Goal: Contribute content: Contribute content

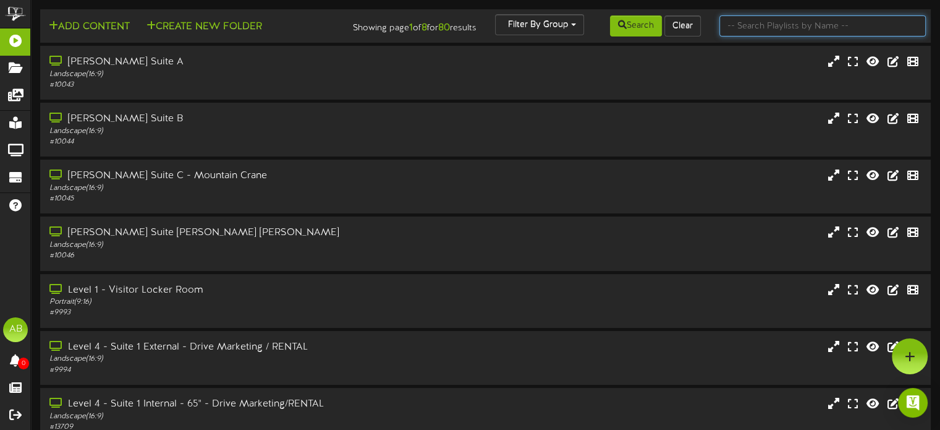
click at [802, 23] on input "text" at bounding box center [823, 25] width 206 height 21
type input "1"
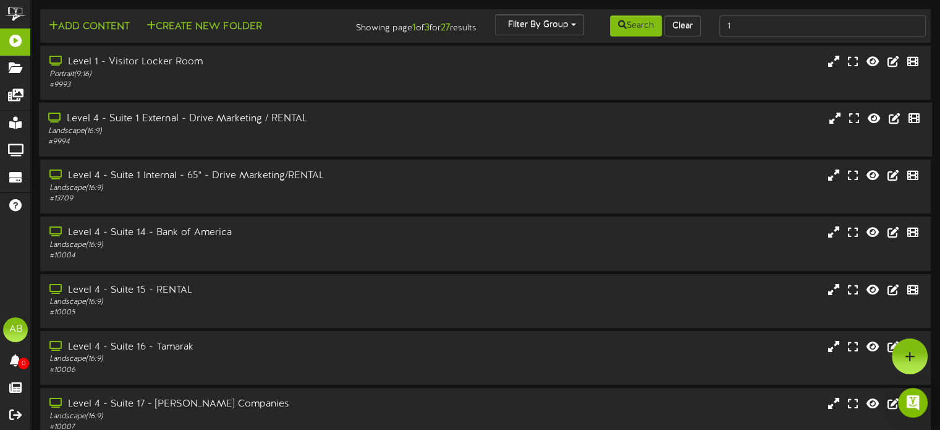
click at [178, 124] on div "Level 4 - Suite 1 External - Drive Marketing / RENTAL" at bounding box center [225, 119] width 354 height 14
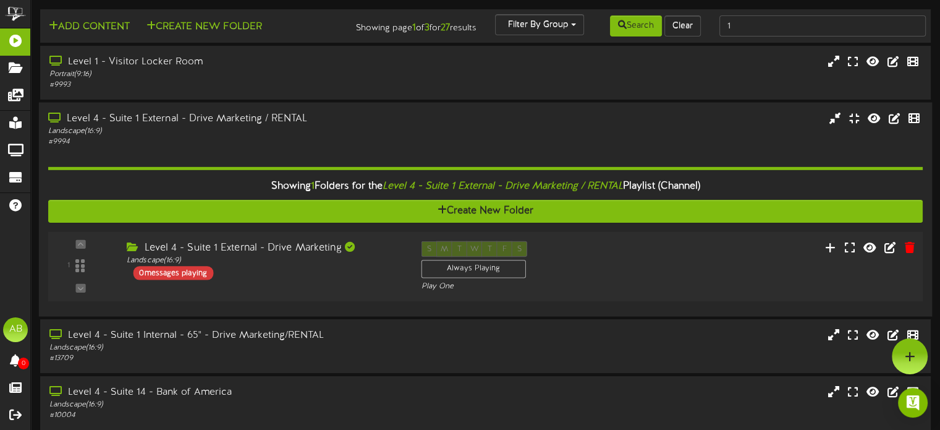
click at [182, 279] on div "0 messages playing" at bounding box center [173, 273] width 80 height 14
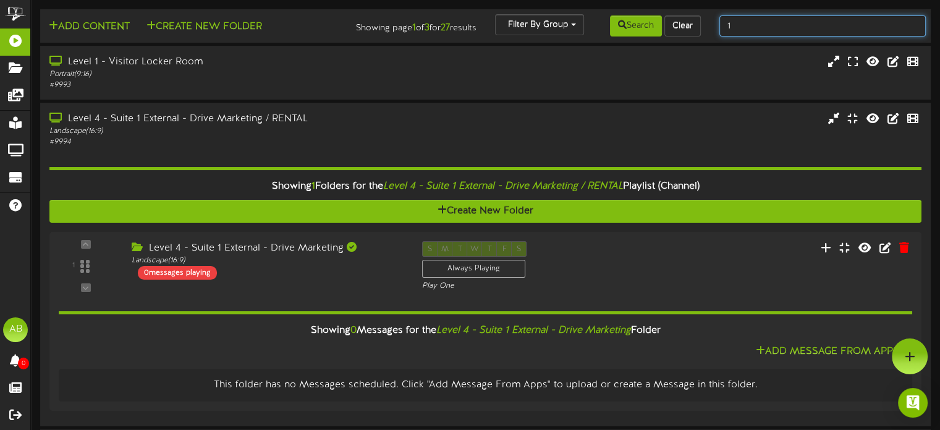
click at [744, 25] on input "1" at bounding box center [823, 25] width 206 height 21
type input "2"
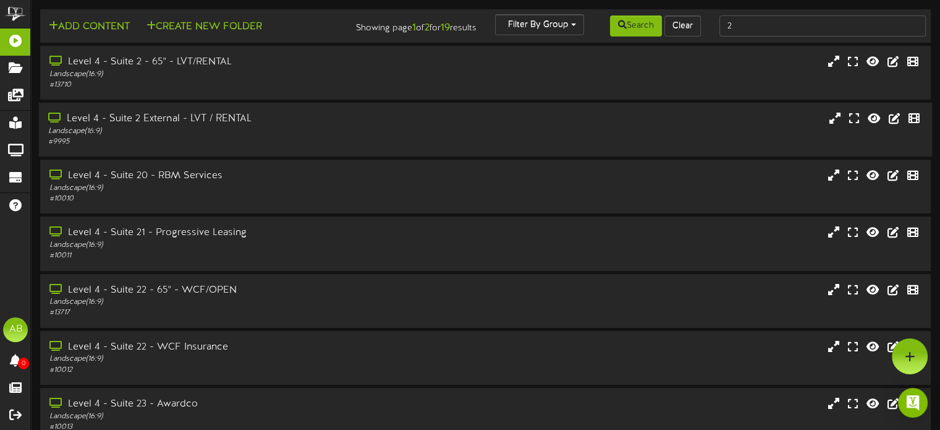
click at [181, 125] on div "Level 4 - Suite 2 External - LVT / RENTAL" at bounding box center [225, 119] width 354 height 14
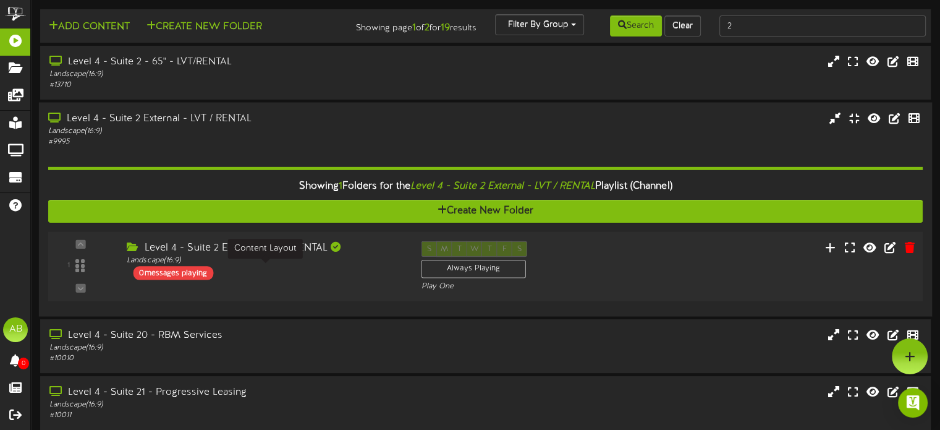
click at [255, 266] on div "Landscape ( 16:9 )" at bounding box center [265, 260] width 276 height 11
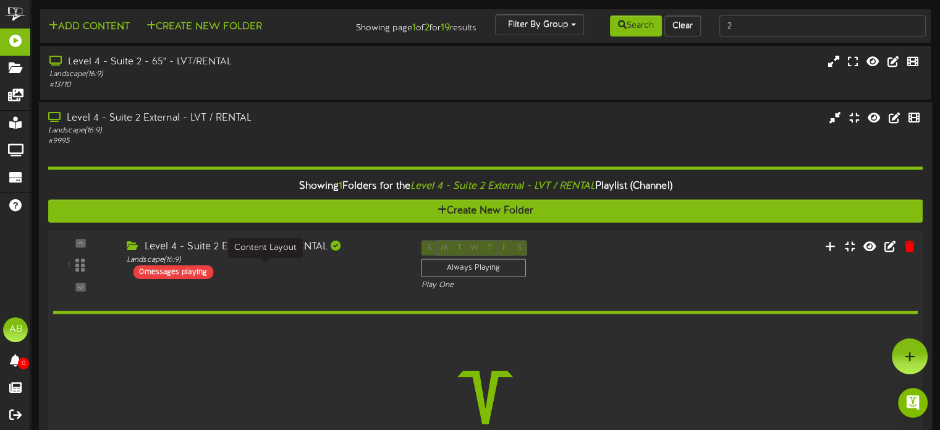
click at [255, 265] on div "Landscape ( 16:9 )" at bounding box center [265, 259] width 276 height 11
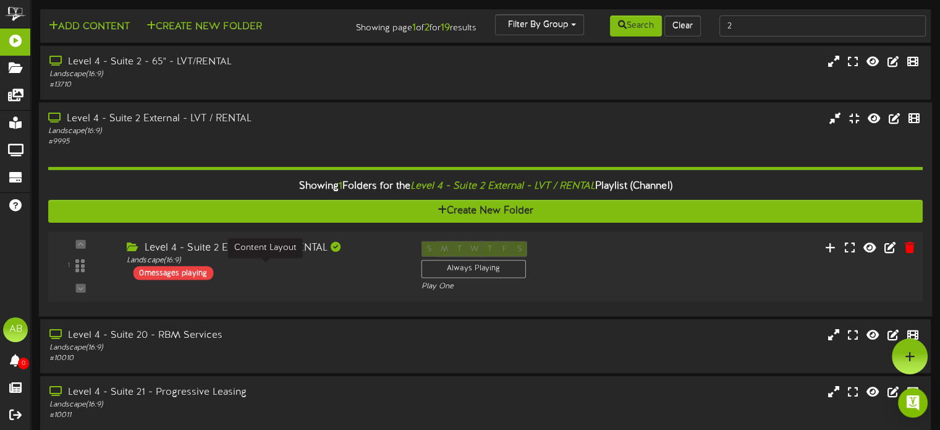
scroll to position [10, 0]
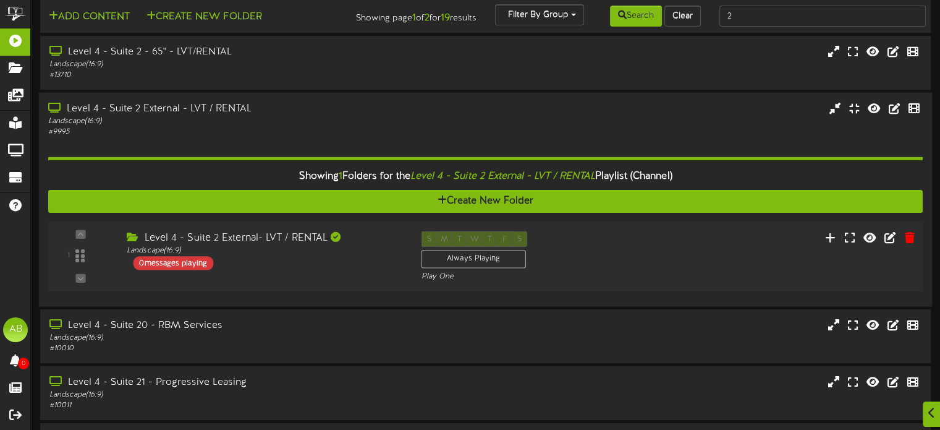
click at [181, 270] on div "0 messages playing" at bounding box center [173, 263] width 80 height 14
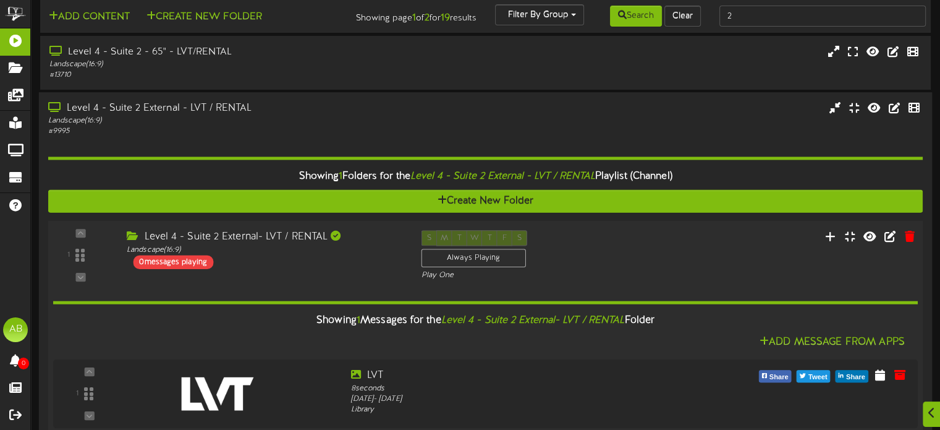
click at [353, 325] on div "Showing 1 Messages for the Level 4 - Suite 2 External- LVT / RENTAL Folder" at bounding box center [485, 320] width 883 height 27
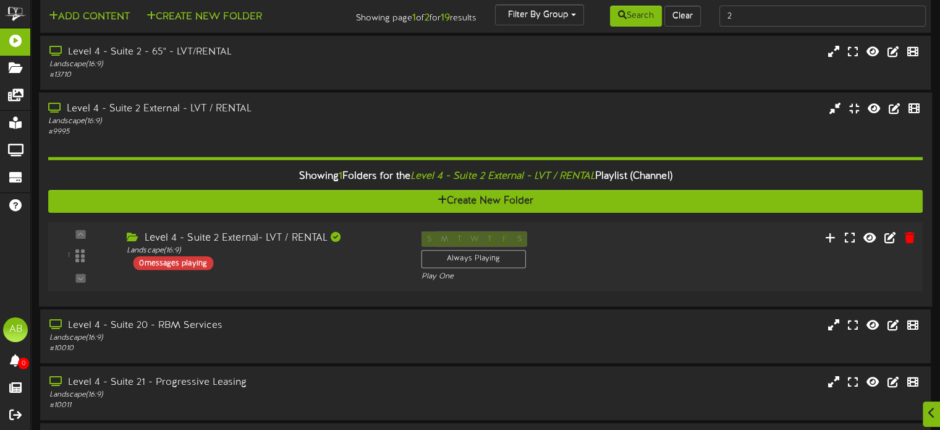
click at [190, 270] on div "0 messages playing" at bounding box center [173, 263] width 80 height 14
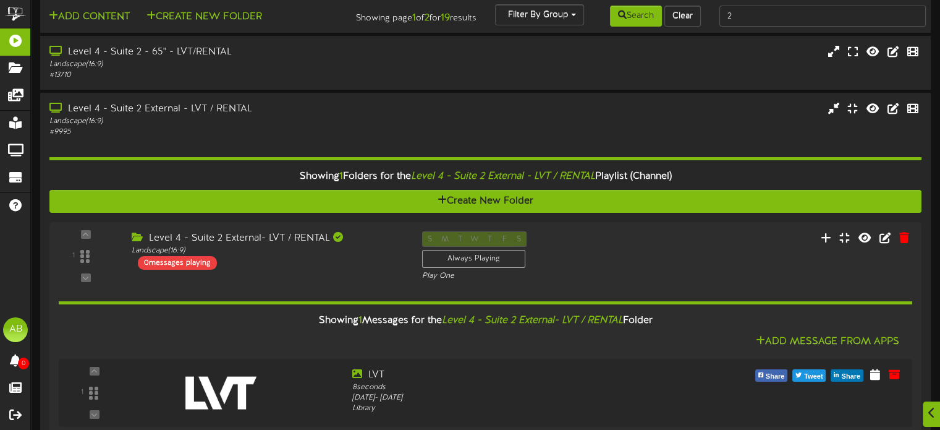
click at [598, 326] on icon "Level 4 - Suite 2 External- LVT / RENTAL" at bounding box center [532, 320] width 181 height 11
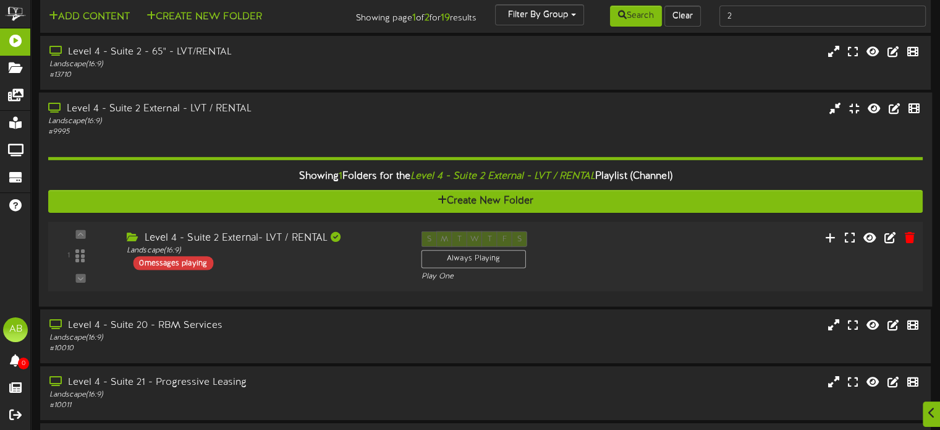
click at [184, 266] on div "0 messages playing" at bounding box center [173, 263] width 80 height 14
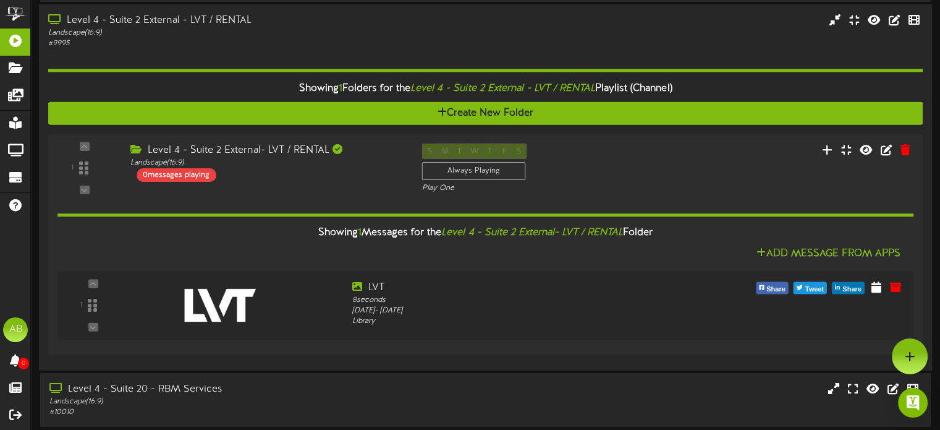
scroll to position [0, 0]
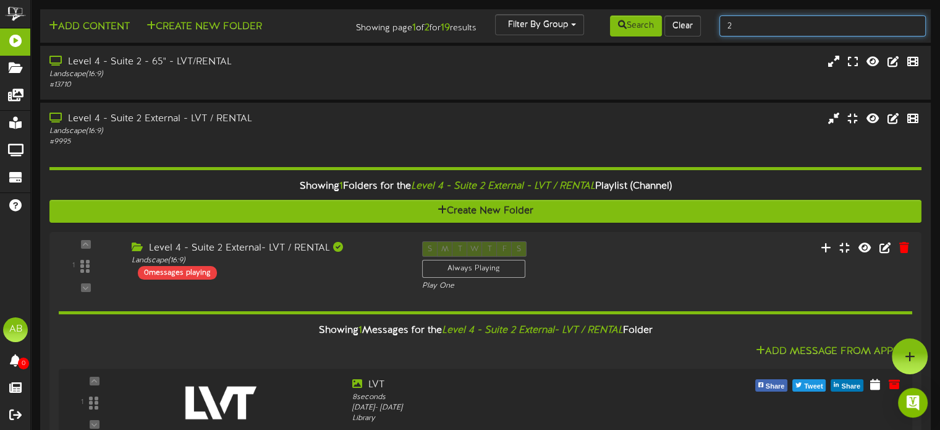
click at [778, 32] on input "2" at bounding box center [823, 25] width 206 height 21
type input "3"
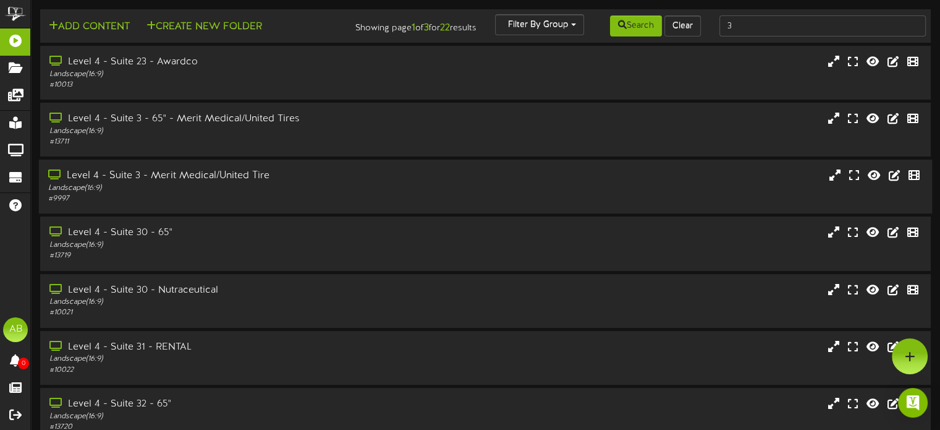
click at [210, 193] on div "Landscape ( 16:9 )" at bounding box center [225, 188] width 354 height 11
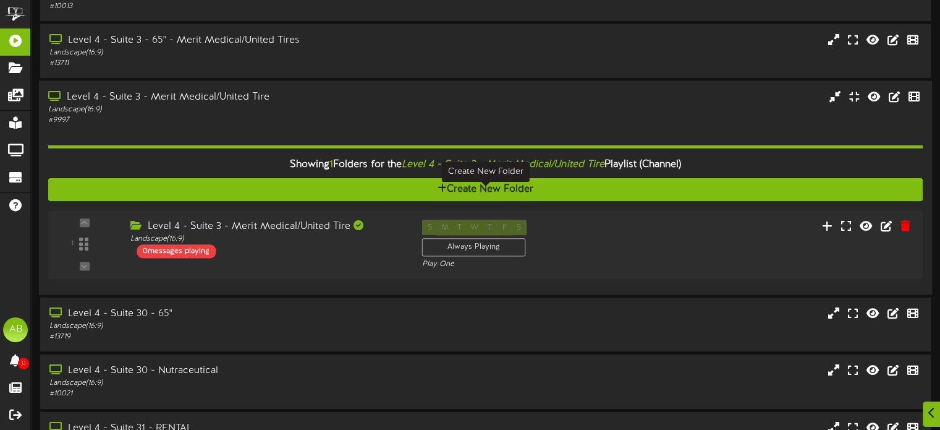
scroll to position [91, 0]
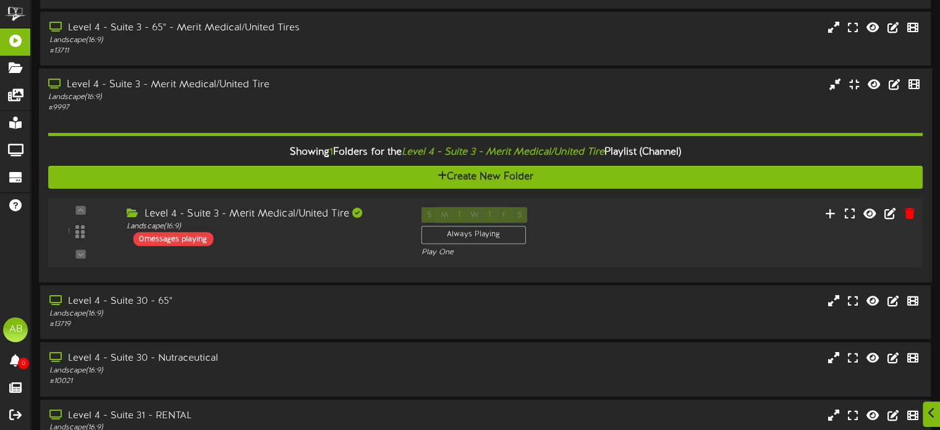
click at [299, 258] on div "1 ( 16:9" at bounding box center [485, 232] width 883 height 51
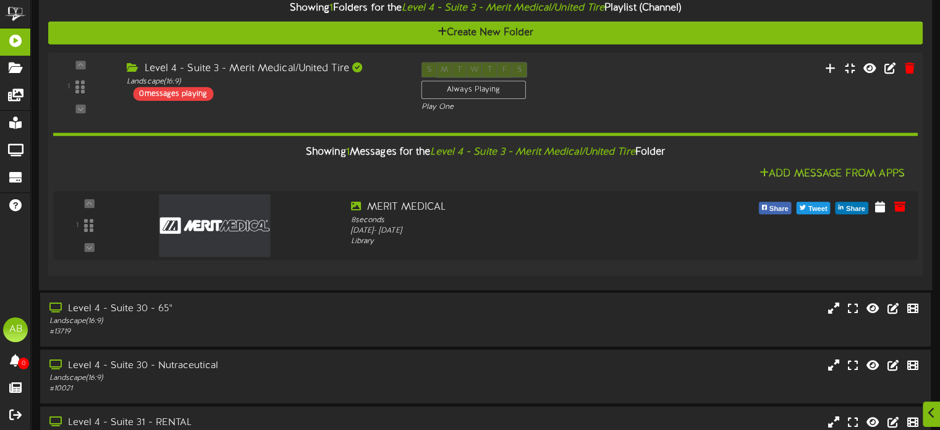
scroll to position [239, 0]
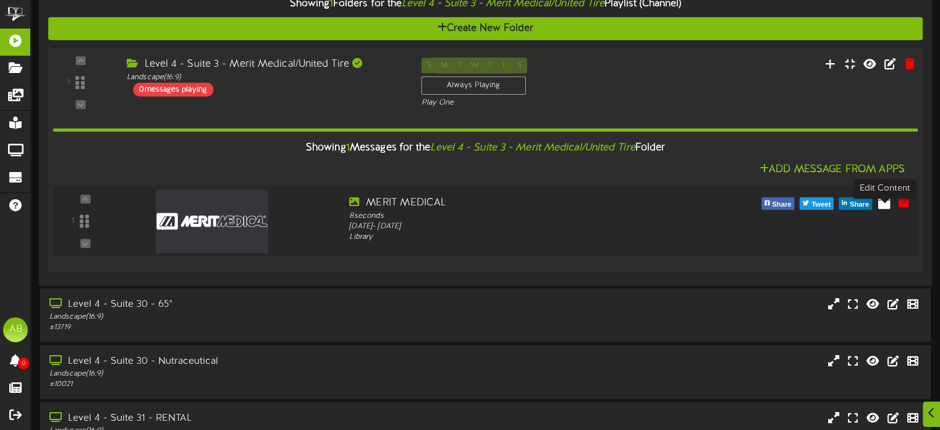
click at [883, 208] on icon at bounding box center [884, 202] width 12 height 14
select select "*"
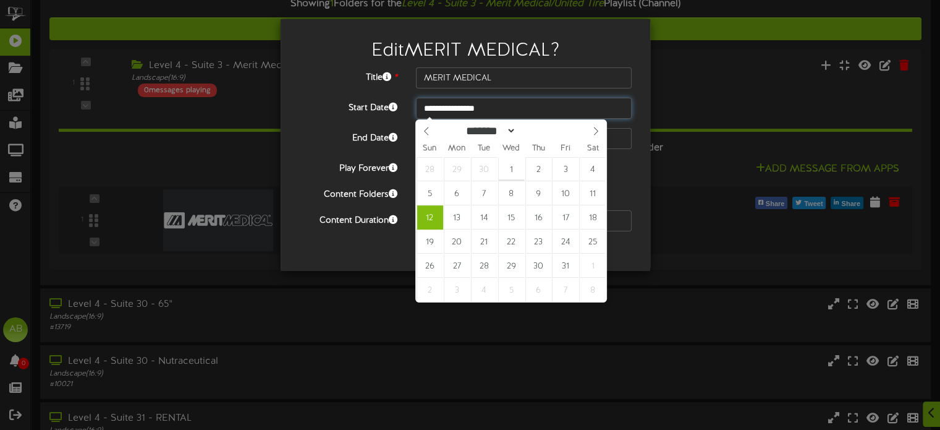
click at [508, 107] on input "**********" at bounding box center [524, 108] width 216 height 21
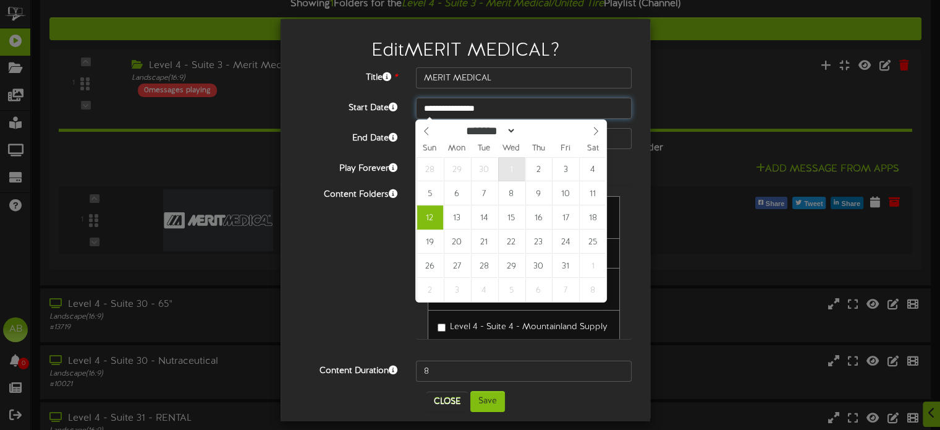
type input "**********"
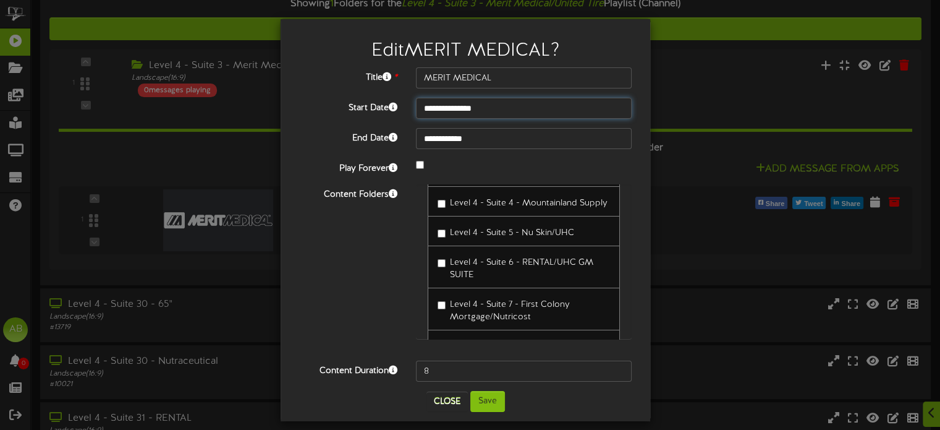
scroll to position [125, 0]
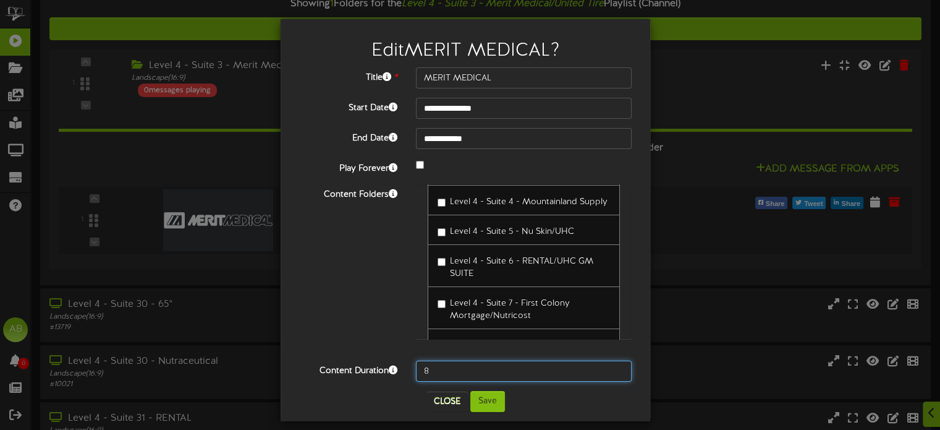
click at [438, 367] on input "8" at bounding box center [524, 370] width 216 height 21
type input "600"
click at [492, 402] on button "Save" at bounding box center [487, 401] width 35 height 21
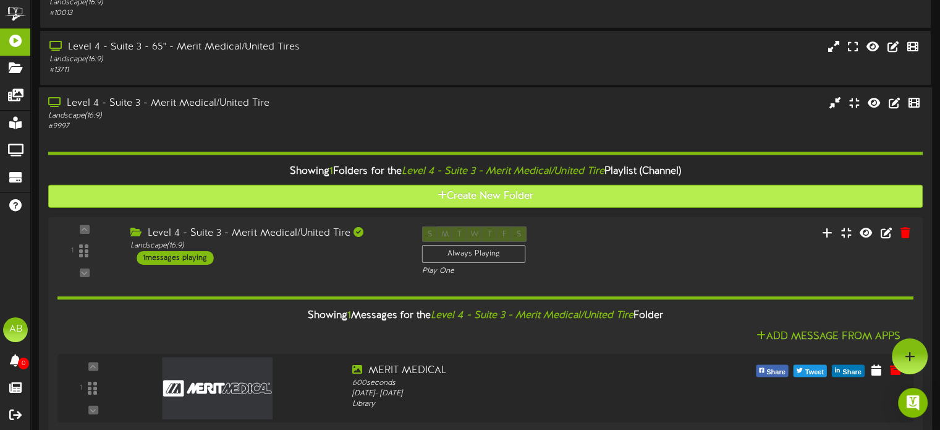
scroll to position [0, 0]
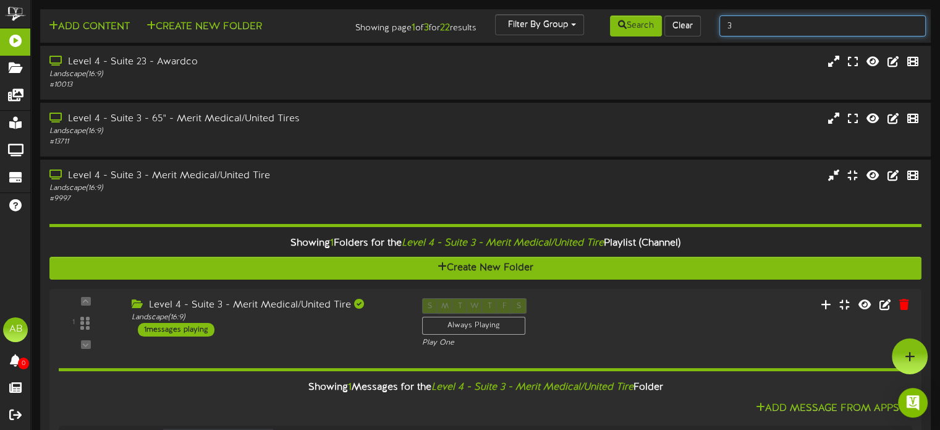
click at [758, 32] on input "3" at bounding box center [823, 25] width 206 height 21
type input "4"
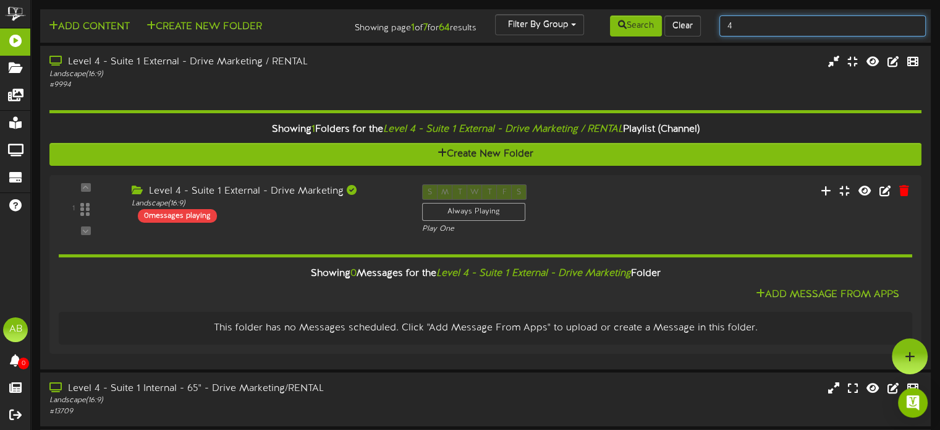
click at [737, 29] on input "4" at bounding box center [823, 25] width 206 height 21
type input ","
type input "mountainland"
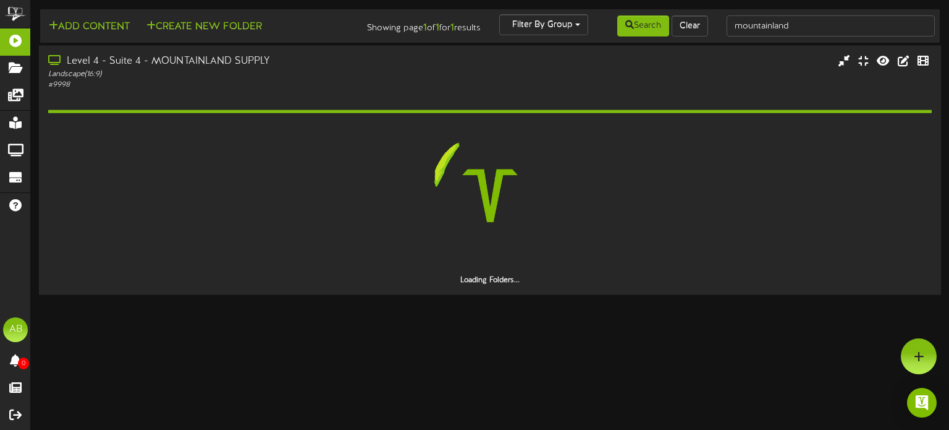
click at [200, 57] on div "Level 4 - Suite 4 - MOUNTAINLAND SUPPLY" at bounding box center [226, 61] width 357 height 14
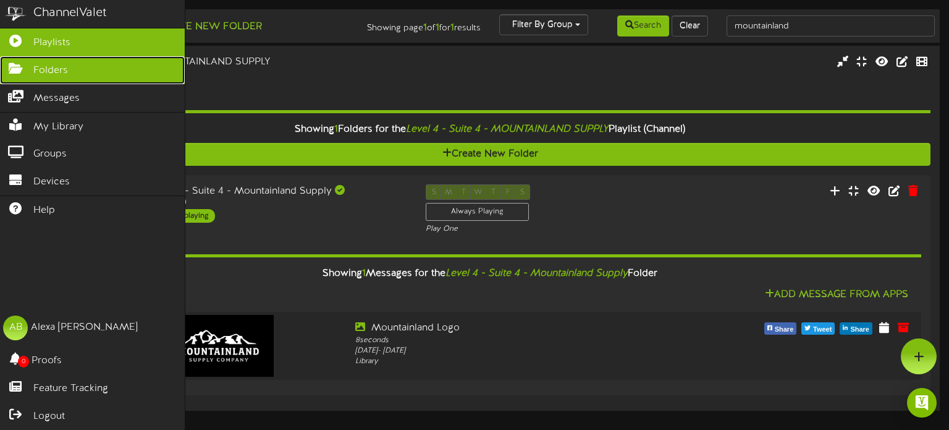
click at [54, 67] on span "Folders" at bounding box center [50, 71] width 35 height 14
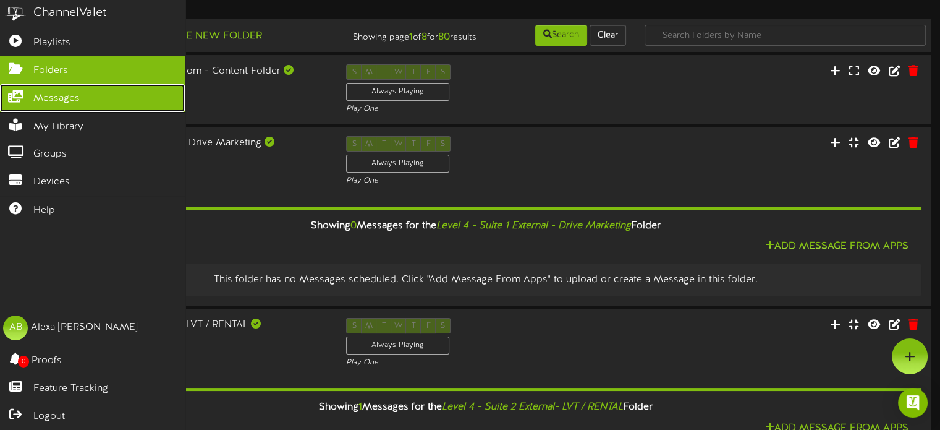
click at [17, 96] on icon at bounding box center [15, 94] width 31 height 9
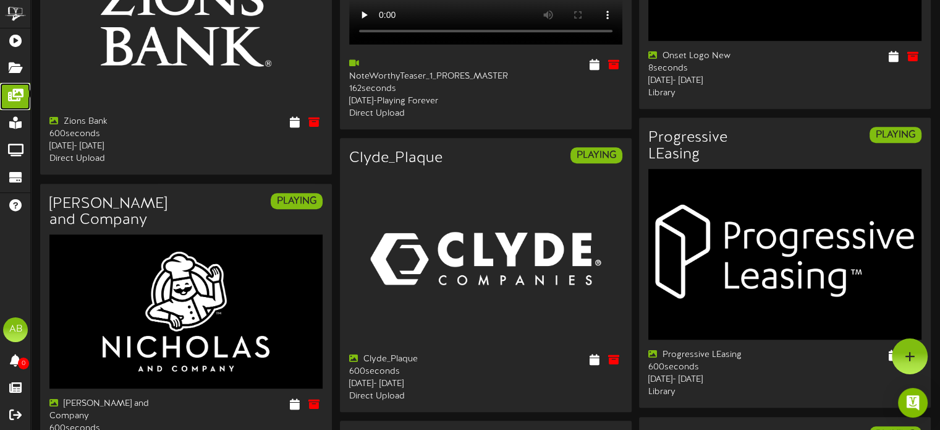
scroll to position [448, 0]
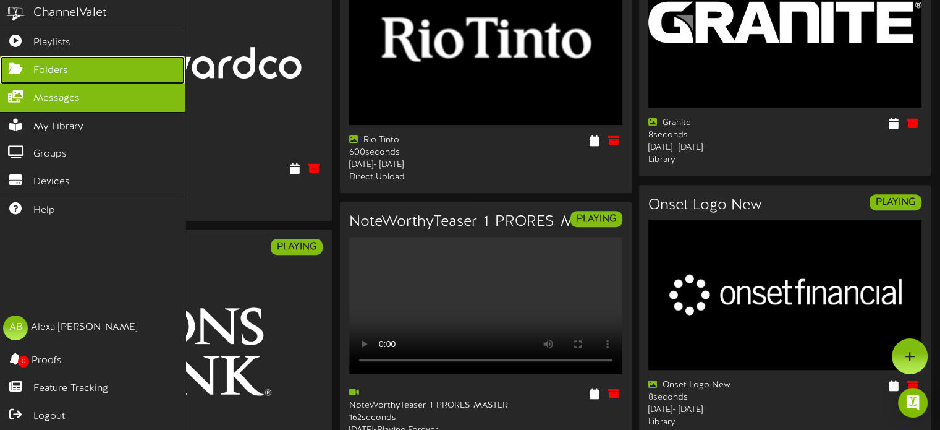
click at [65, 59] on link "Folders" at bounding box center [92, 70] width 185 height 28
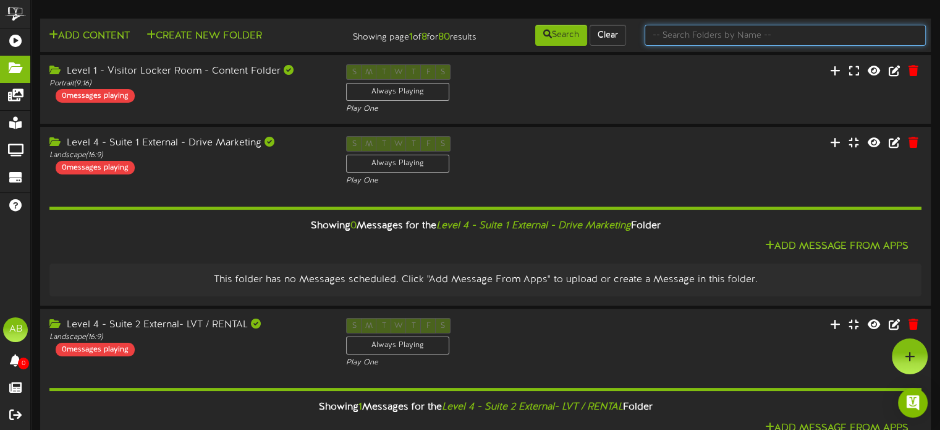
click at [716, 28] on input "text" at bounding box center [785, 35] width 281 height 21
type input "5"
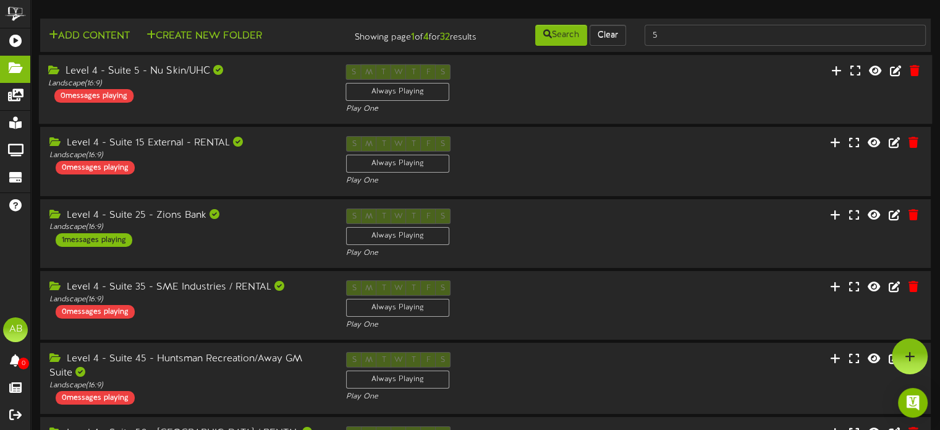
click at [240, 100] on div "Level 4 - Suite 5 - Nu Skin/UHC Landscape ( 16:9 ) 0 messages playing" at bounding box center [188, 83] width 298 height 38
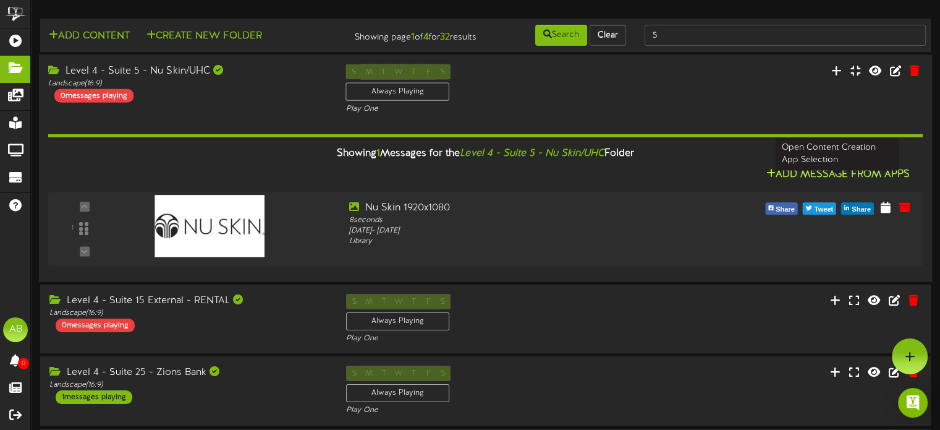
click at [825, 182] on button "Add Message From Apps" at bounding box center [837, 174] width 151 height 15
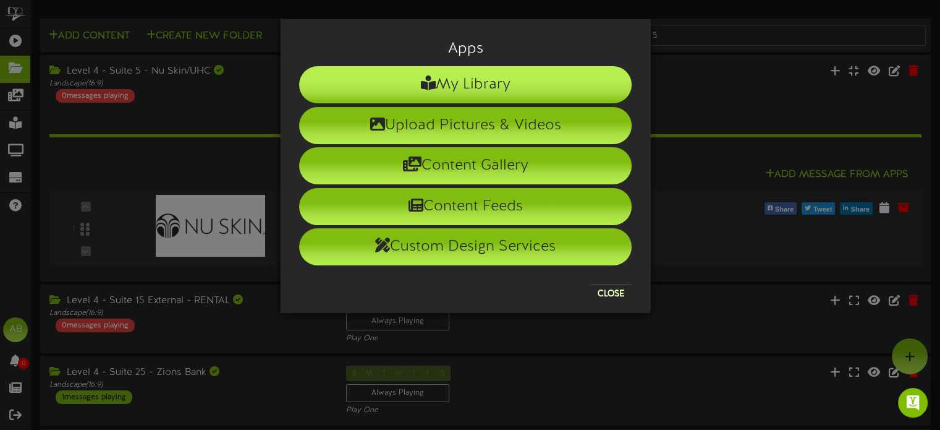
click at [495, 90] on li "My Library" at bounding box center [465, 84] width 333 height 37
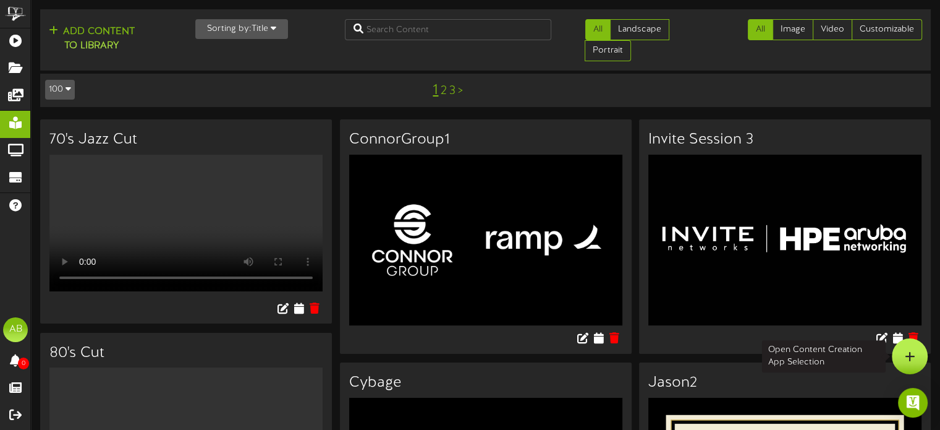
click at [907, 361] on icon at bounding box center [910, 355] width 11 height 11
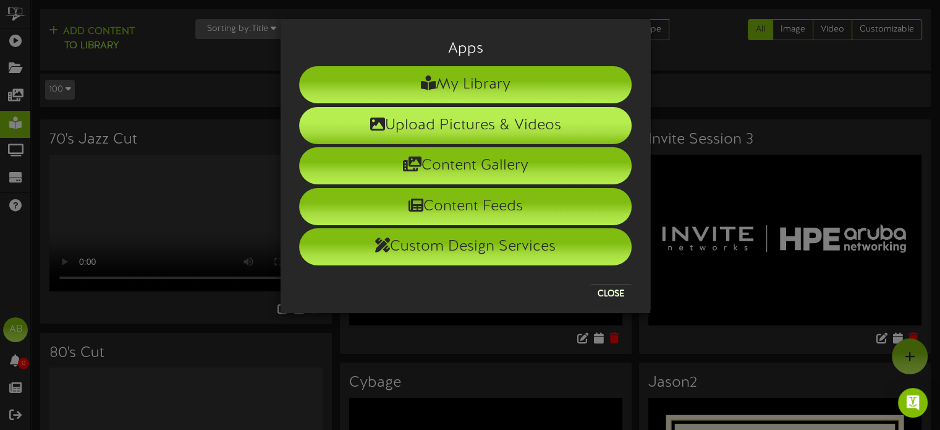
click at [512, 130] on li "Upload Pictures & Videos" at bounding box center [465, 125] width 333 height 37
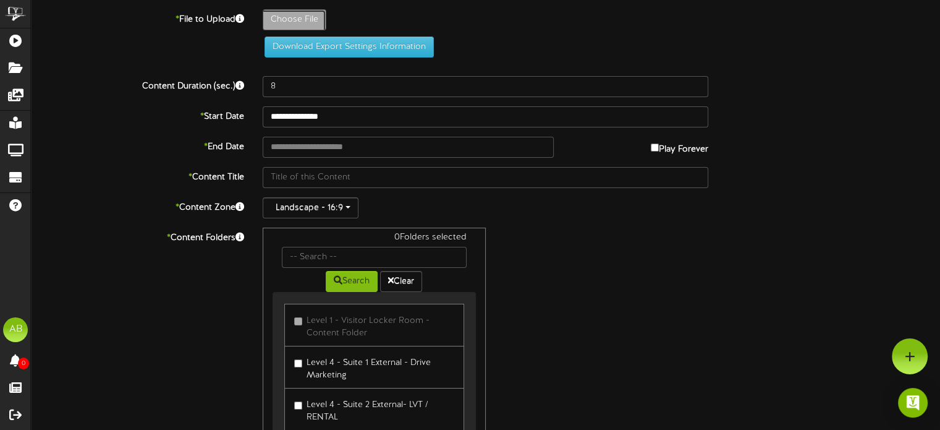
type input "**********"
type input "Utah-Mammoth-logo-02-e1746771560668"
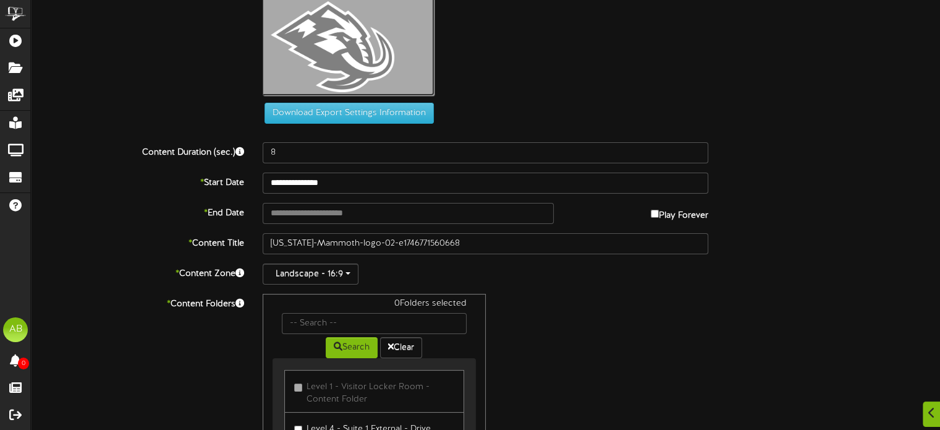
scroll to position [26, 0]
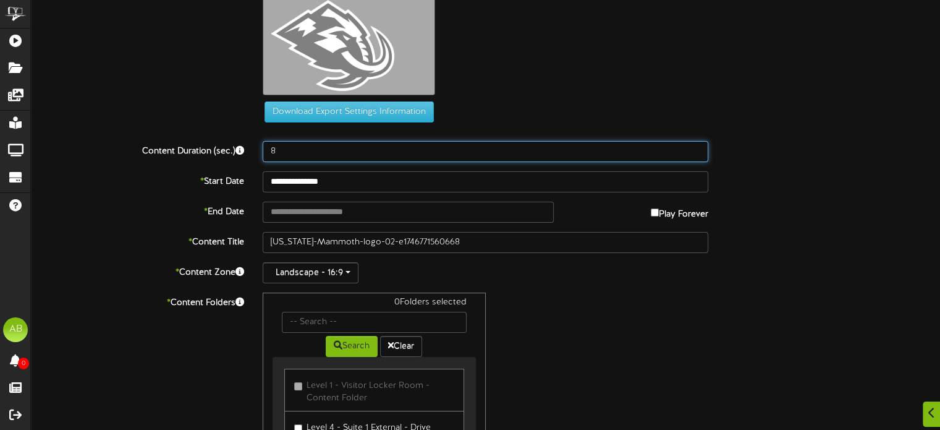
click at [289, 150] on input "8" at bounding box center [486, 151] width 446 height 21
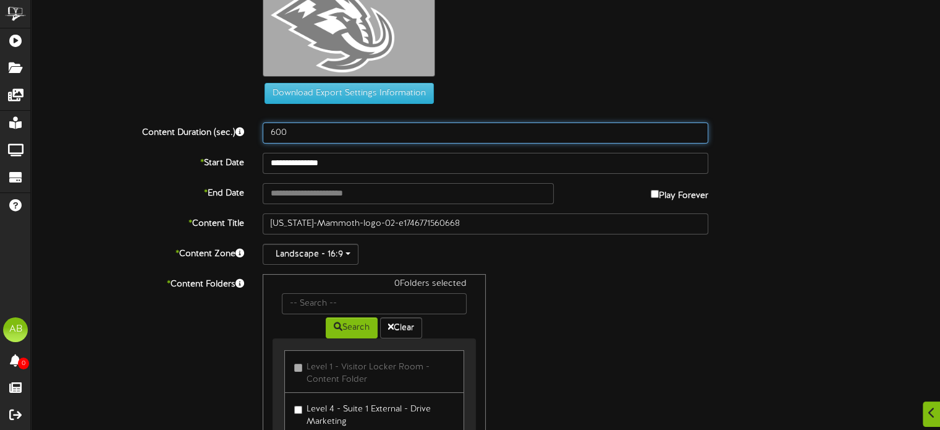
type input "600"
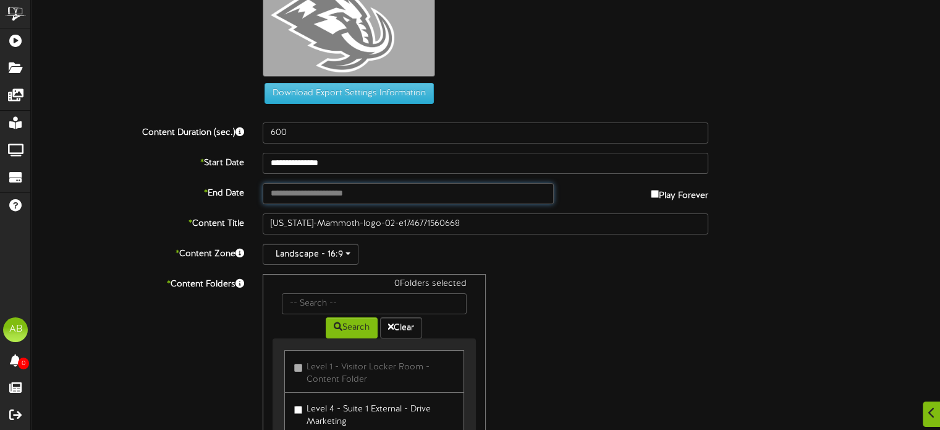
click at [356, 195] on input "text" at bounding box center [408, 193] width 291 height 21
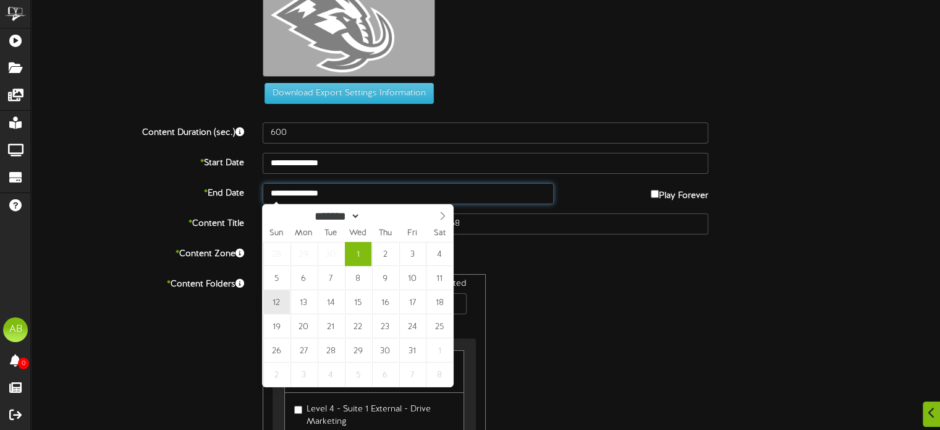
type input "**********"
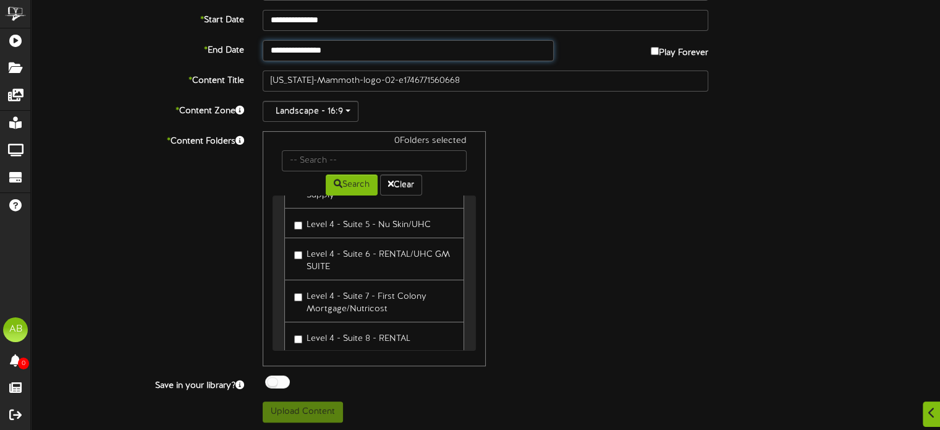
scroll to position [210, 0]
click at [336, 406] on button "Upload Content" at bounding box center [303, 411] width 80 height 21
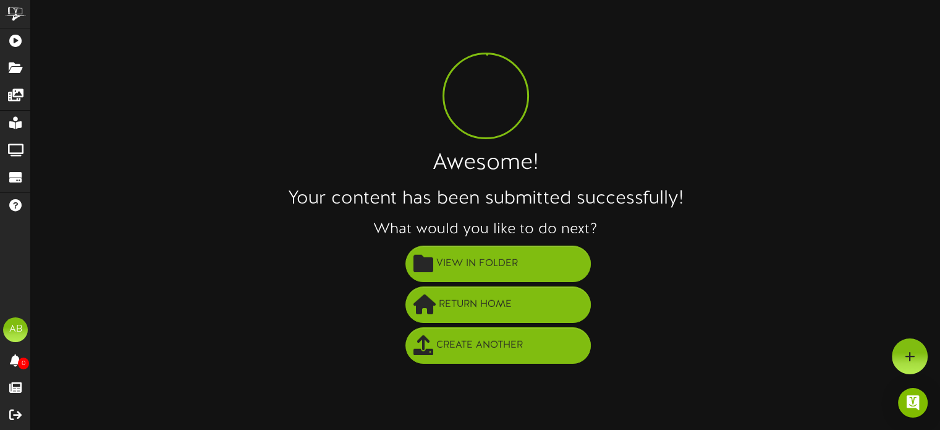
scroll to position [0, 0]
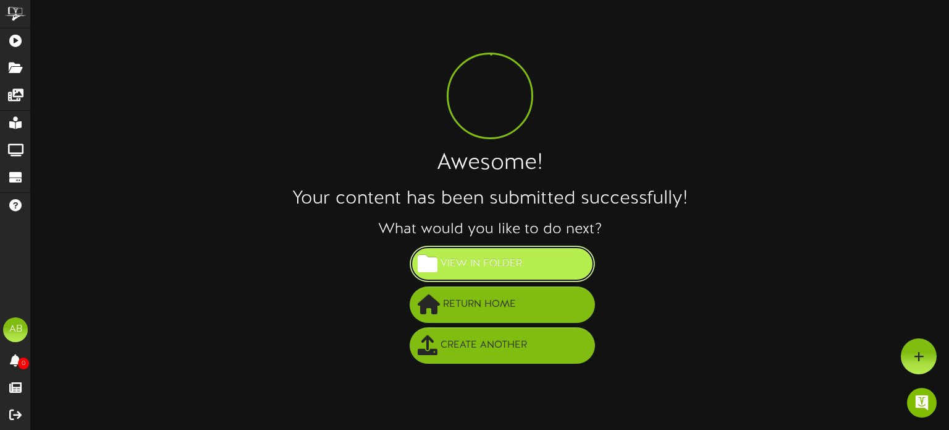
click at [546, 264] on button "View in Folder" at bounding box center [502, 263] width 185 height 36
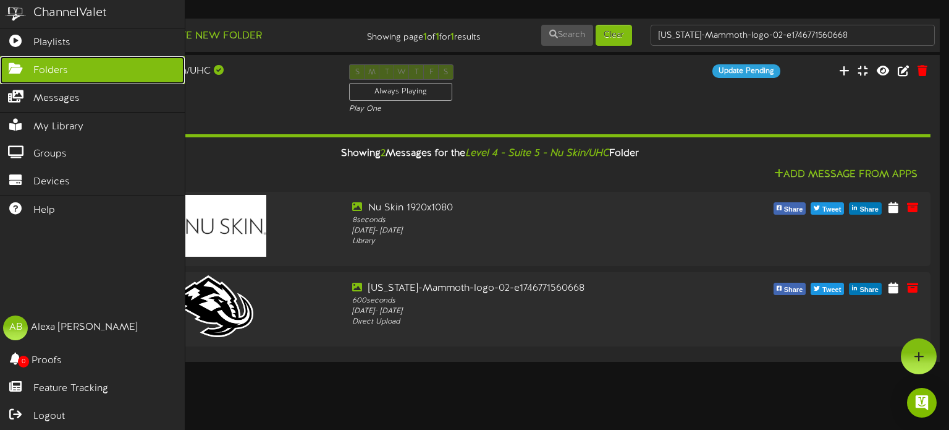
click at [21, 63] on icon at bounding box center [15, 66] width 31 height 9
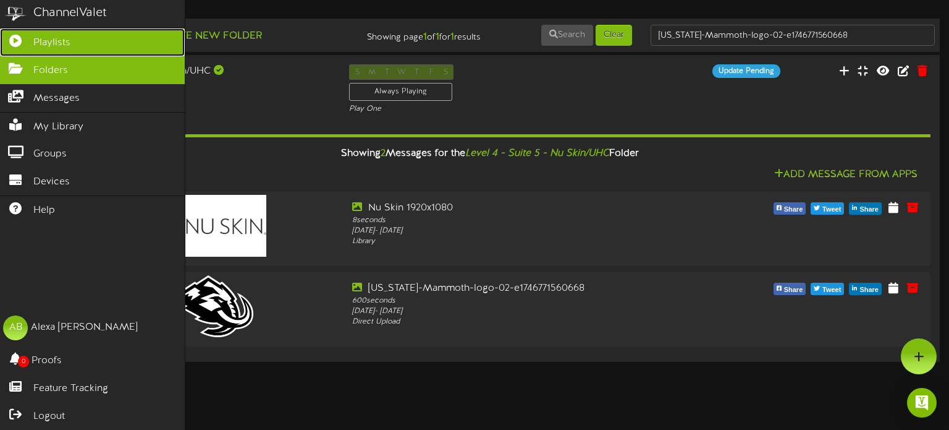
click at [19, 44] on icon at bounding box center [15, 39] width 31 height 9
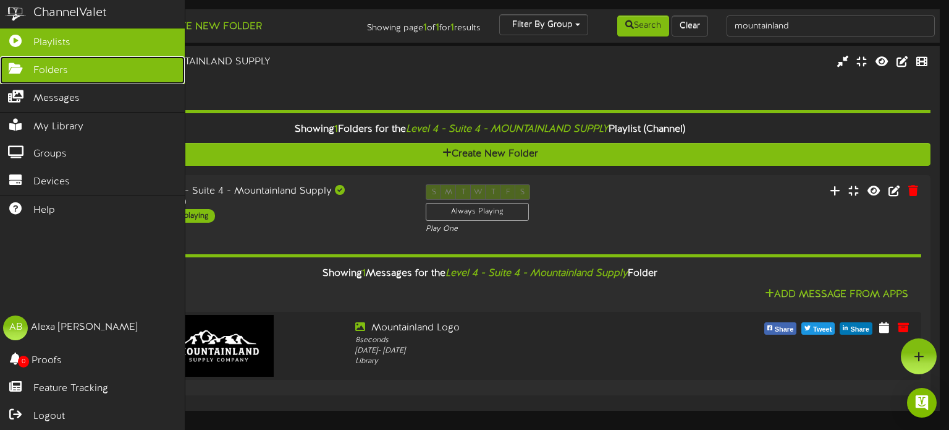
click at [49, 64] on span "Folders" at bounding box center [50, 71] width 35 height 14
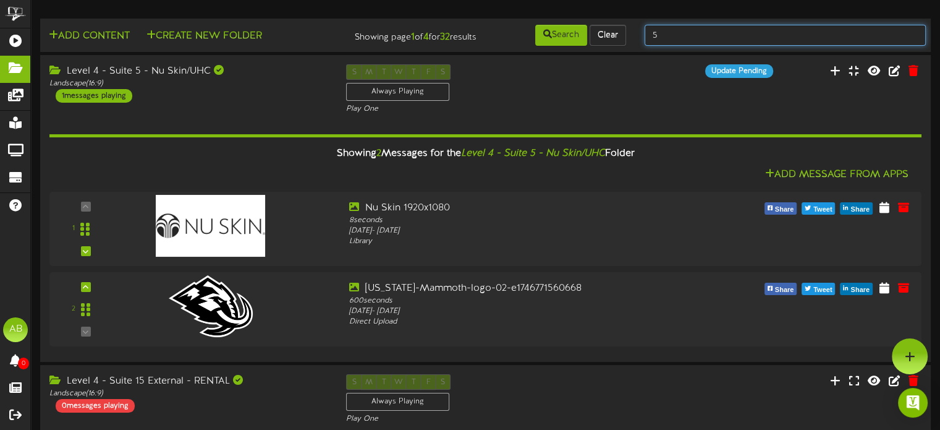
click at [695, 31] on input "5" at bounding box center [785, 35] width 281 height 21
type input "6"
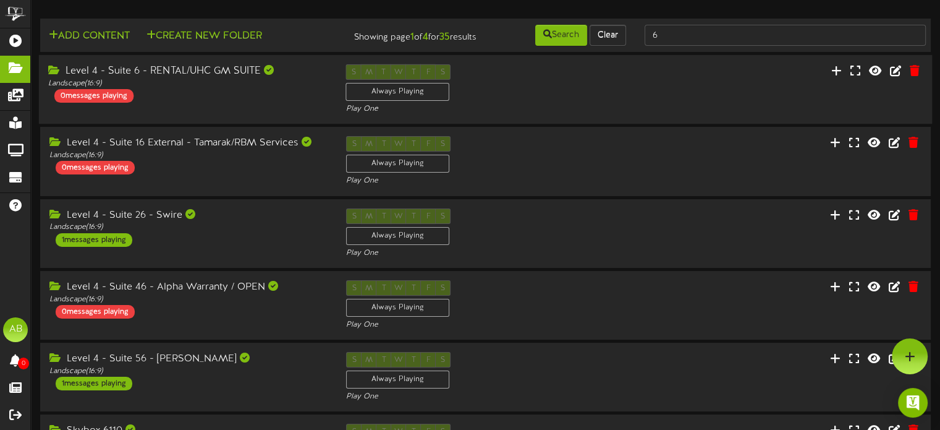
click at [185, 114] on div "Level 4 - Suite 6 - RENTAL/UHC GM SUITE Landscape ( 16:9 ) 0 messages playing S…" at bounding box center [485, 89] width 893 height 51
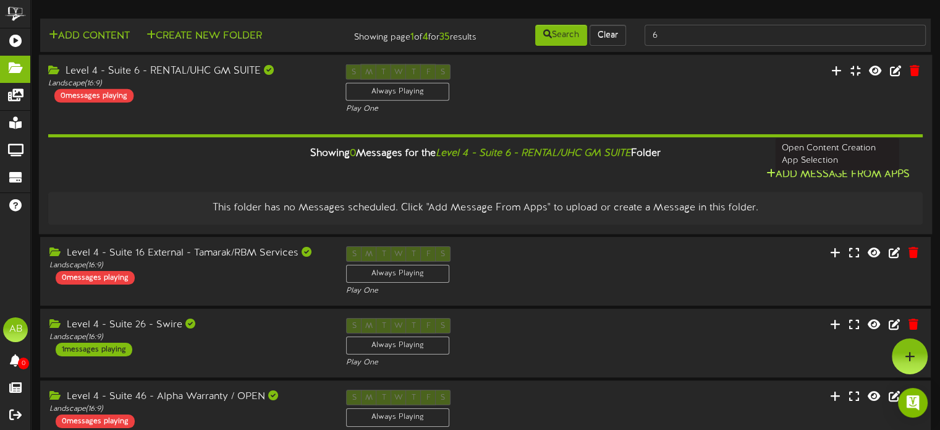
click at [865, 181] on button "Add Message From Apps" at bounding box center [837, 174] width 151 height 15
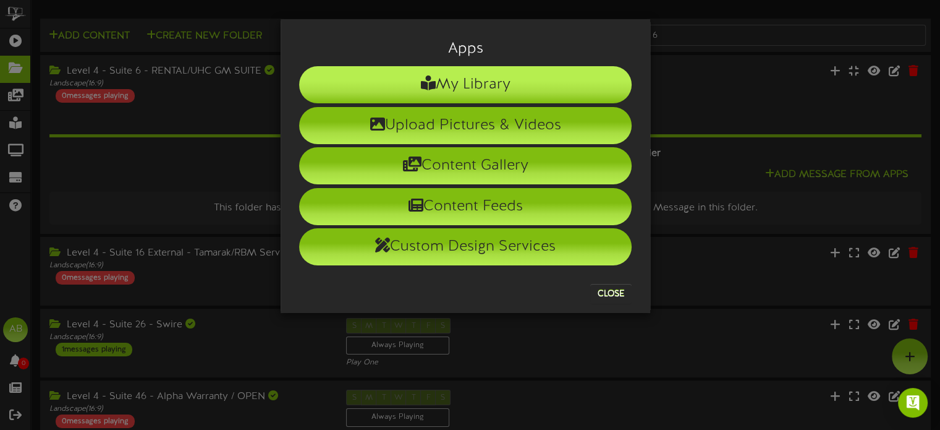
click at [550, 80] on li "My Library" at bounding box center [465, 84] width 333 height 37
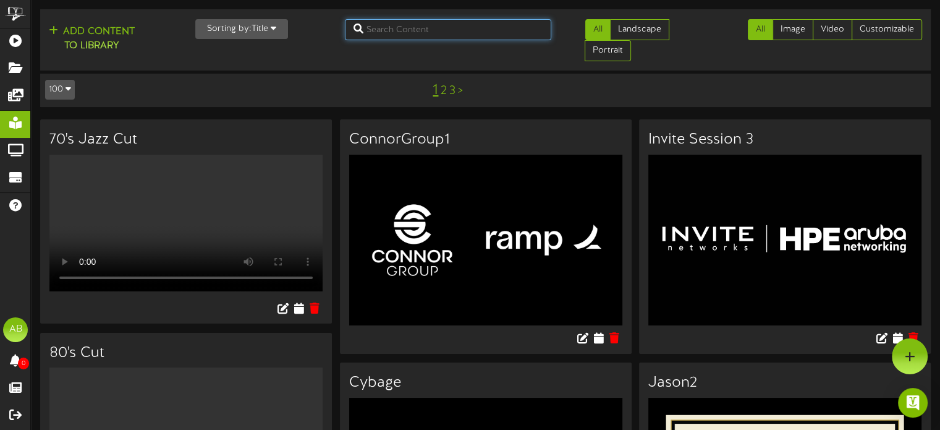
click at [435, 22] on input "text" at bounding box center [448, 29] width 206 height 21
type input "utah"
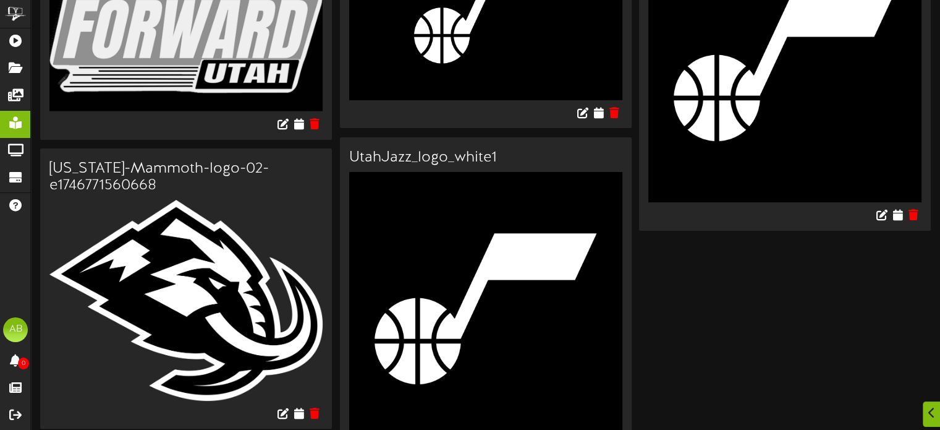
scroll to position [180, 0]
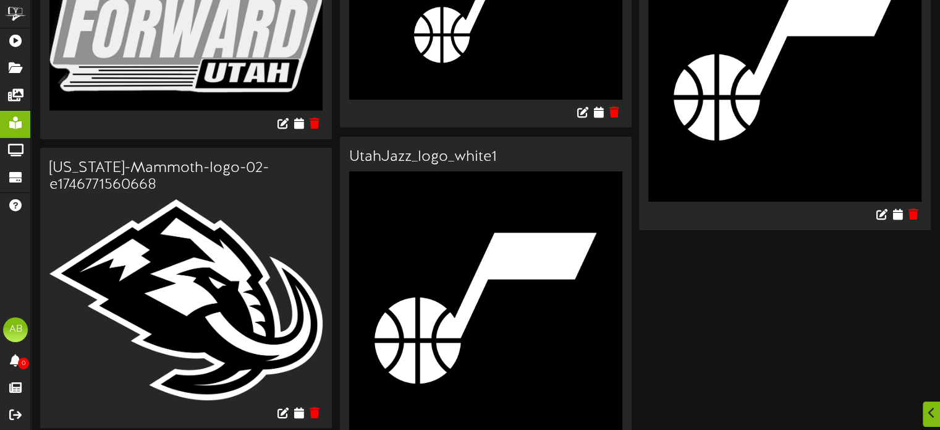
click at [196, 250] on img at bounding box center [185, 299] width 273 height 201
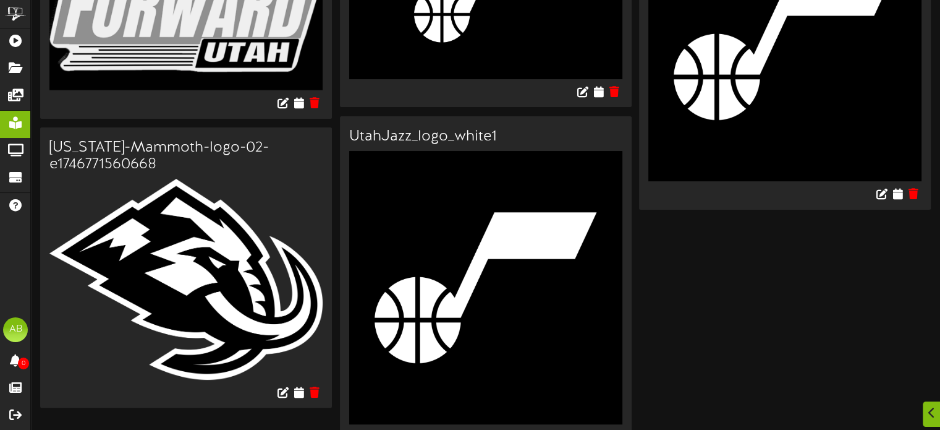
scroll to position [202, 0]
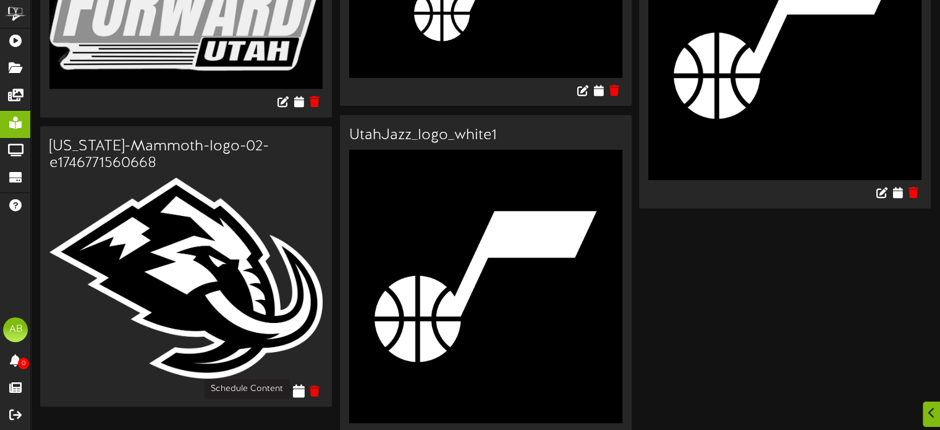
click at [300, 388] on icon at bounding box center [299, 390] width 12 height 14
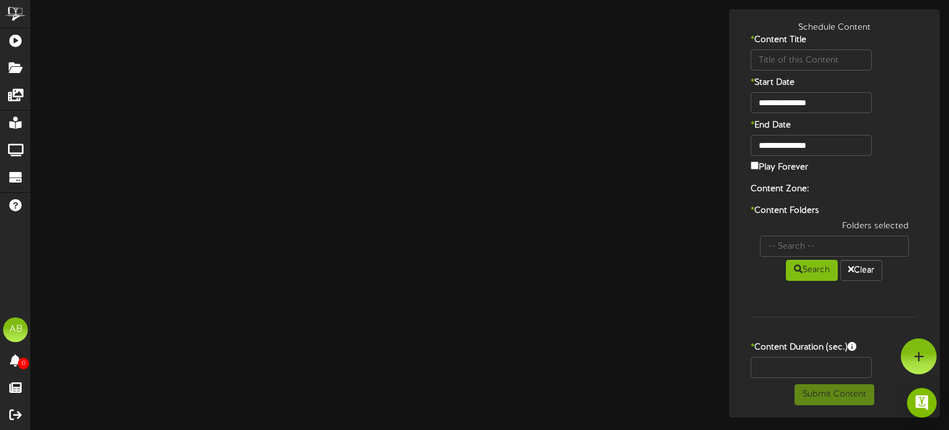
type input "Utah-Mammoth-logo-02-e1746771560668"
type input "8"
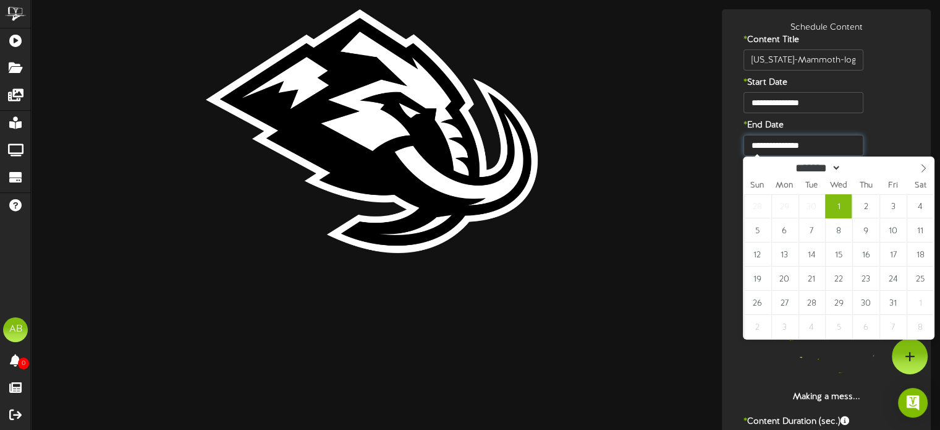
click at [817, 140] on input "**********" at bounding box center [803, 145] width 119 height 21
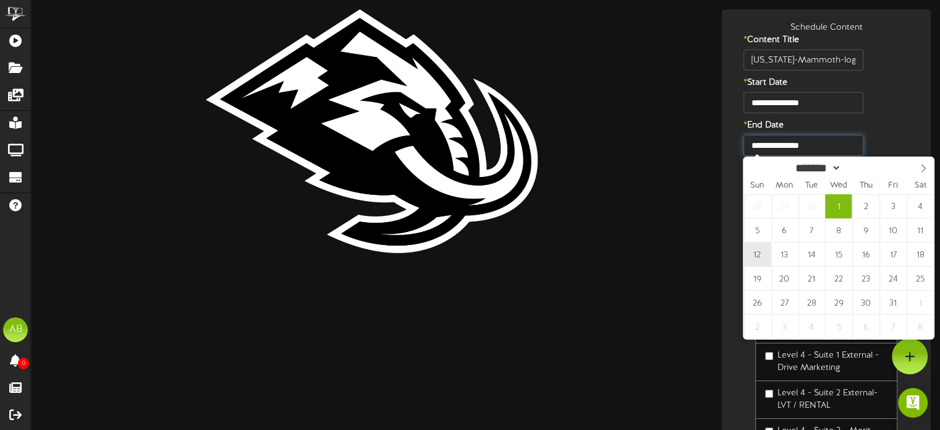
type input "**********"
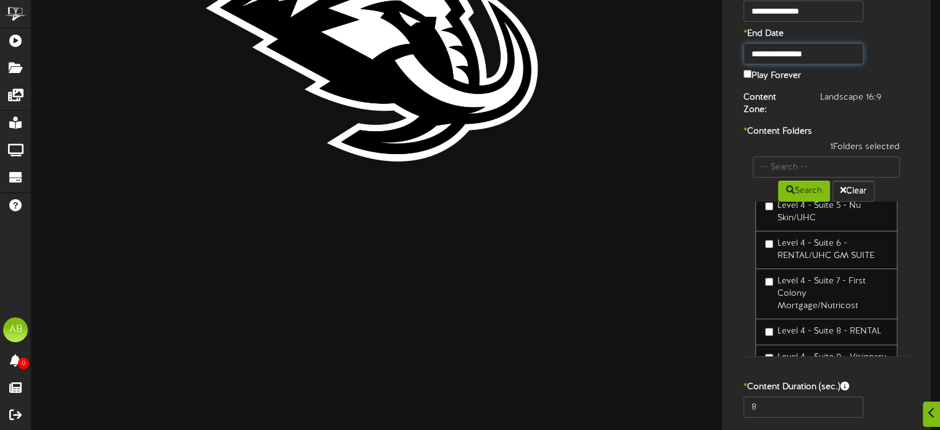
scroll to position [129, 0]
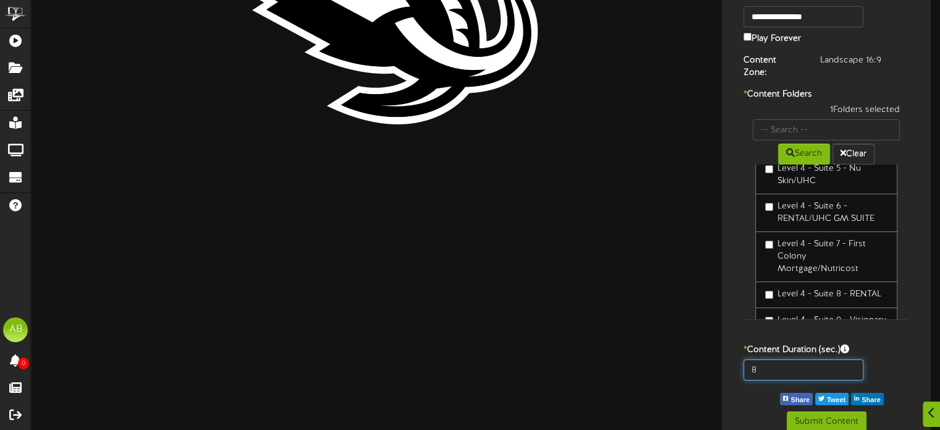
click at [784, 359] on input "8" at bounding box center [803, 369] width 119 height 21
type input "600"
click at [826, 411] on button "Submit Content" at bounding box center [827, 421] width 80 height 21
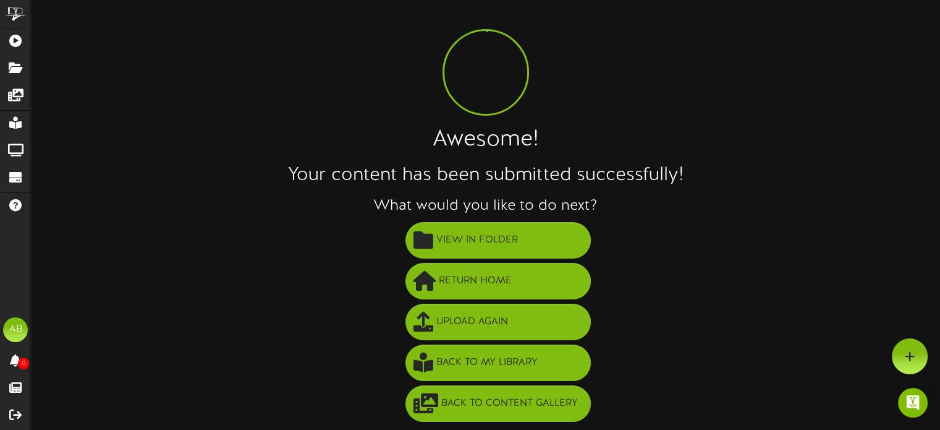
scroll to position [22, 0]
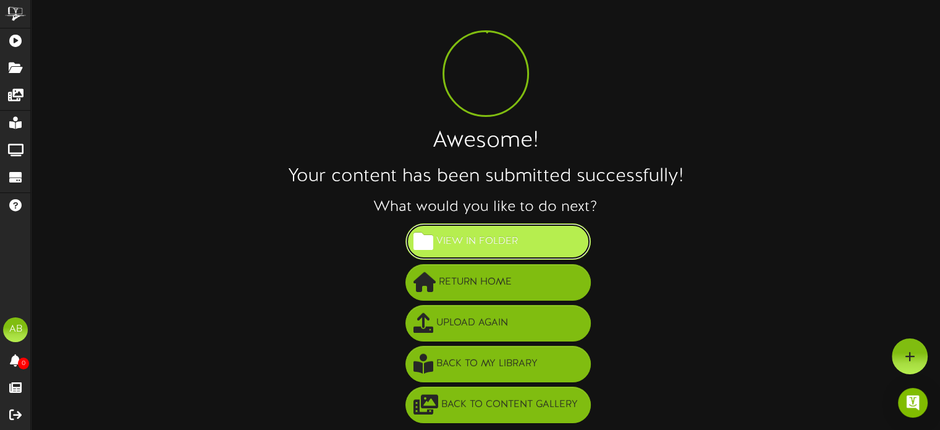
click at [460, 232] on span "View in Folder" at bounding box center [477, 241] width 88 height 20
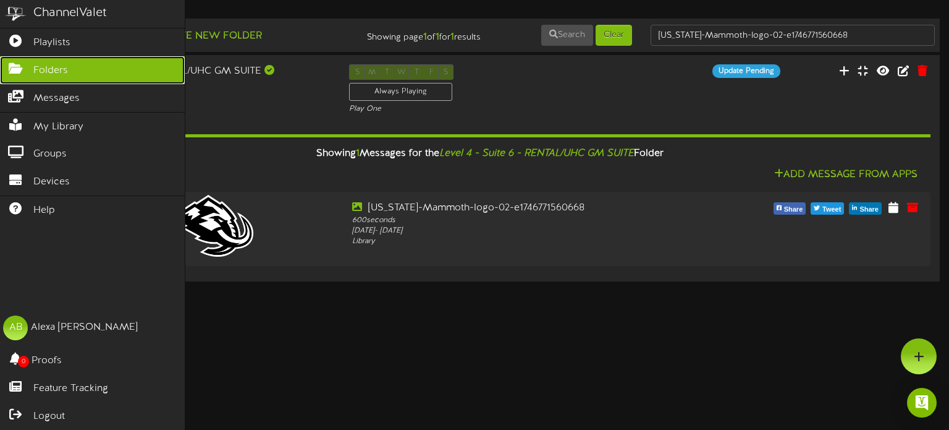
click at [49, 71] on span "Folders" at bounding box center [50, 71] width 35 height 14
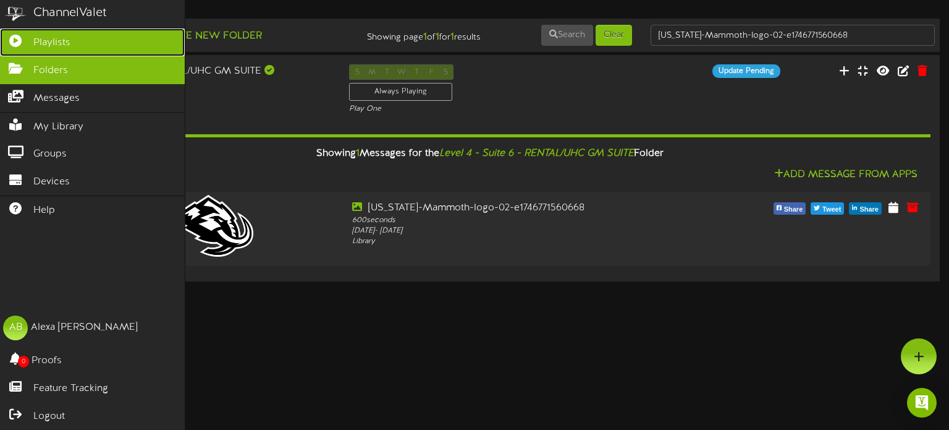
click at [70, 47] on link "Playlists" at bounding box center [92, 42] width 185 height 28
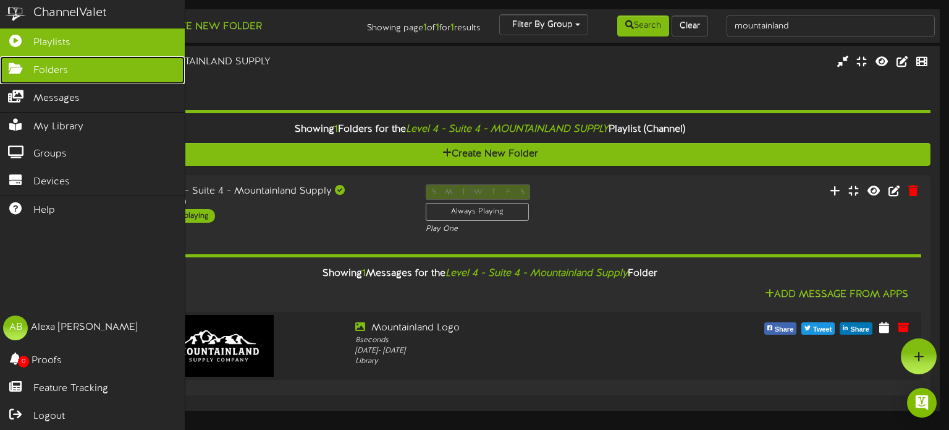
click at [70, 64] on link "Folders" at bounding box center [92, 70] width 185 height 28
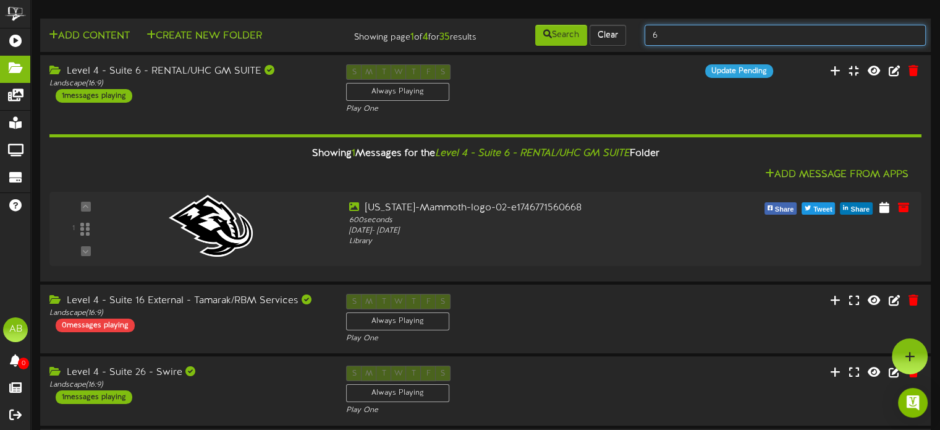
click at [675, 27] on input "6" at bounding box center [785, 35] width 281 height 21
type input "6"
type input "7"
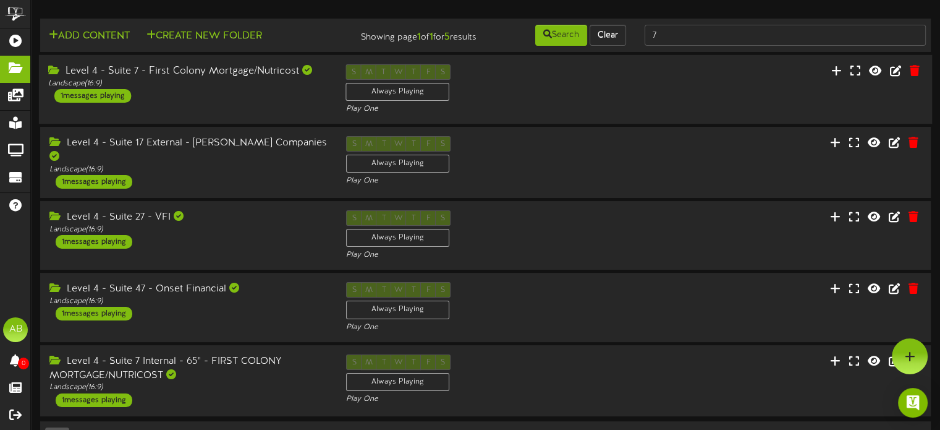
click at [251, 70] on div "Level 4 - Suite 7 - First Colony Mortgage/Nutricost" at bounding box center [187, 71] width 279 height 14
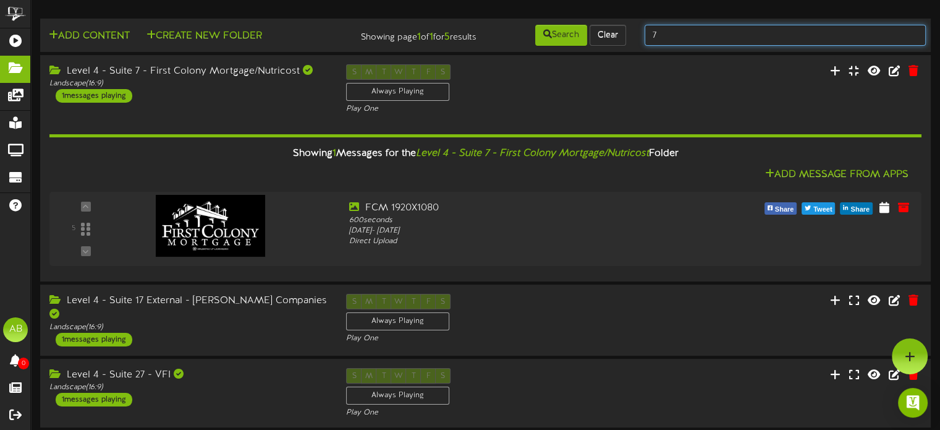
click at [677, 32] on input "7" at bounding box center [785, 35] width 281 height 21
type input "8"
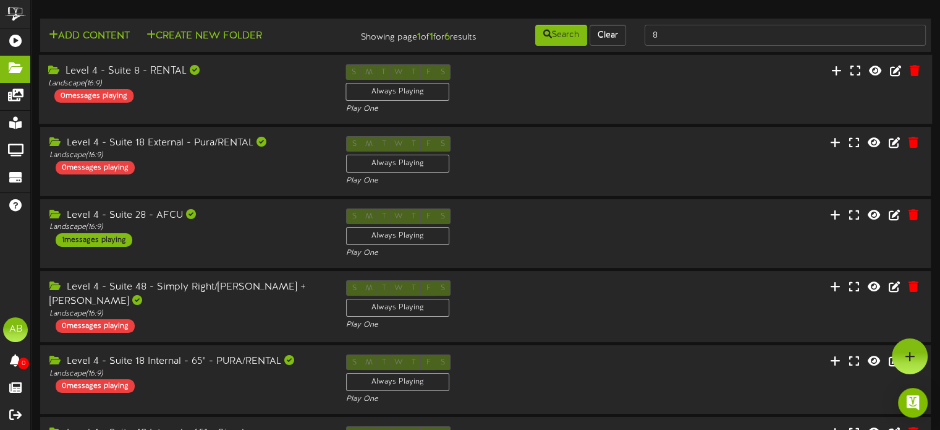
click at [267, 75] on div "Level 4 - Suite 8 - RENTAL" at bounding box center [187, 71] width 279 height 14
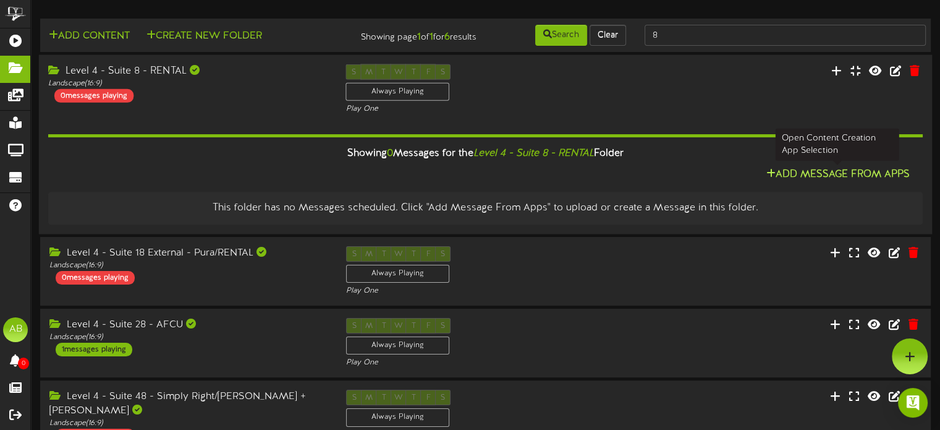
click at [831, 170] on button "Add Message From Apps" at bounding box center [837, 174] width 151 height 15
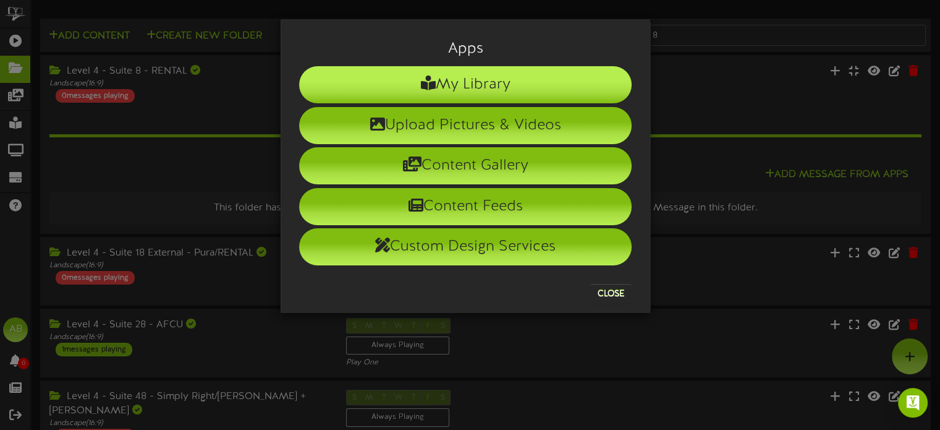
click at [492, 95] on li "My Library" at bounding box center [465, 84] width 333 height 37
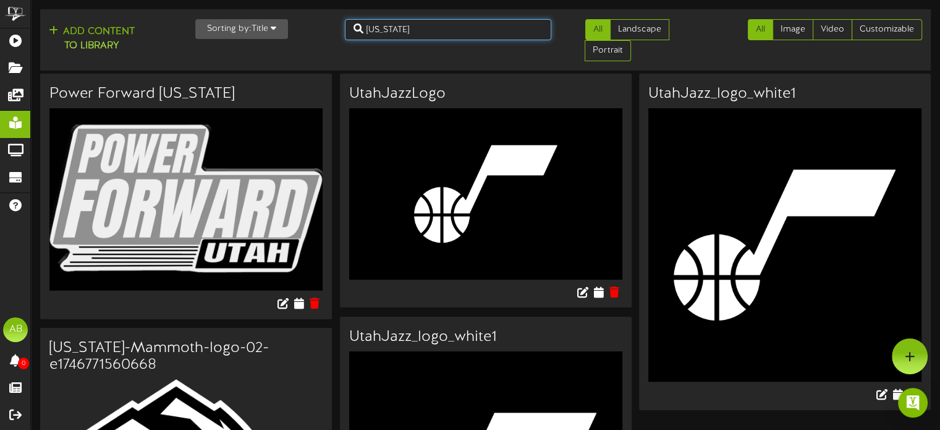
click at [409, 31] on input "utah" at bounding box center [448, 29] width 206 height 21
type input "u"
type input "tax"
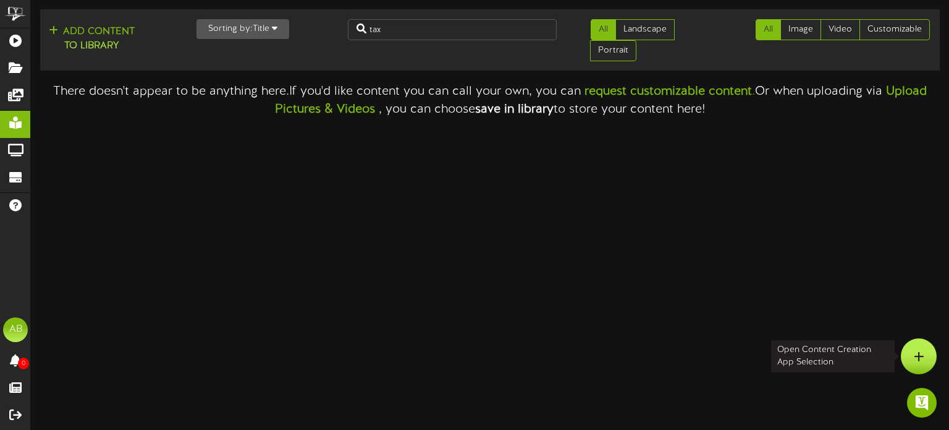
click at [915, 353] on icon at bounding box center [919, 355] width 11 height 11
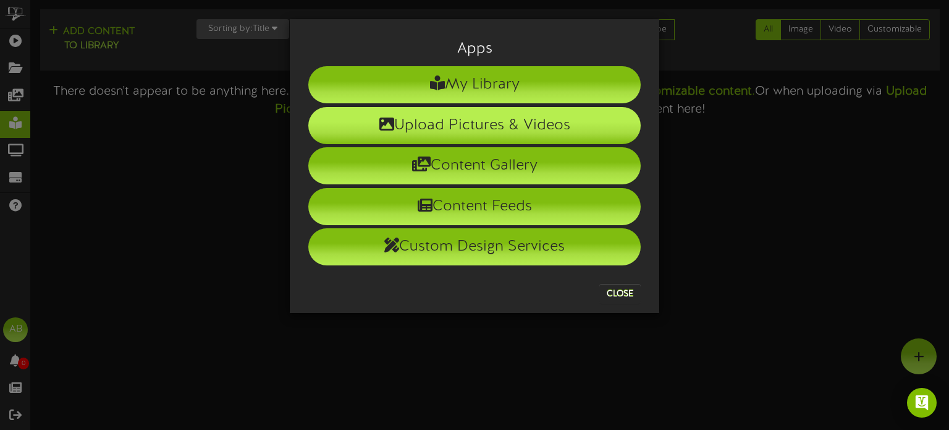
click at [532, 139] on li "Upload Pictures & Videos" at bounding box center [474, 125] width 333 height 37
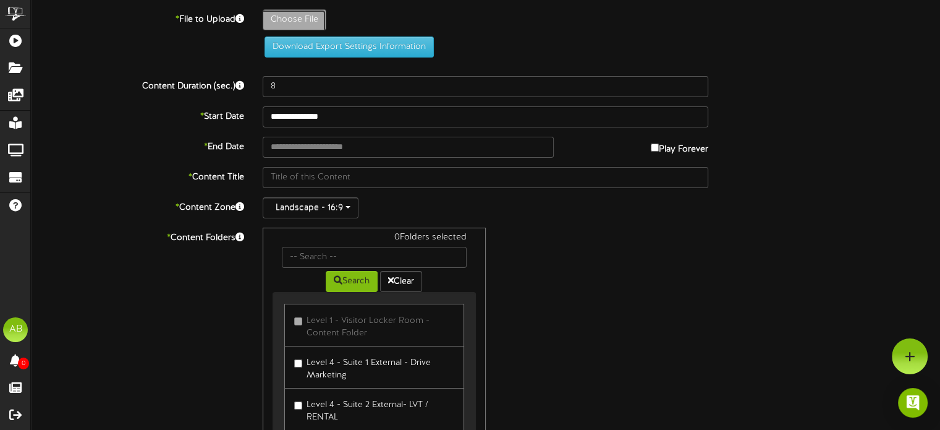
type input "**********"
type input "taxhawk-social-preview"
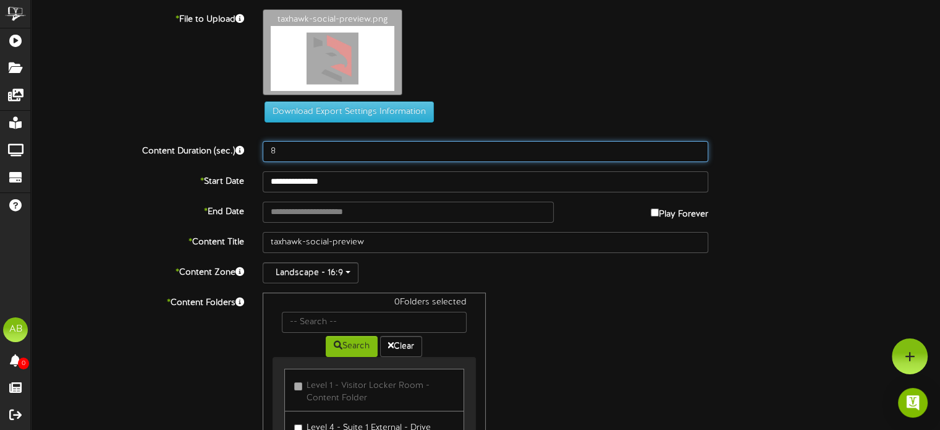
click at [325, 142] on input "8" at bounding box center [486, 151] width 446 height 21
type input "600"
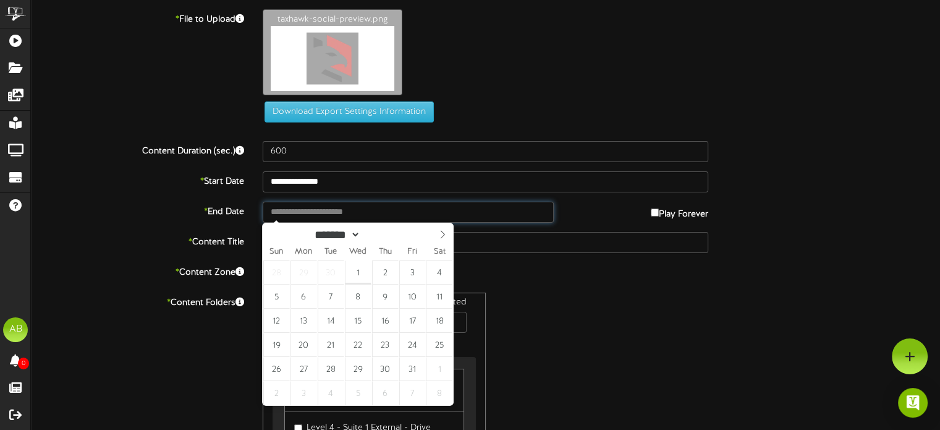
click at [331, 214] on input "text" at bounding box center [408, 212] width 291 height 21
type input "**********"
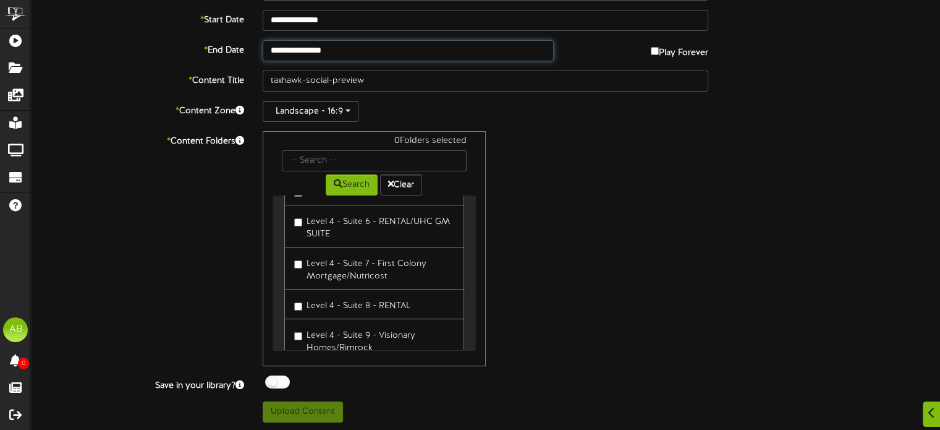
scroll to position [279, 0]
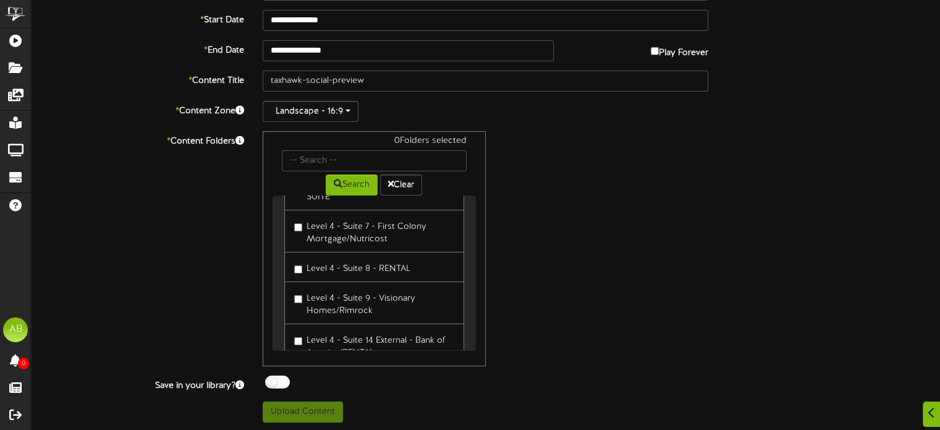
click at [558, 282] on div "0 Folders selected Search Clear Level 1 - Visitor Locker Room - Content Folder" at bounding box center [485, 248] width 464 height 235
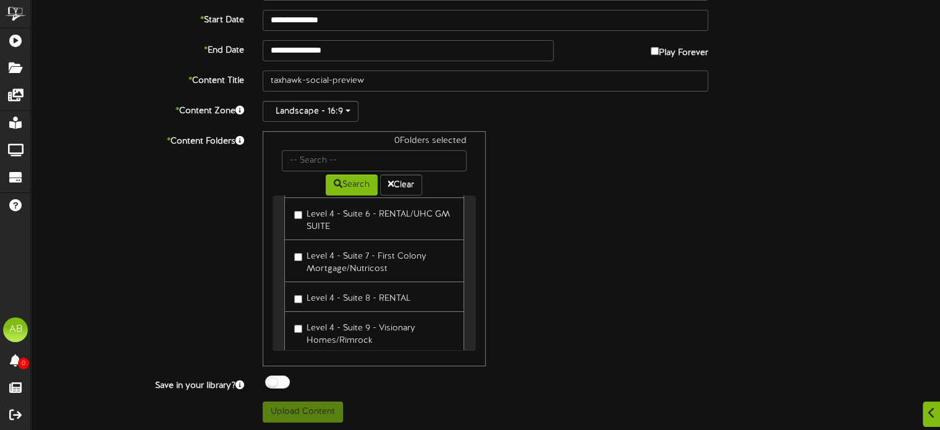
scroll to position [244, 0]
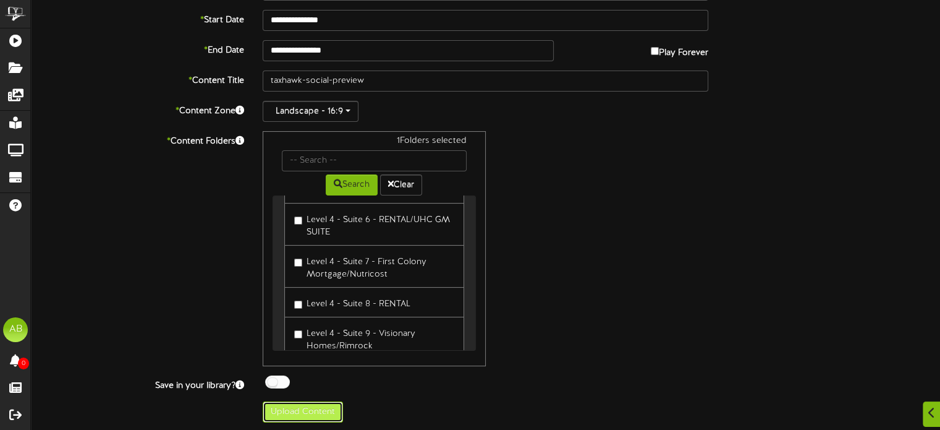
click at [308, 410] on button "Upload Content" at bounding box center [303, 411] width 80 height 21
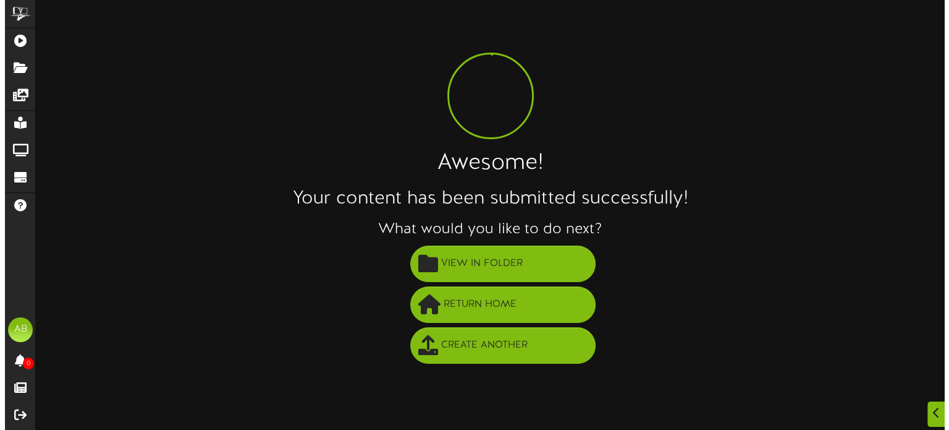
scroll to position [0, 0]
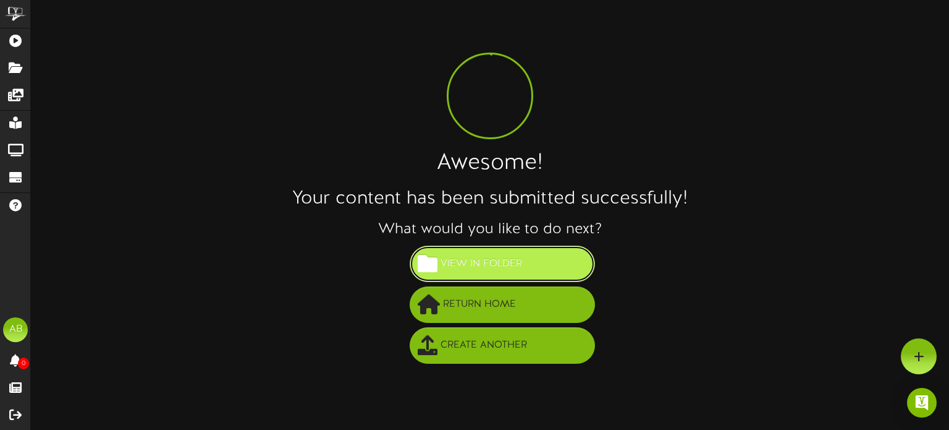
click at [566, 268] on button "View in Folder" at bounding box center [502, 263] width 185 height 36
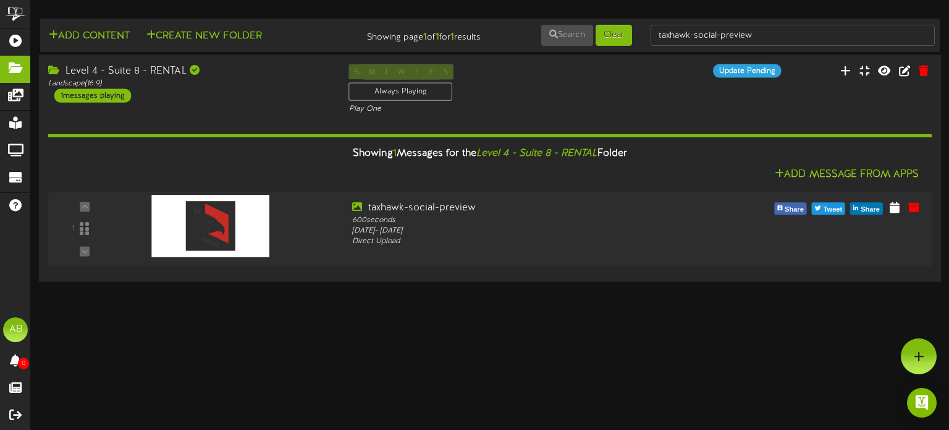
click at [165, 72] on div "Level 4 - Suite 8 - RENTAL" at bounding box center [189, 71] width 282 height 14
click at [907, 74] on icon at bounding box center [905, 70] width 14 height 14
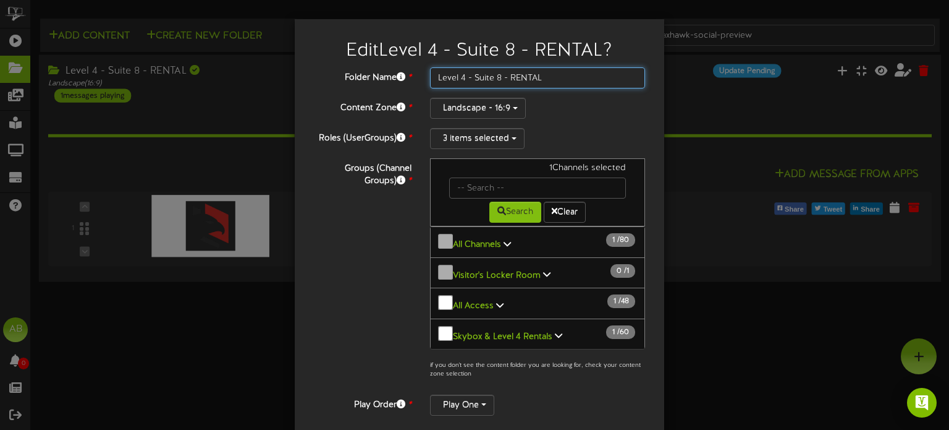
drag, startPoint x: 552, startPoint y: 82, endPoint x: 504, endPoint y: 77, distance: 47.8
click at [504, 77] on input "Level 4 - Suite 8 - RENTAL" at bounding box center [538, 77] width 216 height 21
type input "Level 4 - Suite 8 - TaxHawk"
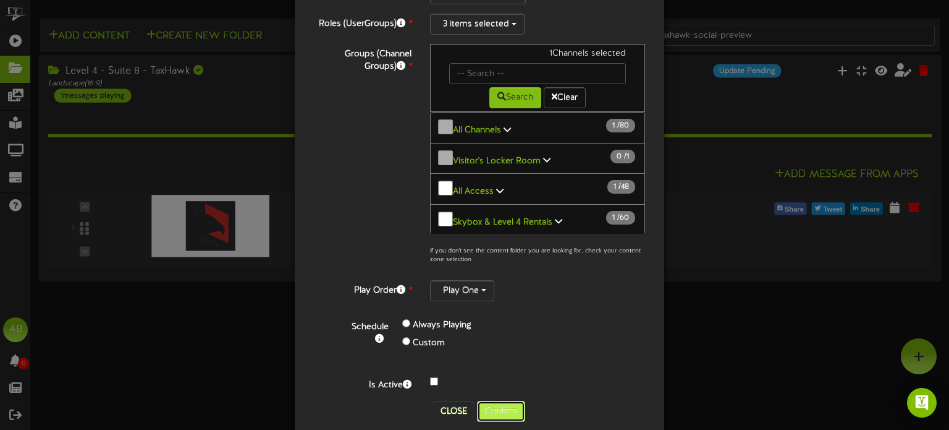
click at [496, 401] on button "Confirm" at bounding box center [501, 411] width 48 height 21
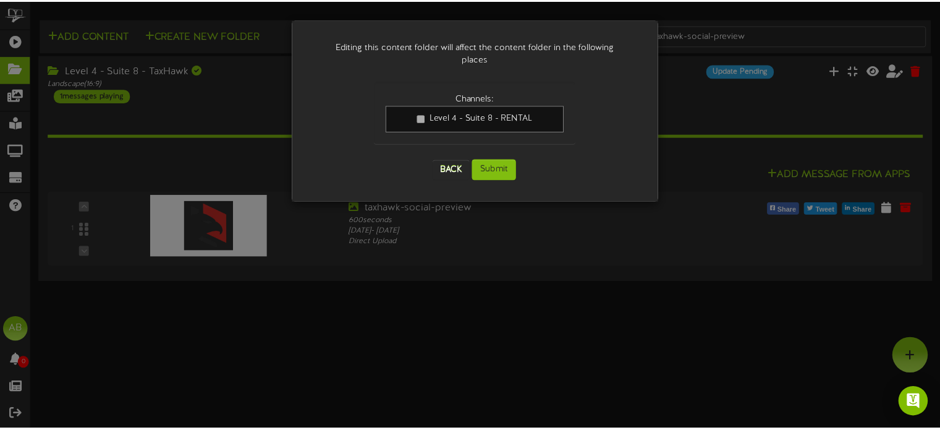
scroll to position [0, 0]
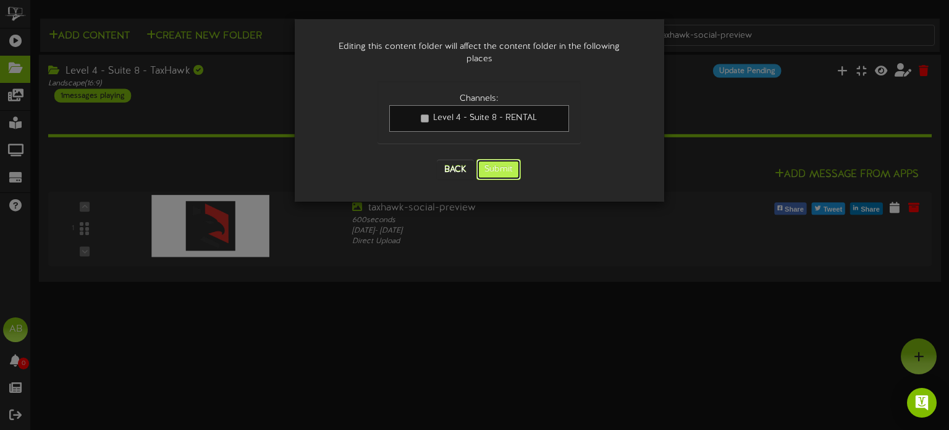
click at [497, 159] on button "Submit" at bounding box center [499, 169] width 45 height 21
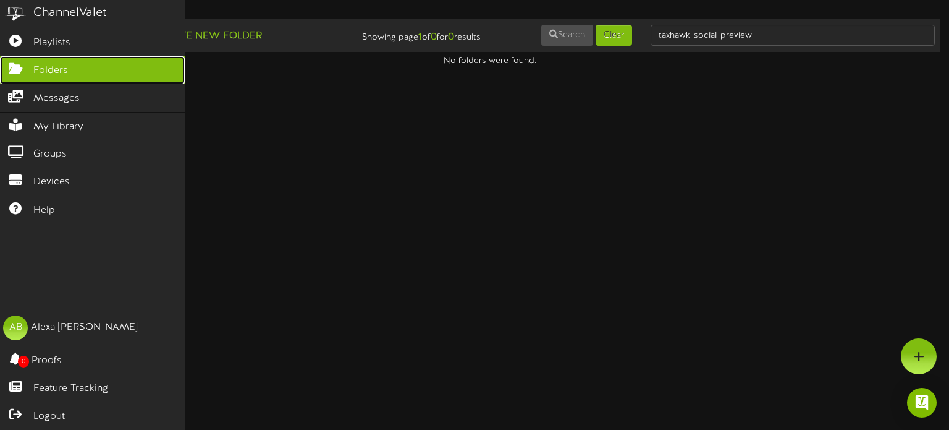
click at [19, 71] on icon at bounding box center [15, 66] width 31 height 9
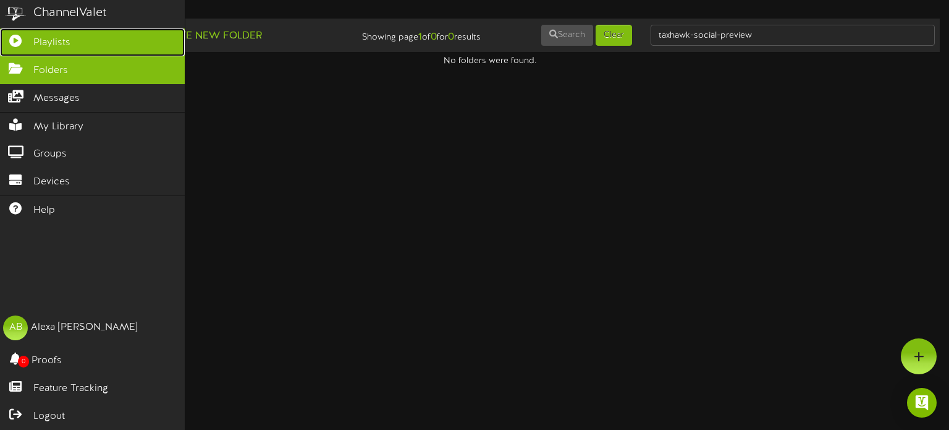
click at [47, 41] on span "Playlists" at bounding box center [51, 43] width 37 height 14
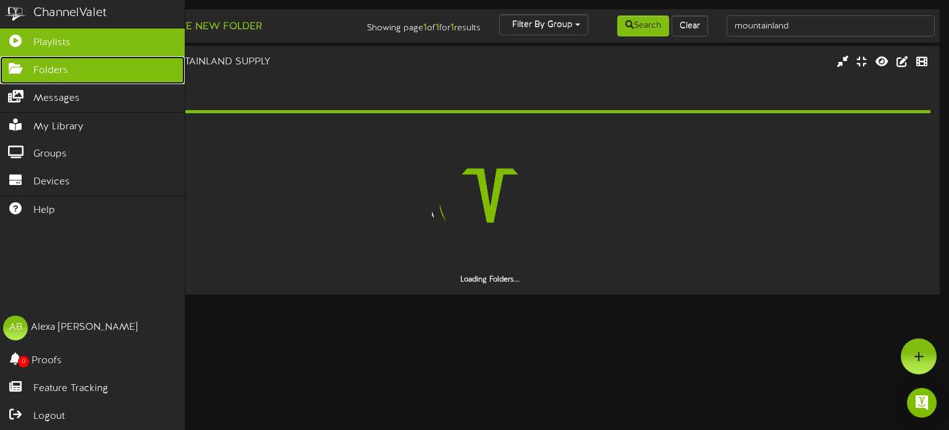
click at [82, 62] on link "Folders" at bounding box center [92, 70] width 185 height 28
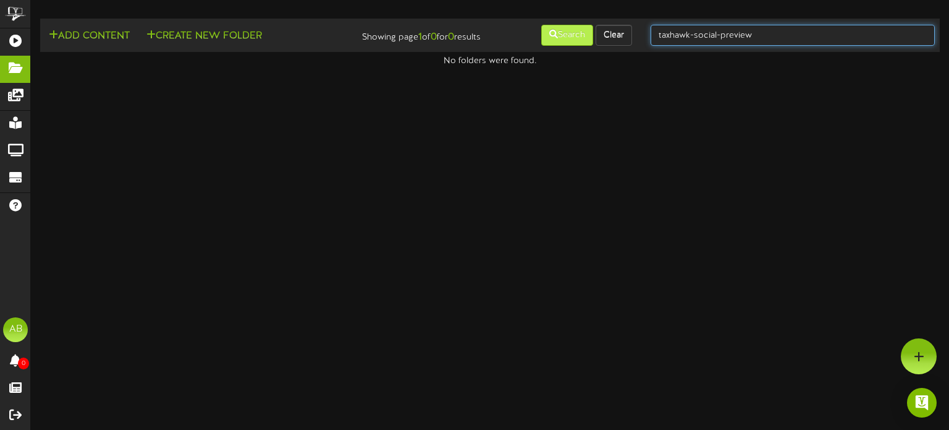
drag, startPoint x: 781, startPoint y: 24, endPoint x: 588, endPoint y: 35, distance: 193.1
click at [588, 35] on div "Add Content Create New Folder Showing page 1 of 0 for 0 results Search Clear ta…" at bounding box center [490, 34] width 909 height 23
type input "9"
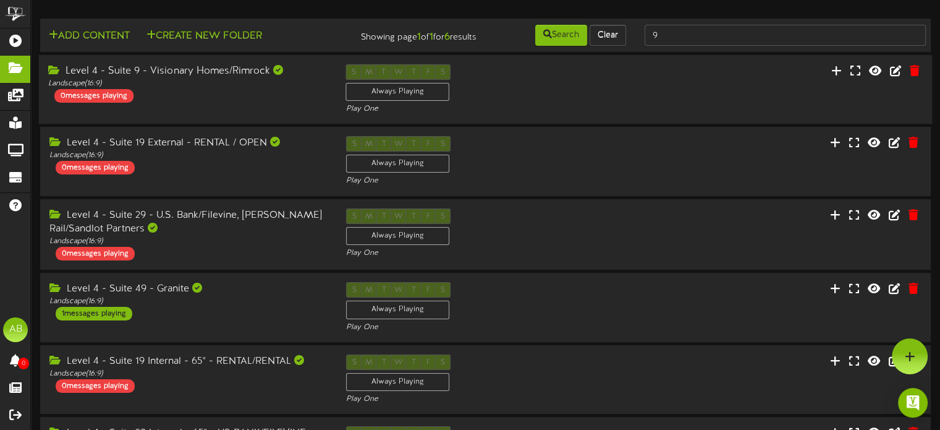
click at [217, 75] on div "Level 4 - Suite 9 - Visionary Homes/Rimrock" at bounding box center [187, 71] width 279 height 14
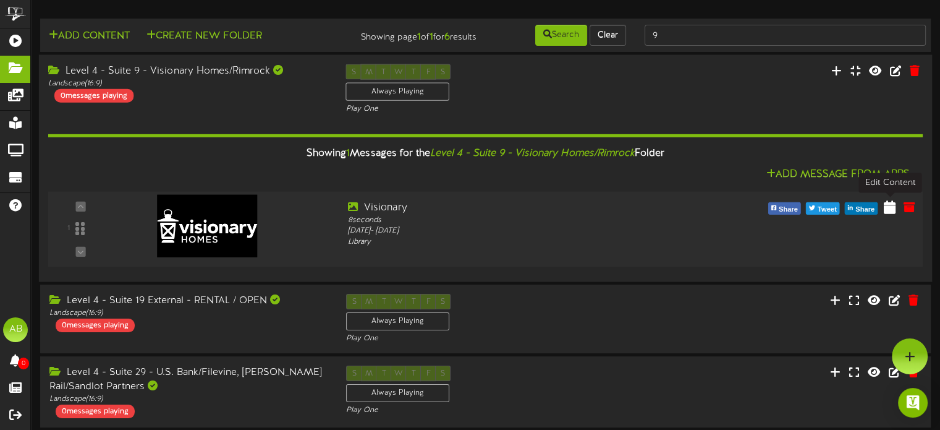
click at [892, 205] on icon at bounding box center [890, 207] width 12 height 14
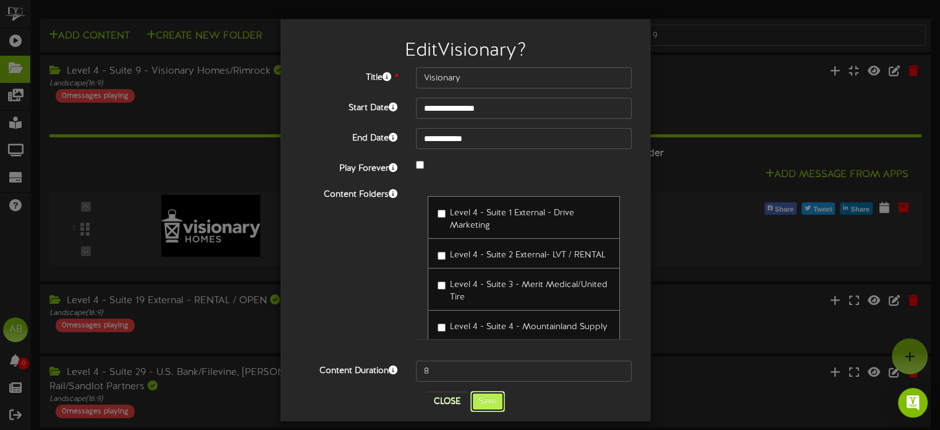
click at [474, 400] on button "Save" at bounding box center [487, 401] width 35 height 21
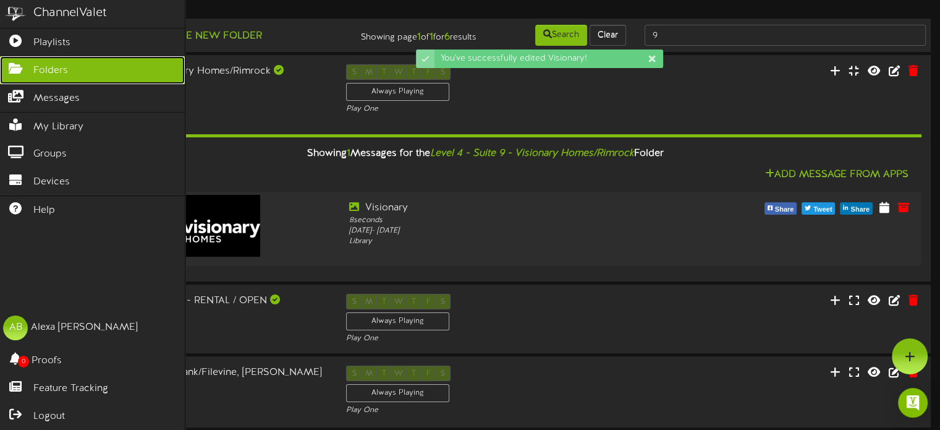
click at [6, 59] on link "Folders" at bounding box center [92, 70] width 185 height 28
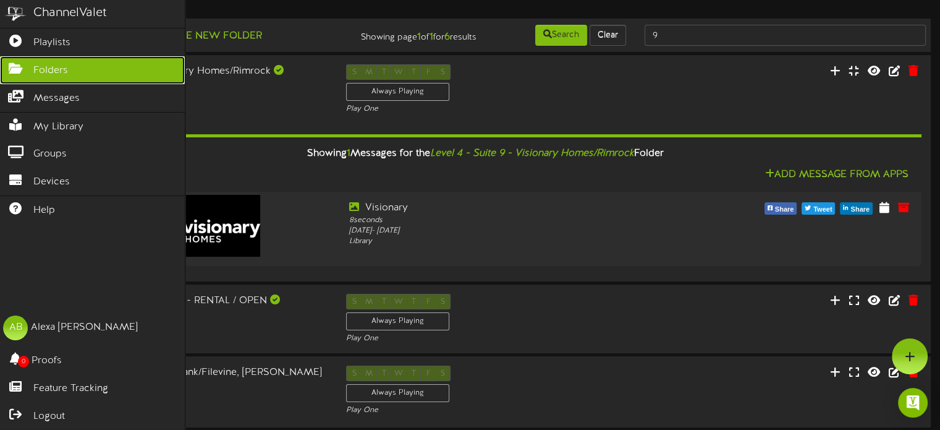
click at [59, 76] on link "Folders" at bounding box center [92, 70] width 185 height 28
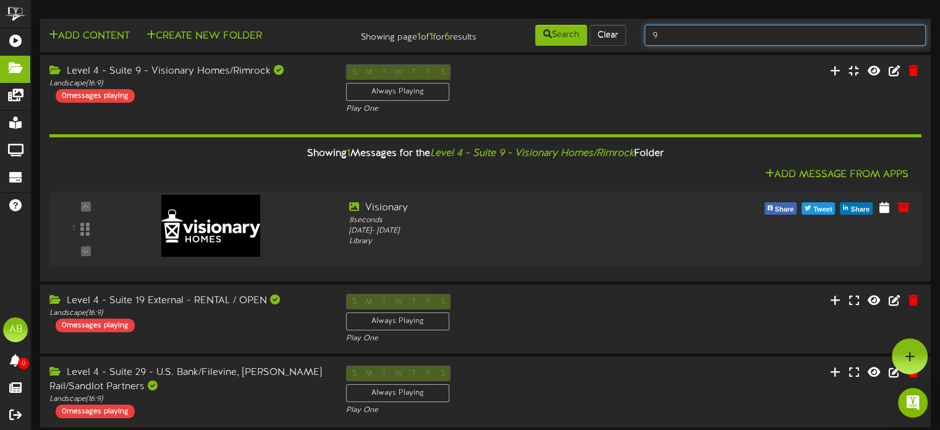
click at [690, 33] on input "9" at bounding box center [785, 35] width 281 height 21
type input "14"
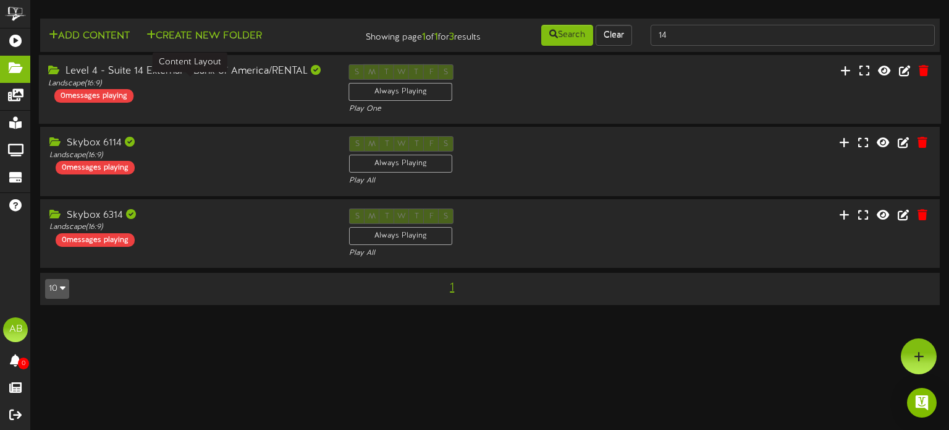
click at [273, 88] on div "Landscape ( 16:9 )" at bounding box center [189, 84] width 282 height 11
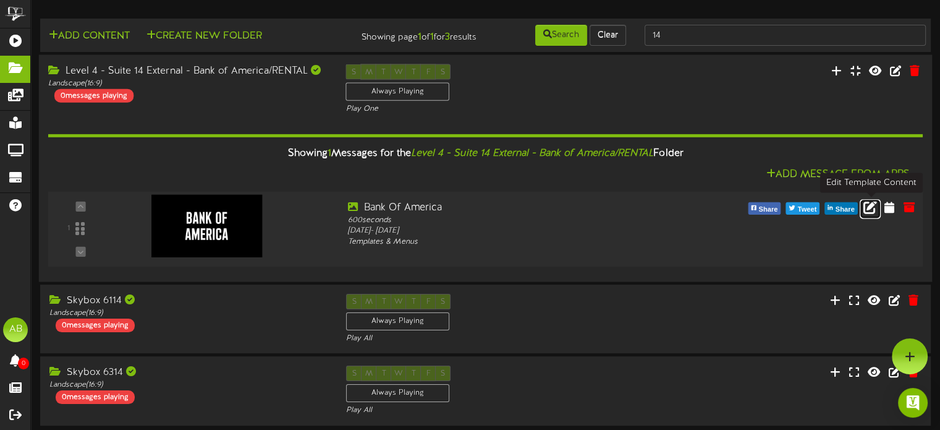
click at [871, 211] on icon at bounding box center [871, 207] width 14 height 14
click at [872, 211] on icon at bounding box center [871, 207] width 14 height 14
click at [426, 227] on div "Sunday, 10/12/2025 - Saturday, 6/6/2026" at bounding box center [521, 231] width 349 height 11
click at [889, 207] on icon at bounding box center [890, 207] width 12 height 14
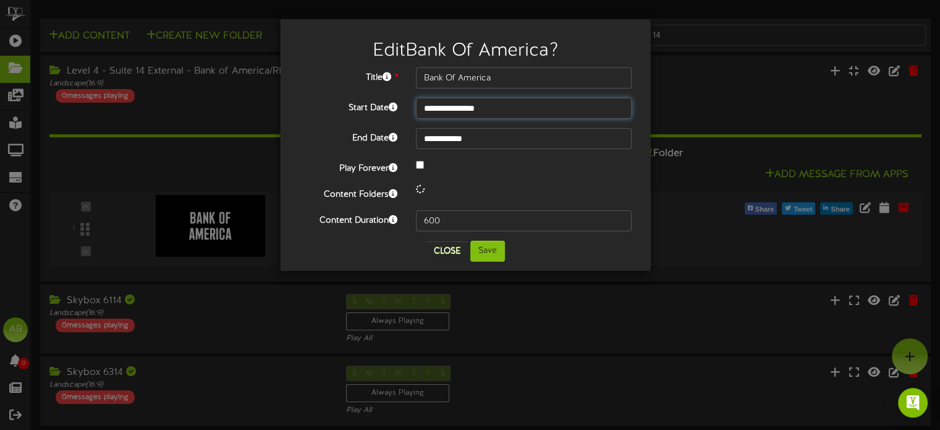
click at [491, 103] on input "**********" at bounding box center [524, 108] width 216 height 21
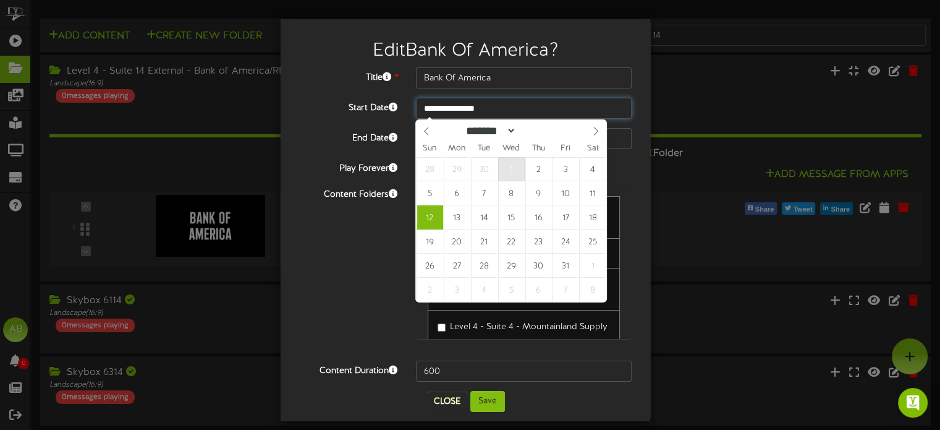
type input "**********"
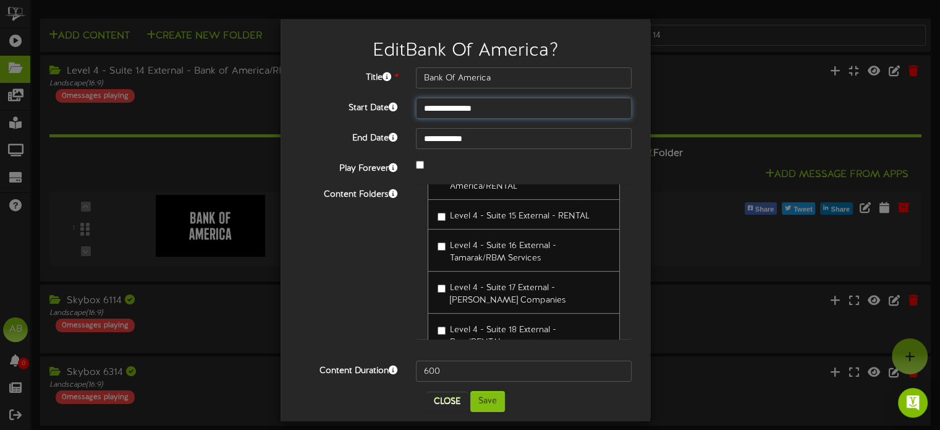
scroll to position [368, 0]
click at [492, 402] on button "Save" at bounding box center [487, 401] width 35 height 21
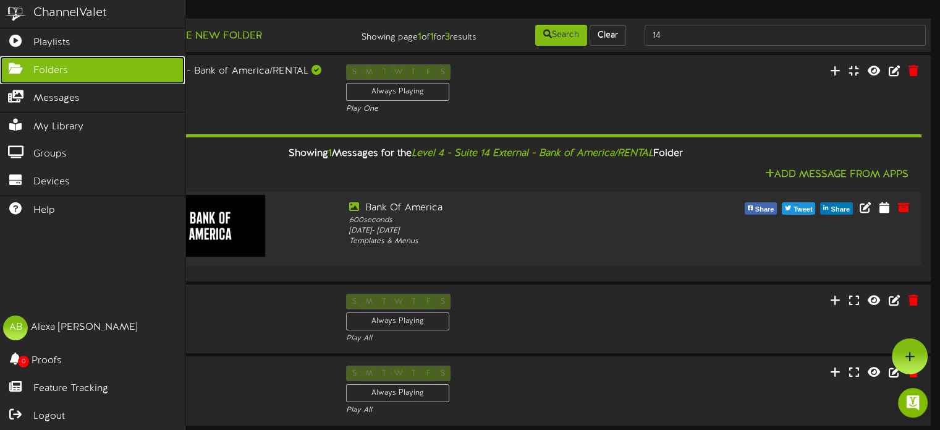
click at [55, 67] on span "Folders" at bounding box center [50, 71] width 35 height 14
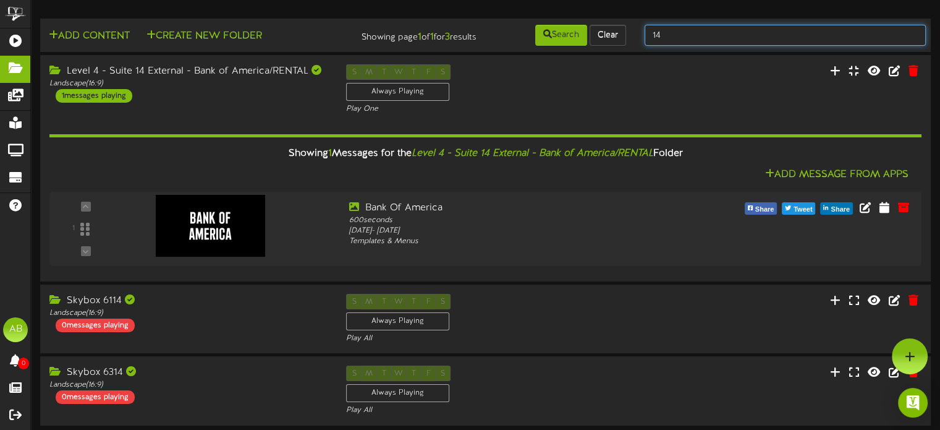
click at [687, 35] on input "14" at bounding box center [785, 35] width 281 height 21
type input "15"
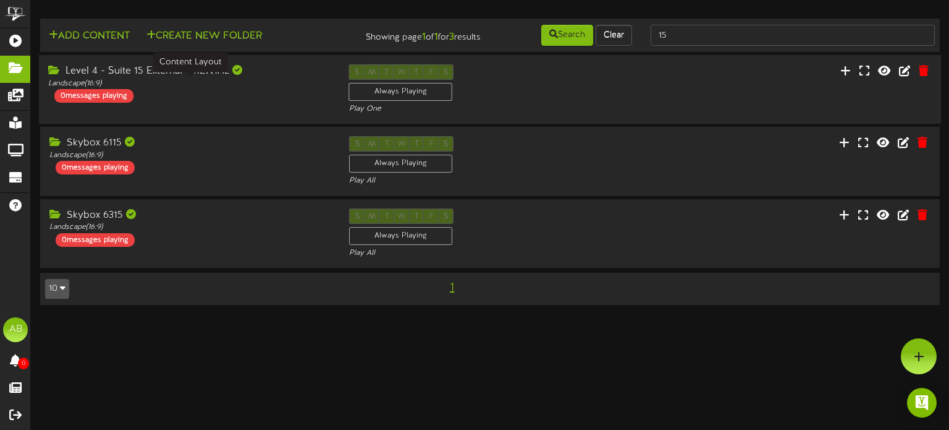
click at [247, 84] on div "Landscape ( 16:9 )" at bounding box center [189, 84] width 282 height 11
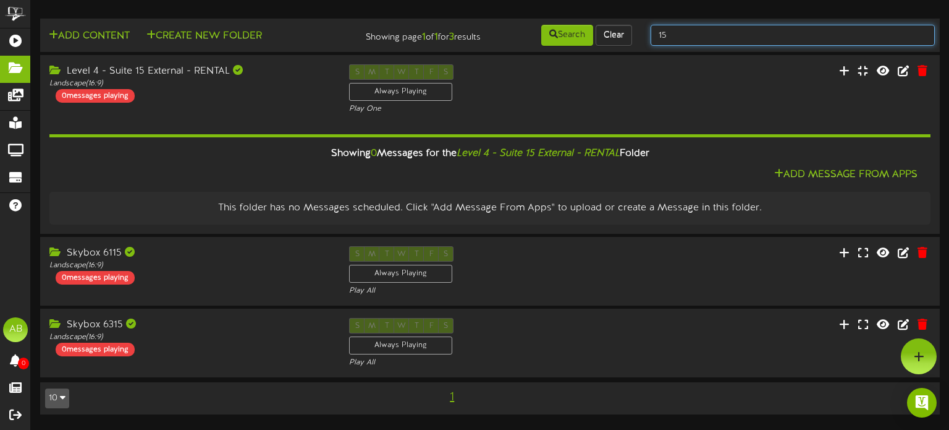
click at [677, 35] on input "15" at bounding box center [793, 35] width 284 height 21
type input "16"
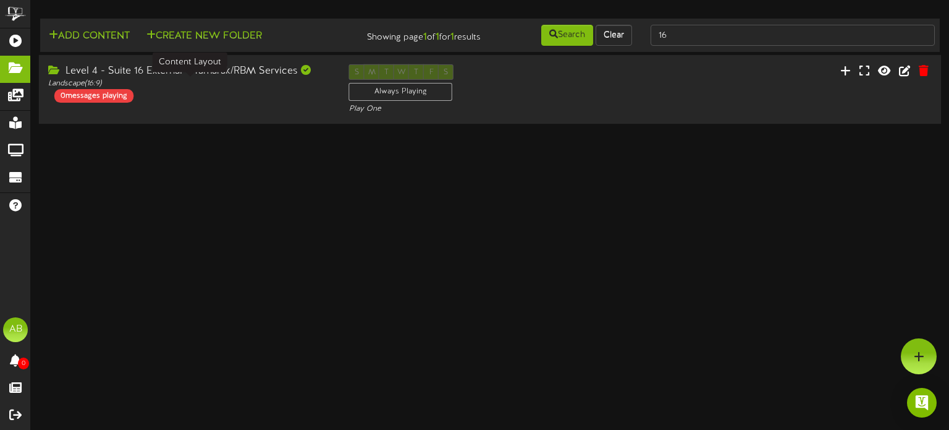
click at [215, 83] on div "Landscape ( 16:9 )" at bounding box center [189, 84] width 282 height 11
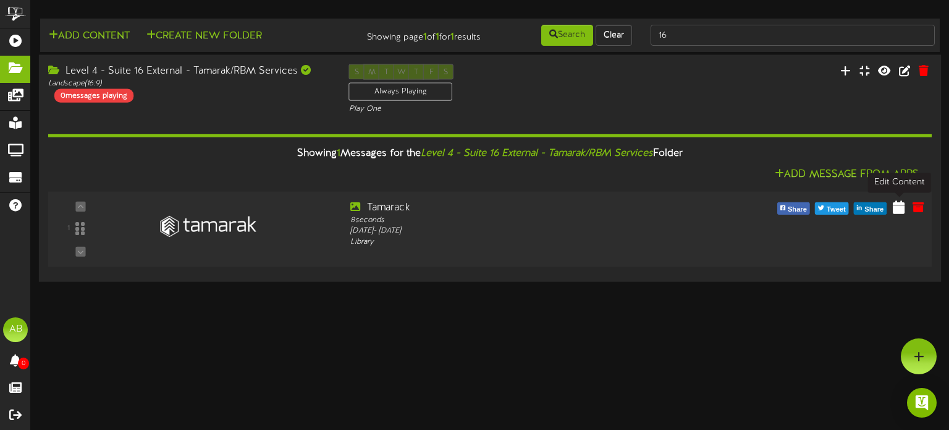
click at [898, 210] on icon at bounding box center [899, 207] width 12 height 14
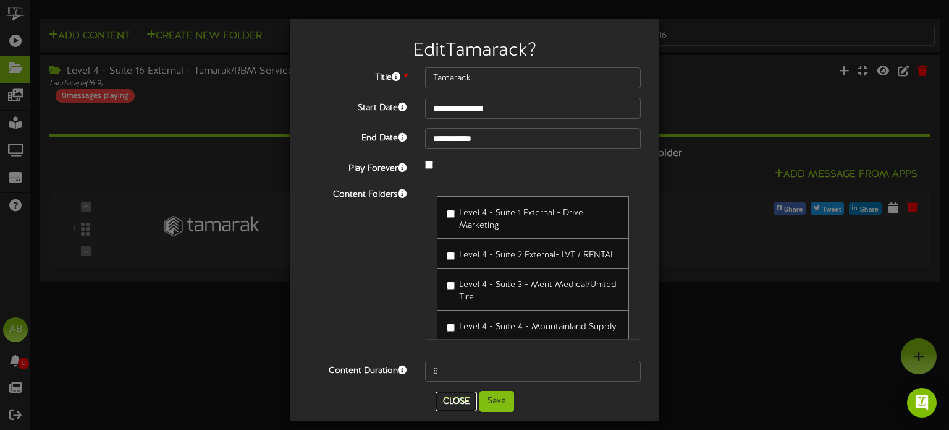
click at [441, 397] on button "Close" at bounding box center [456, 401] width 41 height 20
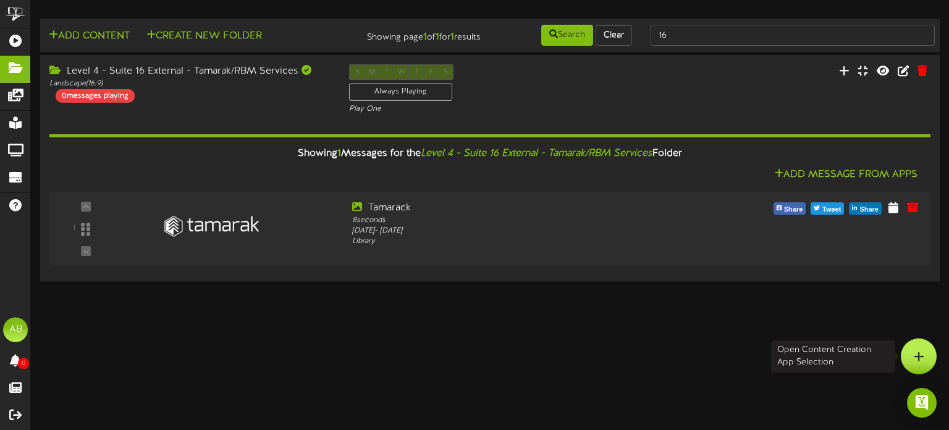
click at [927, 353] on div at bounding box center [919, 356] width 36 height 36
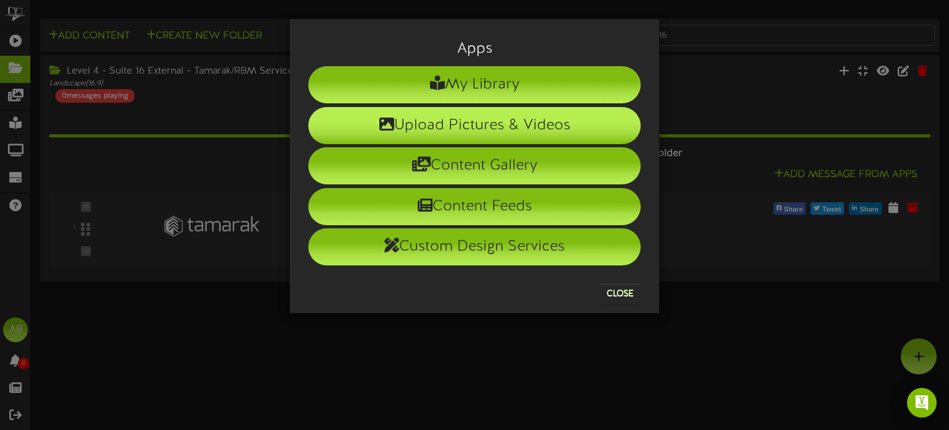
click at [537, 126] on li "Upload Pictures & Videos" at bounding box center [474, 125] width 333 height 37
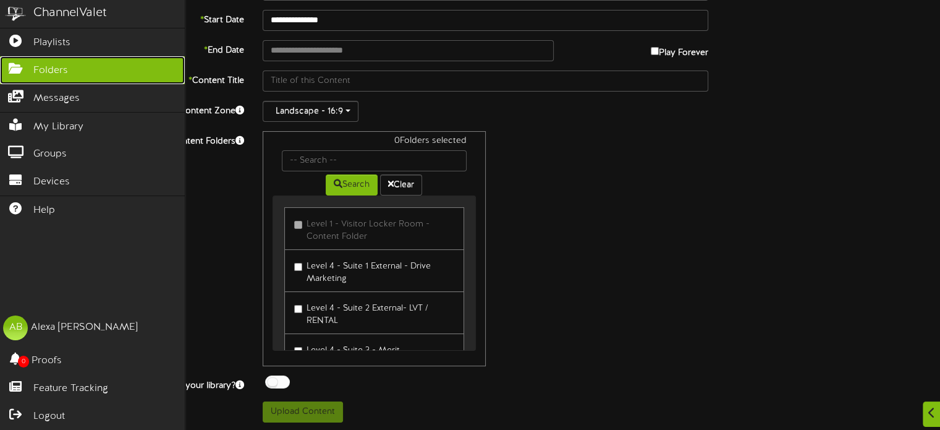
click at [28, 68] on icon at bounding box center [15, 66] width 31 height 9
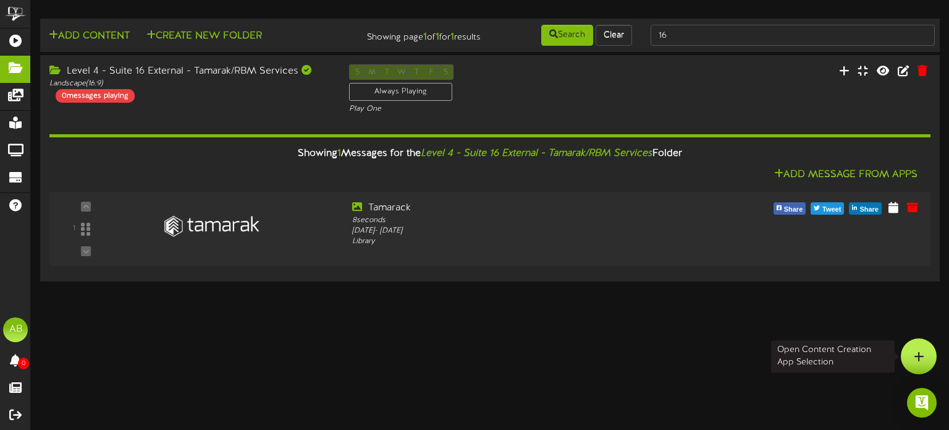
click at [927, 357] on div at bounding box center [919, 356] width 36 height 36
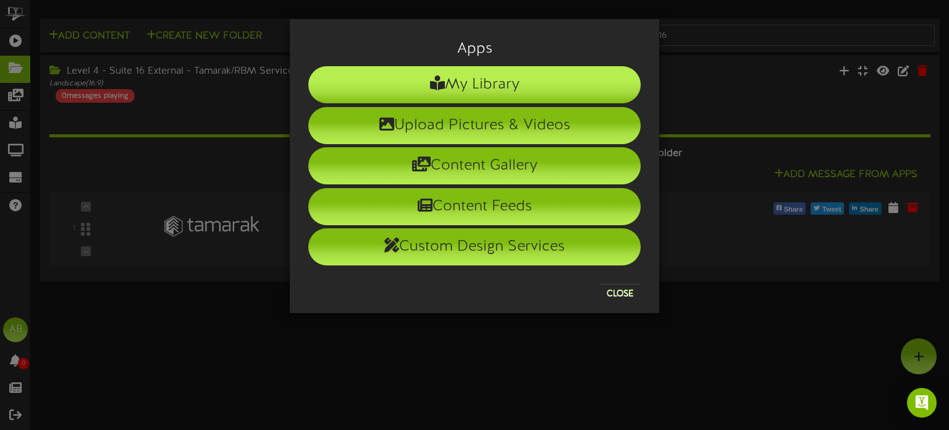
click at [492, 98] on li "My Library" at bounding box center [474, 84] width 333 height 37
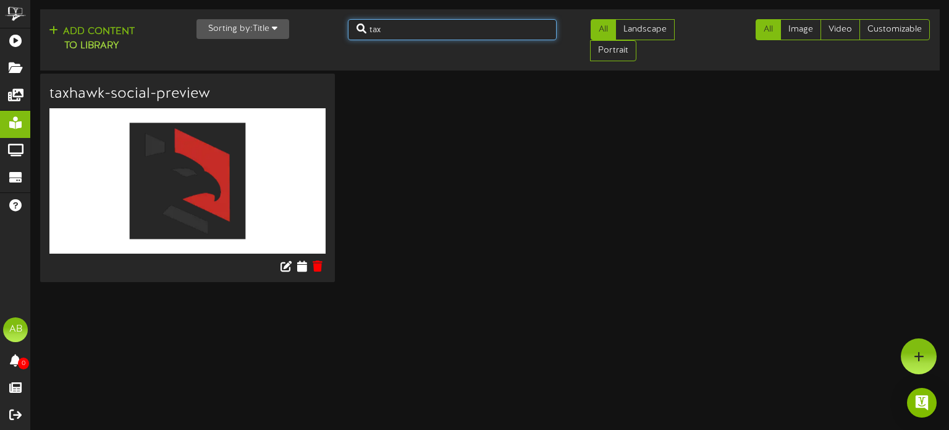
drag, startPoint x: 389, startPoint y: 32, endPoint x: 352, endPoint y: 23, distance: 38.6
click at [352, 23] on input "tax" at bounding box center [452, 29] width 209 height 21
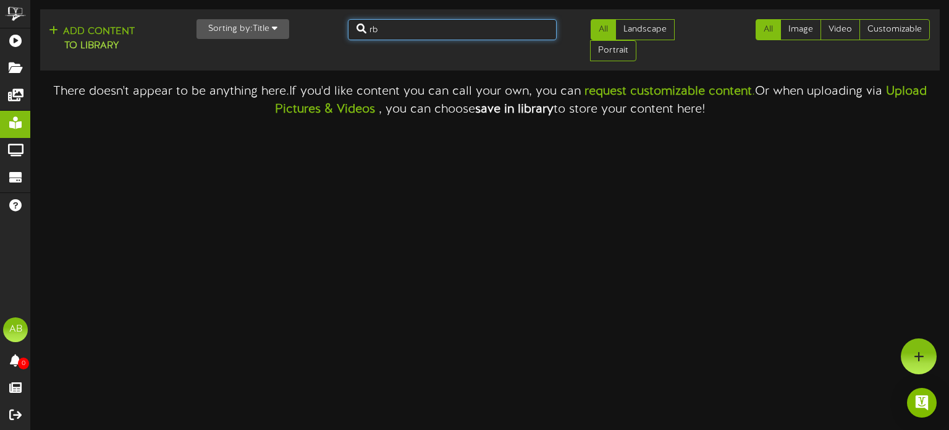
type input "r"
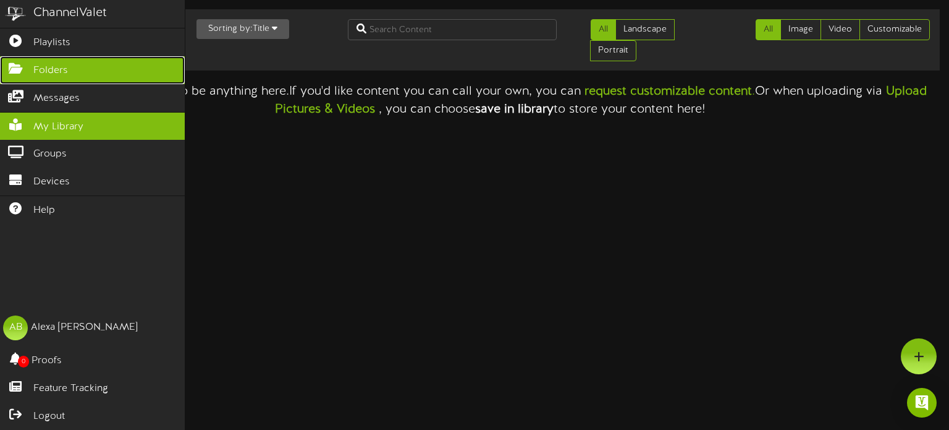
click at [123, 76] on link "Folders" at bounding box center [92, 70] width 185 height 28
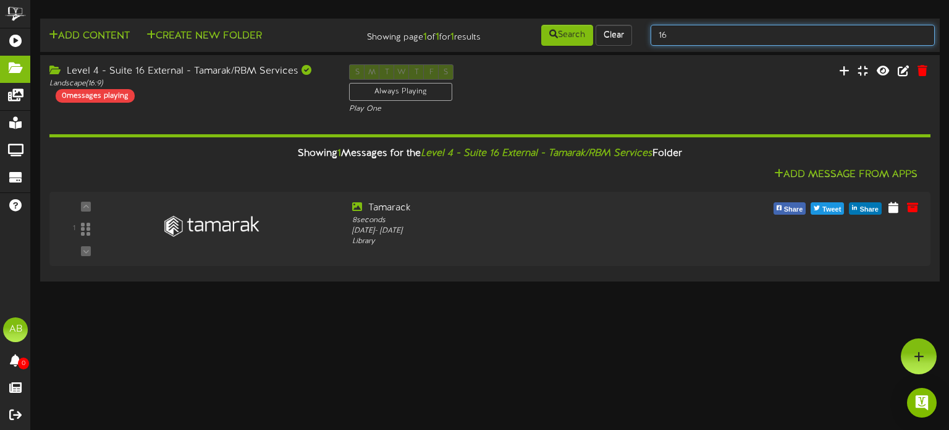
click at [678, 35] on input "16" at bounding box center [793, 35] width 284 height 21
type input "17"
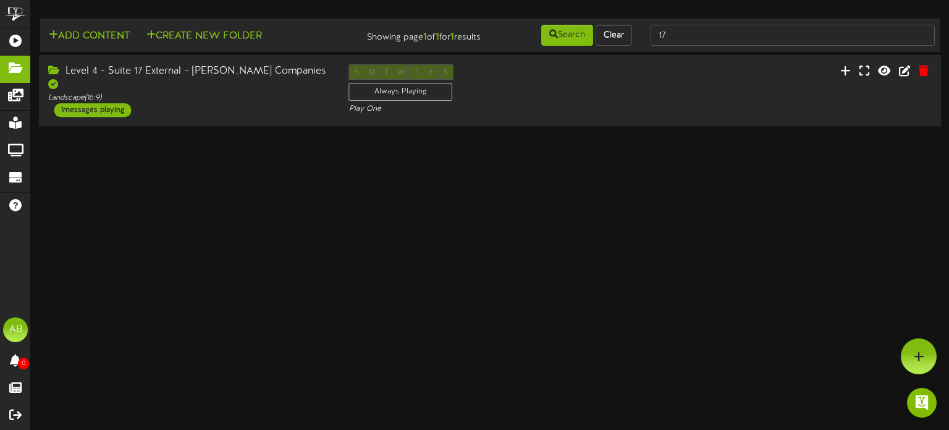
click at [246, 91] on div "Level 4 - Suite 17 External - Clyde Companies Landscape ( 16:9 ) 1 messages pla…" at bounding box center [189, 90] width 301 height 53
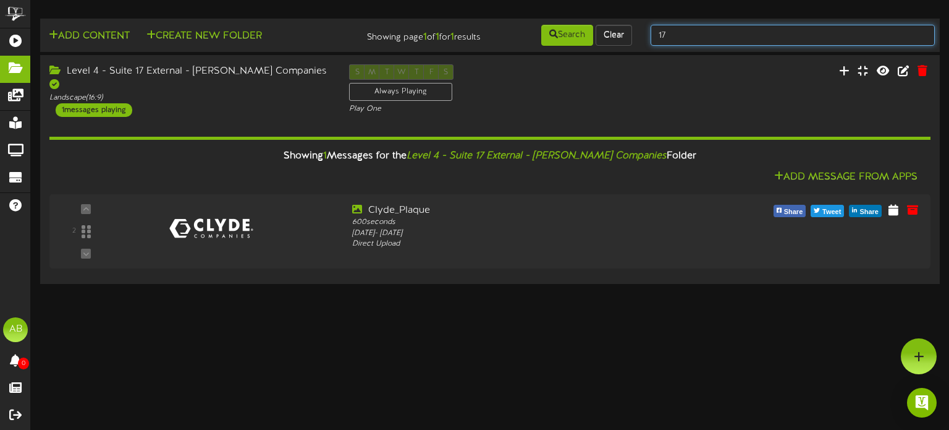
click at [682, 43] on input "17" at bounding box center [793, 35] width 284 height 21
type input "18"
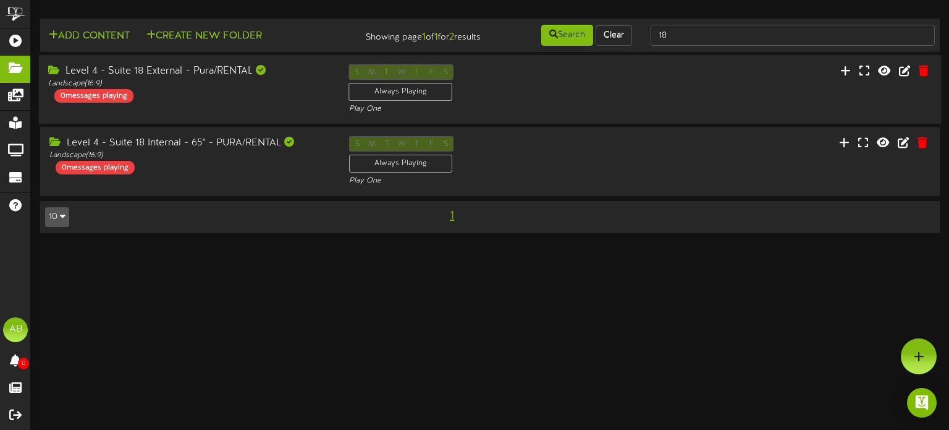
click at [190, 93] on div "Level 4 - Suite 18 External - Pura/RENTAL Landscape ( 16:9 ) 0 messages playing" at bounding box center [189, 83] width 301 height 38
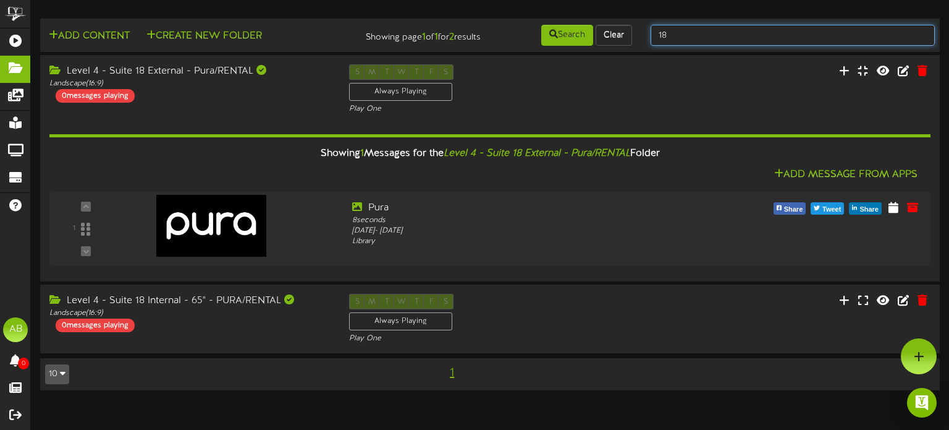
click at [677, 30] on input "18" at bounding box center [793, 35] width 284 height 21
type input "19"
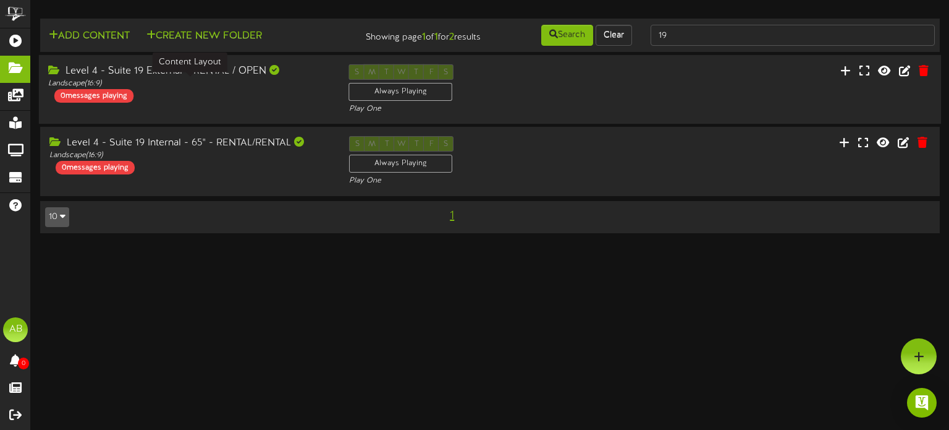
click at [252, 80] on div "Landscape ( 16:9 )" at bounding box center [189, 84] width 282 height 11
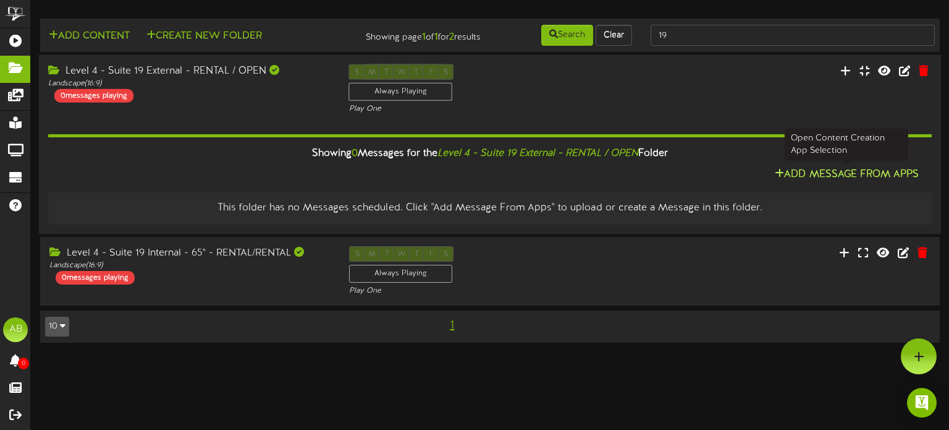
click at [822, 179] on button "Add Message From Apps" at bounding box center [846, 174] width 151 height 15
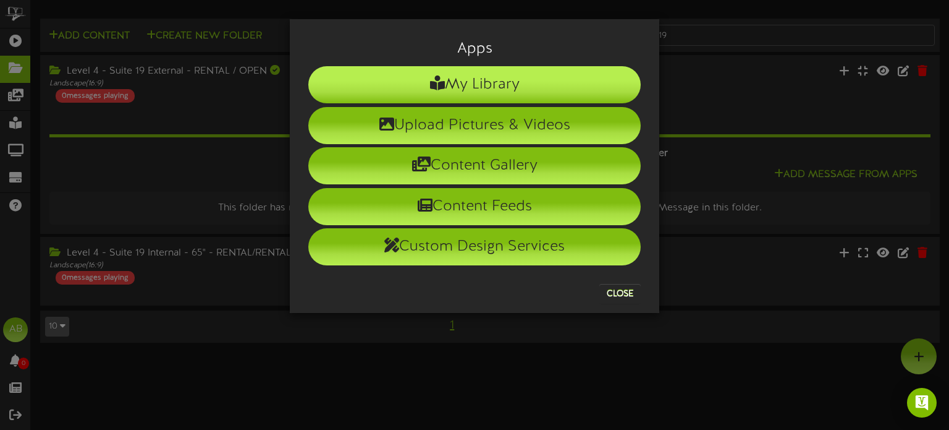
click at [525, 88] on li "My Library" at bounding box center [474, 84] width 333 height 37
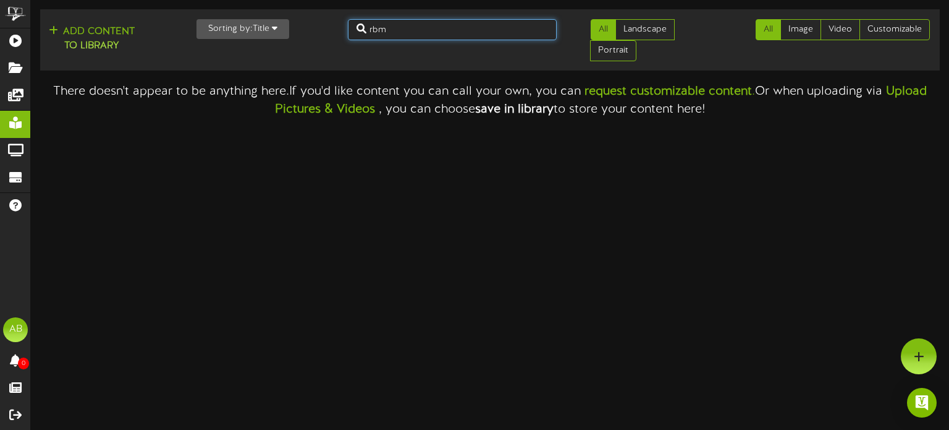
drag, startPoint x: 402, startPoint y: 27, endPoint x: 326, endPoint y: 25, distance: 75.5
click at [326, 25] on div "Add Content to Library Sorting by: Title Newest Oldest Title rbm All Landscape …" at bounding box center [490, 39] width 909 height 51
type input "limitless"
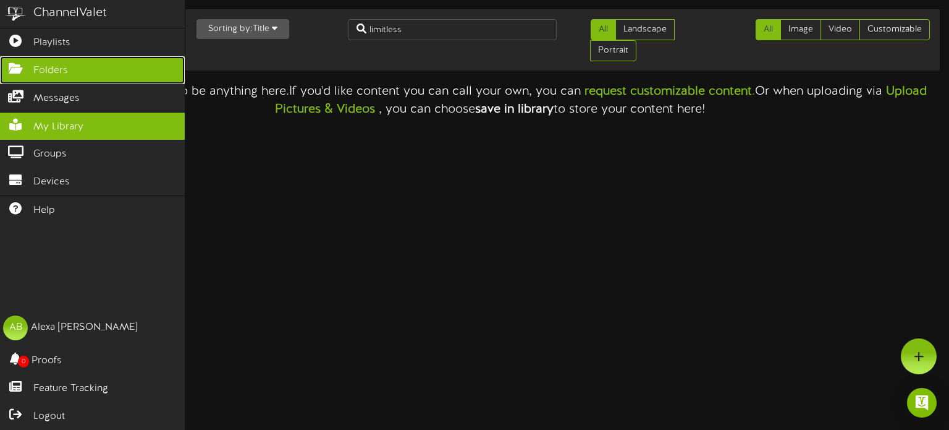
click at [11, 75] on link "Folders" at bounding box center [92, 70] width 185 height 28
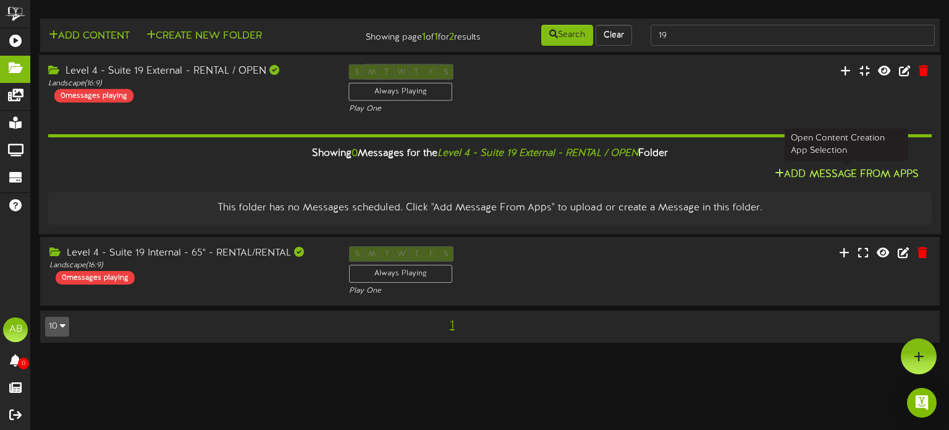
click at [810, 175] on button "Add Message From Apps" at bounding box center [846, 174] width 151 height 15
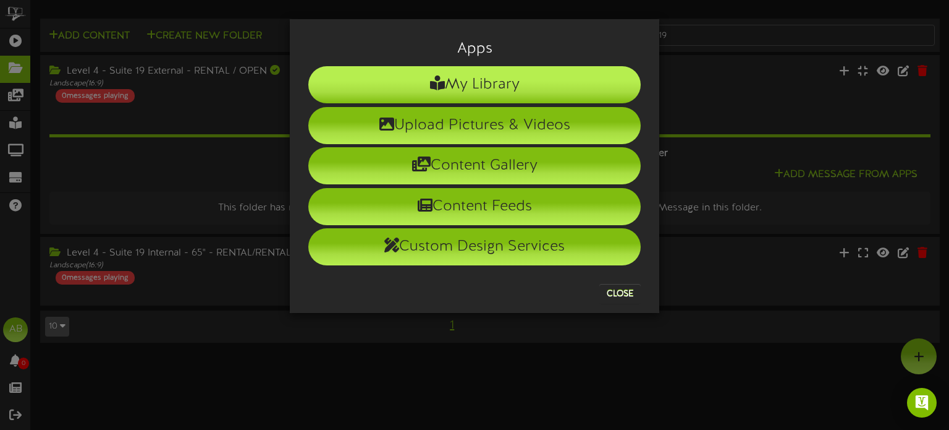
click at [498, 91] on li "My Library" at bounding box center [474, 84] width 333 height 37
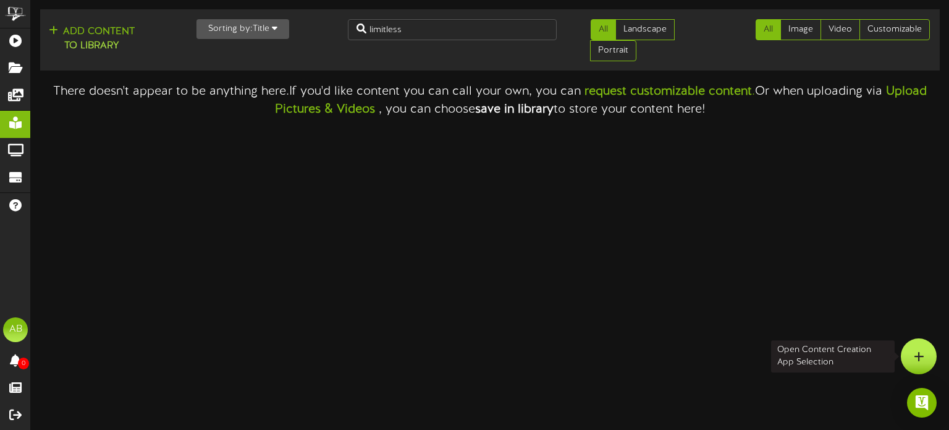
click at [915, 355] on icon at bounding box center [919, 355] width 11 height 11
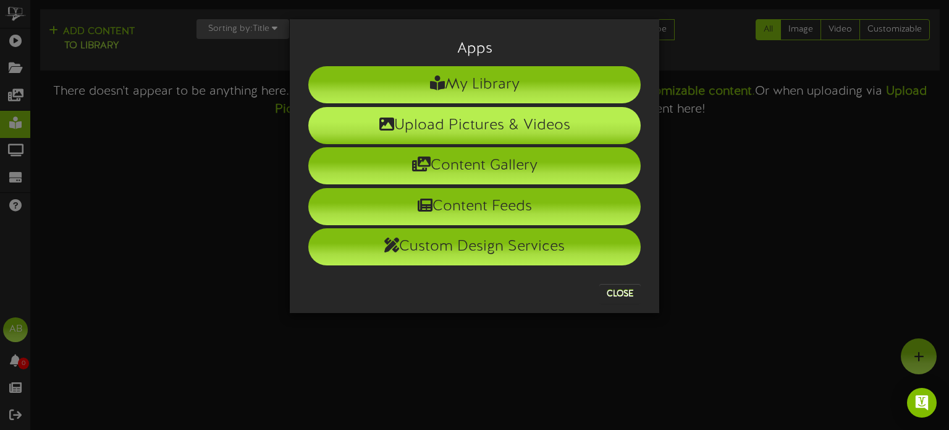
click at [479, 121] on li "Upload Pictures & Videos" at bounding box center [474, 125] width 333 height 37
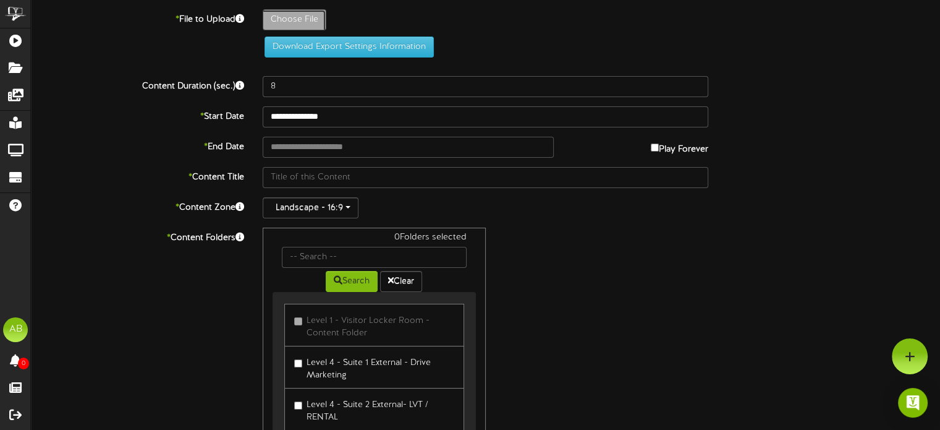
type input "**********"
type input "limitless_energy_group_llc_logo"
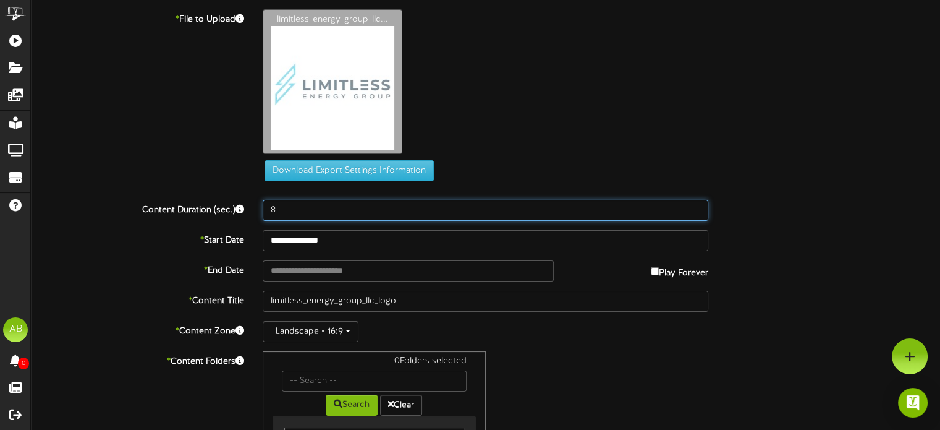
click at [297, 211] on input "8" at bounding box center [486, 210] width 446 height 21
type input "7"
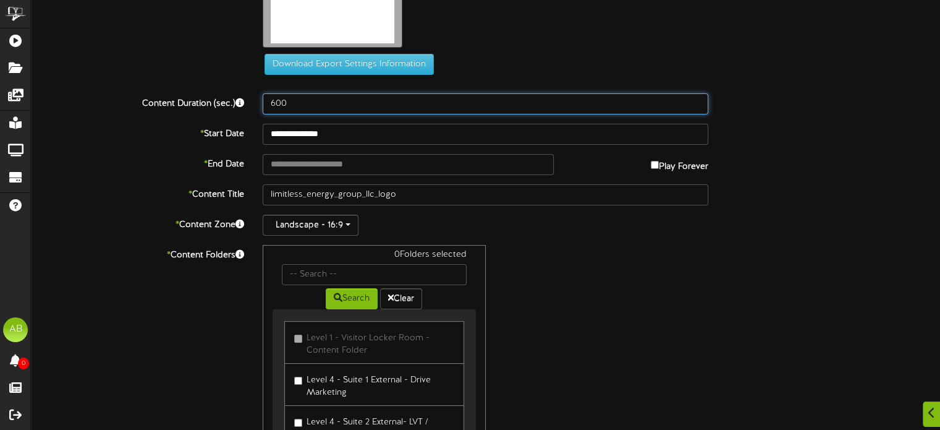
type input "600"
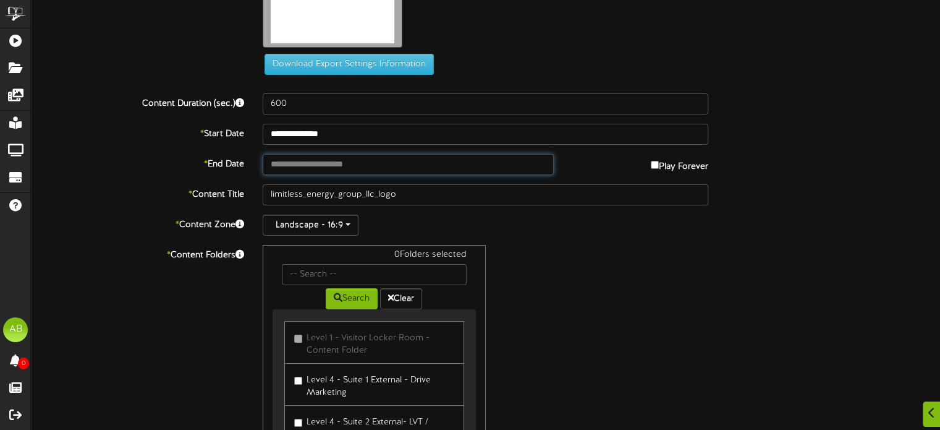
click at [349, 169] on input "text" at bounding box center [408, 164] width 291 height 21
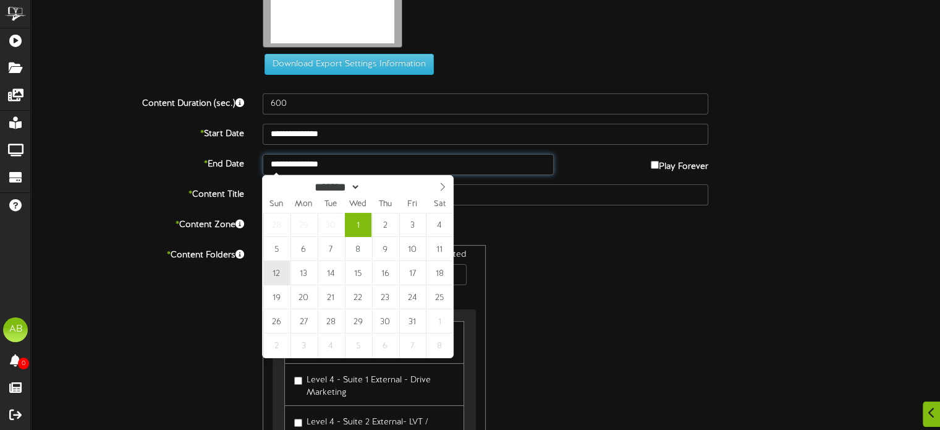
type input "**********"
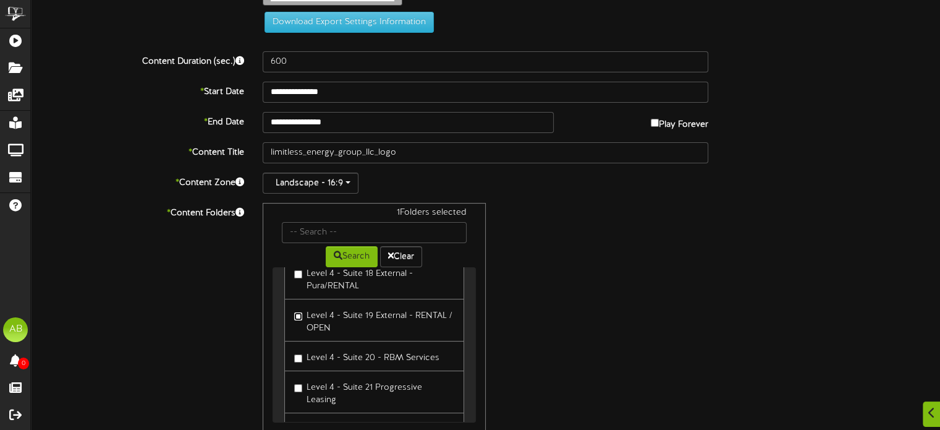
scroll to position [220, 0]
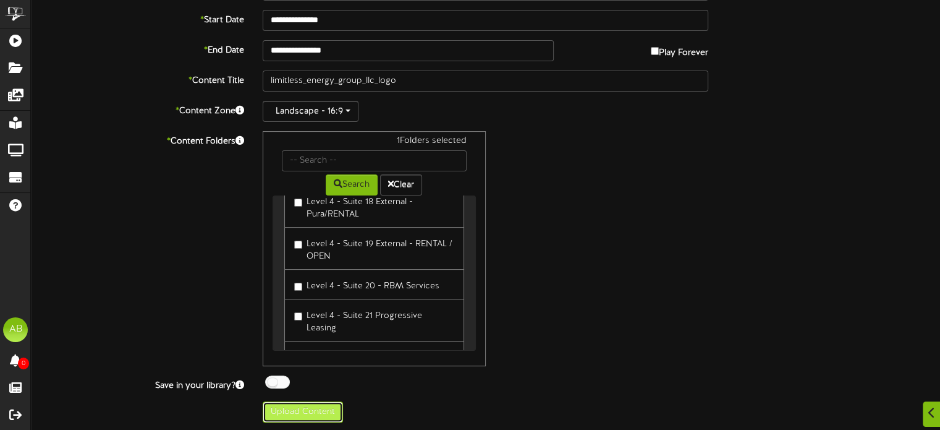
click at [312, 414] on button "Upload Content" at bounding box center [303, 411] width 80 height 21
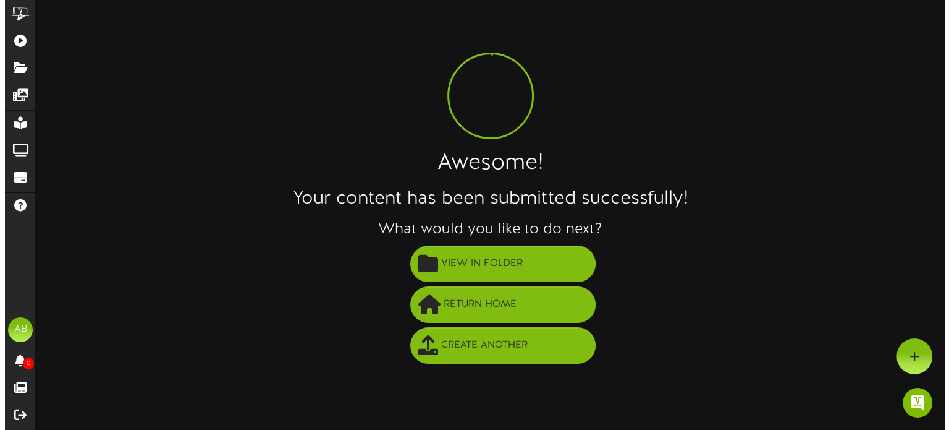
scroll to position [0, 0]
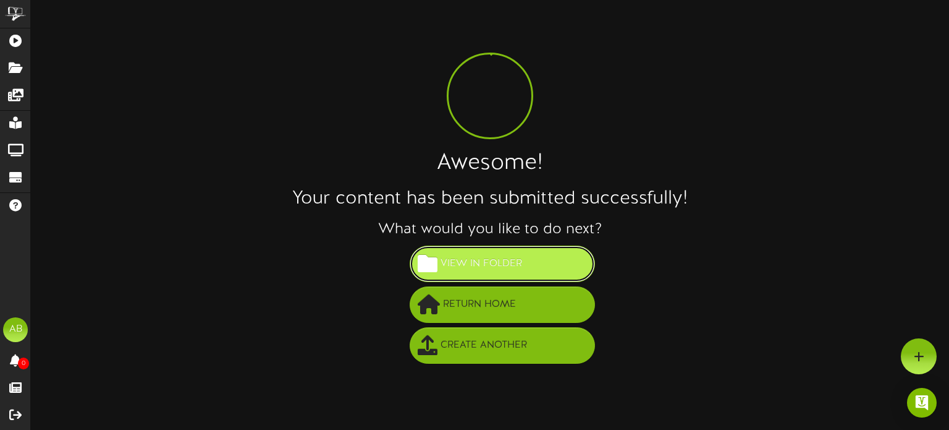
click at [542, 266] on button "View in Folder" at bounding box center [502, 263] width 185 height 36
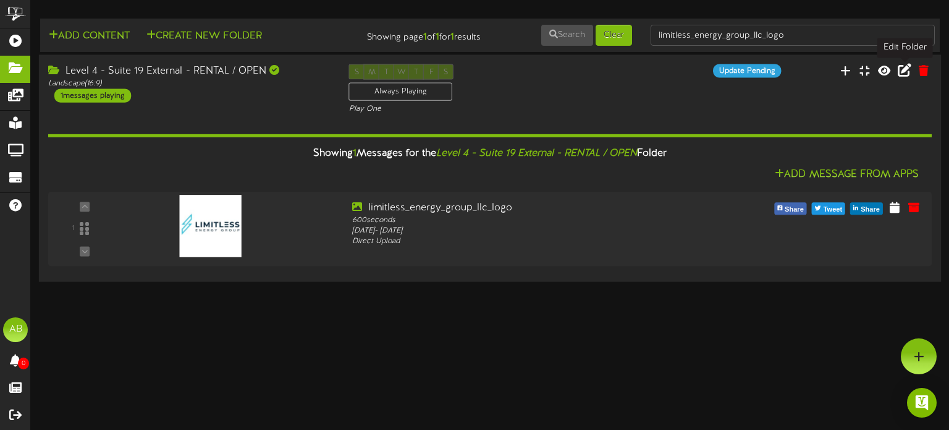
click at [904, 72] on icon at bounding box center [905, 70] width 14 height 14
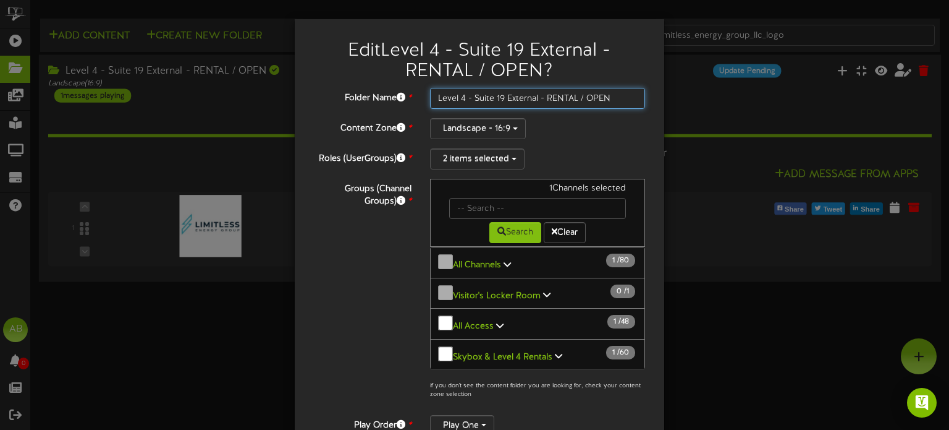
drag, startPoint x: 571, startPoint y: 98, endPoint x: 559, endPoint y: 100, distance: 12.4
click at [559, 100] on input "Level 4 - Suite 19 External - RENTAL / OPEN" at bounding box center [538, 98] width 216 height 21
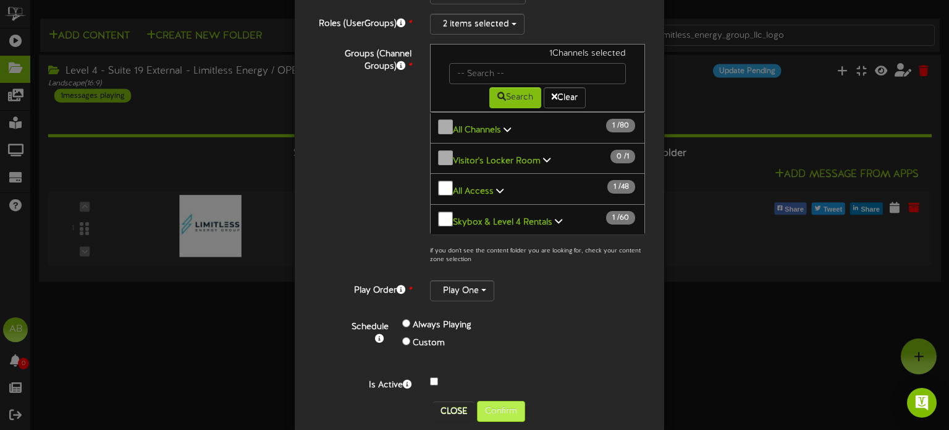
type input "Level 4 - Suite 19 External - Limitless Energy / OPEN"
click at [499, 401] on button "Confirm" at bounding box center [501, 411] width 48 height 21
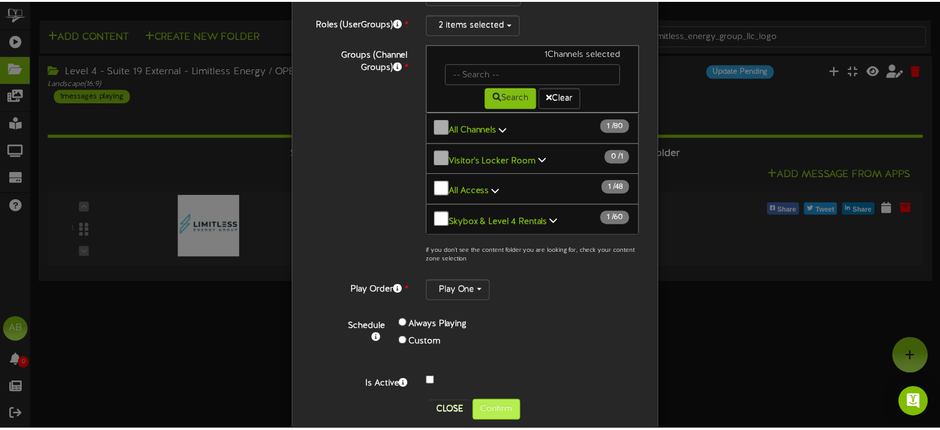
scroll to position [0, 0]
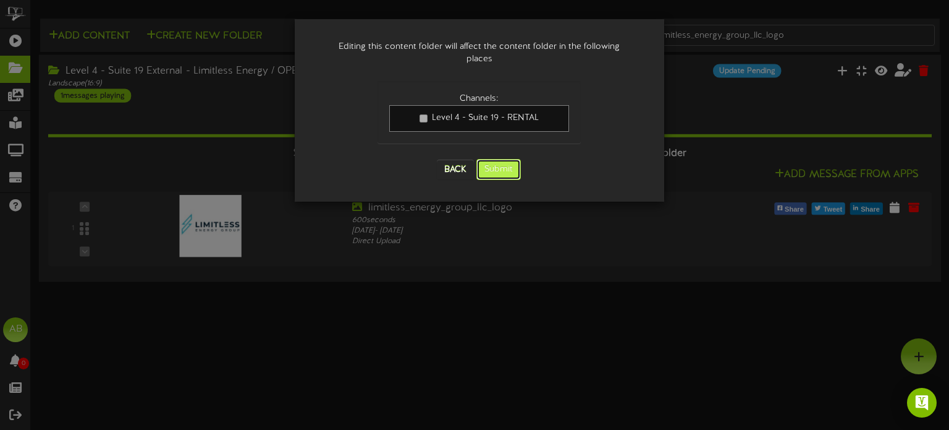
click at [507, 159] on button "Submit" at bounding box center [499, 169] width 45 height 21
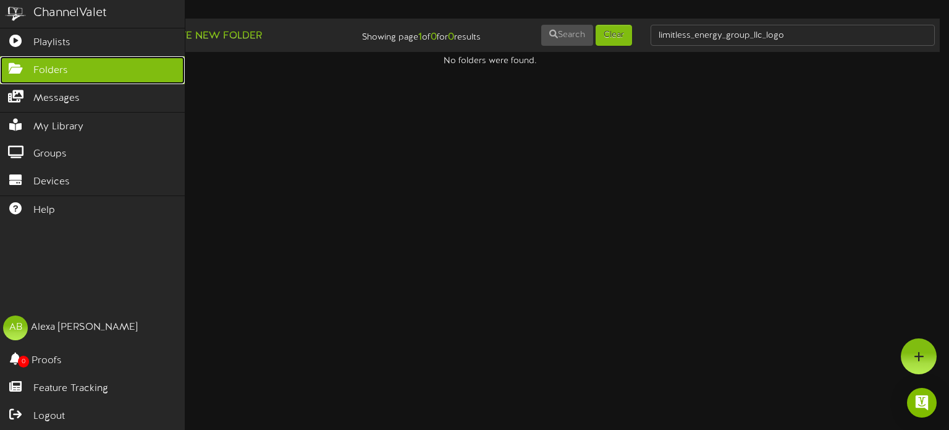
click at [54, 66] on span "Folders" at bounding box center [50, 71] width 35 height 14
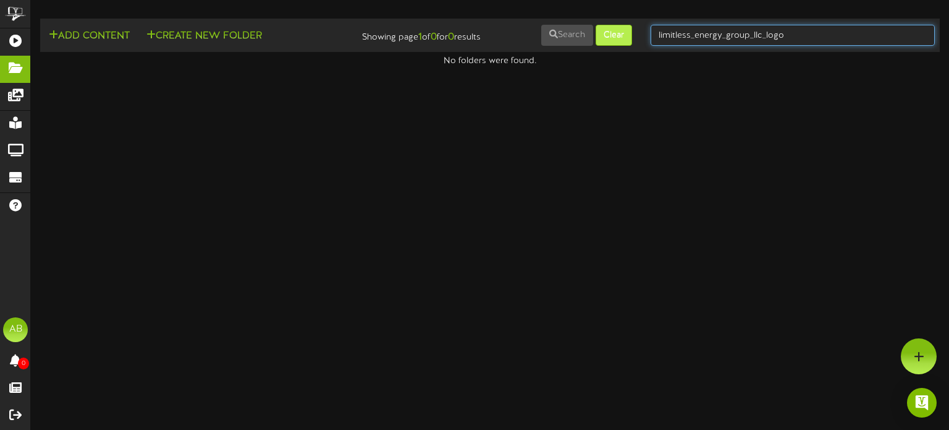
drag, startPoint x: 801, startPoint y: 33, endPoint x: 600, endPoint y: 32, distance: 200.9
click at [600, 32] on div "Add Content Create New Folder Showing page 1 of 0 for 0 results Search Clear li…" at bounding box center [490, 34] width 909 height 23
type input "19"
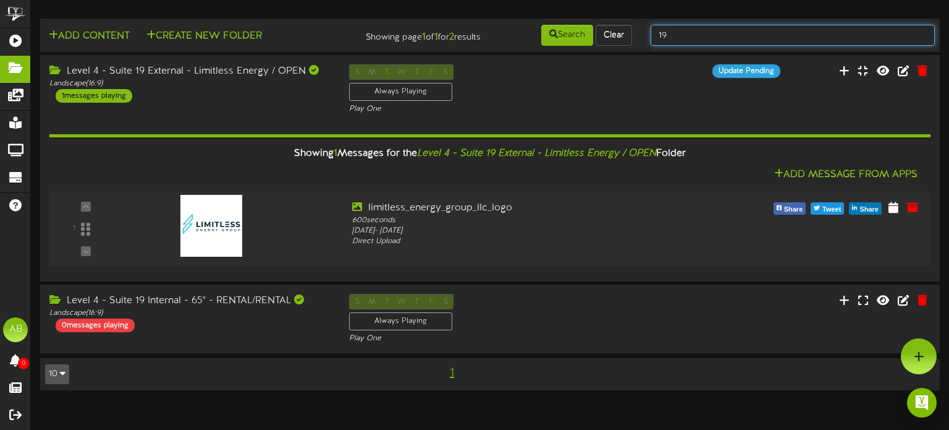
drag, startPoint x: 671, startPoint y: 38, endPoint x: 648, endPoint y: 36, distance: 22.9
click at [648, 36] on div "19" at bounding box center [793, 34] width 303 height 23
type input "20"
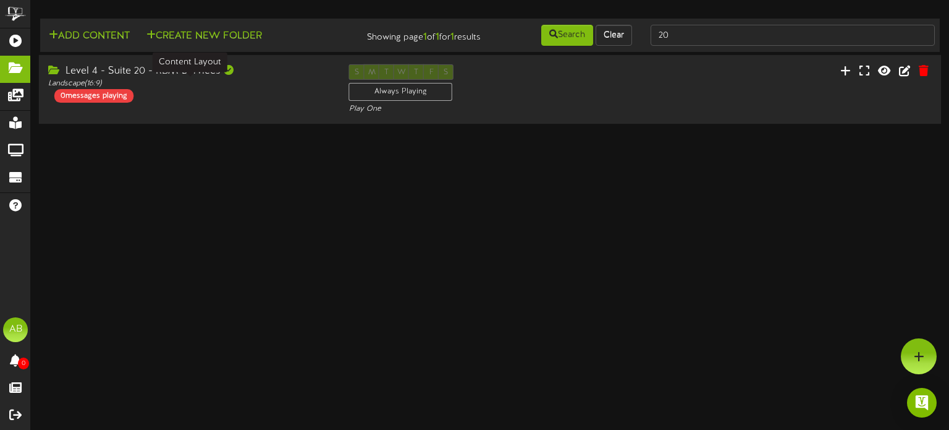
click at [221, 86] on div "Landscape ( 16:9 )" at bounding box center [189, 84] width 282 height 11
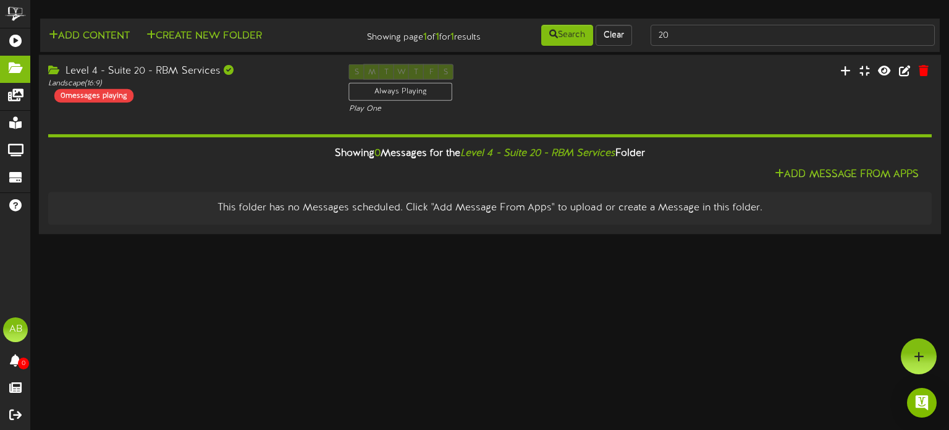
click at [568, 150] on icon "Level 4 - Suite 20 - RBM Services" at bounding box center [538, 153] width 155 height 11
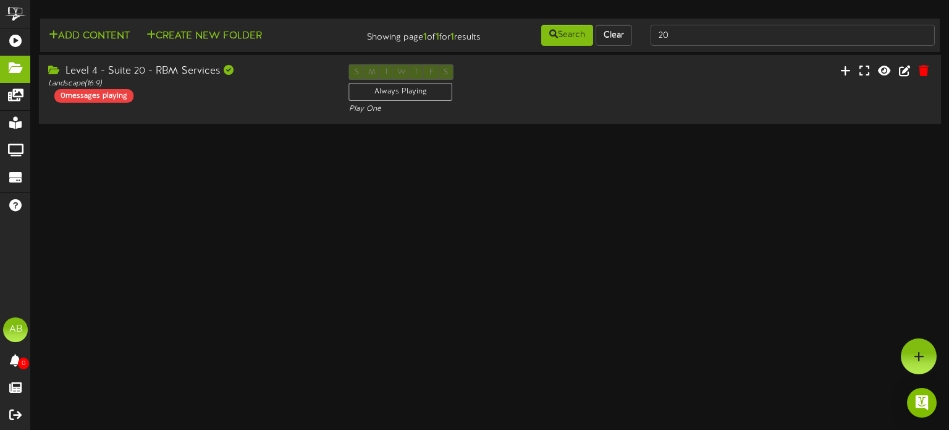
click at [198, 76] on div "Level 4 - Suite 20 - RBM Services" at bounding box center [189, 71] width 282 height 14
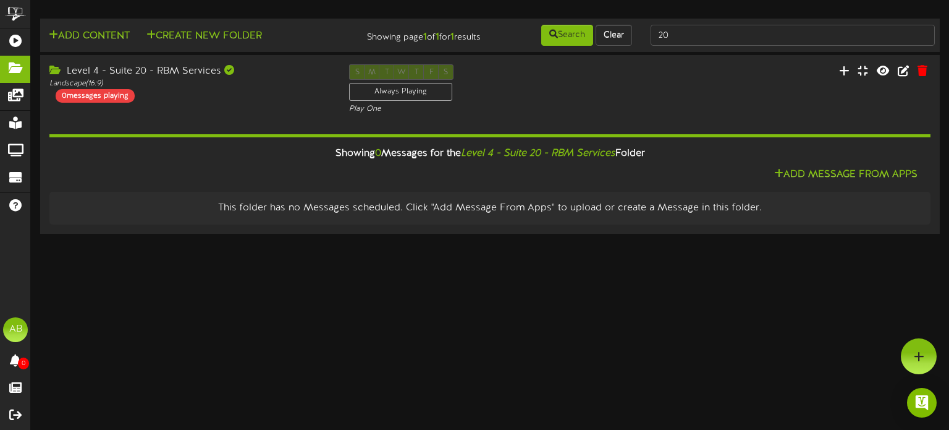
click at [834, 165] on div "Showing 0 Messages for the Level 4 - Suite 20 - RBM Services Folder" at bounding box center [490, 153] width 900 height 27
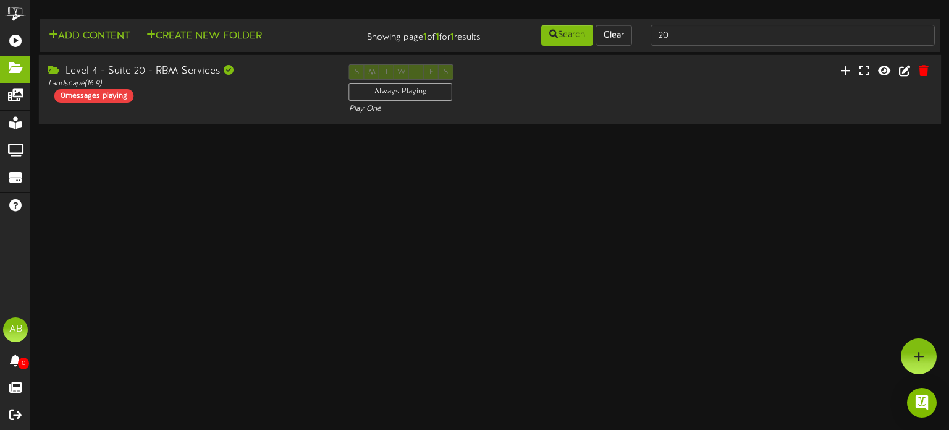
click at [190, 91] on div "Level 4 - Suite 20 - RBM Services Landscape ( 16:9 ) 0 messages playing" at bounding box center [189, 83] width 301 height 38
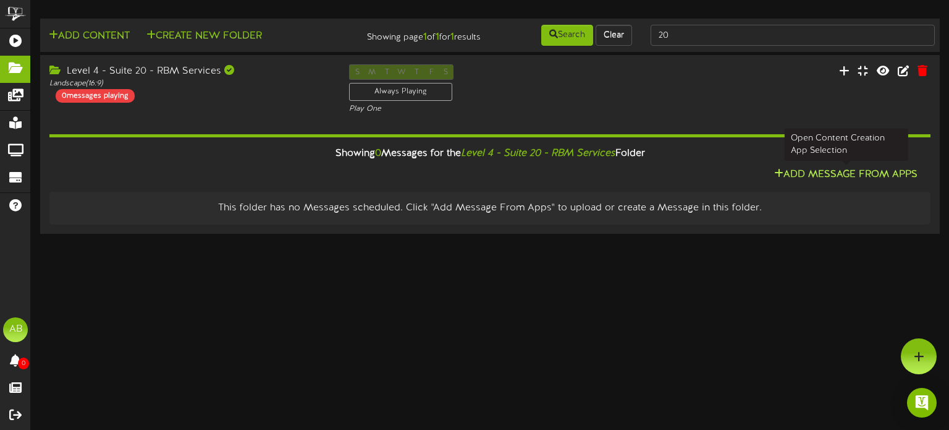
click at [807, 175] on button "Add Message From Apps" at bounding box center [846, 174] width 151 height 15
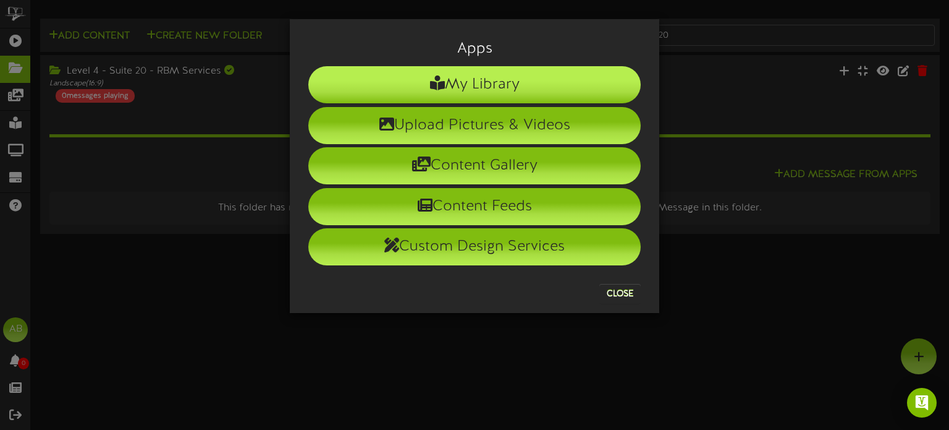
click at [546, 78] on li "My Library" at bounding box center [474, 84] width 333 height 37
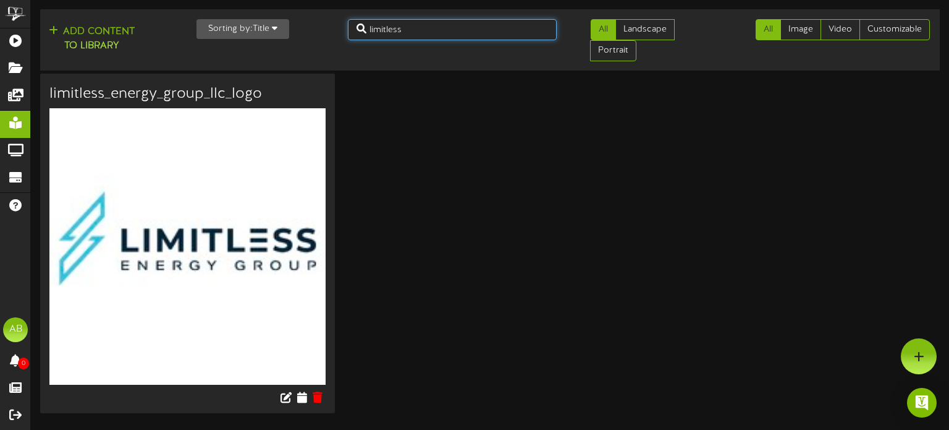
drag, startPoint x: 412, startPoint y: 31, endPoint x: 316, endPoint y: 19, distance: 96.5
click at [316, 19] on div "Add Content to Library Sorting by: Title Newest Oldest Title limitless All Land…" at bounding box center [490, 39] width 909 height 51
type input "service"
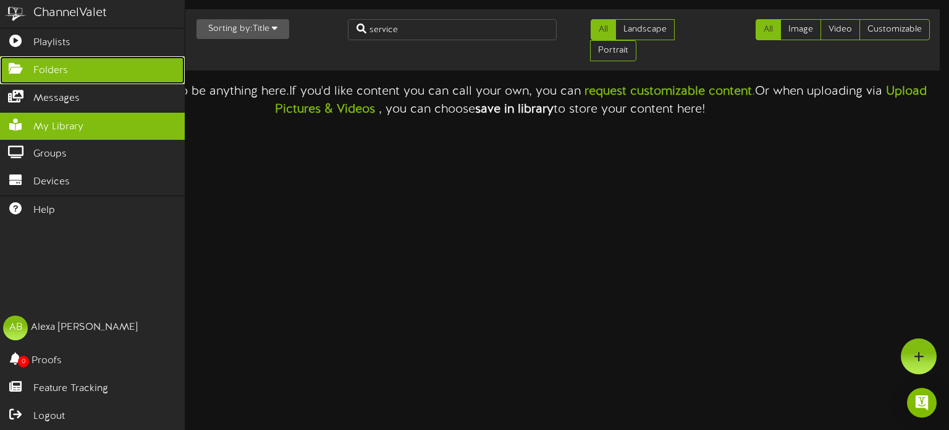
click at [2, 69] on icon at bounding box center [15, 66] width 31 height 9
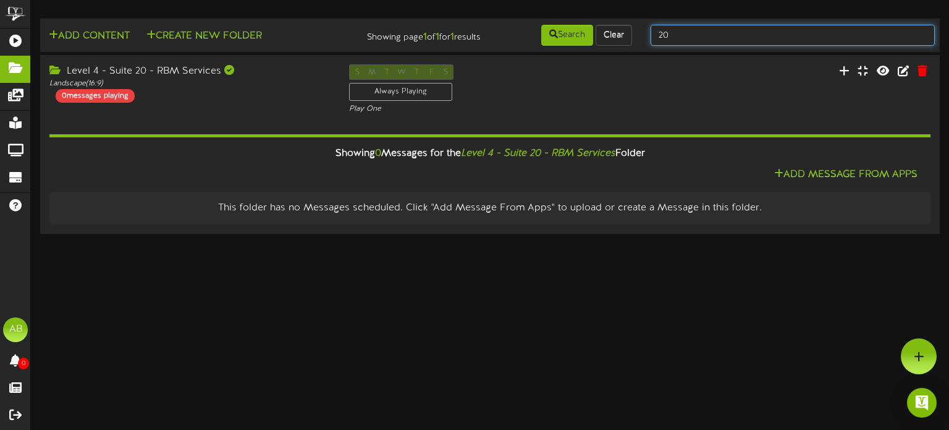
click at [702, 34] on input "20" at bounding box center [793, 35] width 284 height 21
type input "21"
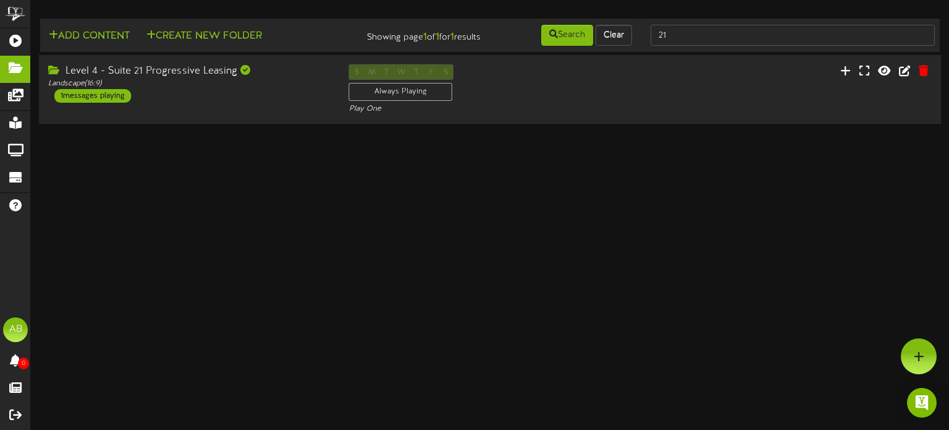
click at [260, 69] on div "Level 4 - Suite 21 Progressive Leasing" at bounding box center [189, 71] width 282 height 14
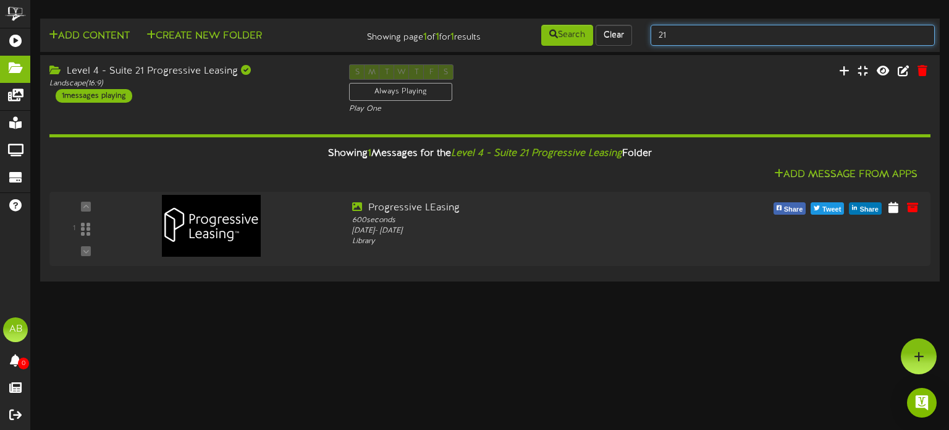
click at [684, 44] on input "21" at bounding box center [793, 35] width 284 height 21
type input "22"
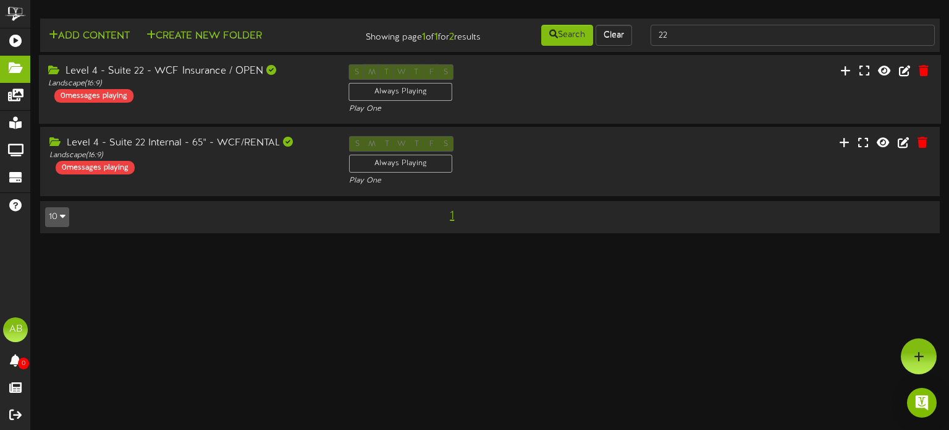
click at [236, 74] on div "Level 4 - Suite 22 - WCF Insurance / OPEN" at bounding box center [189, 71] width 282 height 14
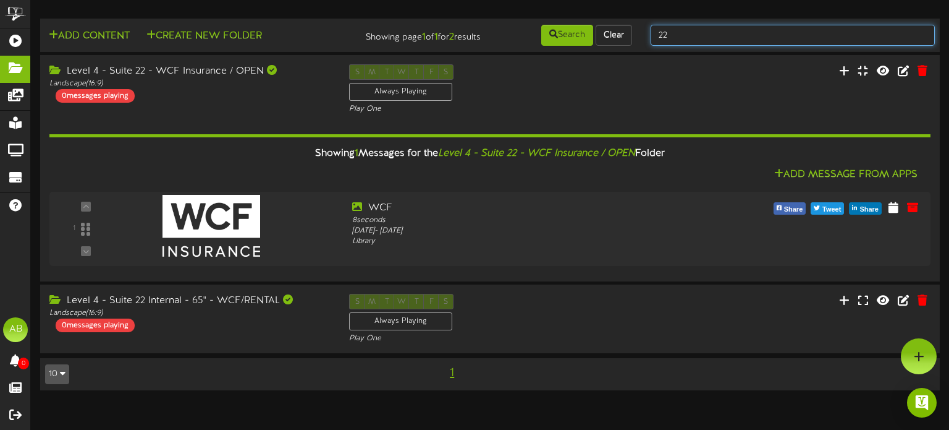
click at [744, 38] on input "22" at bounding box center [793, 35] width 284 height 21
type input "23"
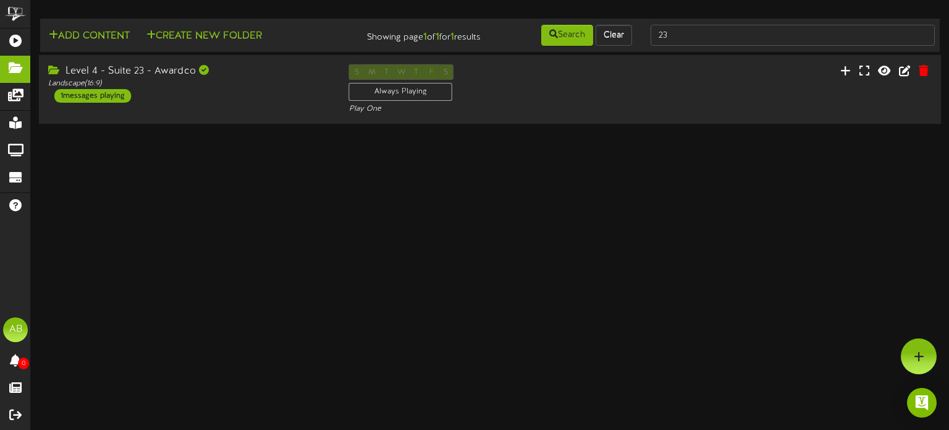
click at [187, 110] on div "Level 4 - Suite 23 - Awardco Landscape ( 16:9 ) 1 messages playing S M T W T F …" at bounding box center [490, 89] width 903 height 51
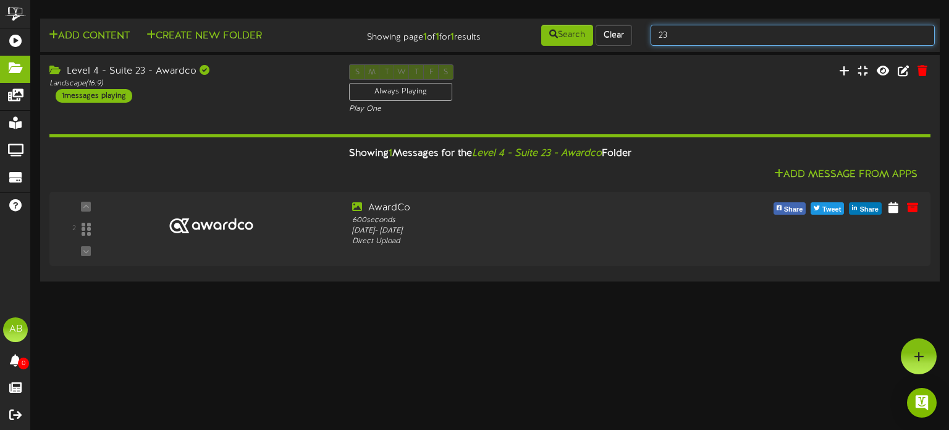
click at [721, 32] on input "23" at bounding box center [793, 35] width 284 height 21
type input "24"
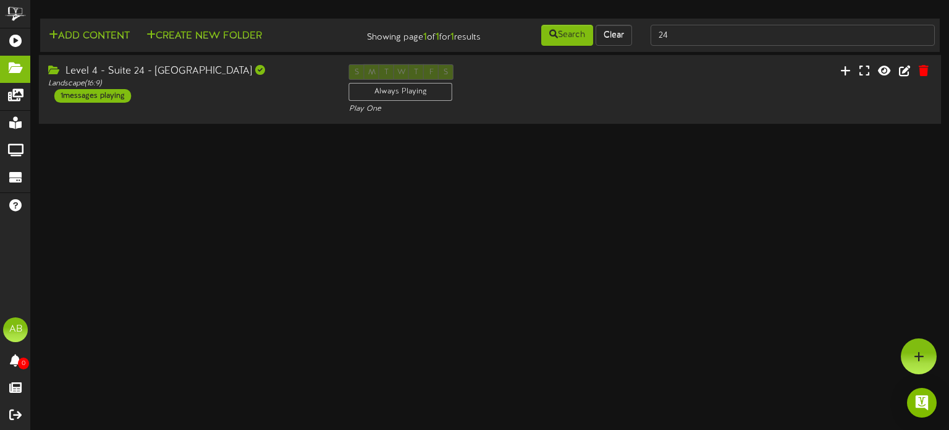
click at [258, 97] on div "Level 4 - Suite 24 - Rio Tinto Landscape ( 16:9 ) 1 messages playing" at bounding box center [189, 83] width 301 height 38
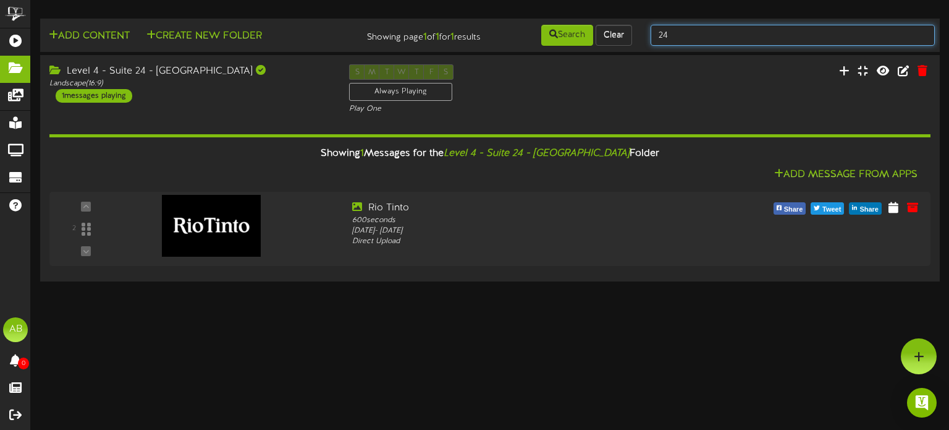
click at [699, 33] on input "24" at bounding box center [793, 35] width 284 height 21
type input "25"
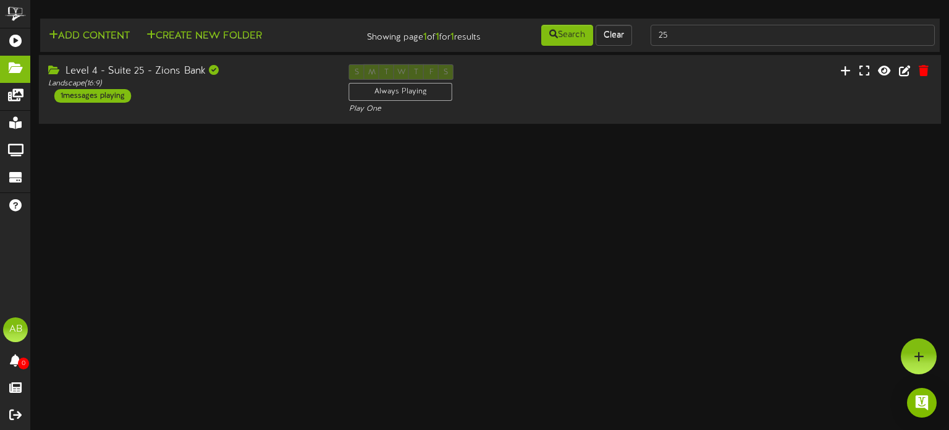
click at [261, 95] on div "Level 4 - Suite 25 - Zions Bank Landscape ( 16:9 ) 1 messages playing" at bounding box center [189, 83] width 301 height 38
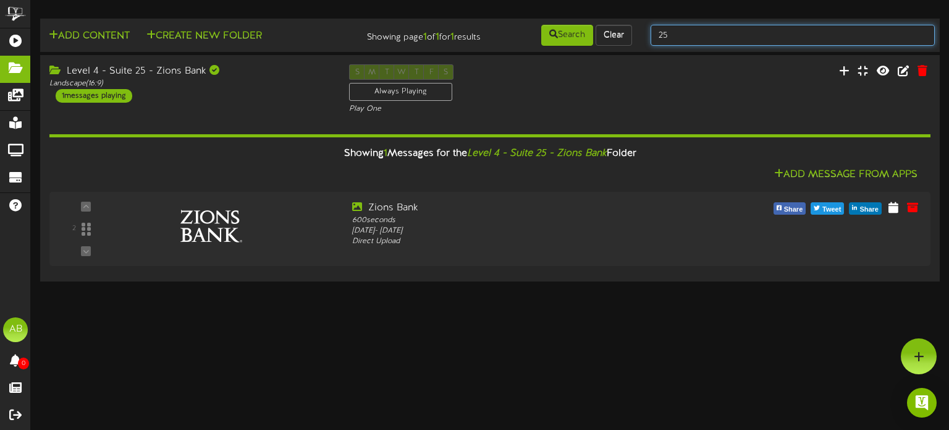
click at [707, 33] on input "25" at bounding box center [793, 35] width 284 height 21
type input "26"
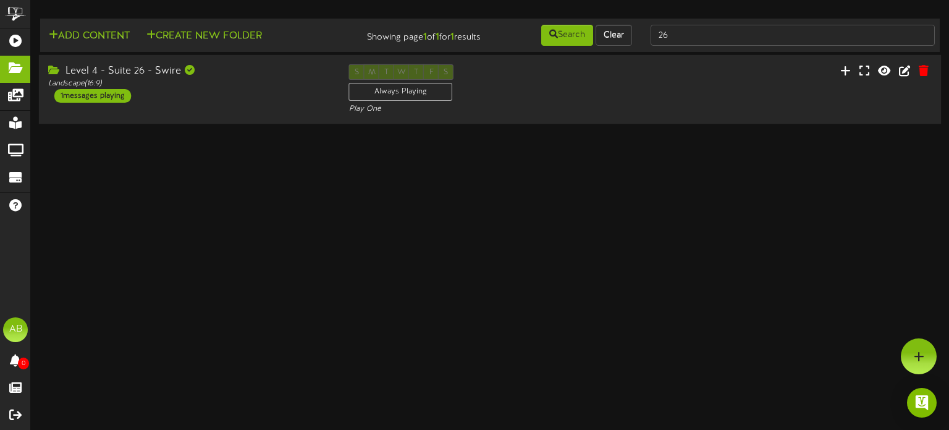
click at [207, 106] on div "Level 4 - Suite 26 - Swire Landscape ( 16:9 ) 1 messages playing S M T W T F S …" at bounding box center [490, 89] width 903 height 51
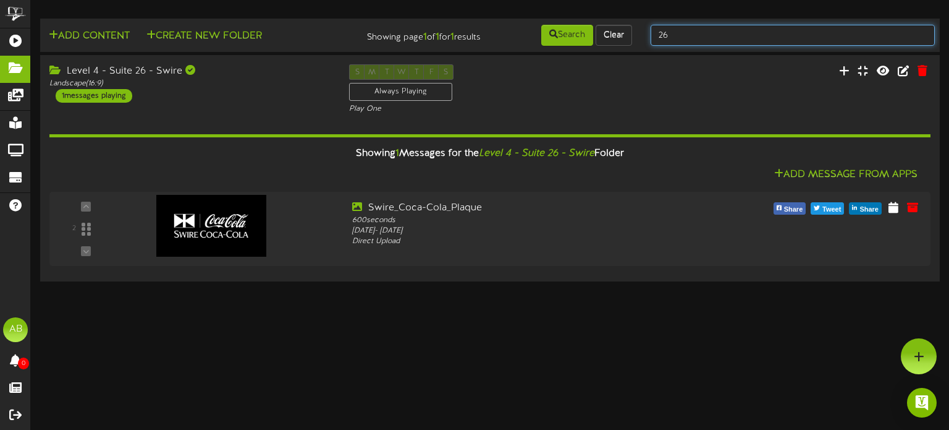
click at [675, 30] on input "26" at bounding box center [793, 35] width 284 height 21
type input "27"
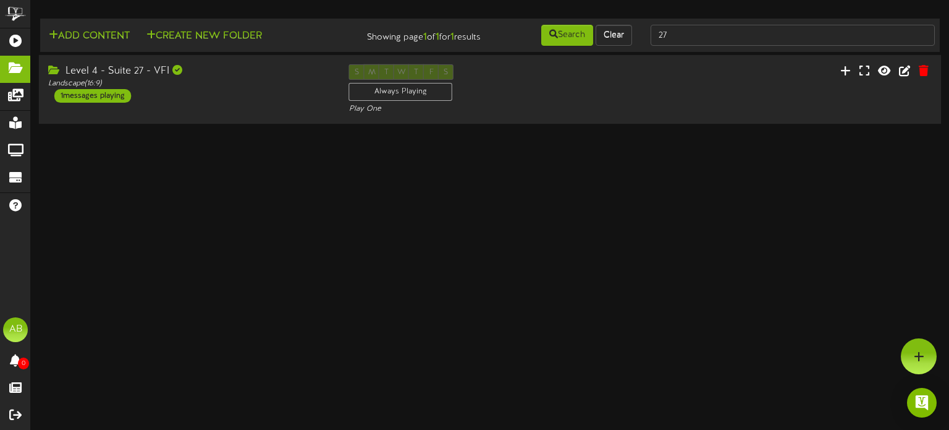
click at [222, 106] on div "Level 4 - Suite 27 - VFI Landscape ( 16:9 ) 1 messages playing S M T W T F S Al…" at bounding box center [490, 89] width 903 height 51
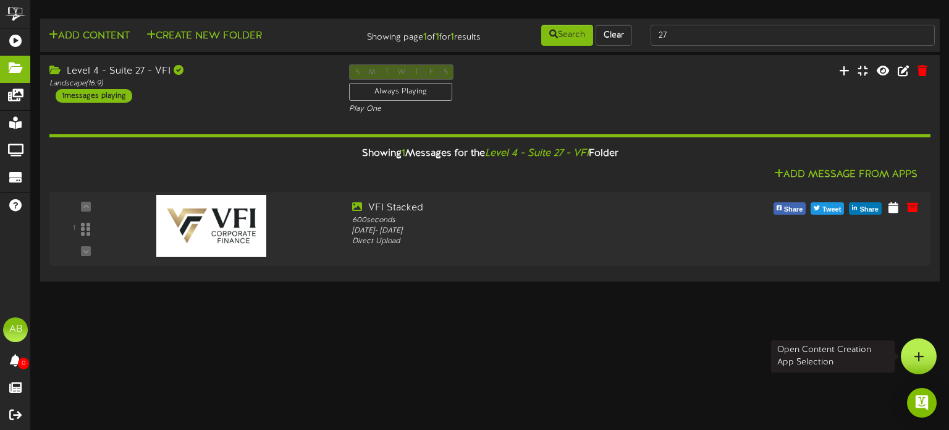
click at [924, 355] on icon at bounding box center [919, 355] width 11 height 11
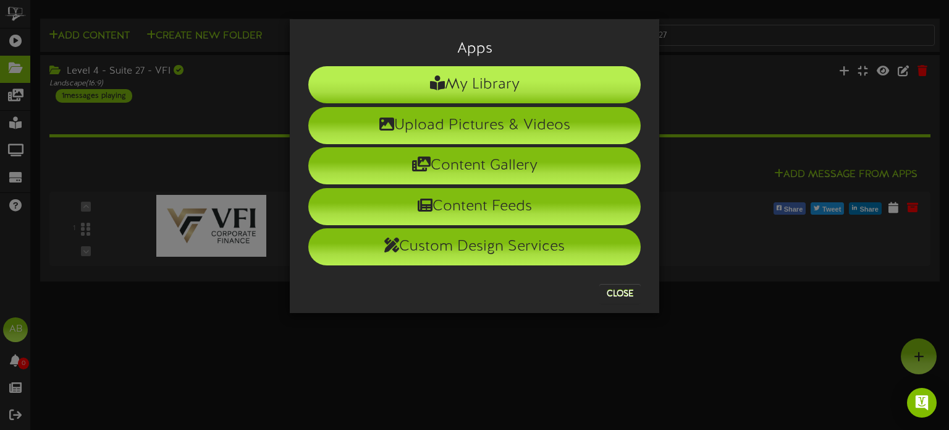
click at [522, 75] on li "My Library" at bounding box center [474, 84] width 333 height 37
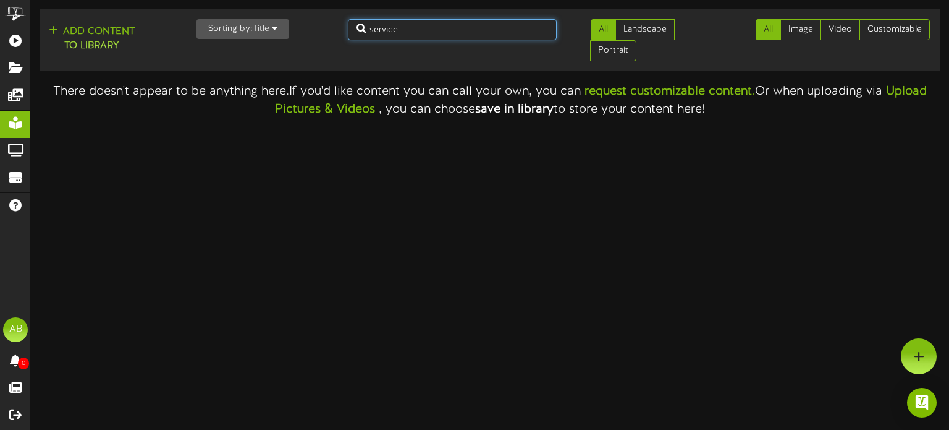
drag, startPoint x: 402, startPoint y: 33, endPoint x: 313, endPoint y: 31, distance: 89.7
click at [313, 31] on div "Add Content to Library Sorting by: Title Newest Oldest Title service All Landsc…" at bounding box center [490, 39] width 909 height 51
type input "steel"
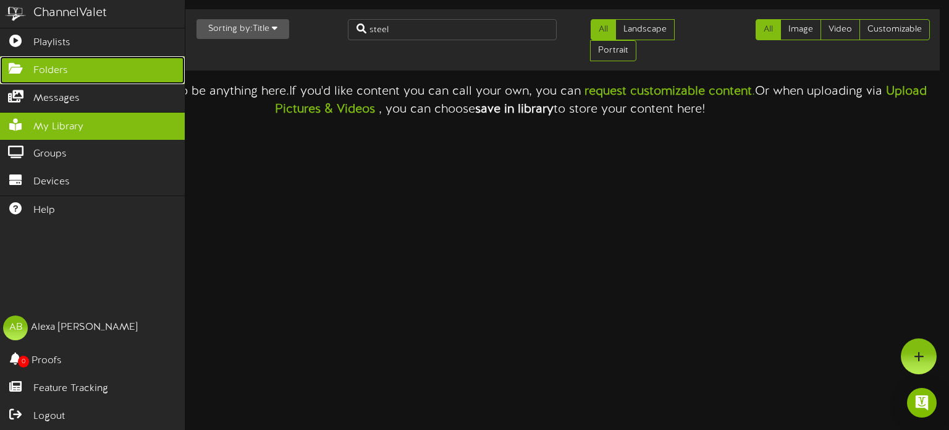
click at [7, 71] on link "Folders" at bounding box center [92, 70] width 185 height 28
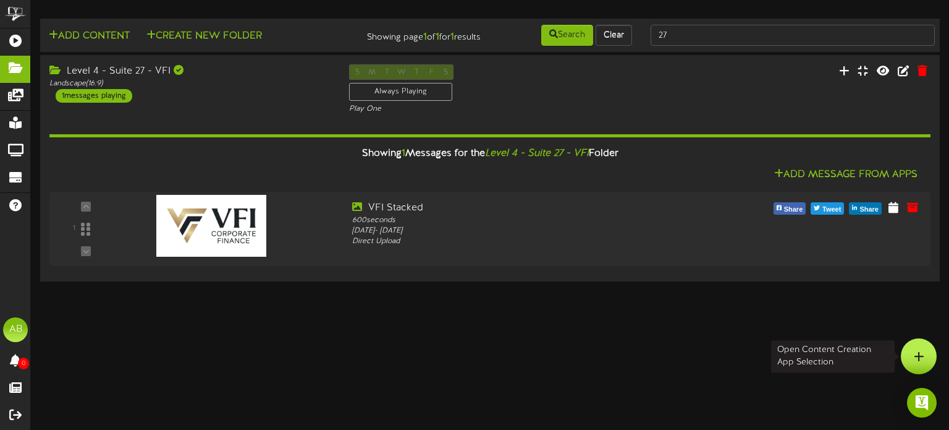
click at [914, 368] on div at bounding box center [919, 356] width 36 height 36
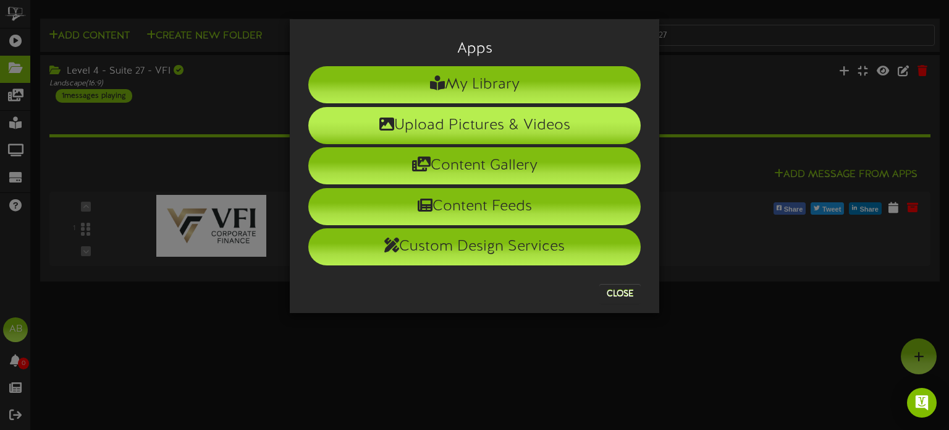
click at [505, 141] on li "Upload Pictures & Videos" at bounding box center [474, 125] width 333 height 37
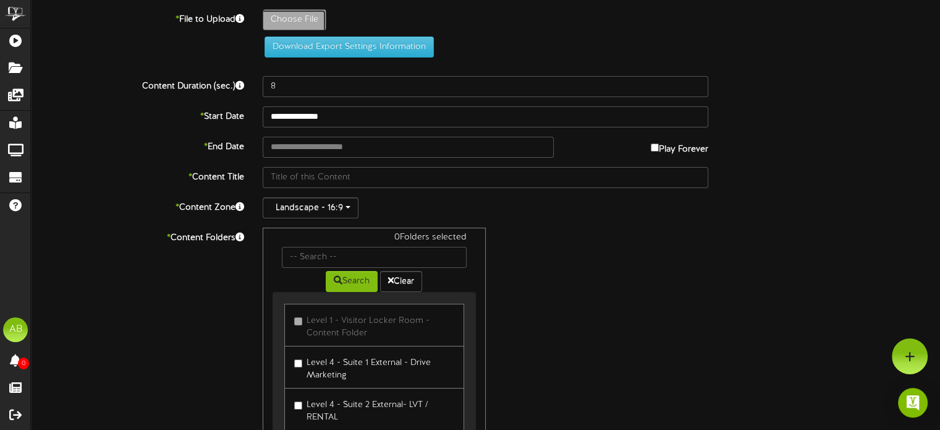
type input "**********"
type input "Screenshot2025-10-01111225"
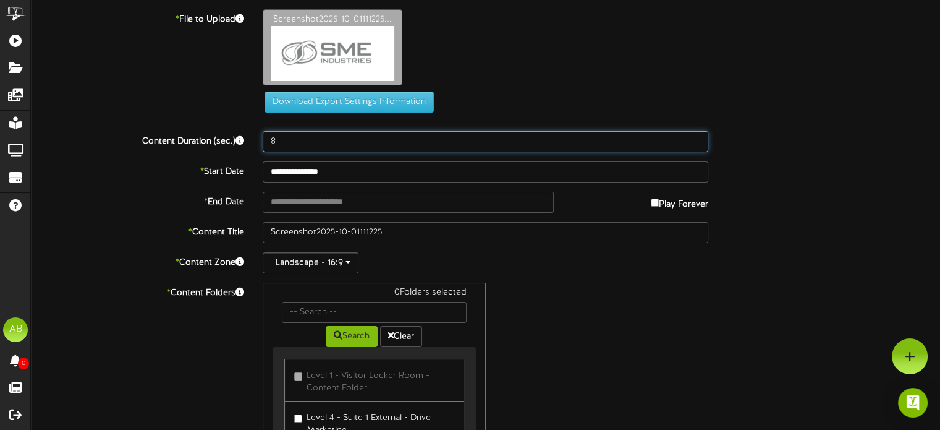
click at [292, 142] on input "8" at bounding box center [486, 141] width 446 height 21
type input "600"
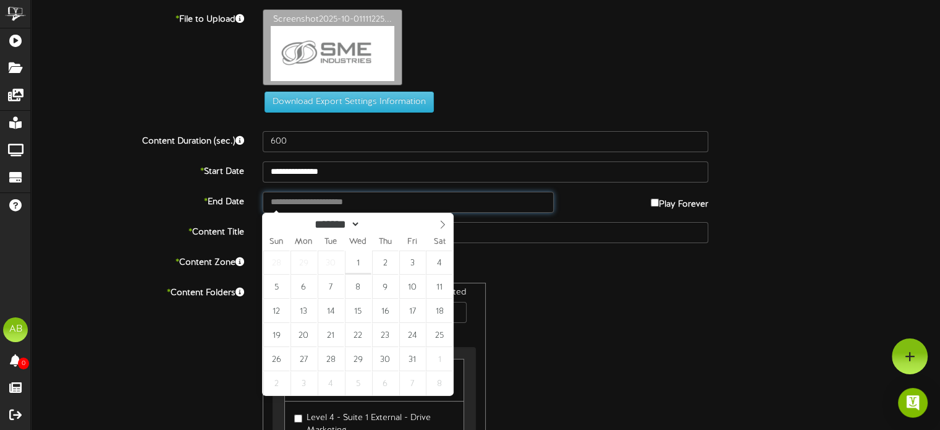
click at [381, 206] on input "text" at bounding box center [408, 202] width 291 height 21
type input "**********"
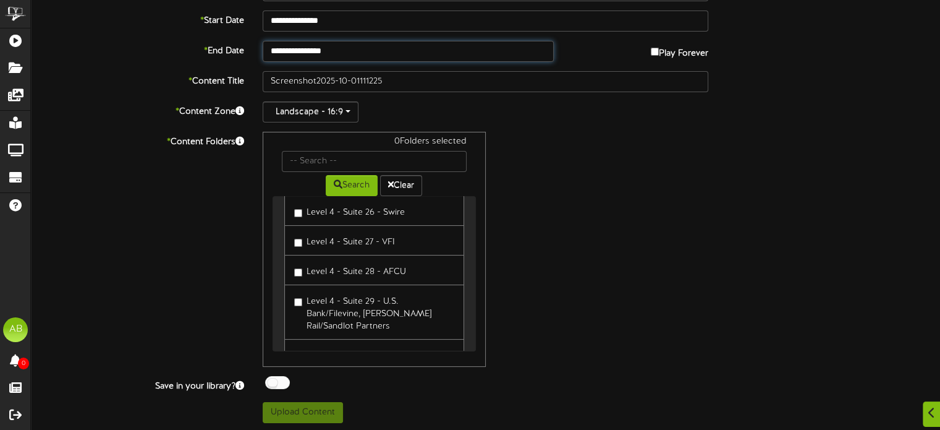
scroll to position [863, 0]
click at [311, 410] on button "Upload Content" at bounding box center [303, 412] width 80 height 21
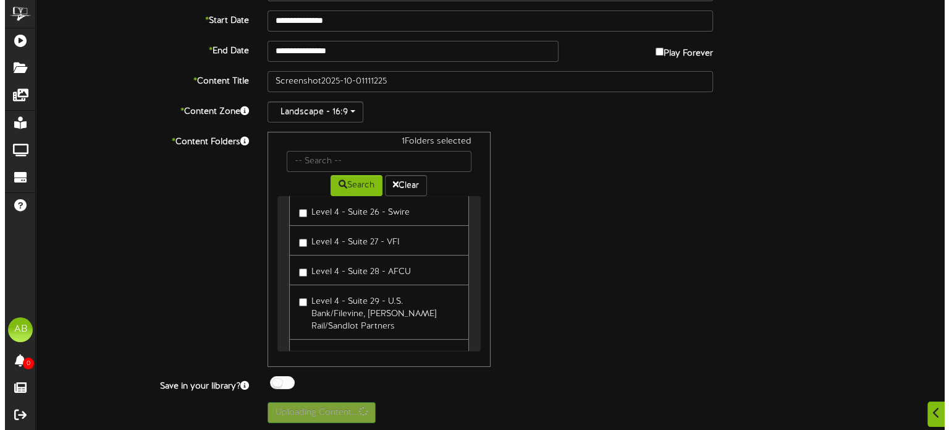
scroll to position [0, 0]
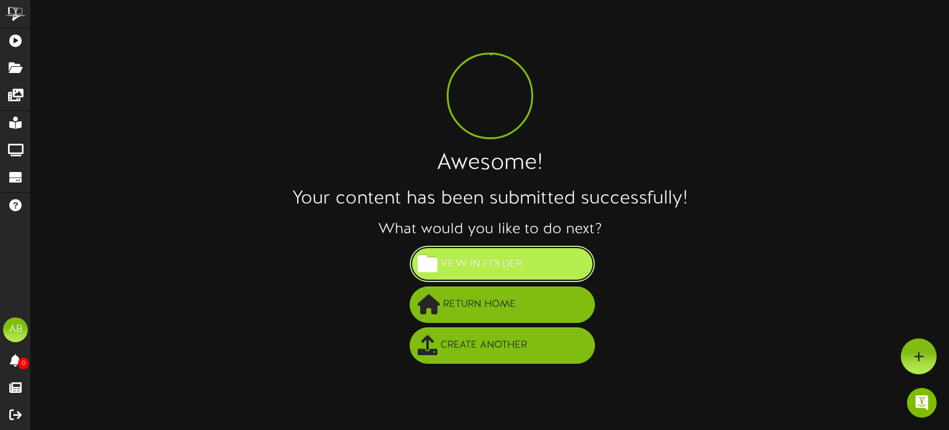
click at [514, 259] on span "View in Folder" at bounding box center [482, 263] width 88 height 20
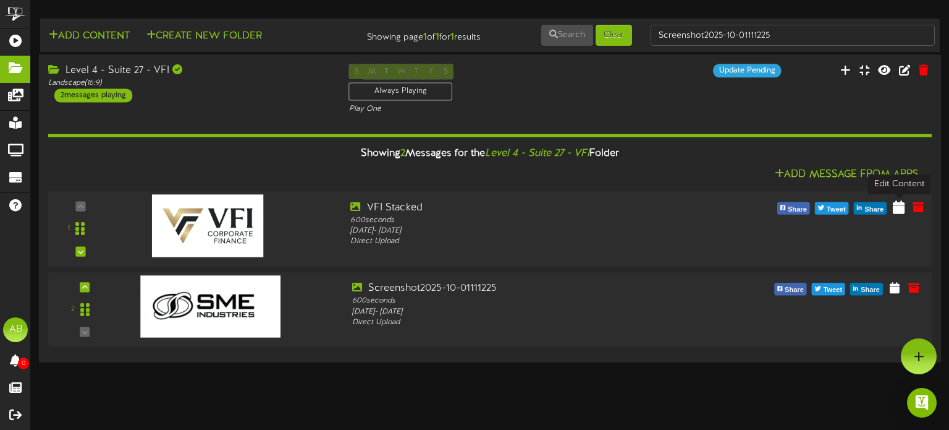
click at [898, 206] on icon at bounding box center [899, 207] width 12 height 14
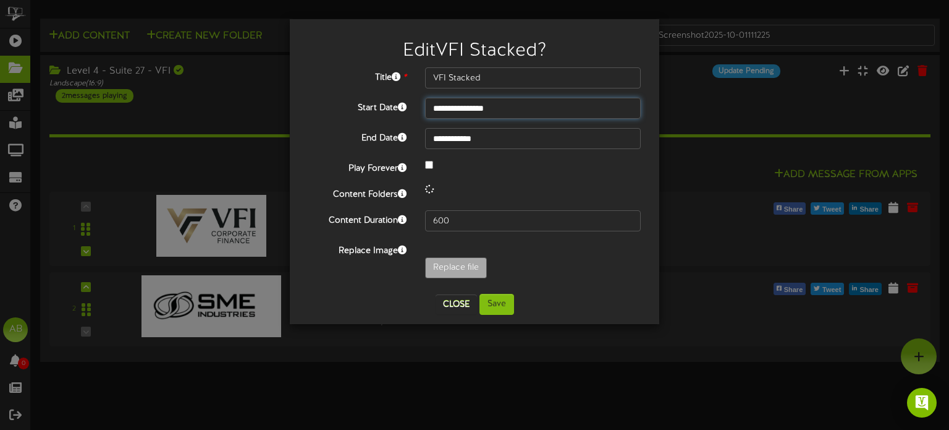
click at [514, 111] on input "**********" at bounding box center [533, 108] width 216 height 21
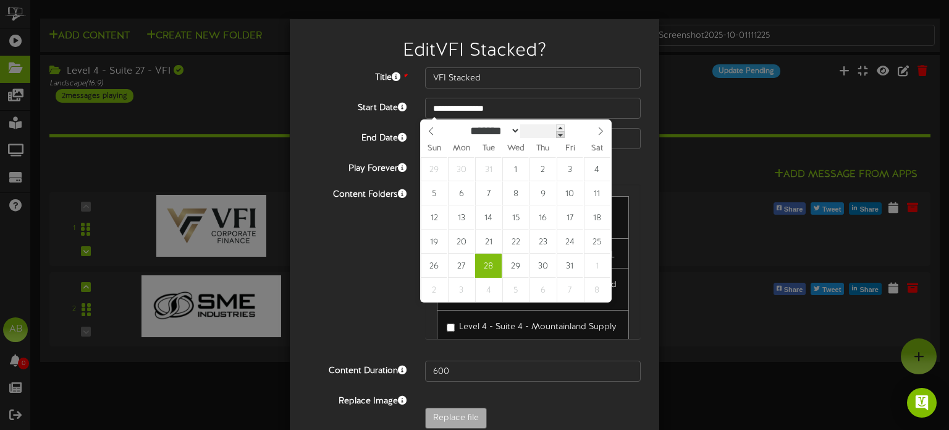
click at [565, 138] on span at bounding box center [560, 134] width 9 height 7
click at [565, 128] on span at bounding box center [560, 127] width 9 height 7
type input "****"
click at [565, 128] on span at bounding box center [560, 127] width 9 height 7
click at [480, 130] on select "******* ******** ***** ***** *** **** **** ****** ********* ******* ******** **…" at bounding box center [494, 130] width 54 height 13
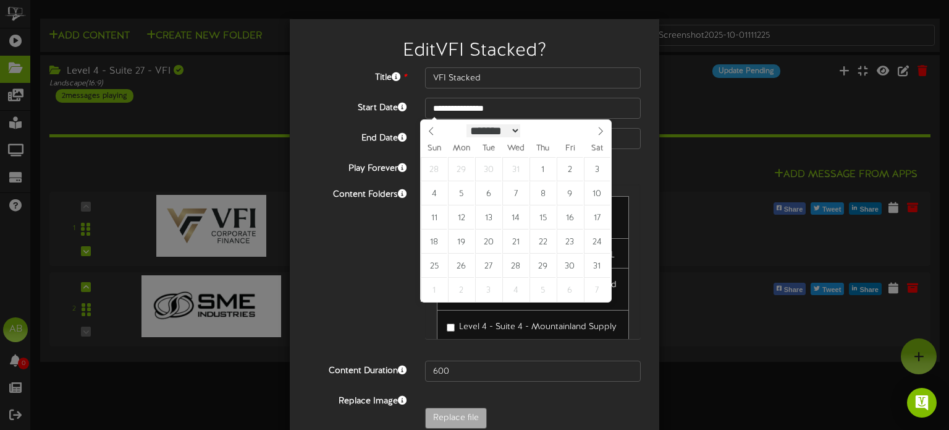
scroll to position [1, 0]
select select "*"
click at [467, 124] on select "******* ******** ***** ***** *** **** **** ****** ********* ******* ******** **…" at bounding box center [494, 130] width 54 height 13
type input "**********"
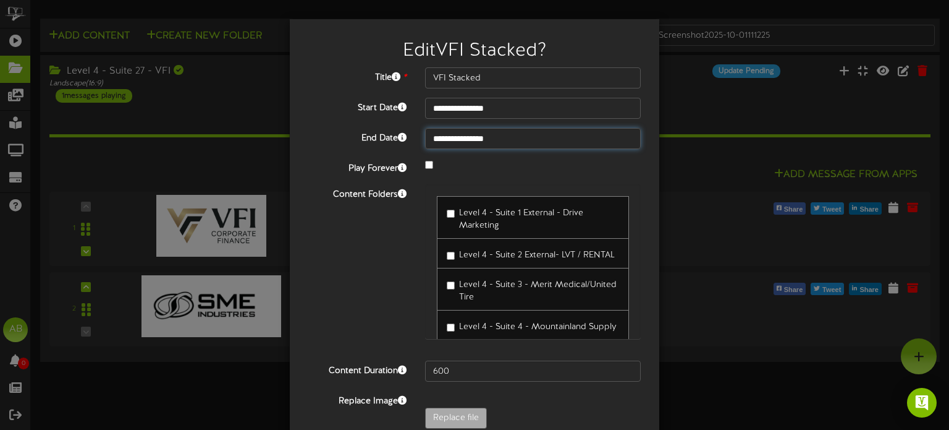
click at [541, 139] on input "**********" at bounding box center [533, 138] width 216 height 21
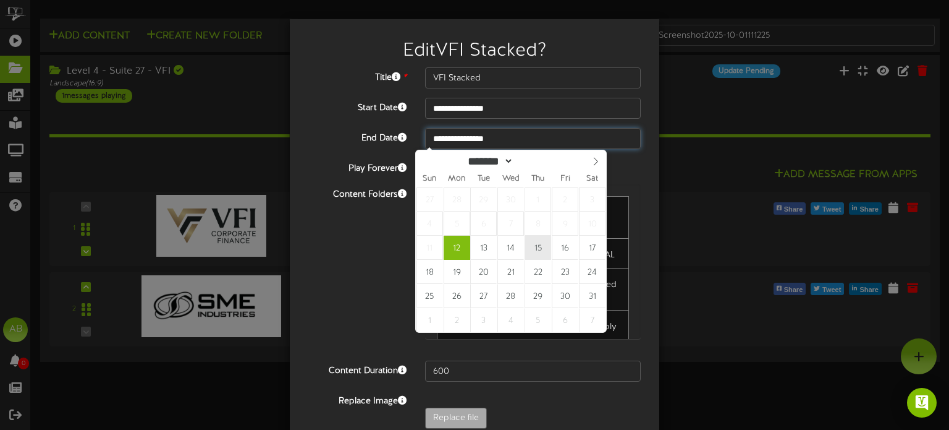
type input "**********"
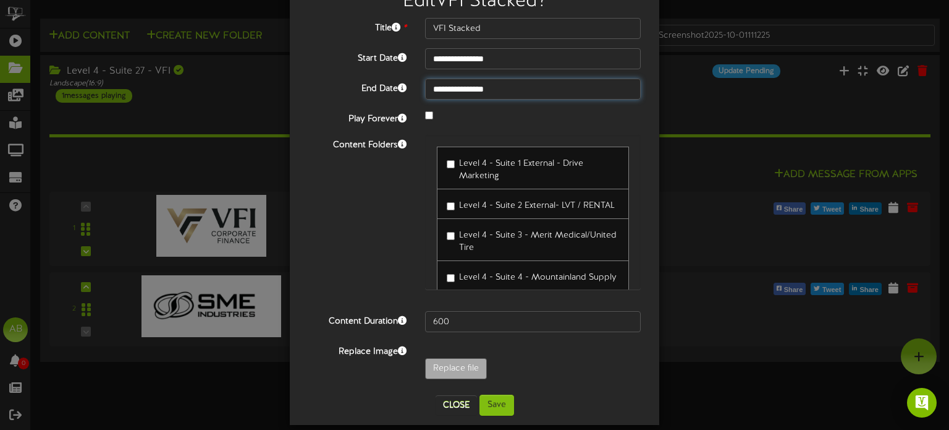
scroll to position [51, 0]
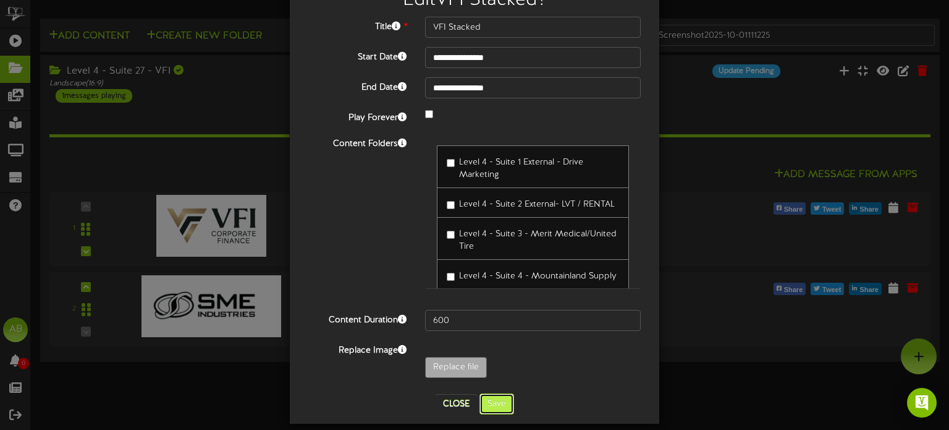
click at [494, 407] on button "Save" at bounding box center [497, 403] width 35 height 21
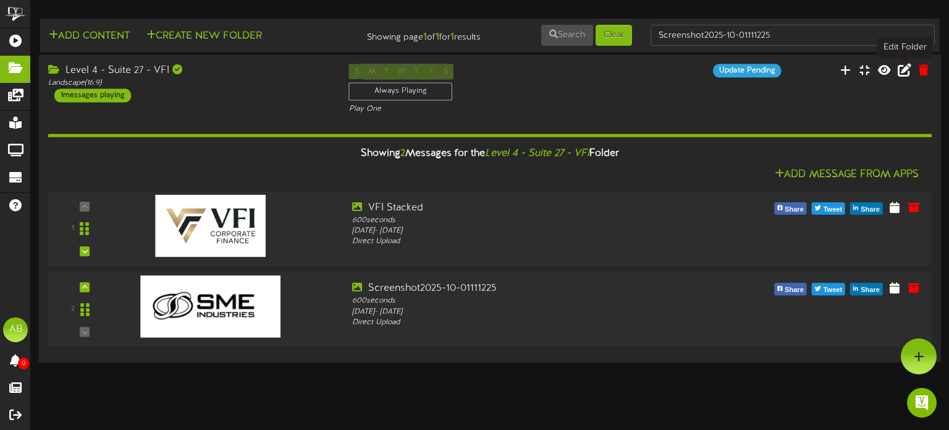
click at [905, 73] on icon at bounding box center [905, 70] width 14 height 14
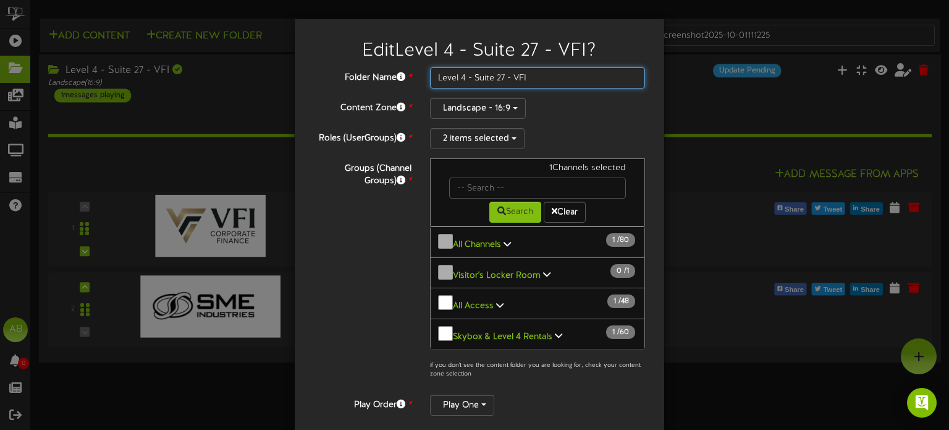
click at [529, 79] on input "Level 4 - Suite 27 - VFI" at bounding box center [538, 77] width 216 height 21
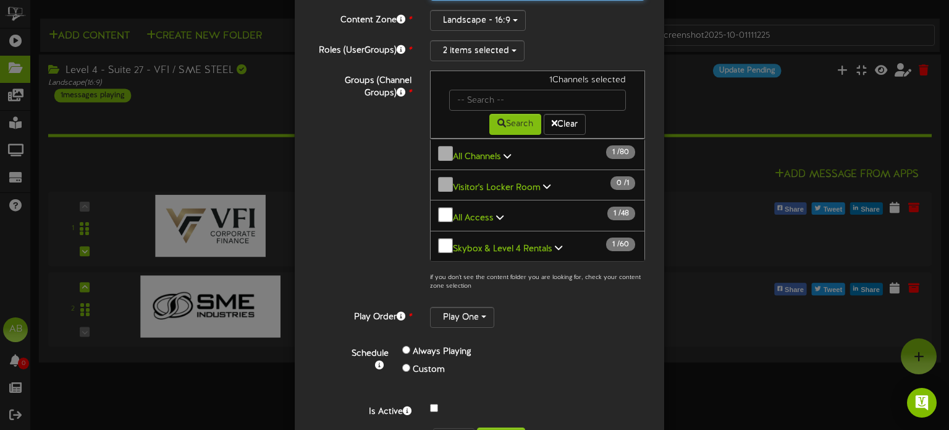
scroll to position [109, 0]
type input "Level 4 - Suite 27 - VFI / SME STEEL"
click at [499, 427] on button "Confirm" at bounding box center [501, 437] width 48 height 21
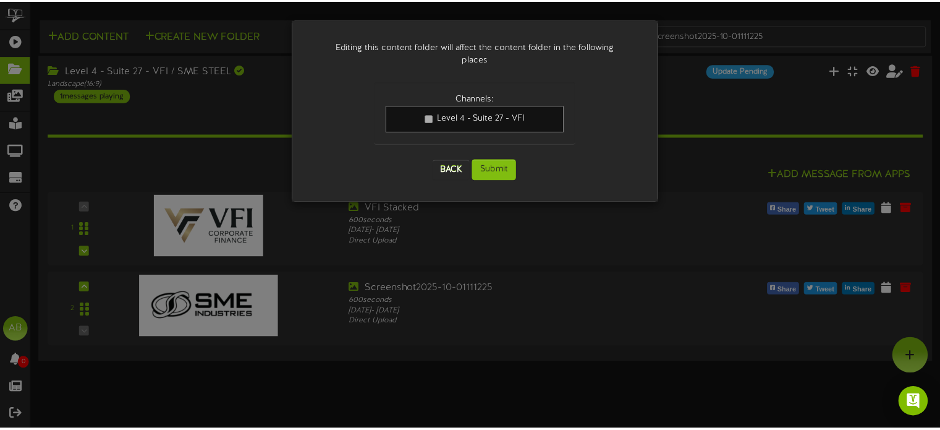
scroll to position [0, 0]
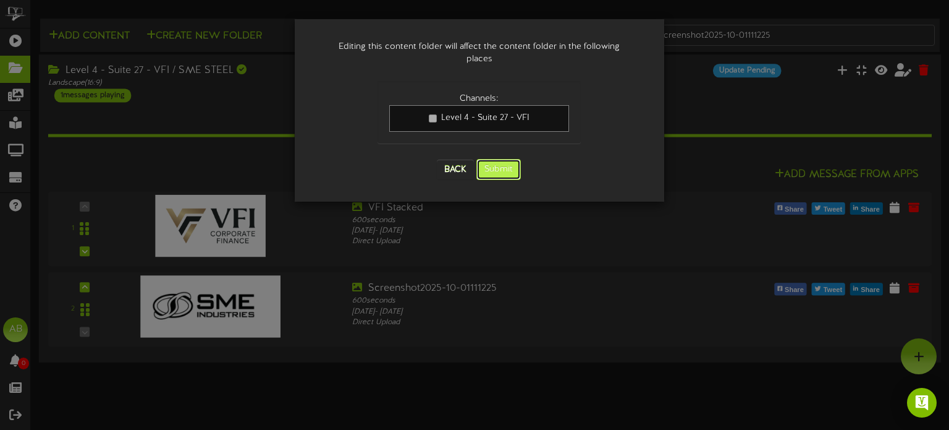
click at [489, 165] on button "Submit" at bounding box center [499, 169] width 45 height 21
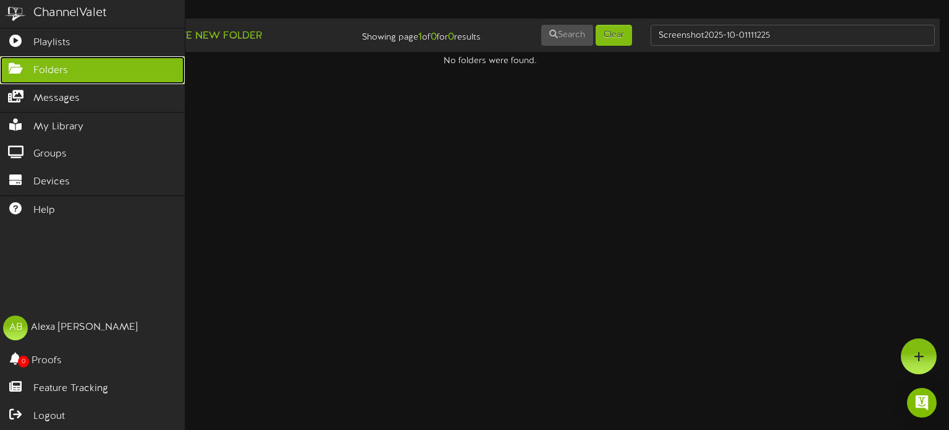
click at [31, 66] on link "Folders" at bounding box center [92, 70] width 185 height 28
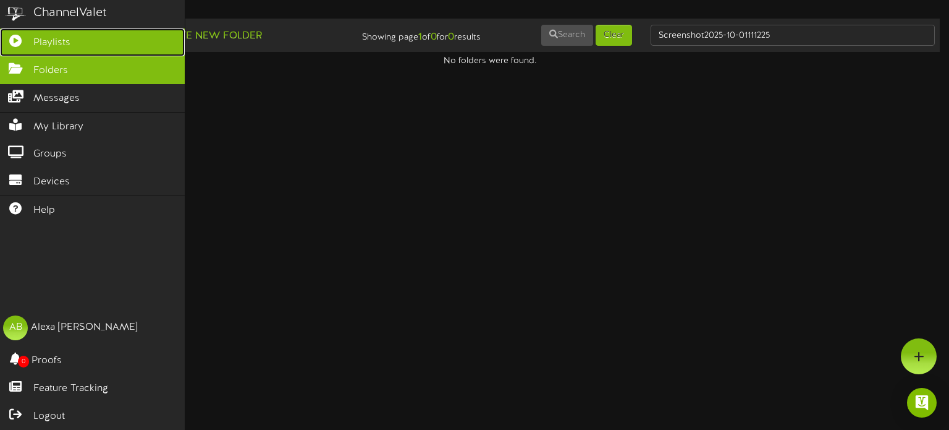
click at [30, 48] on link "Playlists" at bounding box center [92, 42] width 185 height 28
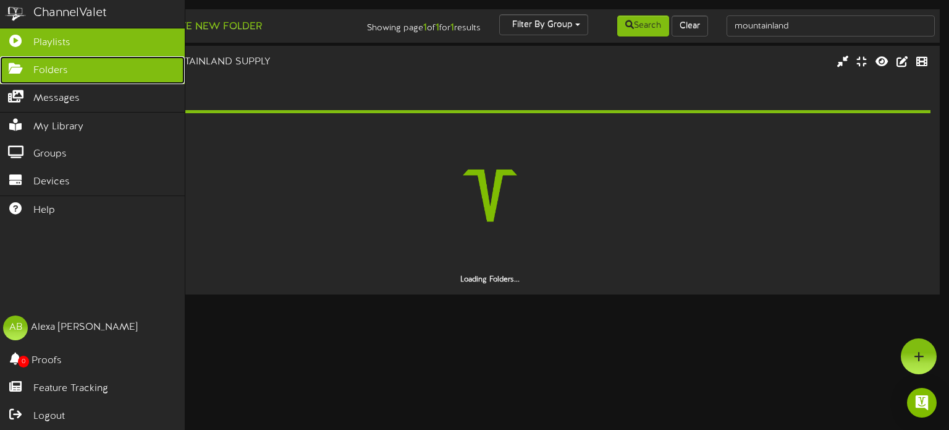
click at [45, 66] on span "Folders" at bounding box center [50, 71] width 35 height 14
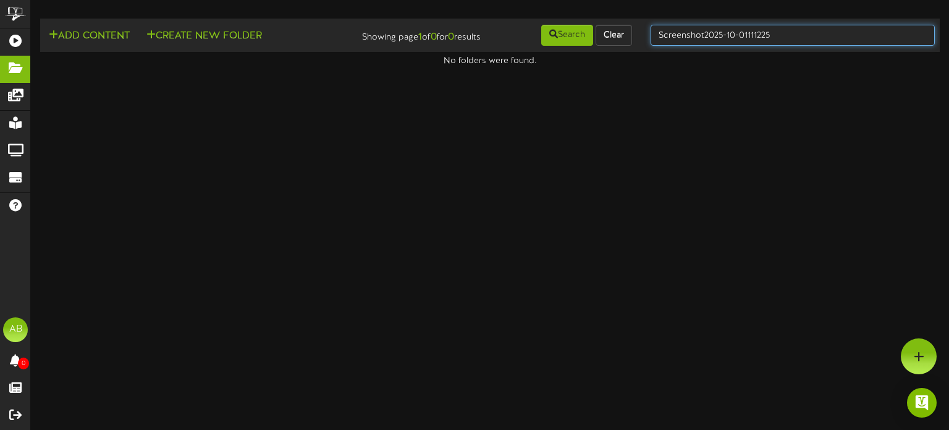
drag, startPoint x: 796, startPoint y: 41, endPoint x: 534, endPoint y: 64, distance: 262.5
click at [534, 64] on div "Add Content Create New Folder Showing page 1 of 0 for 0 results Search Clear" at bounding box center [490, 43] width 919 height 49
type input "28"
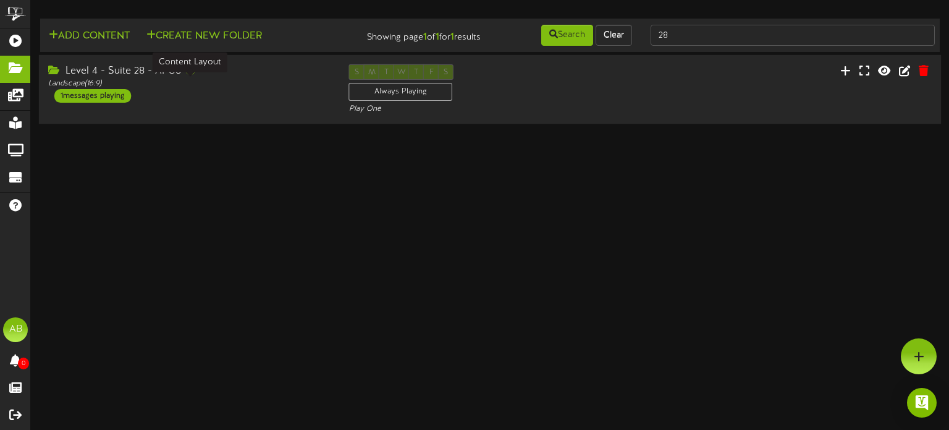
click at [232, 79] on div "Landscape ( 16:9 )" at bounding box center [189, 84] width 282 height 11
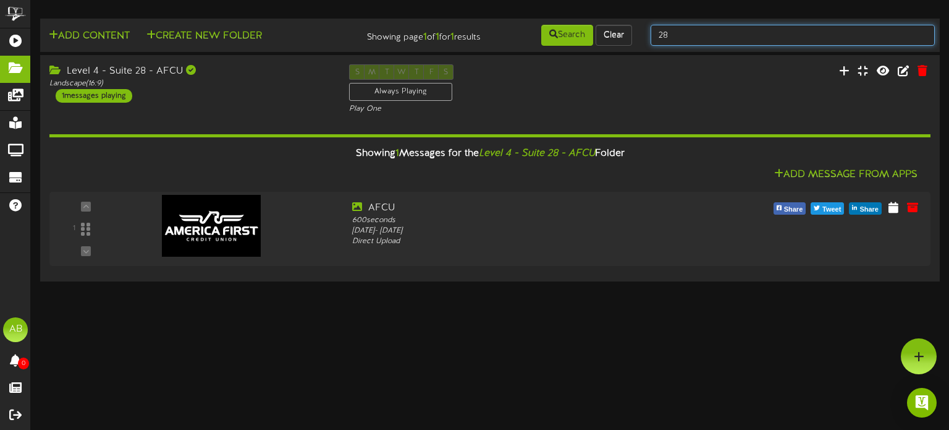
click at [735, 32] on input "28" at bounding box center [793, 35] width 284 height 21
type input "29"
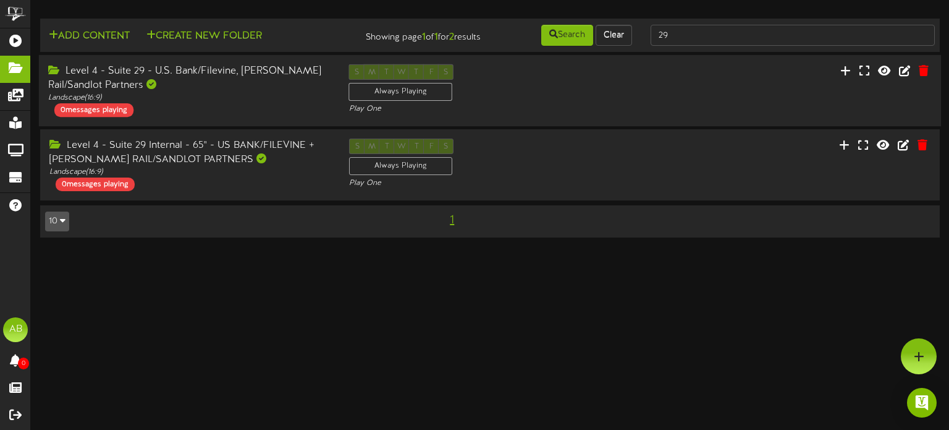
click at [253, 91] on div "Level 4 - Suite 29 - U.S. Bank/Filevine, Stadler Rail/Sandlot Partners" at bounding box center [189, 78] width 282 height 28
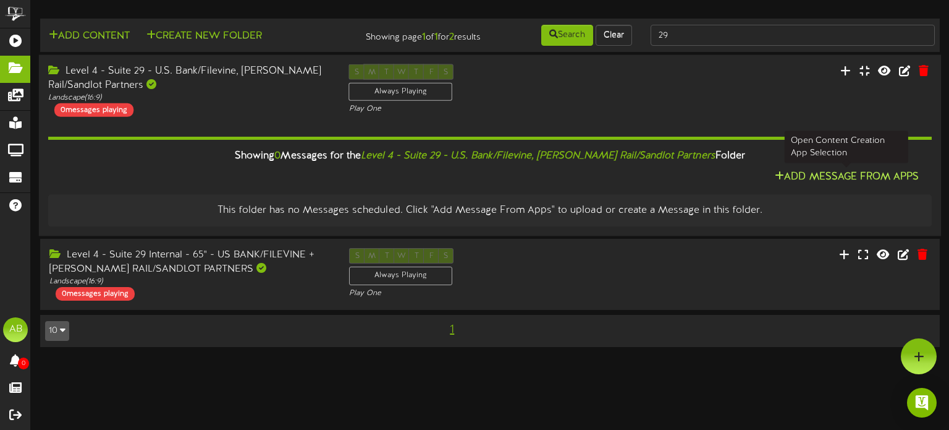
click at [829, 170] on button "Add Message From Apps" at bounding box center [846, 176] width 151 height 15
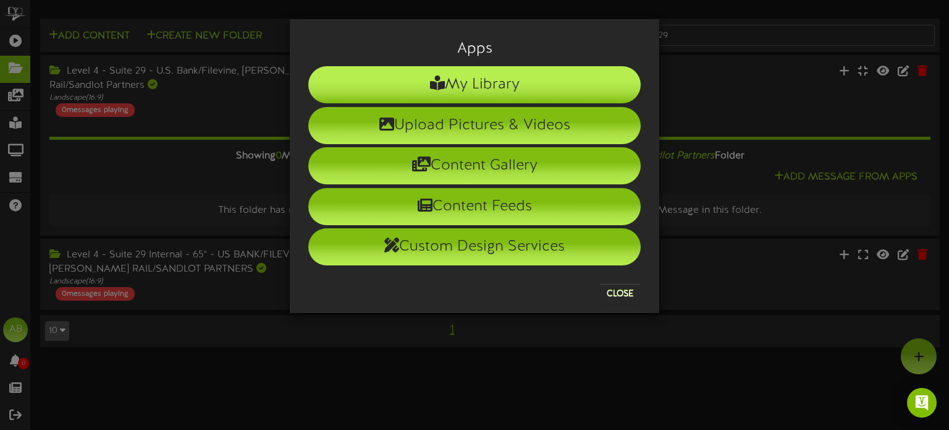
click at [467, 91] on li "My Library" at bounding box center [474, 84] width 333 height 37
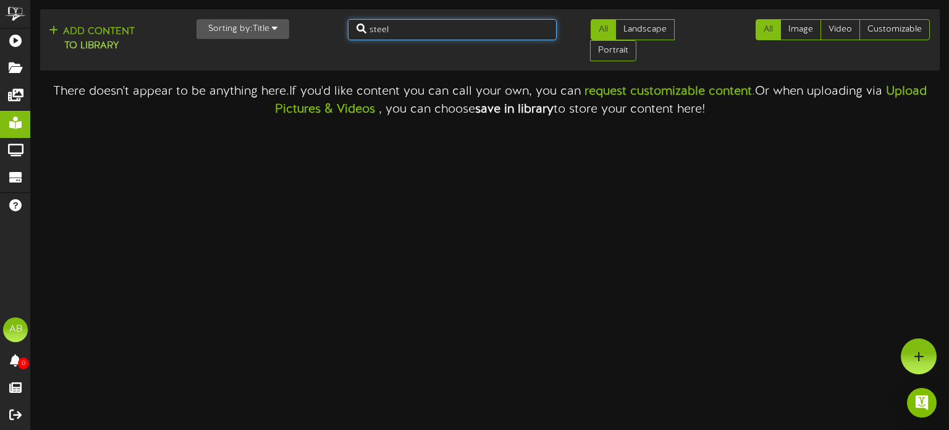
drag, startPoint x: 418, startPoint y: 27, endPoint x: 312, endPoint y: 12, distance: 107.9
click at [312, 12] on td "Add Content to Library Sorting by: Title Newest Oldest Title steel All All" at bounding box center [490, 39] width 900 height 61
type input "S"
type input "partners"
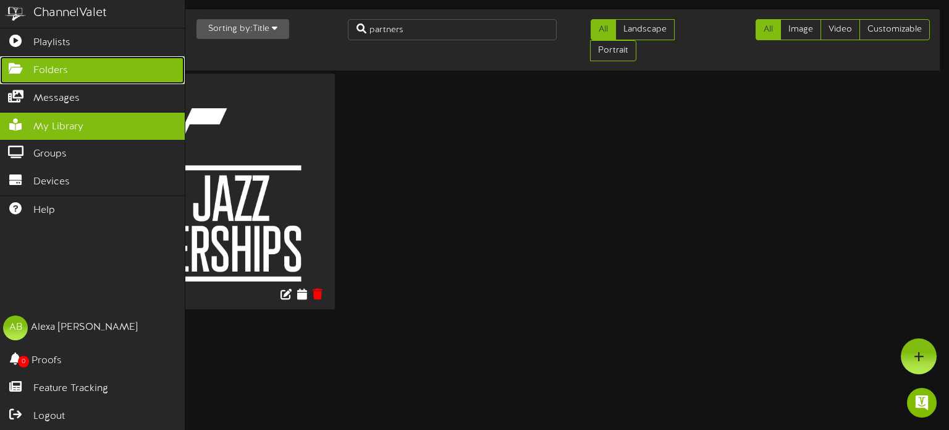
click at [17, 66] on icon at bounding box center [15, 66] width 31 height 9
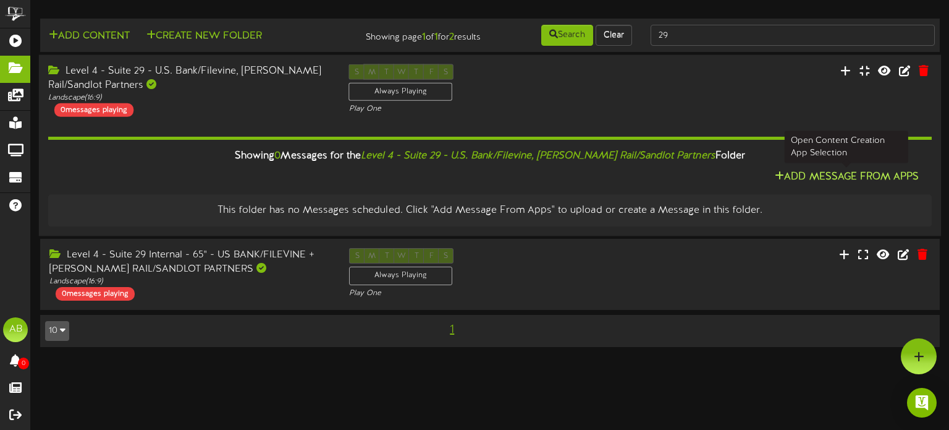
click at [823, 172] on button "Add Message From Apps" at bounding box center [846, 176] width 151 height 15
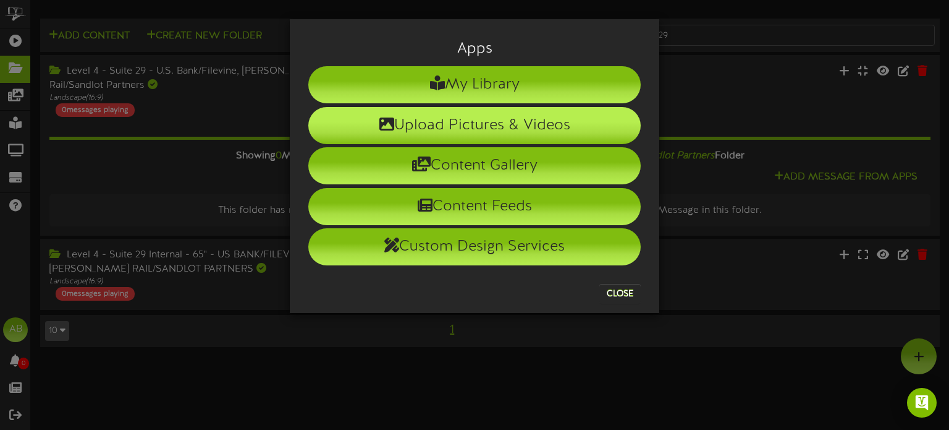
click at [541, 113] on li "Upload Pictures & Videos" at bounding box center [474, 125] width 333 height 37
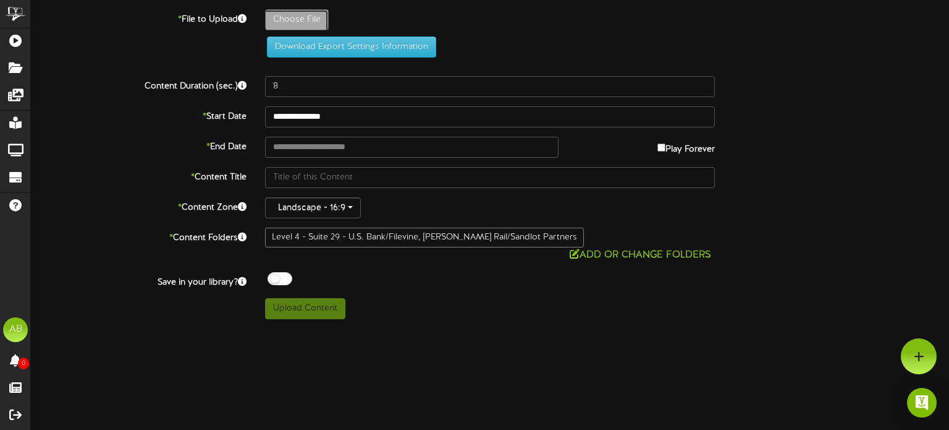
type input "**********"
type input "b4bc7b92-faf2-4fcb-8667-80ba5802d9ae_medium"
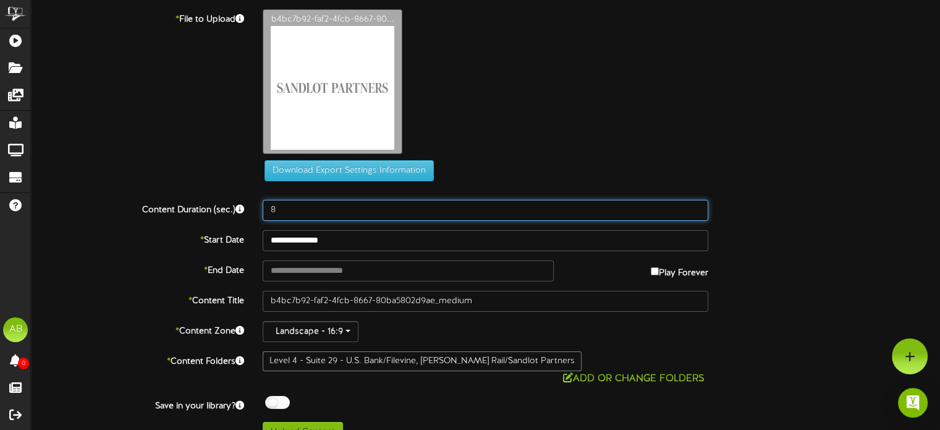
click at [300, 214] on input "8" at bounding box center [486, 210] width 446 height 21
type input "600"
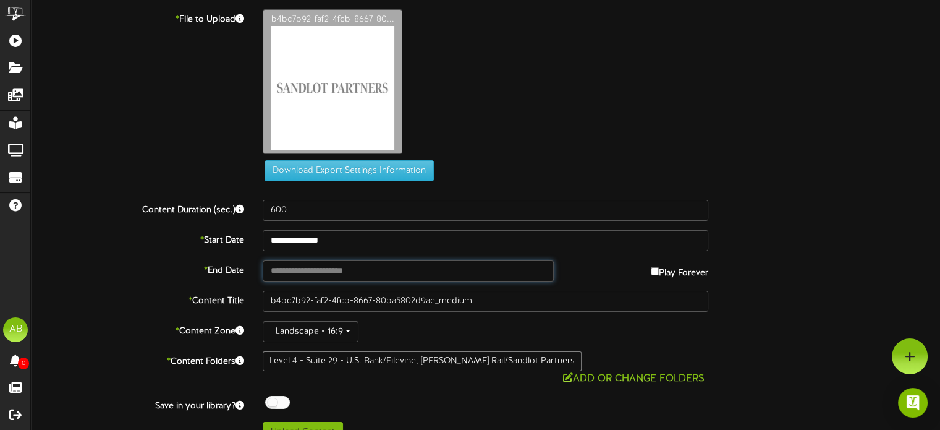
click at [361, 274] on input "text" at bounding box center [408, 270] width 291 height 21
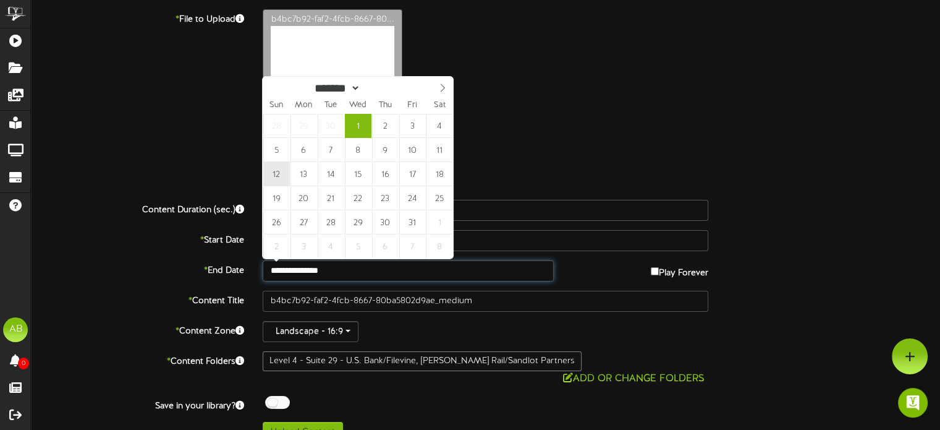
type input "**********"
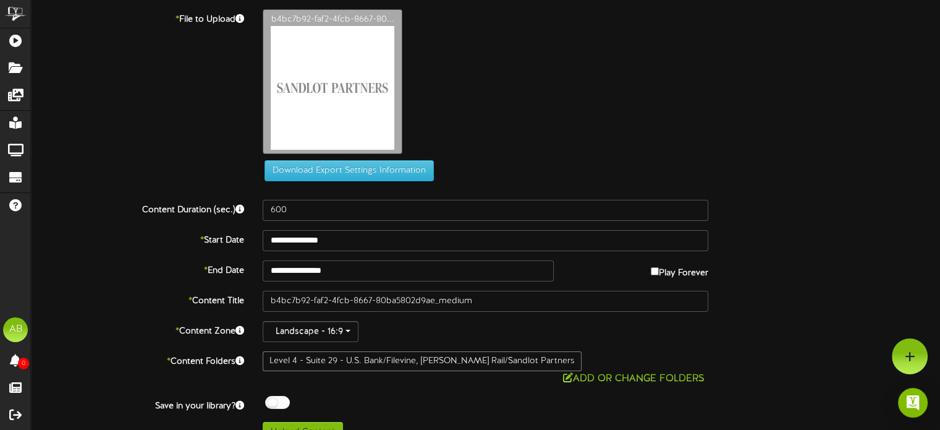
click at [121, 259] on div "**********" at bounding box center [485, 225] width 909 height 433
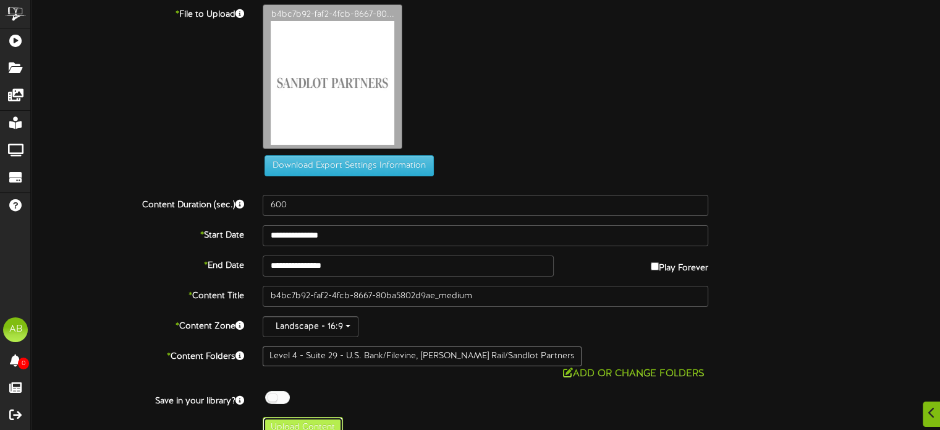
click at [320, 417] on button "Upload Content" at bounding box center [303, 427] width 80 height 21
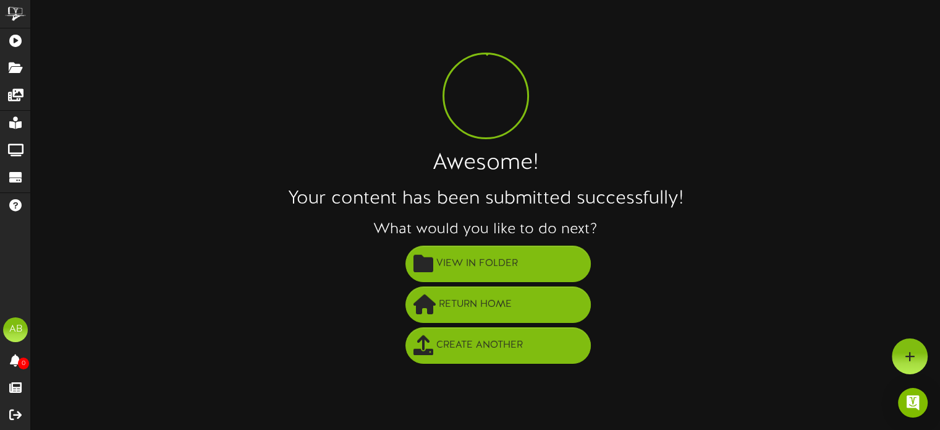
scroll to position [0, 0]
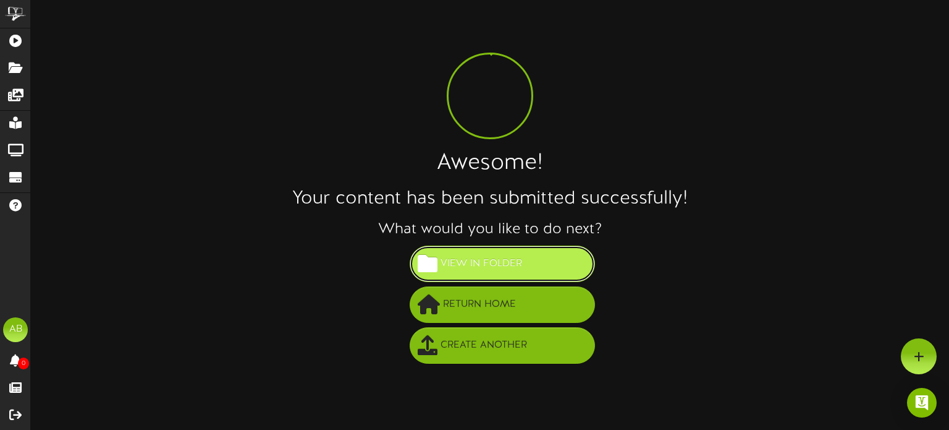
click at [527, 250] on button "View in Folder" at bounding box center [502, 263] width 185 height 36
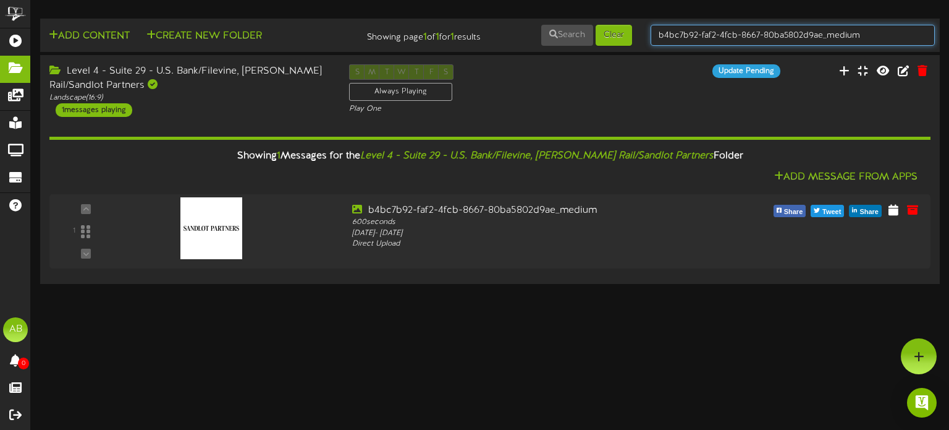
click at [753, 35] on input "b4bc7b92-faf2-4fcb-8667-80ba5802d9ae_medium" at bounding box center [793, 35] width 284 height 21
click at [841, 32] on input "b4bc7b92-faf-80ba5802d9ae_medium" at bounding box center [793, 35] width 284 height 21
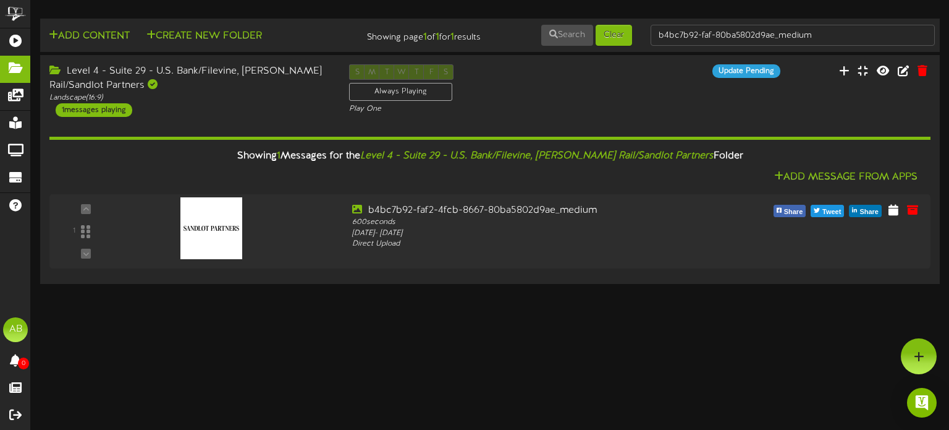
click at [838, 22] on td "Add Content Create New Folder Showing page 1 of 1 for 1 results Search Clear b4…" at bounding box center [490, 35] width 900 height 33
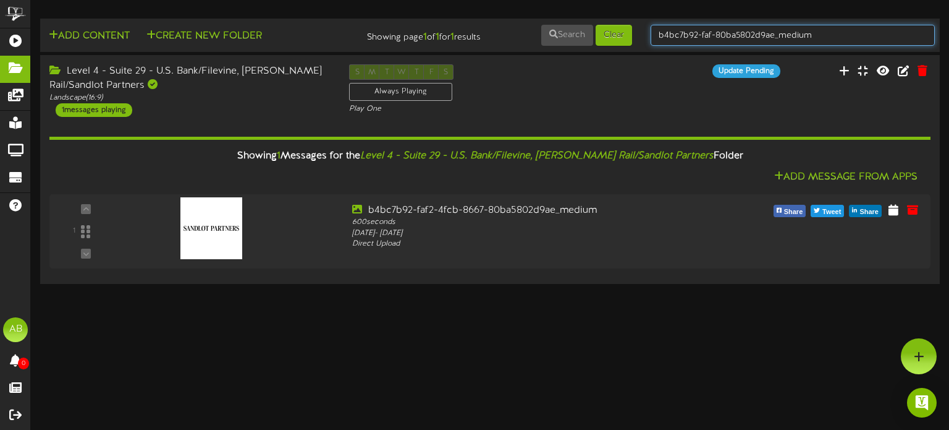
drag, startPoint x: 821, startPoint y: 39, endPoint x: 500, endPoint y: -1, distance: 323.3
click at [500, 0] on html "ChannelValet Playlists Folders Messages My Library Groups Devices Help AB Alexa…" at bounding box center [474, 143] width 949 height 287
type input "30"
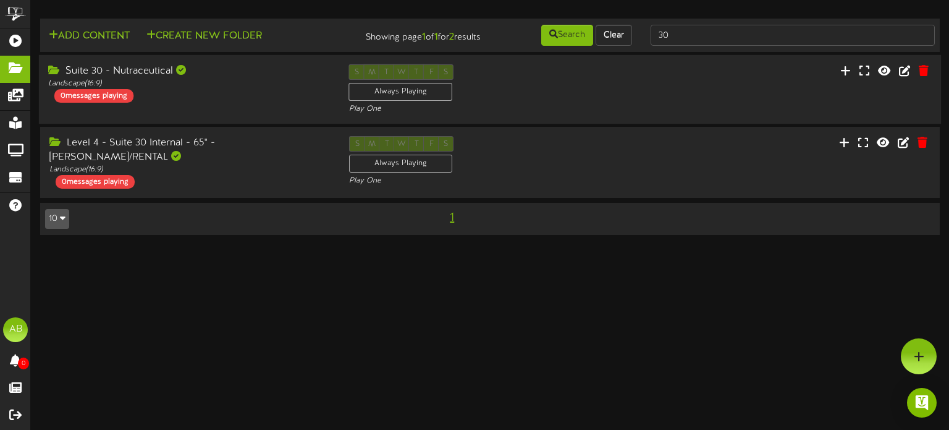
click at [210, 91] on div "Suite 30 - Nutraceutical Landscape ( 16:9 ) 0 messages playing" at bounding box center [189, 83] width 301 height 38
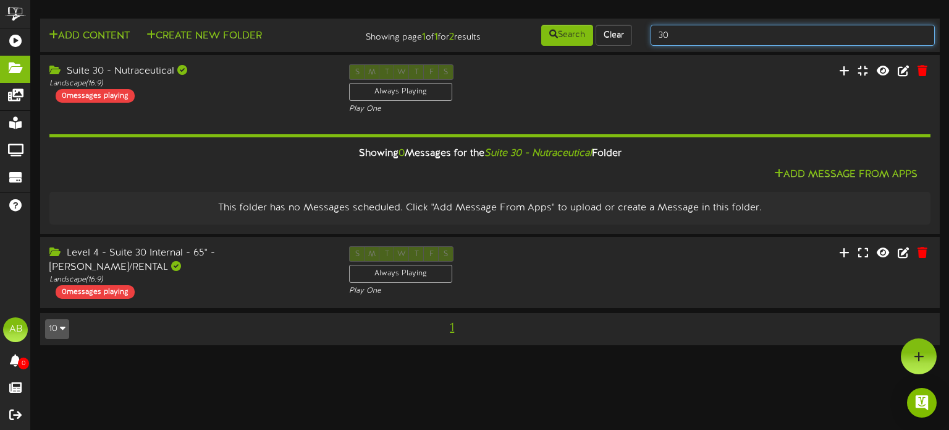
click at [695, 40] on input "30" at bounding box center [793, 35] width 284 height 21
type input "3"
type input "8"
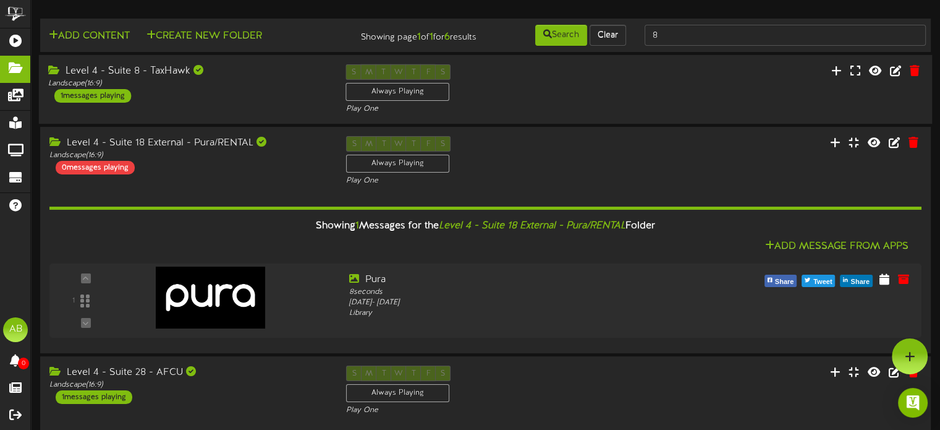
click at [229, 108] on div "Level 4 - Suite 8 - TaxHawk Landscape ( 16:9 ) 1 messages playing S M T W T F S…" at bounding box center [485, 89] width 893 height 51
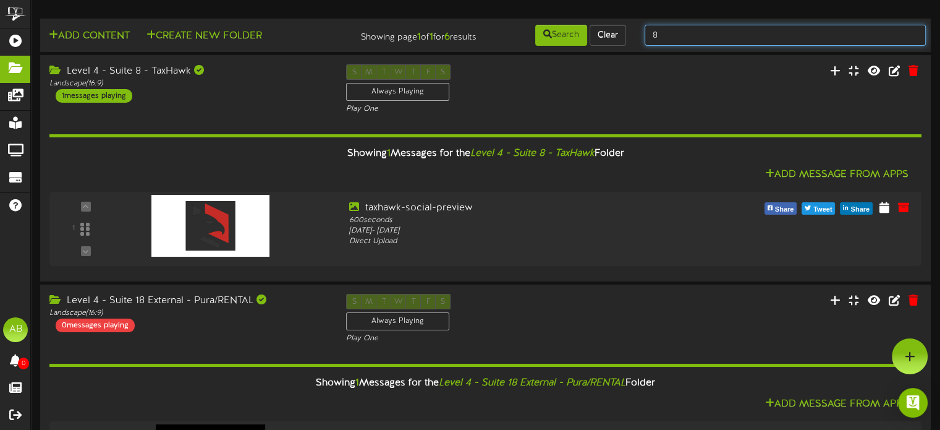
click at [695, 33] on input "8" at bounding box center [785, 35] width 281 height 21
type input "30"
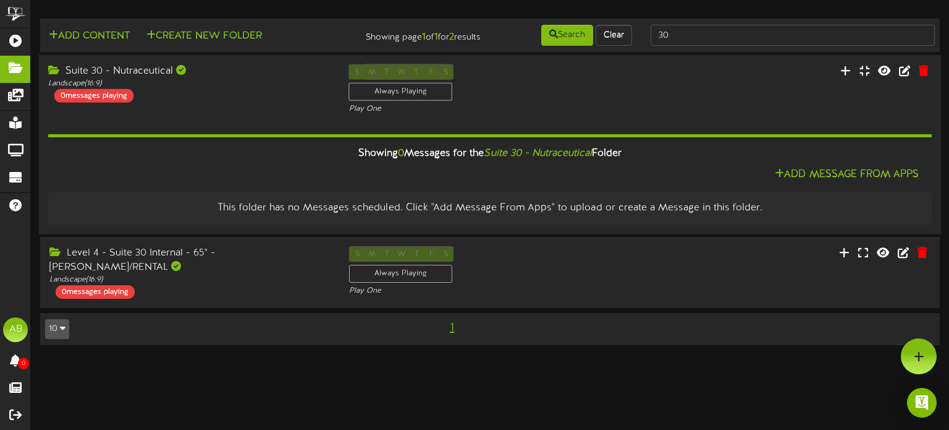
click at [172, 114] on div "Showing 0 Messages for the Suite 30 - Nutraceutical Folder Add Message From App…" at bounding box center [490, 169] width 884 height 110
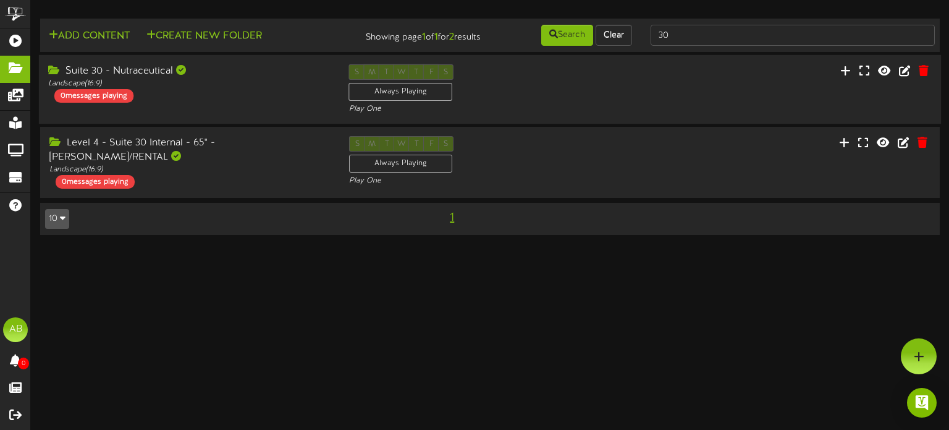
click at [172, 113] on div "Suite 30 - Nutraceutical Landscape ( 16:9 ) 0 messages playing S M T W T F S Al…" at bounding box center [490, 89] width 903 height 51
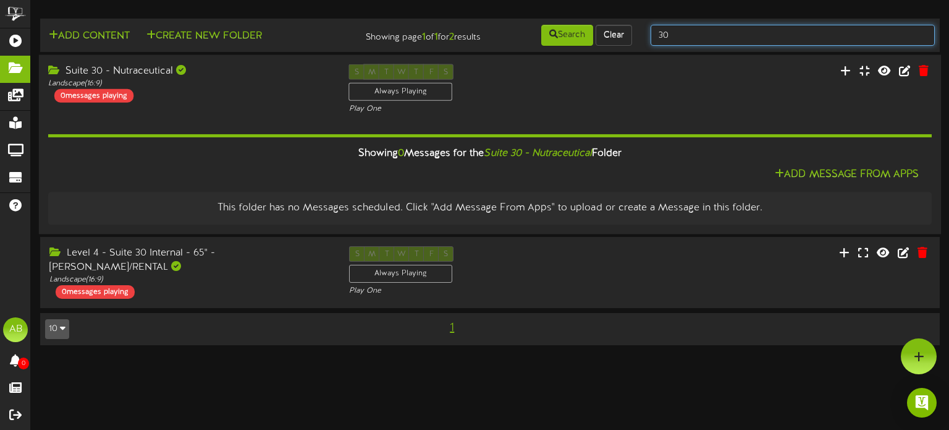
click at [714, 34] on input "30" at bounding box center [793, 35] width 284 height 21
type input "31"
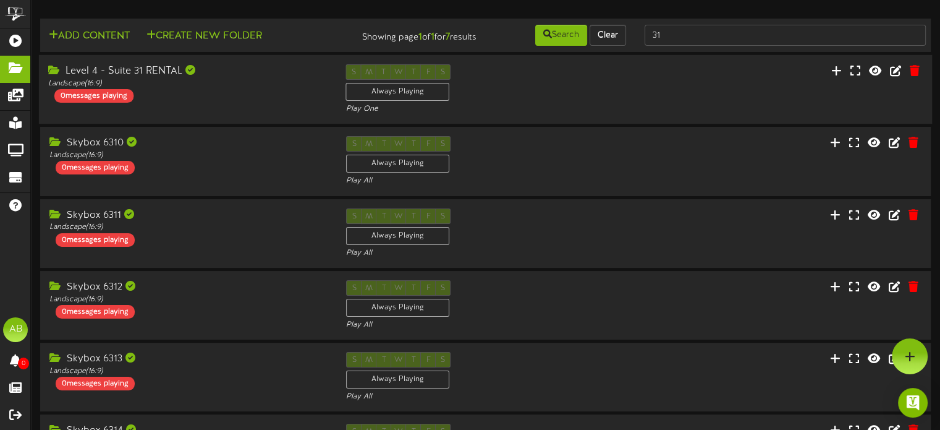
click at [205, 90] on div "Level 4 - Suite 31 RENTAL Landscape ( 16:9 ) 0 messages playing" at bounding box center [188, 83] width 298 height 38
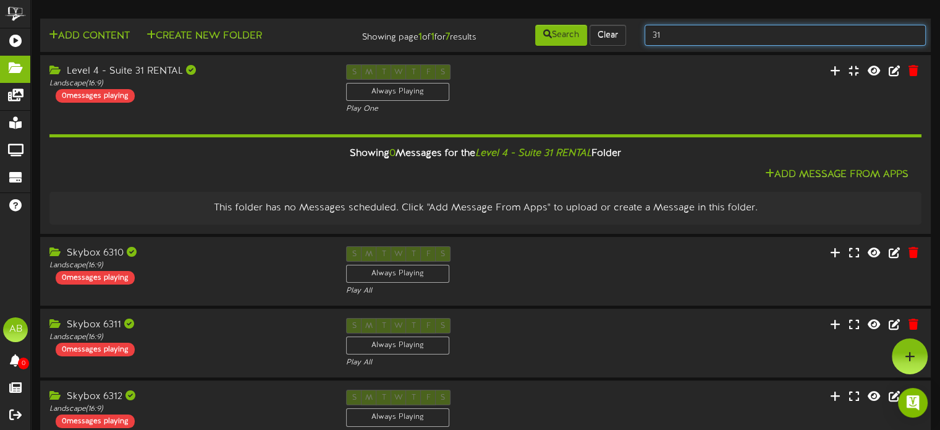
click at [677, 43] on input "31" at bounding box center [785, 35] width 281 height 21
type input "32"
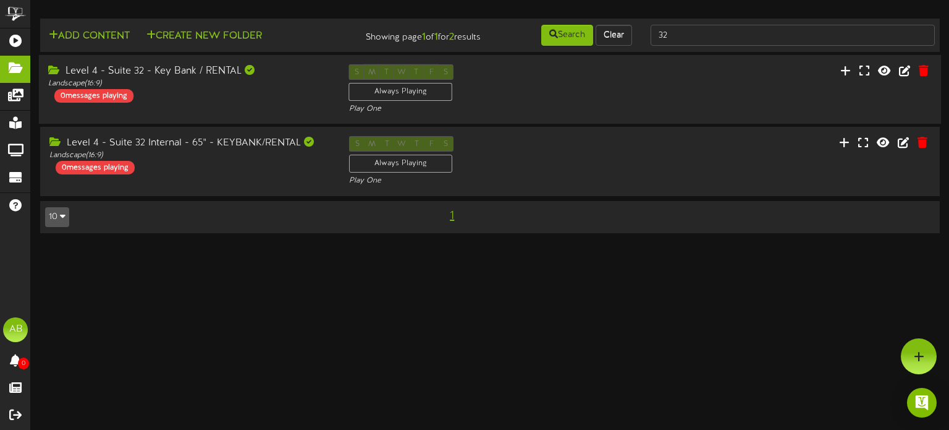
click at [603, 76] on div "S M T W T F S Always Playing Play One" at bounding box center [490, 89] width 301 height 51
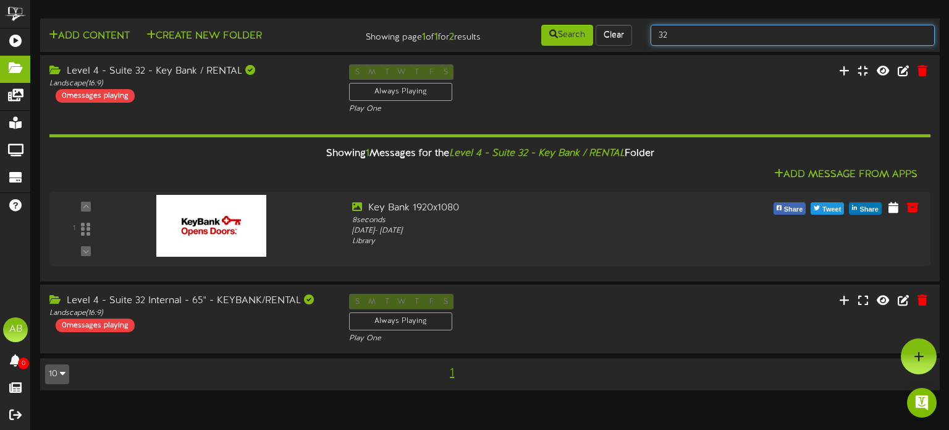
click at [698, 39] on input "32" at bounding box center [793, 35] width 284 height 21
type input "33"
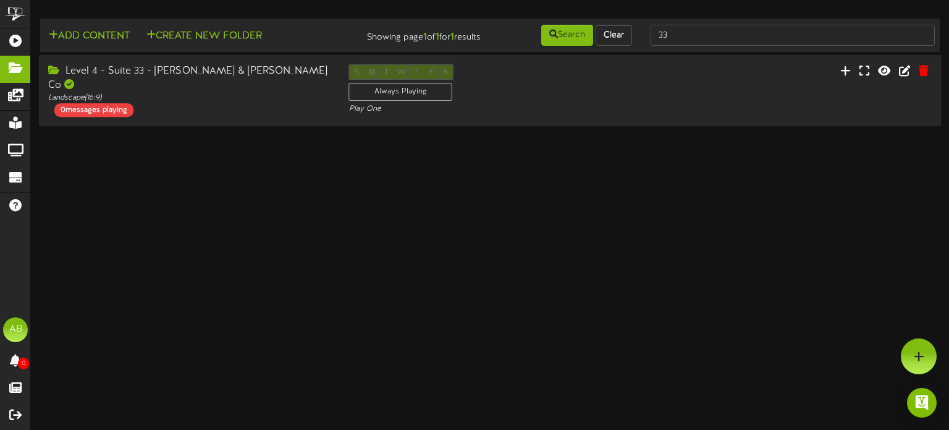
click at [234, 98] on div "Level 4 - Suite 33 - Staker & Parsons Co Landscape ( 16:9 ) 0 messages playing" at bounding box center [189, 90] width 301 height 53
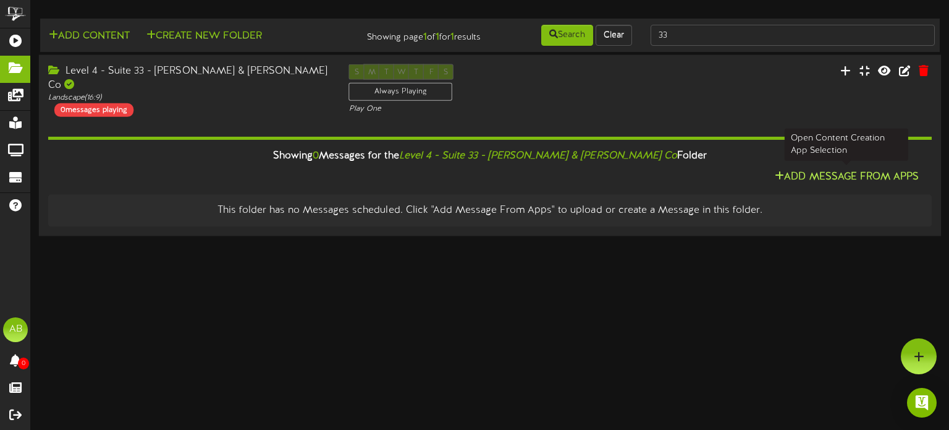
click at [847, 180] on button "Add Message From Apps" at bounding box center [846, 176] width 151 height 15
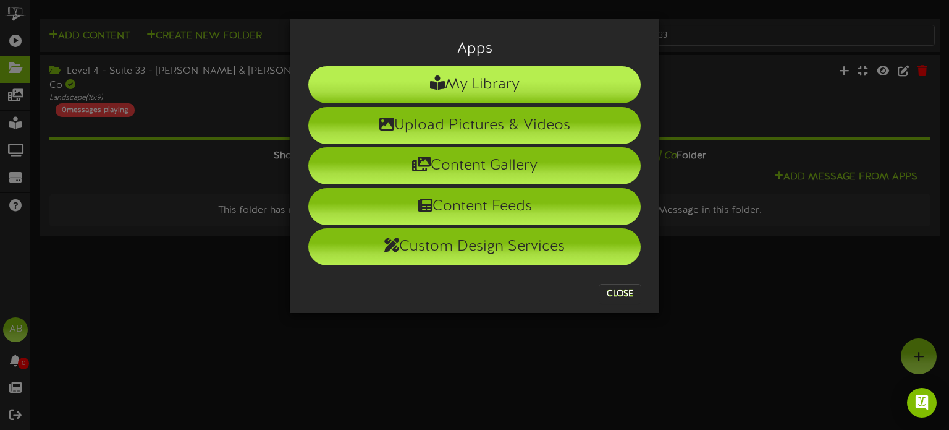
click at [509, 69] on li "My Library" at bounding box center [474, 84] width 333 height 37
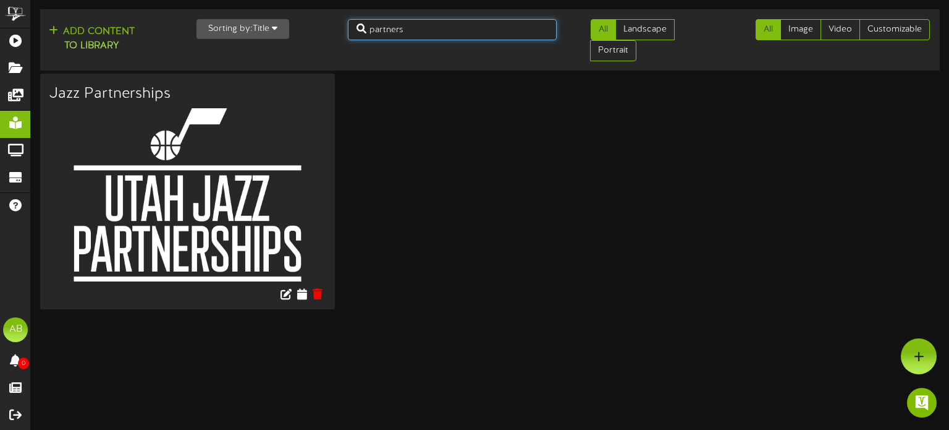
click at [406, 32] on input "partners" at bounding box center [452, 29] width 209 height 21
type input "p"
type input "staker"
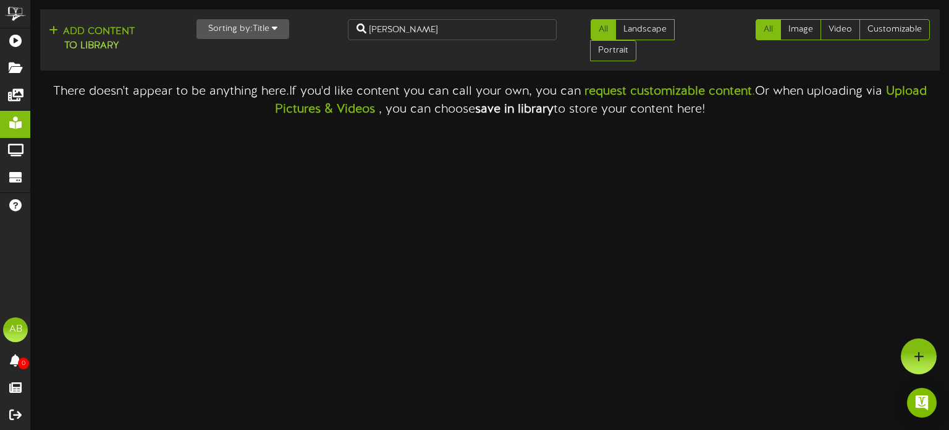
click at [474, 118] on html "ChannelValet Playlists Folders Messages My Library Groups Devices Help AB Alexa…" at bounding box center [474, 59] width 949 height 118
click at [606, 22] on link "All" at bounding box center [603, 29] width 25 height 21
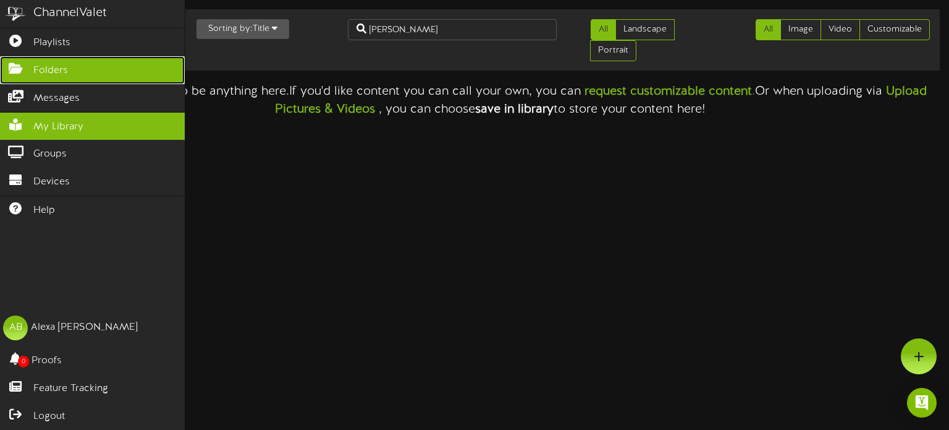
click at [12, 64] on icon at bounding box center [15, 66] width 31 height 9
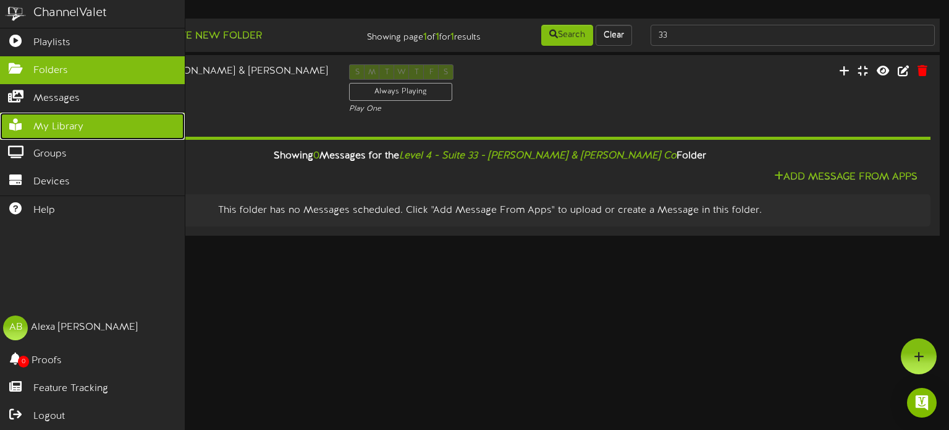
click at [75, 123] on span "My Library" at bounding box center [58, 127] width 50 height 14
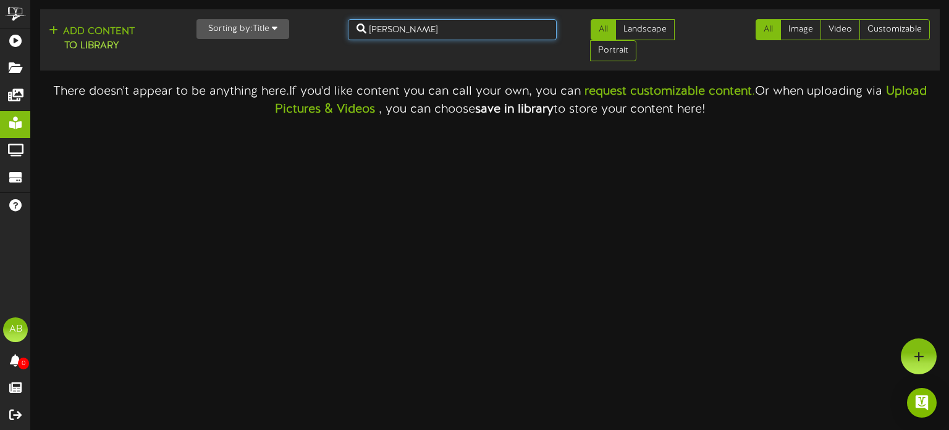
click at [415, 23] on input "staker" at bounding box center [452, 29] width 209 height 21
type input "s"
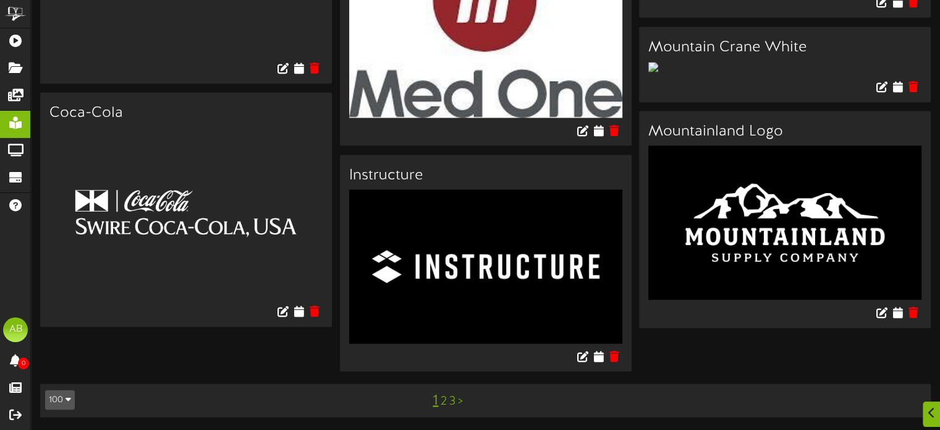
scroll to position [7214, 0]
click at [443, 402] on link "2" at bounding box center [444, 401] width 6 height 14
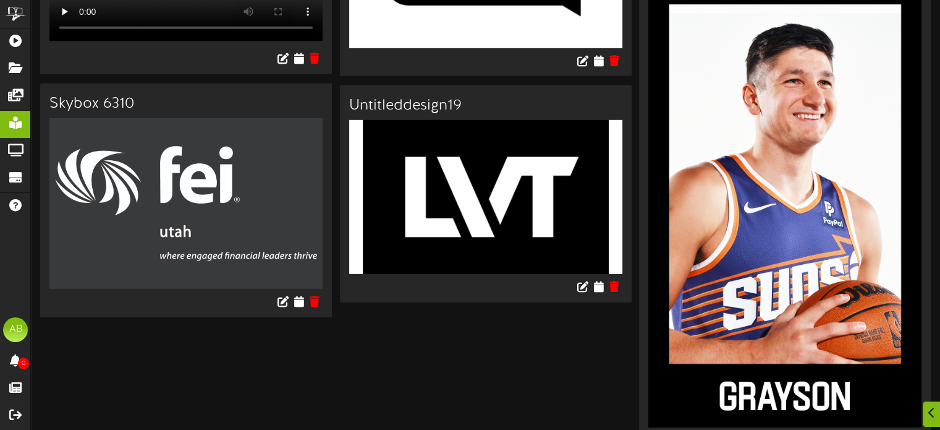
scroll to position [8579, 0]
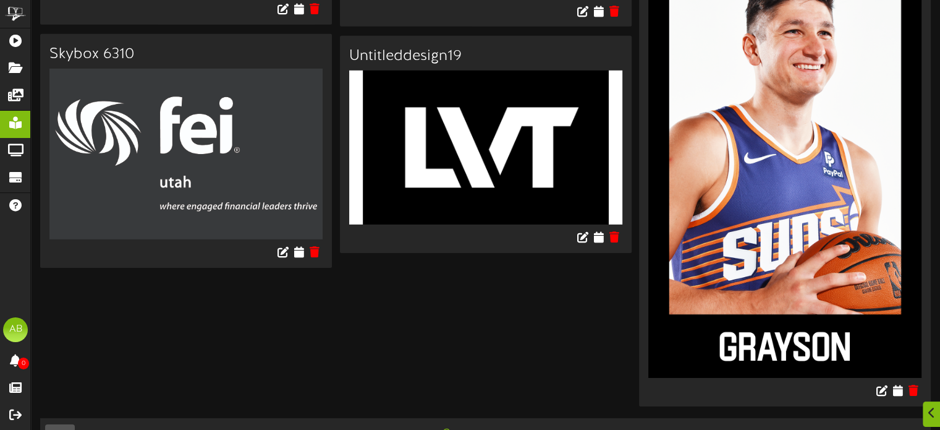
click at [456, 428] on link "3" at bounding box center [456, 435] width 6 height 14
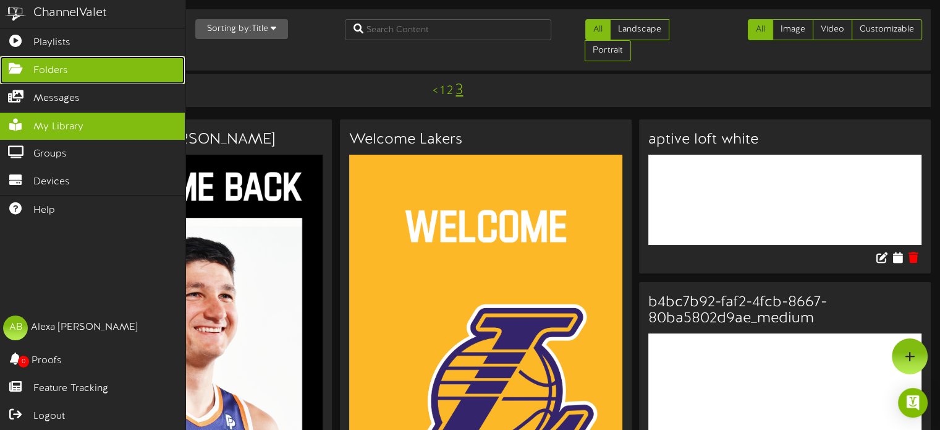
click at [17, 76] on link "Folders" at bounding box center [92, 70] width 185 height 28
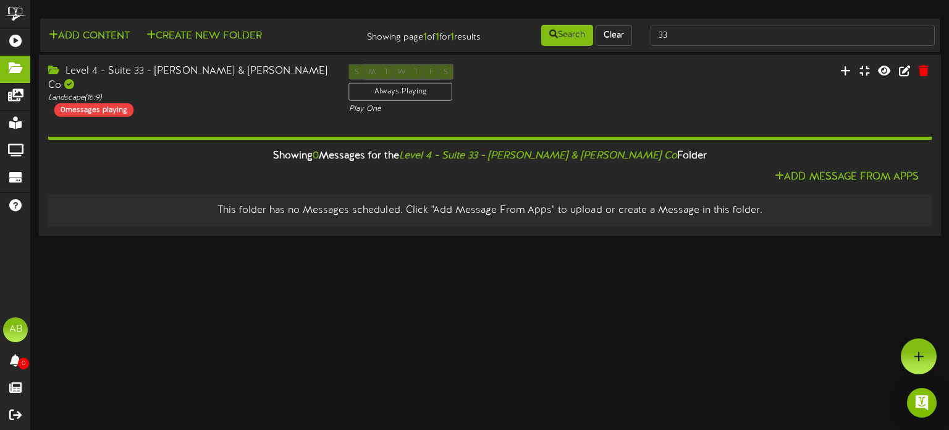
click at [474, 101] on div "S M T W T F S Always Playing Play One" at bounding box center [490, 89] width 301 height 51
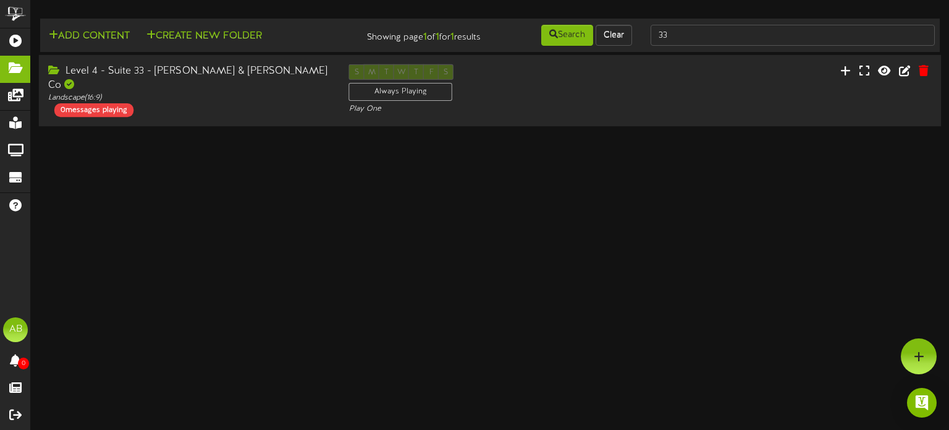
click at [191, 93] on div "Landscape ( 16:9 )" at bounding box center [189, 98] width 282 height 11
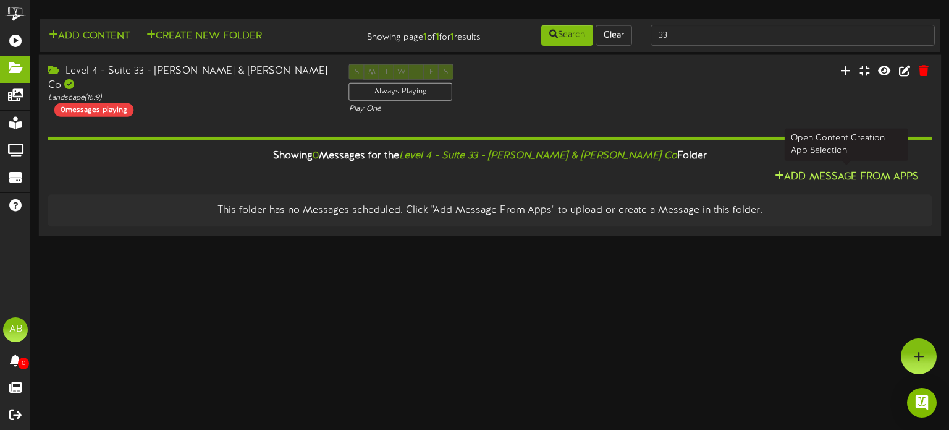
click at [829, 172] on button "Add Message From Apps" at bounding box center [846, 176] width 151 height 15
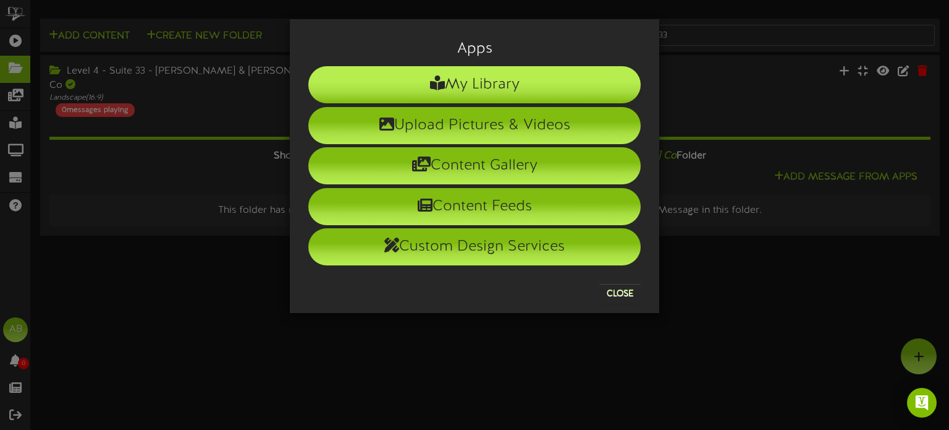
click at [499, 80] on li "My Library" at bounding box center [474, 84] width 333 height 37
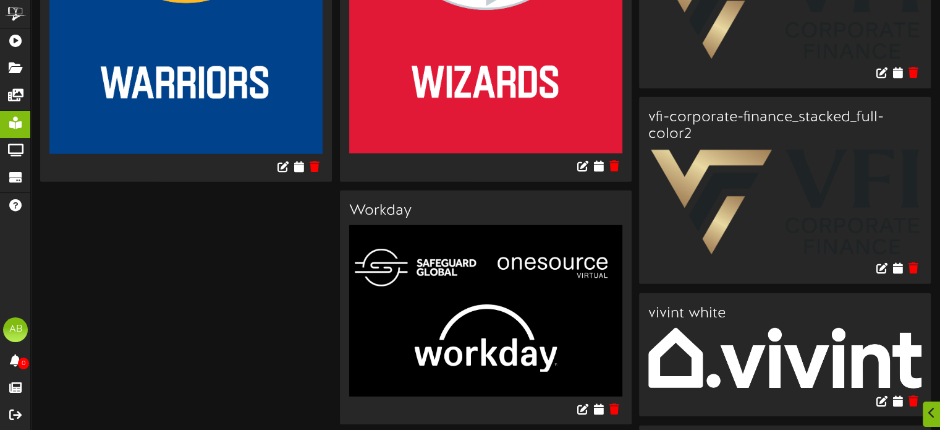
scroll to position [8567, 0]
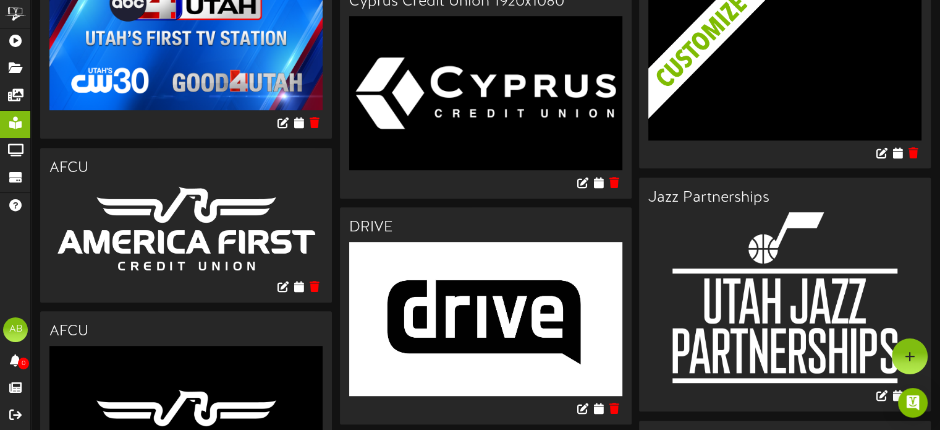
scroll to position [865, 0]
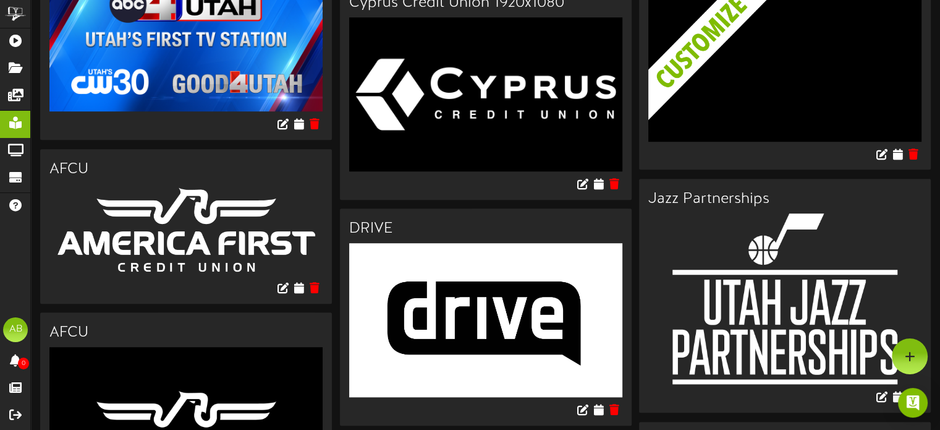
click at [763, 181] on img at bounding box center [794, 84] width 292 height 193
click at [703, 181] on img at bounding box center [794, 84] width 292 height 193
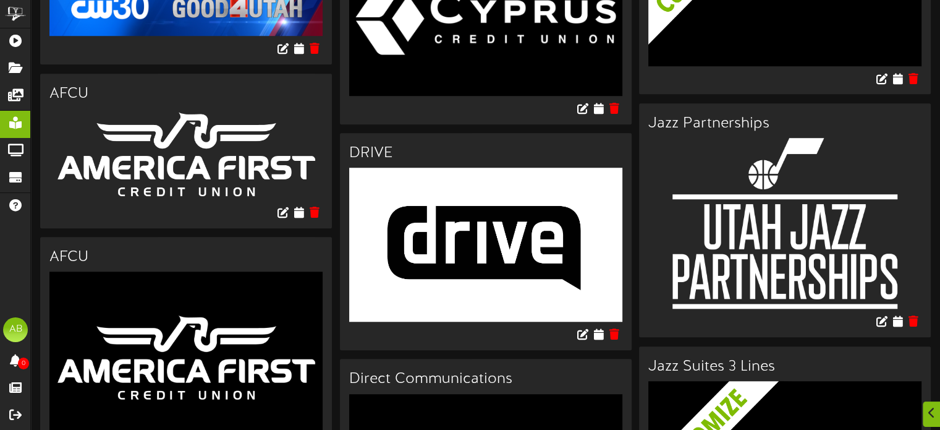
scroll to position [954, 0]
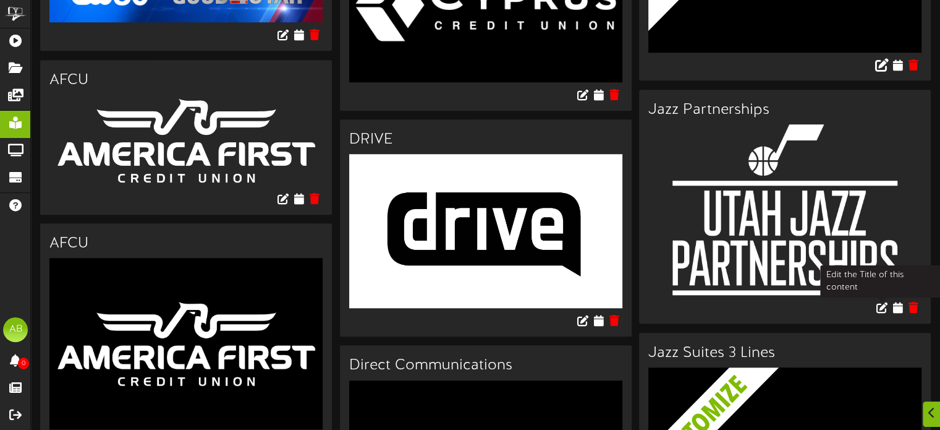
click at [884, 71] on icon at bounding box center [882, 64] width 14 height 14
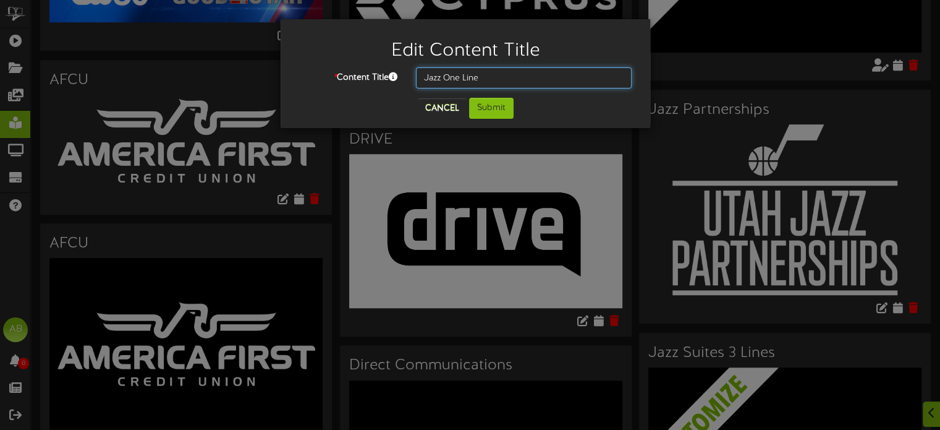
drag, startPoint x: 499, startPoint y: 75, endPoint x: 487, endPoint y: 72, distance: 12.0
click at [487, 72] on input "Jazz One Line" at bounding box center [524, 77] width 216 height 21
click at [453, 101] on button "Cancel" at bounding box center [442, 108] width 49 height 20
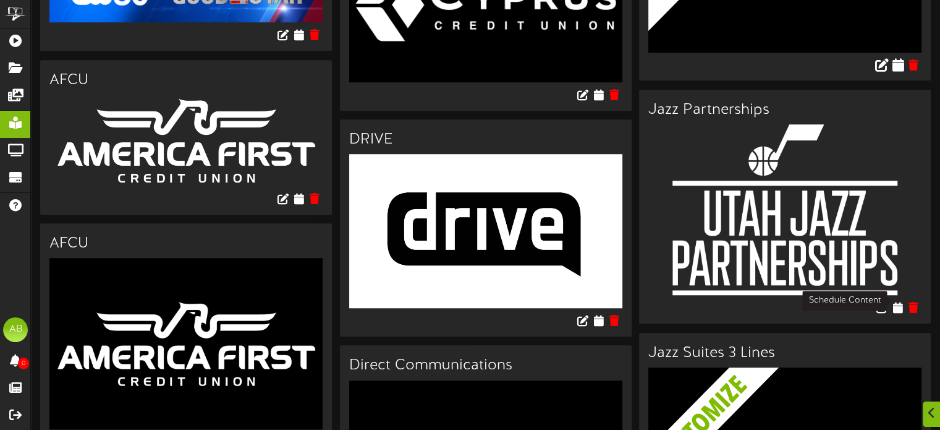
click at [895, 71] on icon at bounding box center [898, 64] width 12 height 14
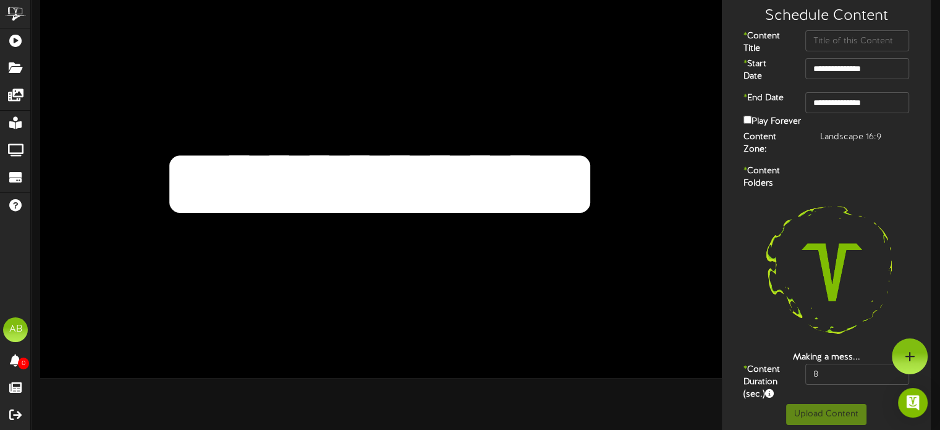
click at [527, 180] on textarea "**********" at bounding box center [379, 183] width 562 height 129
drag, startPoint x: 574, startPoint y: 180, endPoint x: 181, endPoint y: 154, distance: 394.0
click at [181, 154] on textarea "**********" at bounding box center [379, 183] width 562 height 129
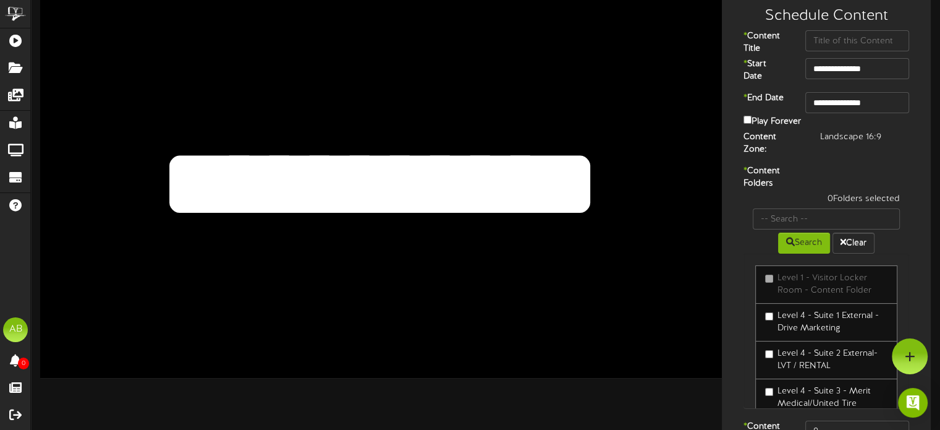
paste textarea "***"
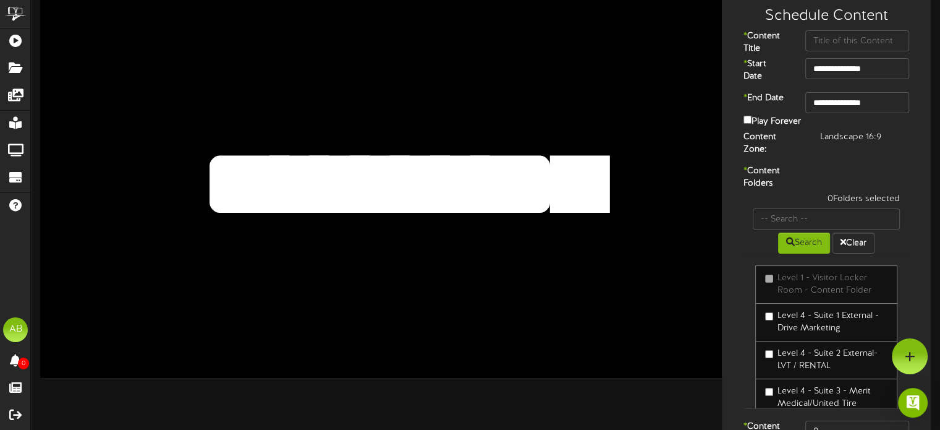
type textarea "**********"
click at [856, 37] on input "text" at bounding box center [857, 40] width 104 height 21
paste input "Staker Parsons"
type input "Staker Parsons"
click at [875, 105] on input "**********" at bounding box center [857, 102] width 104 height 21
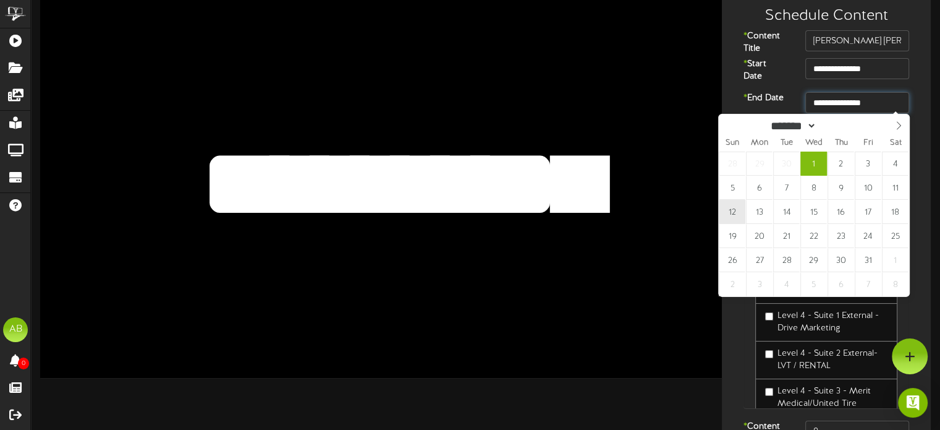
type input "**********"
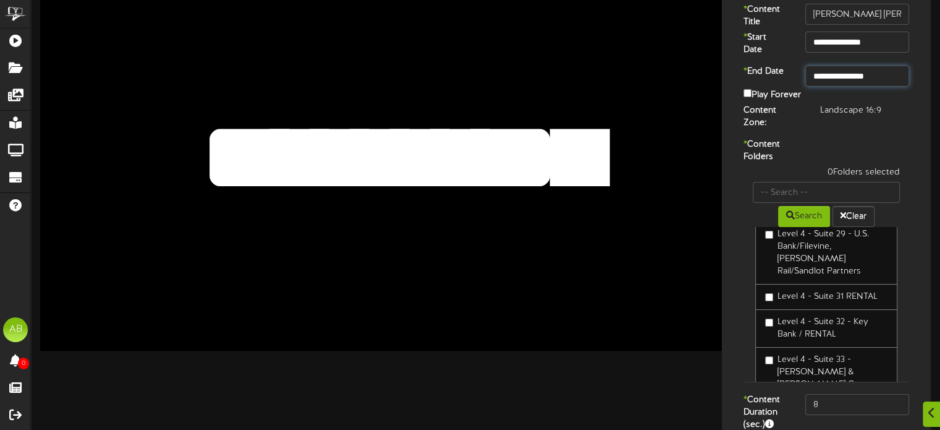
scroll to position [994, 0]
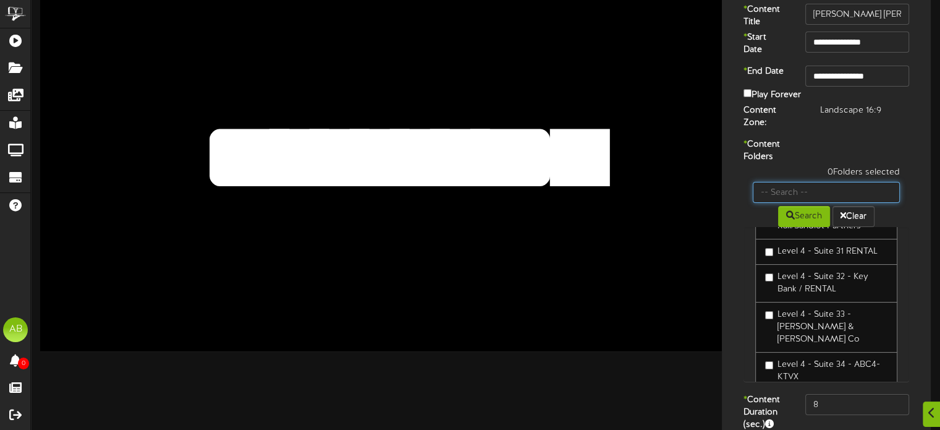
click at [793, 182] on input "text" at bounding box center [826, 192] width 147 height 21
click at [802, 210] on button "Search" at bounding box center [804, 216] width 52 height 21
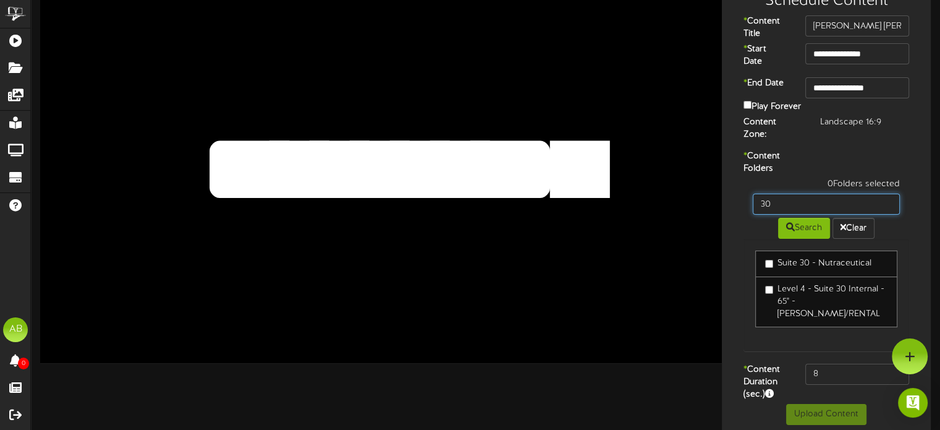
click at [786, 193] on input "30" at bounding box center [826, 203] width 147 height 21
type input "33"
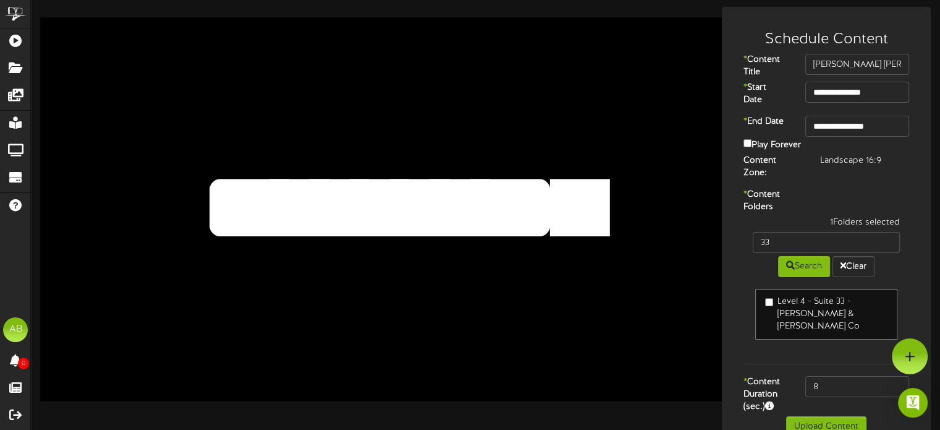
click at [376, 196] on textarea "**********" at bounding box center [379, 207] width 562 height 129
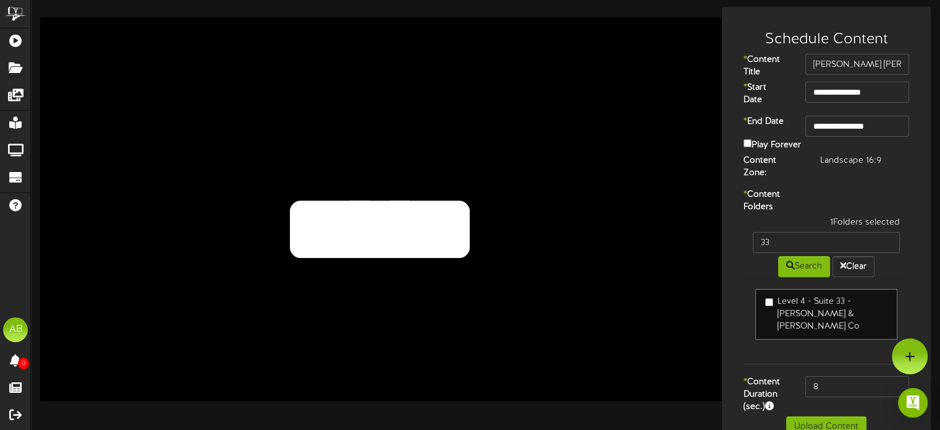
type textarea "**********"
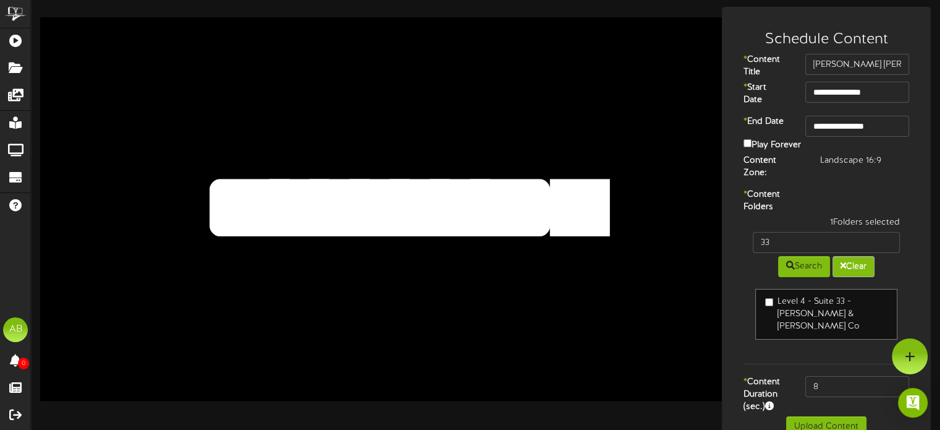
scroll to position [0, 0]
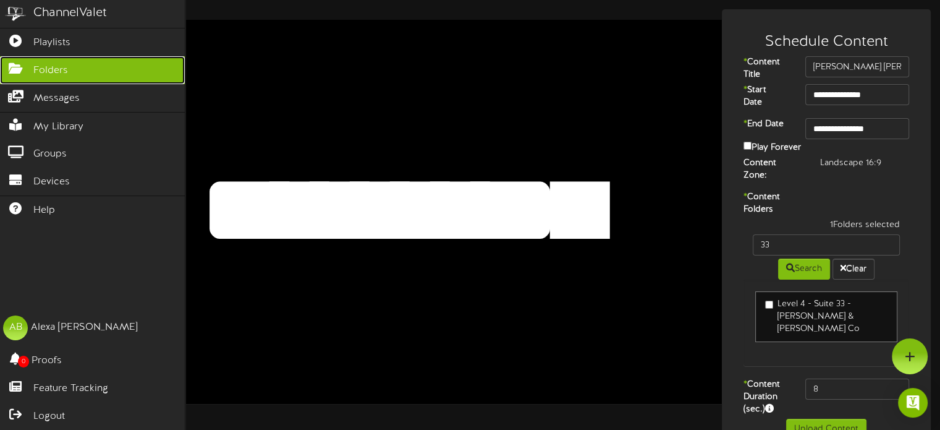
click at [79, 66] on link "Folders" at bounding box center [92, 70] width 185 height 28
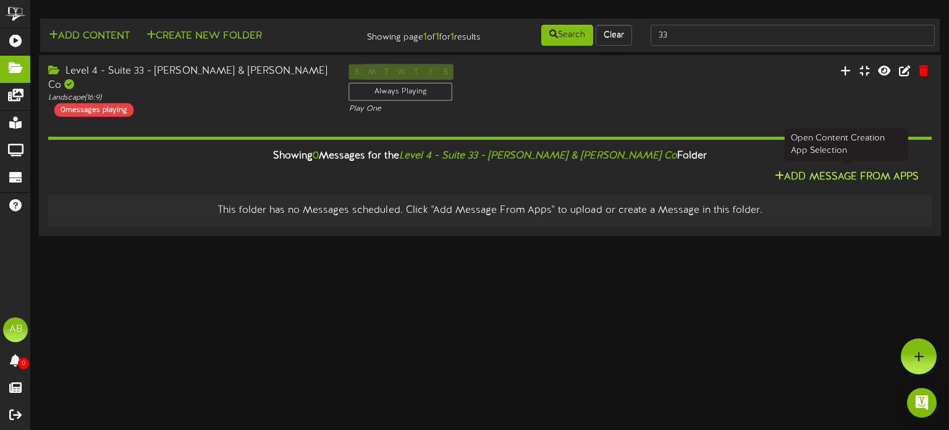
click at [852, 169] on button "Add Message From Apps" at bounding box center [846, 176] width 151 height 15
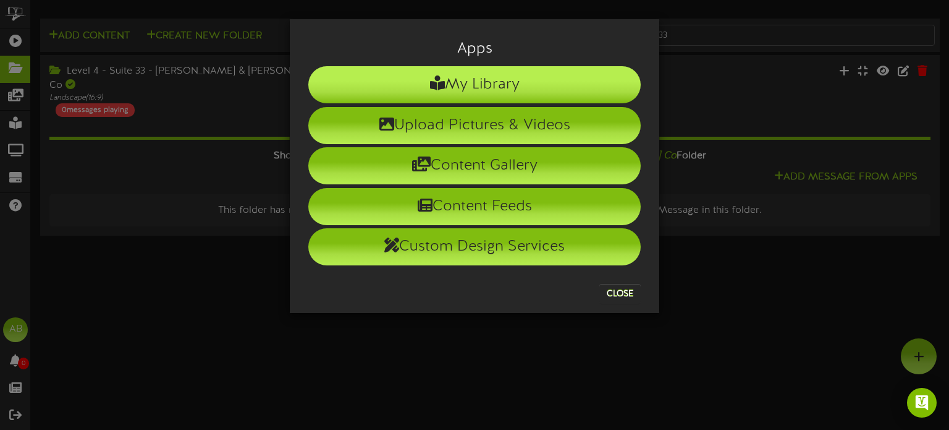
click at [529, 92] on li "My Library" at bounding box center [474, 84] width 333 height 37
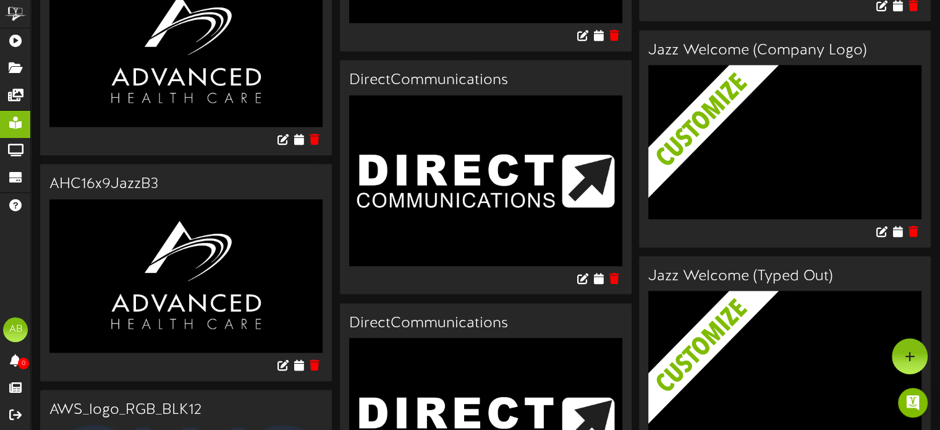
scroll to position [1482, 0]
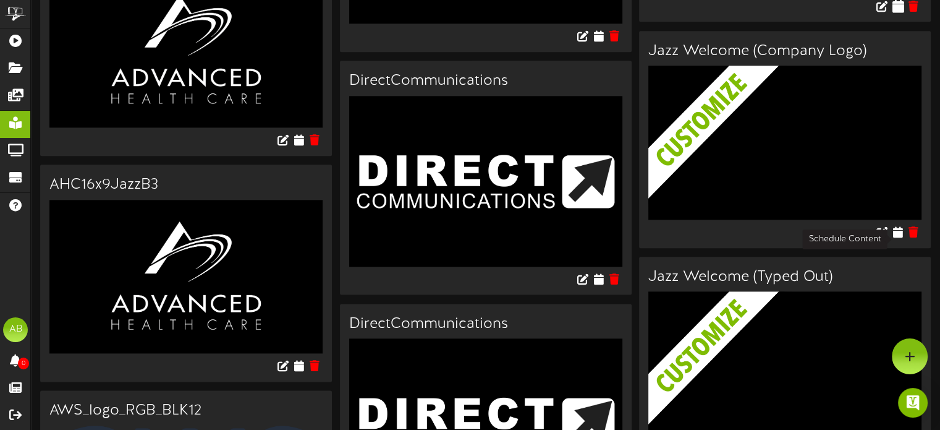
click at [902, 12] on icon at bounding box center [898, 6] width 12 height 14
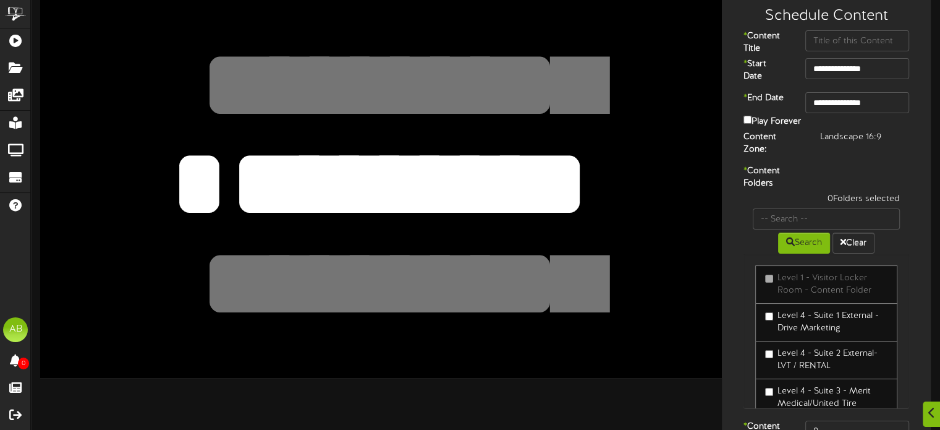
scroll to position [83, 0]
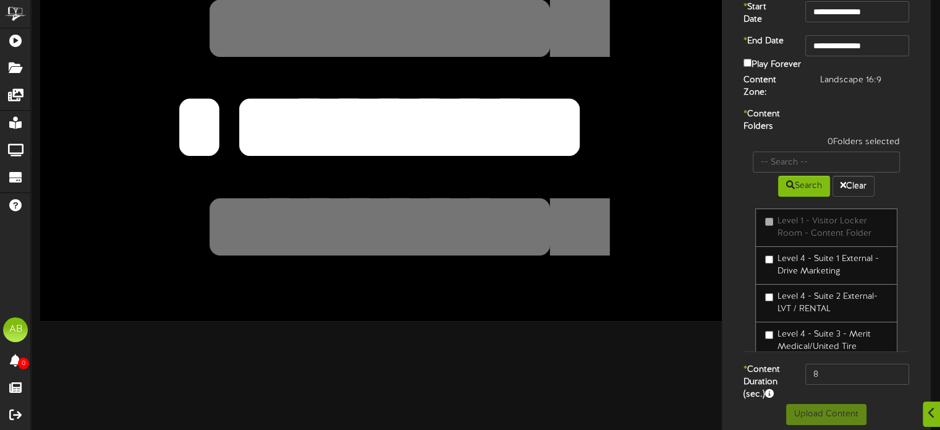
click at [541, 135] on textarea "*********" at bounding box center [379, 126] width 562 height 129
paste textarea "*****"
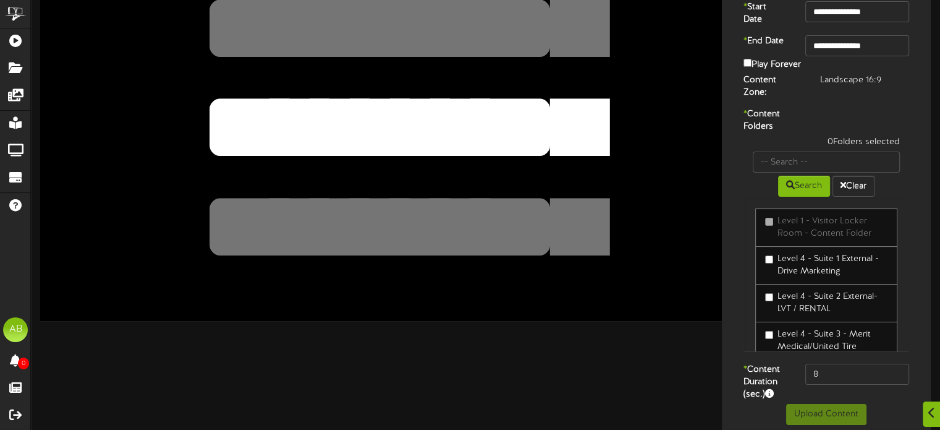
click at [370, 130] on textarea "*********" at bounding box center [379, 126] width 562 height 129
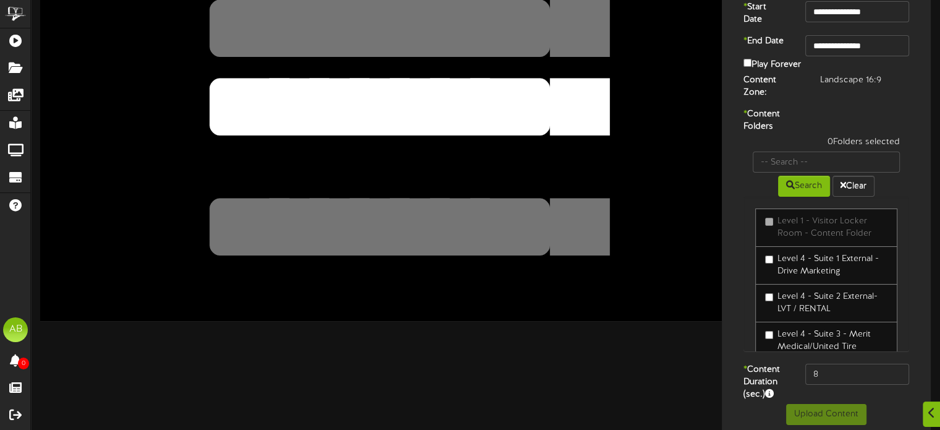
scroll to position [32, 0]
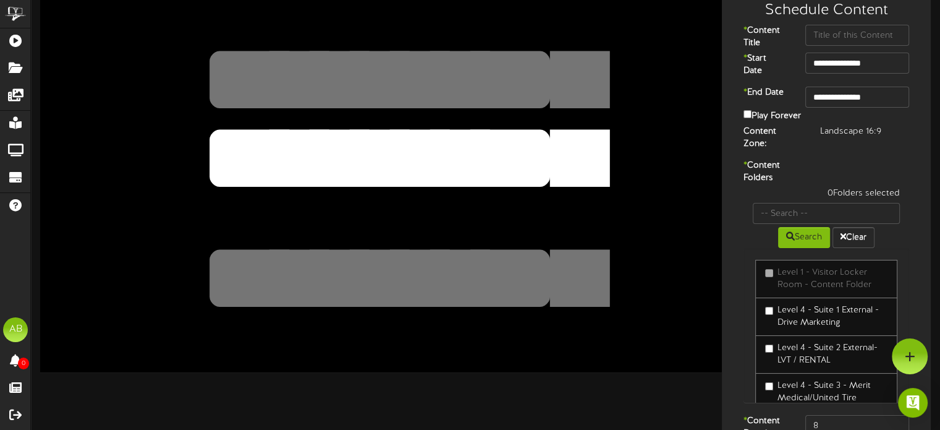
click at [505, 226] on textarea at bounding box center [379, 277] width 562 height 129
click at [490, 166] on textarea "*********" at bounding box center [379, 178] width 562 height 129
click at [543, 164] on textarea "*********" at bounding box center [379, 178] width 562 height 129
click at [483, 54] on textarea at bounding box center [379, 79] width 562 height 129
click at [551, 145] on textarea "*********" at bounding box center [379, 178] width 562 height 129
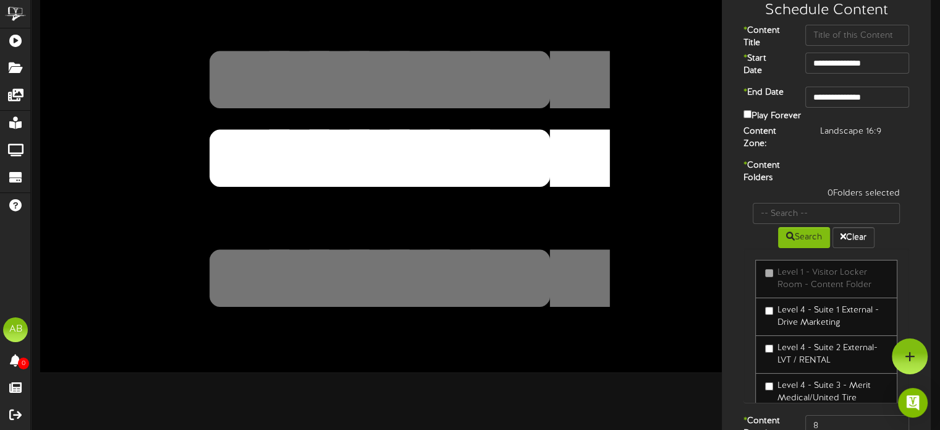
drag, startPoint x: 547, startPoint y: 148, endPoint x: 218, endPoint y: 139, distance: 329.0
click at [218, 139] on div "*********" at bounding box center [381, 179] width 682 height 383
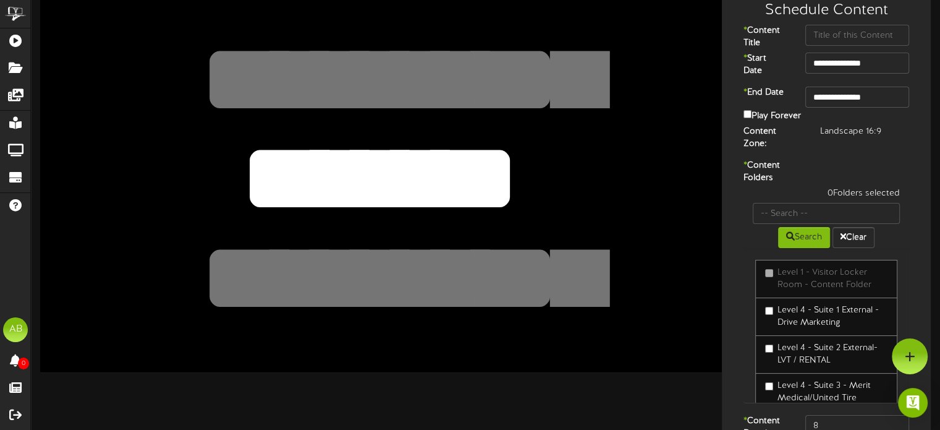
scroll to position [0, 0]
type textarea "*******"
click at [336, 58] on textarea at bounding box center [379, 79] width 562 height 129
paste textarea "********"
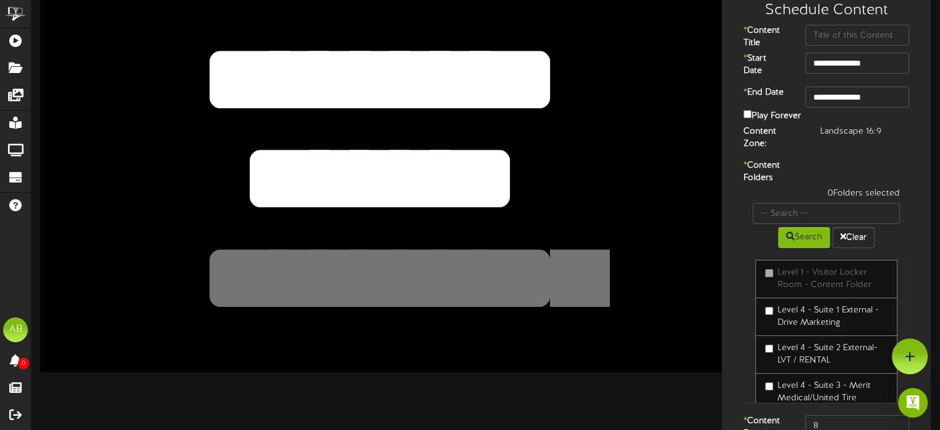
click at [527, 141] on textarea at bounding box center [379, 79] width 562 height 129
type textarea "********"
click at [370, 294] on textarea at bounding box center [379, 277] width 562 height 129
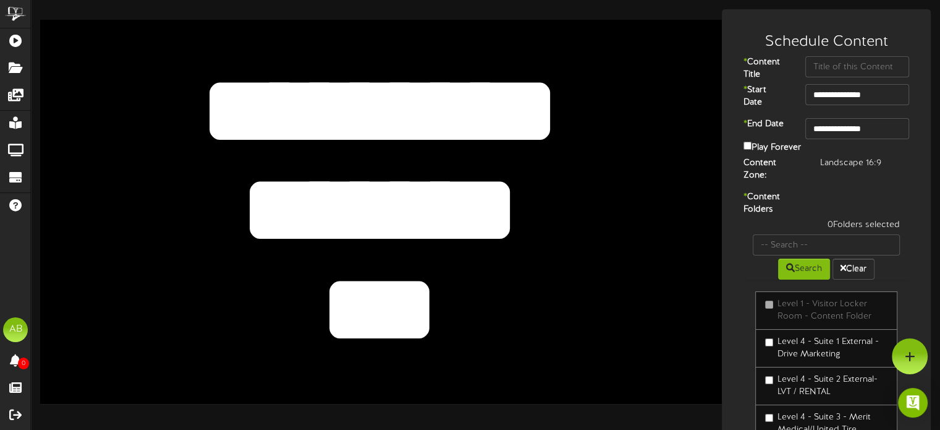
type textarea "***"
click at [881, 87] on input "**********" at bounding box center [857, 94] width 104 height 21
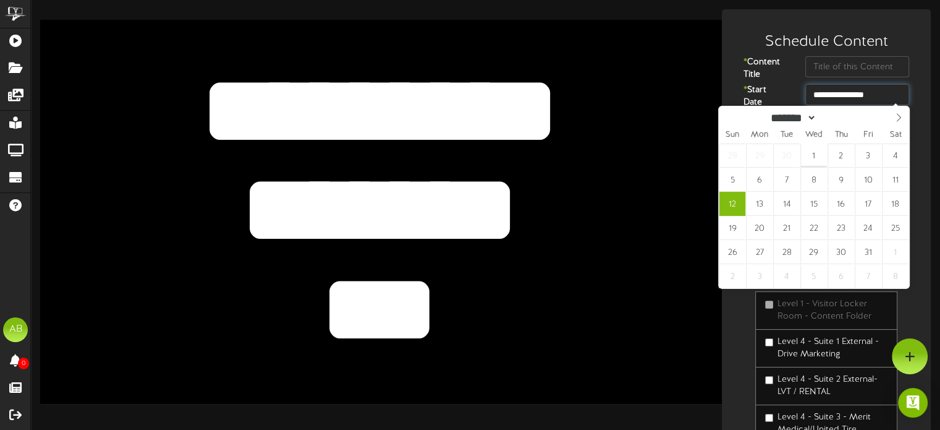
click at [867, 96] on input "**********" at bounding box center [857, 94] width 104 height 21
type input "**********"
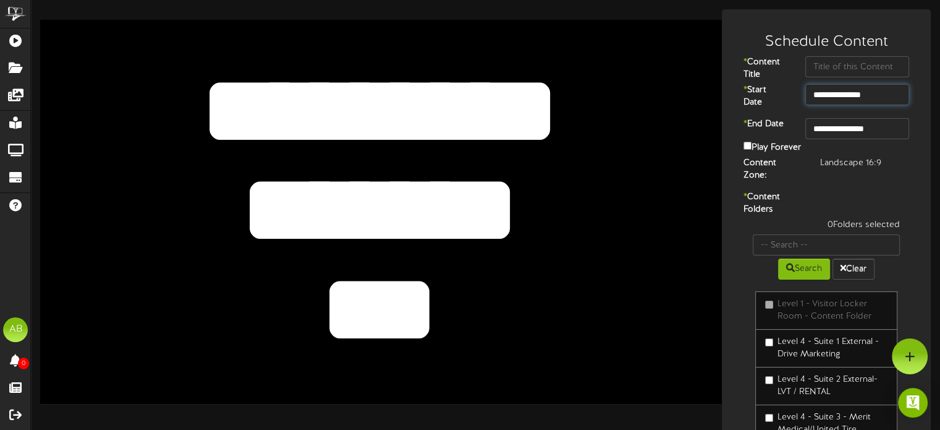
drag, startPoint x: 814, startPoint y: 153, endPoint x: 869, endPoint y: 121, distance: 63.4
click at [842, 66] on input "text" at bounding box center [857, 66] width 104 height 21
paste input "Staker &"
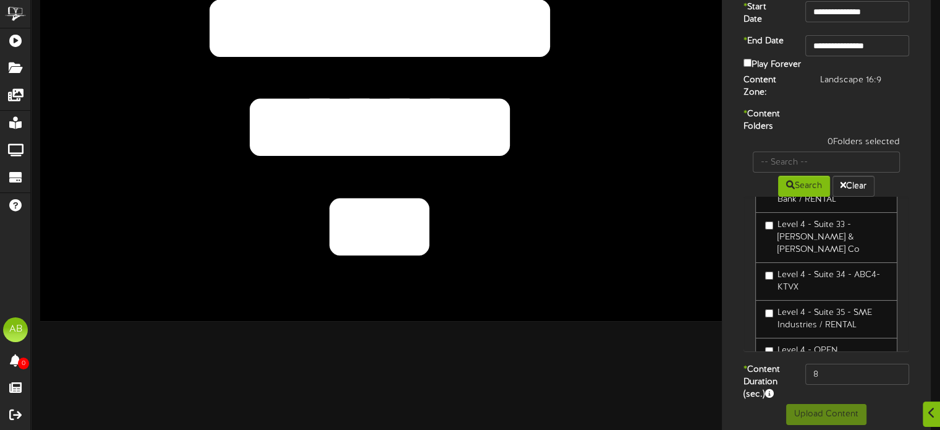
scroll to position [1009, 0]
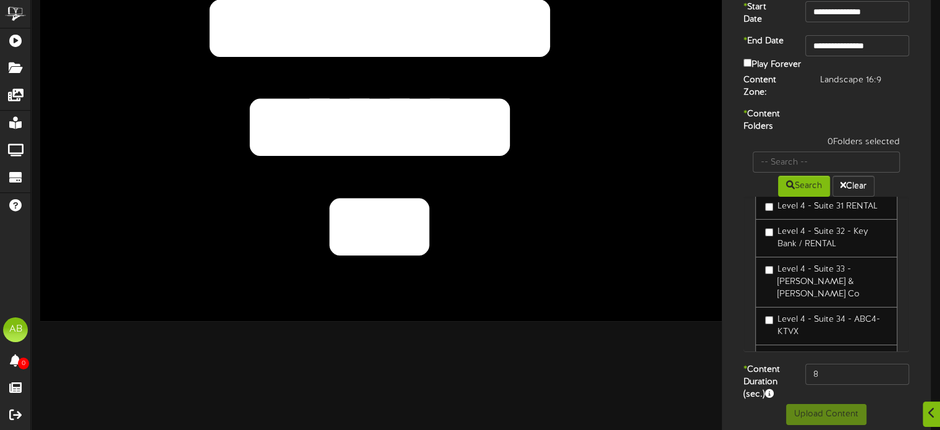
type input "Staker & Parsons"
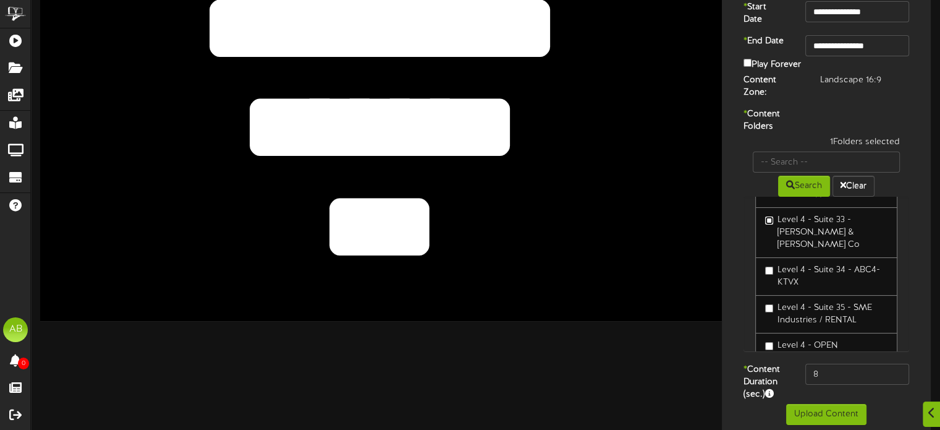
scroll to position [1060, 0]
click at [859, 375] on input "8" at bounding box center [857, 373] width 104 height 21
type input "600"
click at [843, 407] on button "Upload Content" at bounding box center [826, 414] width 80 height 21
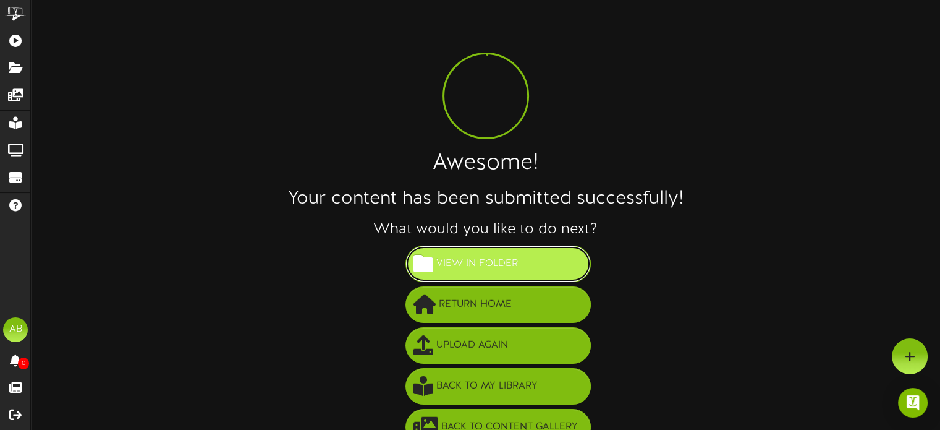
click at [549, 274] on button "View in Folder" at bounding box center [498, 263] width 185 height 36
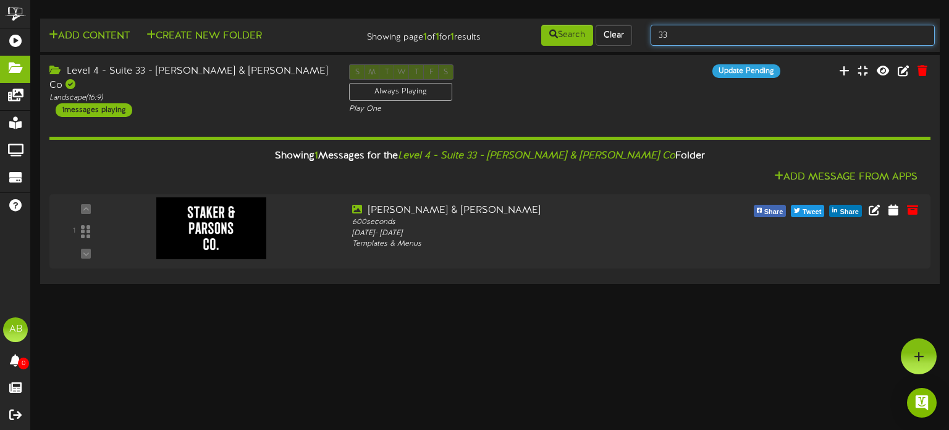
click at [713, 33] on input "33" at bounding box center [793, 35] width 284 height 21
type input "34"
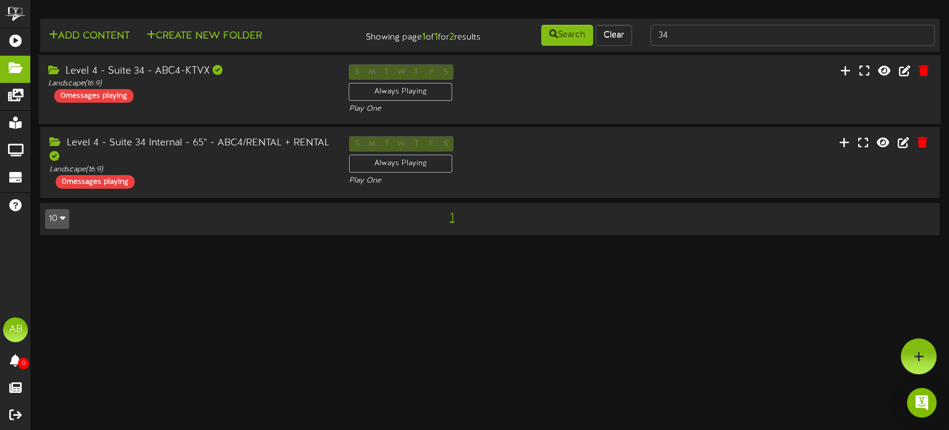
click at [245, 109] on div "Level 4 - Suite 34 - ABC4-KTVX Landscape ( 16:9 ) 0 messages playing S M T W T …" at bounding box center [490, 89] width 903 height 51
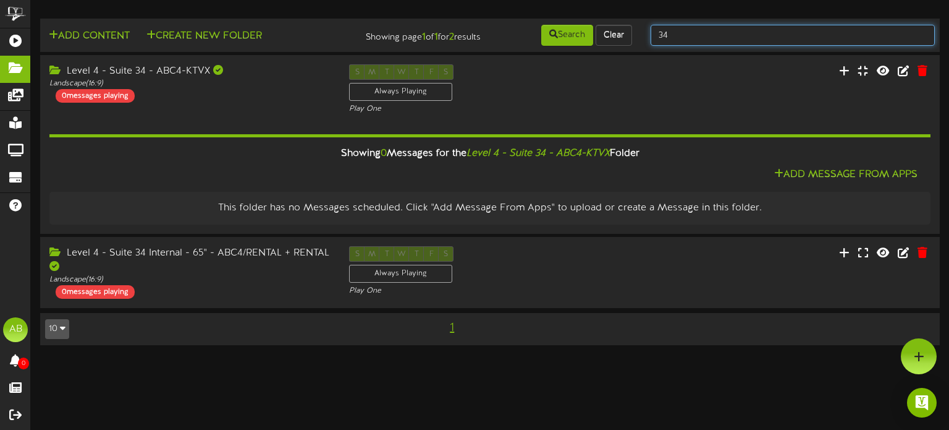
click at [680, 33] on input "34" at bounding box center [793, 35] width 284 height 21
type input "35"
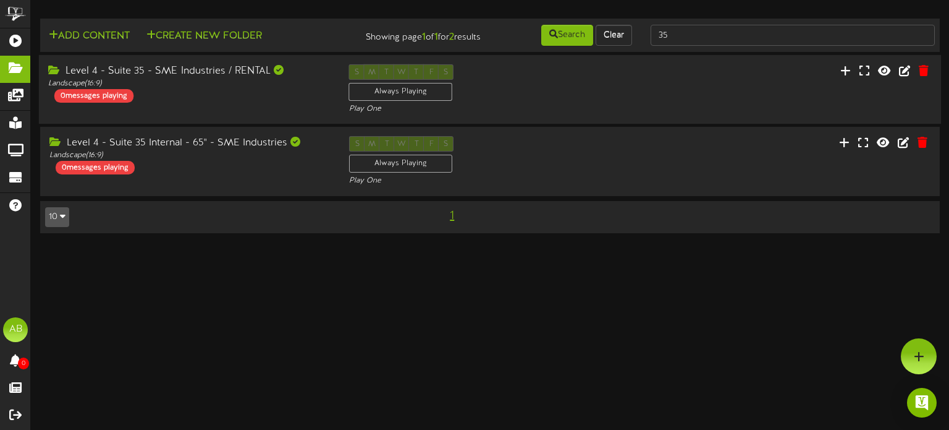
click at [218, 101] on div "Level 4 - Suite 35 - SME Industries / RENTAL Landscape ( 16:9 ) 0 messages play…" at bounding box center [189, 83] width 301 height 38
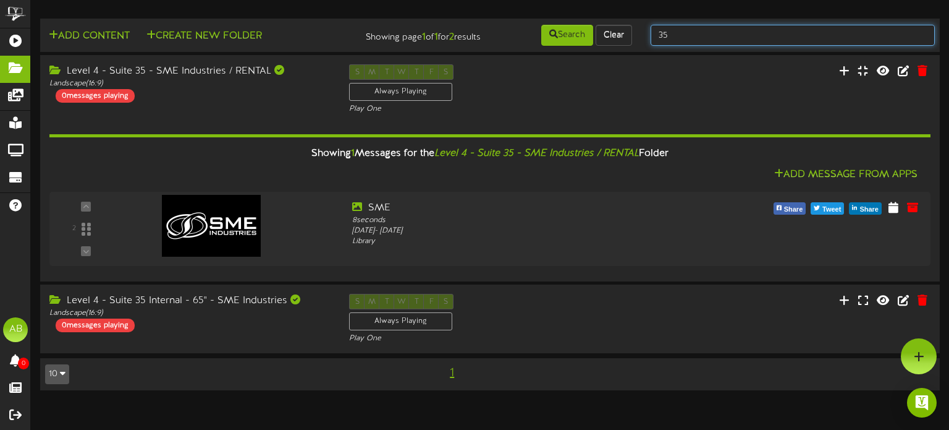
click at [686, 41] on input "35" at bounding box center [793, 35] width 284 height 21
type input "3"
type input "44"
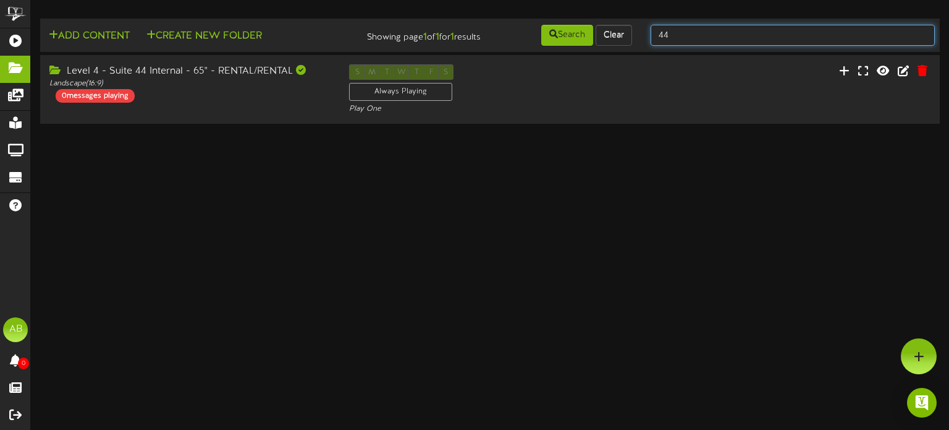
click at [696, 41] on input "44" at bounding box center [793, 35] width 284 height 21
type input "4"
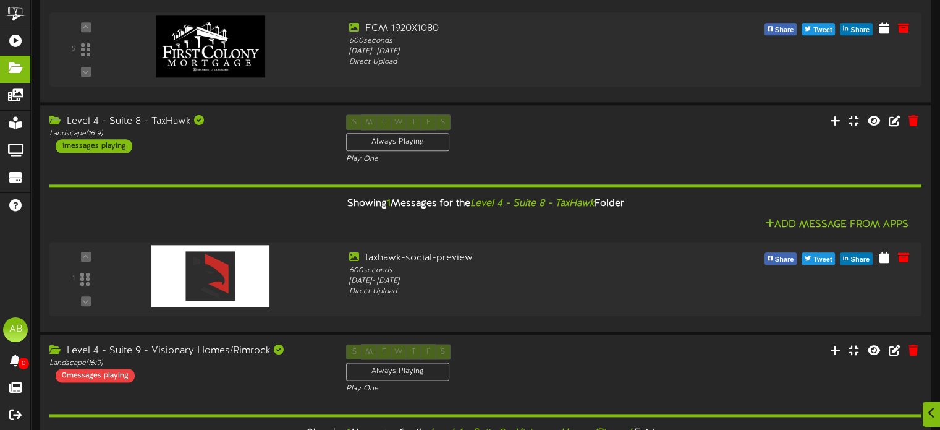
scroll to position [1847, 0]
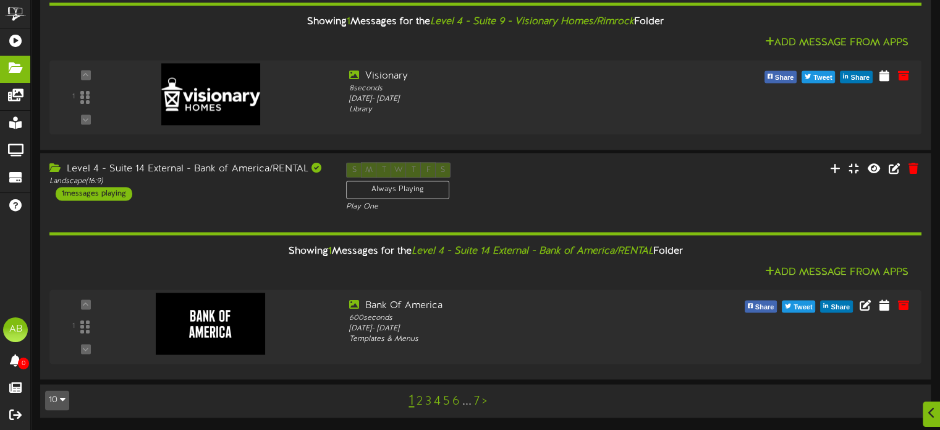
click at [454, 403] on link "6" at bounding box center [455, 401] width 7 height 14
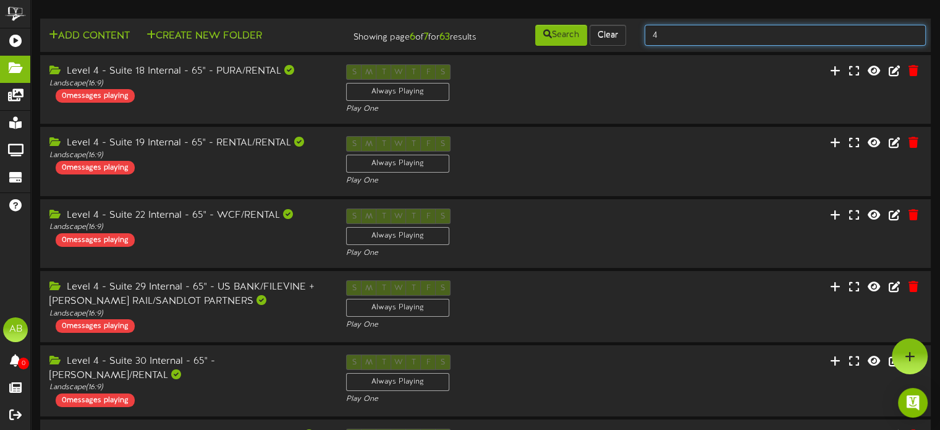
click at [673, 36] on input "4" at bounding box center [785, 35] width 281 height 21
type input "8"
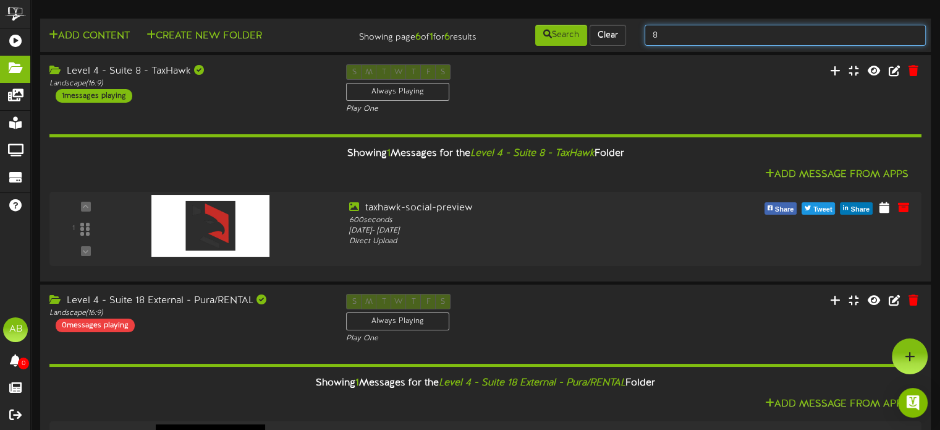
click at [668, 27] on input "8" at bounding box center [785, 35] width 281 height 21
type input "Suite 44"
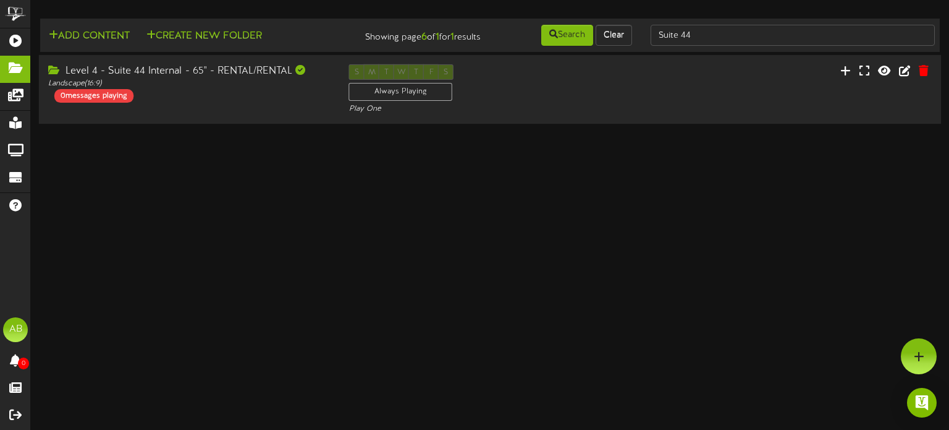
click at [281, 94] on div "Level 4 - Suite 44 Internal - 65" - RENTAL/RENTAL Landscape ( 16:9 ) 0 messages…" at bounding box center [189, 83] width 301 height 38
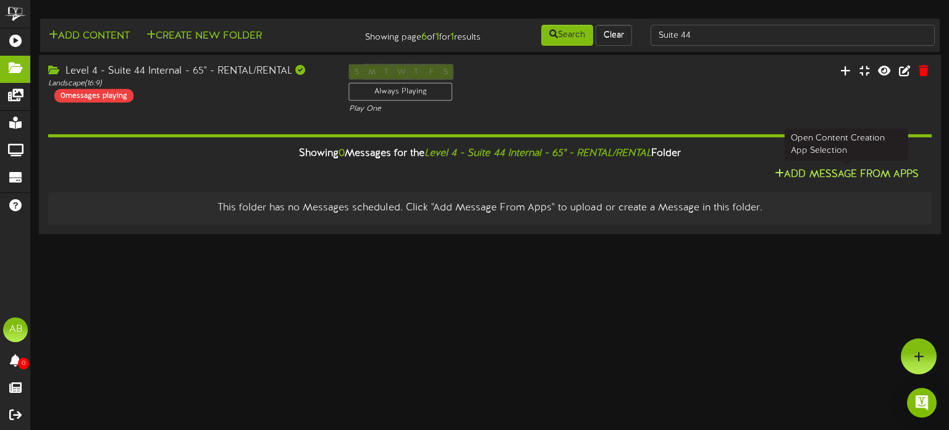
click at [828, 180] on button "Add Message From Apps" at bounding box center [846, 174] width 151 height 15
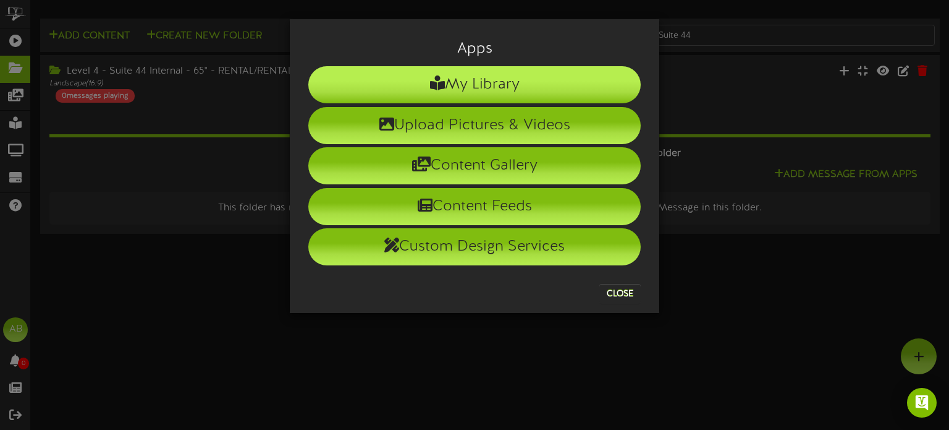
click at [524, 80] on li "My Library" at bounding box center [474, 84] width 333 height 37
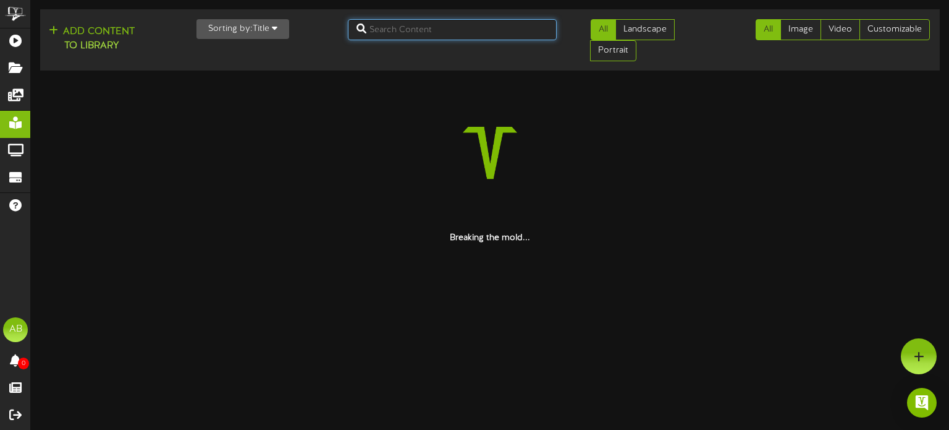
click at [411, 27] on input "text" at bounding box center [452, 29] width 209 height 21
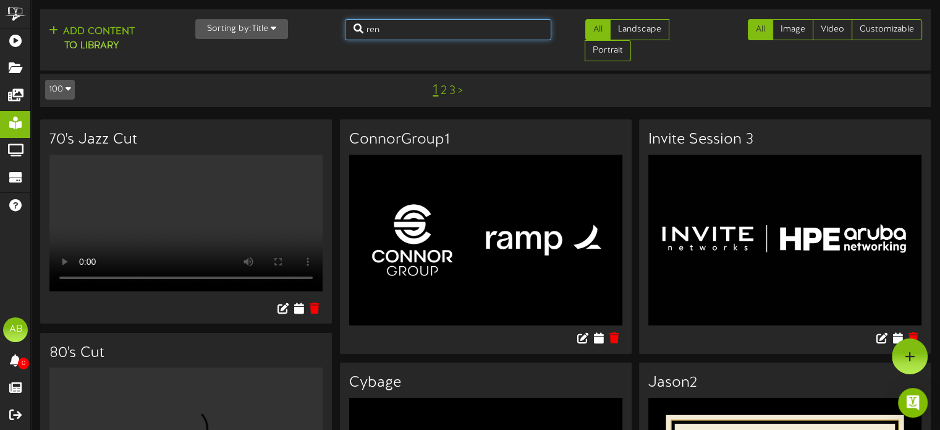
type input "ren"
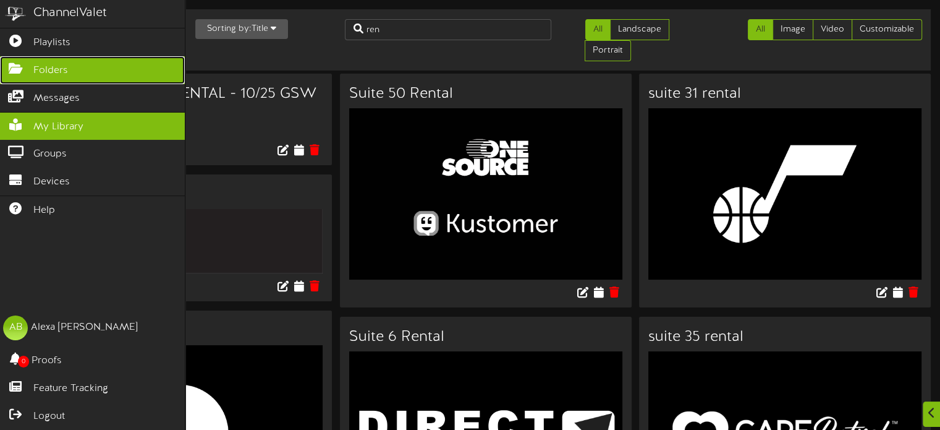
click at [14, 75] on link "Folders" at bounding box center [92, 70] width 185 height 28
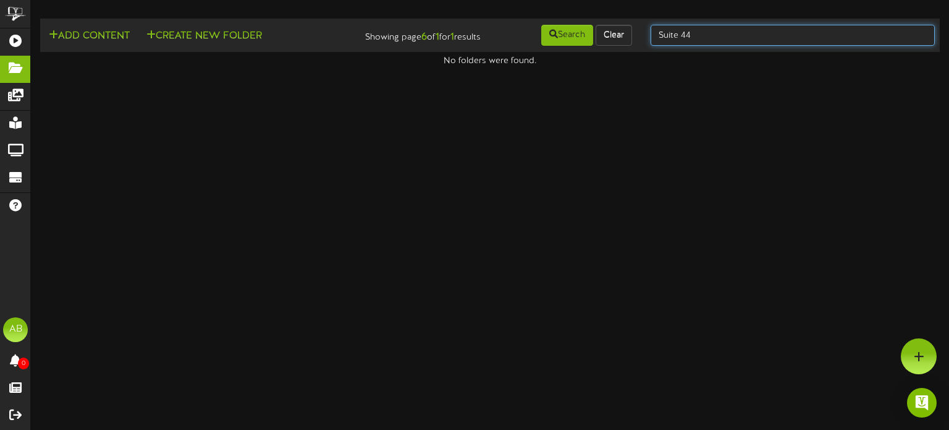
click at [703, 35] on input "Suite 44" at bounding box center [793, 35] width 284 height 21
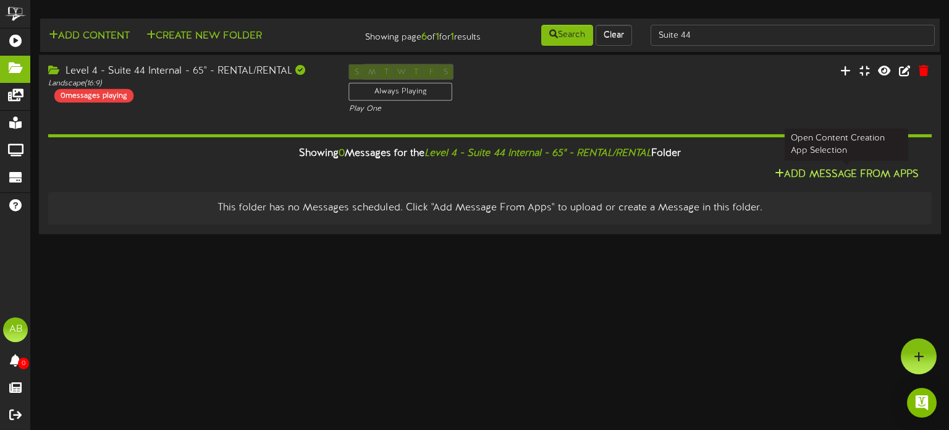
click at [796, 169] on button "Add Message From Apps" at bounding box center [846, 174] width 151 height 15
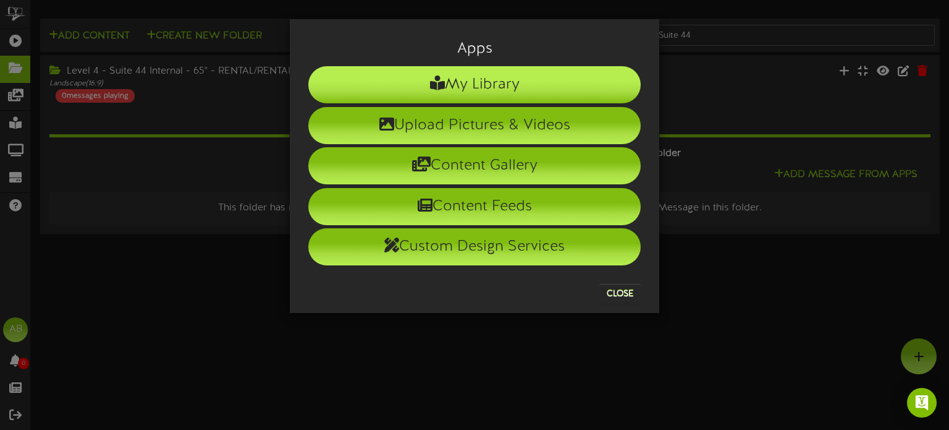
click at [491, 86] on li "My Library" at bounding box center [474, 84] width 333 height 37
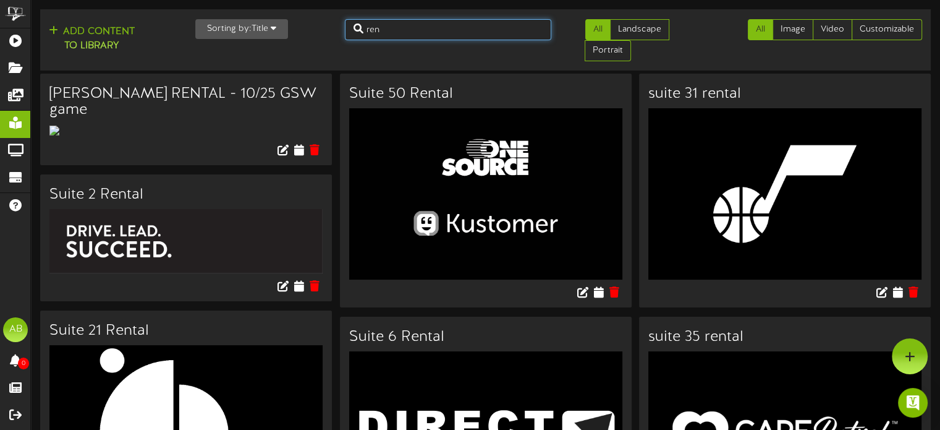
click at [433, 29] on input "ren" at bounding box center [448, 29] width 206 height 21
type input "r"
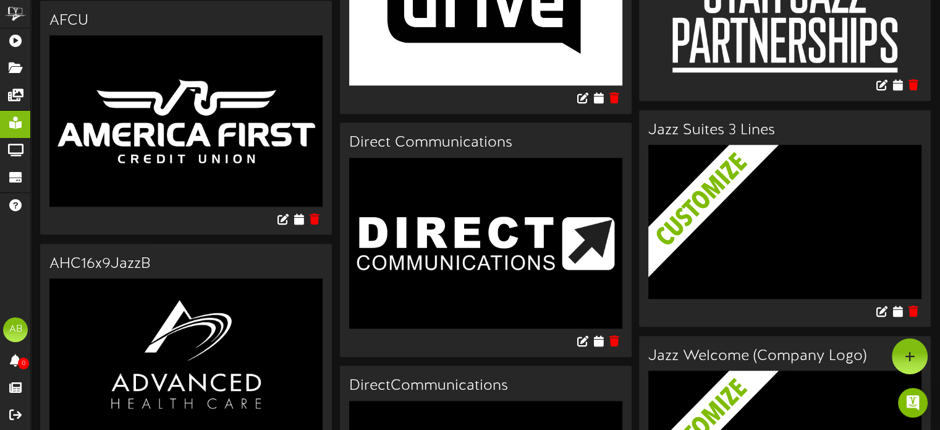
scroll to position [1002, 0]
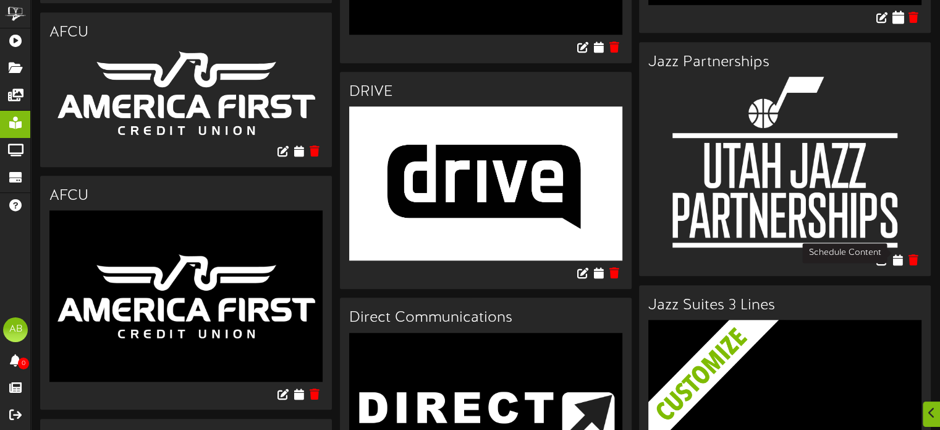
click at [899, 23] on icon at bounding box center [898, 17] width 12 height 14
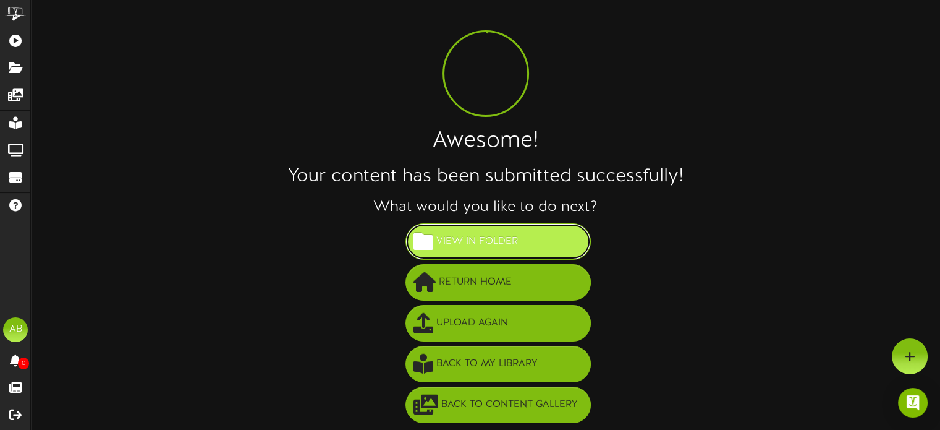
click at [537, 236] on button "View in Folder" at bounding box center [498, 241] width 185 height 36
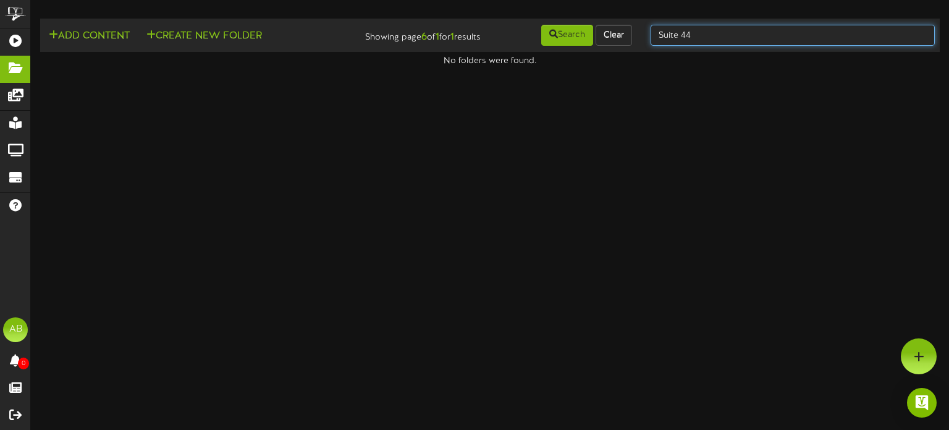
click at [689, 43] on input "Suite 44" at bounding box center [793, 35] width 284 height 21
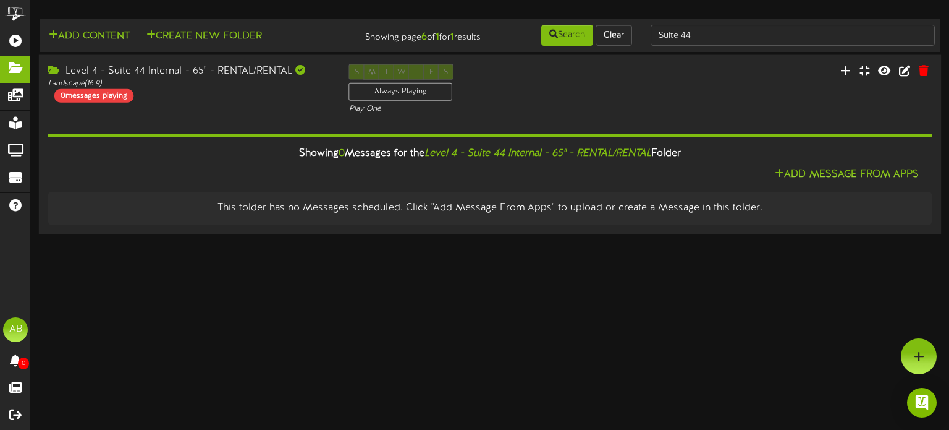
click at [838, 166] on div "Showing 0 Messages for the Level 4 - Suite 44 Internal - 65" - RENTAL/RENTAL Fo…" at bounding box center [490, 153] width 903 height 27
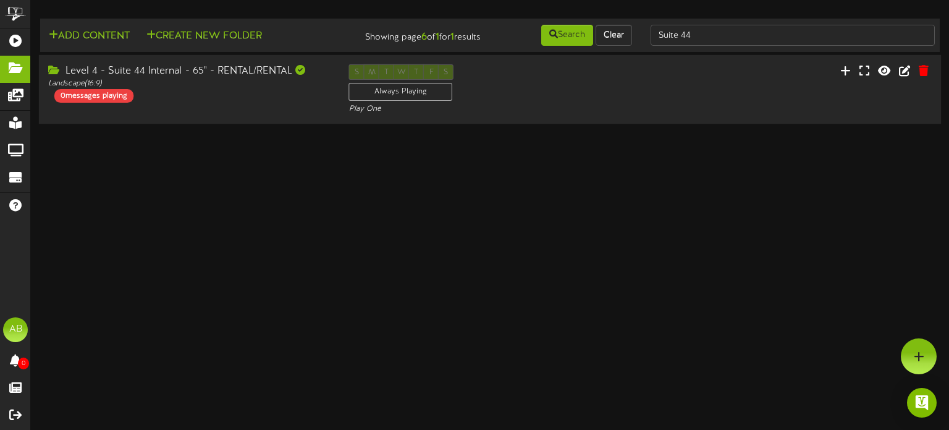
click at [598, 93] on div "S M T W T F S Always Playing Play One" at bounding box center [490, 89] width 301 height 51
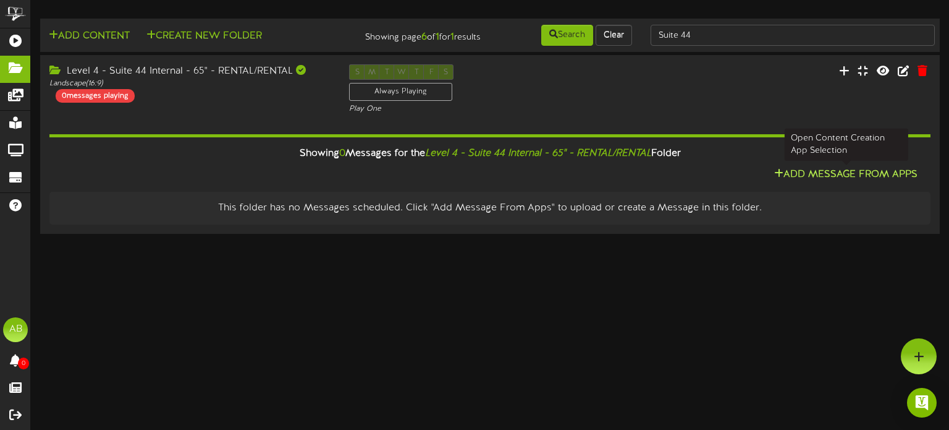
click at [826, 168] on button "Add Message From Apps" at bounding box center [846, 174] width 151 height 15
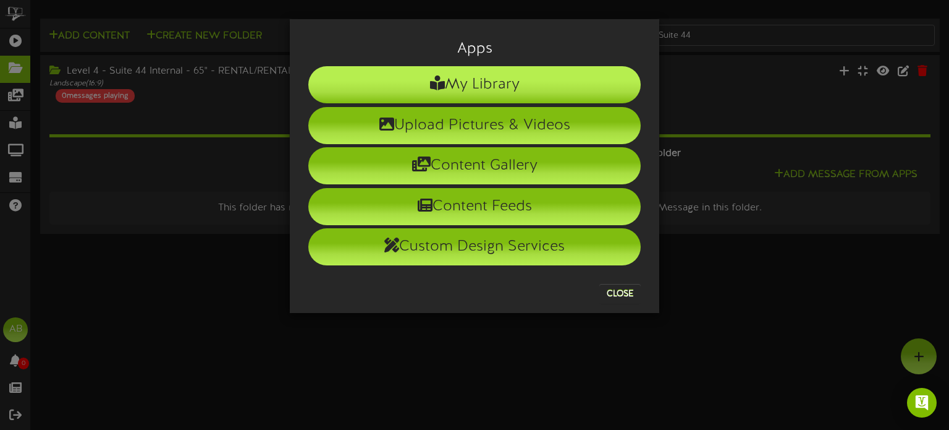
click at [532, 76] on li "My Library" at bounding box center [474, 84] width 333 height 37
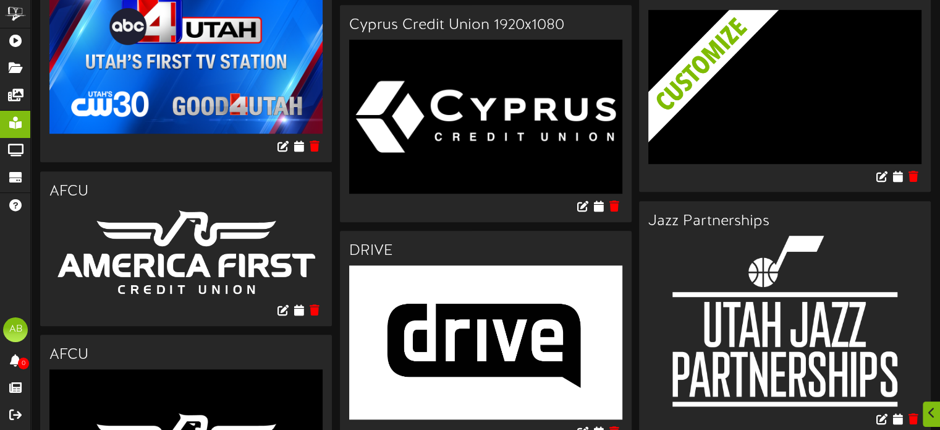
scroll to position [959, 0]
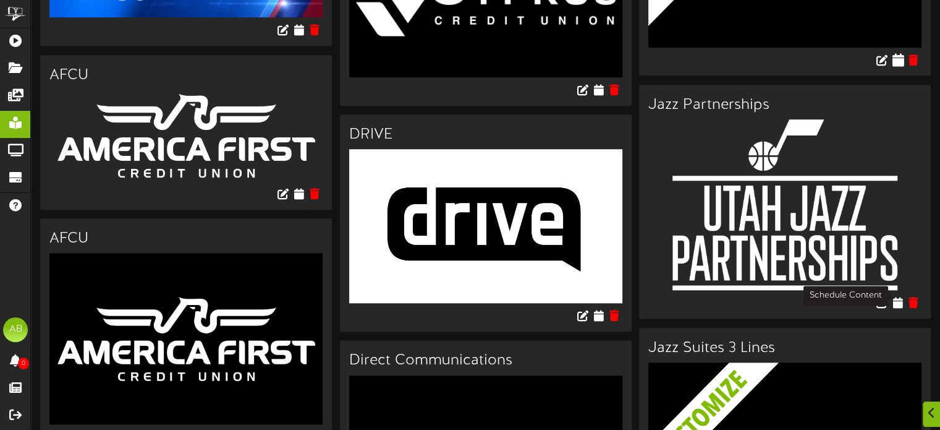
click at [900, 66] on icon at bounding box center [898, 60] width 12 height 14
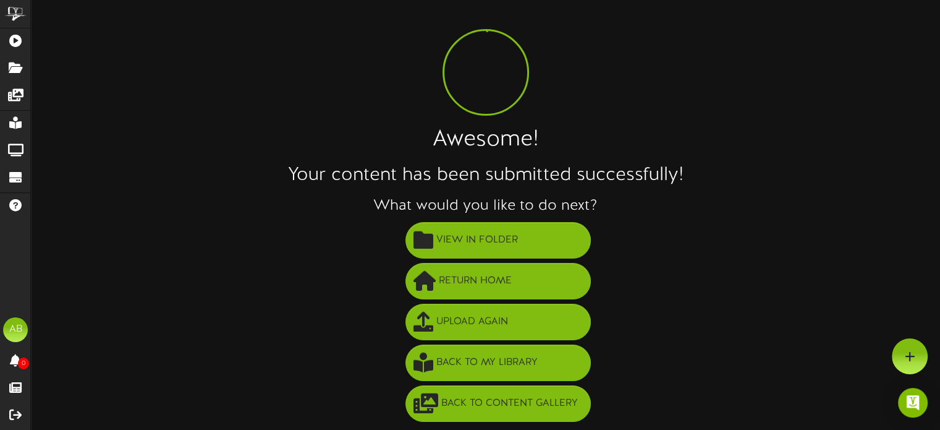
scroll to position [22, 0]
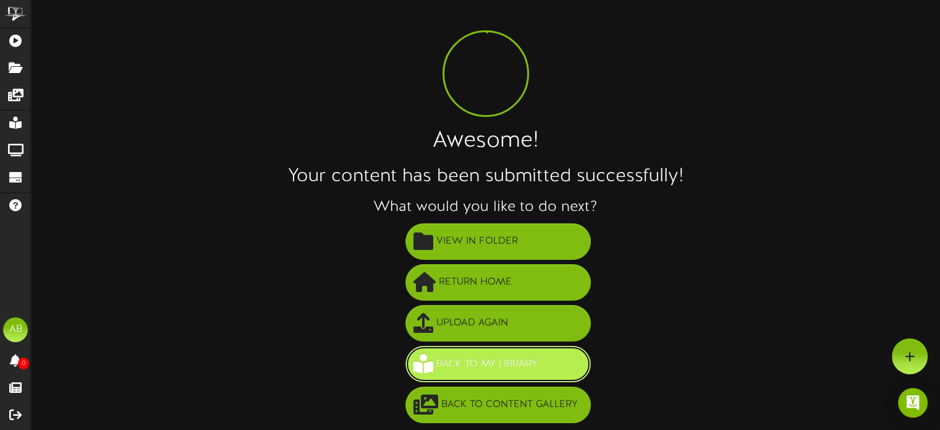
click at [560, 373] on button "Back to My Library" at bounding box center [498, 364] width 185 height 36
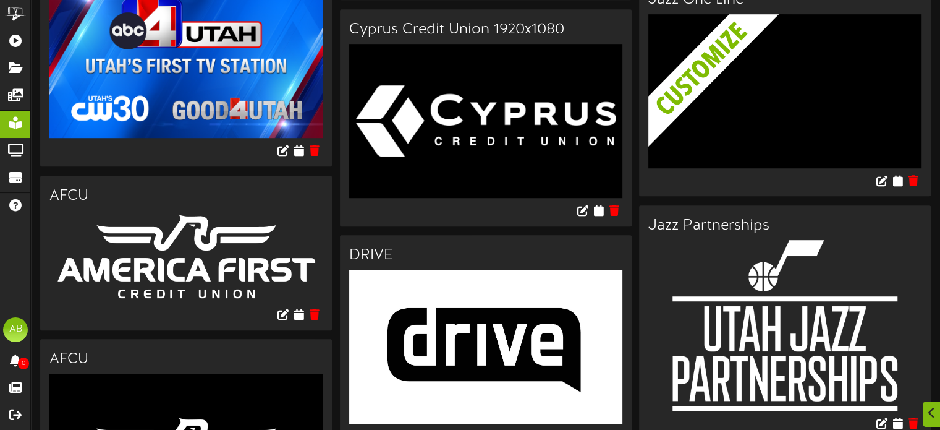
scroll to position [959, 0]
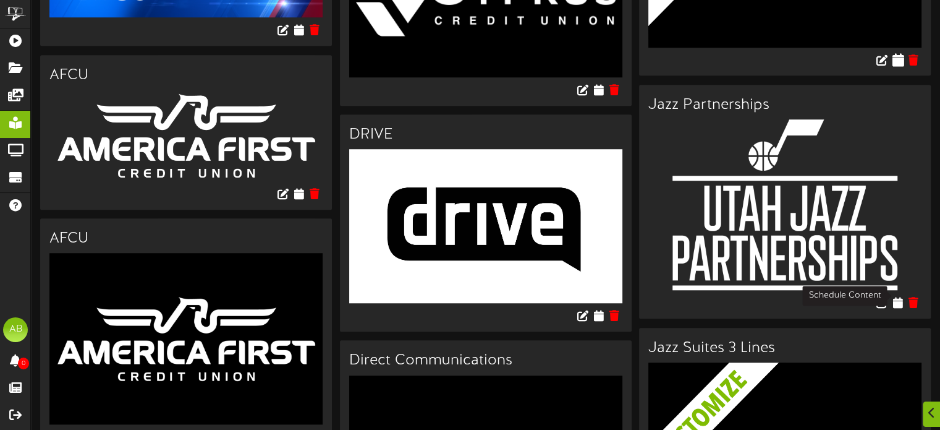
click at [898, 66] on icon at bounding box center [898, 60] width 12 height 14
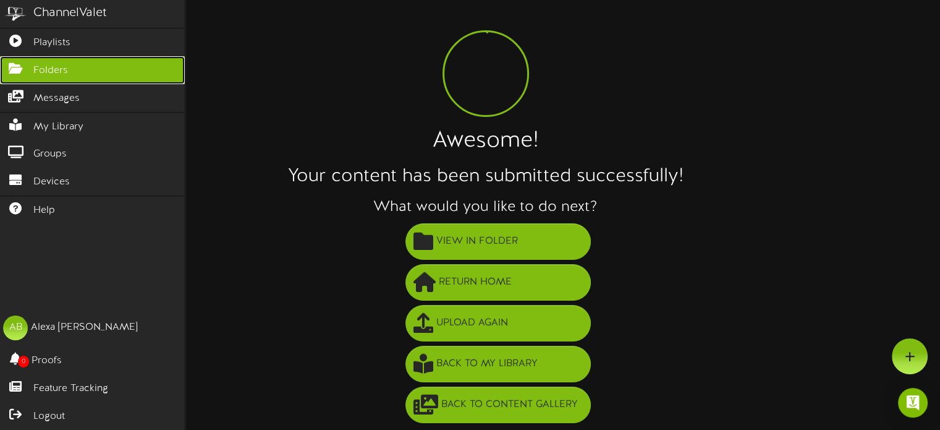
click at [18, 75] on link "Folders" at bounding box center [92, 70] width 185 height 28
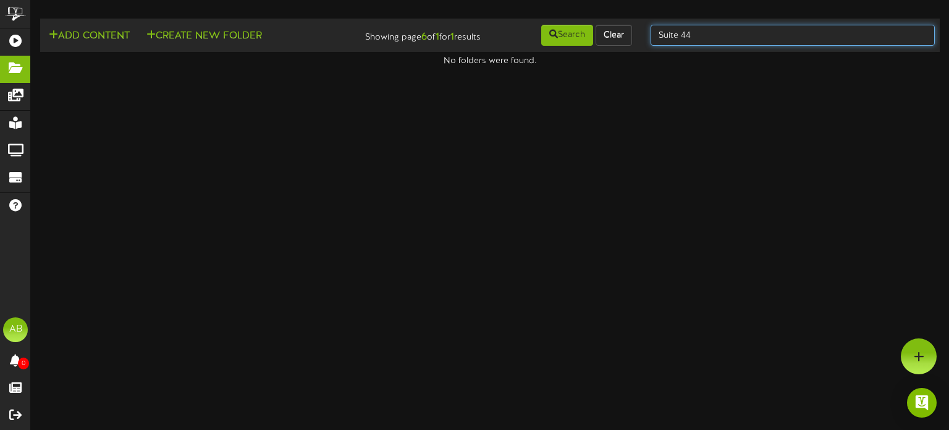
click at [725, 41] on input "Suite 44" at bounding box center [793, 35] width 284 height 21
type input "Suite 45"
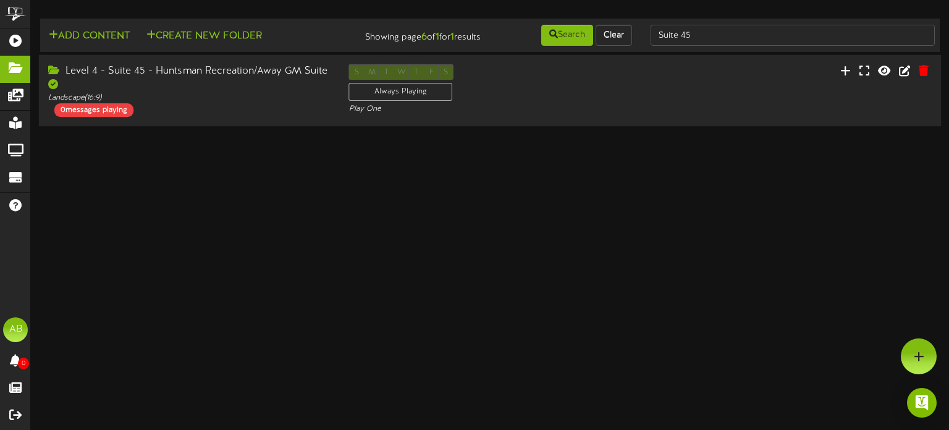
click at [294, 91] on div "Level 4 - Suite 45 - Huntsman Recreation/Away GM Suite" at bounding box center [189, 78] width 282 height 28
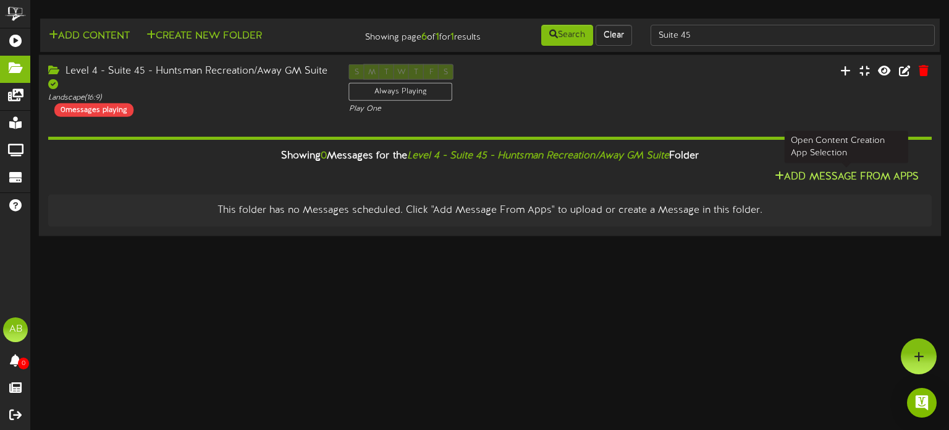
click at [827, 169] on button "Add Message From Apps" at bounding box center [846, 176] width 151 height 15
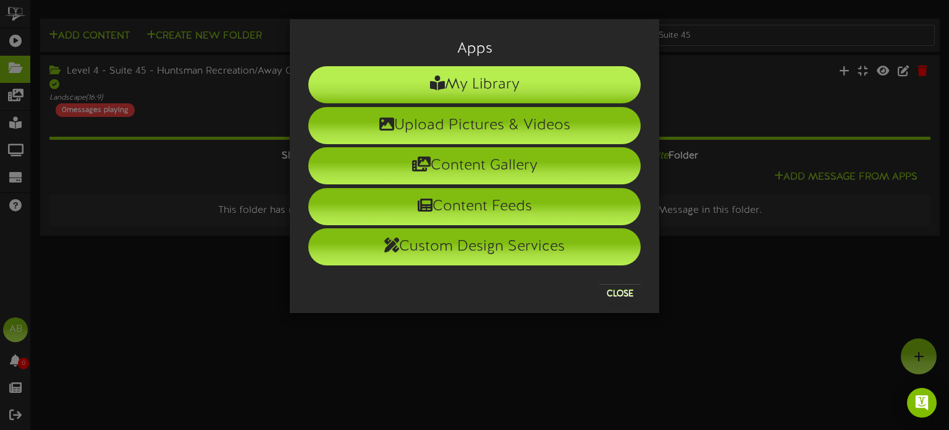
click at [556, 88] on li "My Library" at bounding box center [474, 84] width 333 height 37
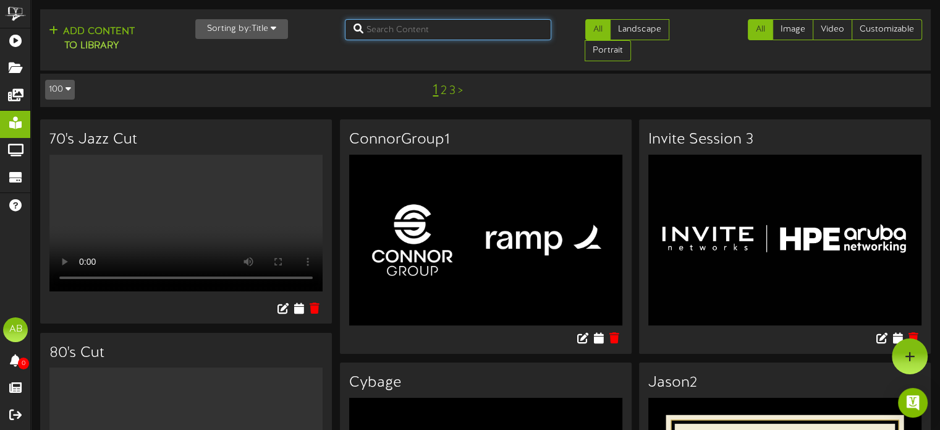
click at [392, 32] on input "text" at bounding box center [448, 29] width 206 height 21
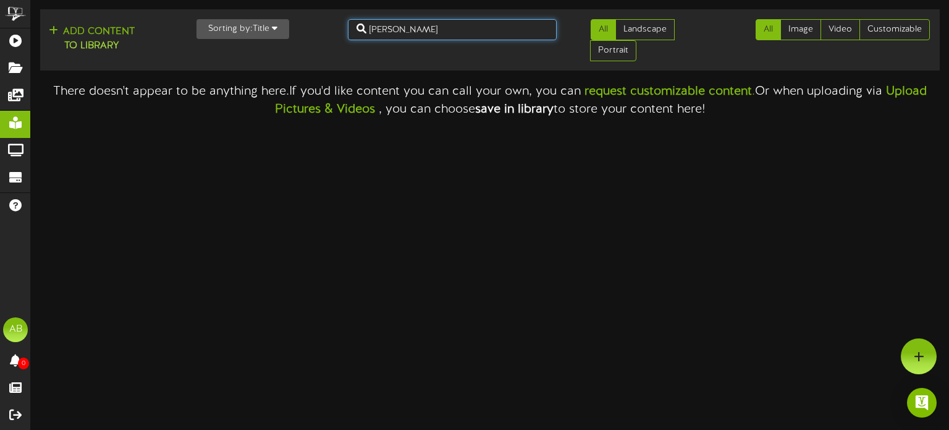
click at [392, 32] on input "troy" at bounding box center [452, 29] width 209 height 21
type input "t"
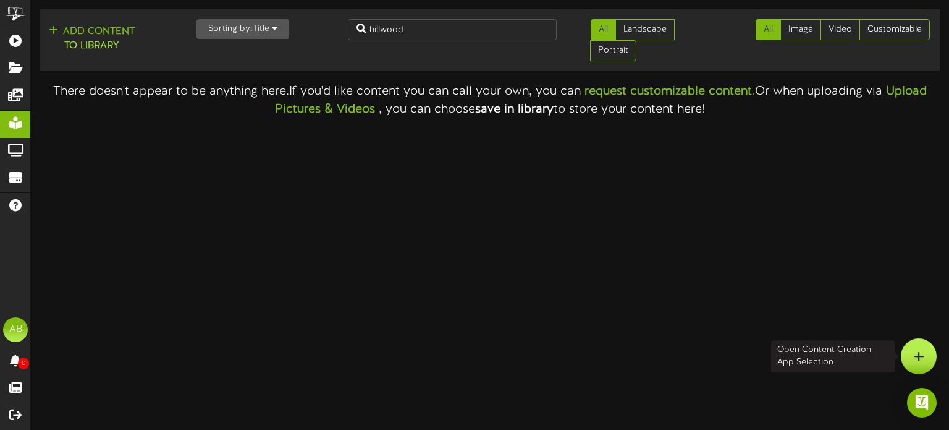
click at [930, 357] on div at bounding box center [919, 356] width 36 height 36
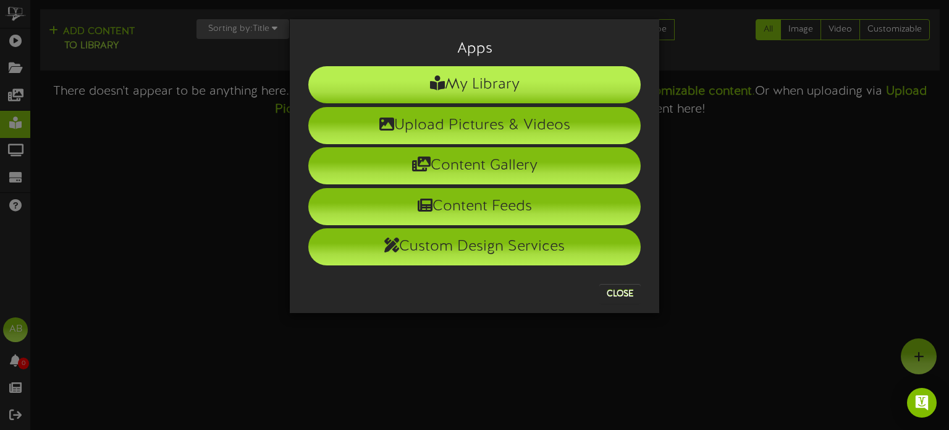
click at [552, 84] on li "My Library" at bounding box center [474, 84] width 333 height 37
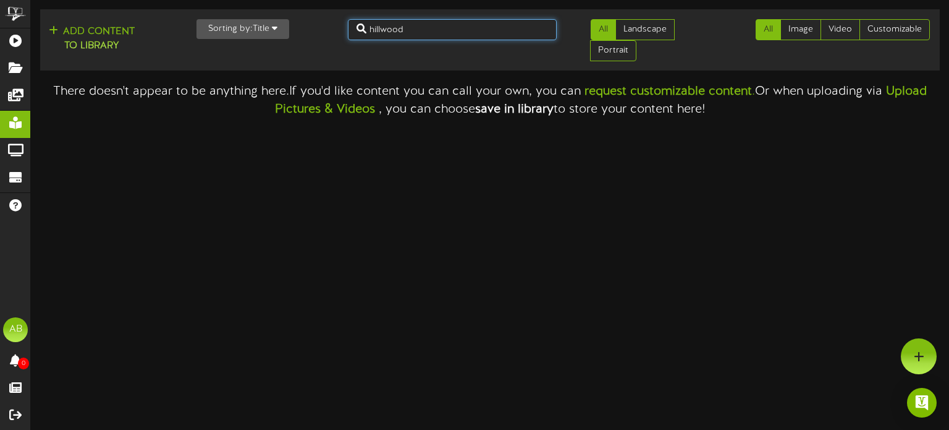
click at [428, 28] on input "hillwood" at bounding box center [452, 29] width 209 height 21
type input "h"
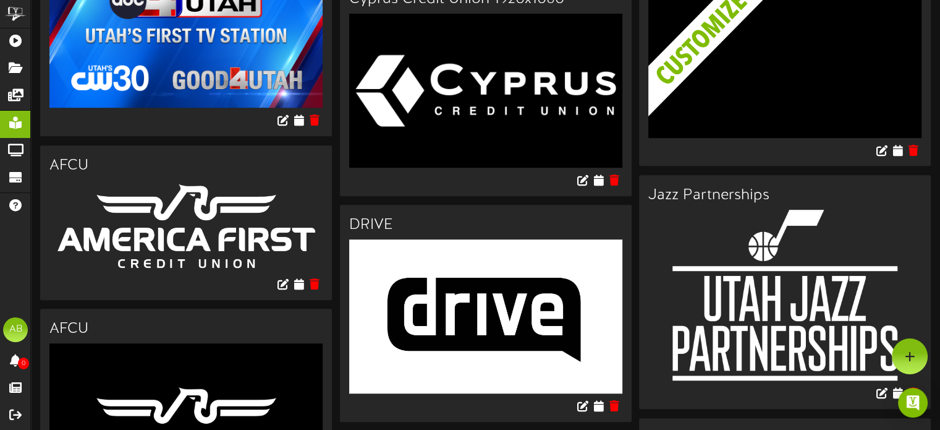
scroll to position [1018, 0]
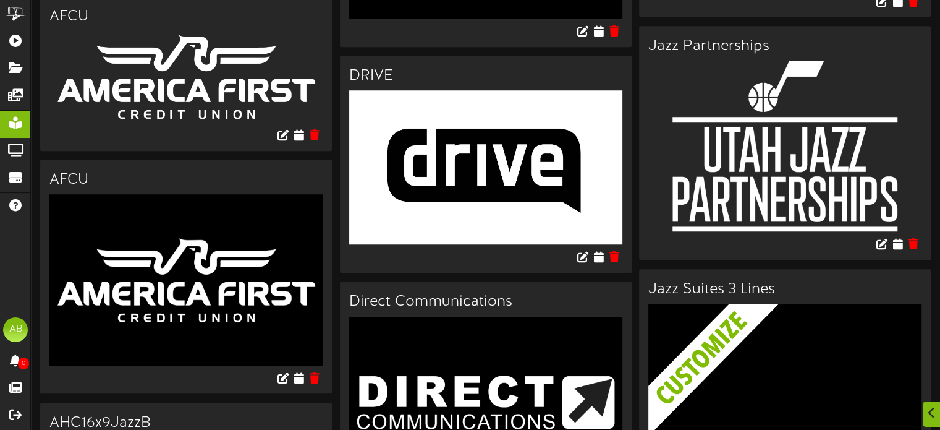
click at [898, 7] on icon at bounding box center [898, 1] width 12 height 14
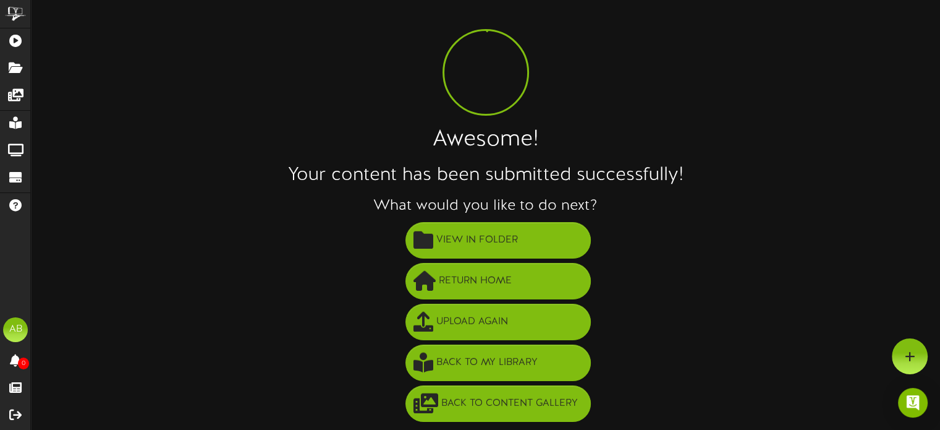
scroll to position [22, 0]
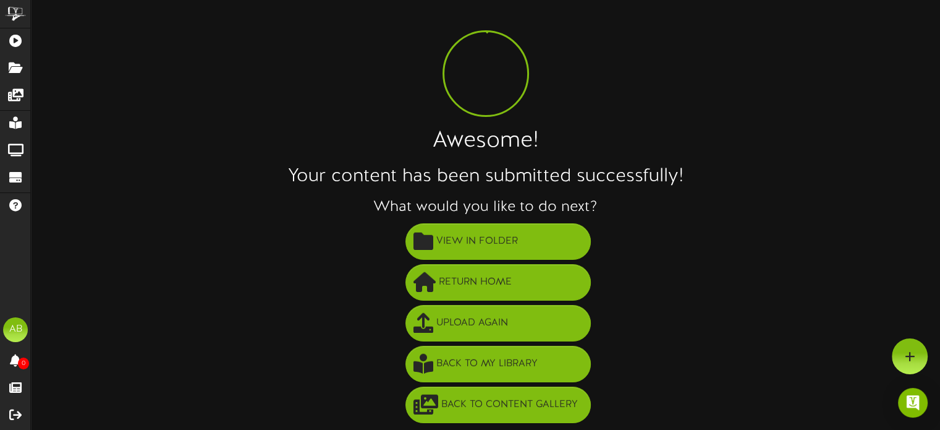
click at [497, 163] on div "Awesome! Your content has been submitted successfully! What would you like to d…" at bounding box center [485, 206] width 909 height 438
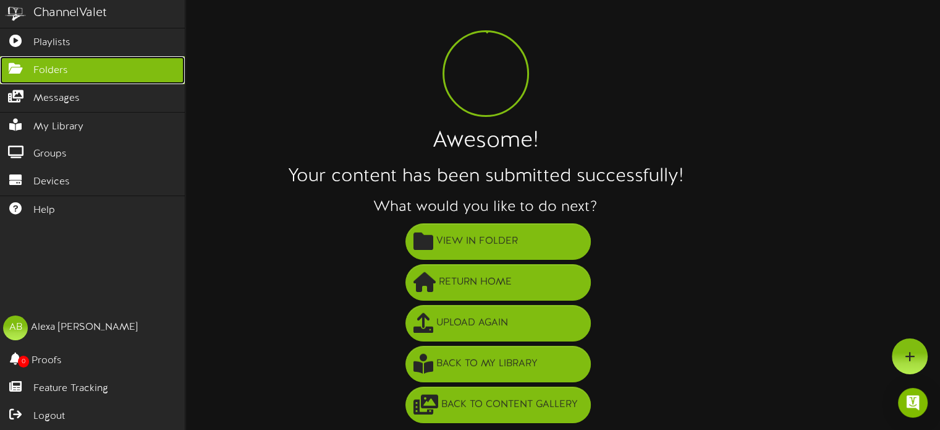
click at [79, 69] on link "Folders" at bounding box center [92, 70] width 185 height 28
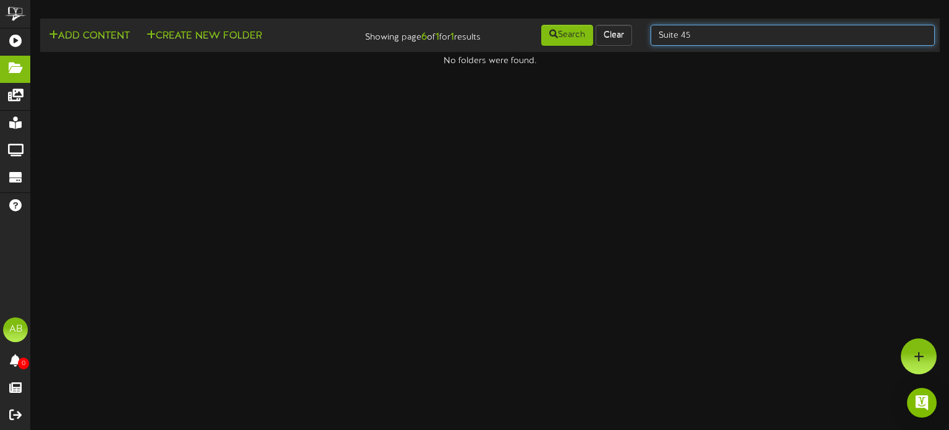
click at [705, 31] on input "Suite 45" at bounding box center [793, 35] width 284 height 21
type input "Suite 46"
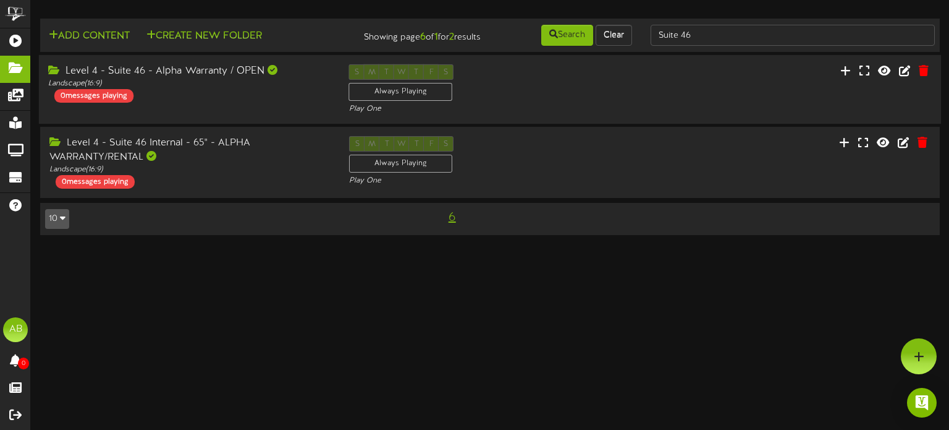
click at [203, 91] on div "Level 4 - Suite 46 - Alpha Warranty / OPEN Landscape ( 16:9 ) 0 messages playing" at bounding box center [189, 83] width 301 height 38
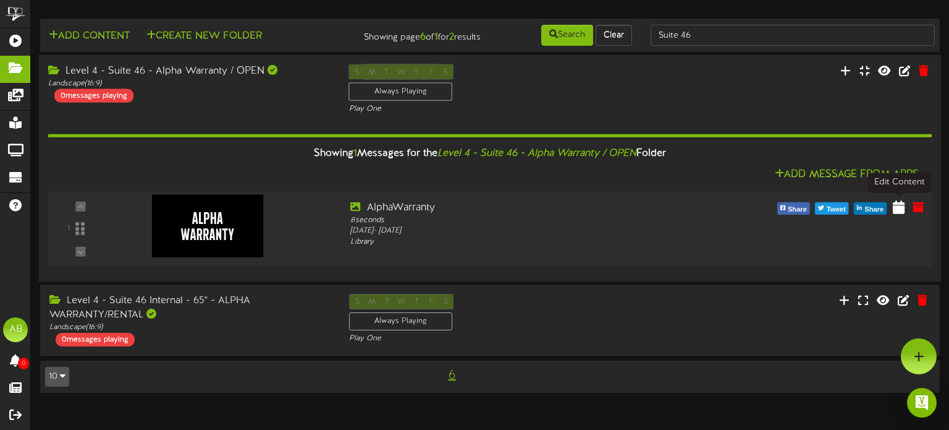
click at [903, 205] on icon at bounding box center [899, 207] width 12 height 14
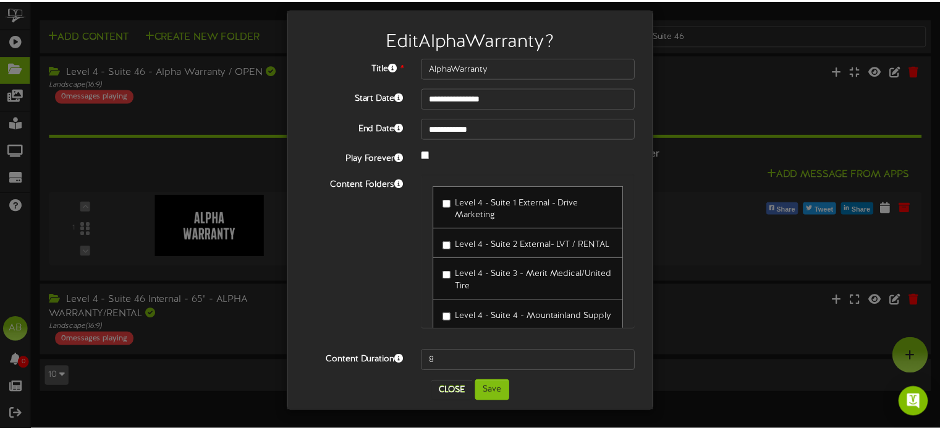
scroll to position [10, 0]
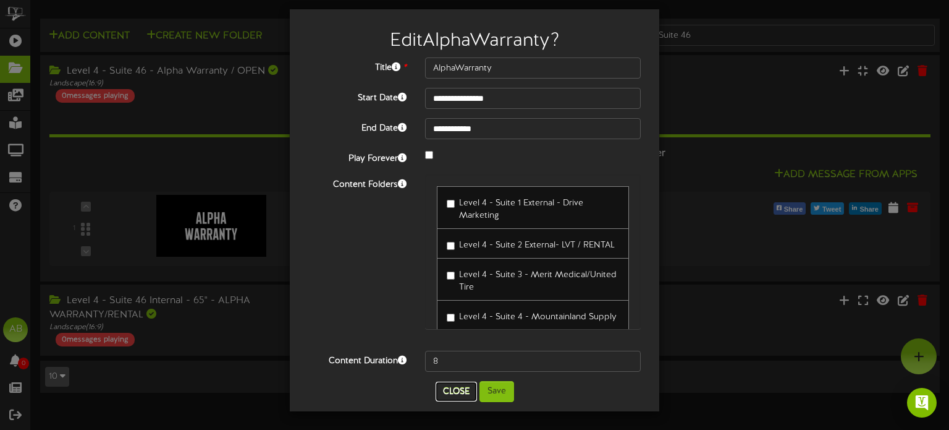
click at [453, 397] on button "Close" at bounding box center [456, 391] width 41 height 20
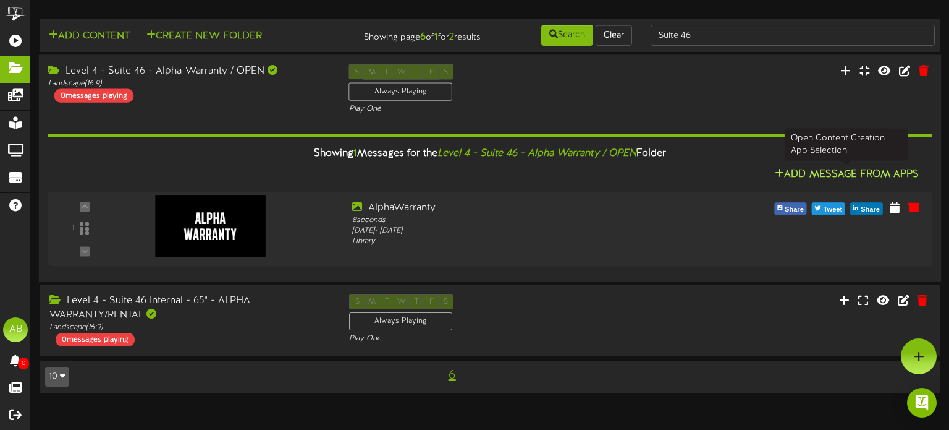
click at [843, 169] on button "Add Message From Apps" at bounding box center [846, 174] width 151 height 15
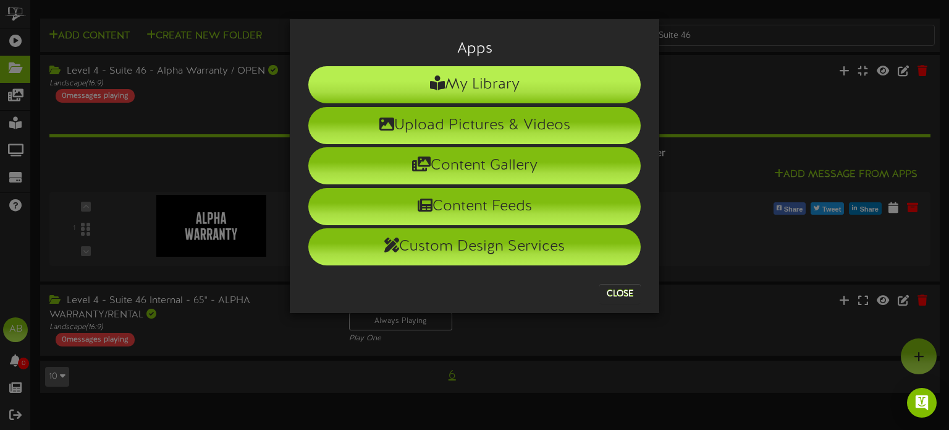
click at [511, 78] on li "My Library" at bounding box center [474, 84] width 333 height 37
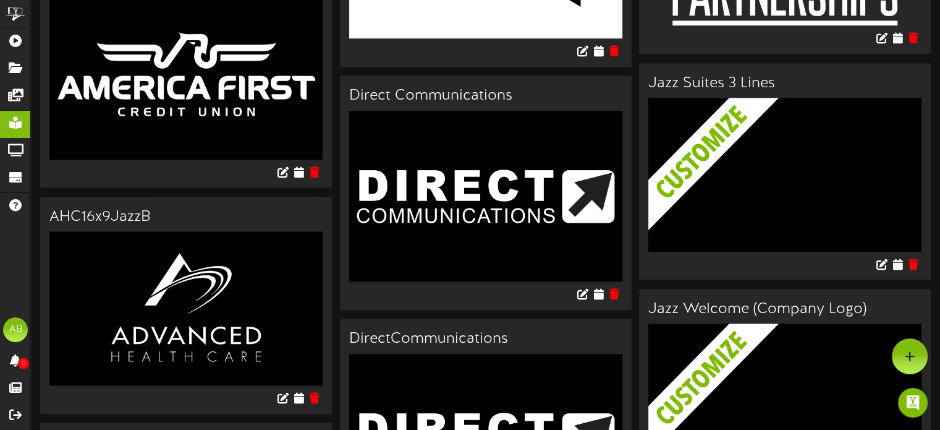
scroll to position [959, 0]
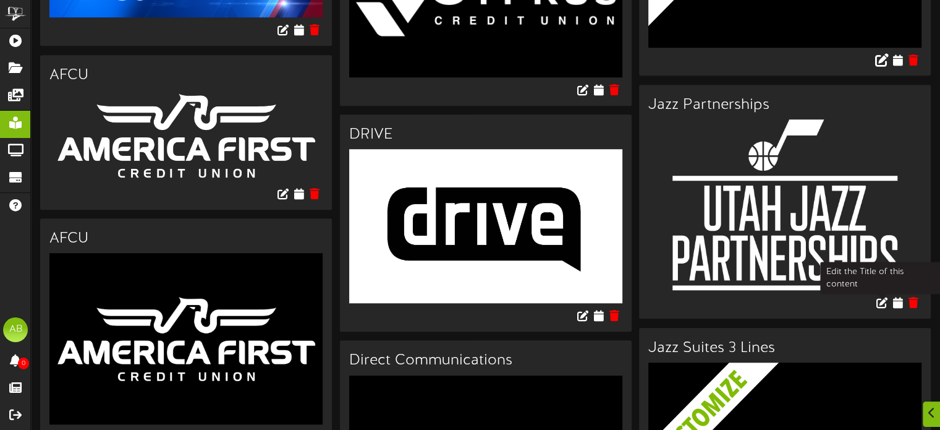
click at [880, 66] on icon at bounding box center [882, 60] width 14 height 14
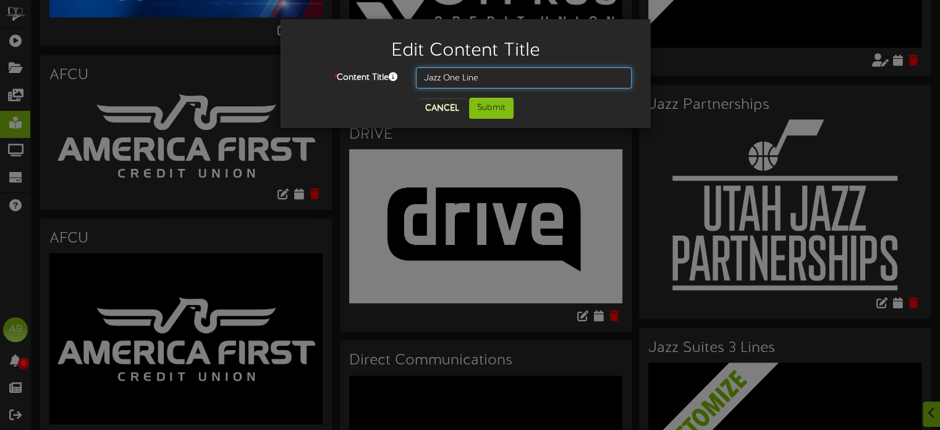
click at [512, 77] on input "Jazz One Line" at bounding box center [524, 77] width 216 height 21
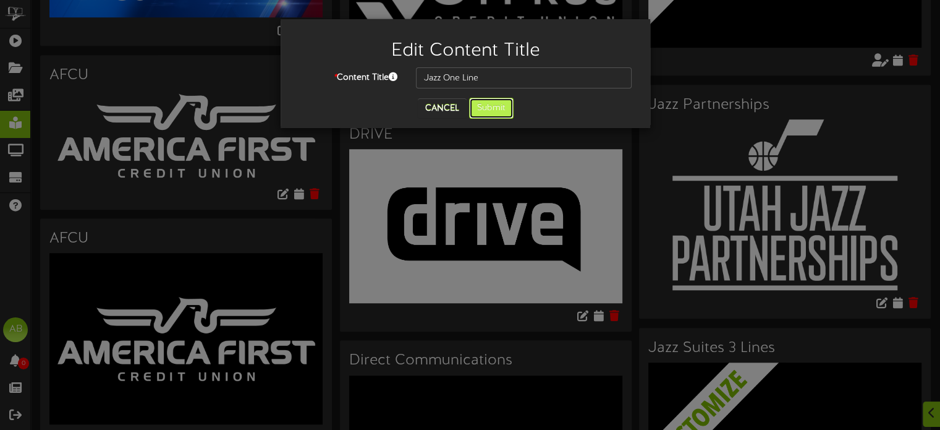
click at [472, 107] on button "Submit" at bounding box center [491, 108] width 45 height 21
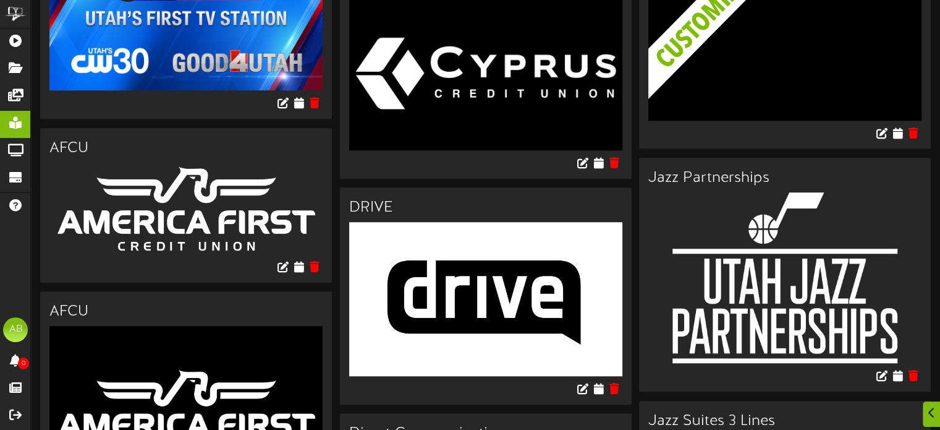
scroll to position [914, 0]
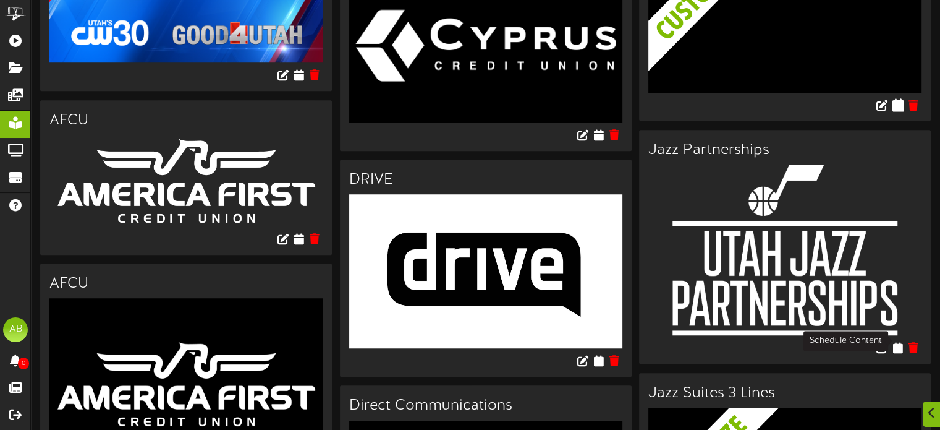
click at [901, 111] on icon at bounding box center [898, 105] width 12 height 14
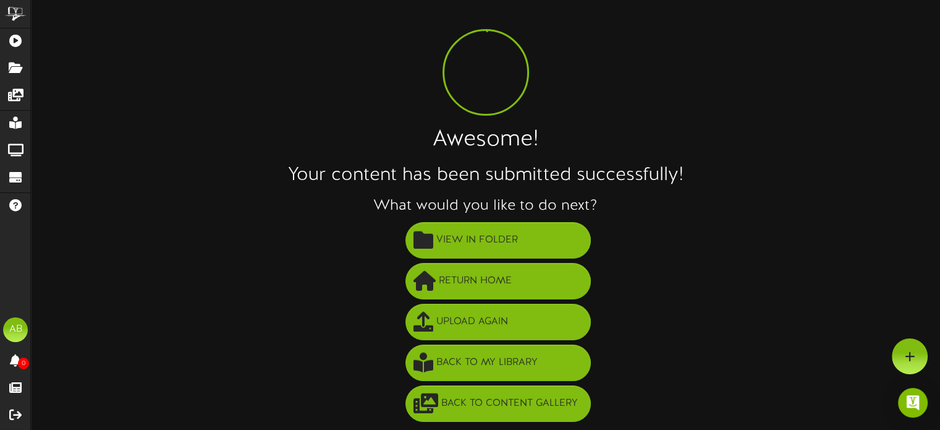
scroll to position [22, 0]
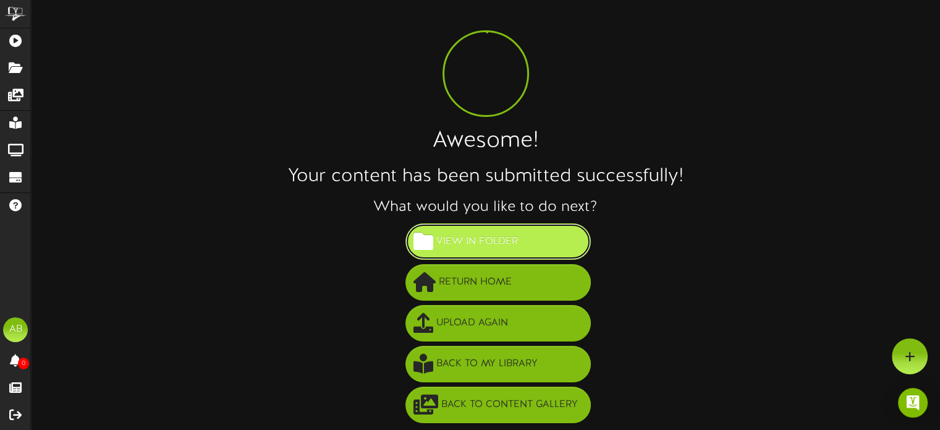
click at [538, 224] on button "View in Folder" at bounding box center [498, 241] width 185 height 36
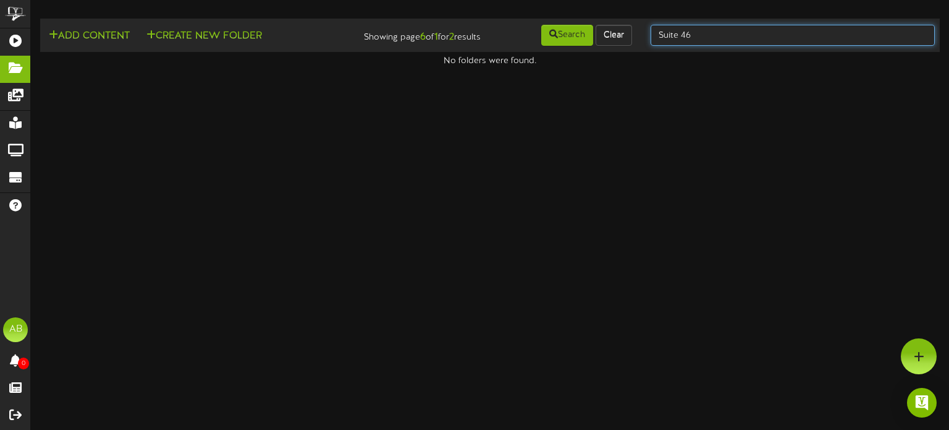
click at [699, 33] on input "Suite 46" at bounding box center [793, 35] width 284 height 21
type input "Suite 47"
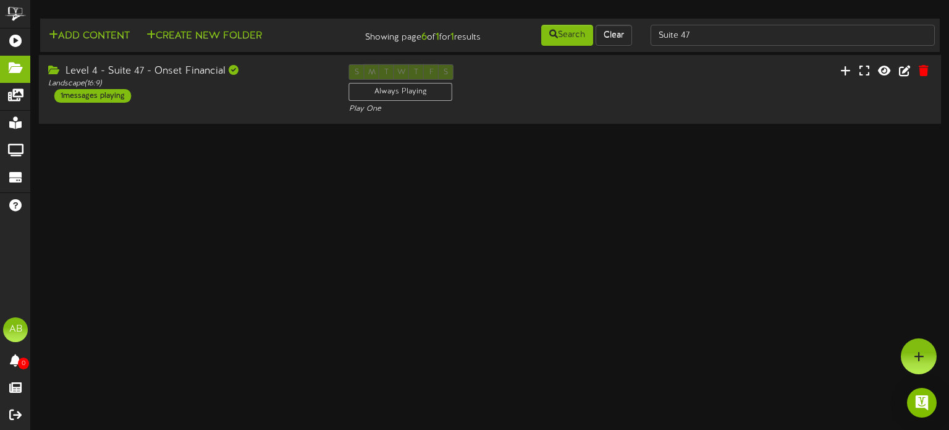
click at [289, 90] on div "Level 4 - Suite 47 - Onset Financial Landscape ( 16:9 ) 1 messages playing" at bounding box center [189, 83] width 301 height 38
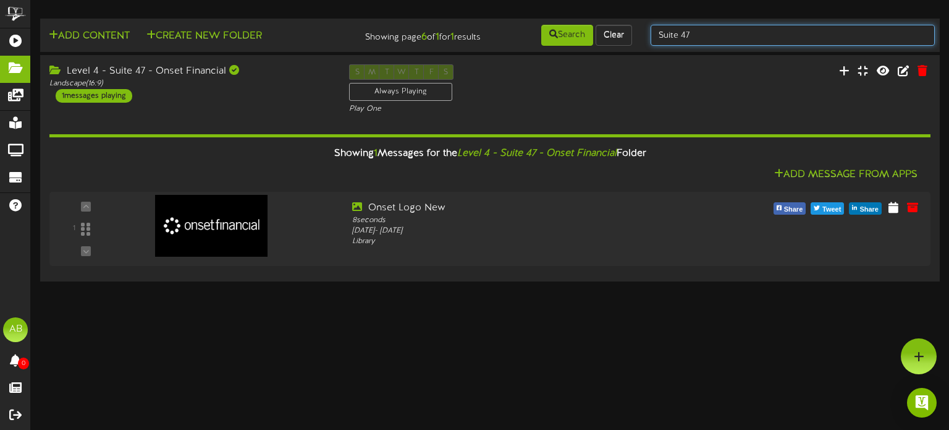
click at [705, 33] on input "Suite 47" at bounding box center [793, 35] width 284 height 21
type input "Suite 48"
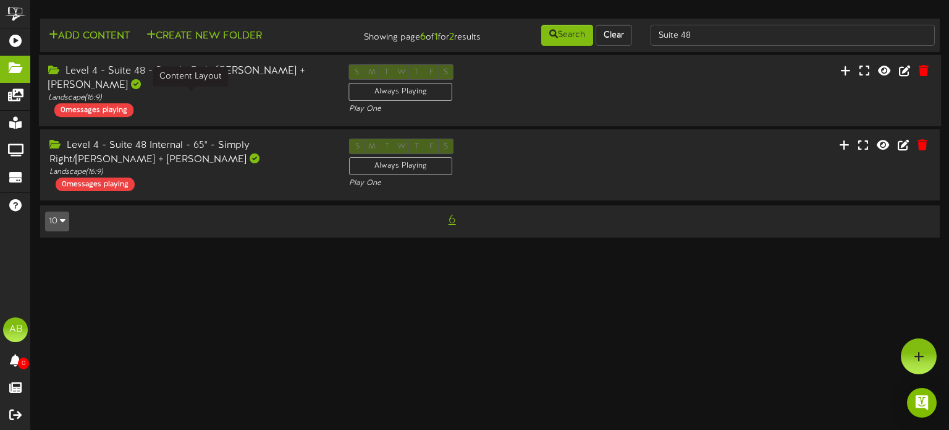
click at [210, 99] on div "Landscape ( 16:9 )" at bounding box center [189, 98] width 282 height 11
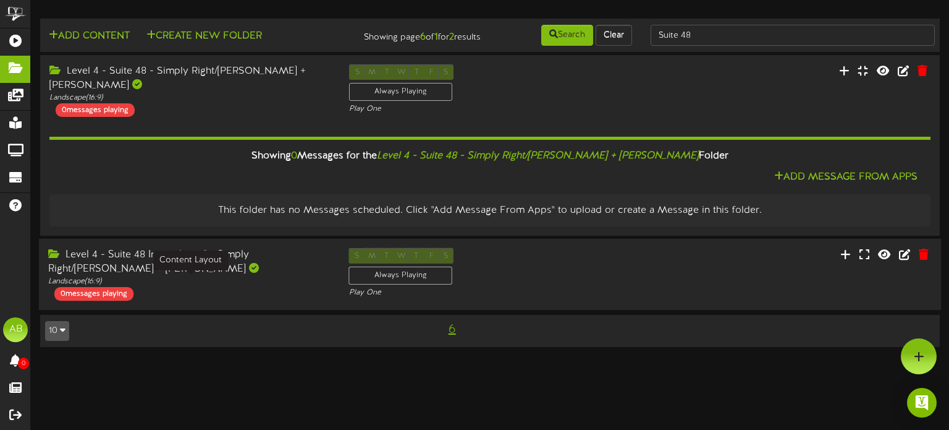
click at [272, 281] on div "Landscape ( 16:9 )" at bounding box center [189, 281] width 282 height 11
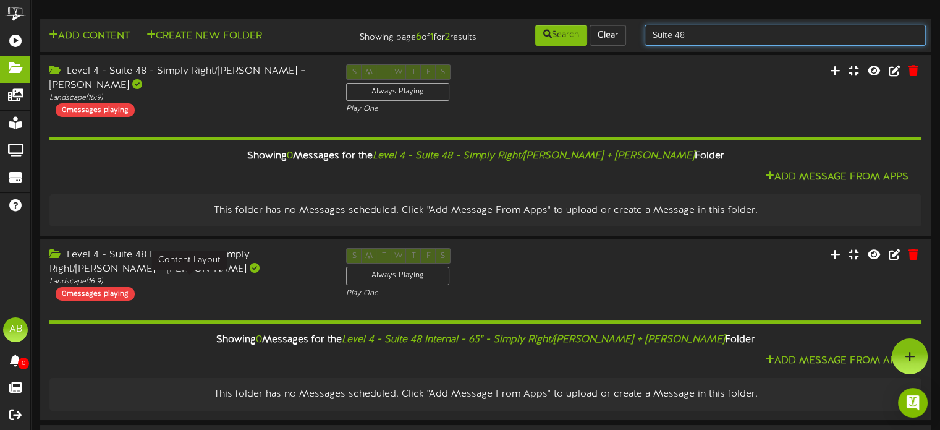
click at [707, 35] on input "Suite 48" at bounding box center [785, 35] width 281 height 21
type input "Suite 49"
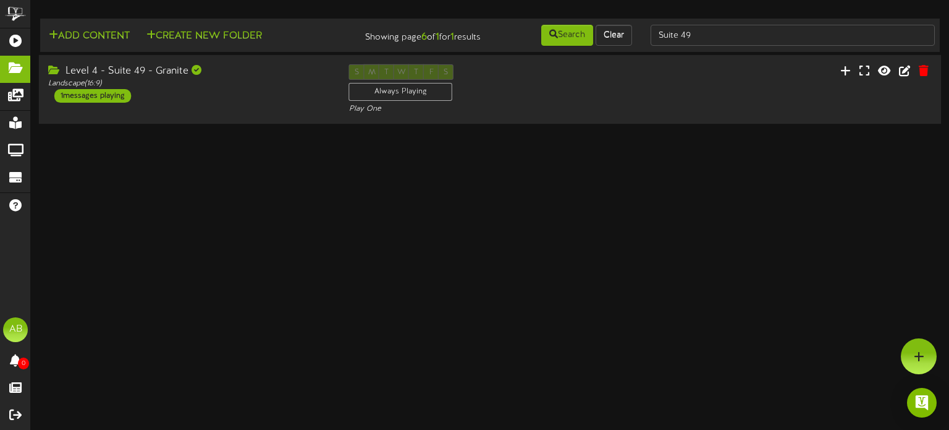
click at [223, 98] on div "Level 4 - Suite 49 - Granite Landscape ( 16:9 ) 1 messages playing" at bounding box center [189, 83] width 301 height 38
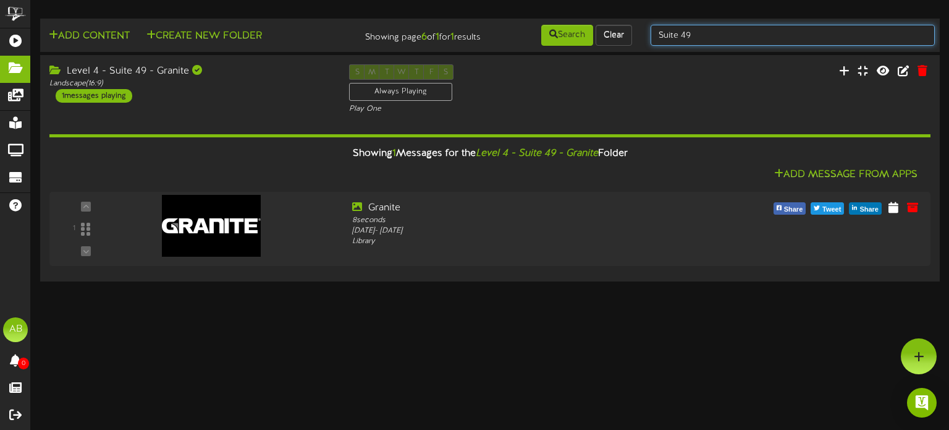
click at [712, 39] on input "Suite 49" at bounding box center [793, 35] width 284 height 21
type input "Suite 50"
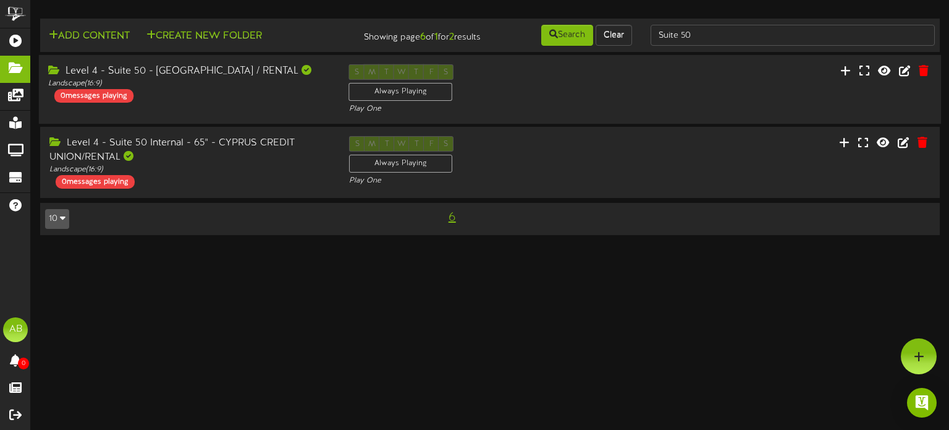
click at [213, 106] on div "Level 4 - Suite 50 - Cyprus / RENTAL Landscape ( 16:9 ) 0 messages playing S M …" at bounding box center [490, 89] width 903 height 51
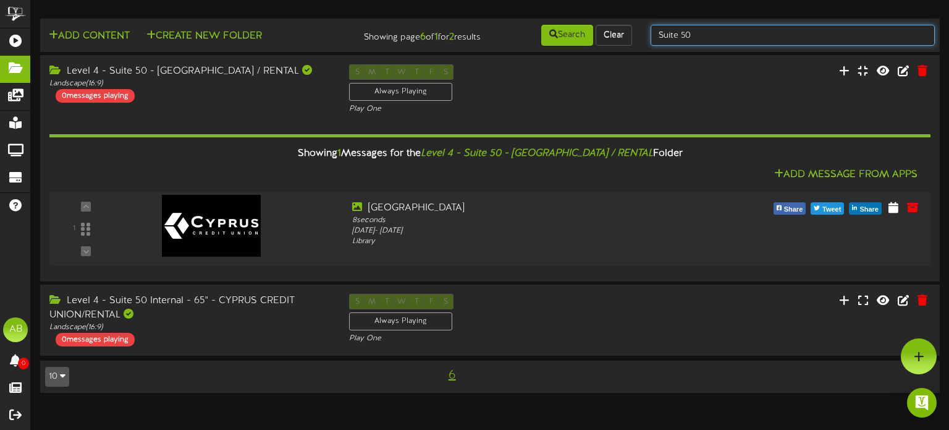
click at [697, 38] on input "Suite 50" at bounding box center [793, 35] width 284 height 21
type input "Suite 5q"
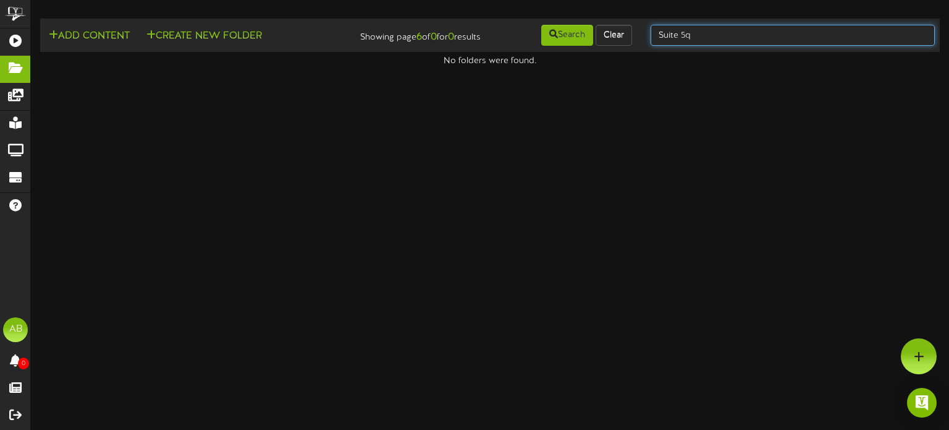
click at [711, 32] on input "Suite 5q" at bounding box center [793, 35] width 284 height 21
type input "Suite 51"
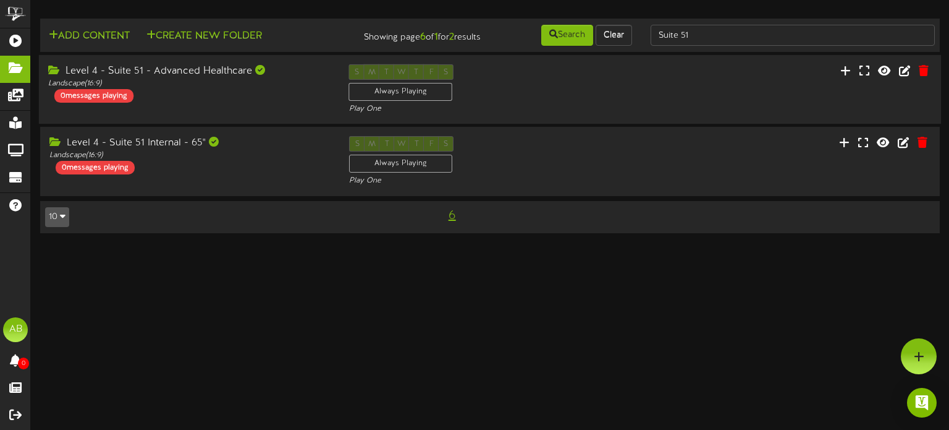
click at [287, 98] on div "Level 4 - Suite 51 - Advanced Healthcare Landscape ( 16:9 ) 0 messages playing" at bounding box center [189, 83] width 301 height 38
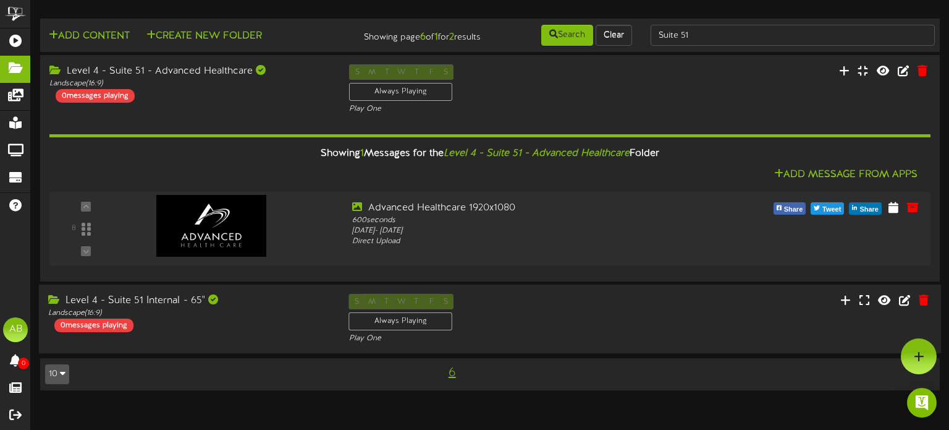
click at [289, 330] on div "Level 4 - Suite 51 Internal - 65" Landscape ( 16:9 ) 0 messages playing" at bounding box center [189, 313] width 301 height 38
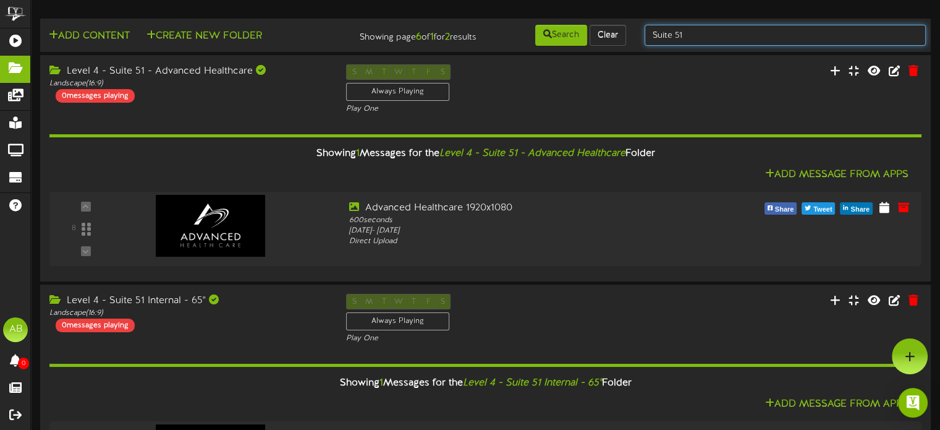
click at [742, 33] on input "Suite 51" at bounding box center [785, 35] width 281 height 21
type input "Suite 52"
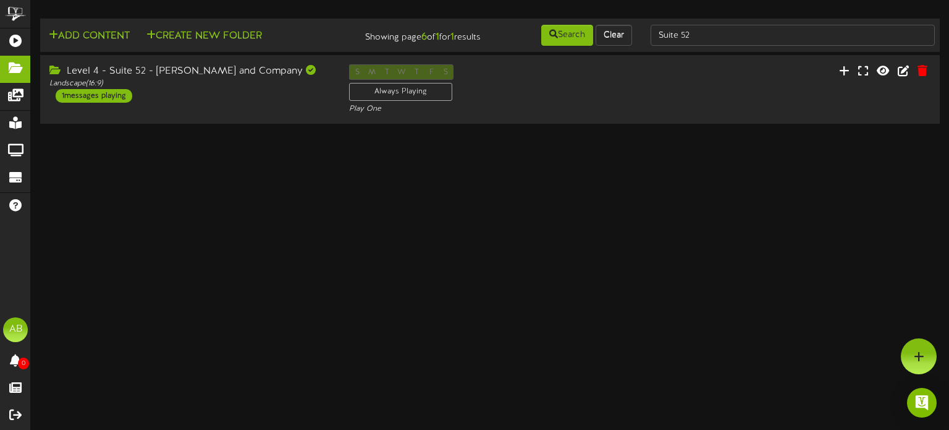
click at [282, 127] on html "ChannelValet Playlists Folders Messages My Library Groups Devices Help AB Alexa…" at bounding box center [474, 63] width 949 height 127
click at [265, 101] on div "Level 4 - Suite 52 - Nicholas and Company Landscape ( 16:9 ) 1 messages playing" at bounding box center [189, 83] width 301 height 38
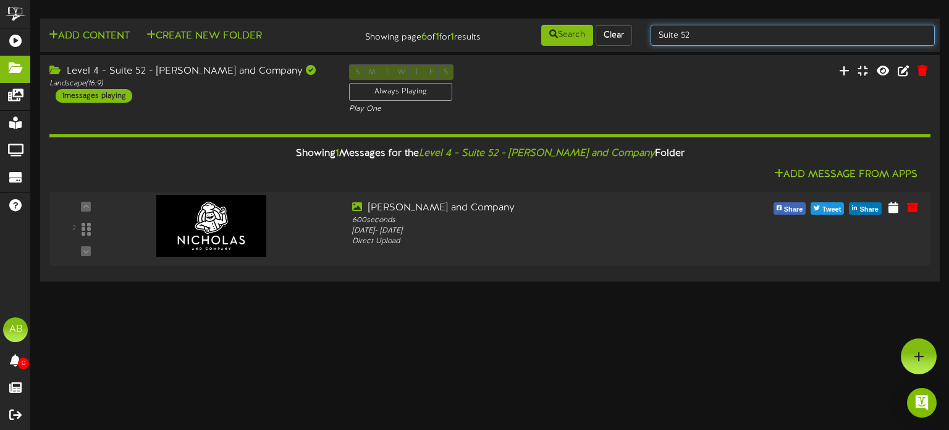
click at [744, 39] on input "Suite 52" at bounding box center [793, 35] width 284 height 21
type input "Suite 53"
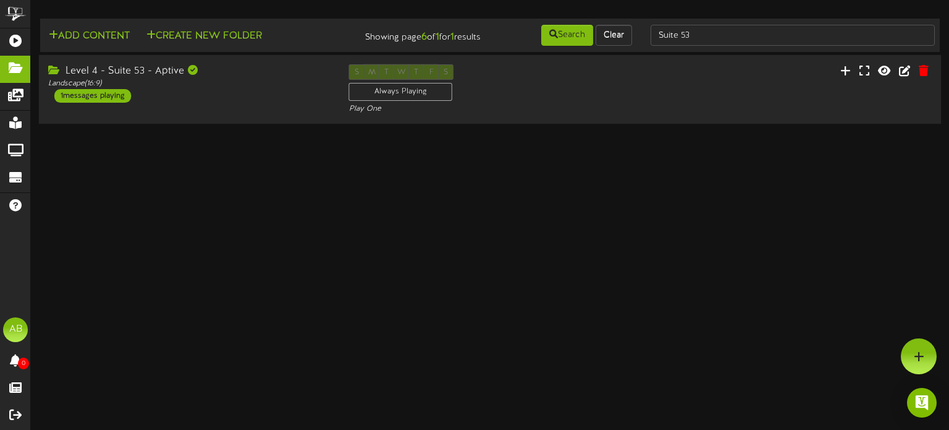
click at [239, 118] on div "Level 4 - Suite 53 - Aptive Landscape ( 16:9 ) 1 messages playing S M T W T F S…" at bounding box center [490, 89] width 903 height 69
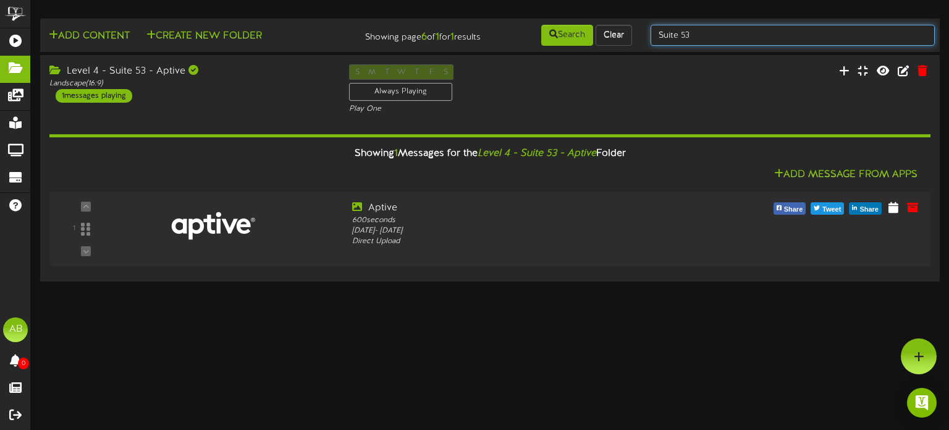
click at [726, 37] on input "Suite 53" at bounding box center [793, 35] width 284 height 21
type input "Suite 534"
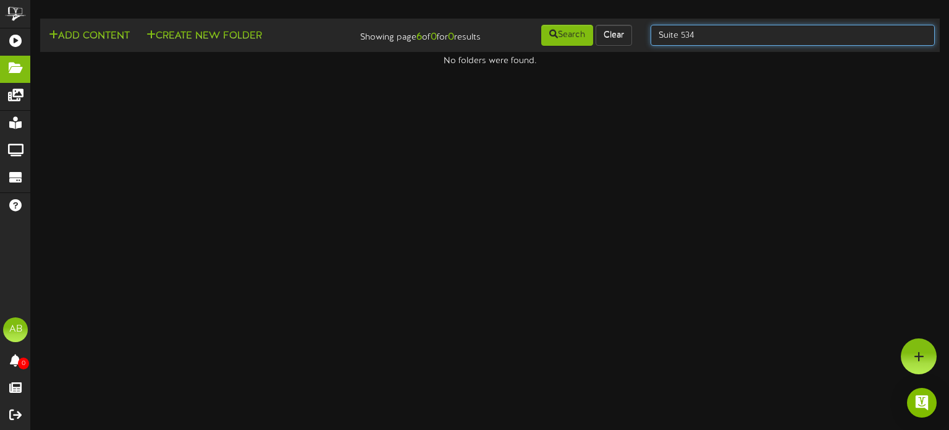
click at [713, 31] on input "Suite 534" at bounding box center [793, 35] width 284 height 21
type input "Suite 54"
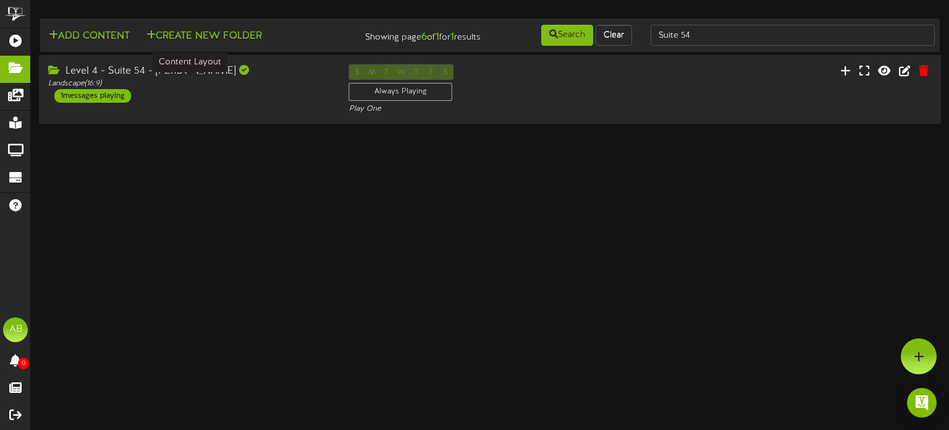
click at [237, 82] on div "Landscape ( 16:9 )" at bounding box center [189, 84] width 282 height 11
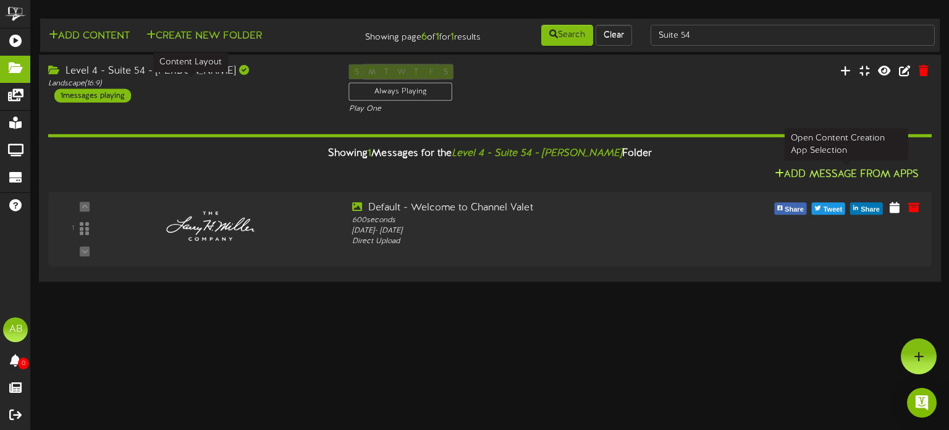
click at [809, 173] on button "Add Message From Apps" at bounding box center [846, 174] width 151 height 15
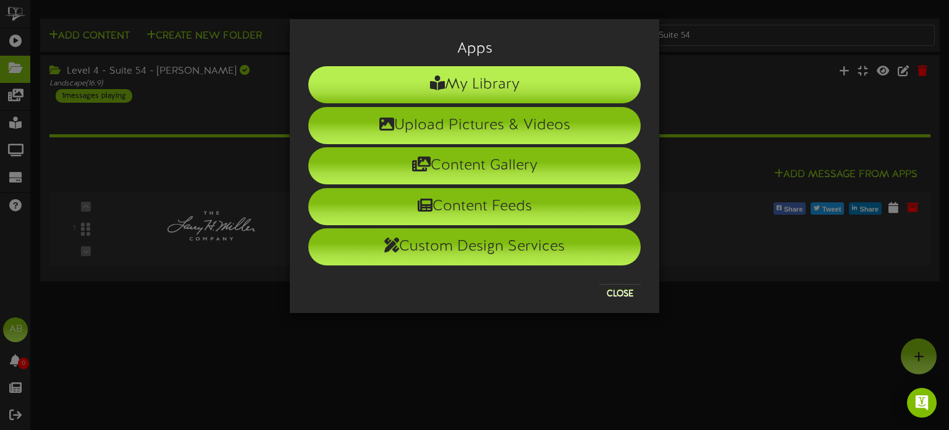
click at [512, 91] on li "My Library" at bounding box center [474, 84] width 333 height 37
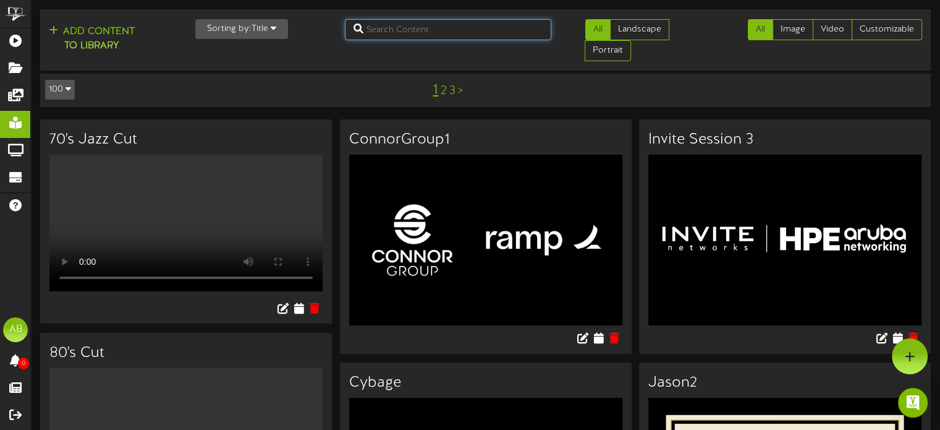
click at [388, 28] on input "text" at bounding box center [448, 29] width 206 height 21
type input "health"
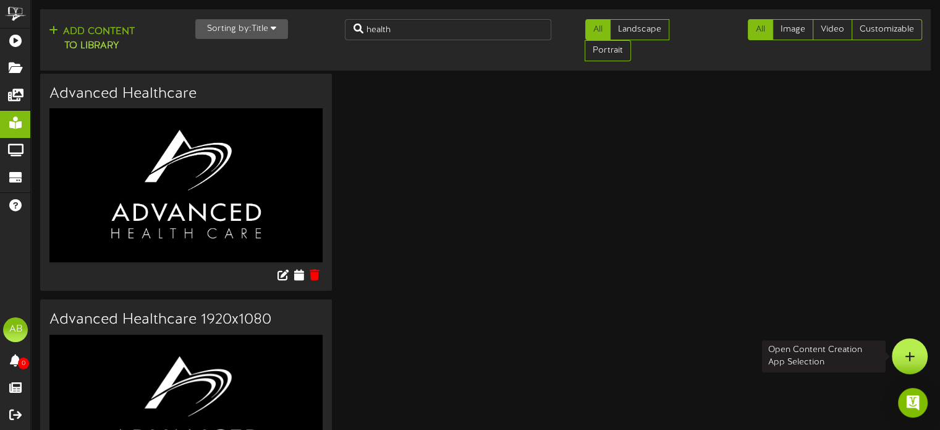
click at [899, 357] on div at bounding box center [910, 356] width 36 height 36
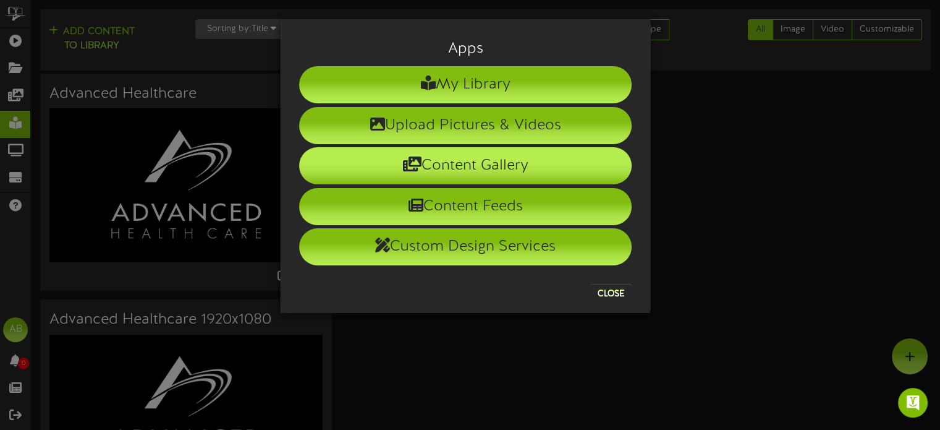
click at [525, 169] on li "Content Gallery" at bounding box center [465, 165] width 333 height 37
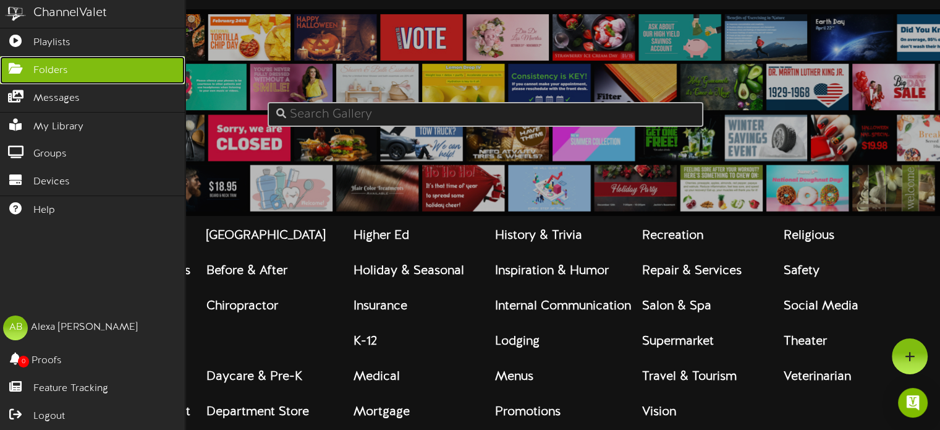
click at [48, 66] on span "Folders" at bounding box center [50, 71] width 35 height 14
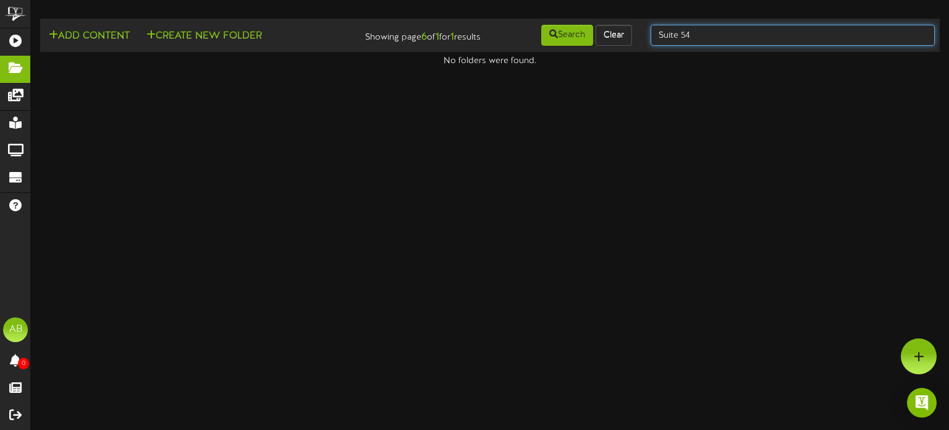
click at [717, 35] on input "Suite 54" at bounding box center [793, 35] width 284 height 21
type input "Suite 55"
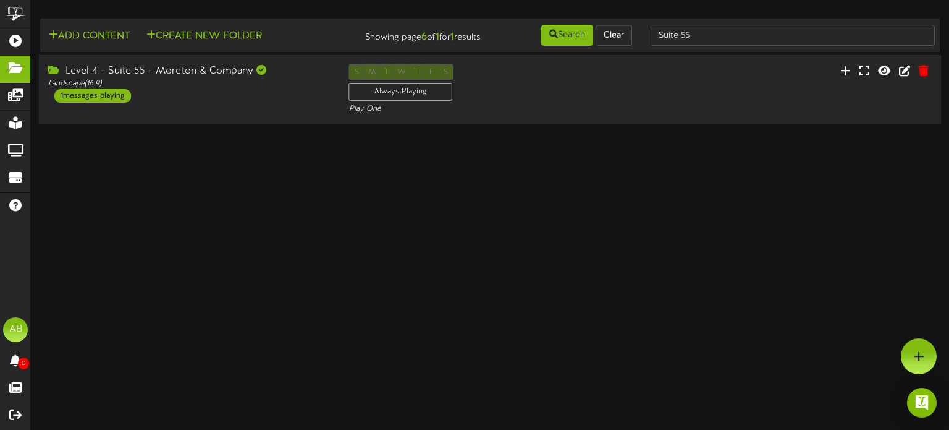
click at [236, 116] on div "Level 4 - Suite 55 - Moreton & Company Landscape ( 16:9 ) 1 messages playing S …" at bounding box center [490, 89] width 903 height 69
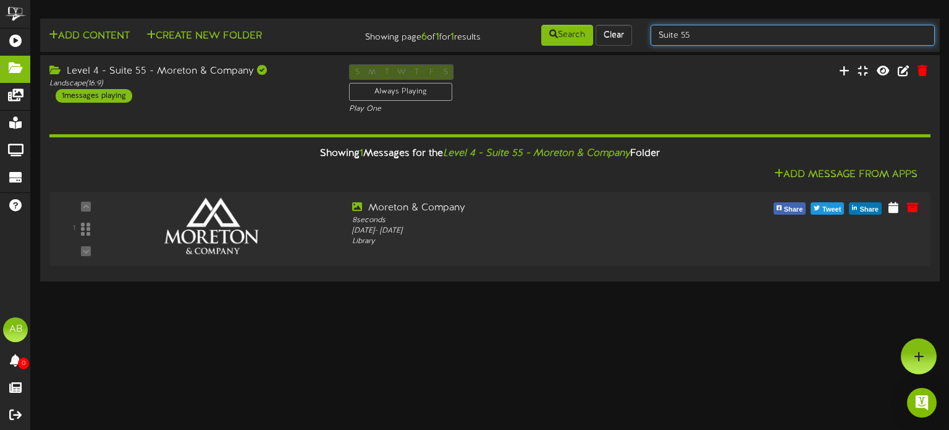
click at [718, 31] on input "Suite 55" at bounding box center [793, 35] width 284 height 21
type input "Suite 56"
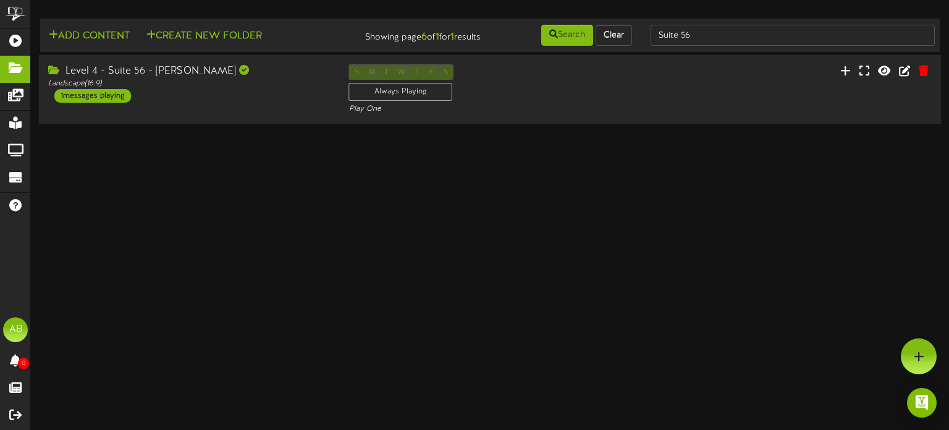
click at [185, 107] on div "Level 4 - Suite 56 - Ken Garff Landscape ( 16:9 ) 1 messages playing S M T W T …" at bounding box center [490, 89] width 903 height 51
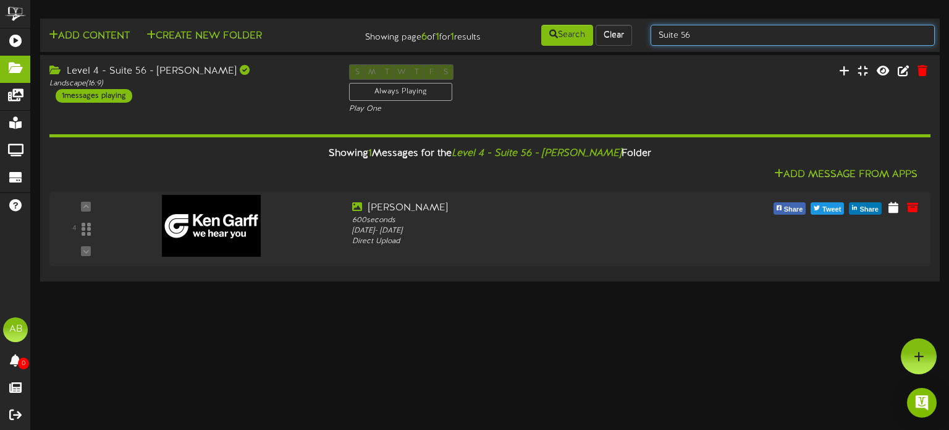
click at [702, 36] on input "Suite 56" at bounding box center [793, 35] width 284 height 21
type input "S"
type input "2"
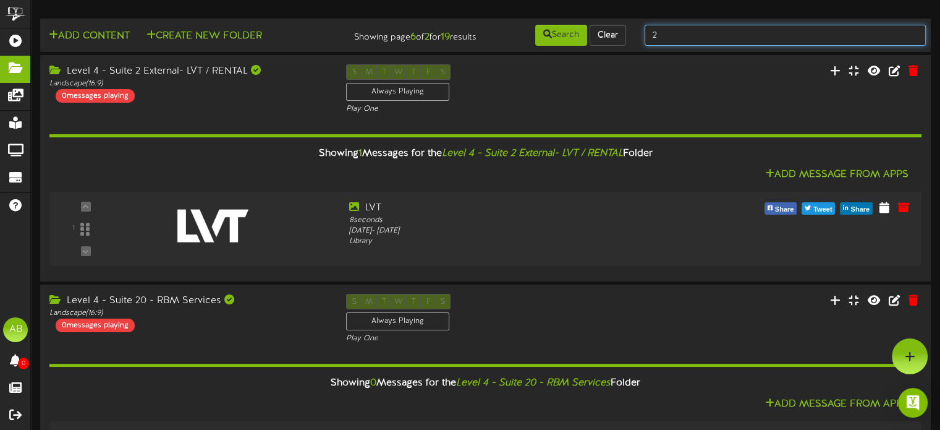
click at [682, 38] on input "2" at bounding box center [785, 35] width 281 height 21
type input "8"
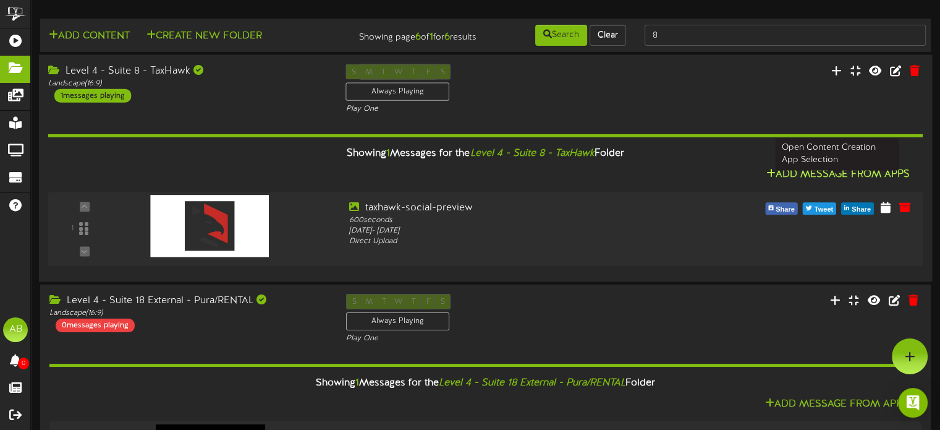
click at [841, 176] on button "Add Message From Apps" at bounding box center [837, 174] width 151 height 15
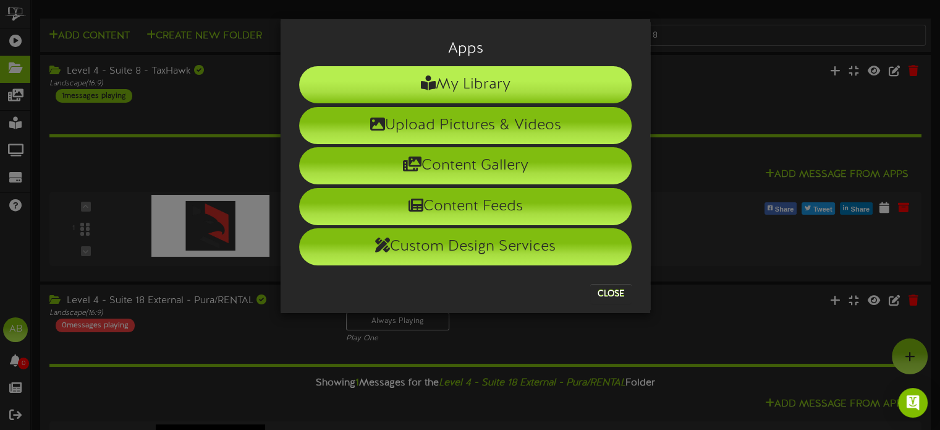
click at [530, 86] on li "My Library" at bounding box center [465, 84] width 333 height 37
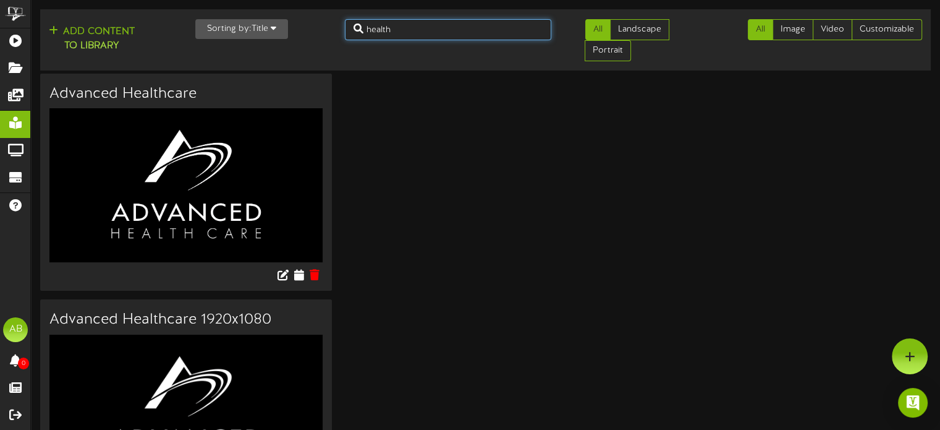
drag, startPoint x: 415, startPoint y: 32, endPoint x: 273, endPoint y: 35, distance: 142.2
click at [273, 35] on div "Add Content to Library Sorting by: Title Newest Oldest Title health All Landsca…" at bounding box center [485, 39] width 899 height 51
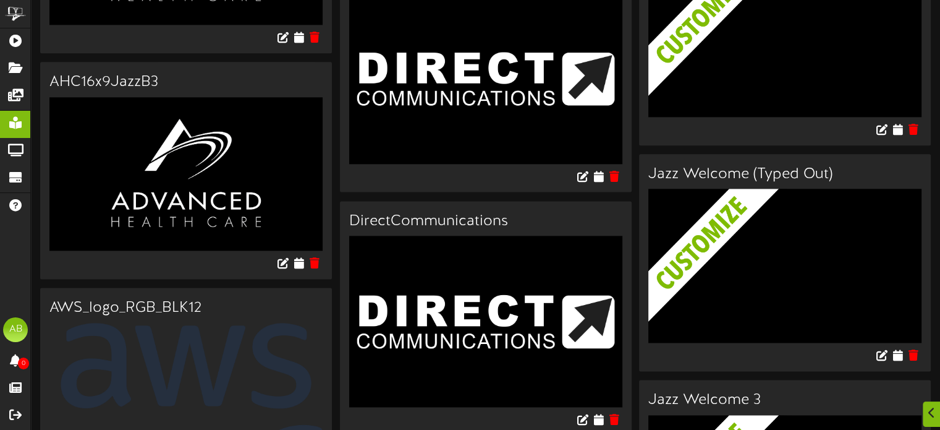
scroll to position [1427, 0]
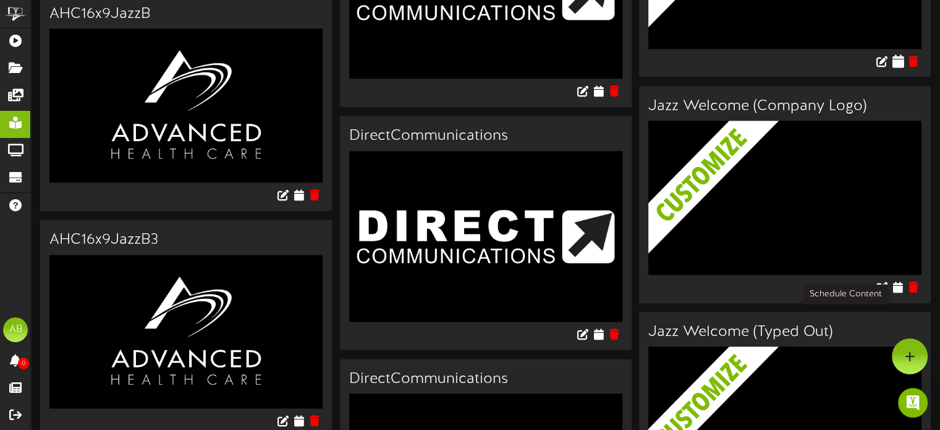
click at [903, 67] on icon at bounding box center [898, 61] width 12 height 14
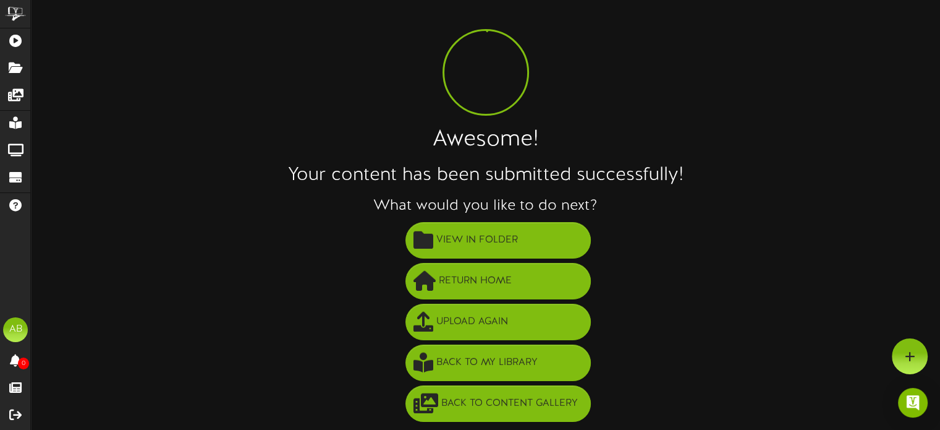
scroll to position [22, 0]
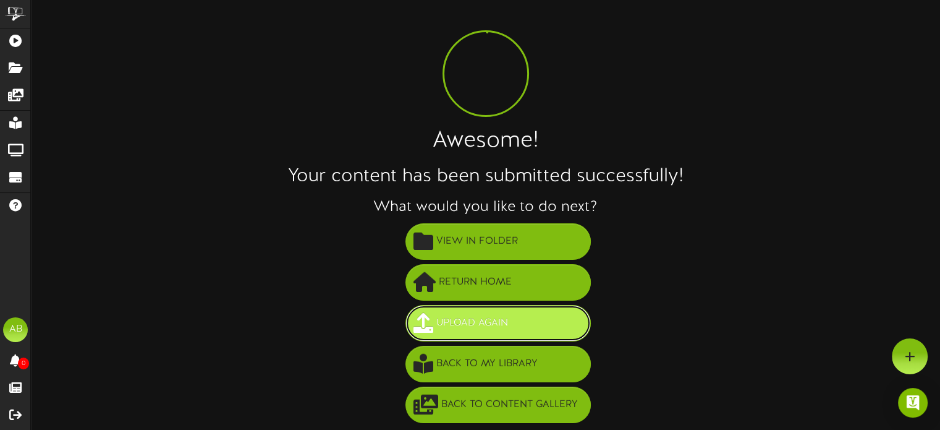
click at [491, 329] on span "Upload Again" at bounding box center [472, 323] width 78 height 20
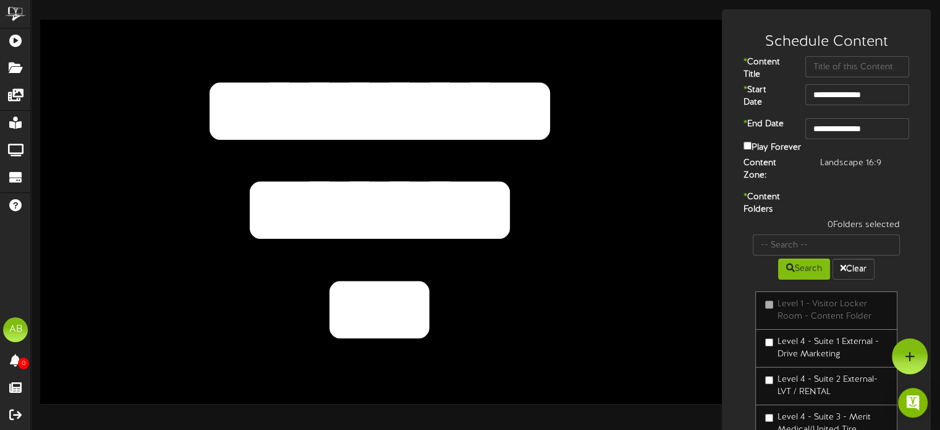
drag, startPoint x: 477, startPoint y: 306, endPoint x: 287, endPoint y: 64, distance: 307.8
click at [287, 64] on div "******* *** ********" at bounding box center [381, 211] width 682 height 383
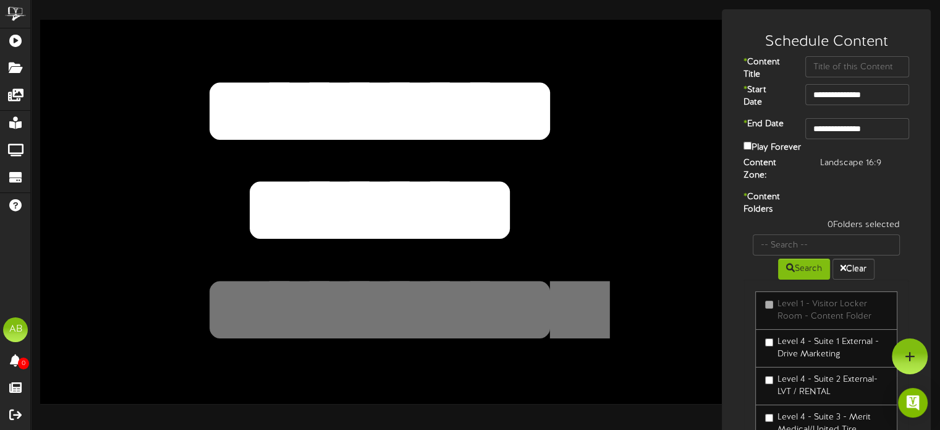
click at [350, 120] on textarea "********" at bounding box center [379, 110] width 562 height 129
drag, startPoint x: 540, startPoint y: 112, endPoint x: 156, endPoint y: 82, distance: 384.5
click at [156, 82] on textarea "********" at bounding box center [379, 110] width 562 height 129
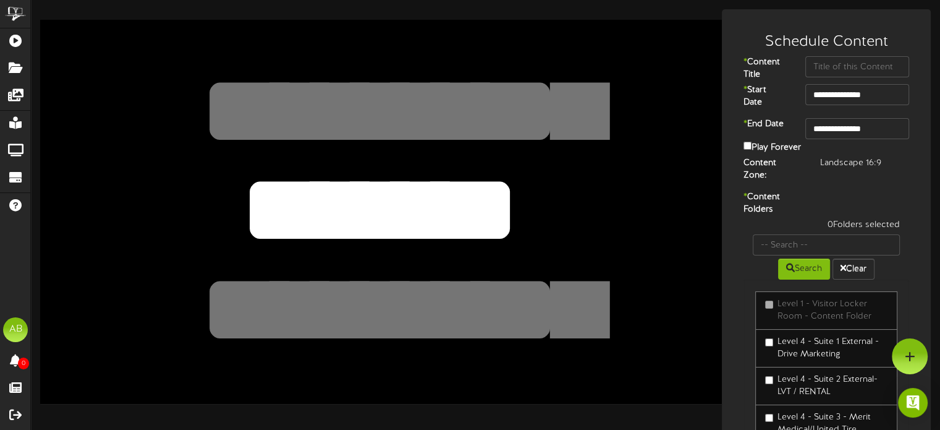
click at [529, 202] on textarea "*******" at bounding box center [379, 209] width 562 height 129
drag, startPoint x: 527, startPoint y: 199, endPoint x: 88, endPoint y: 165, distance: 440.2
click at [88, 165] on div "******* *** ********" at bounding box center [381, 211] width 682 height 383
type textarea "*******"
click at [849, 70] on input "text" at bounding box center [857, 66] width 104 height 21
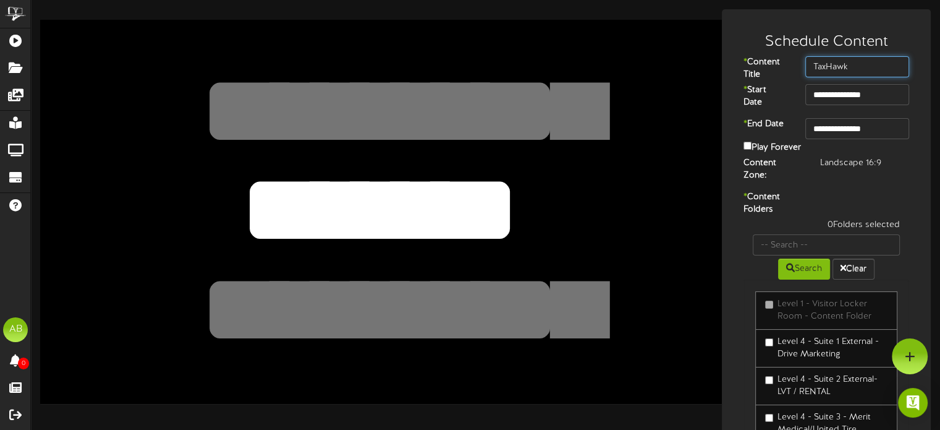
type input "TaxHawk"
click at [860, 138] on body "ChannelValet Playlists Folders Messages My Library Groups Devices Help AB [PERS…" at bounding box center [470, 260] width 940 height 520
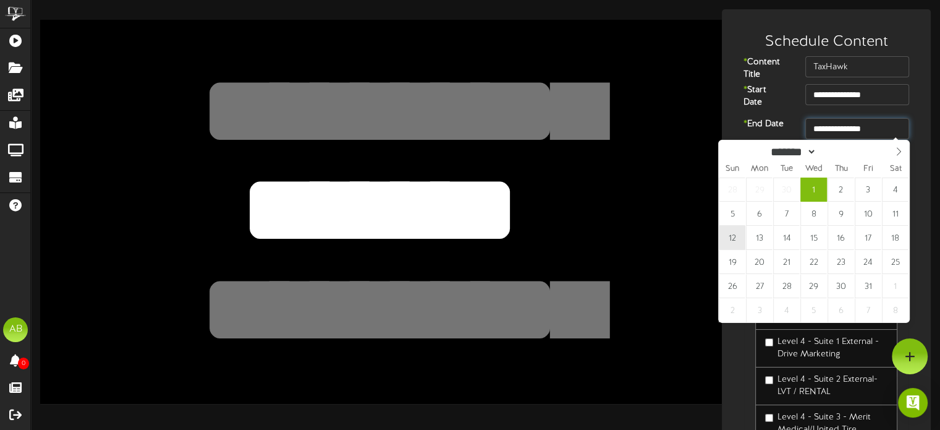
type input "**********"
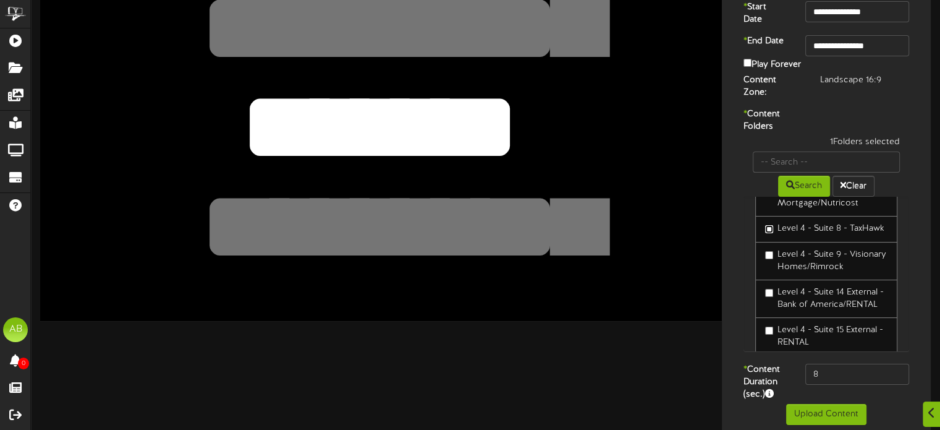
scroll to position [308, 0]
click at [836, 378] on div "* Content Duration (sec.) 8" at bounding box center [826, 383] width 203 height 40
click at [828, 365] on input "8" at bounding box center [857, 373] width 104 height 21
type input "600"
click at [823, 410] on button "Upload Content" at bounding box center [826, 414] width 80 height 21
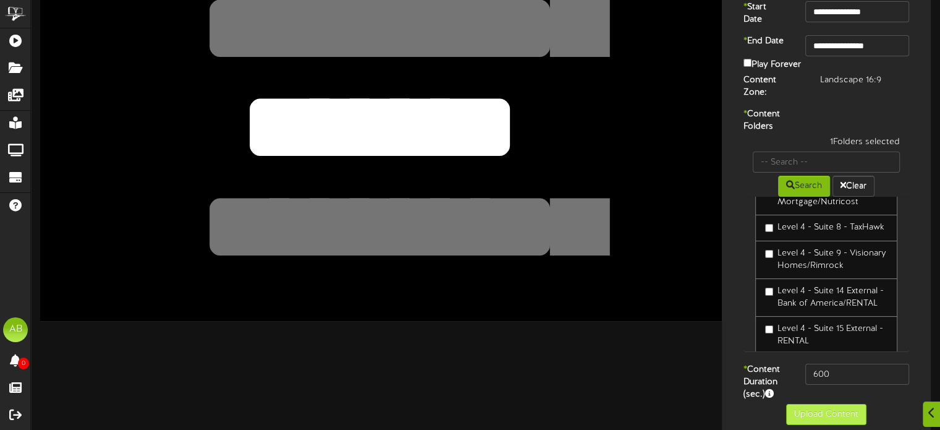
scroll to position [0, 0]
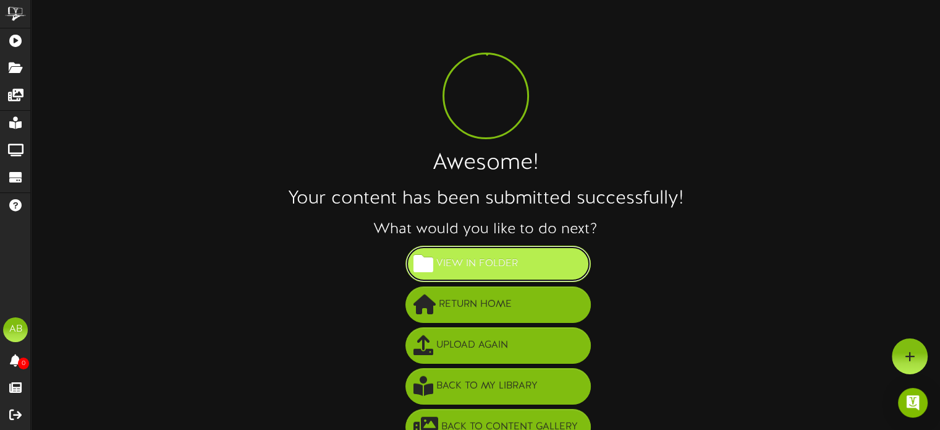
click at [540, 264] on button "View in Folder" at bounding box center [498, 263] width 185 height 36
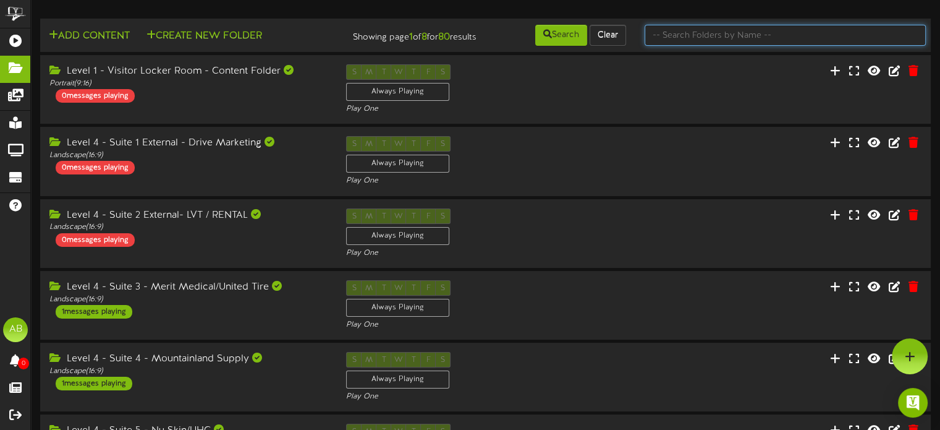
click at [710, 39] on input "text" at bounding box center [785, 35] width 281 height 21
type input "8"
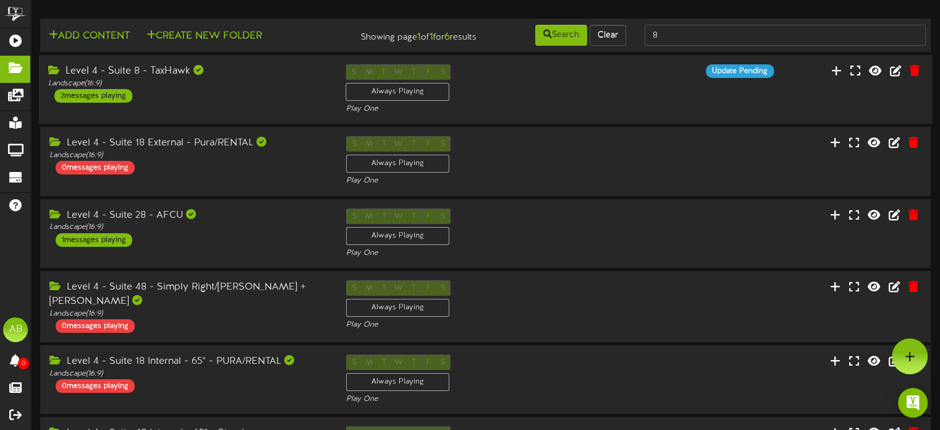
click at [236, 63] on div "Level 4 - Suite 8 - TaxHawk Landscape ( 16:9 ) 2 messages playing S M T W T F S…" at bounding box center [485, 89] width 893 height 69
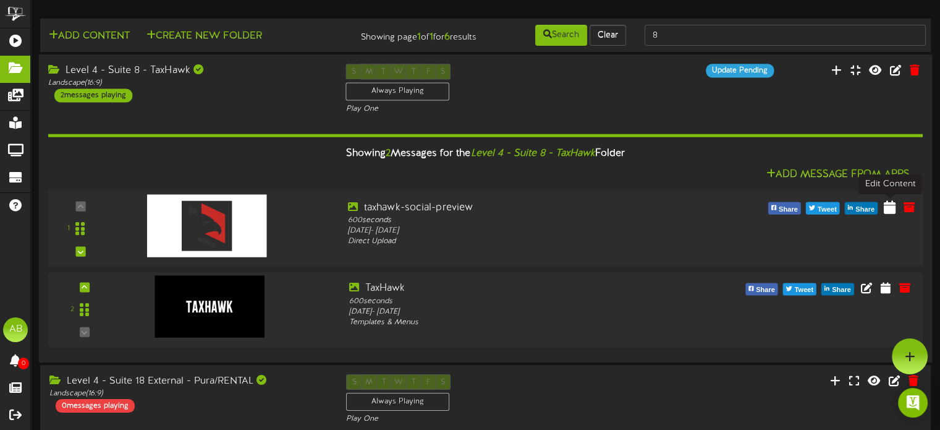
click at [887, 206] on icon at bounding box center [890, 207] width 12 height 14
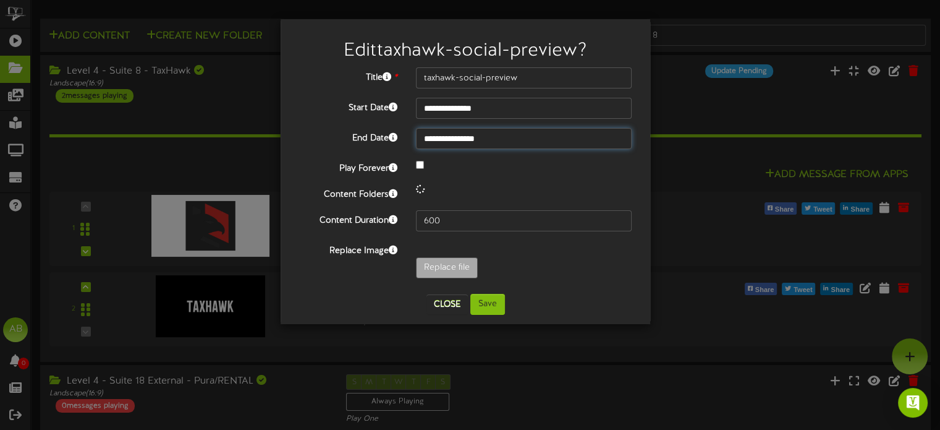
click at [488, 143] on input "**********" at bounding box center [524, 138] width 216 height 21
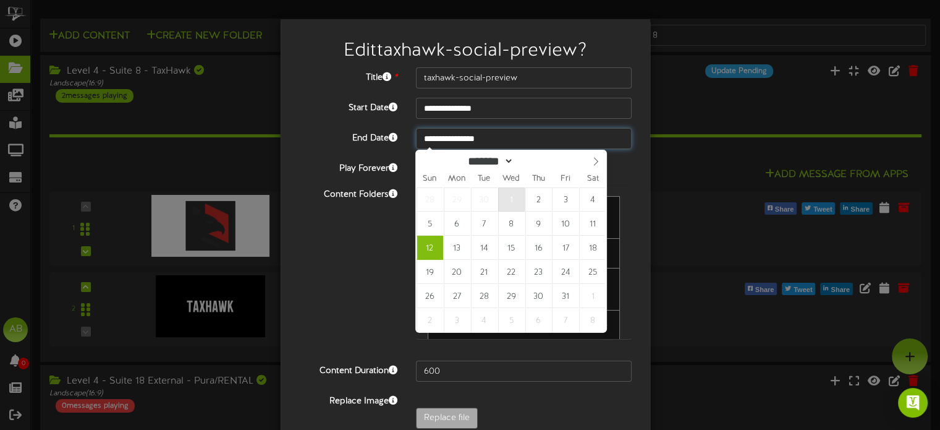
type input "**********"
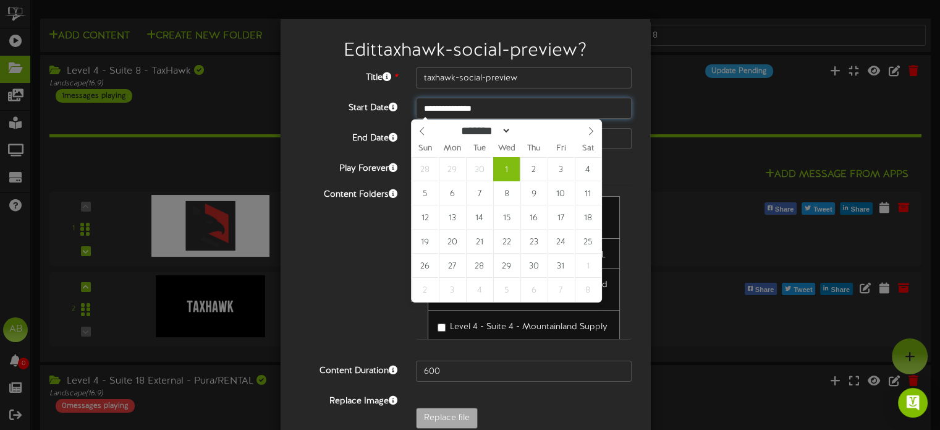
click at [490, 102] on input "**********" at bounding box center [524, 108] width 216 height 21
select select "*"
click at [422, 129] on icon at bounding box center [422, 131] width 9 height 9
type input "**********"
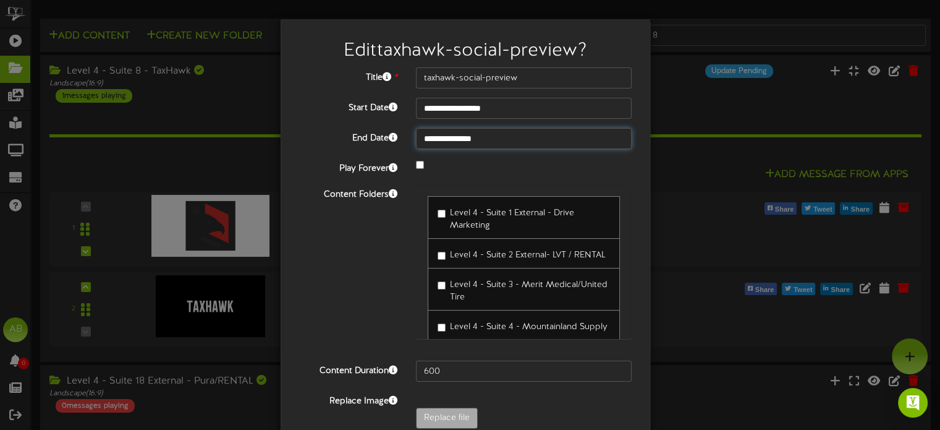
click at [457, 140] on input "**********" at bounding box center [524, 138] width 216 height 21
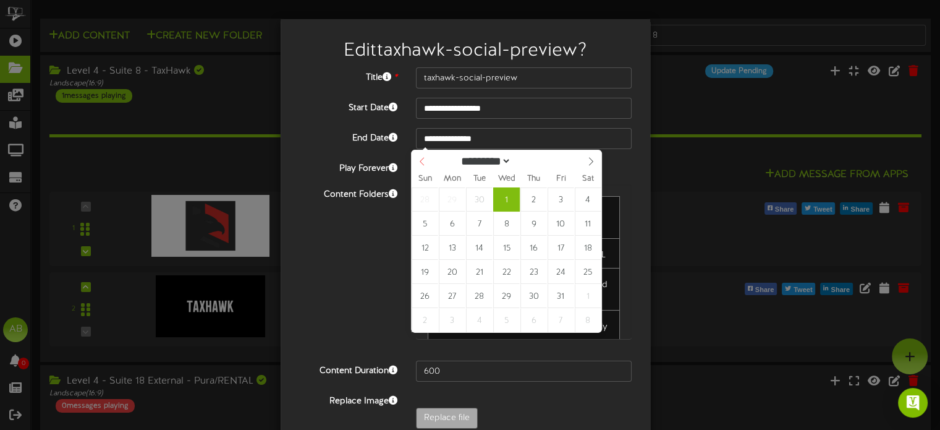
select select "*"
click at [412, 158] on div "********* ******* ******** ******** ****" at bounding box center [507, 160] width 190 height 20
type input "**********"
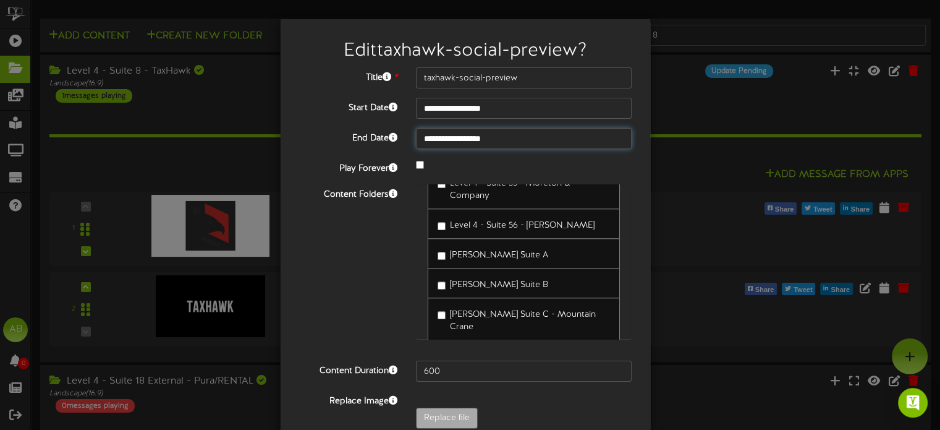
scroll to position [62, 0]
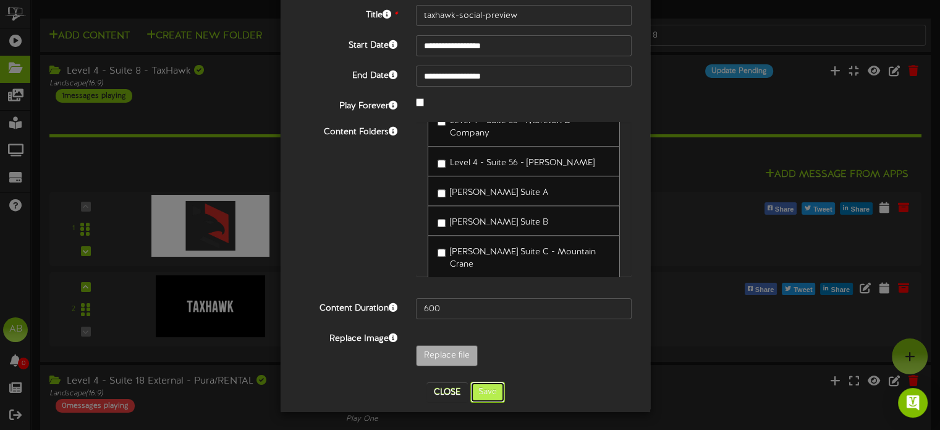
click at [493, 388] on button "Save" at bounding box center [487, 391] width 35 height 21
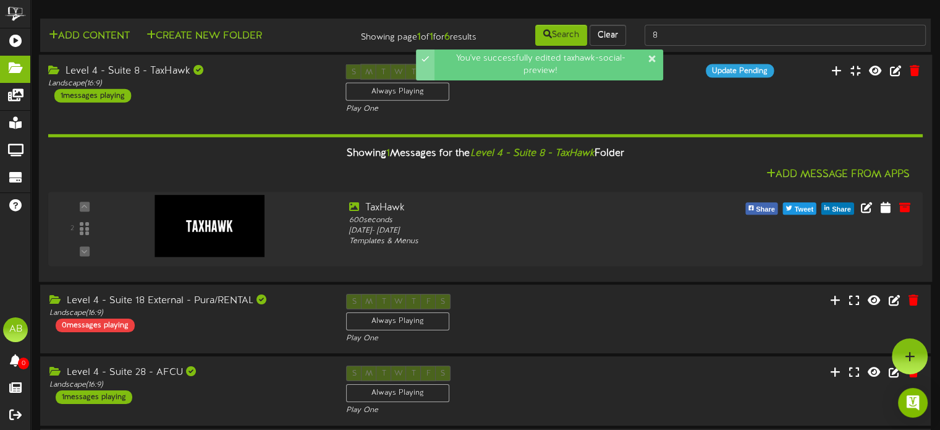
click at [189, 98] on div "Level 4 - Suite 8 - TaxHawk Landscape ( 16:9 ) 1 messages playing" at bounding box center [188, 83] width 298 height 38
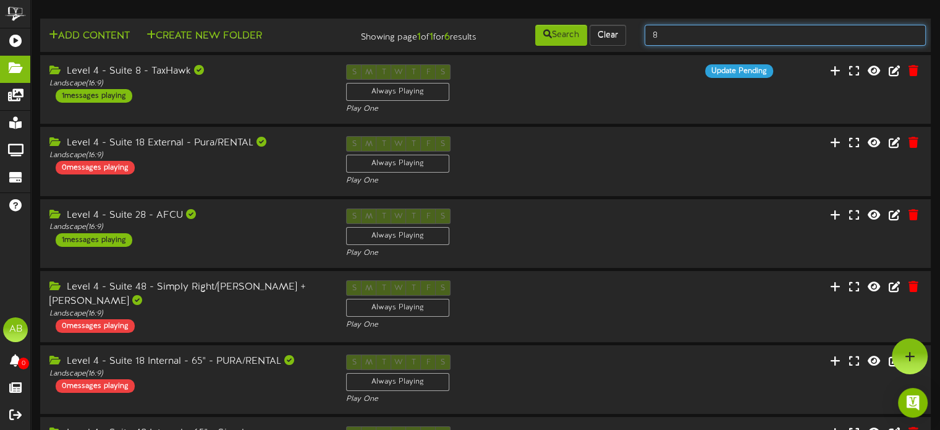
click at [685, 29] on input "8" at bounding box center [785, 35] width 281 height 21
type input "9"
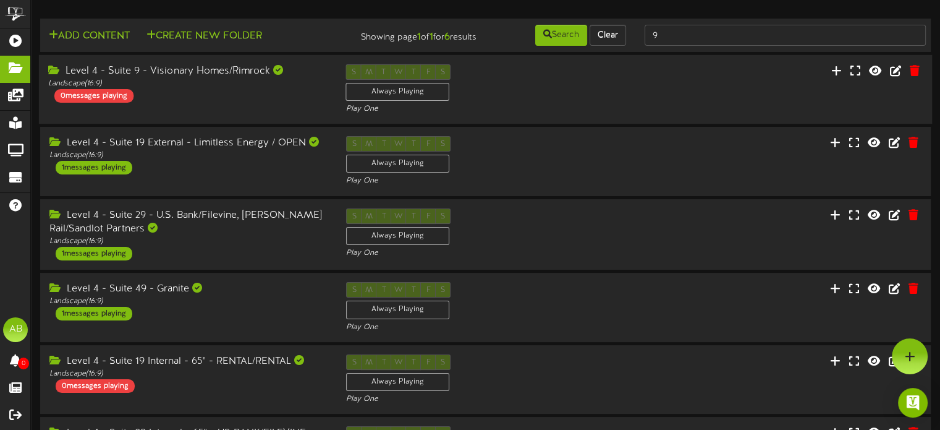
click at [242, 92] on div "Level 4 - Suite 9 - Visionary Homes/Rimrock Landscape ( 16:9 ) 0 messages playi…" at bounding box center [188, 83] width 298 height 38
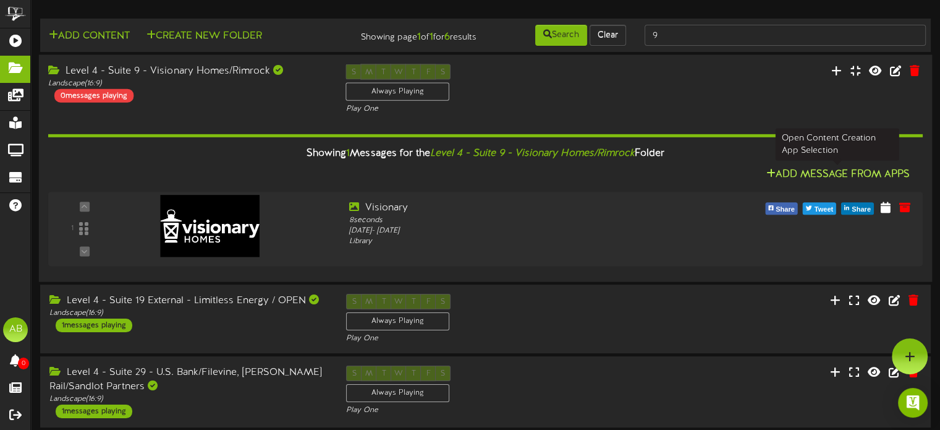
click at [847, 177] on button "Add Message From Apps" at bounding box center [837, 174] width 151 height 15
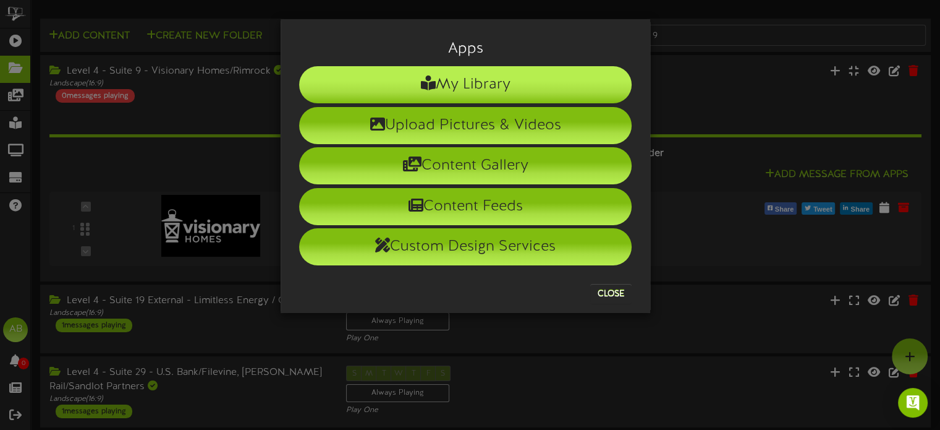
click at [476, 100] on li "My Library" at bounding box center [465, 84] width 333 height 37
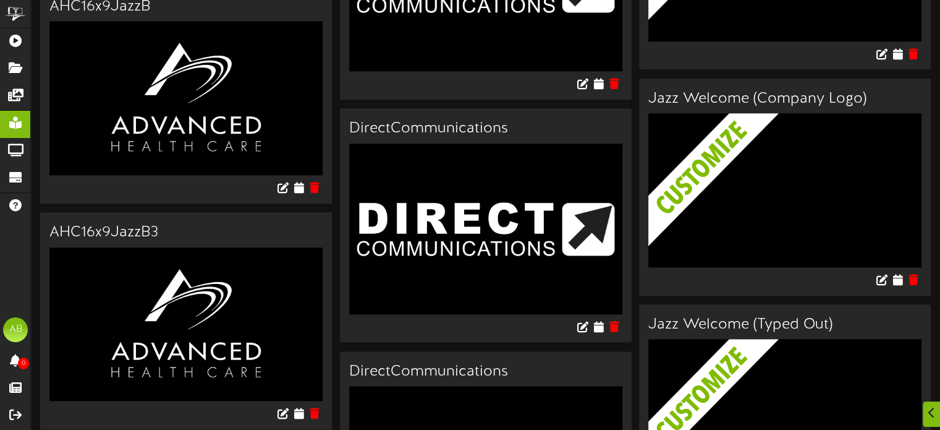
scroll to position [1436, 0]
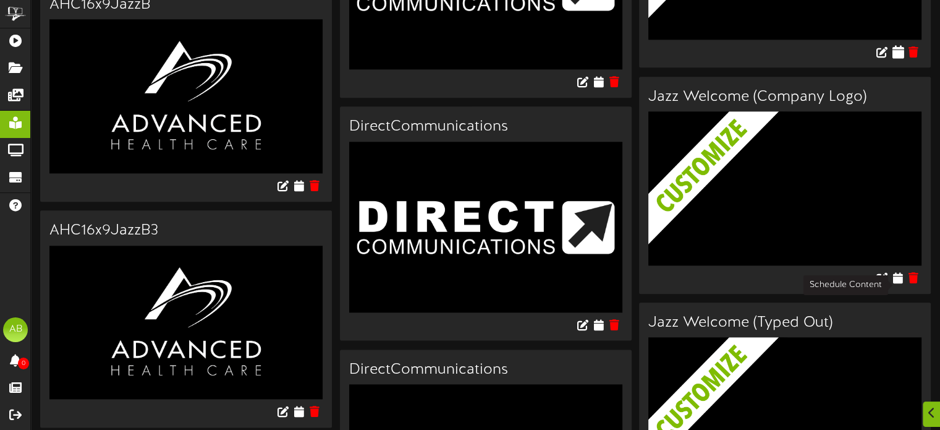
click at [898, 58] on icon at bounding box center [898, 52] width 12 height 14
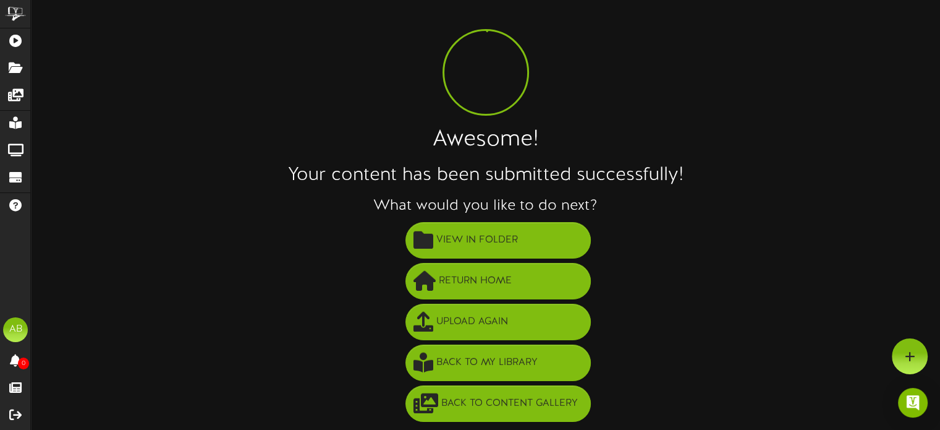
scroll to position [22, 0]
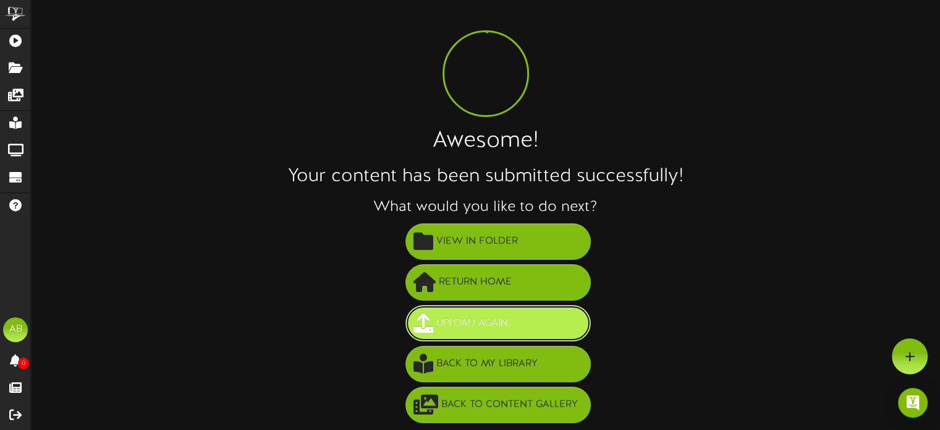
click at [511, 328] on span "Upload Again" at bounding box center [472, 323] width 78 height 20
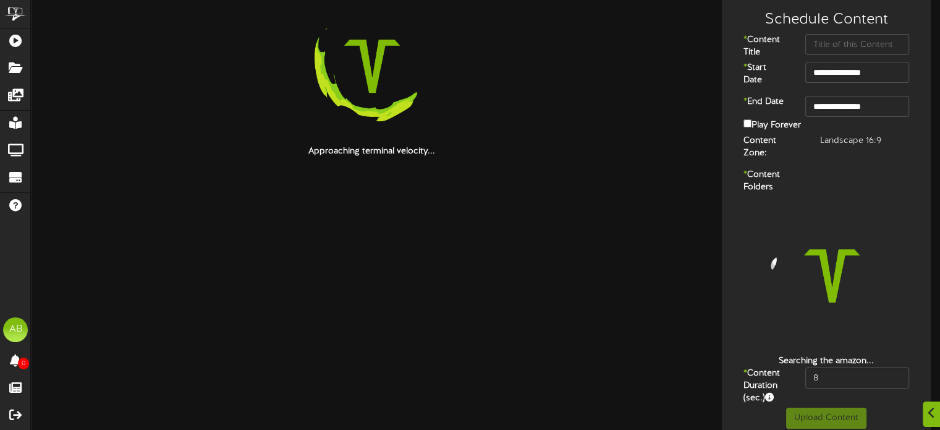
scroll to position [26, 0]
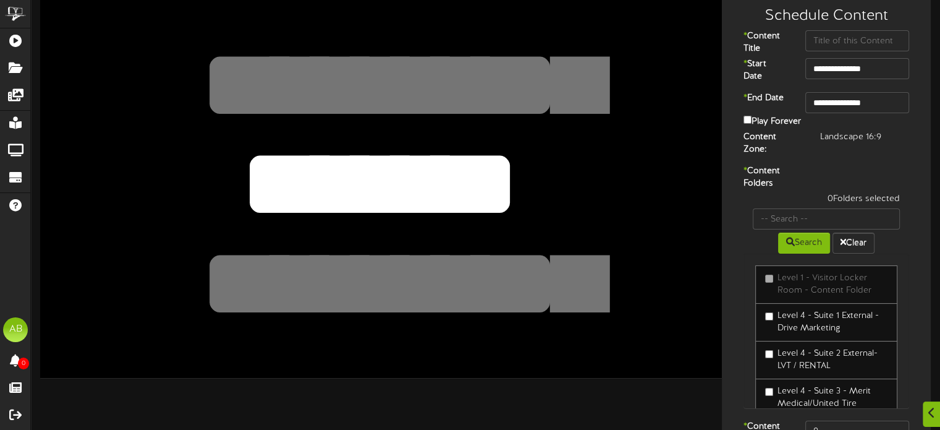
click at [376, 170] on textarea "*******" at bounding box center [379, 183] width 562 height 129
drag, startPoint x: 564, startPoint y: 226, endPoint x: 255, endPoint y: 143, distance: 320.0
click at [255, 143] on div "*******" at bounding box center [381, 185] width 682 height 383
click at [433, 162] on textarea "*******" at bounding box center [379, 183] width 562 height 129
drag, startPoint x: 524, startPoint y: 172, endPoint x: 188, endPoint y: 140, distance: 337.2
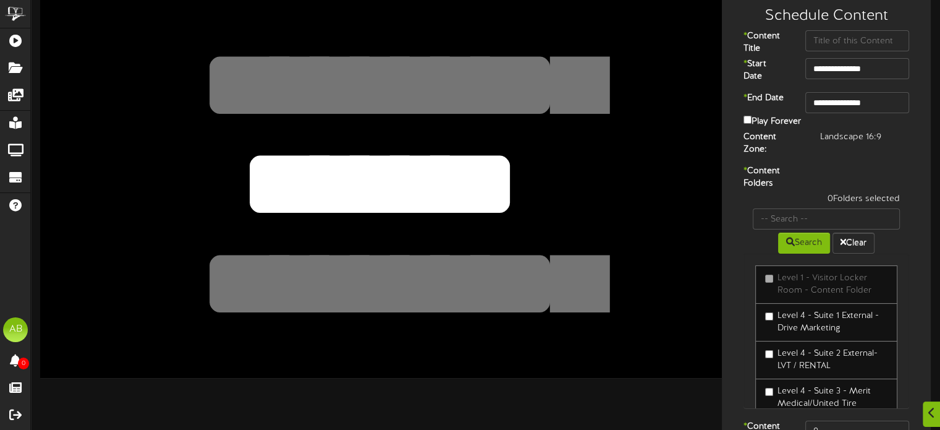
click at [188, 140] on div "*******" at bounding box center [381, 185] width 682 height 383
paste textarea "*****"
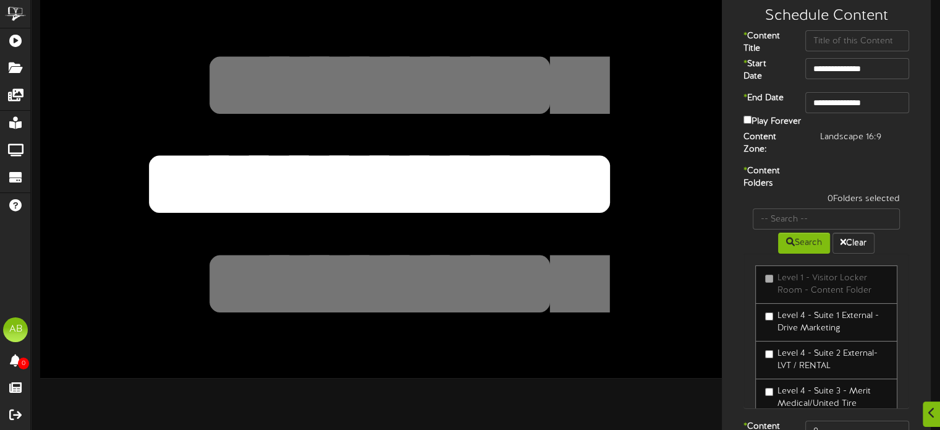
type textarea "**********"
click at [858, 41] on input "text" at bounding box center [857, 40] width 104 height 21
paste input "Thomas Walsh"
type input "Thomas Walsh"
click at [865, 101] on input "**********" at bounding box center [857, 102] width 104 height 21
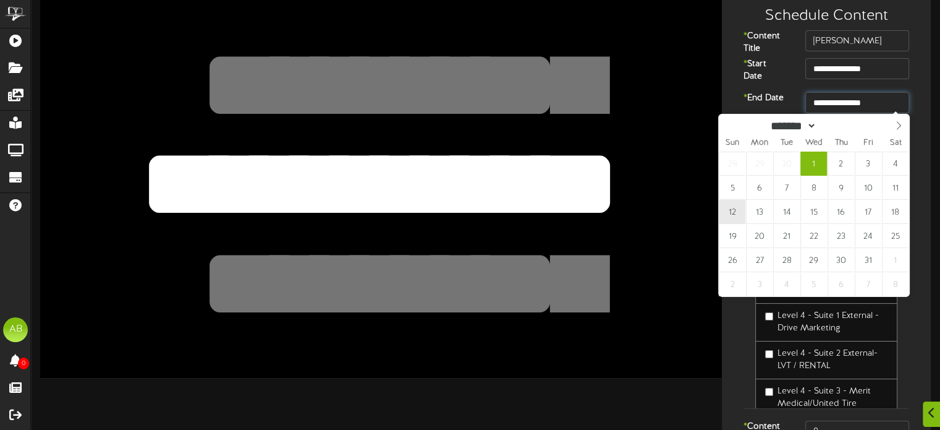
type input "**********"
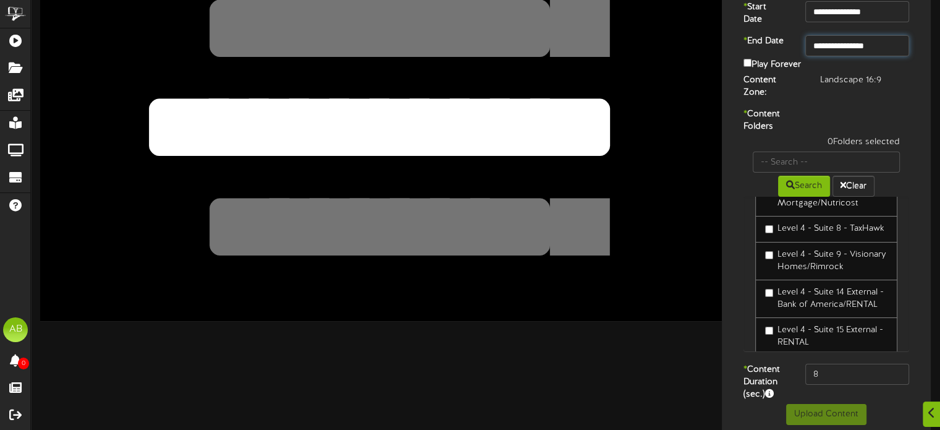
scroll to position [307, 0]
click at [856, 353] on div "1 Folders selected Search Clear Level 1 - Visitor Locker Room - Content Folder …" at bounding box center [826, 249] width 184 height 227
click at [843, 363] on input "8" at bounding box center [857, 373] width 104 height 21
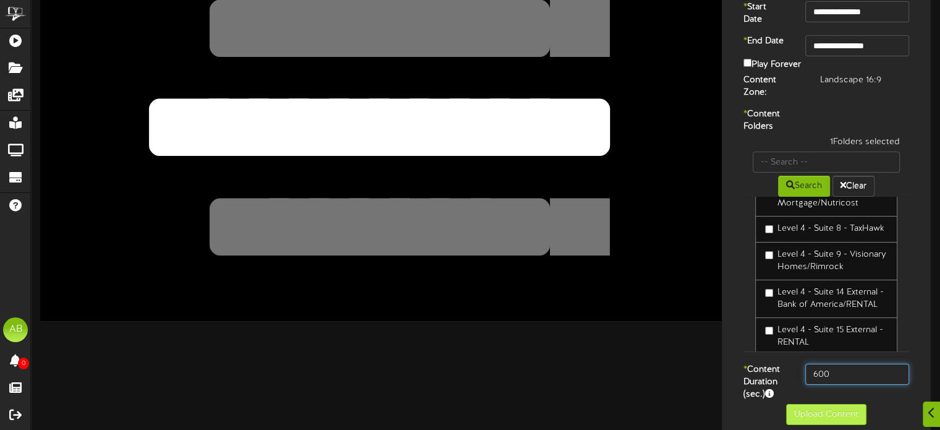
type input "600"
click at [823, 409] on button "Upload Content" at bounding box center [826, 414] width 80 height 21
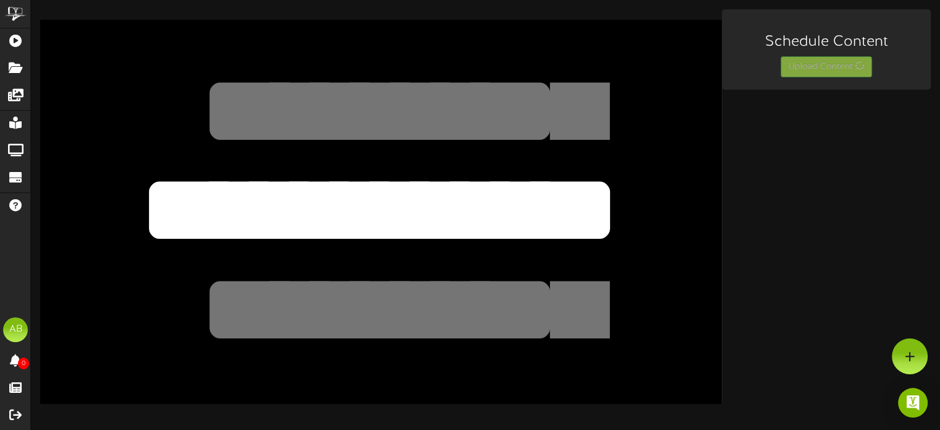
scroll to position [0, 0]
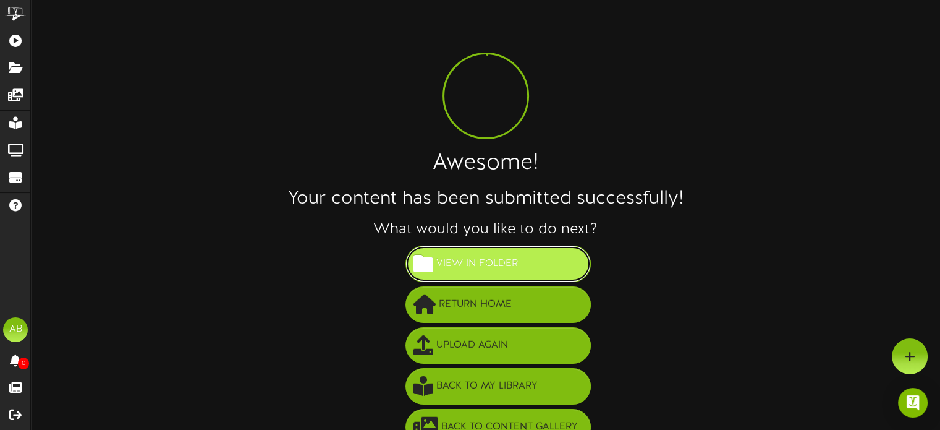
click at [554, 263] on button "View in Folder" at bounding box center [498, 263] width 185 height 36
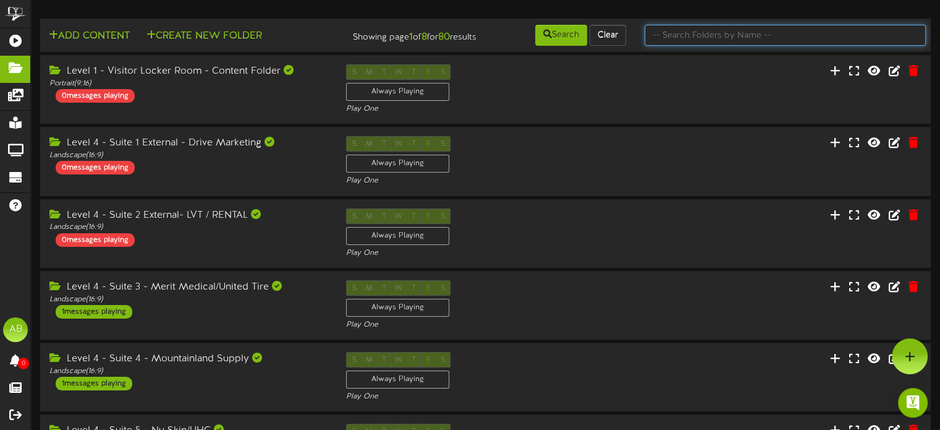
click at [711, 27] on input "text" at bounding box center [785, 35] width 281 height 21
type input "9"
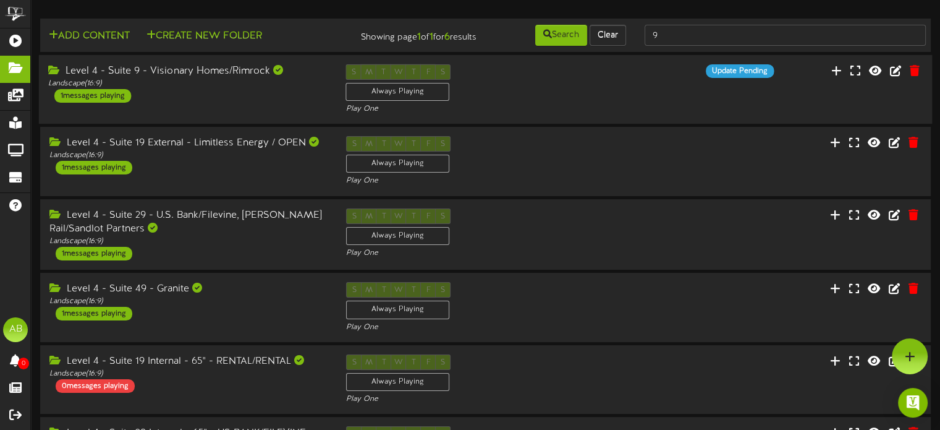
click at [235, 90] on div "Level 4 - Suite 9 - Visionary Homes/Rimrock Landscape ( 16:9 ) 1 messages playi…" at bounding box center [188, 83] width 298 height 38
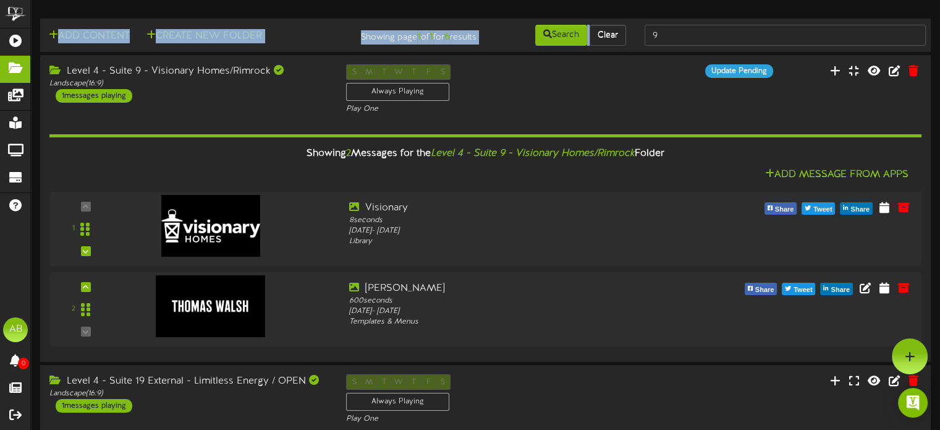
drag, startPoint x: 675, startPoint y: 17, endPoint x: 675, endPoint y: 32, distance: 14.8
click at [675, 32] on div "Add Content Create New Folder Showing page 1 of 1 for 6 results Search Clear 9" at bounding box center [486, 391] width 928 height 765
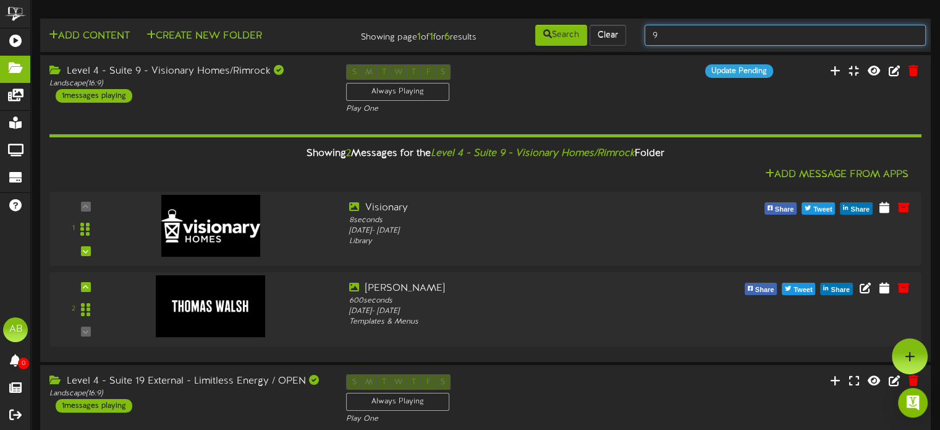
click at [675, 32] on input "9" at bounding box center [785, 35] width 281 height 21
type input "10"
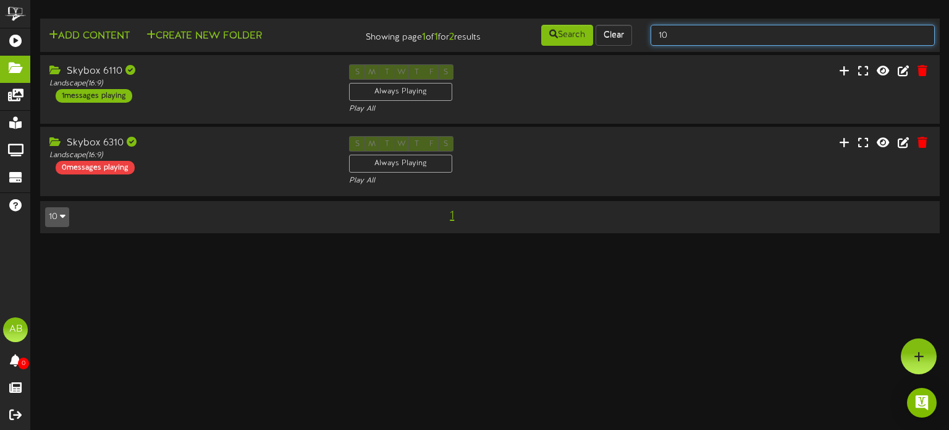
click at [675, 32] on input "10" at bounding box center [793, 35] width 284 height 21
type input "1"
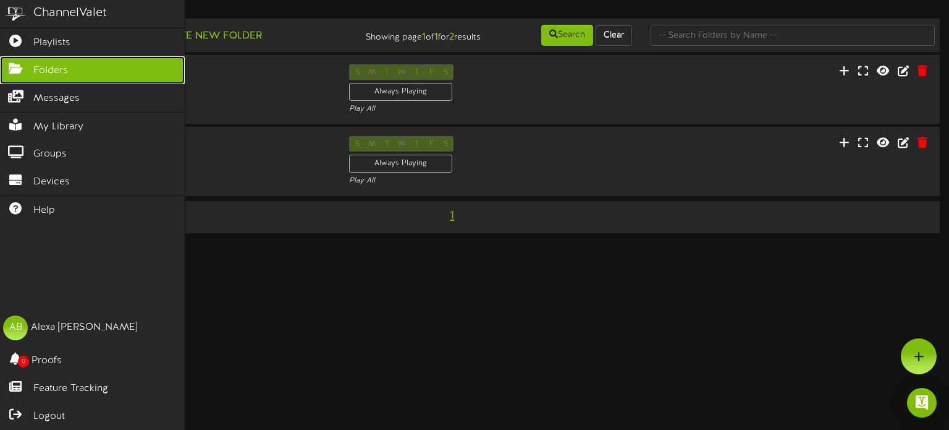
click at [97, 67] on link "Folders" at bounding box center [92, 70] width 185 height 28
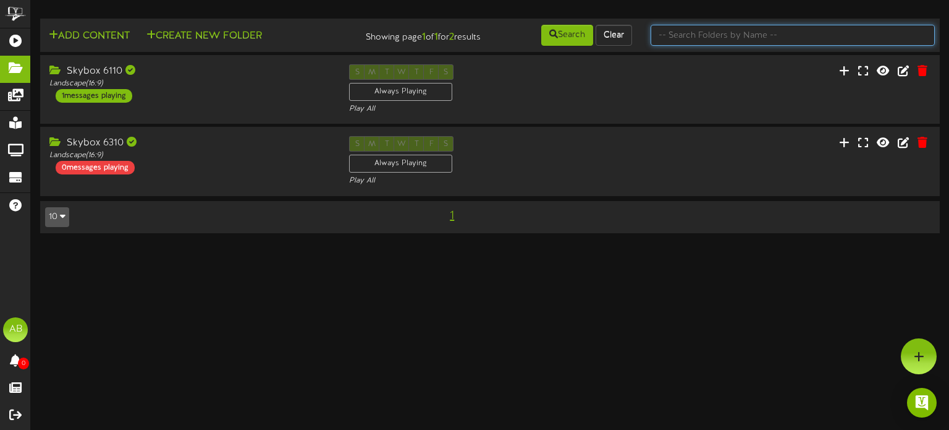
click at [694, 41] on input "text" at bounding box center [793, 35] width 284 height 21
type input "16"
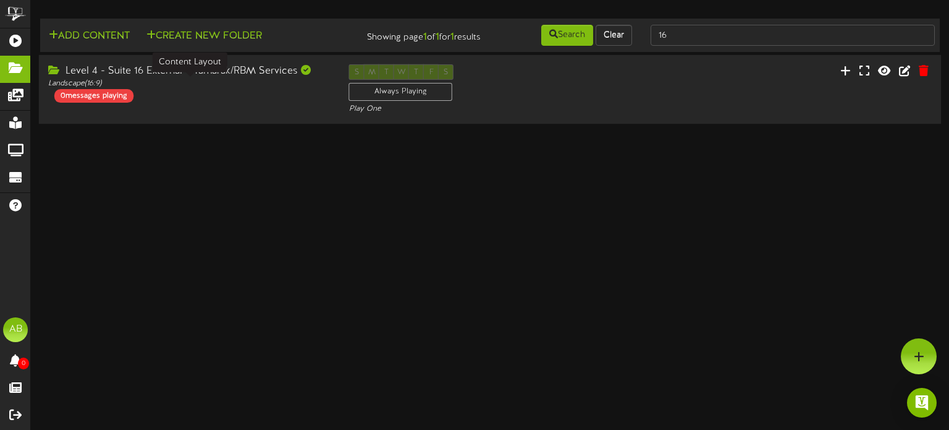
click at [210, 85] on div "Landscape ( 16:9 )" at bounding box center [189, 84] width 282 height 11
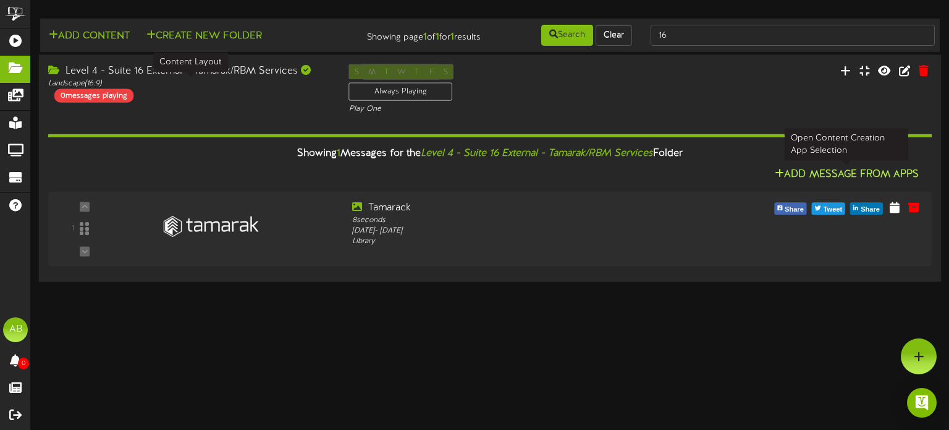
click at [824, 171] on button "Add Message From Apps" at bounding box center [846, 174] width 151 height 15
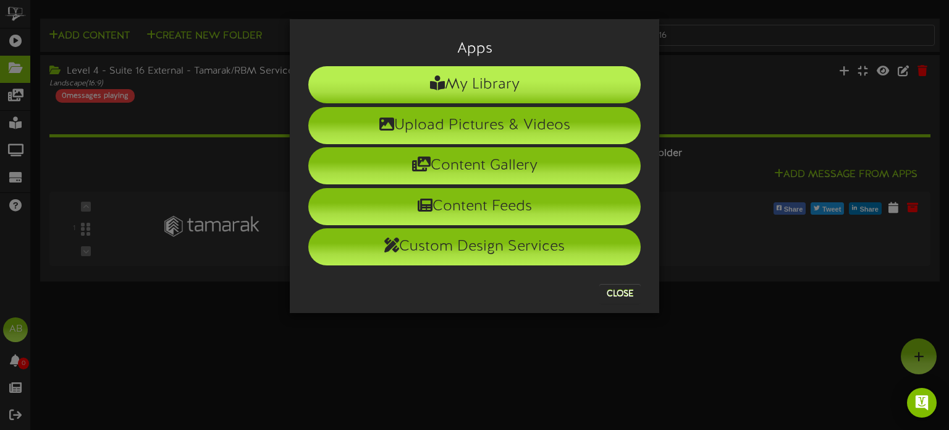
click at [462, 100] on li "My Library" at bounding box center [474, 84] width 333 height 37
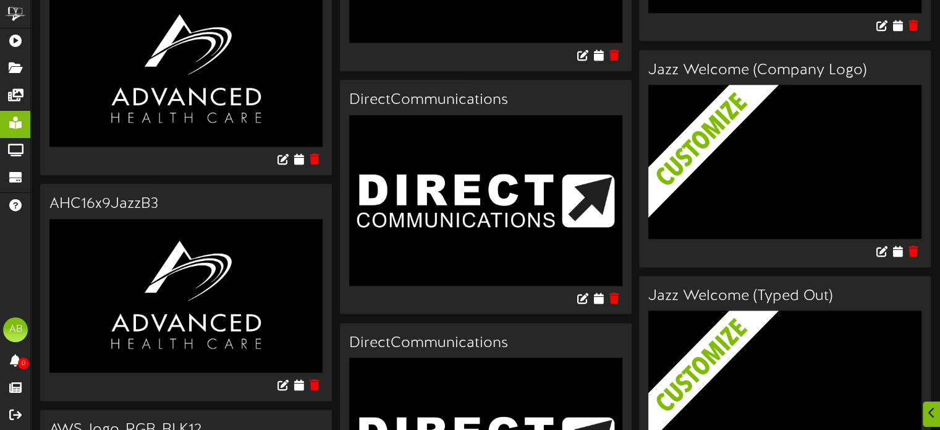
scroll to position [1481, 0]
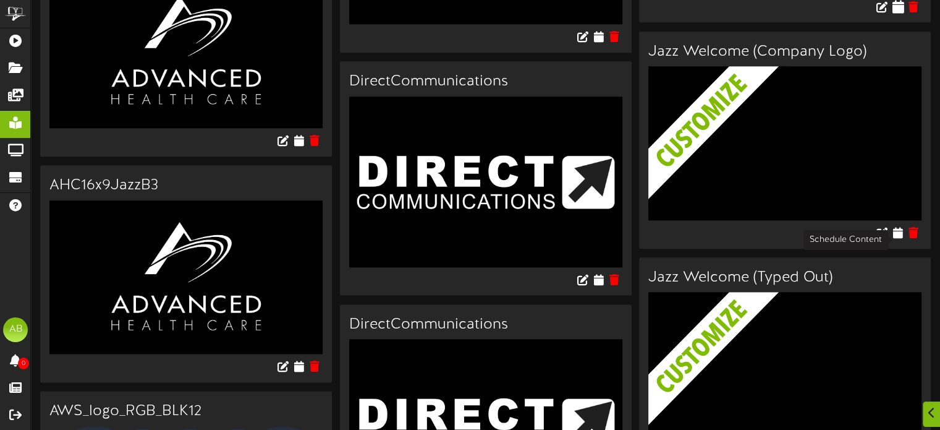
click at [901, 13] on icon at bounding box center [898, 6] width 12 height 14
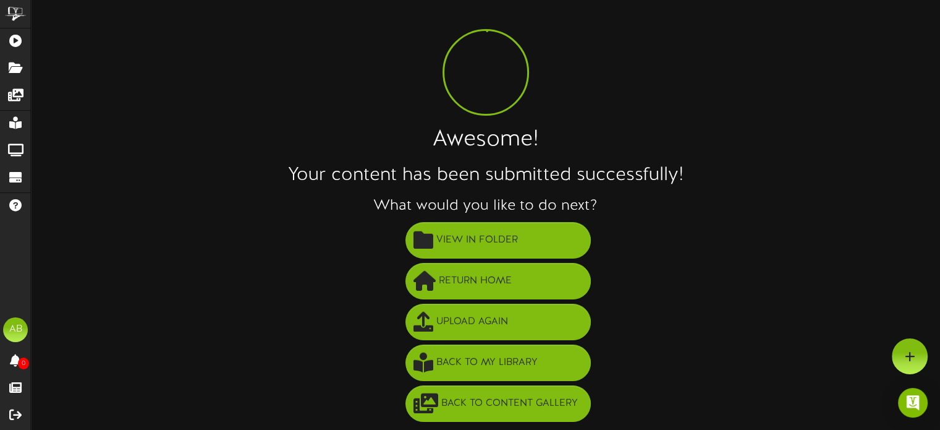
scroll to position [22, 0]
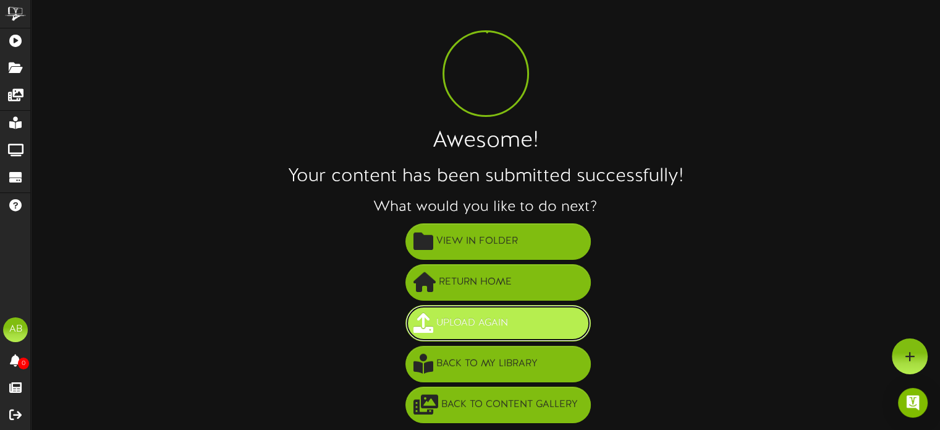
click at [550, 316] on button "Upload Again" at bounding box center [498, 323] width 185 height 36
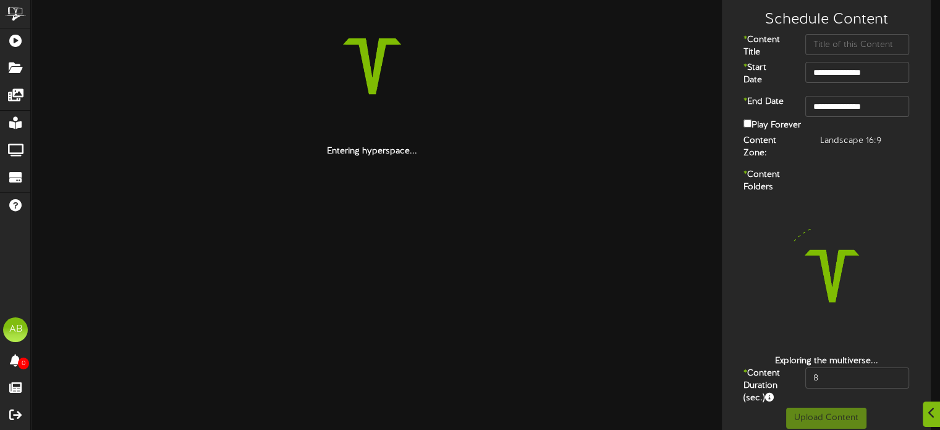
scroll to position [26, 0]
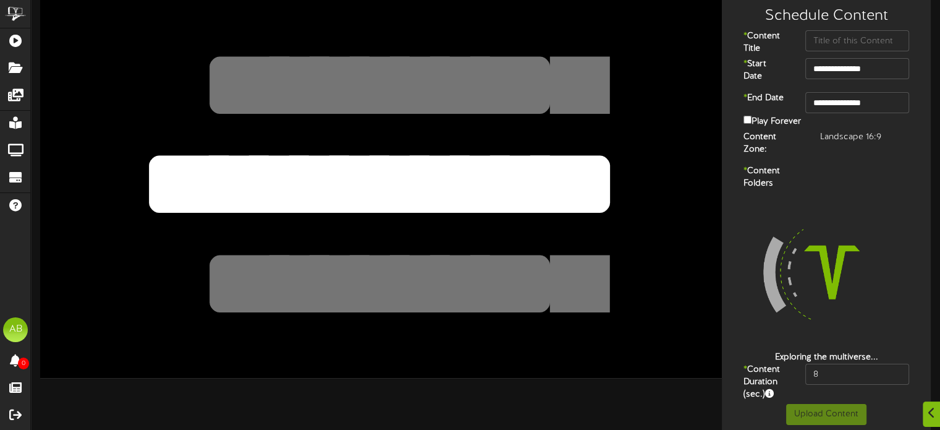
click at [447, 211] on textarea "**********" at bounding box center [379, 183] width 562 height 129
drag, startPoint x: 616, startPoint y: 192, endPoint x: 168, endPoint y: 148, distance: 450.3
click at [168, 148] on div "**********" at bounding box center [381, 185] width 682 height 383
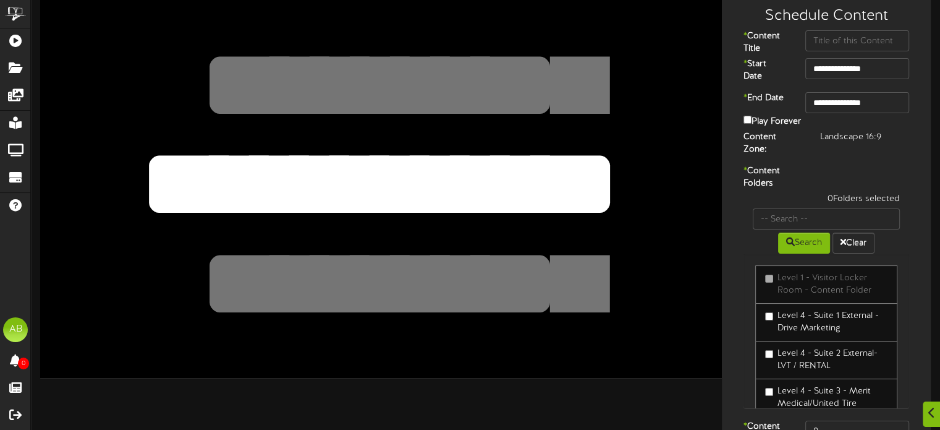
type textarea "*"
drag, startPoint x: 628, startPoint y: 200, endPoint x: 127, endPoint y: 177, distance: 501.8
click at [127, 177] on textarea "**********" at bounding box center [379, 183] width 562 height 129
type textarea "**********"
click at [835, 32] on input "text" at bounding box center [857, 40] width 104 height 21
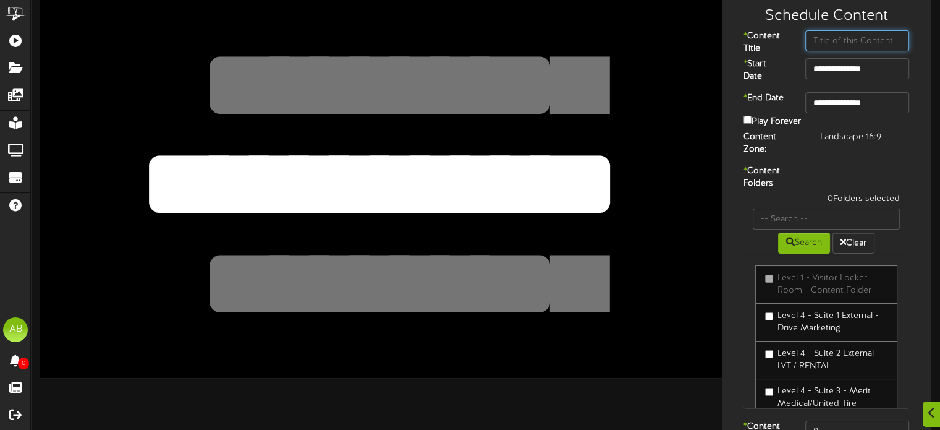
paste input "RBM Services"
type input "RBM Services"
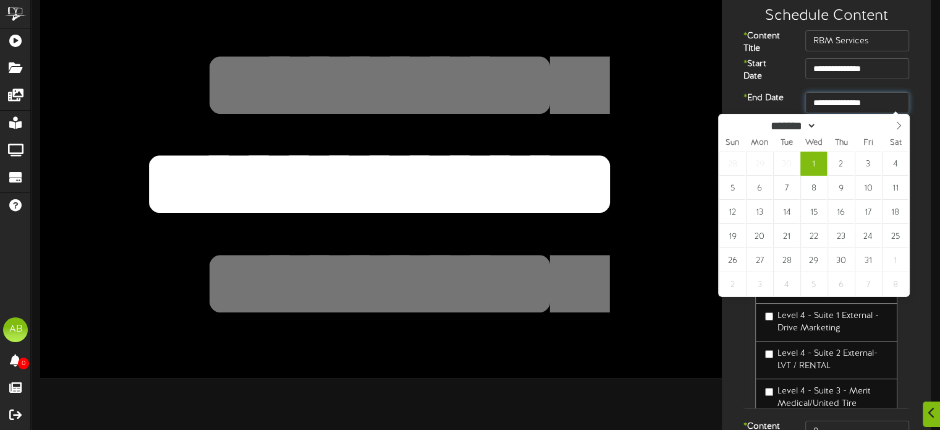
click at [862, 98] on input "**********" at bounding box center [857, 102] width 104 height 21
type input "**********"
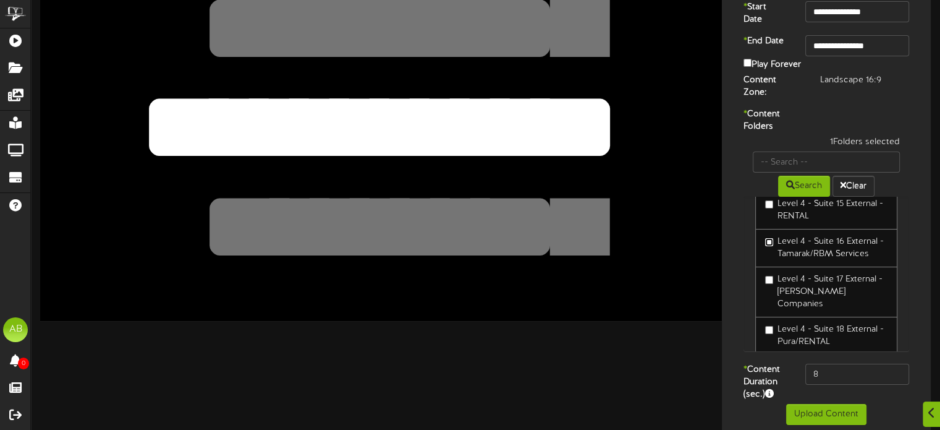
scroll to position [519, 0]
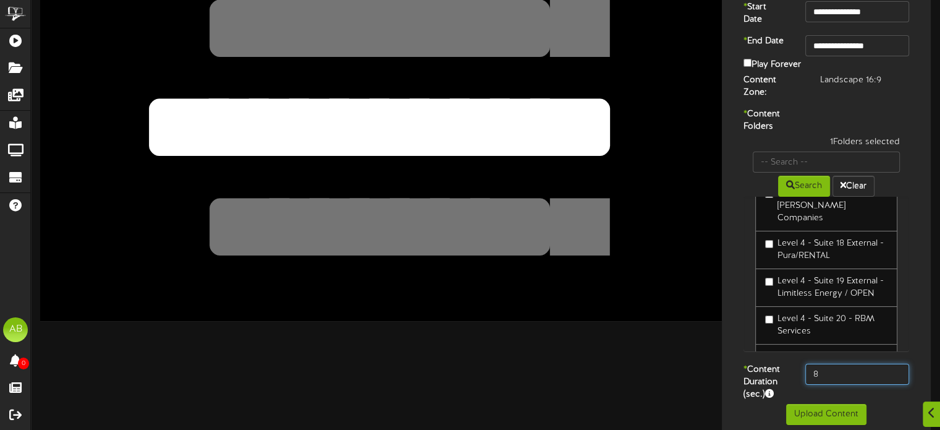
click at [846, 372] on input "8" at bounding box center [857, 373] width 104 height 21
type input "600"
click at [841, 404] on button "Upload Content" at bounding box center [826, 414] width 80 height 21
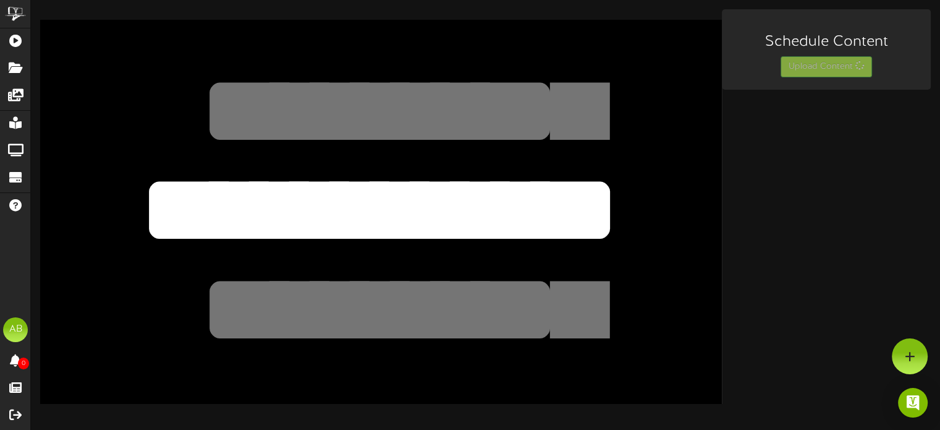
scroll to position [0, 0]
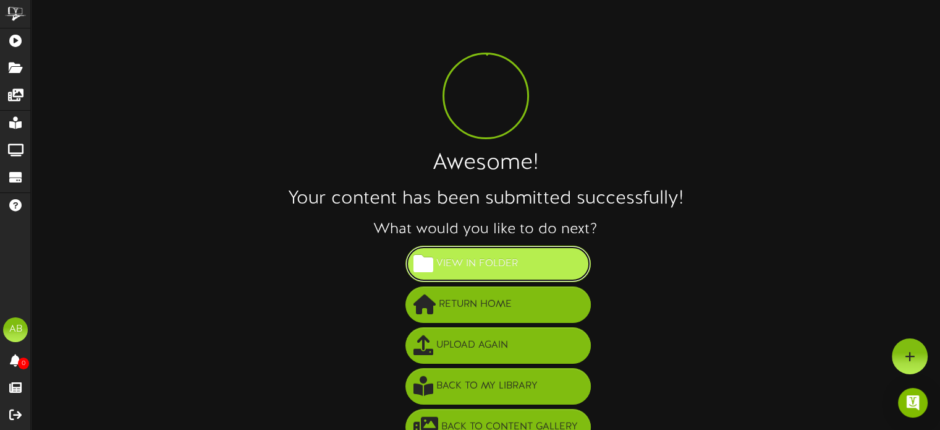
click at [511, 259] on span "View in Folder" at bounding box center [477, 263] width 88 height 20
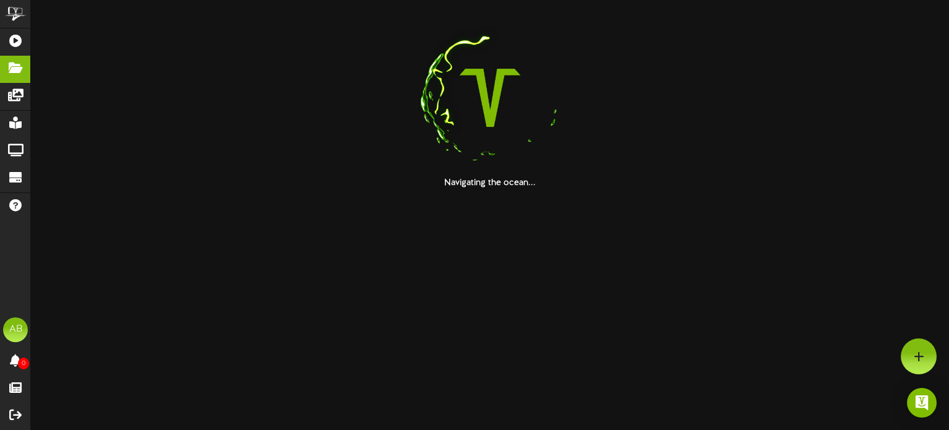
click at [511, 189] on html "ChannelValet Playlists Folders Messages My Library Groups Devices Help AB [PERS…" at bounding box center [474, 94] width 949 height 189
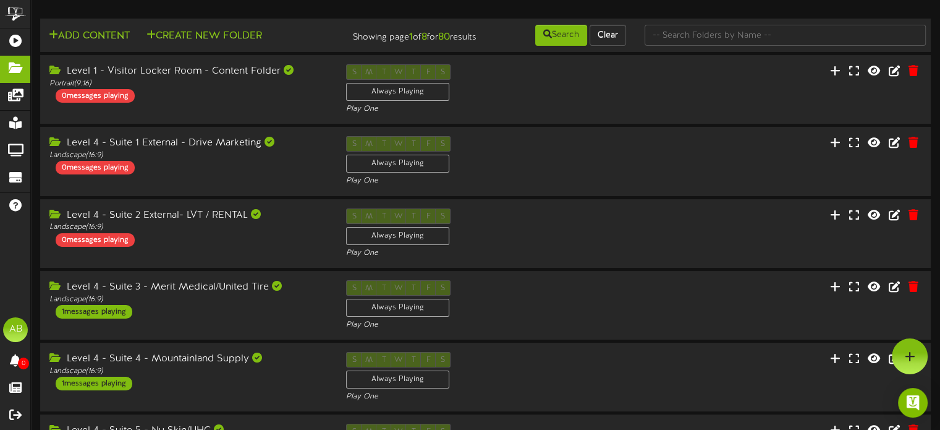
click at [710, 229] on div "Level 4 - Suite 2 External- LVT / RENTAL Landscape ( 16:9 ) 0 messages playing …" at bounding box center [485, 233] width 891 height 50
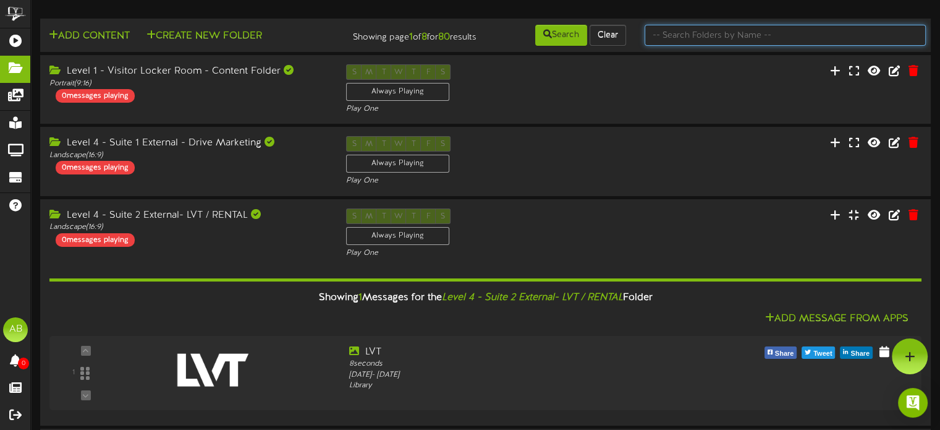
click at [733, 42] on input "text" at bounding box center [785, 35] width 281 height 21
click at [668, 35] on input "text" at bounding box center [785, 35] width 281 height 21
type input "20"
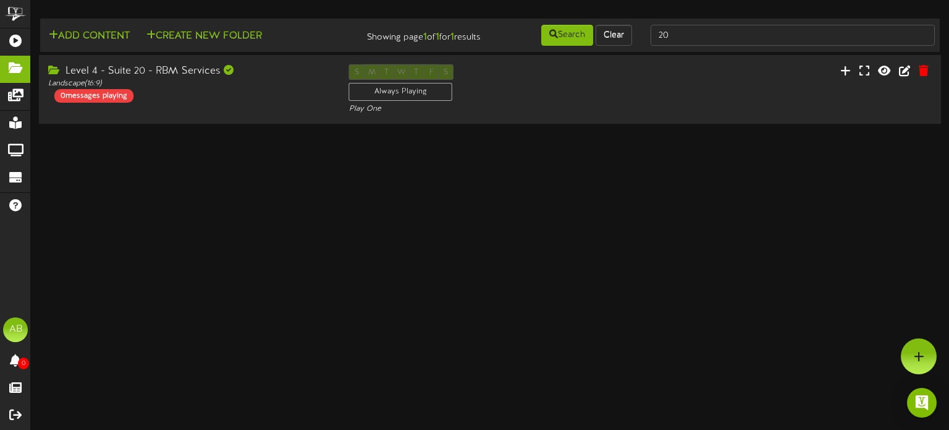
click at [210, 98] on div "Level 4 - Suite 20 - RBM Services Landscape ( 16:9 ) 0 messages playing" at bounding box center [189, 83] width 301 height 38
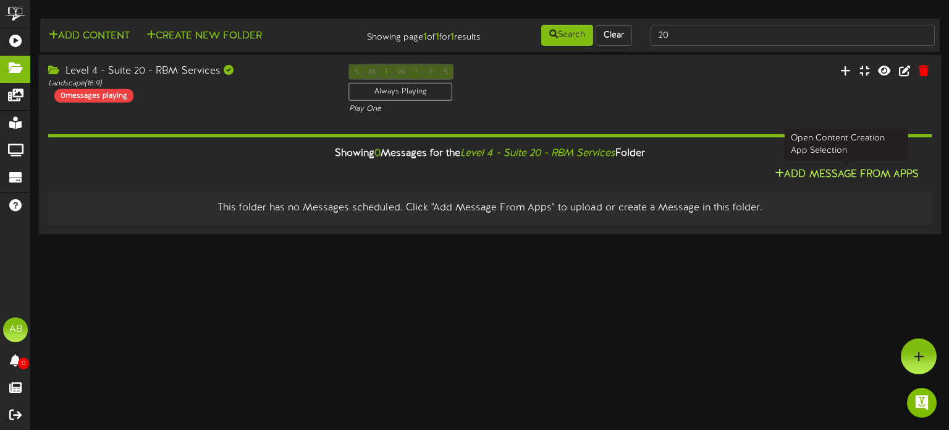
click at [801, 170] on button "Add Message From Apps" at bounding box center [846, 174] width 151 height 15
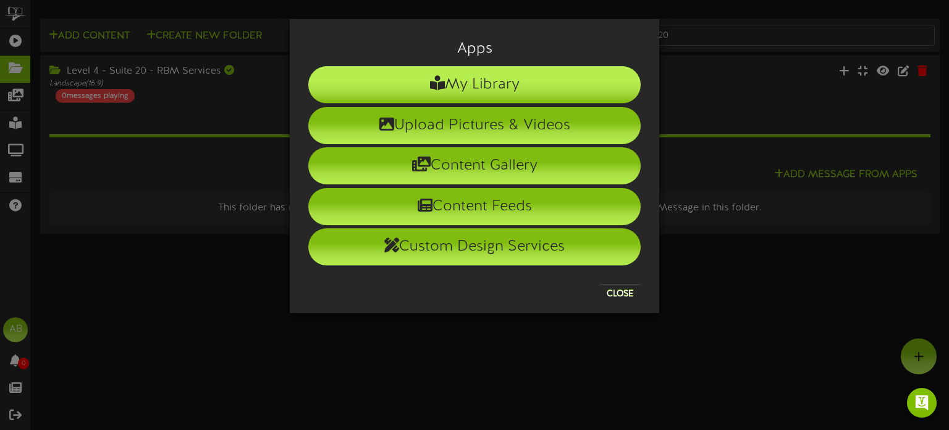
click at [538, 87] on li "My Library" at bounding box center [474, 84] width 333 height 37
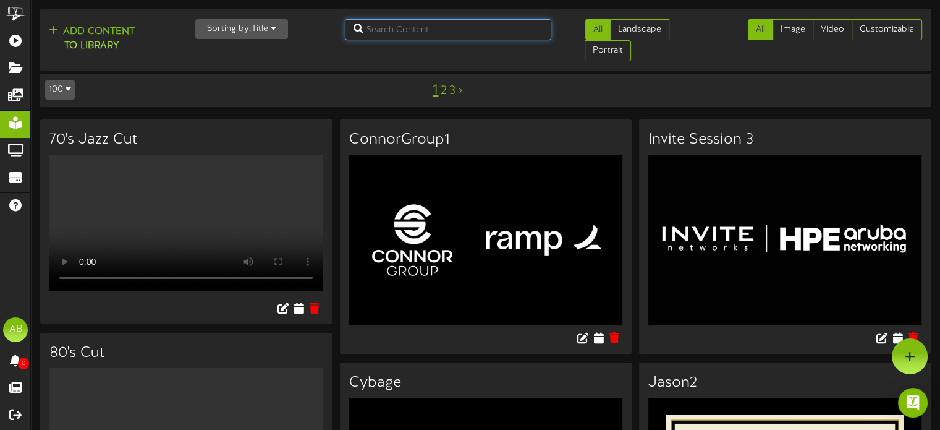
click at [400, 30] on input "text" at bounding box center [448, 29] width 206 height 21
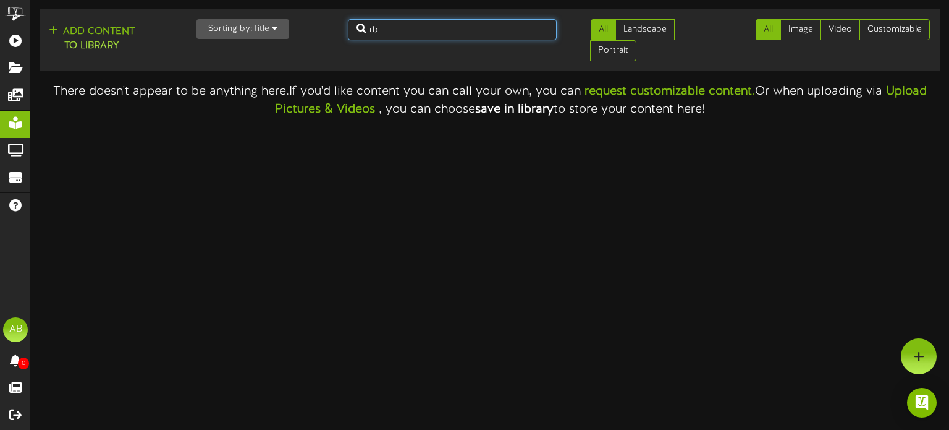
type input "r"
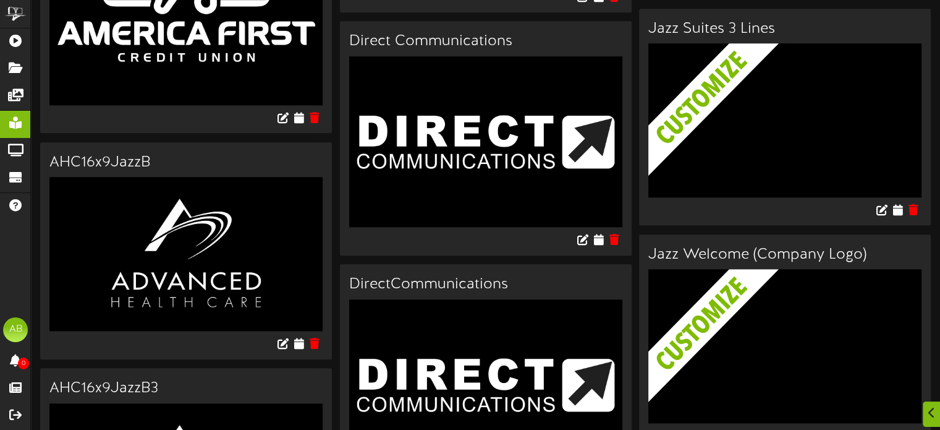
scroll to position [1461, 0]
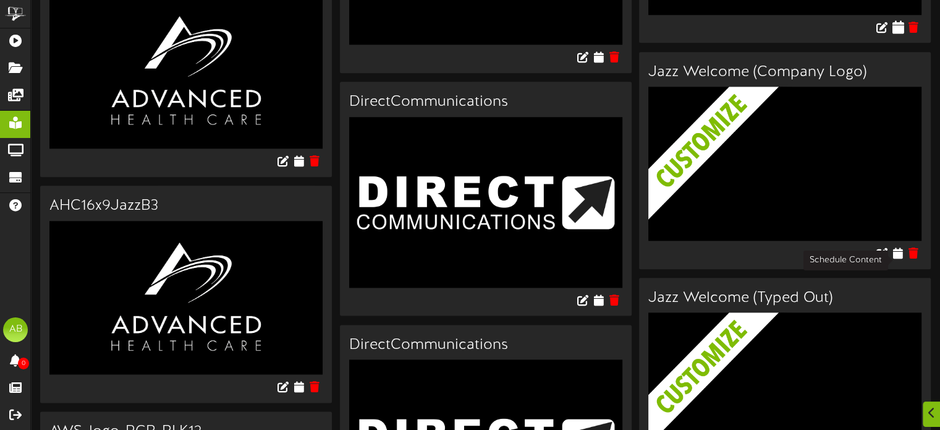
click at [898, 33] on icon at bounding box center [898, 27] width 12 height 14
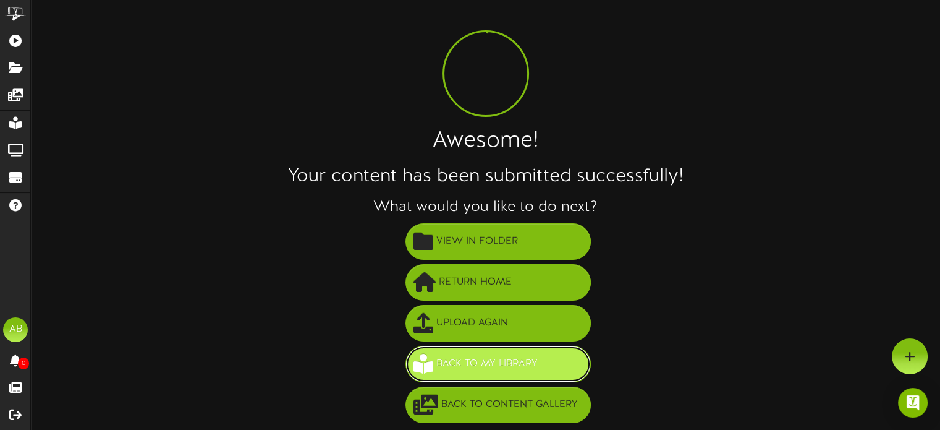
click at [500, 355] on span "Back to My Library" at bounding box center [487, 364] width 108 height 20
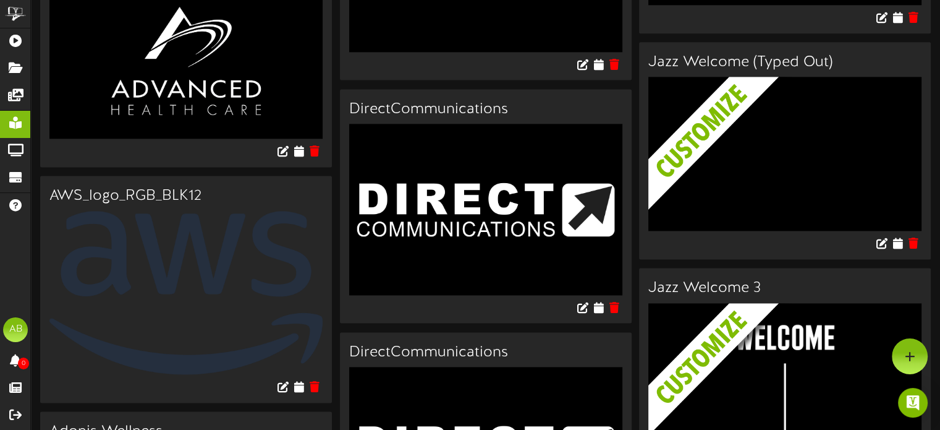
scroll to position [1464, 0]
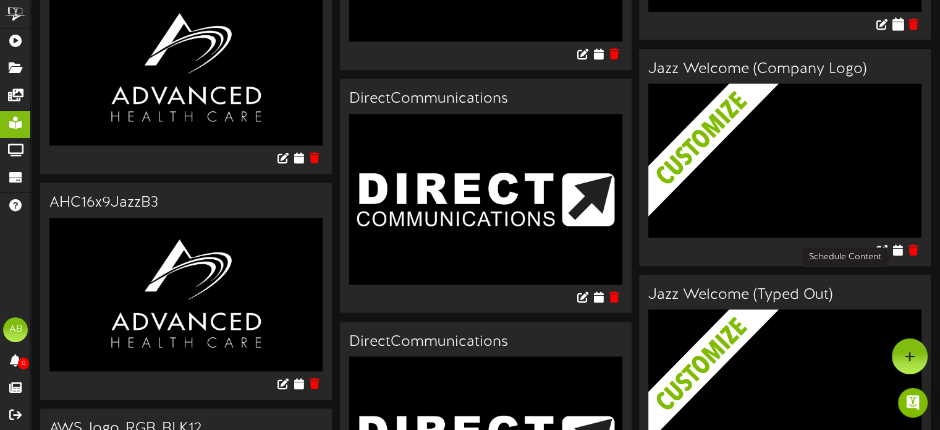
click at [898, 30] on icon at bounding box center [898, 24] width 12 height 14
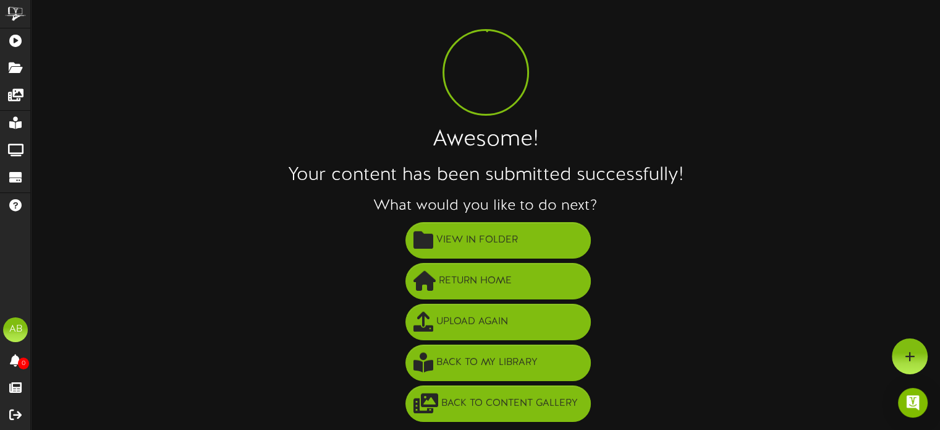
scroll to position [22, 0]
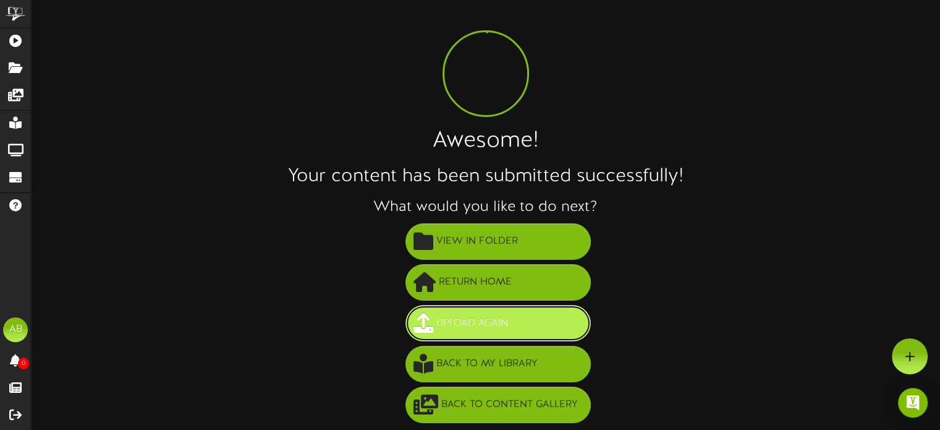
click at [524, 318] on button "Upload Again" at bounding box center [498, 323] width 185 height 36
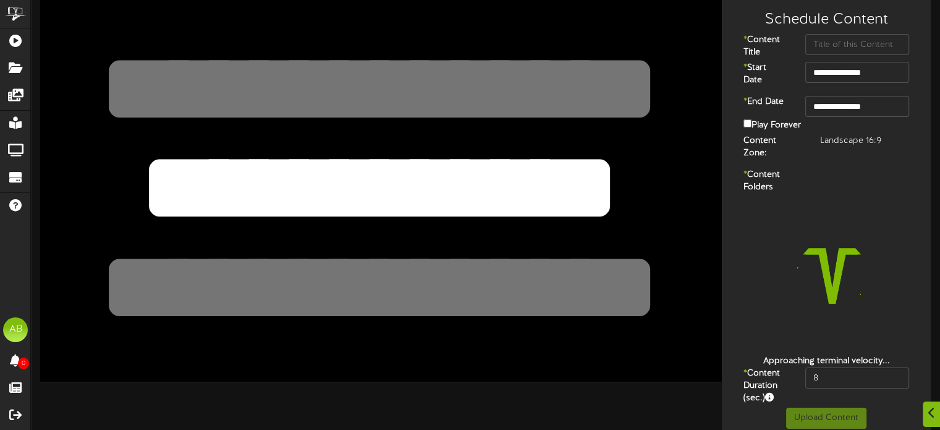
scroll to position [26, 0]
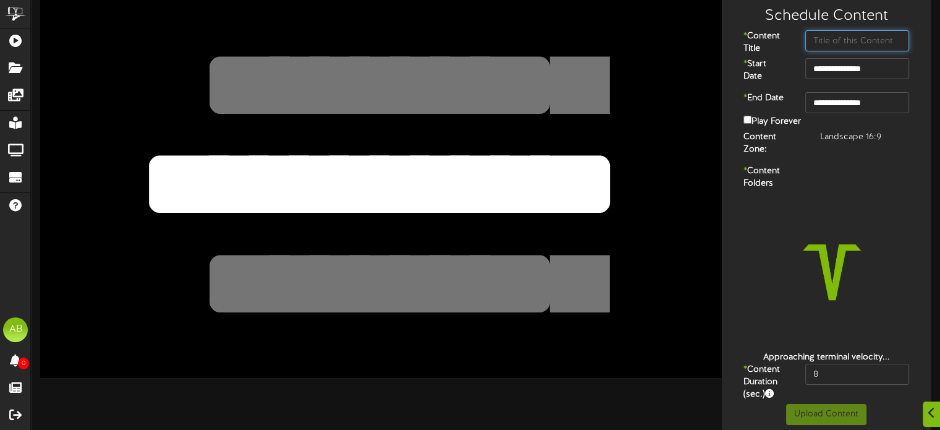
click at [865, 39] on input "text" at bounding box center [857, 40] width 104 height 21
paste input "RBM Services"
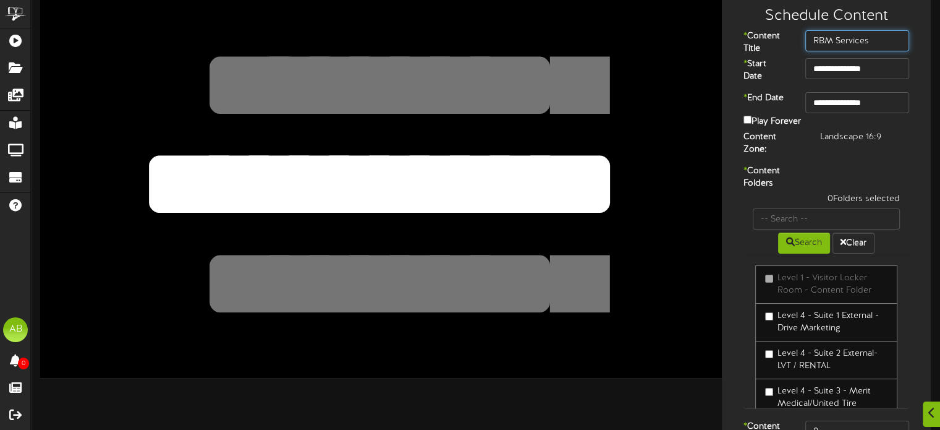
type input "RBM Services"
click at [881, 88] on div "**********" at bounding box center [826, 108] width 203 height 45
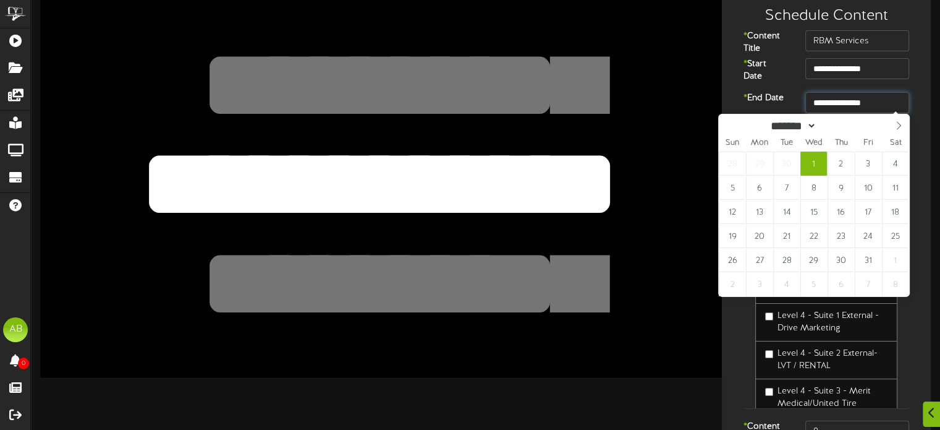
click at [878, 104] on input "**********" at bounding box center [857, 102] width 104 height 21
type input "**********"
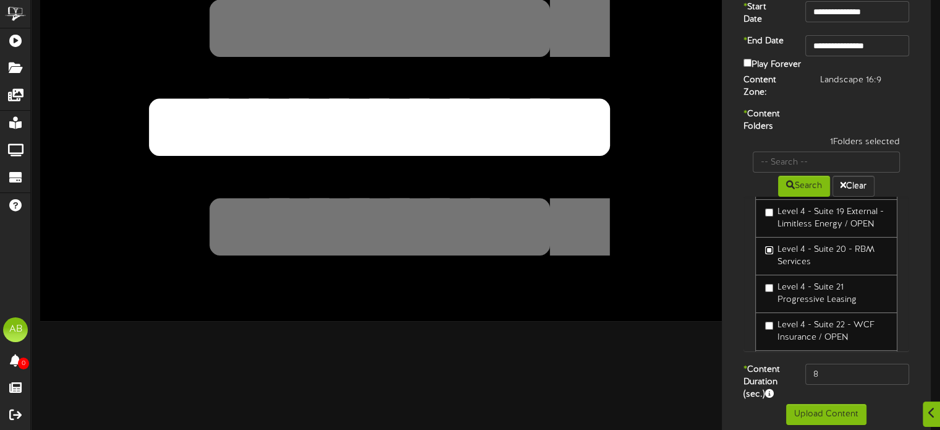
scroll to position [647, 0]
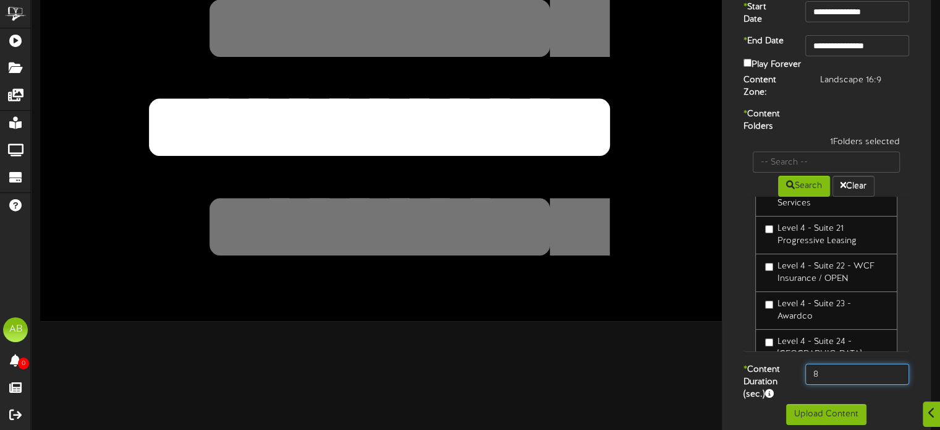
click at [842, 368] on input "8" at bounding box center [857, 373] width 104 height 21
type input "600"
click at [848, 404] on button "Upload Content" at bounding box center [826, 414] width 80 height 21
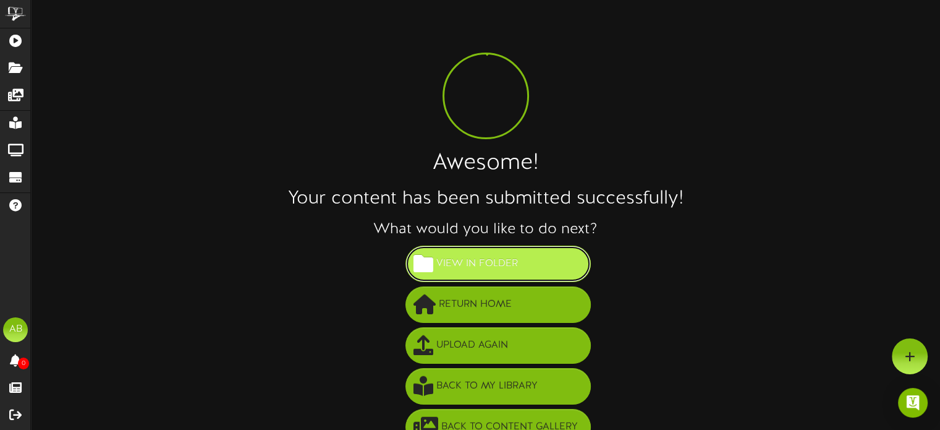
click at [509, 270] on span "View in Folder" at bounding box center [477, 263] width 88 height 20
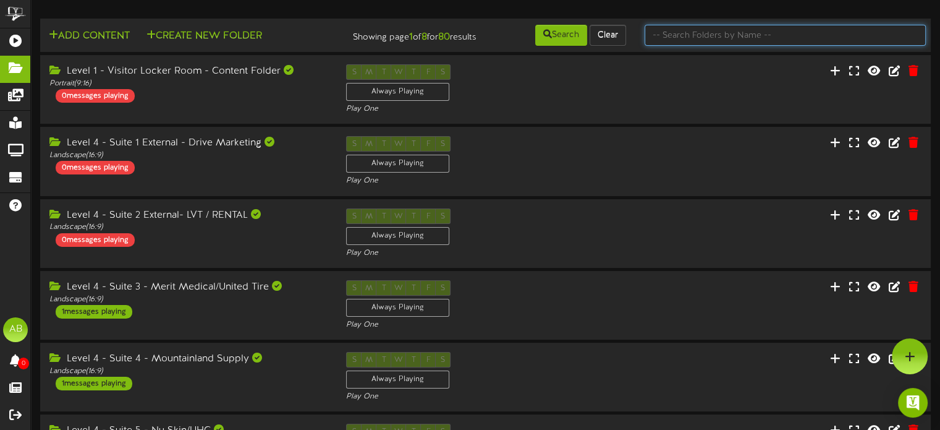
click at [746, 30] on input "text" at bounding box center [785, 35] width 281 height 21
type input "19"
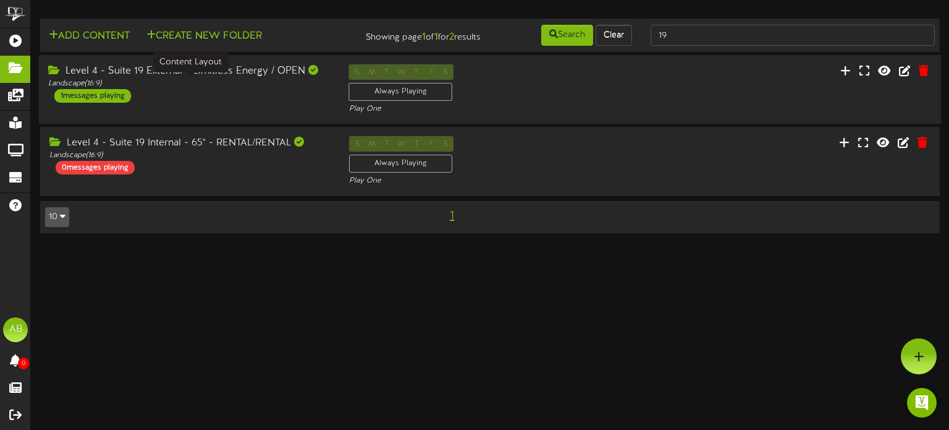
click at [244, 101] on div "Level 4 - Suite 19 External - Limitless Energy / OPEN Landscape ( 16:9 ) 1 mess…" at bounding box center [189, 83] width 301 height 38
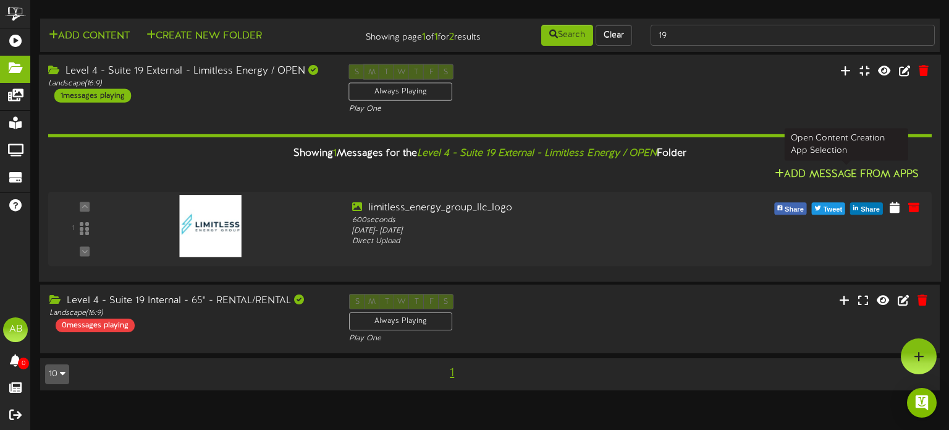
click at [873, 168] on button "Add Message From Apps" at bounding box center [846, 174] width 151 height 15
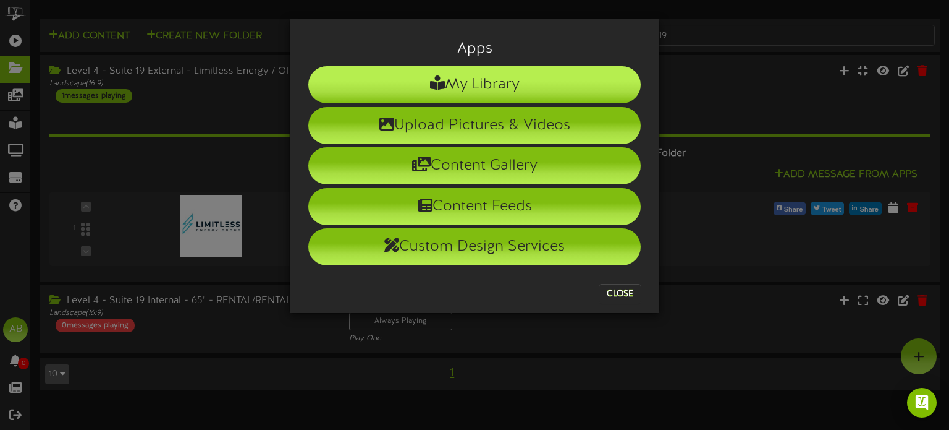
click at [505, 88] on li "My Library" at bounding box center [474, 84] width 333 height 37
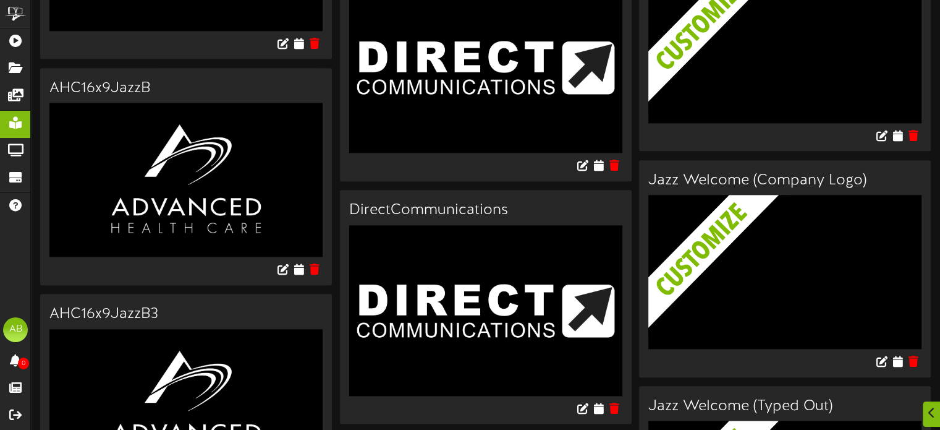
scroll to position [1469, 0]
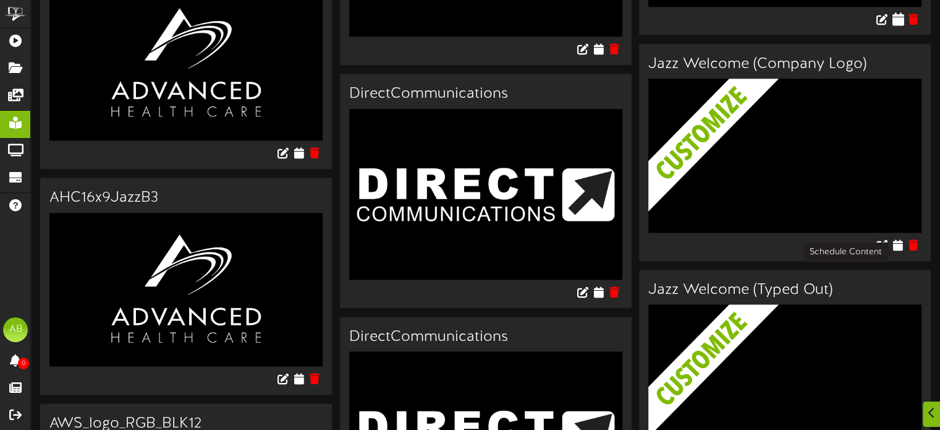
click at [894, 25] on icon at bounding box center [898, 19] width 12 height 14
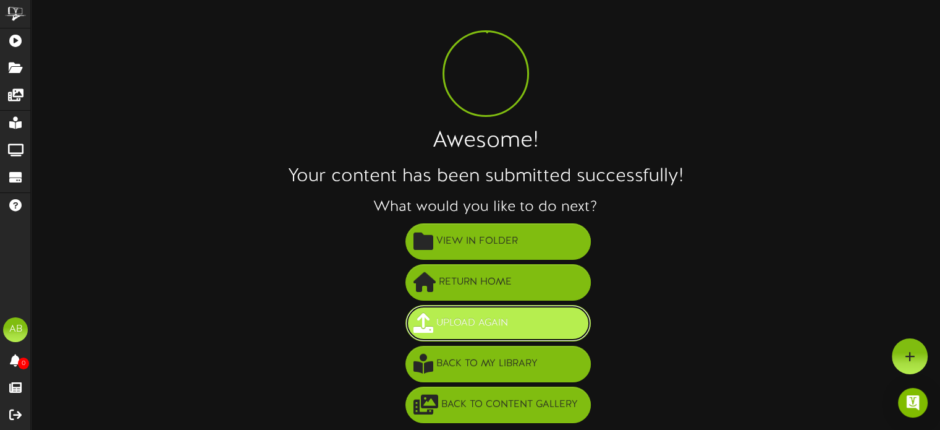
click at [523, 325] on button "Upload Again" at bounding box center [498, 323] width 185 height 36
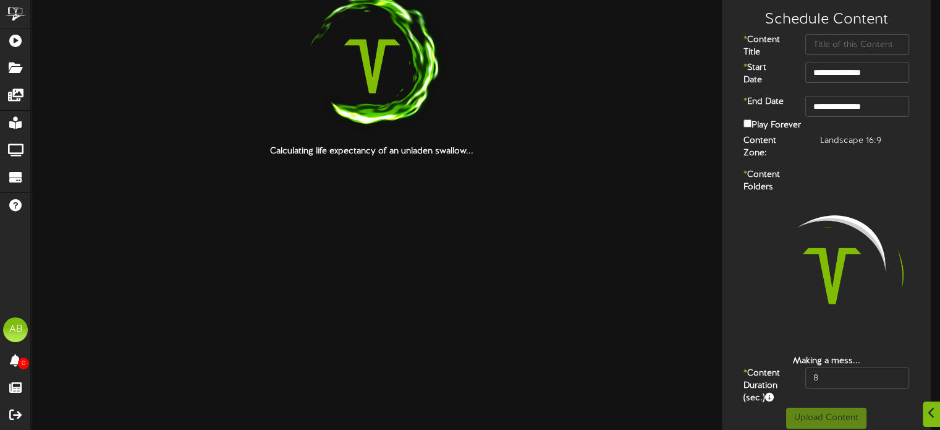
scroll to position [26, 0]
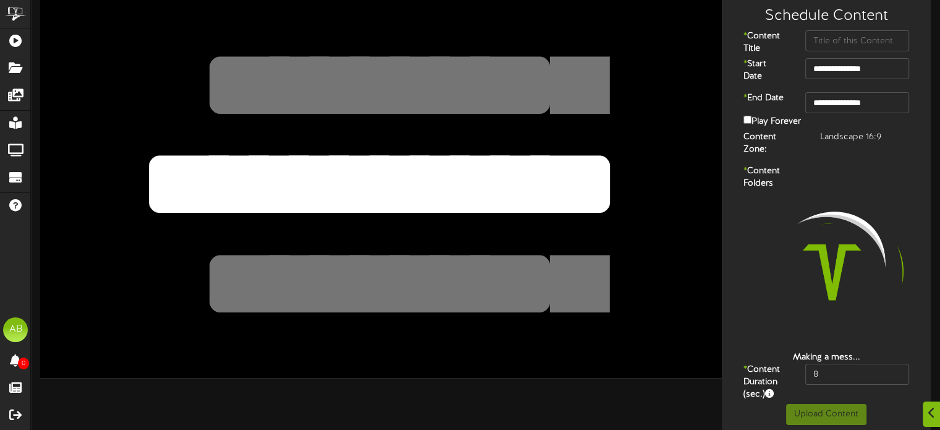
click at [482, 224] on textarea at bounding box center [379, 283] width 562 height 129
click at [586, 170] on textarea "**********" at bounding box center [379, 183] width 562 height 129
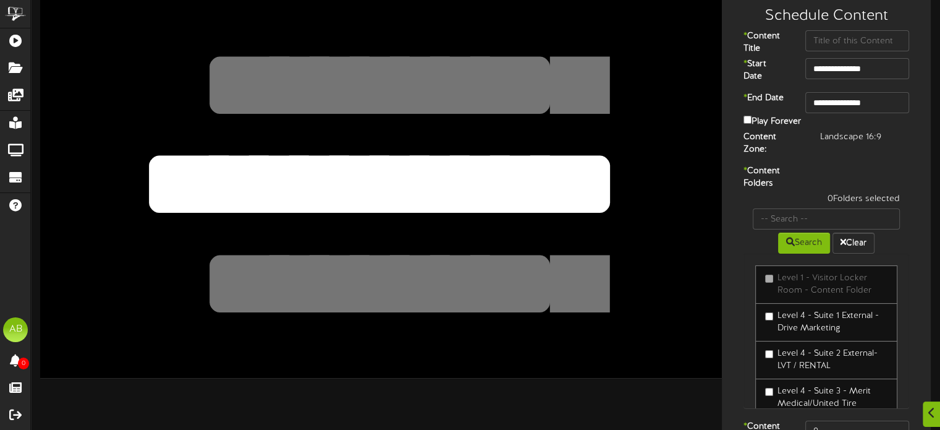
drag, startPoint x: 594, startPoint y: 171, endPoint x: 130, endPoint y: 148, distance: 464.2
click at [130, 148] on div "**********" at bounding box center [381, 185] width 682 height 383
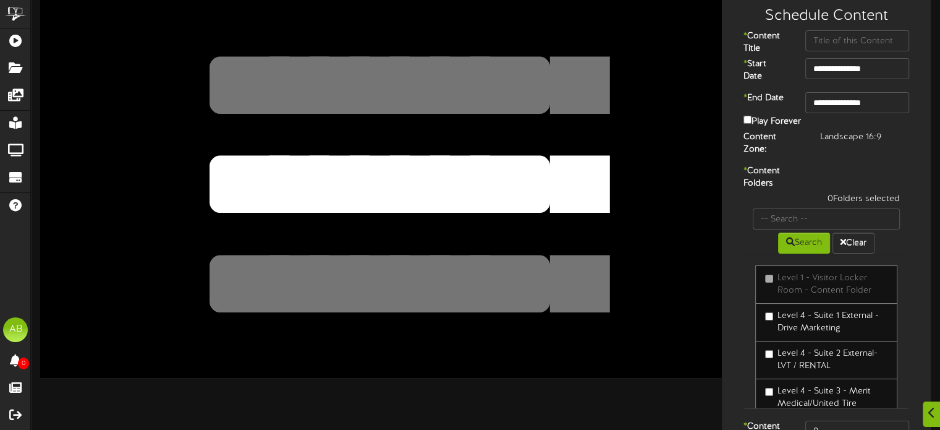
drag, startPoint x: 100, startPoint y: 168, endPoint x: 645, endPoint y: 192, distance: 546.3
click at [645, 192] on textarea "**********" at bounding box center [379, 183] width 562 height 129
type textarea "**********"
click at [868, 34] on input "text" at bounding box center [857, 40] width 104 height 21
paste input "Limitless Energy"
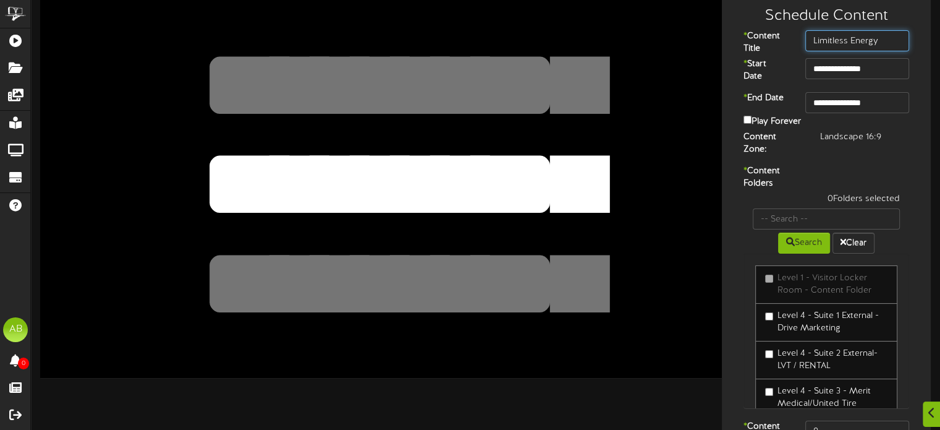
type input "Limitless Energy"
click at [875, 111] on body "ChannelValet Playlists Folders Messages My Library Groups Devices Help AB [PERS…" at bounding box center [470, 234] width 940 height 520
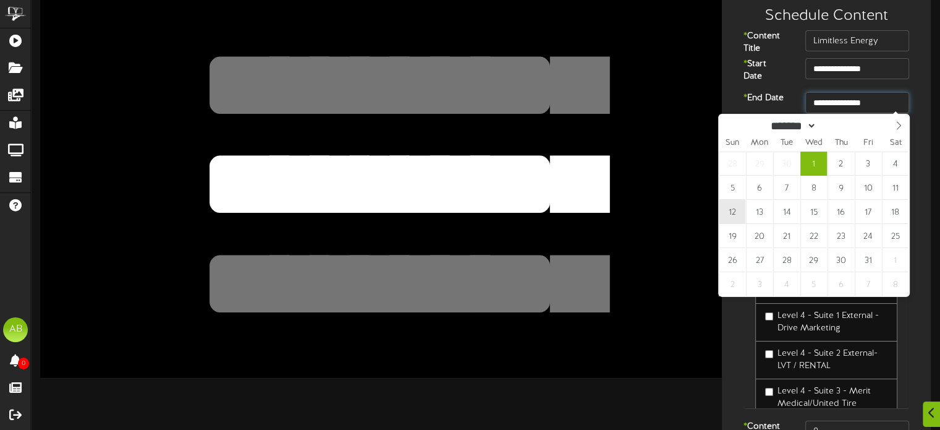
type input "**********"
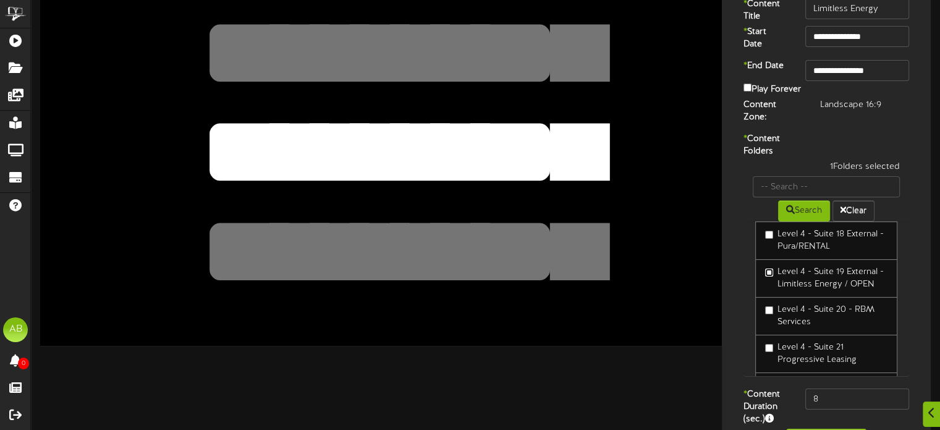
scroll to position [603, 0]
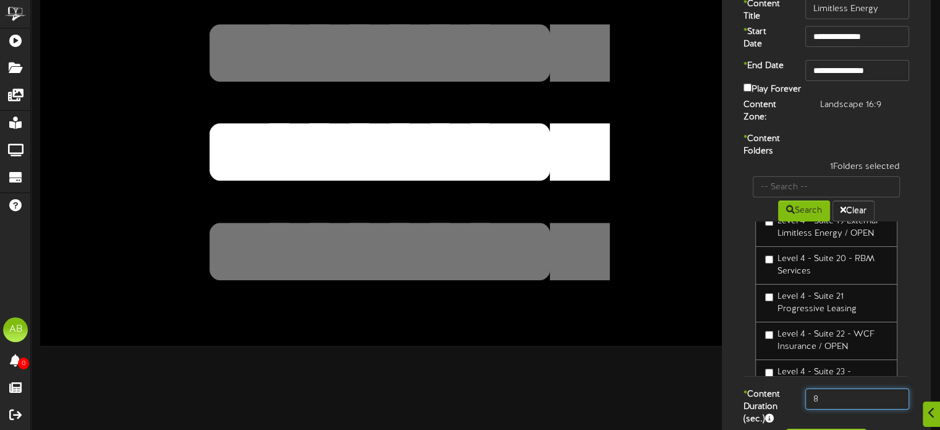
click at [839, 392] on input "8" at bounding box center [857, 398] width 104 height 21
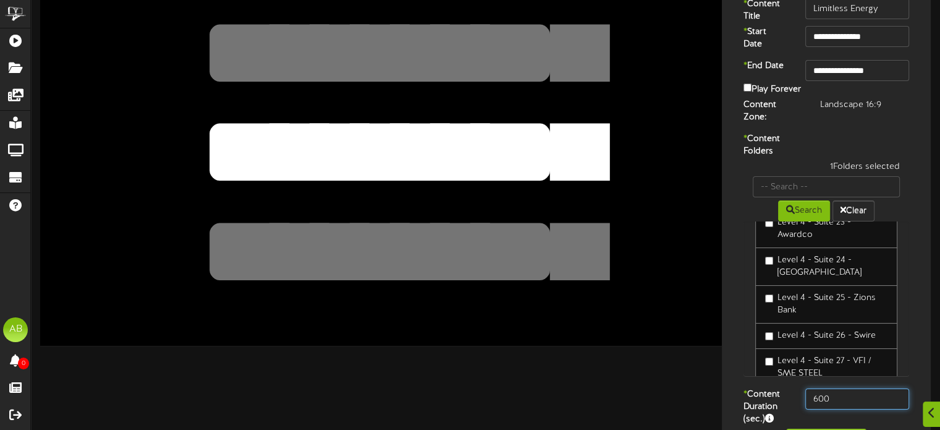
scroll to position [757, 0]
type input "600"
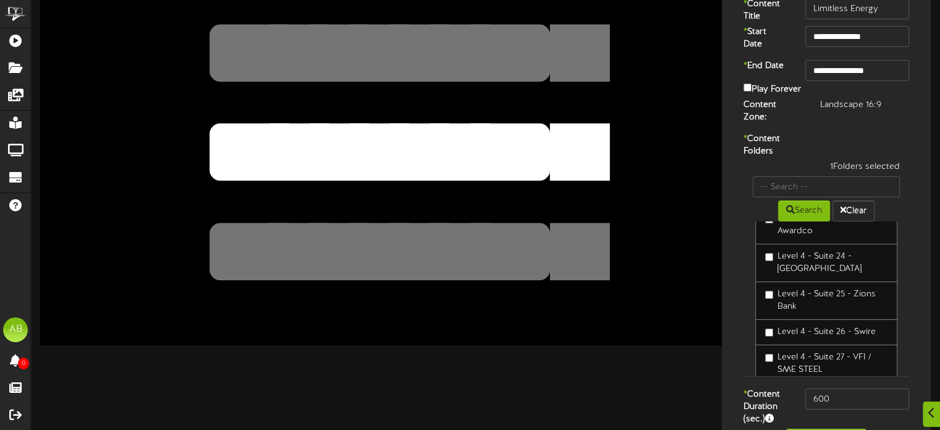
click at [893, 417] on div "* Content Duration (sec.) 600" at bounding box center [826, 408] width 203 height 40
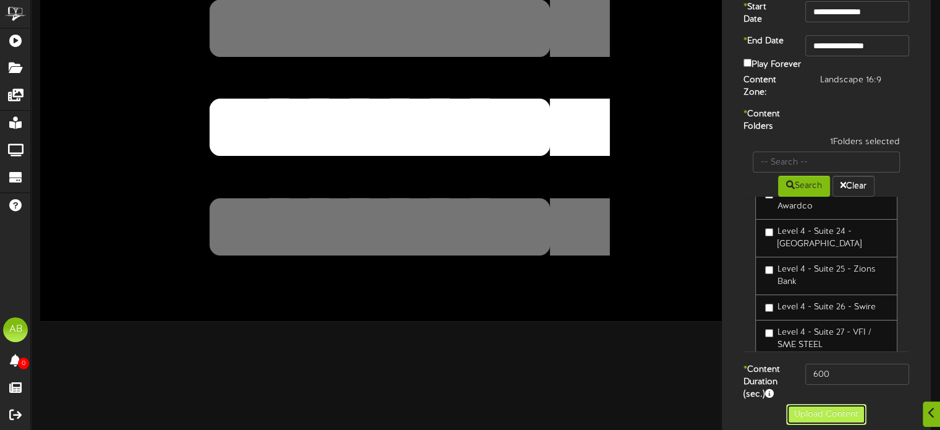
click at [823, 407] on button "Upload Content" at bounding box center [826, 414] width 80 height 21
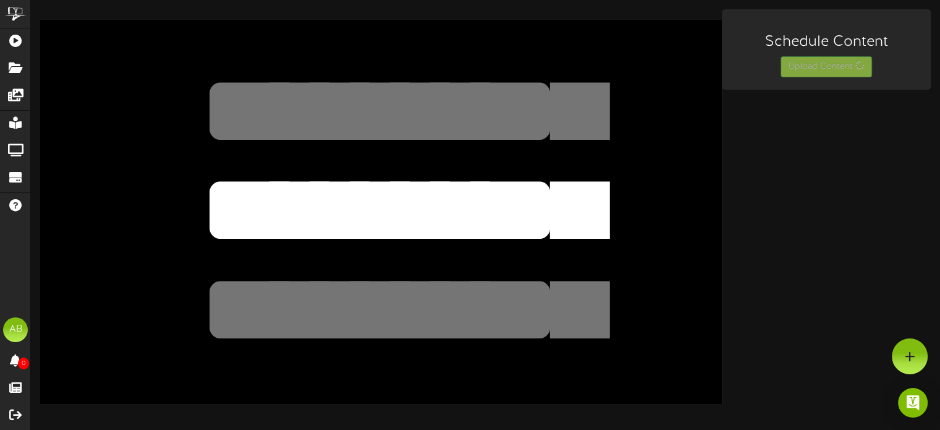
scroll to position [0, 0]
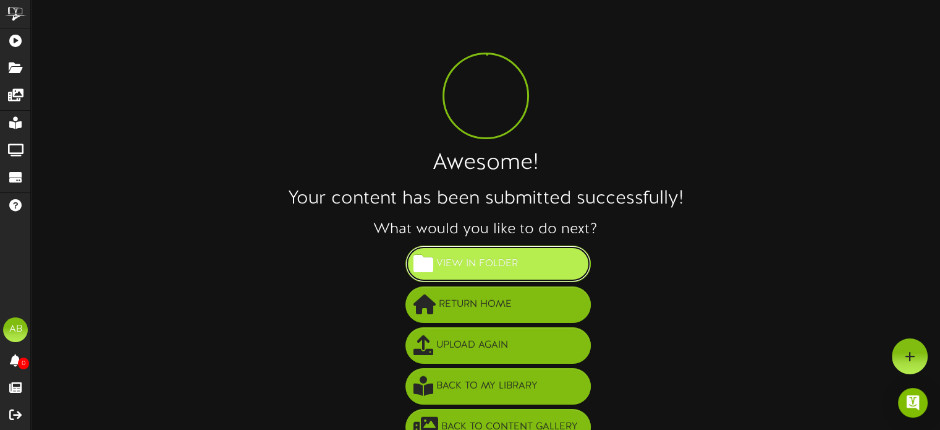
click at [539, 260] on button "View in Folder" at bounding box center [498, 263] width 185 height 36
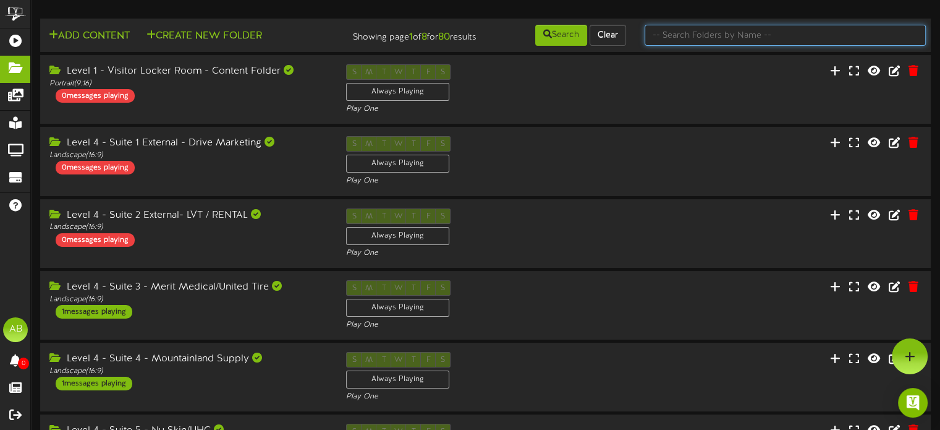
click at [720, 33] on input "text" at bounding box center [785, 35] width 281 height 21
type input "19"
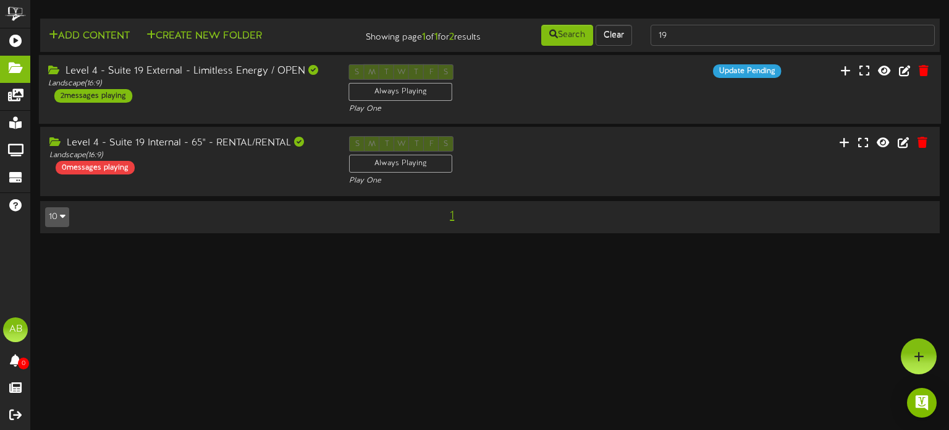
click at [282, 96] on div "Level 4 - Suite 19 External - Limitless Energy / OPEN Landscape ( 16:9 ) 2 mess…" at bounding box center [189, 83] width 301 height 38
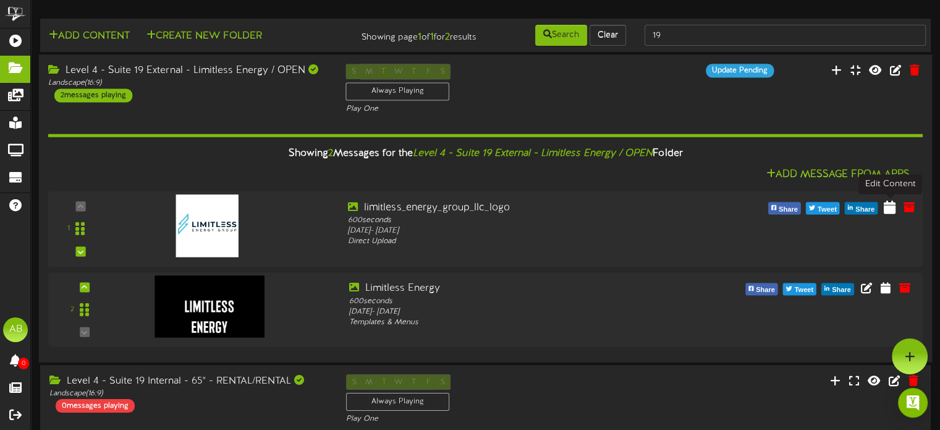
click at [890, 212] on icon at bounding box center [890, 207] width 12 height 14
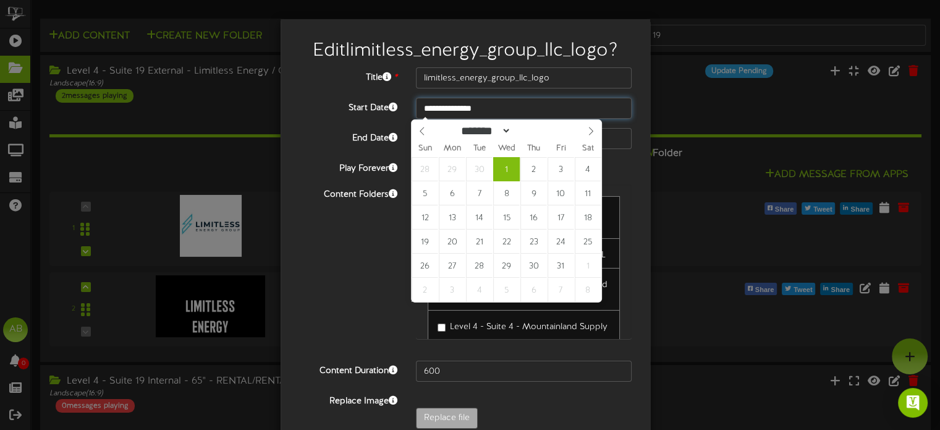
click at [497, 108] on input "**********" at bounding box center [524, 108] width 216 height 21
click at [467, 132] on select "******* ******** ***** ***** *** **** **** ****** ********* ******* ******** **…" at bounding box center [484, 130] width 54 height 13
select select "*"
click at [457, 124] on select "******* ******** ***** ***** *** **** **** ****** ********* ******* ******** **…" at bounding box center [484, 130] width 54 height 13
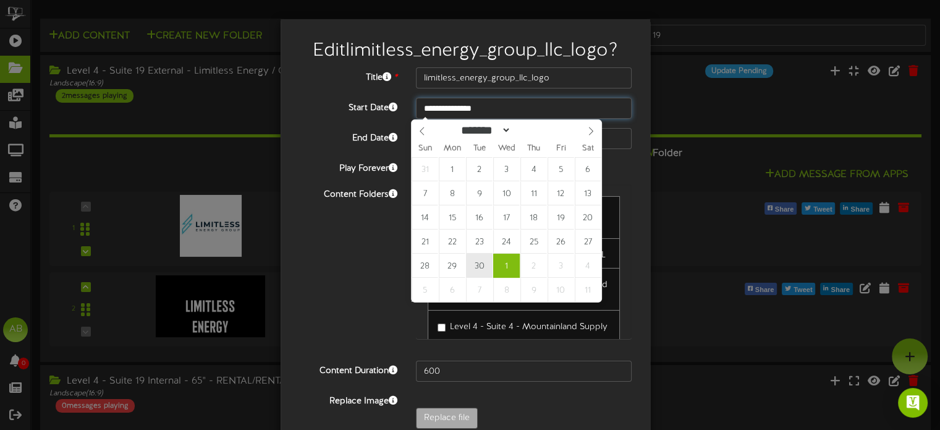
type input "**********"
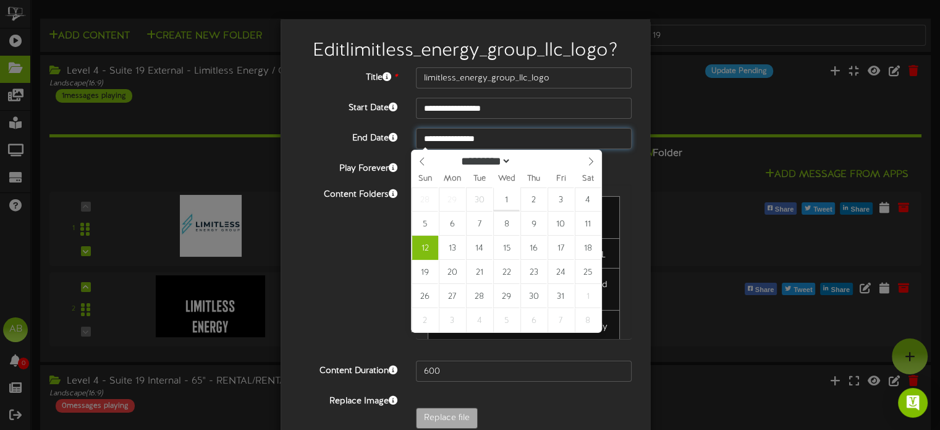
click at [467, 137] on input "**********" at bounding box center [524, 138] width 216 height 21
click at [480, 164] on select "********* ******* ******** ********" at bounding box center [484, 161] width 54 height 13
select select "*"
click at [457, 154] on select "********* ******* ******** ********" at bounding box center [484, 160] width 54 height 13
type input "**********"
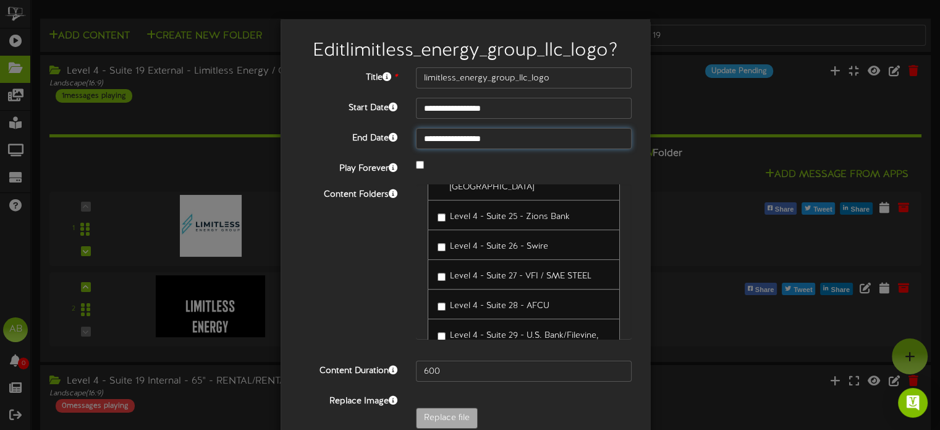
scroll to position [62, 0]
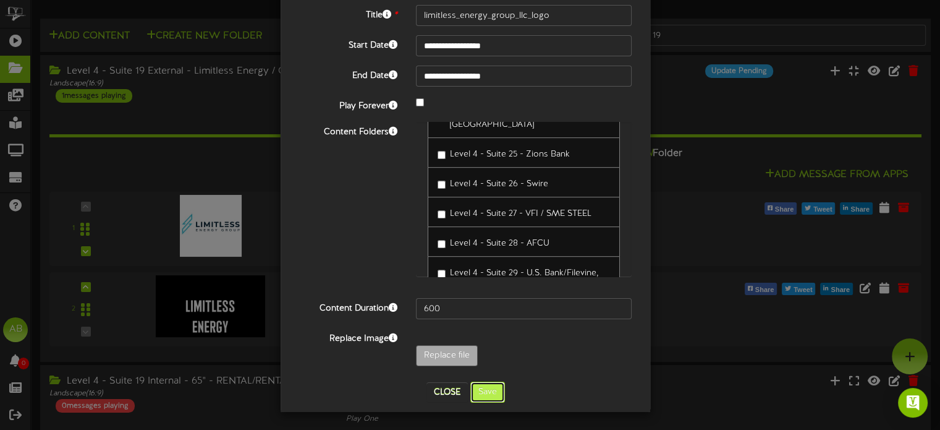
click at [490, 390] on button "Save" at bounding box center [487, 391] width 35 height 21
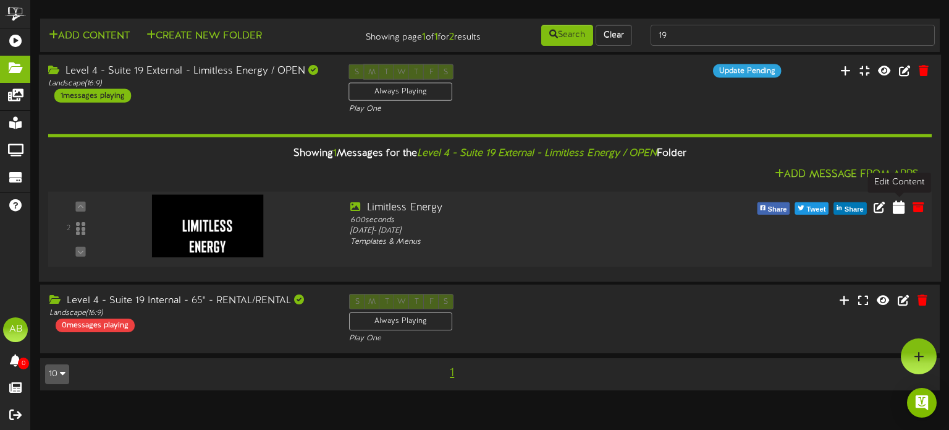
click at [896, 205] on icon at bounding box center [899, 207] width 12 height 14
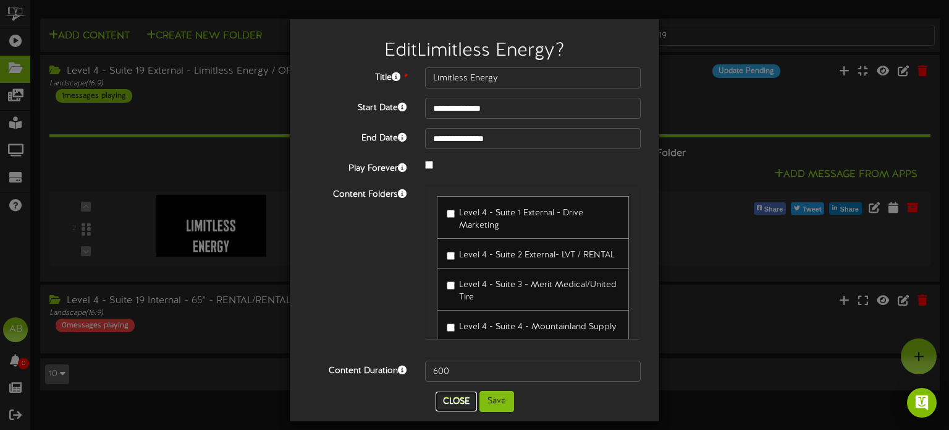
click at [457, 396] on button "Close" at bounding box center [456, 401] width 41 height 20
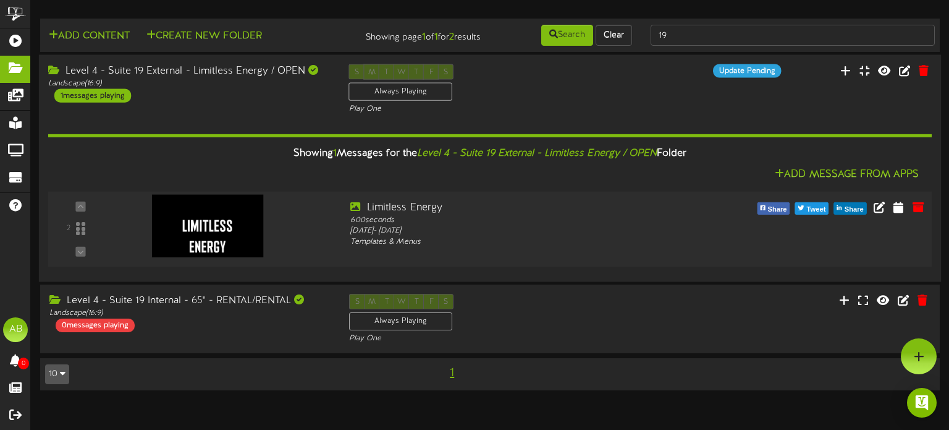
click at [222, 227] on img at bounding box center [207, 226] width 111 height 62
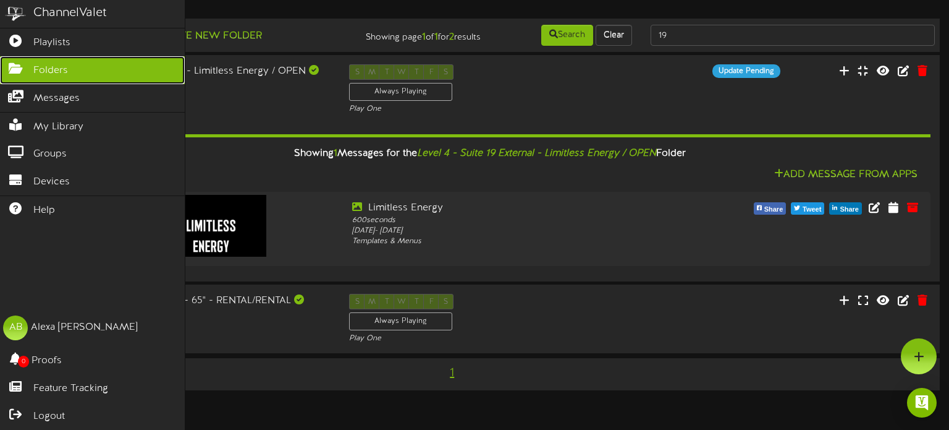
click at [0, 62] on icon at bounding box center [15, 66] width 31 height 9
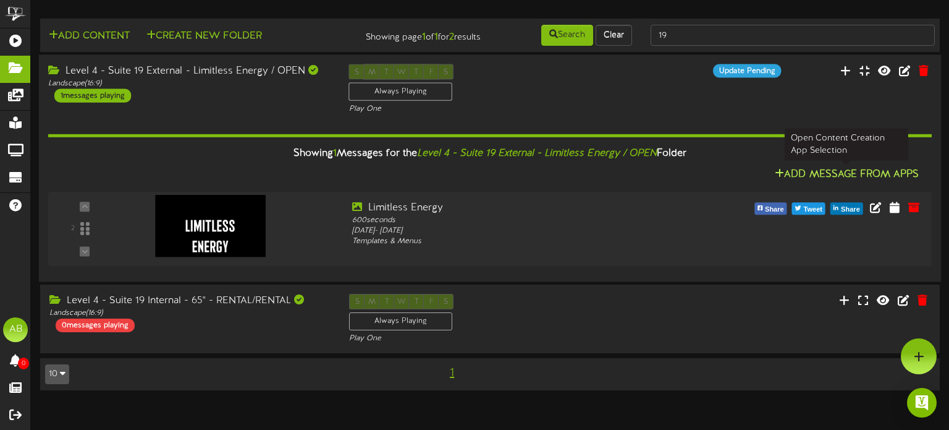
click at [883, 169] on button "Add Message From Apps" at bounding box center [846, 174] width 151 height 15
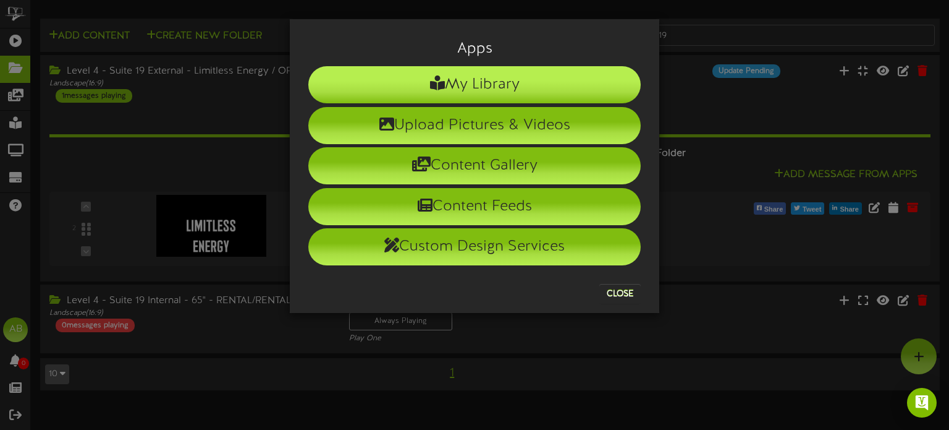
click at [481, 85] on li "My Library" at bounding box center [474, 84] width 333 height 37
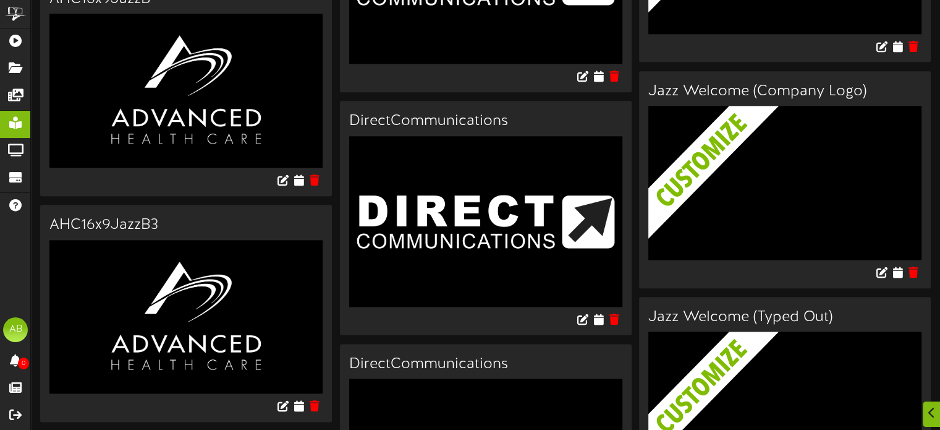
scroll to position [1438, 0]
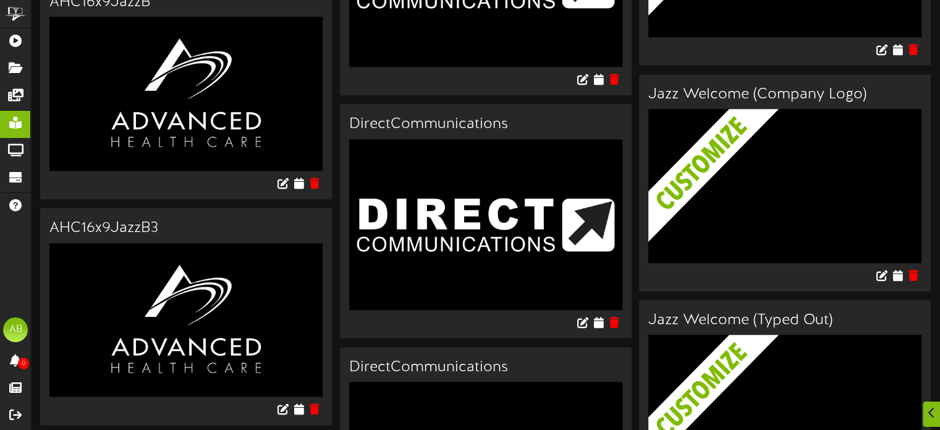
click at [893, 55] on icon at bounding box center [898, 49] width 10 height 11
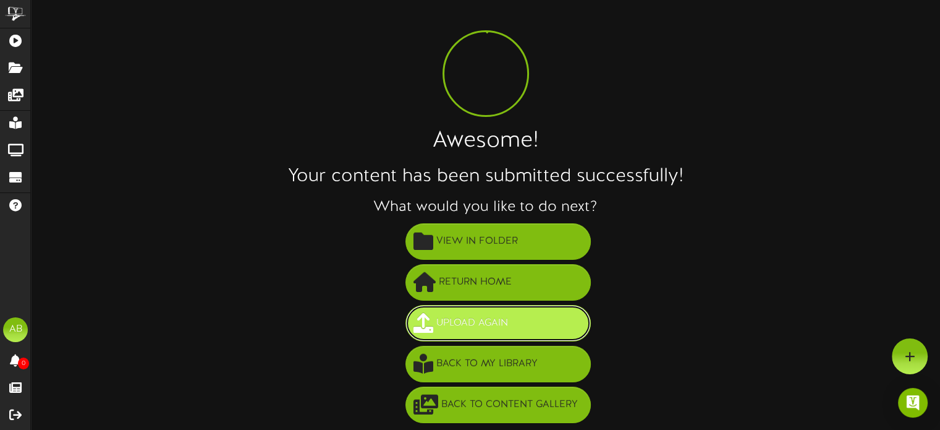
click at [499, 329] on span "Upload Again" at bounding box center [472, 323] width 78 height 20
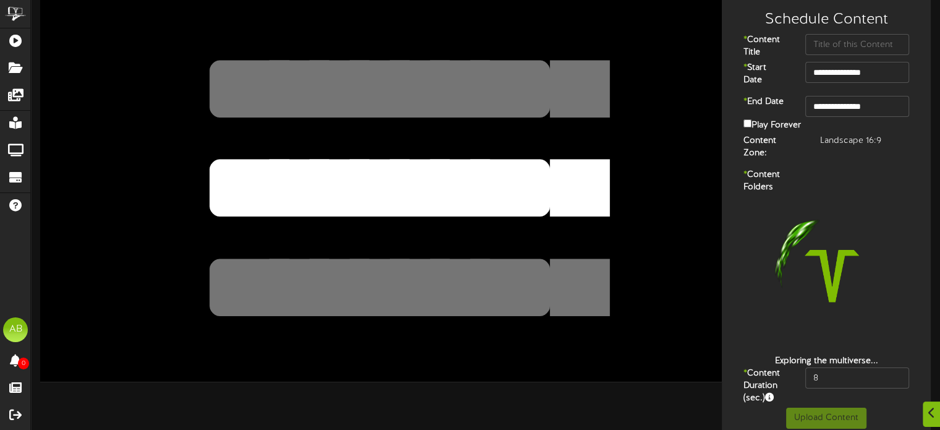
scroll to position [26, 0]
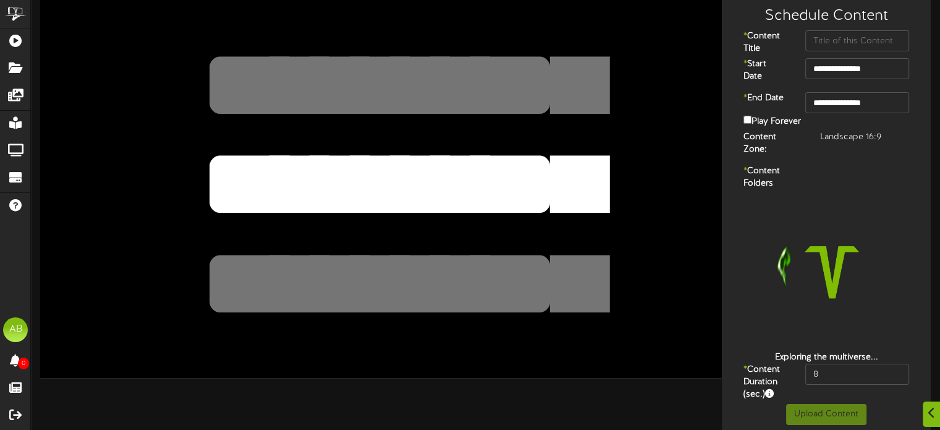
click at [447, 170] on textarea "**********" at bounding box center [379, 183] width 562 height 129
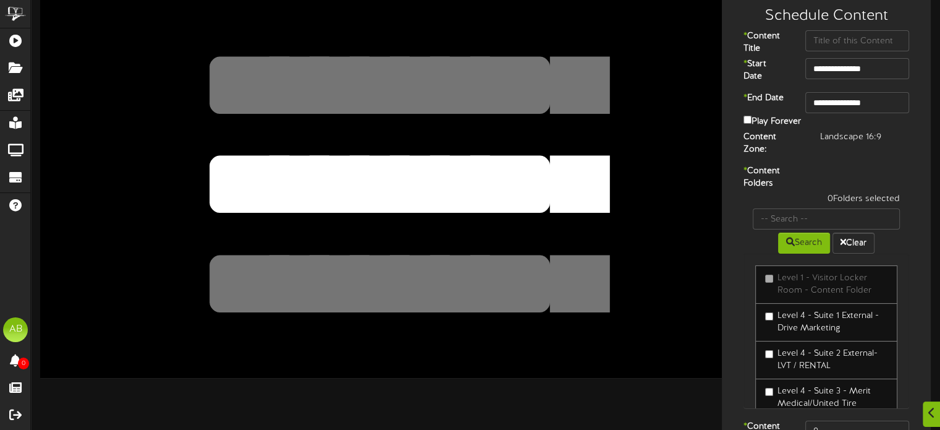
drag, startPoint x: 660, startPoint y: 196, endPoint x: 436, endPoint y: 186, distance: 224.0
click at [436, 186] on textarea "**********" at bounding box center [379, 183] width 562 height 129
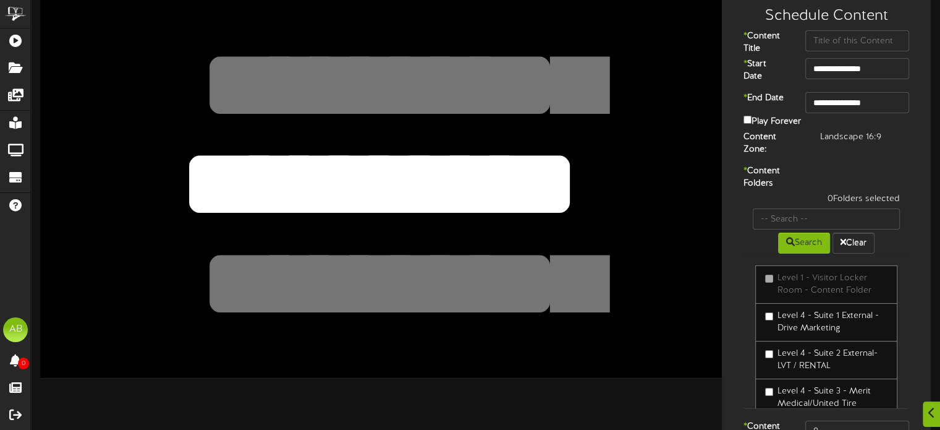
type textarea "*********"
drag, startPoint x: 562, startPoint y: 172, endPoint x: 94, endPoint y: 114, distance: 471.5
click at [94, 114] on div "**********" at bounding box center [381, 185] width 682 height 383
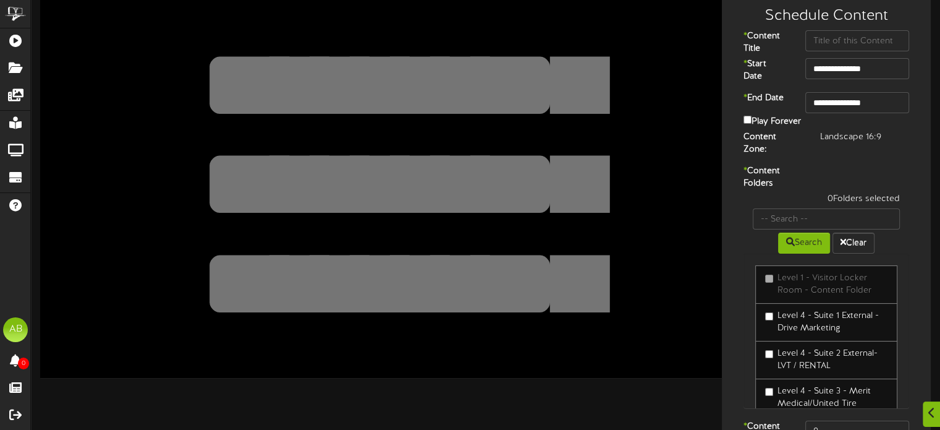
click at [362, 80] on textarea at bounding box center [379, 84] width 562 height 129
paste textarea "******"
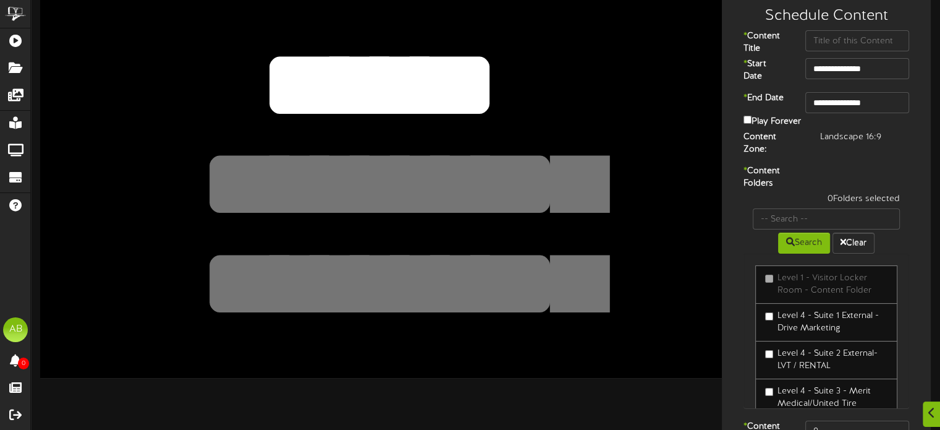
drag, startPoint x: 483, startPoint y: 92, endPoint x: 67, endPoint y: 57, distance: 417.5
click at [67, 57] on div "**********" at bounding box center [381, 185] width 682 height 383
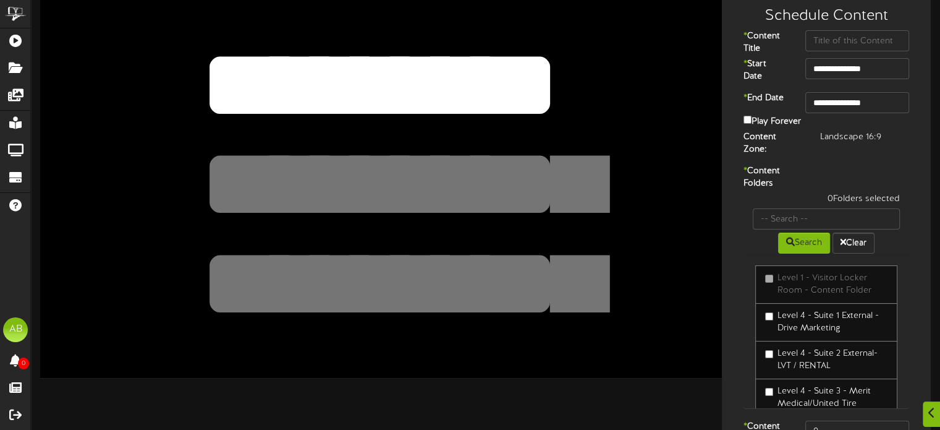
type textarea "*********"
click at [370, 233] on textarea at bounding box center [379, 283] width 562 height 129
click at [376, 195] on textarea "**********" at bounding box center [379, 183] width 562 height 129
paste textarea "******"
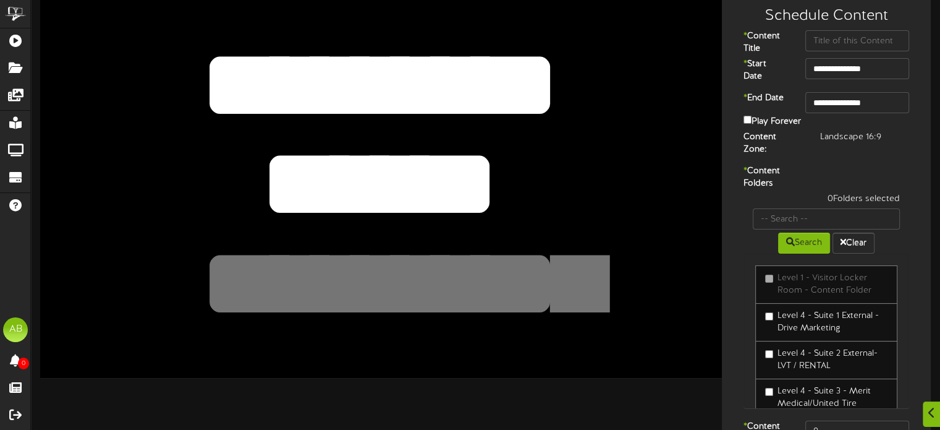
type textarea "******"
click at [495, 375] on div "**********" at bounding box center [381, 185] width 682 height 383
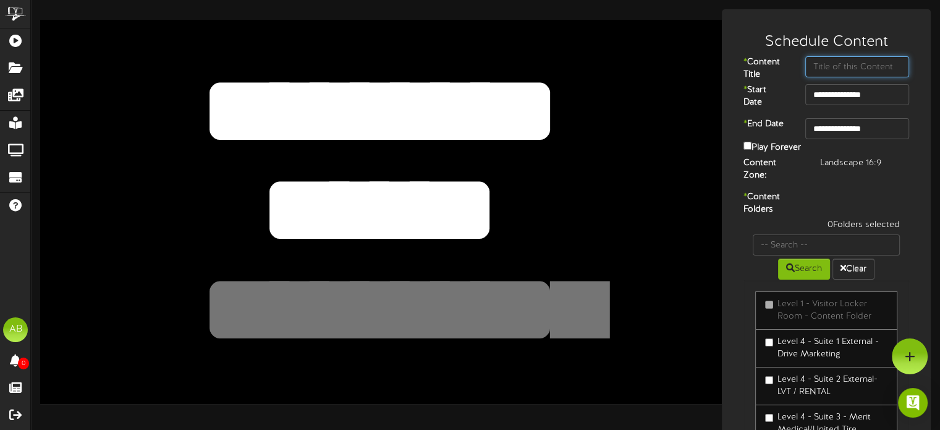
click at [857, 69] on input "text" at bounding box center [857, 66] width 104 height 21
paste input "Energy"
click at [809, 63] on input "Energy" at bounding box center [857, 66] width 104 height 21
type input "Limitless Energy"
click at [860, 134] on input "**********" at bounding box center [857, 128] width 104 height 21
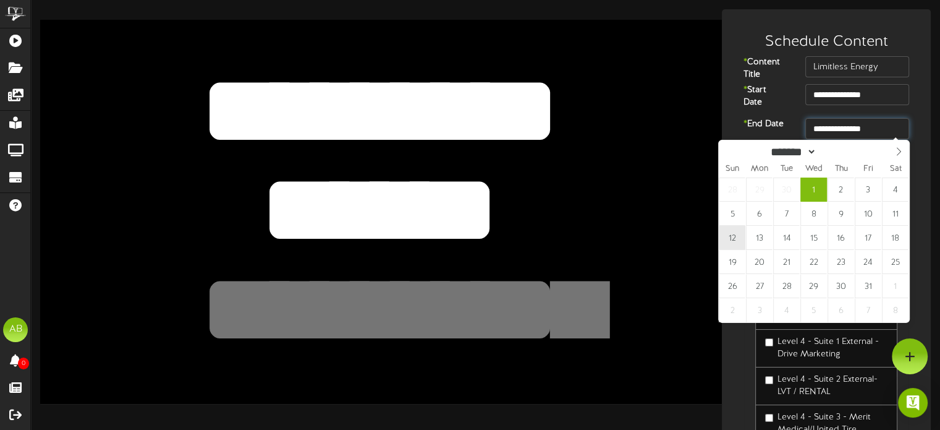
type input "**********"
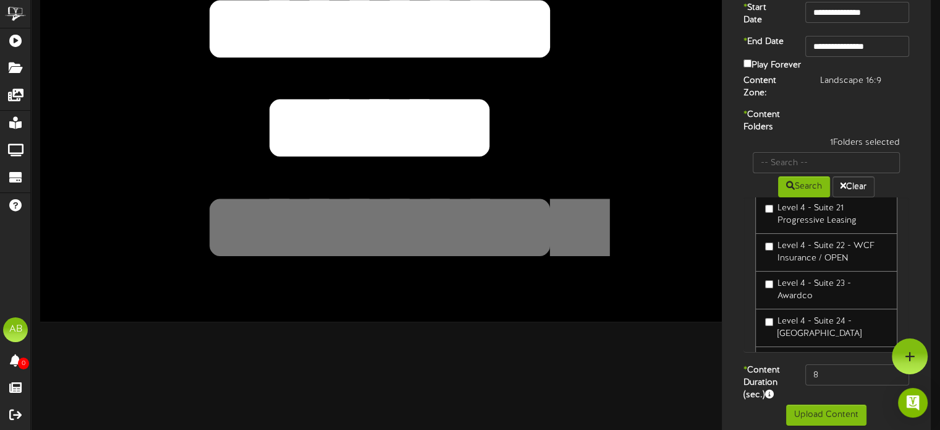
scroll to position [670, 0]
click at [837, 368] on input "8" at bounding box center [857, 374] width 104 height 21
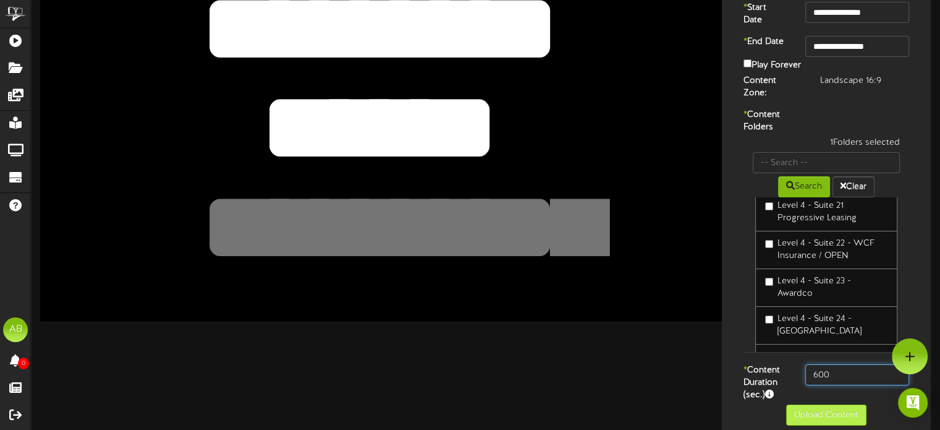
type input "600"
click at [812, 404] on button "Upload Content" at bounding box center [826, 414] width 80 height 21
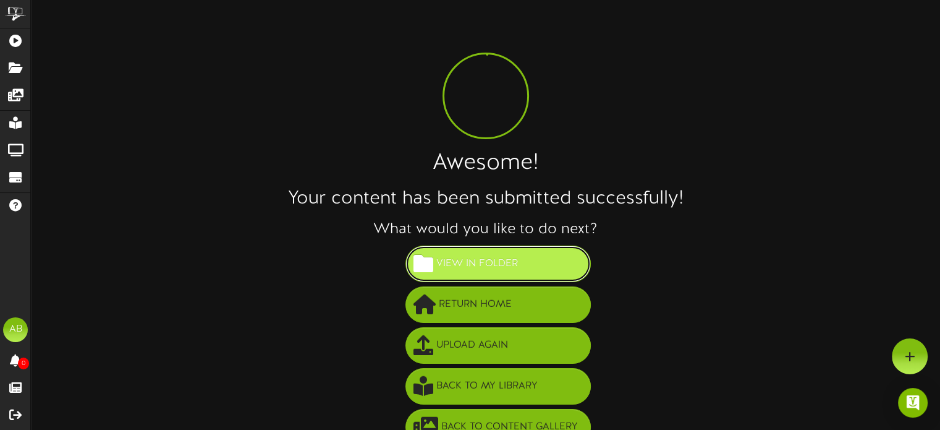
click at [532, 263] on button "View in Folder" at bounding box center [498, 263] width 185 height 36
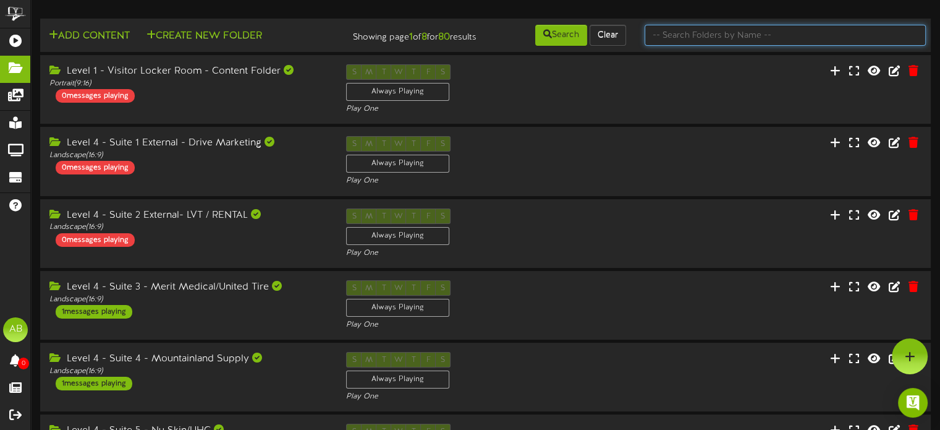
click at [710, 35] on input "text" at bounding box center [785, 35] width 281 height 21
type input "19"
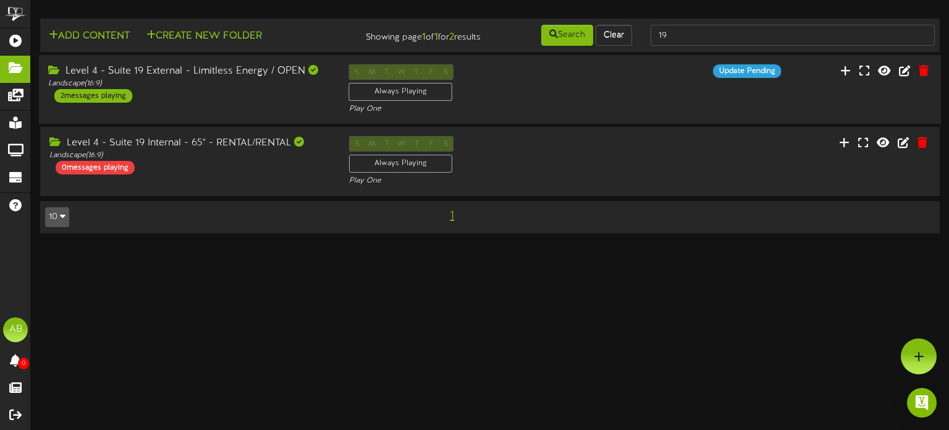
click at [268, 61] on div "Level 4 - Suite 19 External - Limitless Energy / OPEN Landscape ( 16:9 ) 2 mess…" at bounding box center [490, 89] width 903 height 69
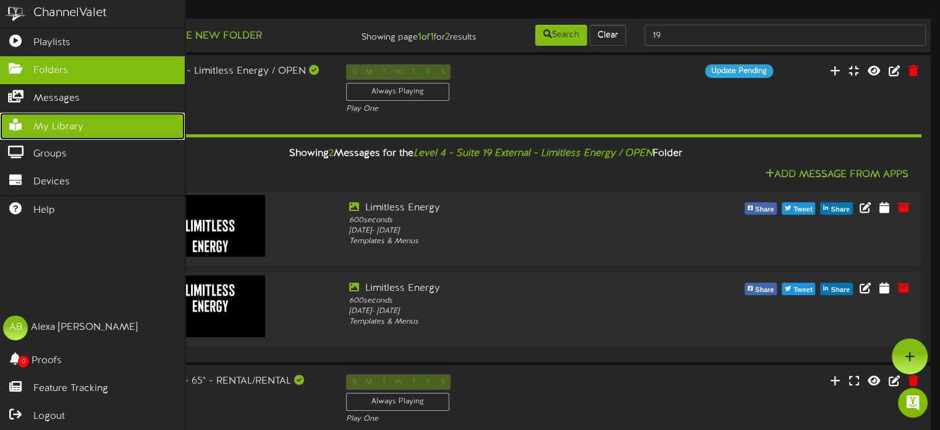
click at [67, 125] on span "My Library" at bounding box center [58, 127] width 50 height 14
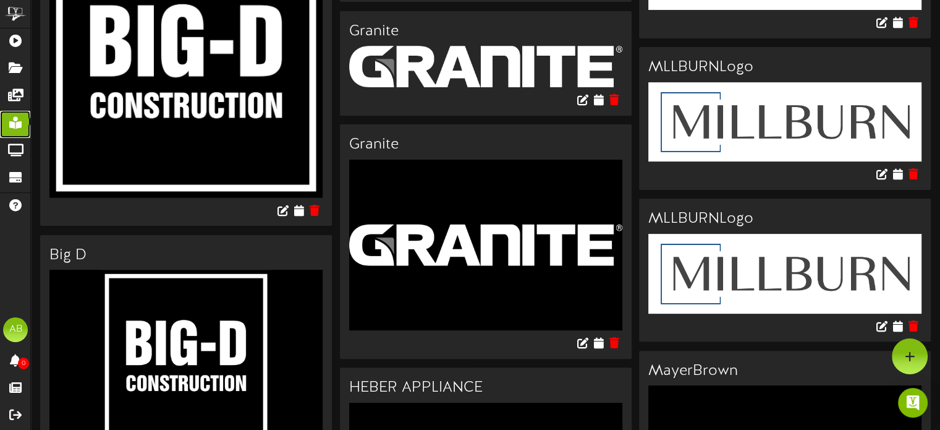
scroll to position [4757, 0]
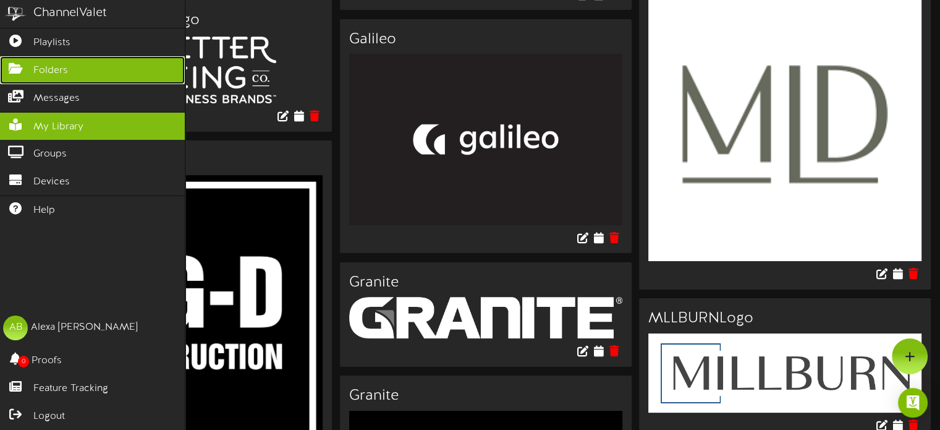
click at [13, 65] on icon at bounding box center [15, 66] width 31 height 9
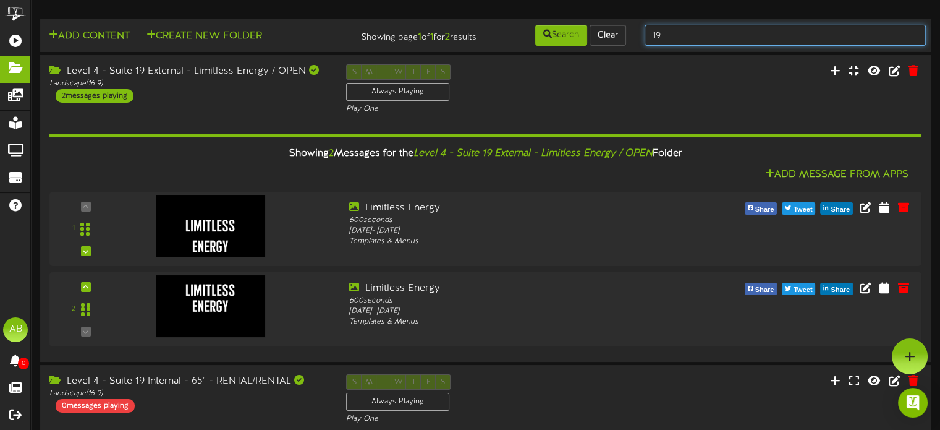
click at [671, 43] on input "19" at bounding box center [785, 35] width 281 height 21
type input "1"
type input "27"
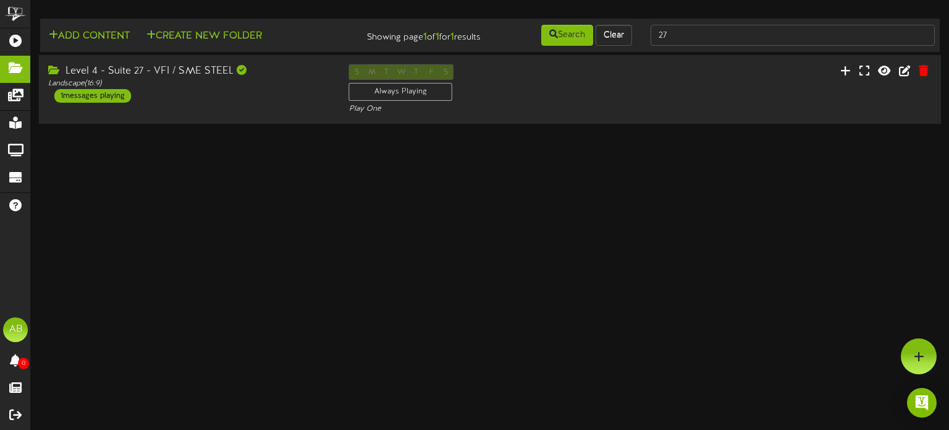
click at [214, 91] on div "Level 4 - Suite 27 - VFI / SME STEEL Landscape ( 16:9 ) 1 messages playing" at bounding box center [189, 83] width 301 height 38
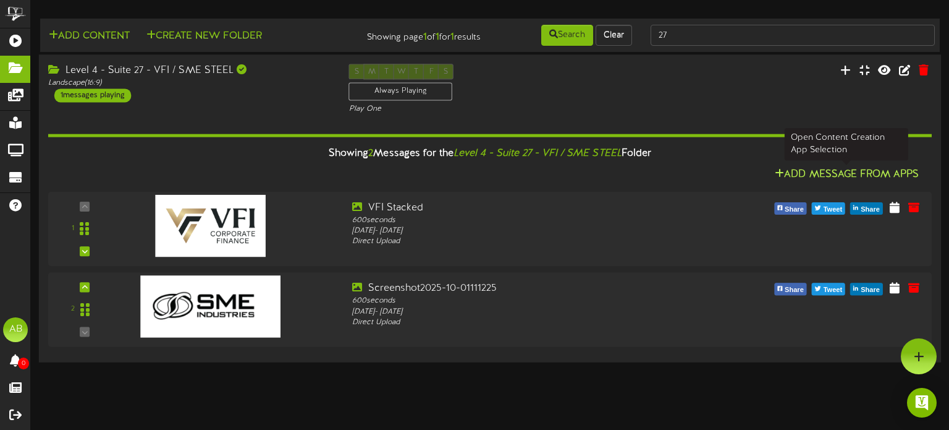
click at [887, 175] on button "Add Message From Apps" at bounding box center [846, 174] width 151 height 15
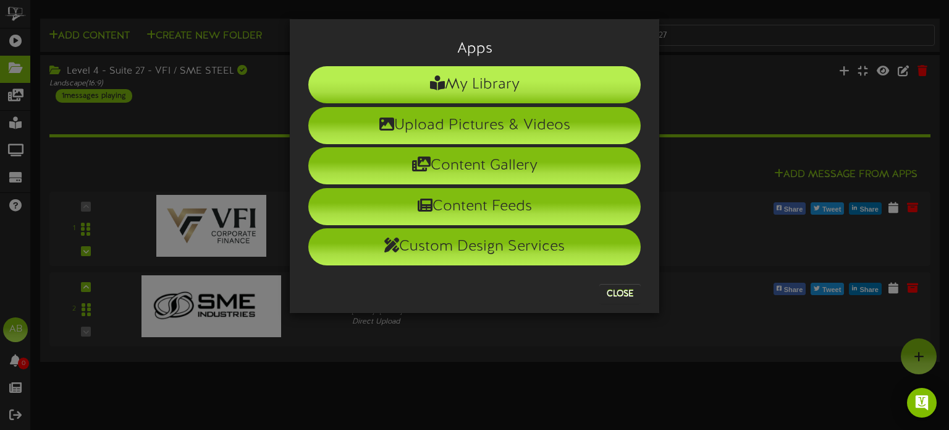
click at [497, 84] on li "My Library" at bounding box center [474, 84] width 333 height 37
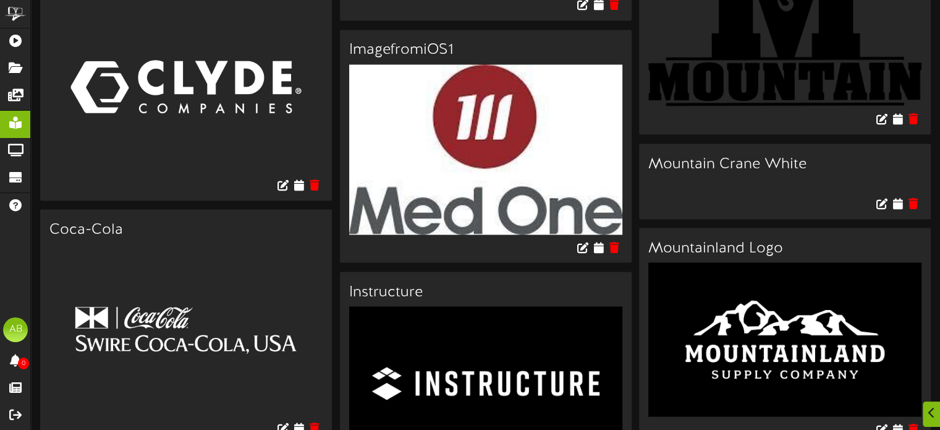
scroll to position [7214, 0]
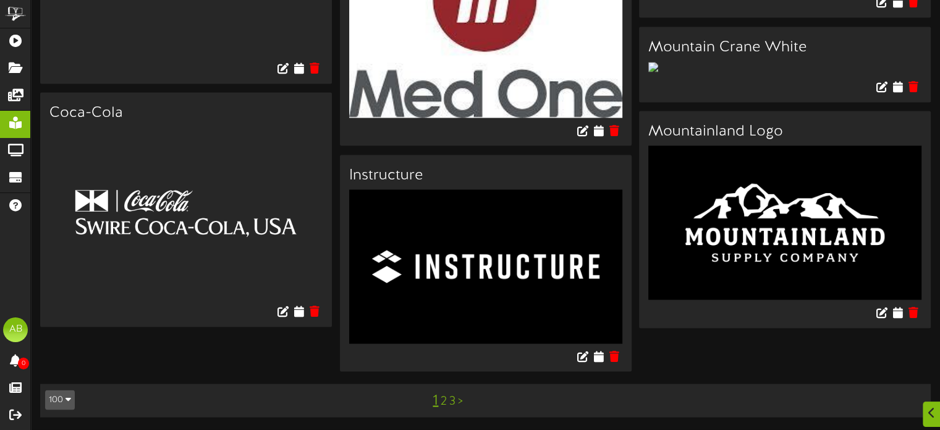
click at [443, 401] on link "2" at bounding box center [444, 401] width 6 height 14
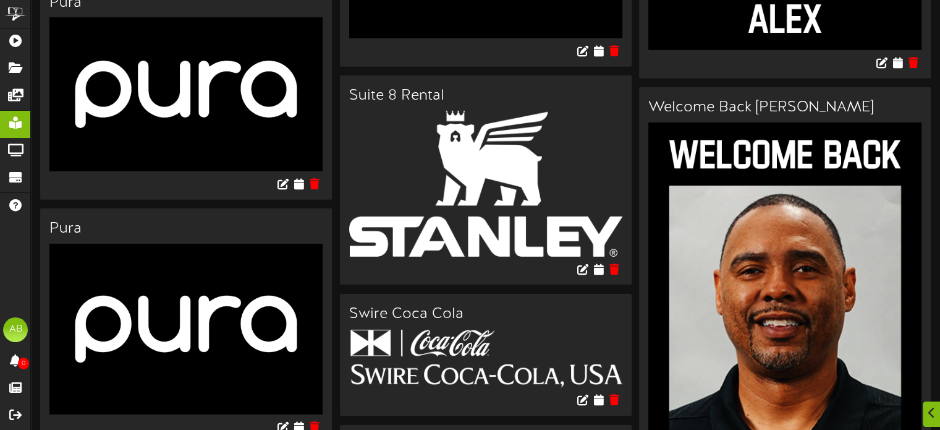
scroll to position [5091, 0]
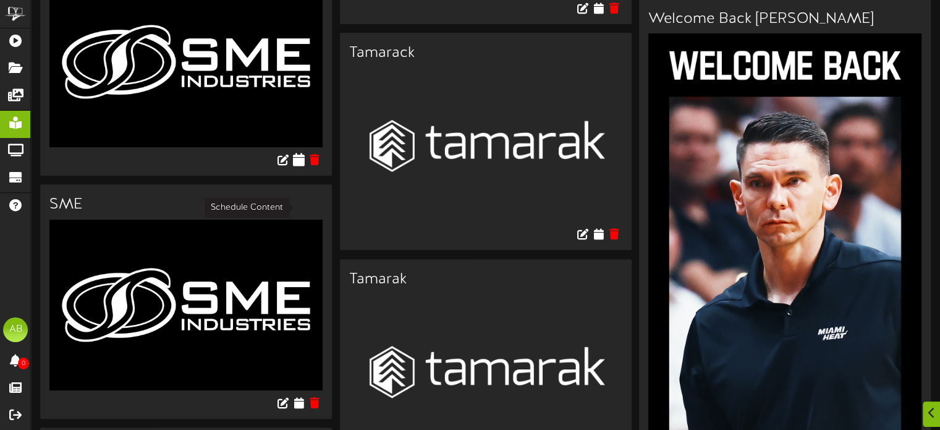
click at [300, 166] on icon at bounding box center [299, 160] width 12 height 14
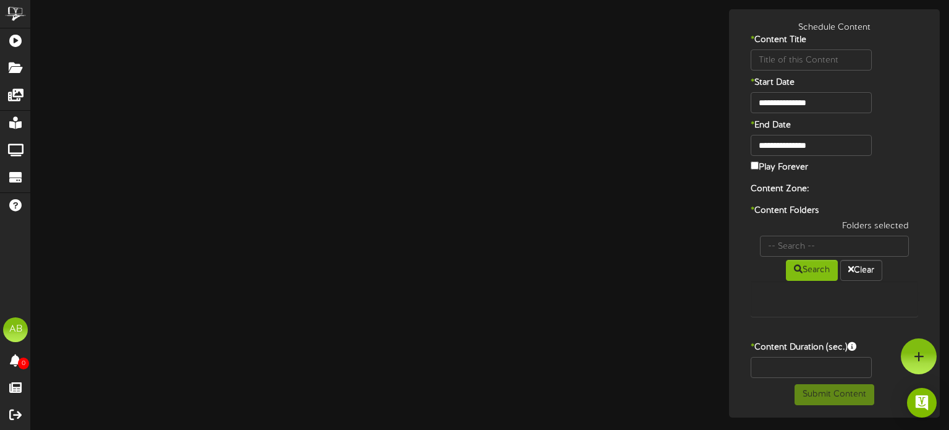
type input "SME"
type input "8"
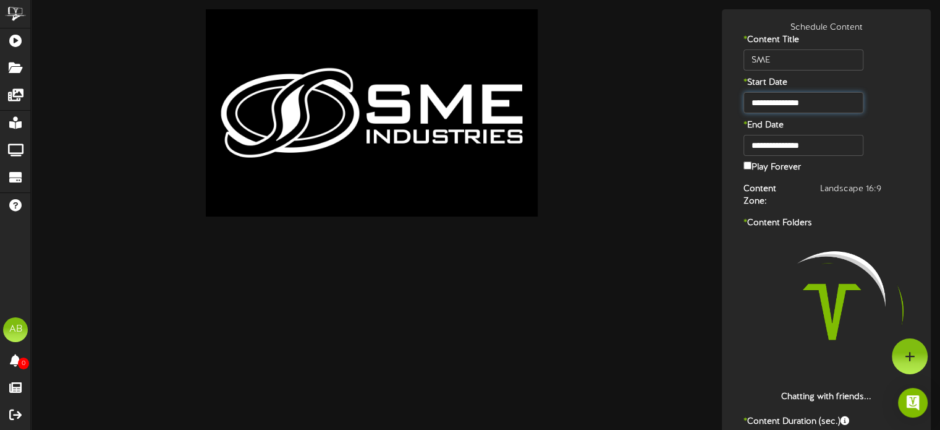
click at [823, 106] on input "**********" at bounding box center [803, 102] width 119 height 21
click at [884, 75] on div "**********" at bounding box center [826, 263] width 203 height 482
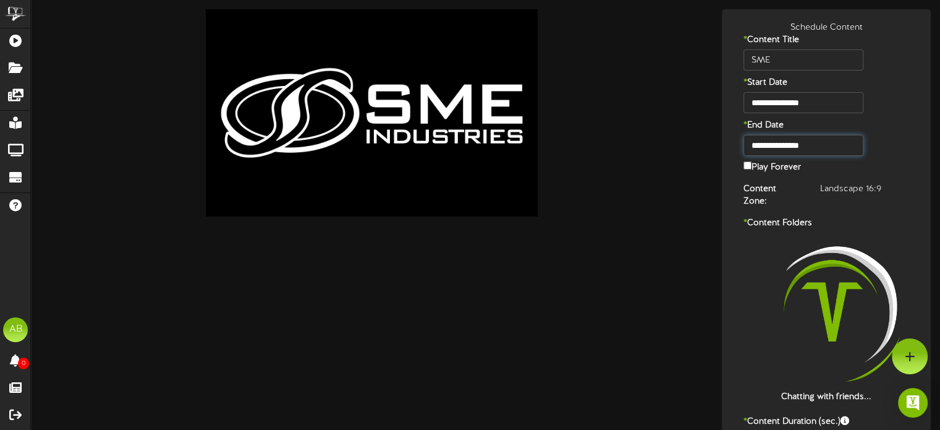
click at [815, 153] on body "ChannelValet Playlists Folders Messages My Library Groups Devices Help AB Alexa…" at bounding box center [470, 258] width 940 height 516
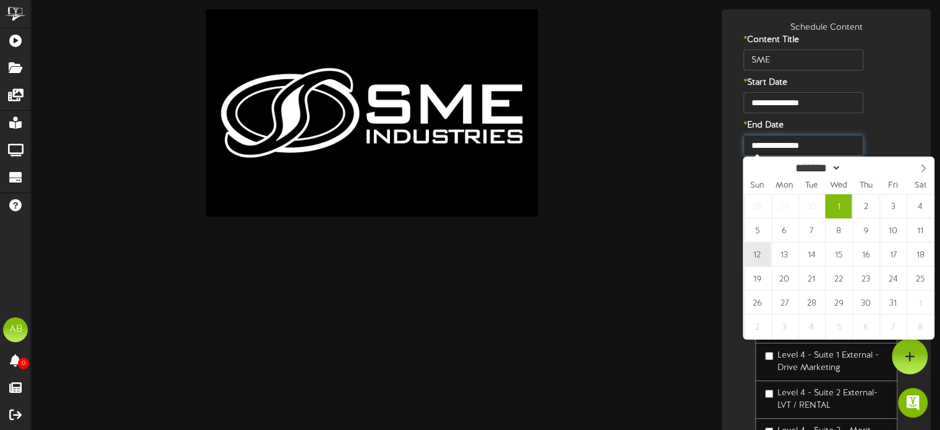
type input "**********"
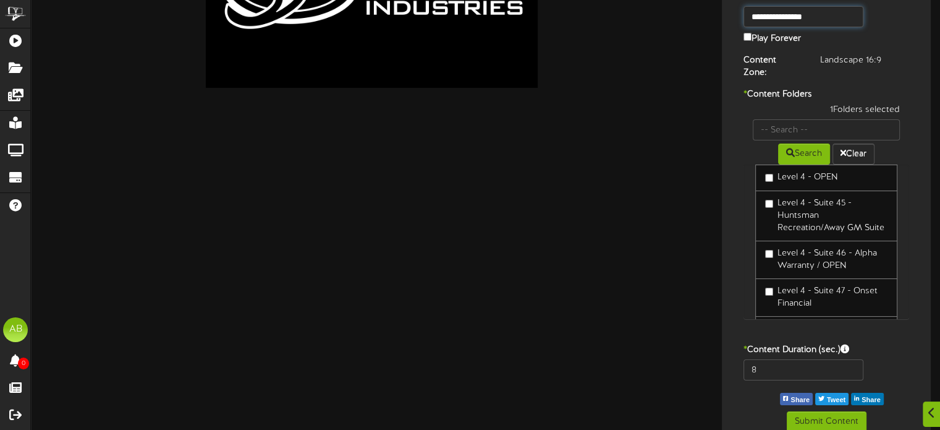
scroll to position [129, 0]
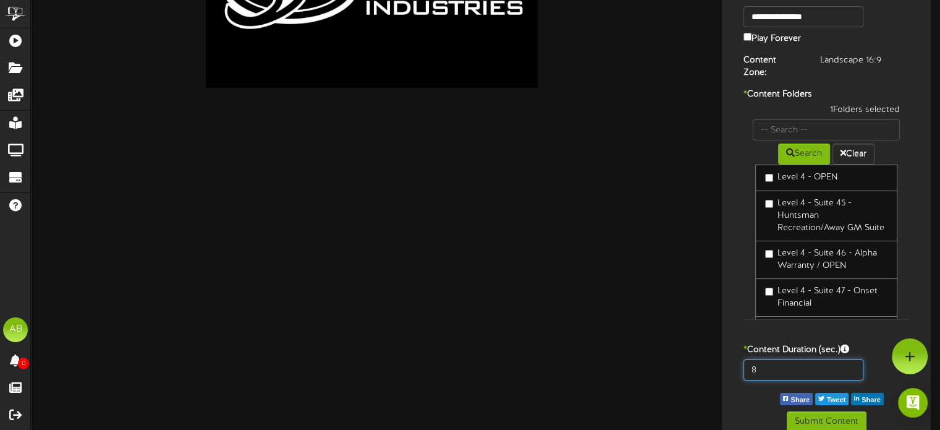
click at [779, 359] on input "8" at bounding box center [803, 369] width 119 height 21
type input "600"
click at [830, 411] on button "Submit Content" at bounding box center [827, 421] width 80 height 21
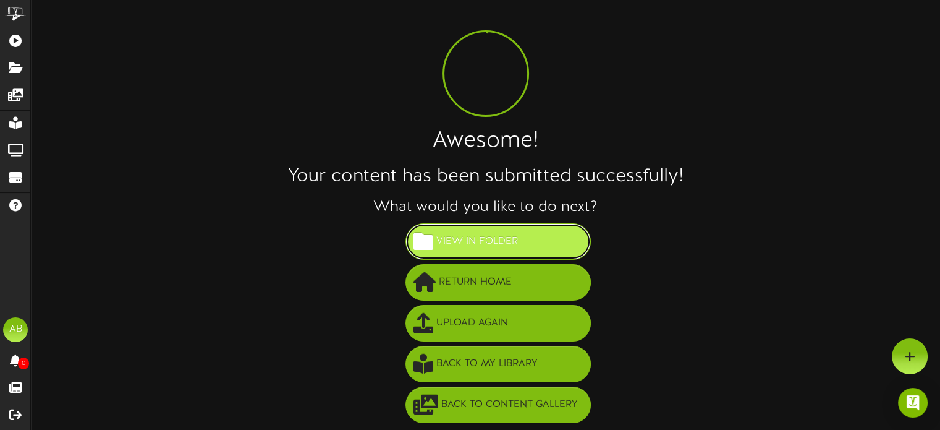
click at [462, 234] on span "View in Folder" at bounding box center [477, 241] width 88 height 20
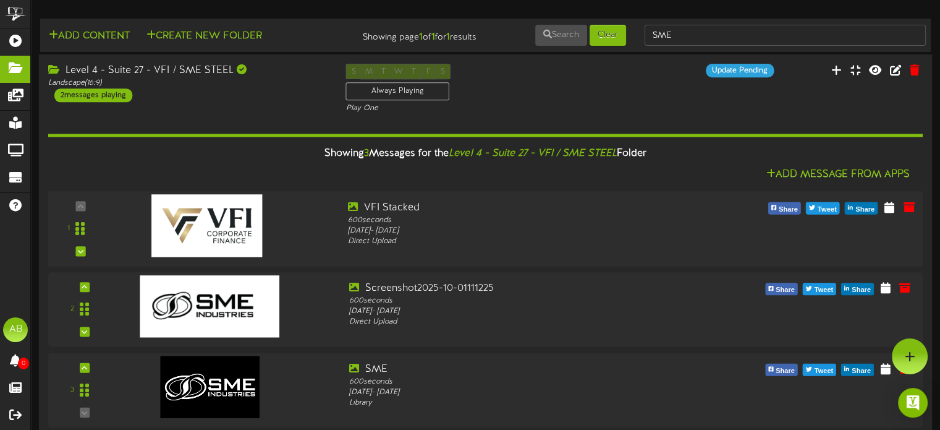
scroll to position [15, 0]
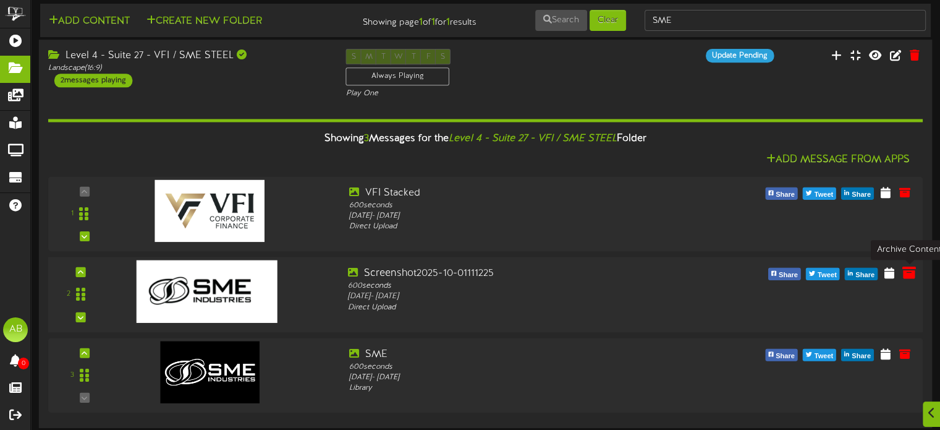
click at [903, 278] on icon at bounding box center [910, 272] width 14 height 14
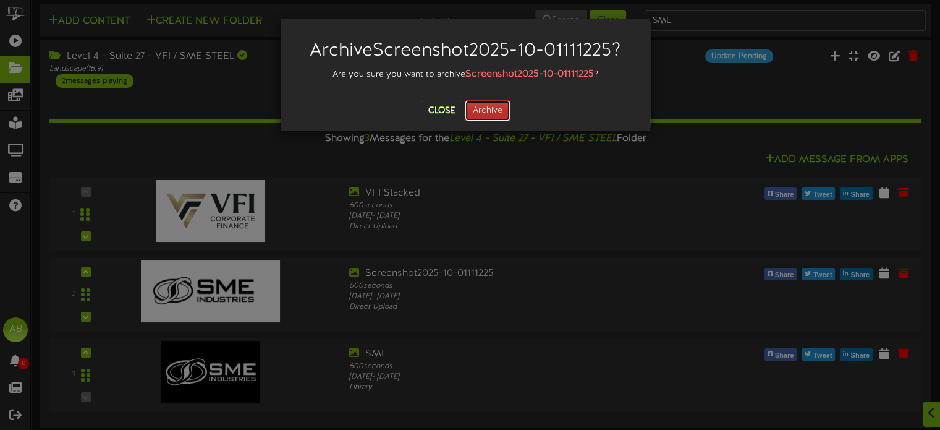
click at [503, 111] on button "Archive" at bounding box center [488, 110] width 46 height 21
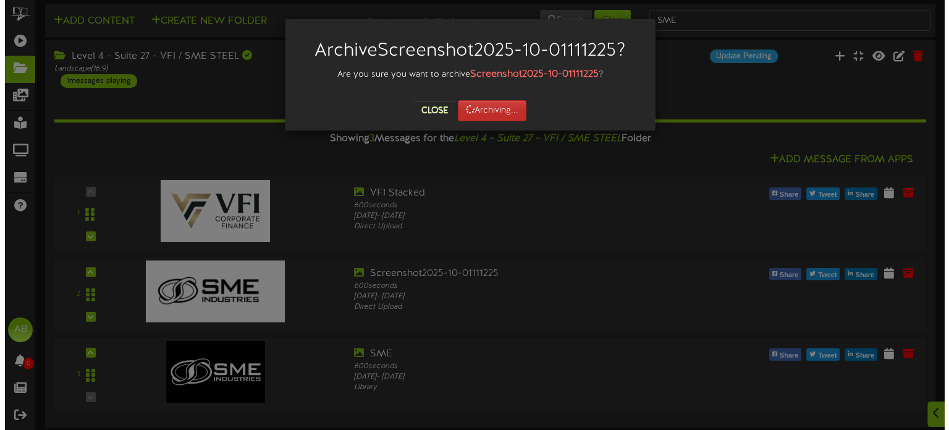
scroll to position [0, 0]
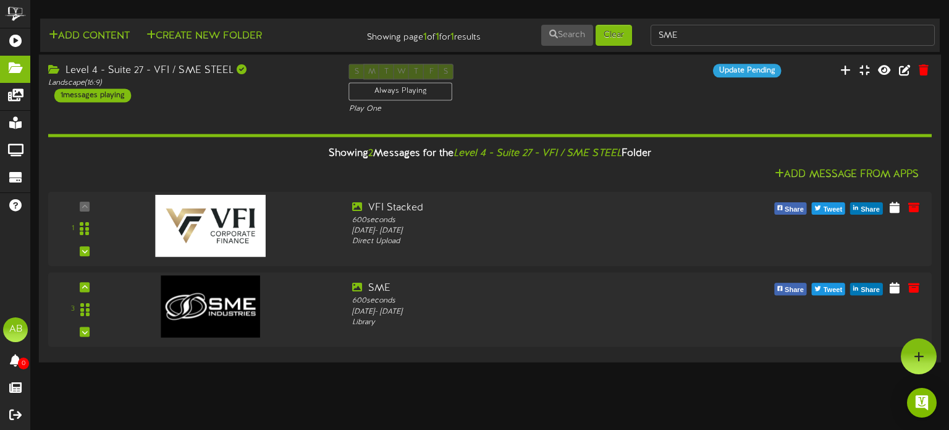
click at [588, 91] on div "S M T W T F S Always Playing Play One" at bounding box center [490, 89] width 301 height 51
click at [185, 74] on div "Level 4 - Suite 27 - VFI / SME STEEL" at bounding box center [189, 71] width 282 height 14
click at [192, 96] on div "Level 4 - Suite 27 - VFI / SME STEEL Landscape ( 16:9 ) 1 messages playing" at bounding box center [189, 83] width 301 height 38
click at [125, 91] on div "1 messages playing" at bounding box center [92, 95] width 77 height 14
click at [240, 71] on div at bounding box center [242, 69] width 10 height 10
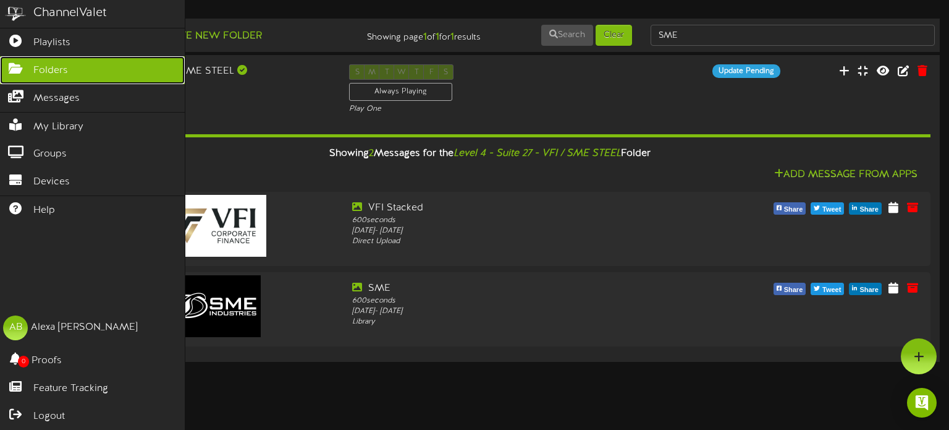
click at [117, 66] on link "Folders" at bounding box center [92, 70] width 185 height 28
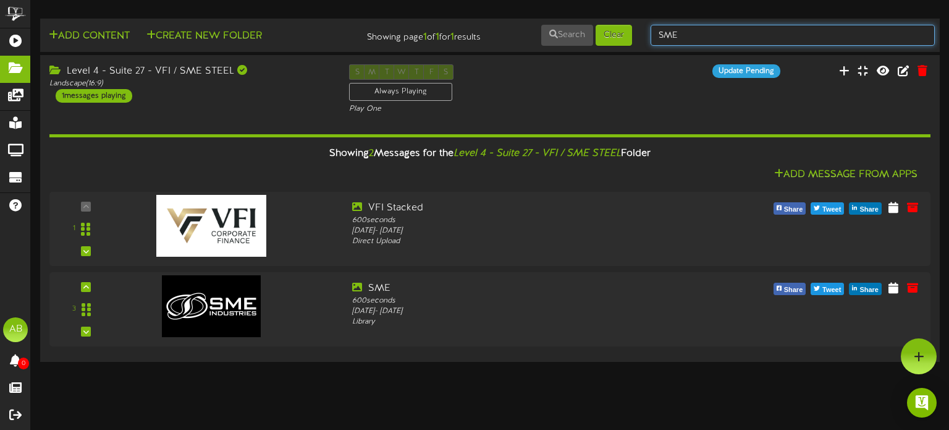
click at [695, 43] on input "SME" at bounding box center [793, 35] width 284 height 21
type input "S"
type input "1"
type input "29"
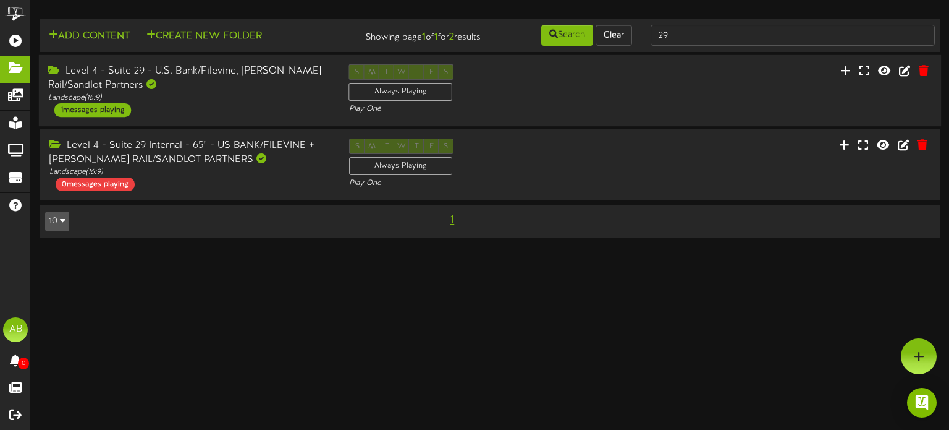
click at [193, 107] on div "Level 4 - Suite 29 - U.S. Bank/Filevine, Stadler Rail/Sandlot Partners Landscap…" at bounding box center [189, 90] width 301 height 53
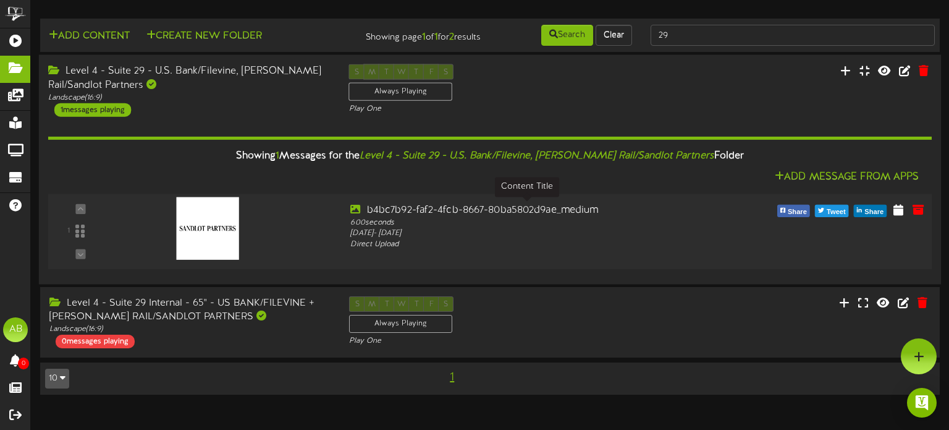
click at [465, 208] on div "b4bc7b92-faf2-4fcb-8667-80ba5802d9ae_medium" at bounding box center [527, 210] width 354 height 14
click at [897, 210] on icon at bounding box center [899, 209] width 12 height 14
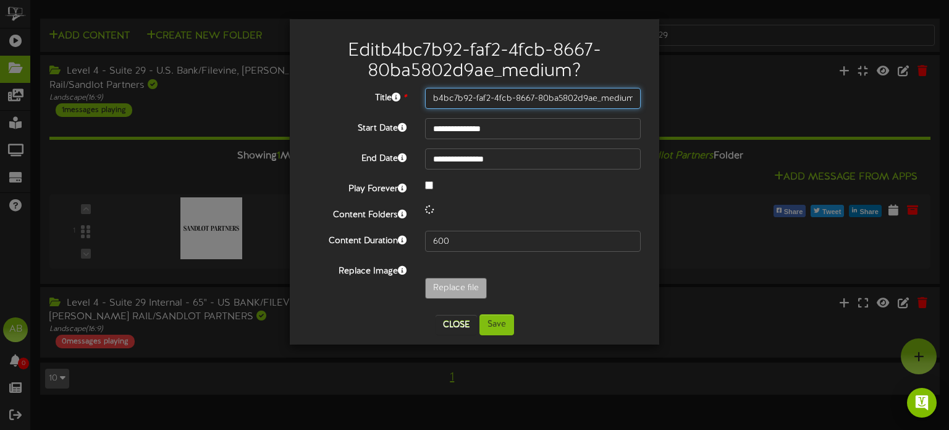
click at [472, 93] on input "b4bc7b92-faf2-4fcb-8667-80ba5802d9ae_medium" at bounding box center [533, 98] width 216 height 21
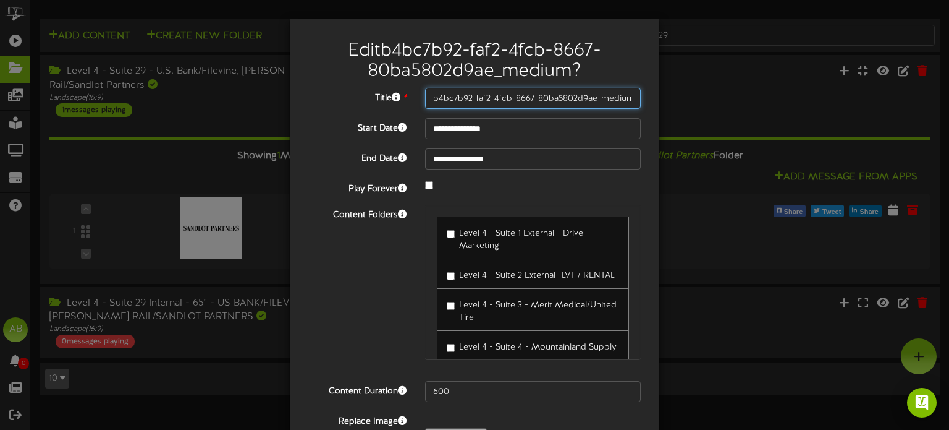
drag, startPoint x: 425, startPoint y: 96, endPoint x: 783, endPoint y: 131, distance: 359.6
click at [783, 131] on div "**********" at bounding box center [474, 215] width 949 height 430
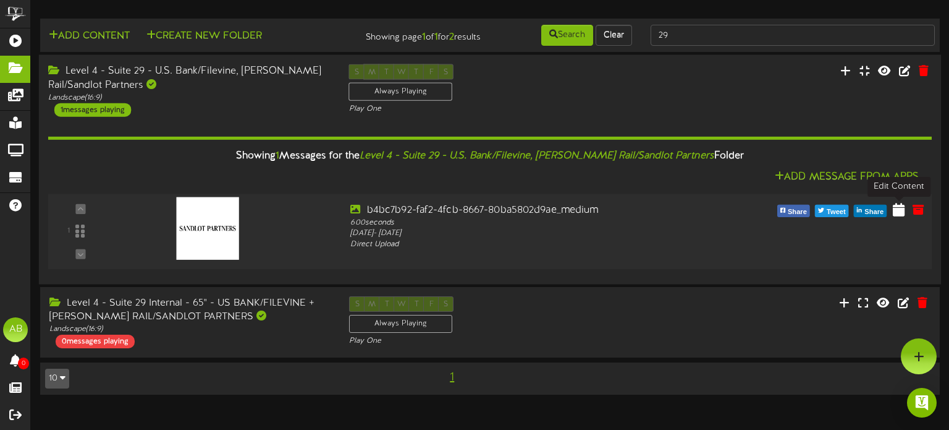
click at [900, 209] on icon at bounding box center [899, 209] width 12 height 14
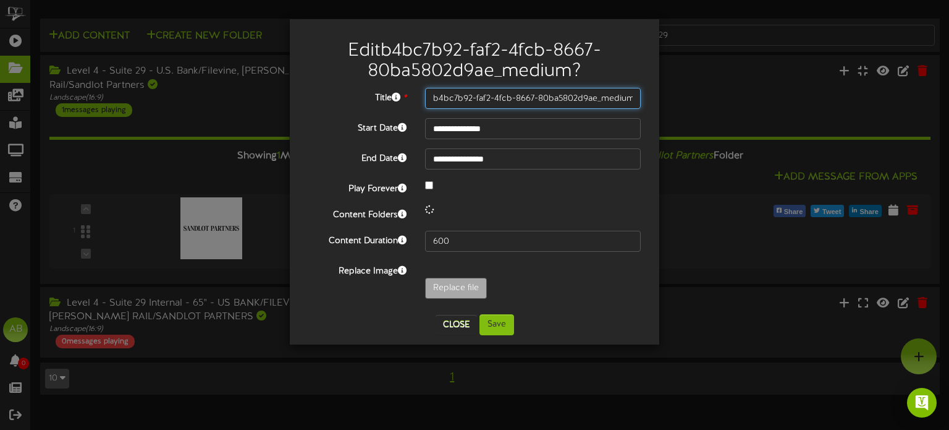
click at [522, 103] on input "b4bc7b92-faf2-4fcb-8667-80ba5802d9ae_medium" at bounding box center [533, 98] width 216 height 21
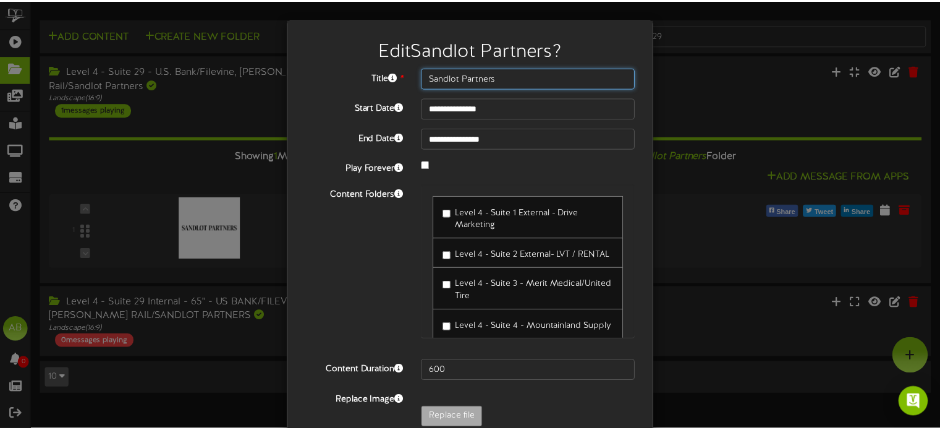
scroll to position [62, 0]
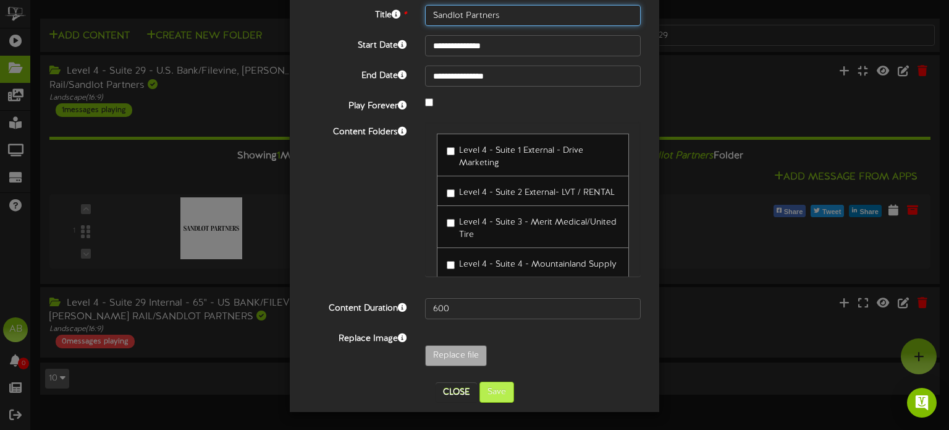
type input "Sandlot Partners"
click at [483, 394] on button "Save" at bounding box center [497, 391] width 35 height 21
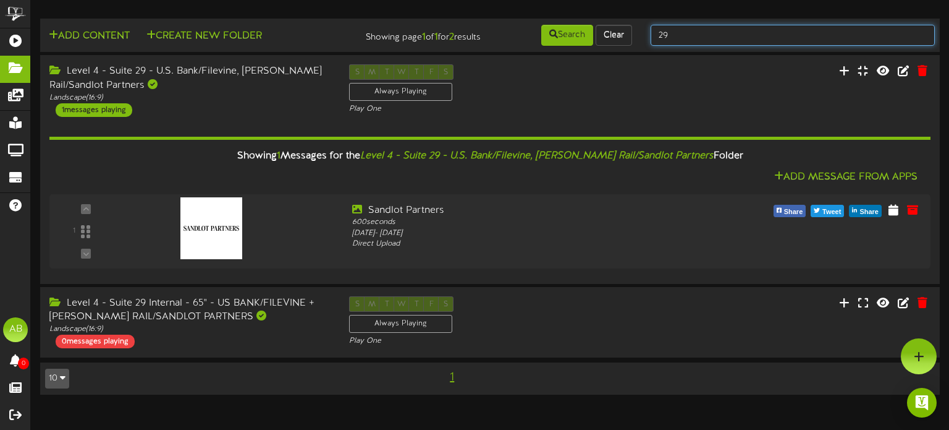
click at [680, 35] on input "29" at bounding box center [793, 35] width 284 height 21
type input "2"
type input "44"
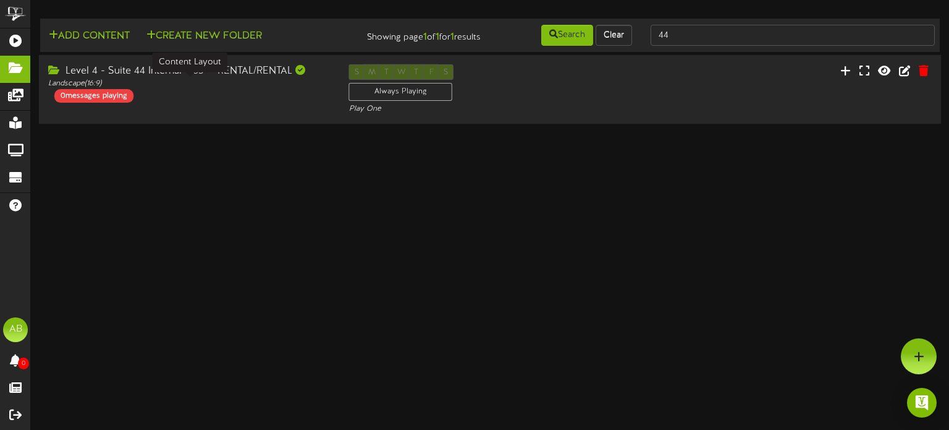
click at [292, 82] on div "Landscape ( 16:9 )" at bounding box center [189, 84] width 282 height 11
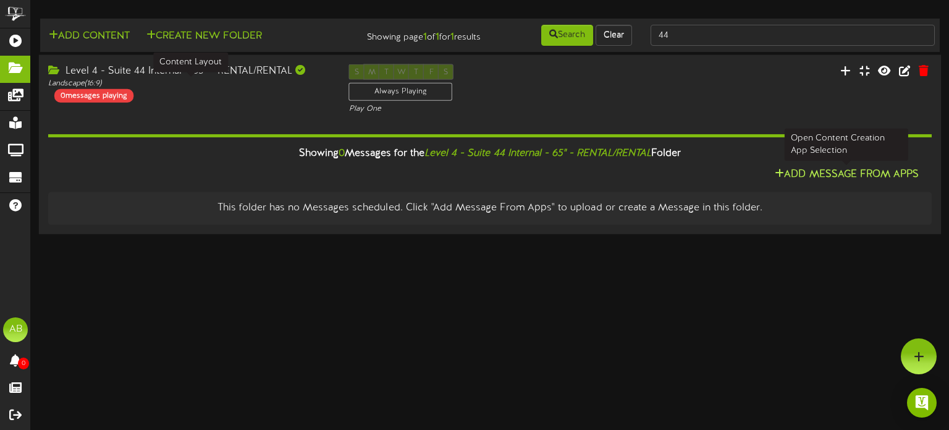
click at [818, 177] on button "Add Message From Apps" at bounding box center [846, 174] width 151 height 15
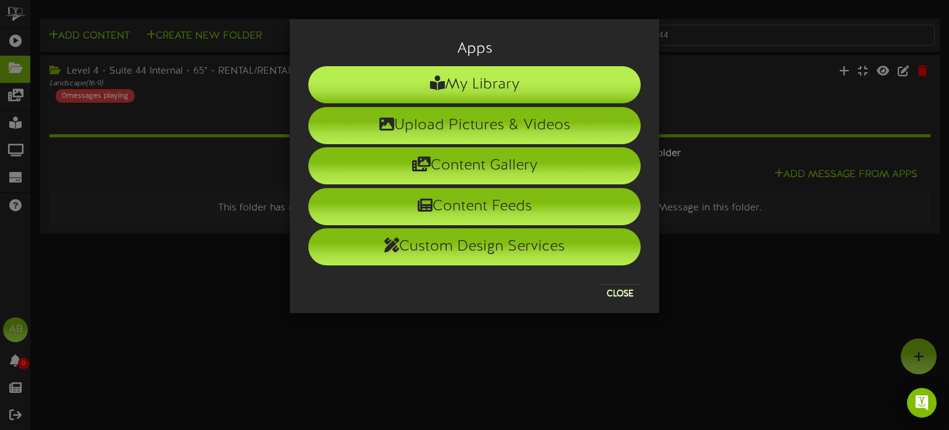
click at [515, 88] on li "My Library" at bounding box center [474, 84] width 333 height 37
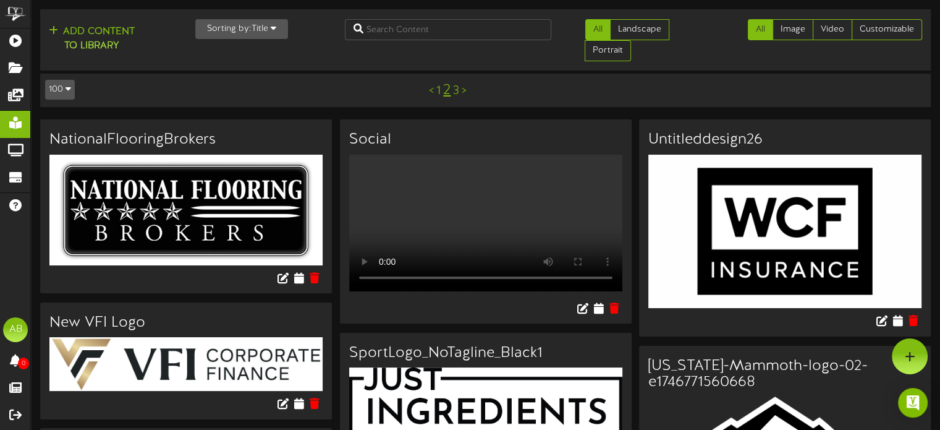
click at [438, 87] on link "1" at bounding box center [438, 91] width 4 height 14
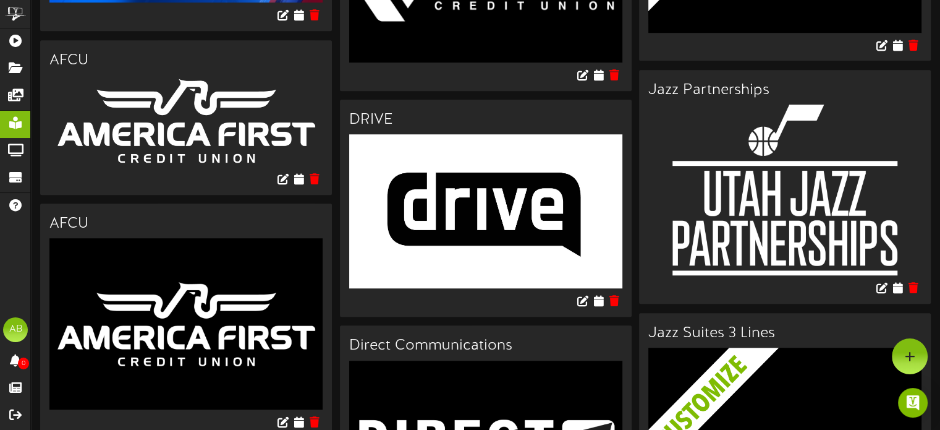
scroll to position [974, 0]
click at [892, 56] on button at bounding box center [882, 46] width 21 height 19
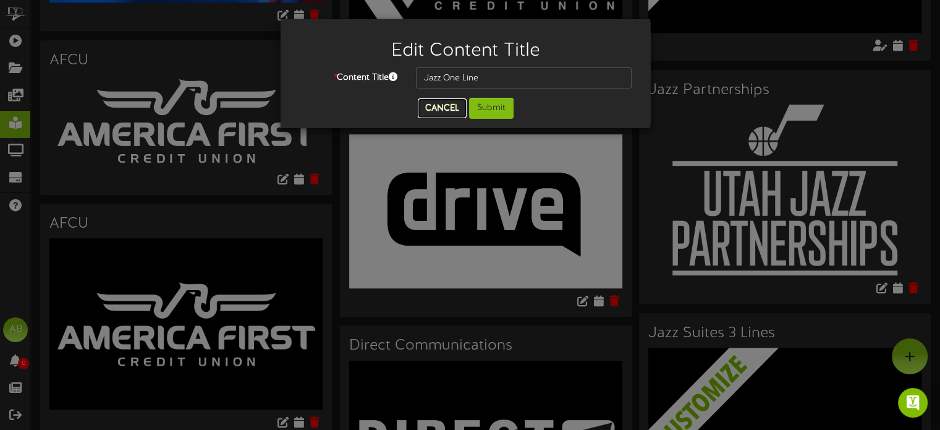
click at [452, 106] on button "Cancel" at bounding box center [442, 108] width 49 height 20
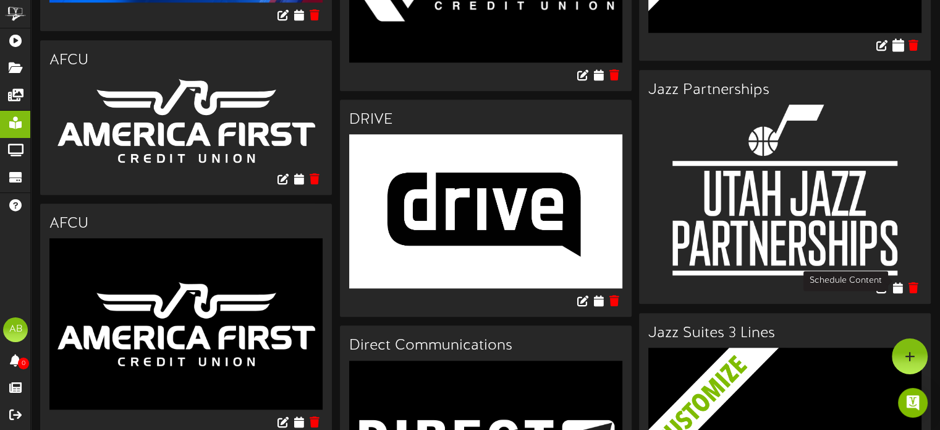
click at [903, 51] on icon at bounding box center [898, 45] width 12 height 14
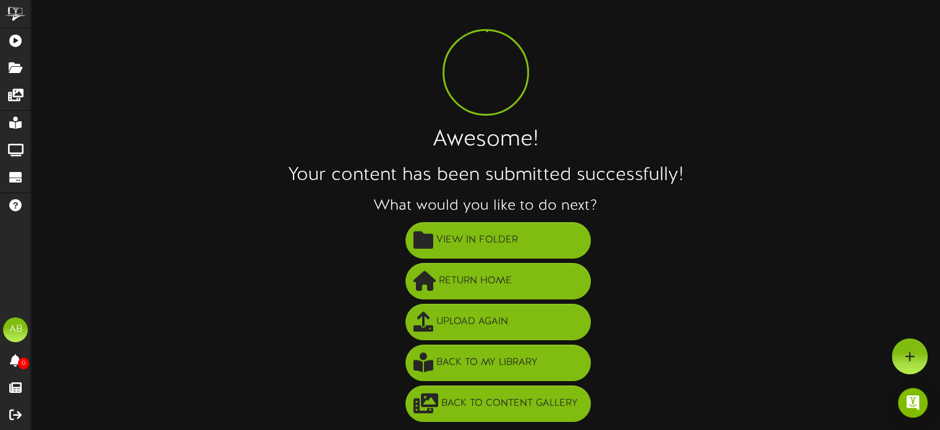
scroll to position [22, 0]
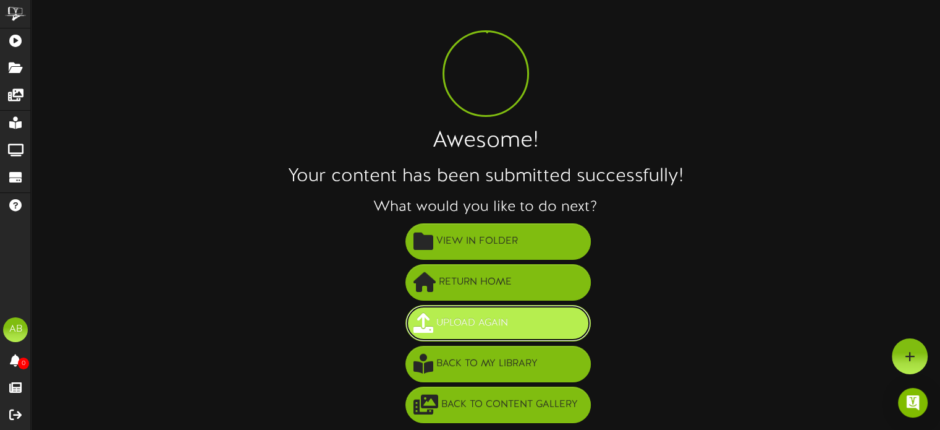
click at [492, 318] on span "Upload Again" at bounding box center [472, 323] width 78 height 20
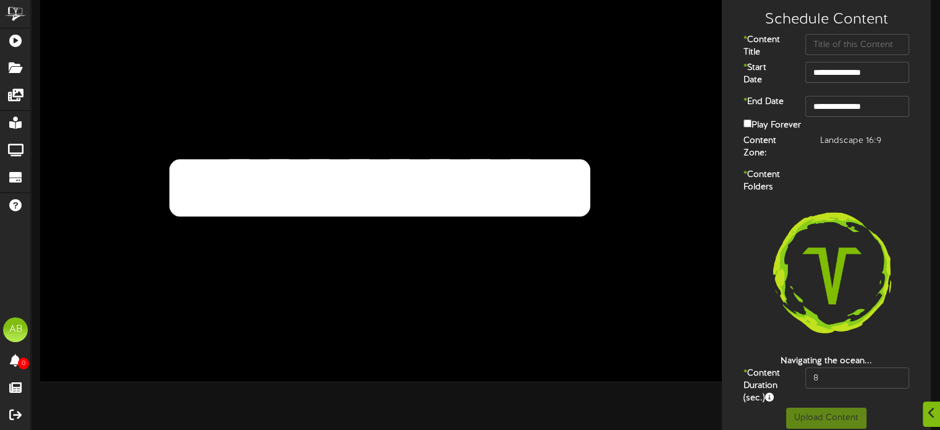
scroll to position [26, 0]
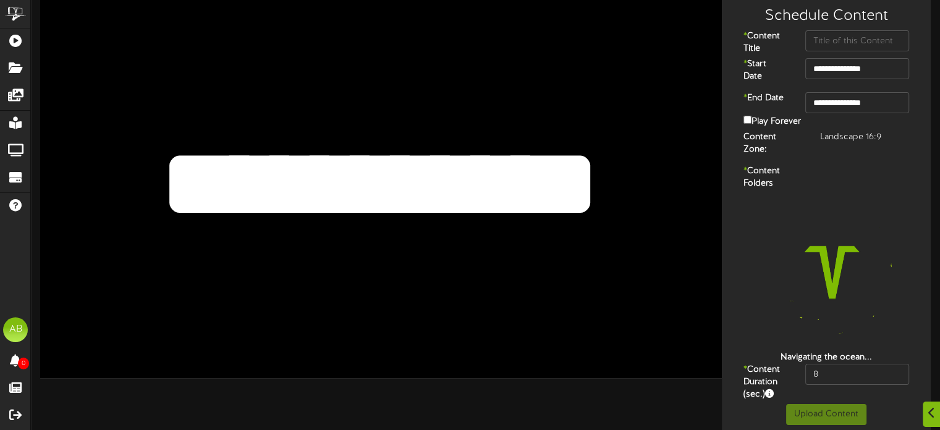
click at [503, 169] on textarea "**********" at bounding box center [379, 183] width 562 height 129
drag, startPoint x: 584, startPoint y: 180, endPoint x: 99, endPoint y: 132, distance: 487.0
click at [99, 132] on textarea "**********" at bounding box center [379, 183] width 562 height 129
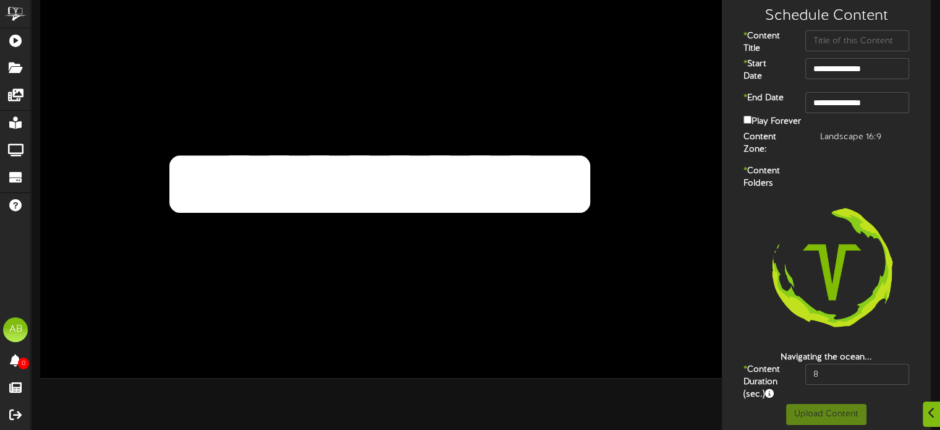
paste textarea "**"
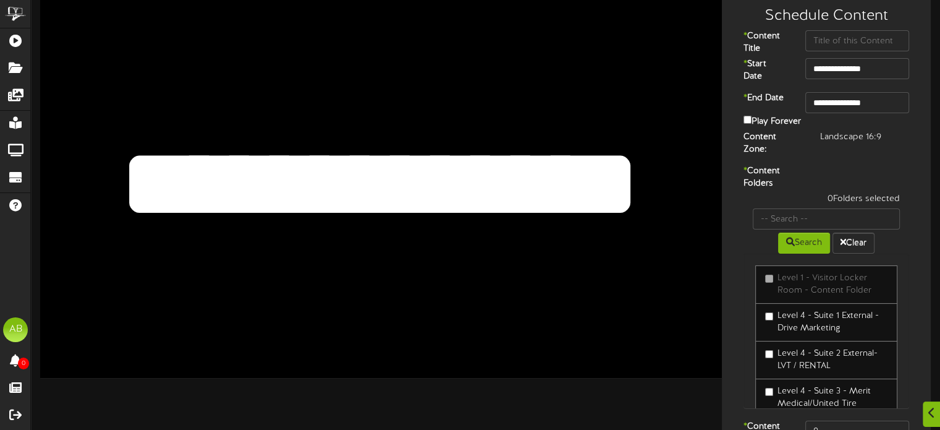
type textarea "**********"
click at [870, 33] on input "text" at bounding box center [857, 40] width 104 height 21
paste input "Renessentials"
type input "Renessentials"
click at [880, 101] on input "**********" at bounding box center [857, 102] width 104 height 21
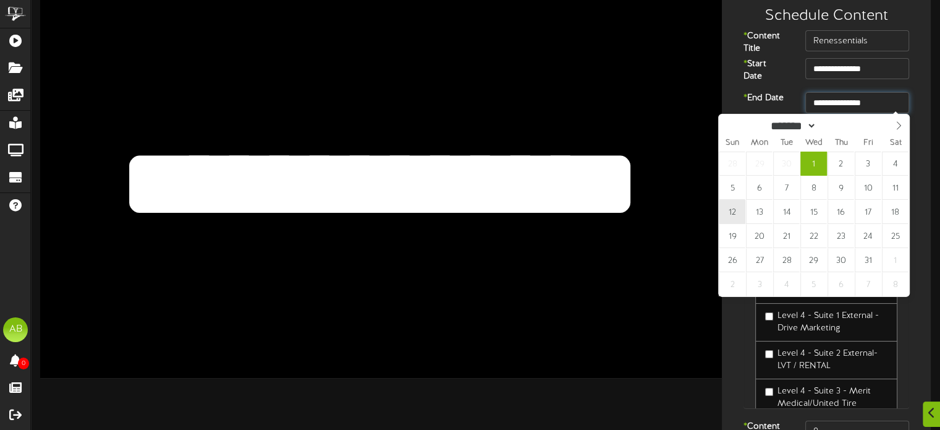
type input "**********"
click at [727, 213] on div "* Content Folders 0 Folders selected Search Clear Level 1 - Visitor Locker Room…" at bounding box center [826, 292] width 203 height 255
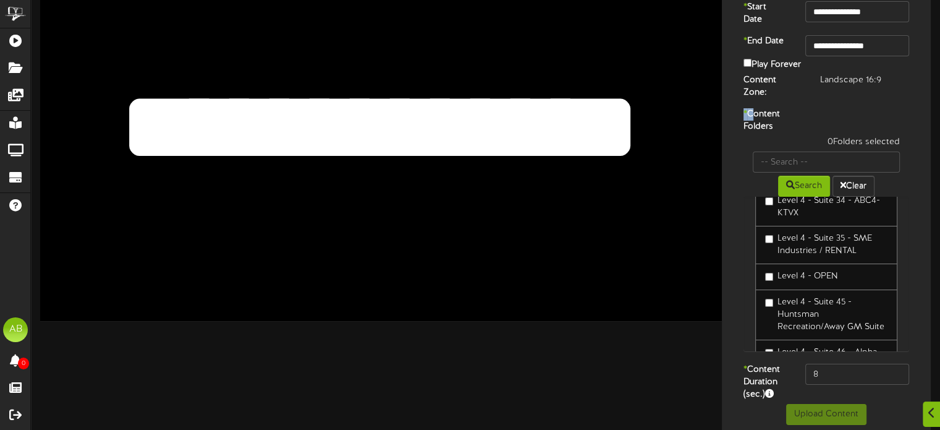
scroll to position [1182, 0]
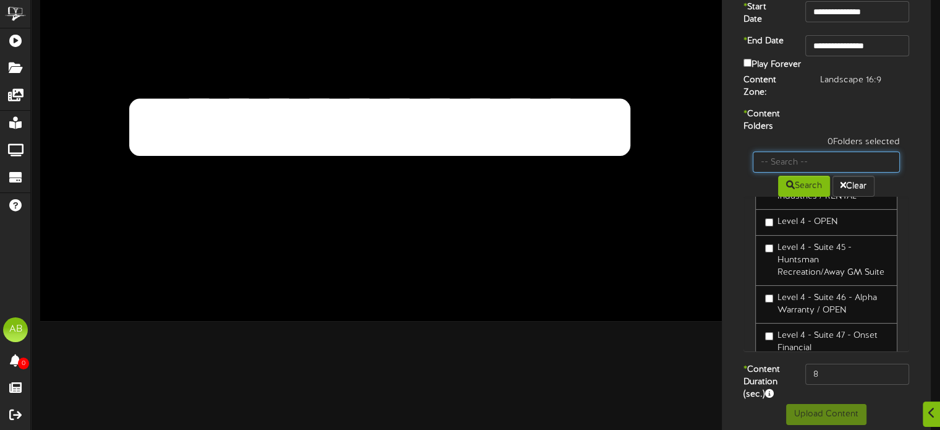
click at [781, 151] on input "text" at bounding box center [826, 161] width 147 height 21
type input "44"
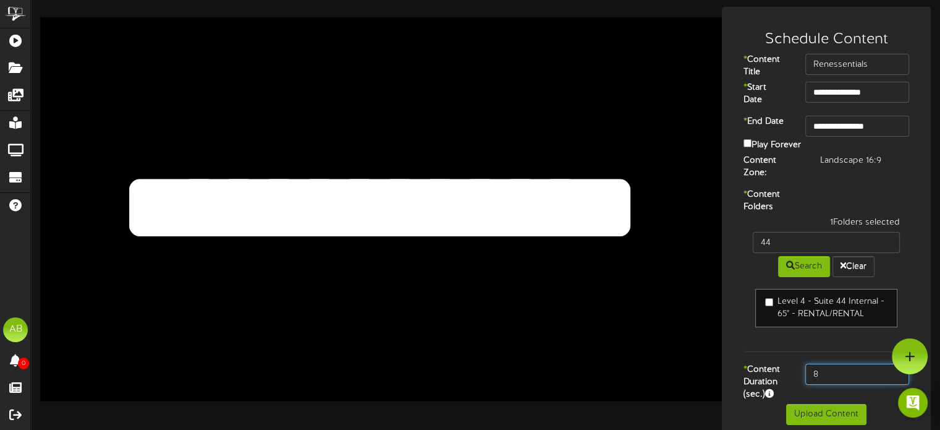
click at [835, 372] on input "8" at bounding box center [857, 373] width 104 height 21
type input "600"
click at [830, 405] on button "Upload Content" at bounding box center [826, 414] width 80 height 21
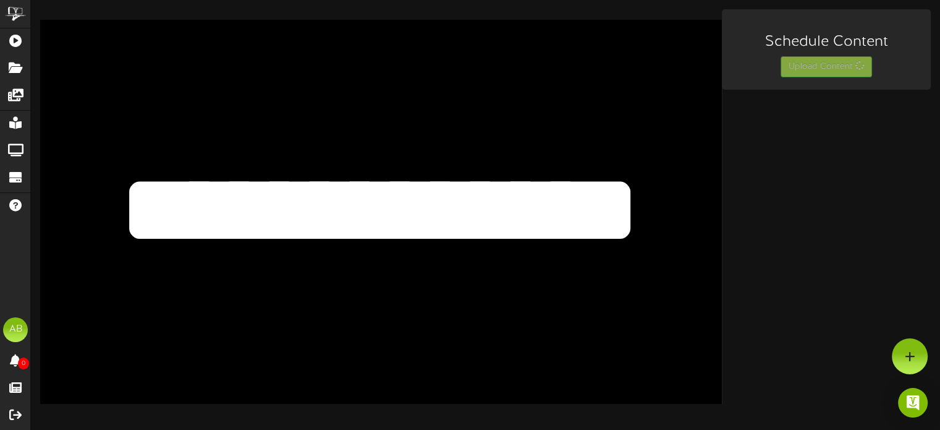
scroll to position [0, 0]
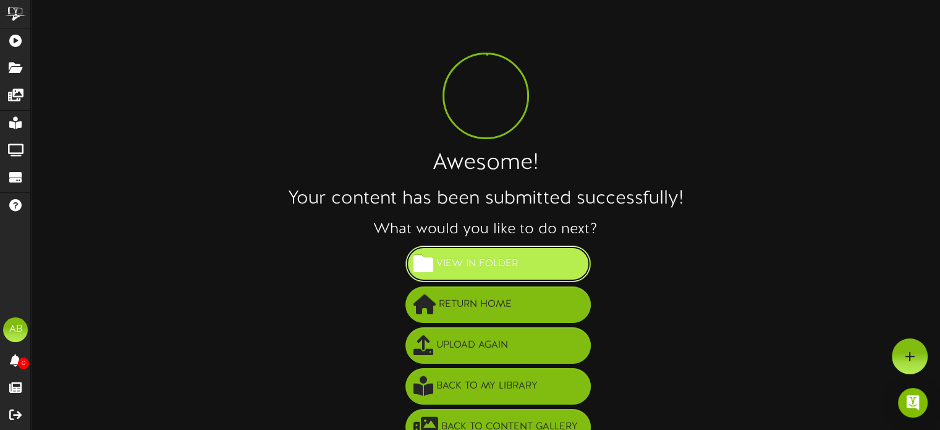
click at [504, 268] on span "View in Folder" at bounding box center [477, 263] width 88 height 20
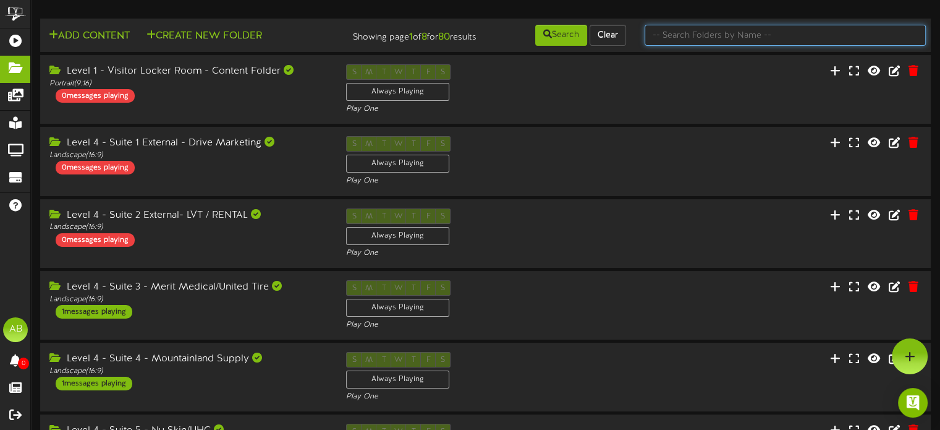
click at [701, 34] on input "text" at bounding box center [785, 35] width 281 height 21
type input "44"
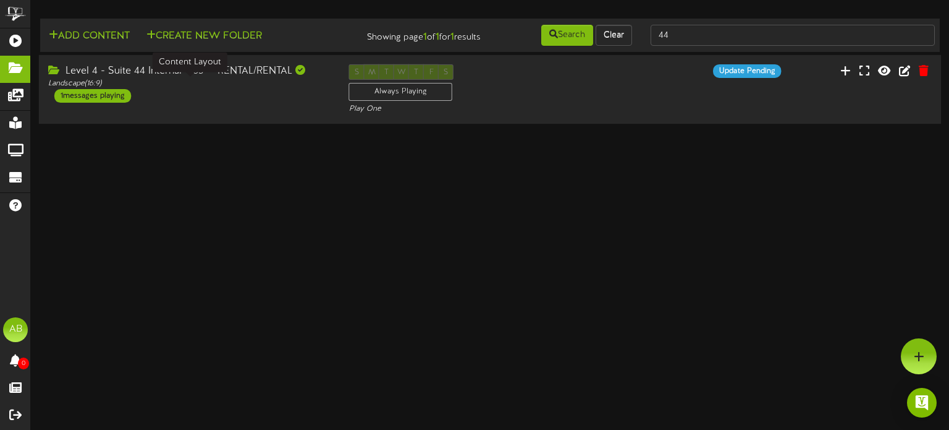
click at [232, 85] on div "Landscape ( 16:9 )" at bounding box center [189, 84] width 282 height 11
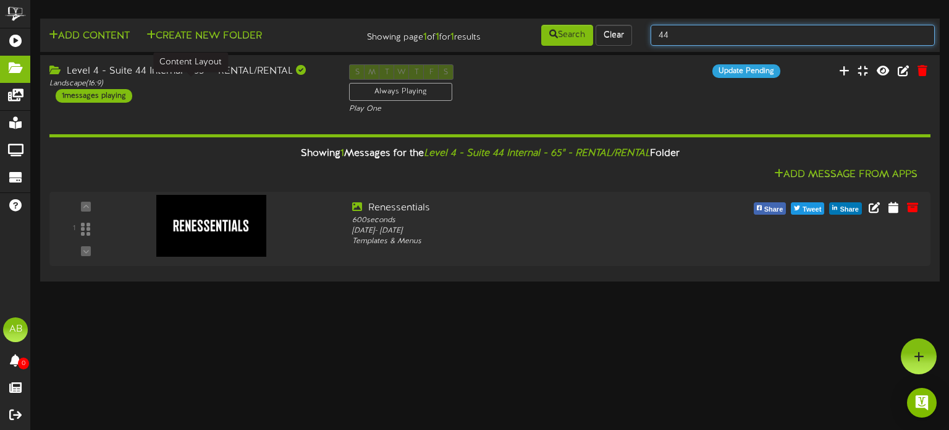
click at [673, 32] on input "44" at bounding box center [793, 35] width 284 height 21
type input "45"
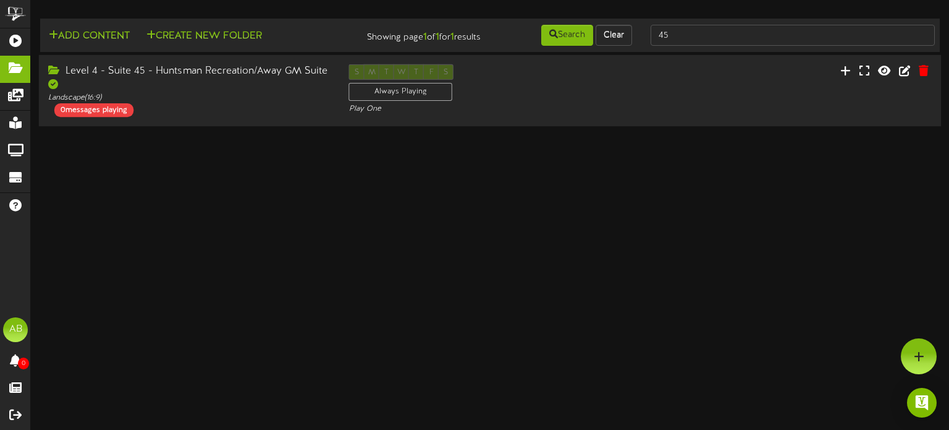
click at [279, 89] on div "Level 4 - Suite 45 - Huntsman Recreation/Away GM Suite" at bounding box center [189, 78] width 282 height 28
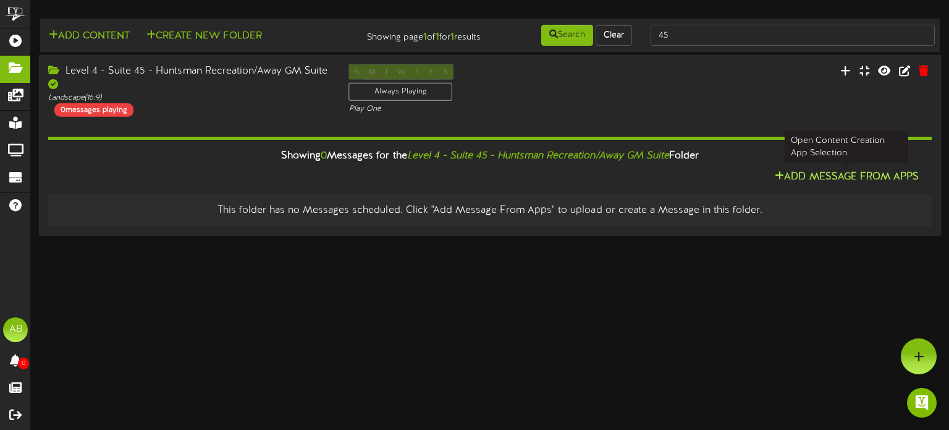
click at [836, 175] on button "Add Message From Apps" at bounding box center [846, 176] width 151 height 15
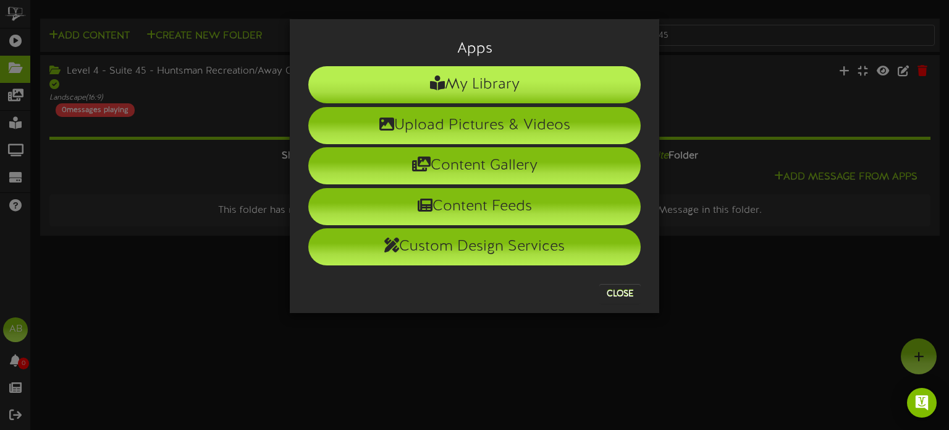
click at [483, 93] on li "My Library" at bounding box center [474, 84] width 333 height 37
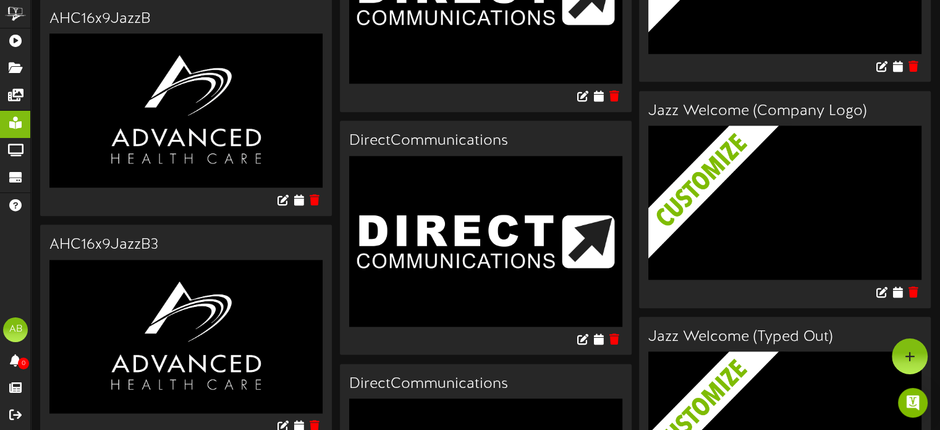
scroll to position [1014, 0]
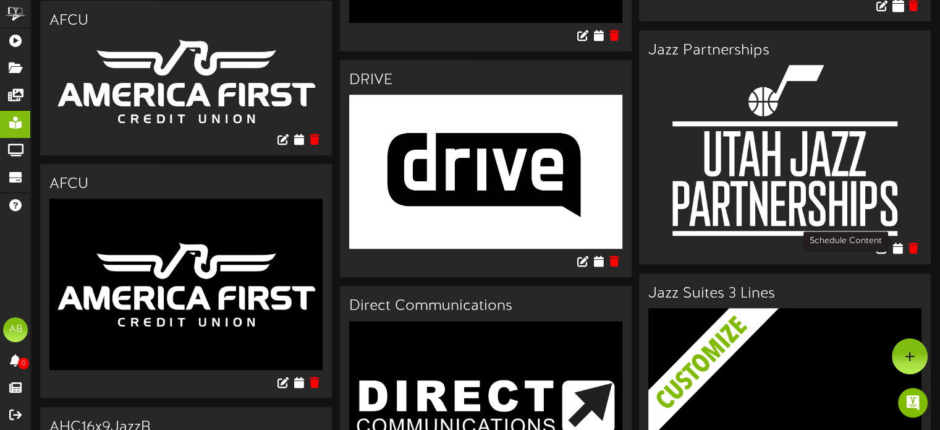
click at [900, 12] on icon at bounding box center [898, 5] width 12 height 14
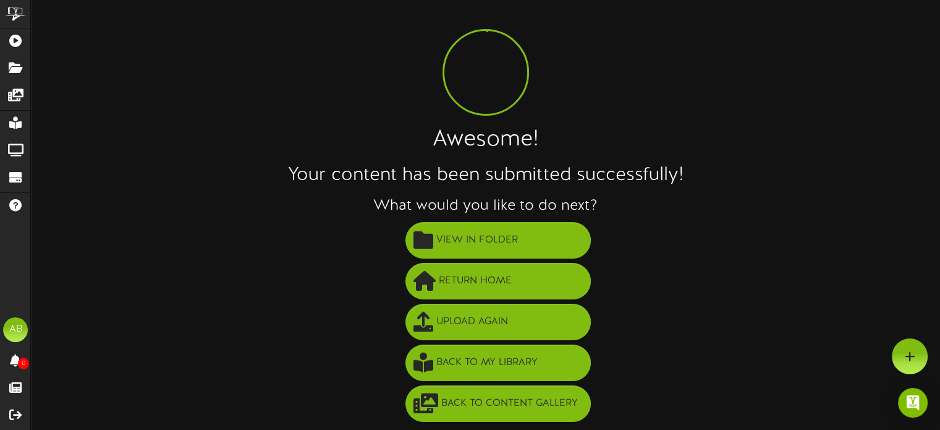
scroll to position [22, 0]
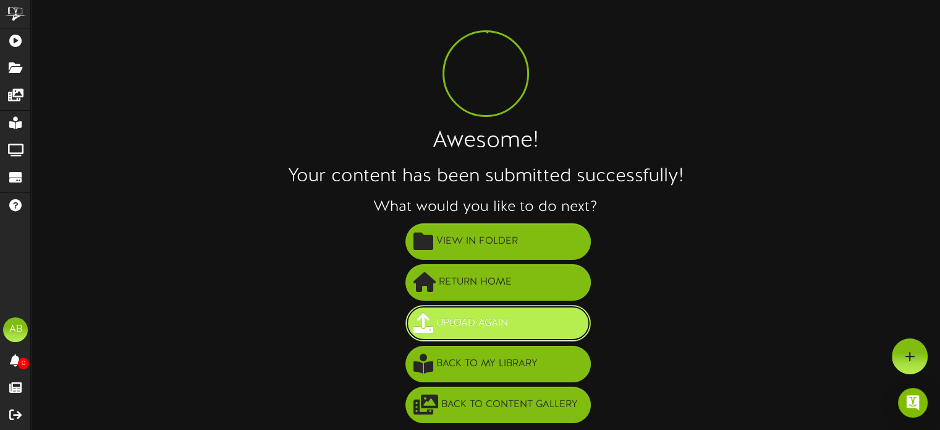
click at [501, 336] on button "Upload Again" at bounding box center [498, 323] width 185 height 36
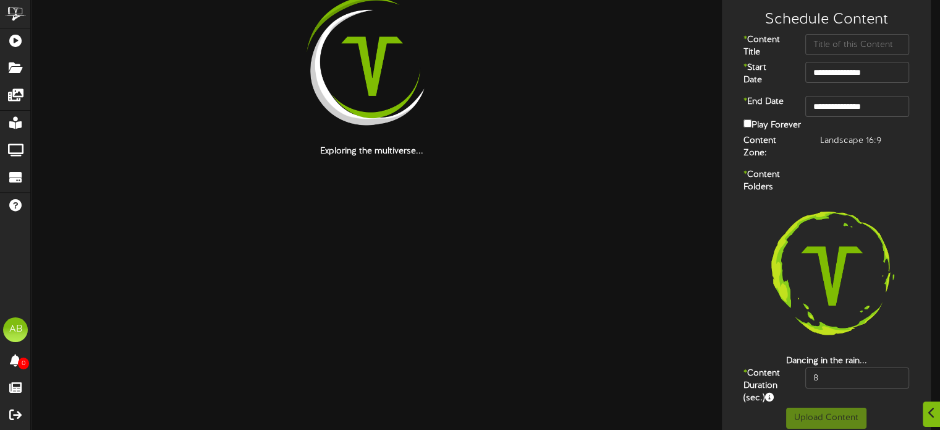
scroll to position [26, 0]
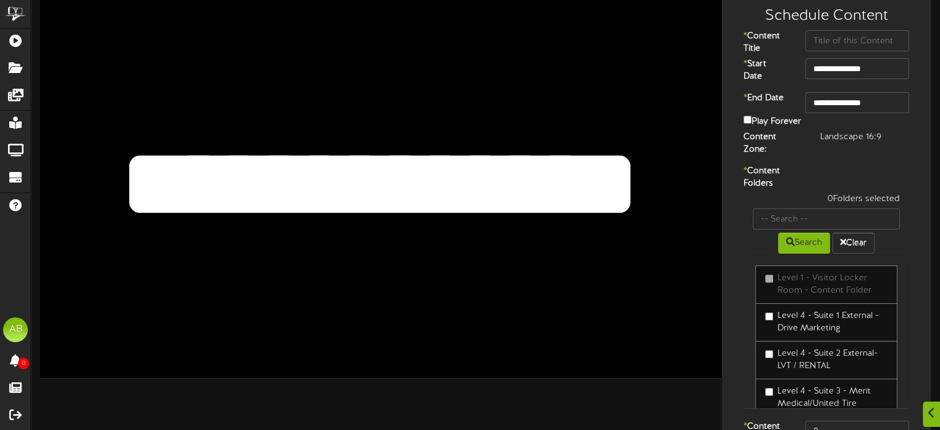
drag, startPoint x: 603, startPoint y: 186, endPoint x: 115, endPoint y: 153, distance: 489.4
click at [115, 153] on textarea "**********" at bounding box center [379, 183] width 562 height 129
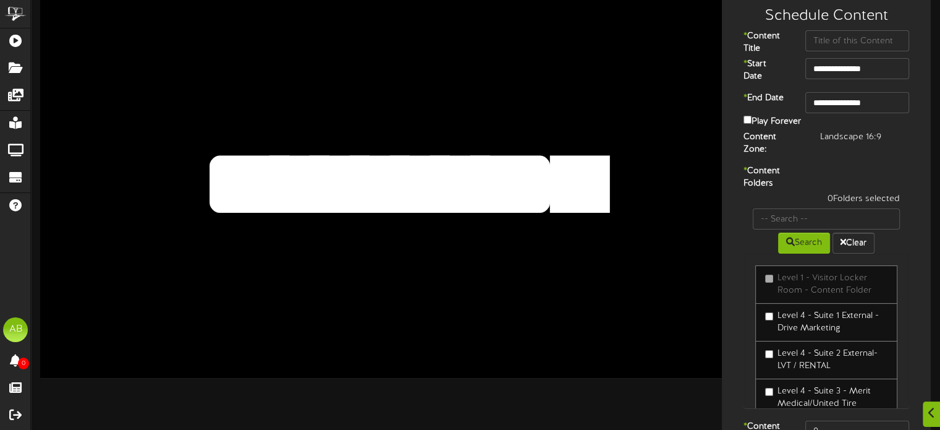
drag, startPoint x: 643, startPoint y: 184, endPoint x: 82, endPoint y: 151, distance: 562.9
click at [82, 151] on div "**********" at bounding box center [381, 185] width 682 height 383
type textarea "**********"
click at [883, 48] on input "text" at bounding box center [857, 40] width 104 height 21
paste input "Hillwood Homes"
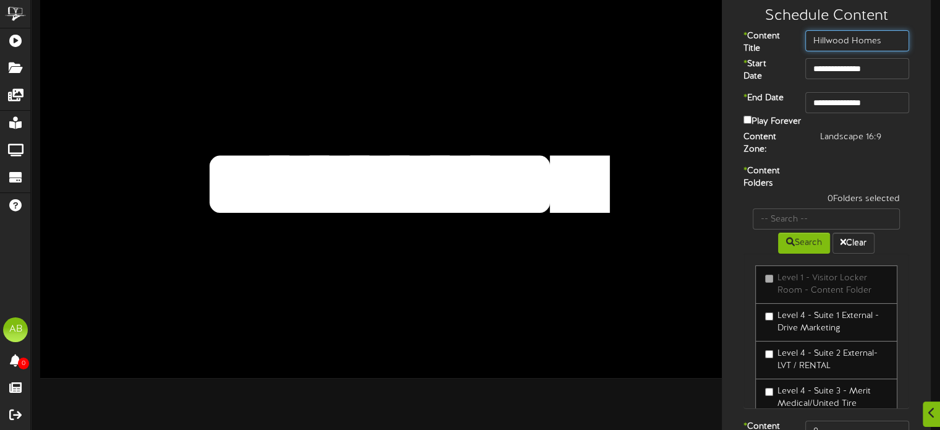
type input "Hillwood Homes"
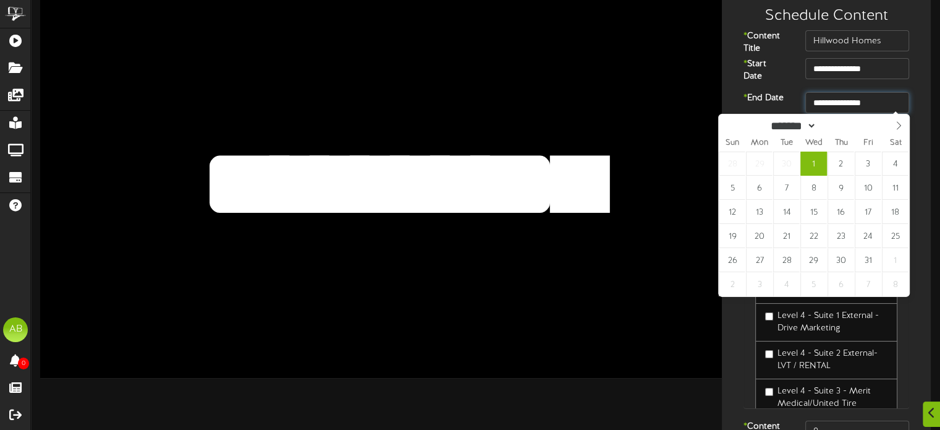
click at [863, 104] on input "**********" at bounding box center [857, 102] width 104 height 21
type input "**********"
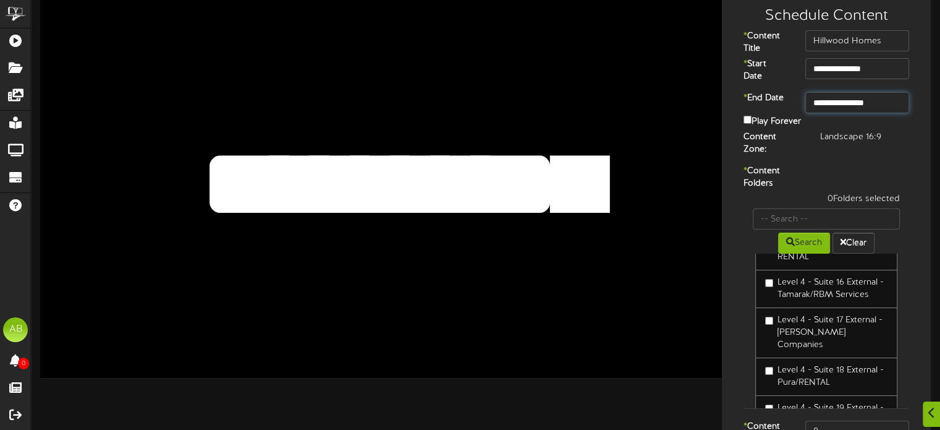
scroll to position [591, 0]
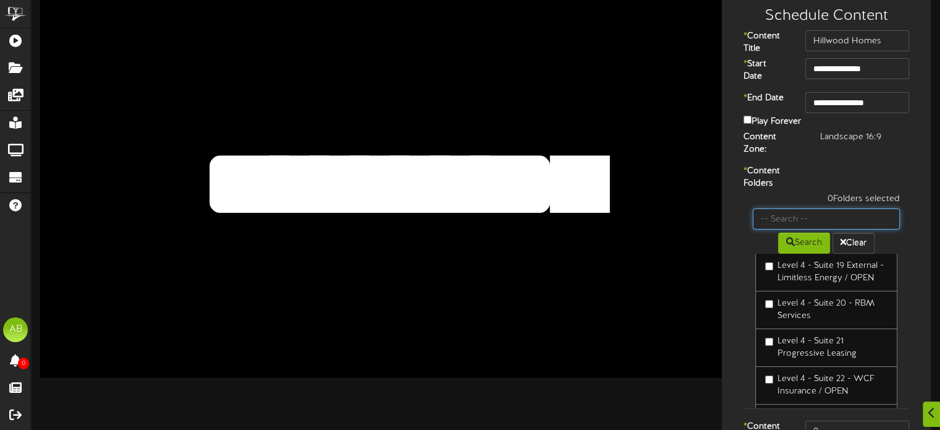
click at [781, 208] on input "text" at bounding box center [826, 218] width 147 height 21
type input "45"
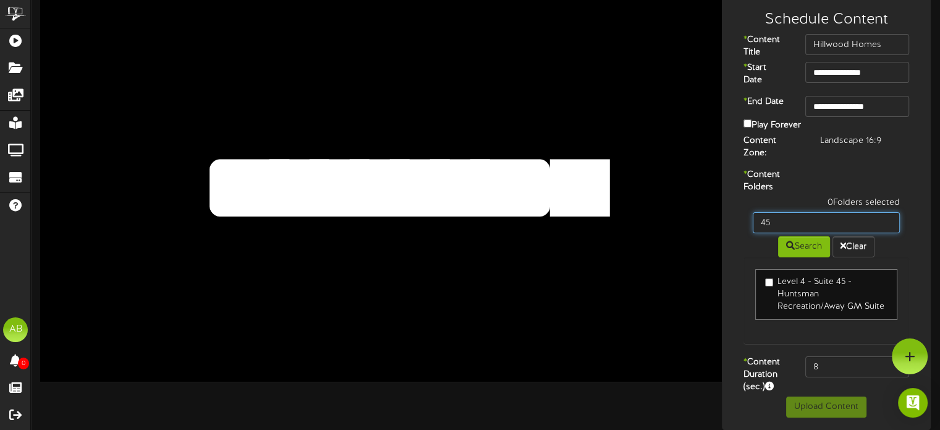
scroll to position [15, 0]
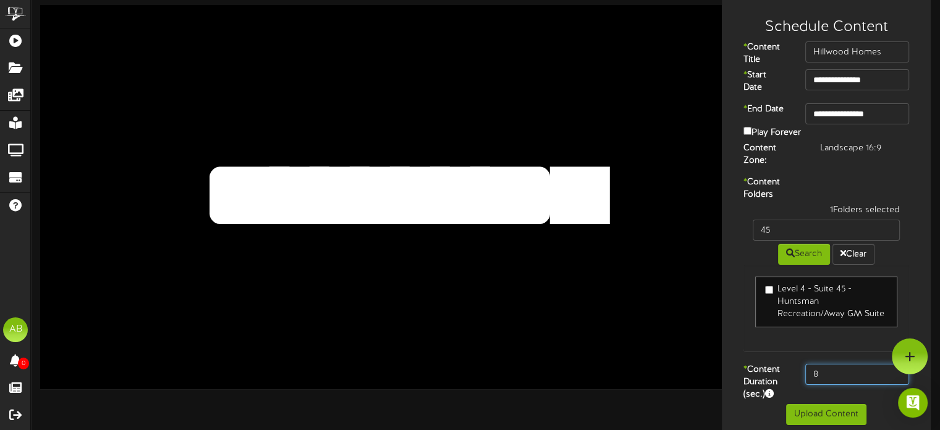
click at [826, 363] on input "8" at bounding box center [857, 373] width 104 height 21
type input "600"
click at [833, 416] on button "Upload Content" at bounding box center [826, 414] width 80 height 21
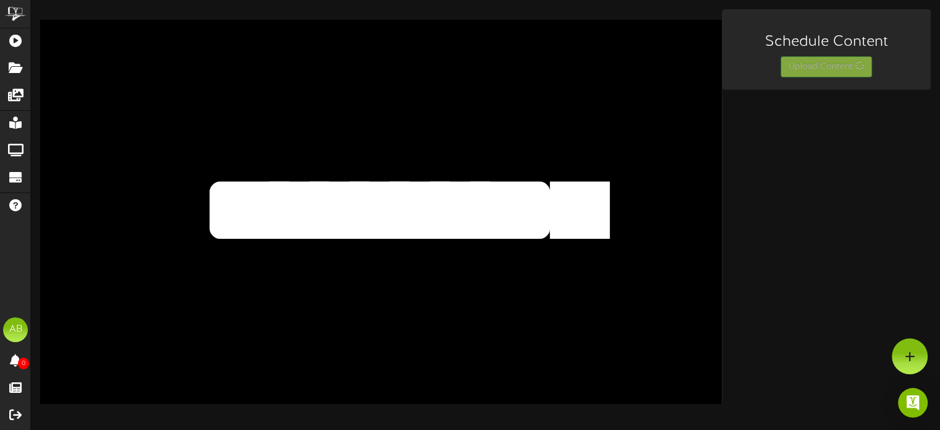
scroll to position [0, 0]
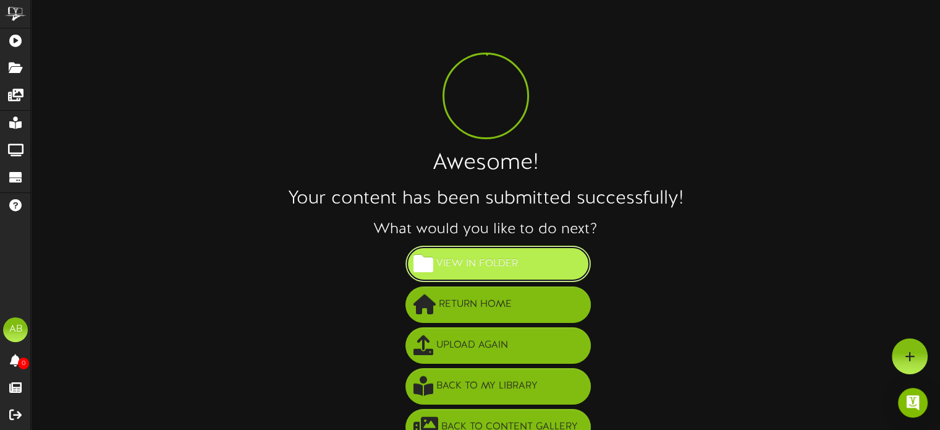
click at [509, 262] on span "View in Folder" at bounding box center [477, 263] width 88 height 20
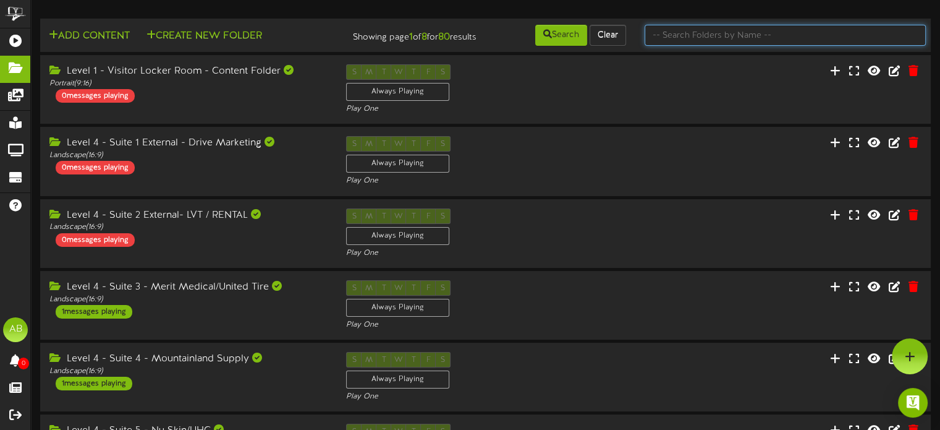
click at [736, 39] on input "text" at bounding box center [785, 35] width 281 height 21
type input "45"
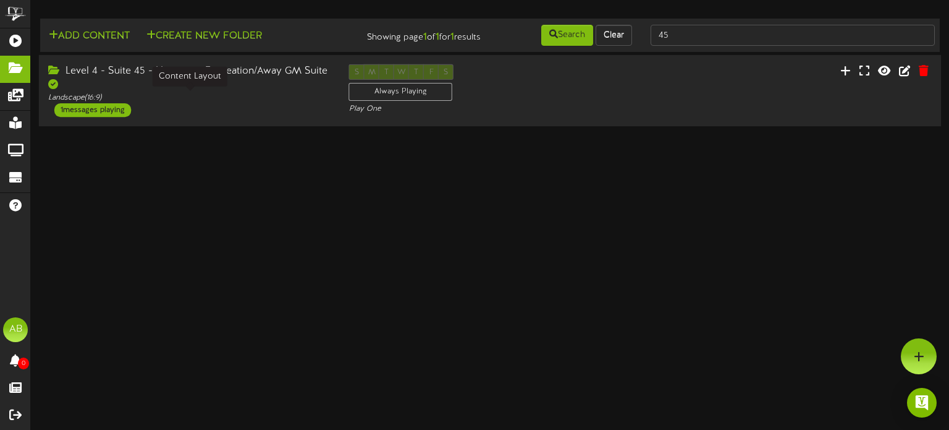
click at [271, 93] on div "Landscape ( 16:9 )" at bounding box center [189, 98] width 282 height 11
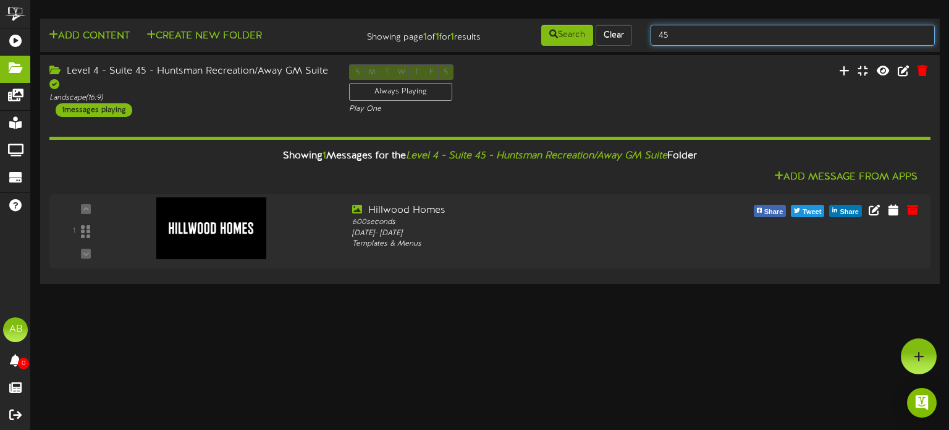
click at [671, 27] on input "45" at bounding box center [793, 35] width 284 height 21
type input "46"
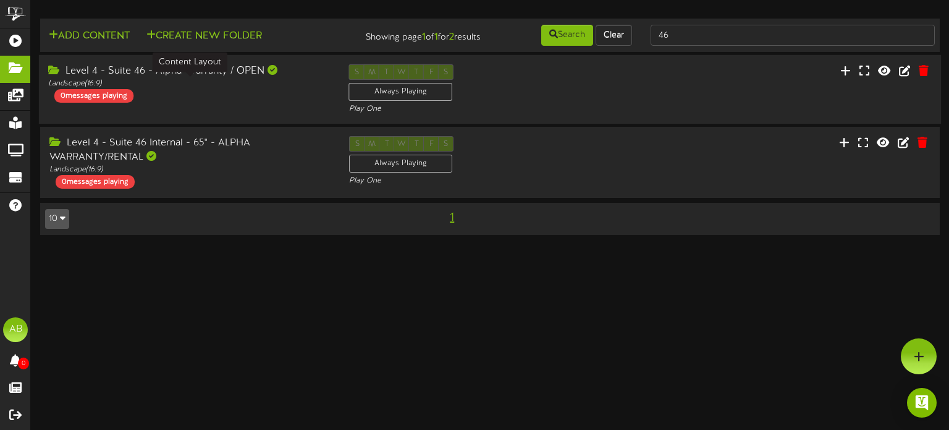
click at [294, 85] on div "Landscape ( 16:9 )" at bounding box center [189, 84] width 282 height 11
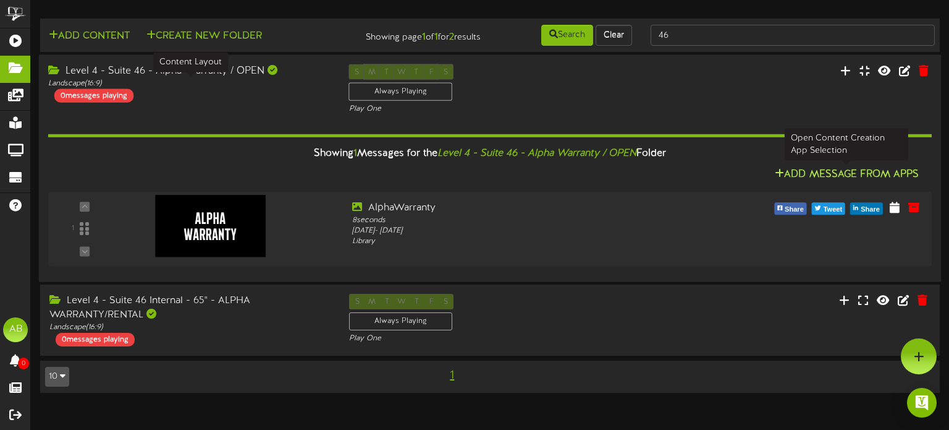
click at [873, 168] on button "Add Message From Apps" at bounding box center [846, 174] width 151 height 15
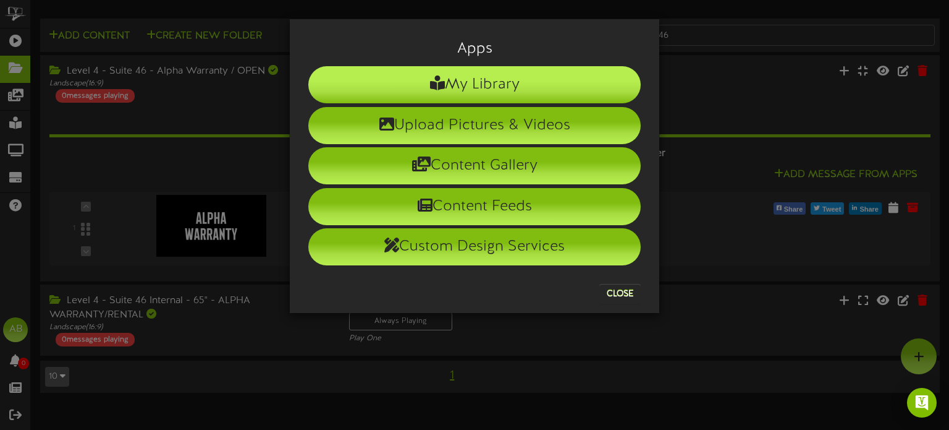
click at [493, 88] on li "My Library" at bounding box center [474, 84] width 333 height 37
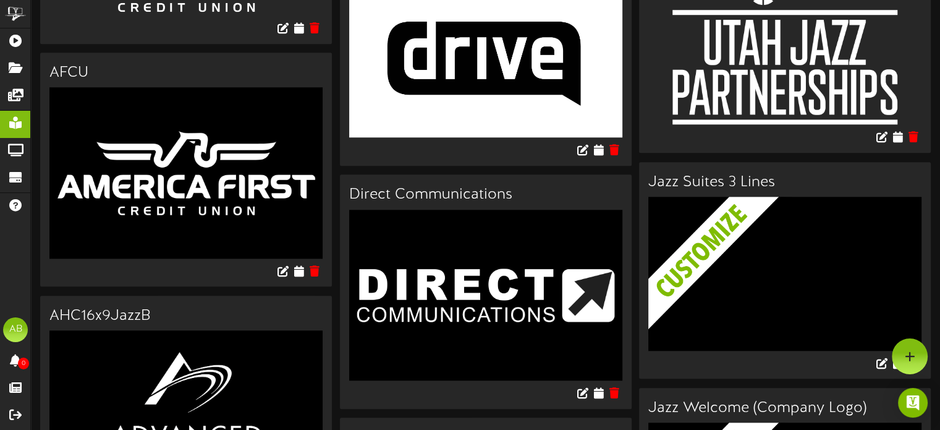
scroll to position [1060, 0]
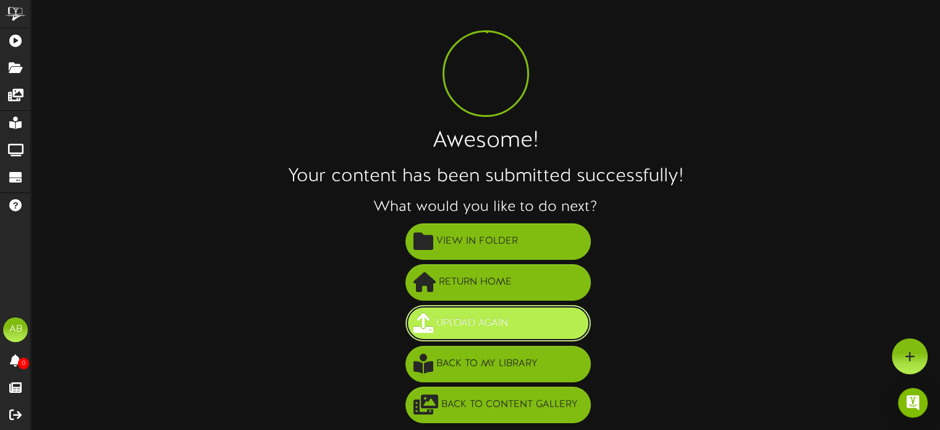
click at [533, 315] on button "Upload Again" at bounding box center [498, 323] width 185 height 36
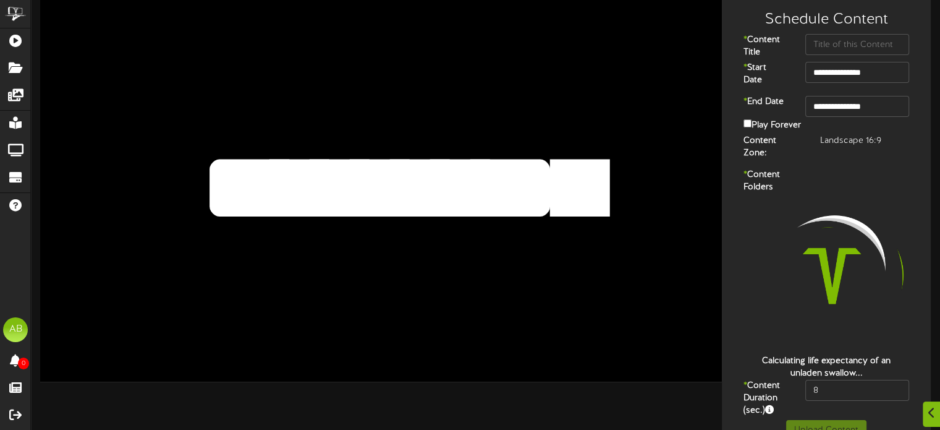
scroll to position [32, 0]
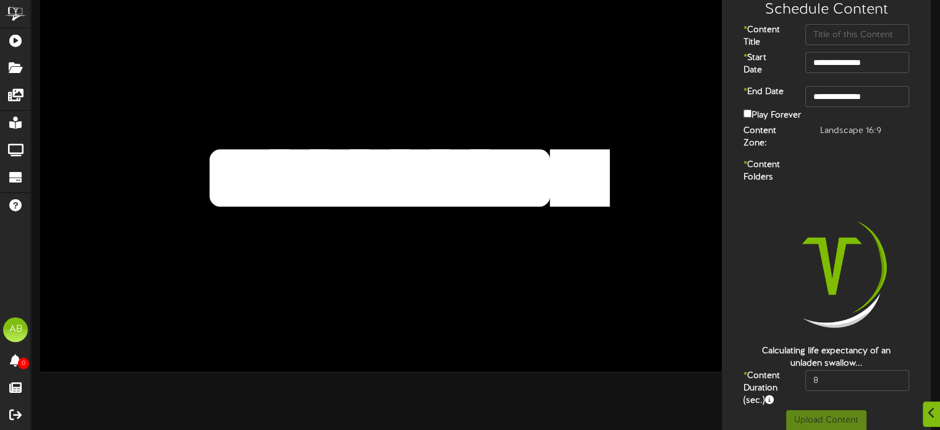
click at [507, 179] on textarea "**********" at bounding box center [379, 177] width 562 height 129
drag, startPoint x: 643, startPoint y: 179, endPoint x: 111, endPoint y: 158, distance: 532.6
click at [111, 158] on textarea "**********" at bounding box center [379, 177] width 562 height 129
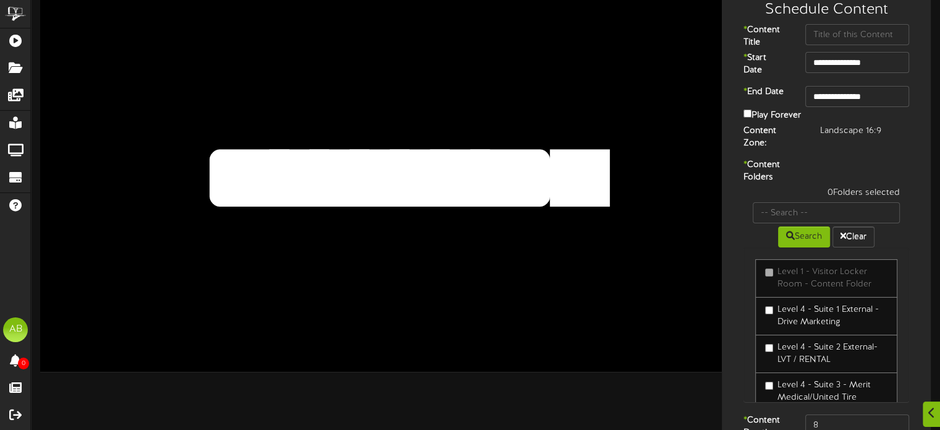
paste textarea
type textarea "**********"
click at [846, 41] on input "text" at bounding box center [857, 34] width 104 height 21
paste input "Mountain Crane"
type input "Mountain Crane"
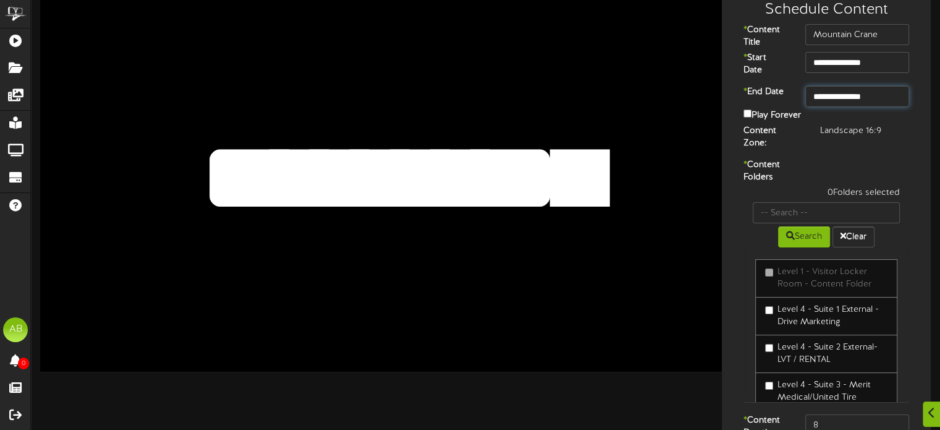
click at [866, 99] on input "**********" at bounding box center [857, 96] width 104 height 21
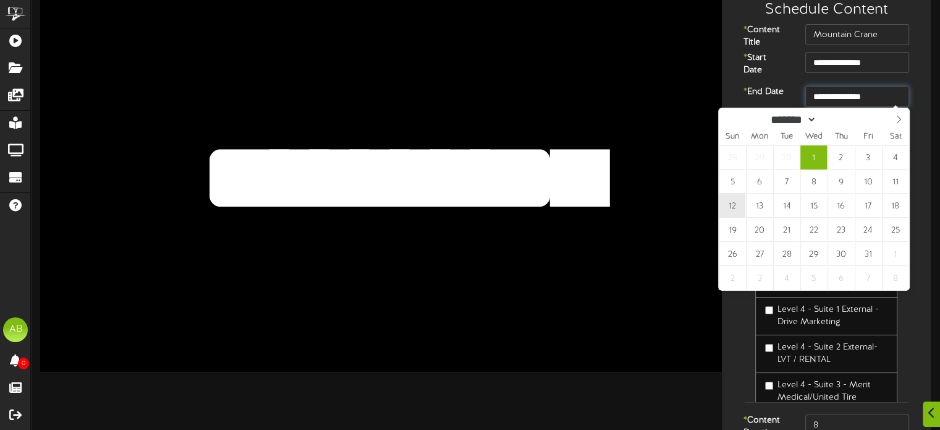
type input "**********"
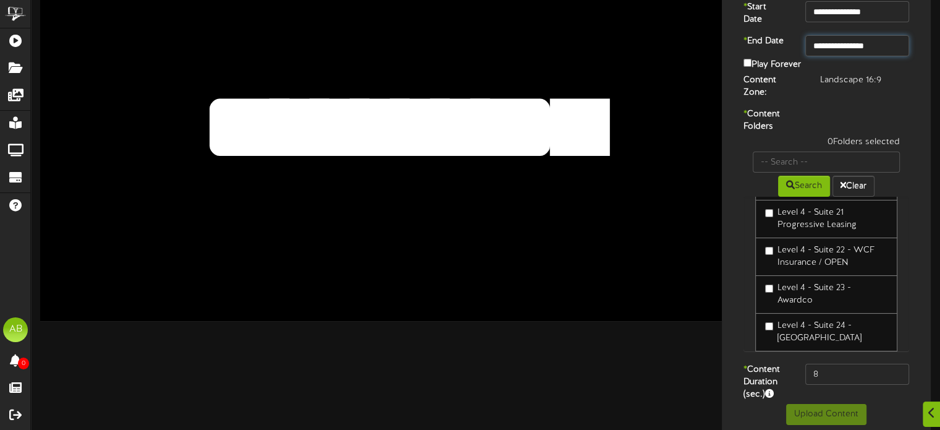
scroll to position [684, 0]
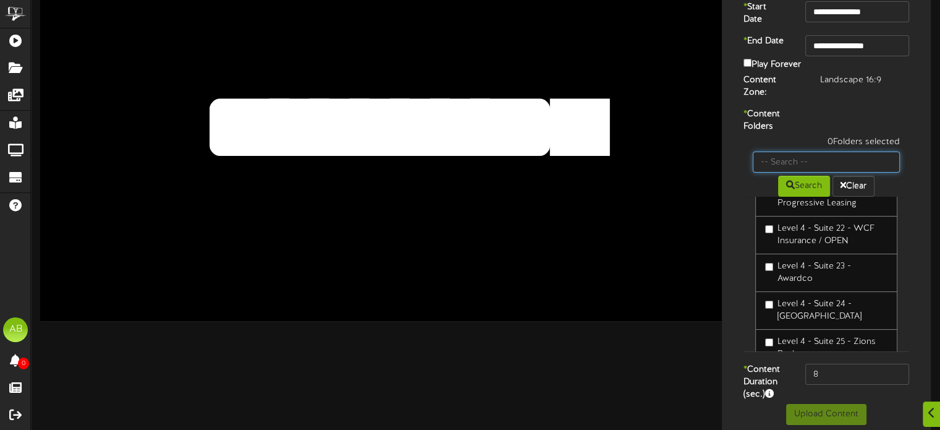
click at [788, 151] on input "text" at bounding box center [826, 161] width 147 height 21
type input "46"
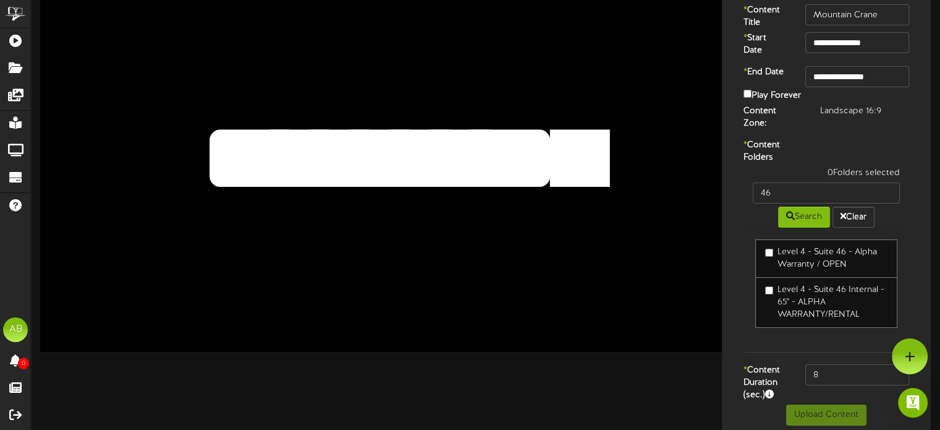
click at [765, 246] on label "Level 4 - Suite 46 - Alpha Warranty / OPEN" at bounding box center [826, 258] width 122 height 25
click at [833, 367] on input "8" at bounding box center [857, 374] width 104 height 21
type input "600"
click at [816, 404] on button "Upload Content" at bounding box center [826, 414] width 80 height 21
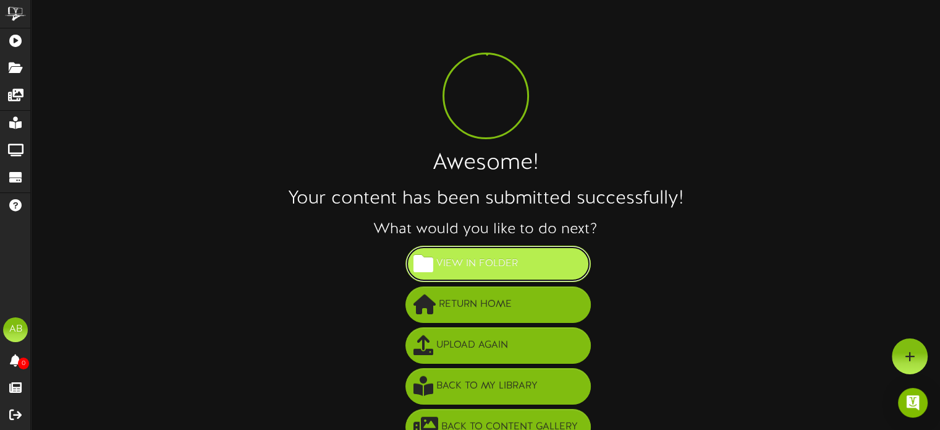
click at [502, 251] on button "View in Folder" at bounding box center [498, 263] width 185 height 36
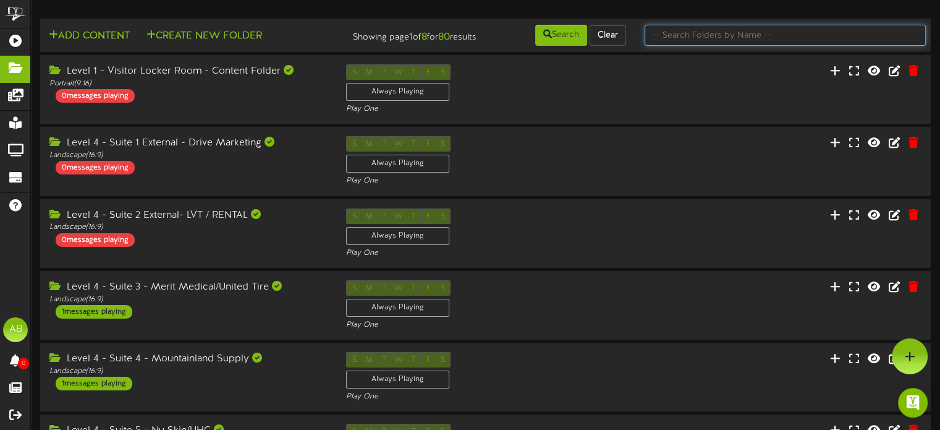
click at [691, 36] on input "text" at bounding box center [785, 35] width 281 height 21
type input "46"
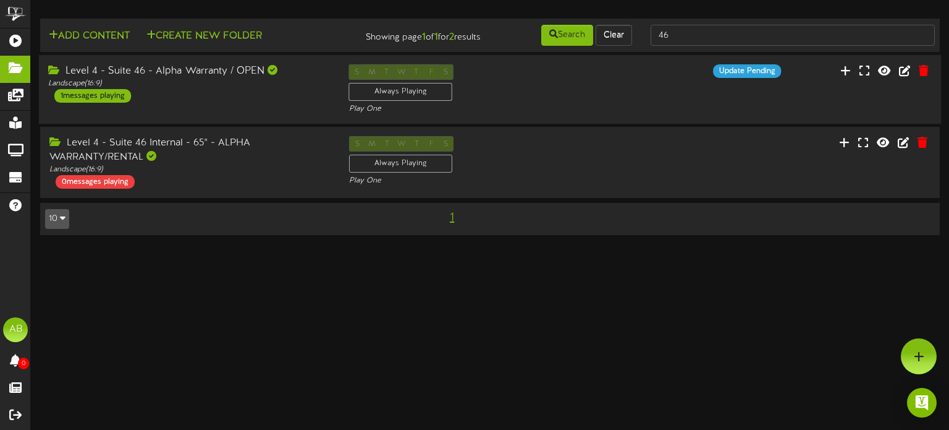
click at [245, 102] on div "Level 4 - Suite 46 - Alpha Warranty / OPEN Landscape ( 16:9 ) 1 messages playing" at bounding box center [189, 83] width 301 height 38
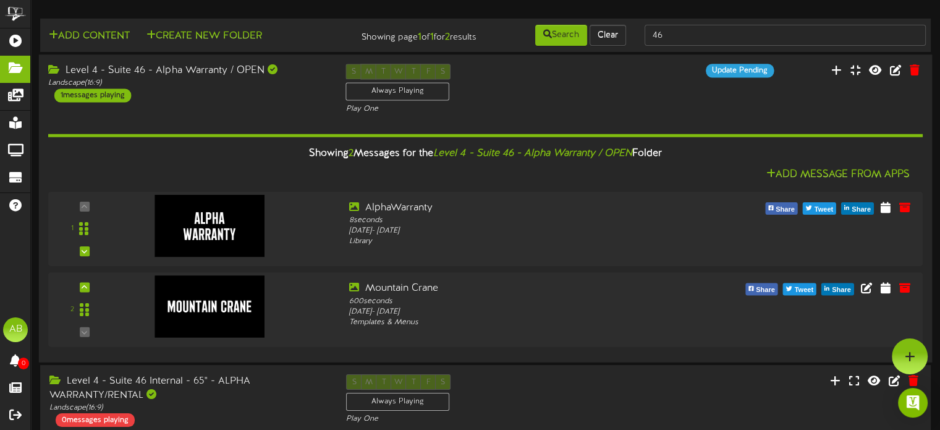
click at [245, 102] on div "Level 4 - Suite 46 - Alpha Warranty / OPEN Landscape ( 16:9 ) 1 messages playin…" at bounding box center [485, 89] width 893 height 51
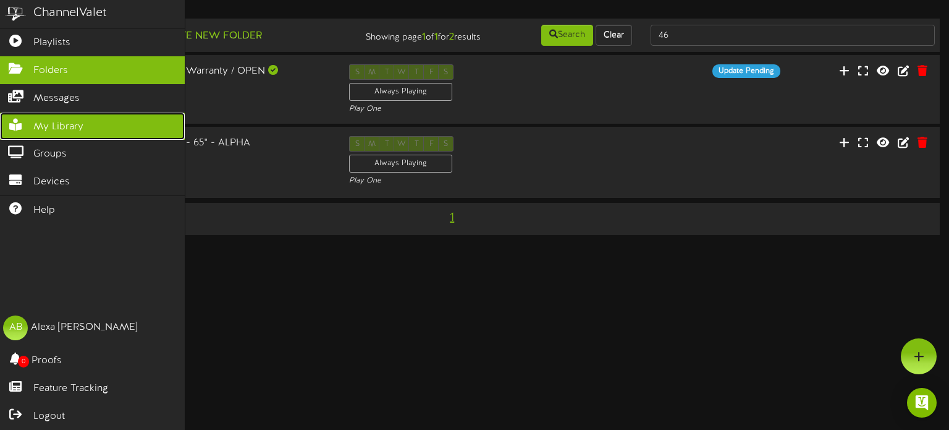
click at [79, 125] on span "My Library" at bounding box center [58, 127] width 50 height 14
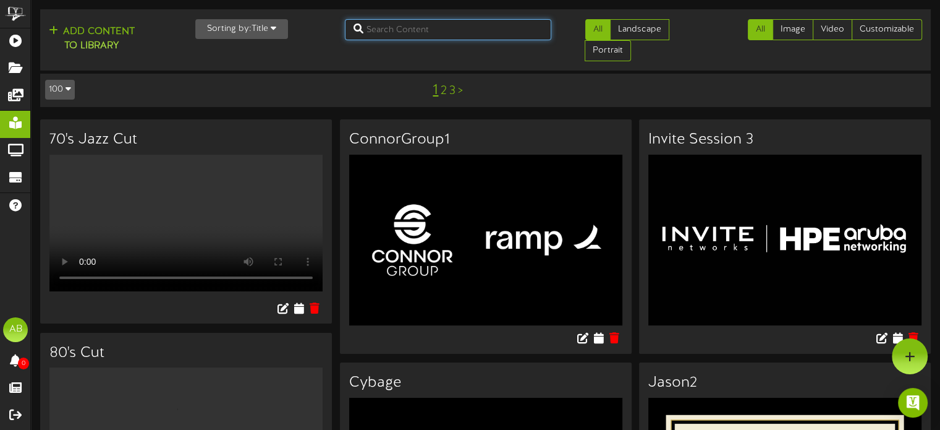
click at [413, 35] on input "text" at bounding box center [448, 29] width 206 height 21
type input "mountain"
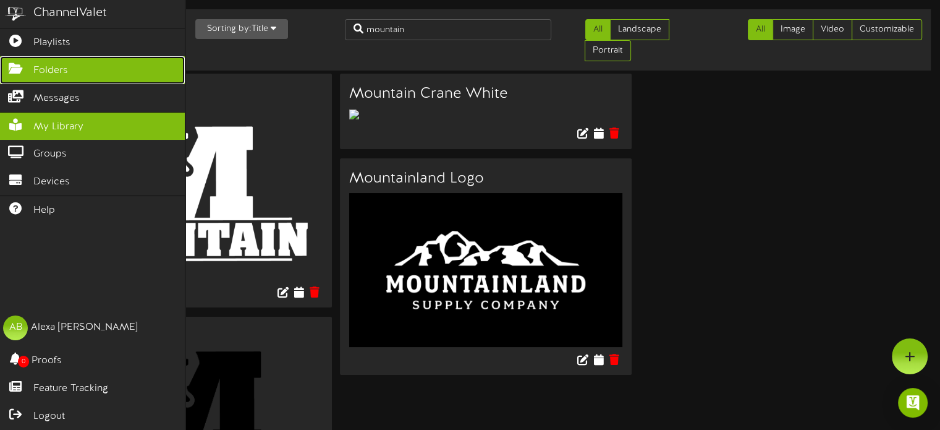
click at [89, 59] on link "Folders" at bounding box center [92, 70] width 185 height 28
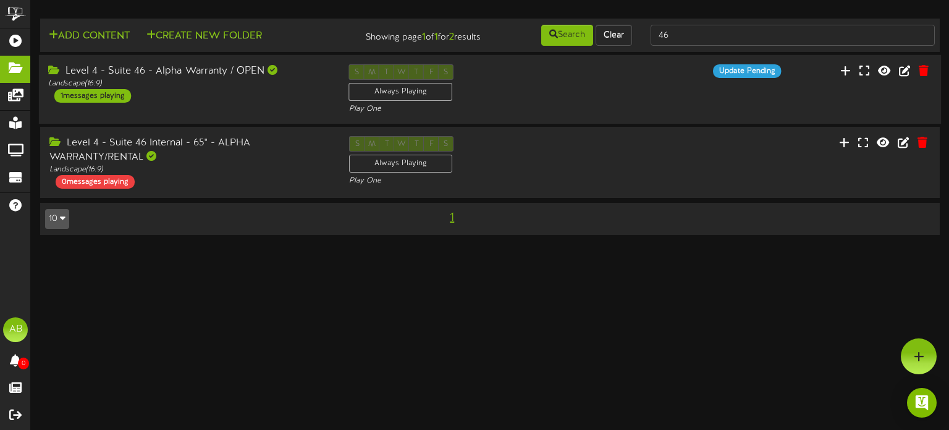
click at [252, 100] on div "Level 4 - Suite 46 - Alpha Warranty / OPEN Landscape ( 16:9 ) 1 messages playing" at bounding box center [189, 83] width 301 height 38
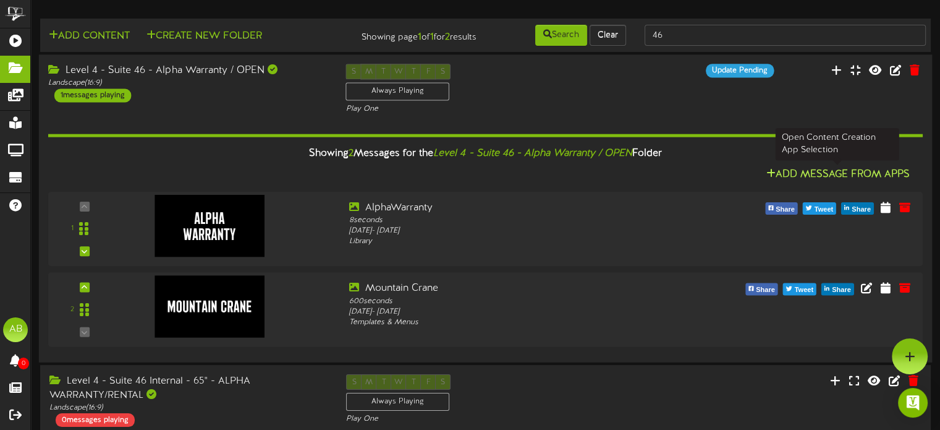
click at [862, 179] on button "Add Message From Apps" at bounding box center [837, 174] width 151 height 15
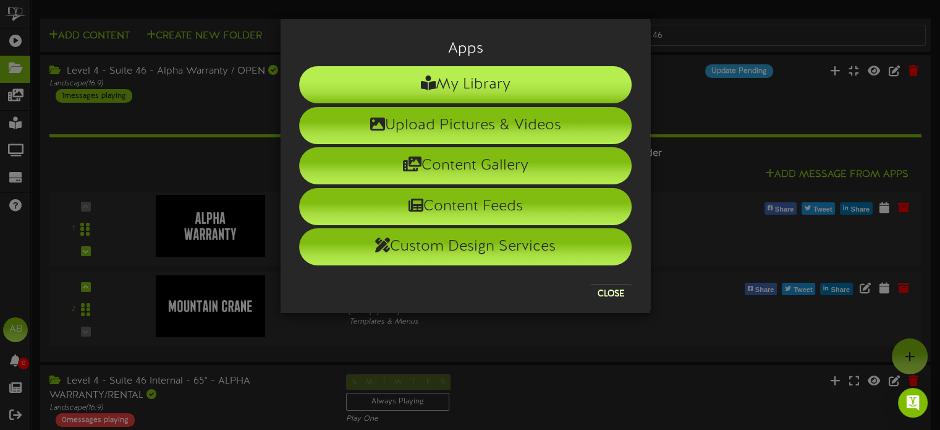
click at [539, 92] on li "My Library" at bounding box center [465, 84] width 333 height 37
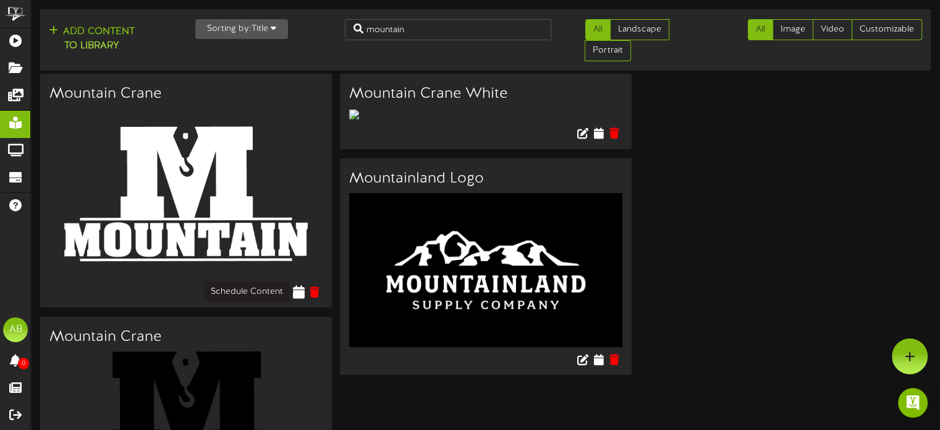
click at [299, 295] on icon at bounding box center [299, 291] width 12 height 14
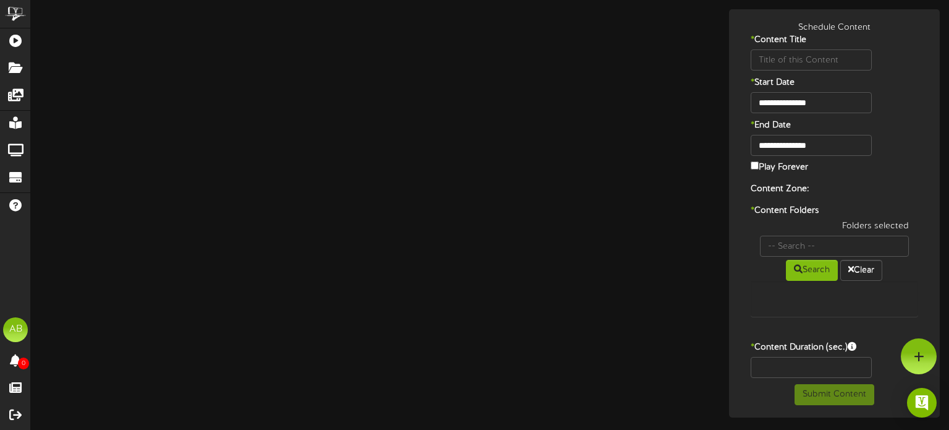
type input "Mountain Crane"
type input "8"
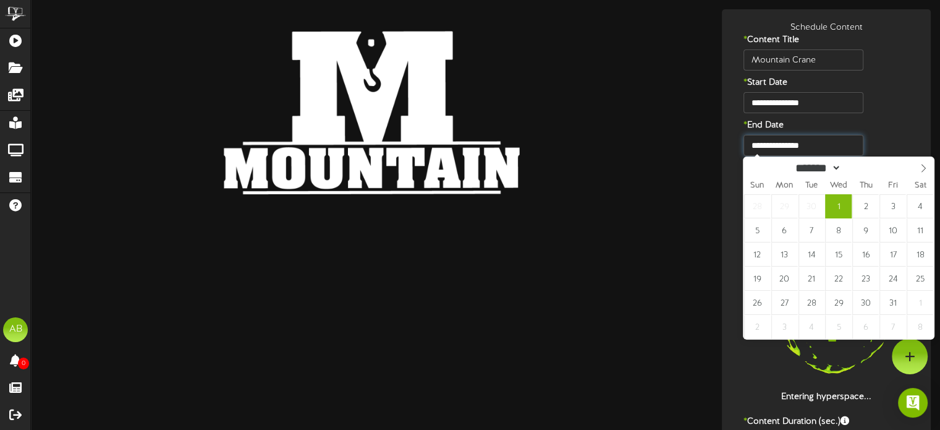
click at [821, 142] on input "**********" at bounding box center [803, 145] width 119 height 21
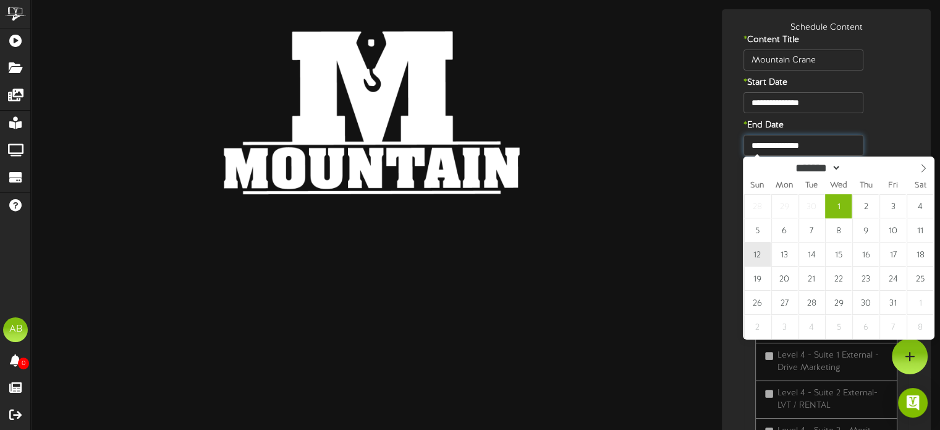
type input "**********"
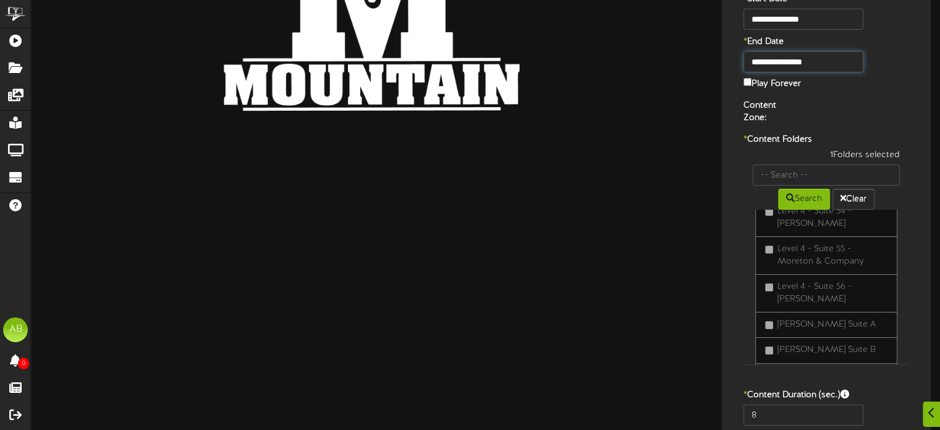
scroll to position [1597, 0]
click at [797, 164] on input "text" at bounding box center [826, 174] width 147 height 21
type input "46"
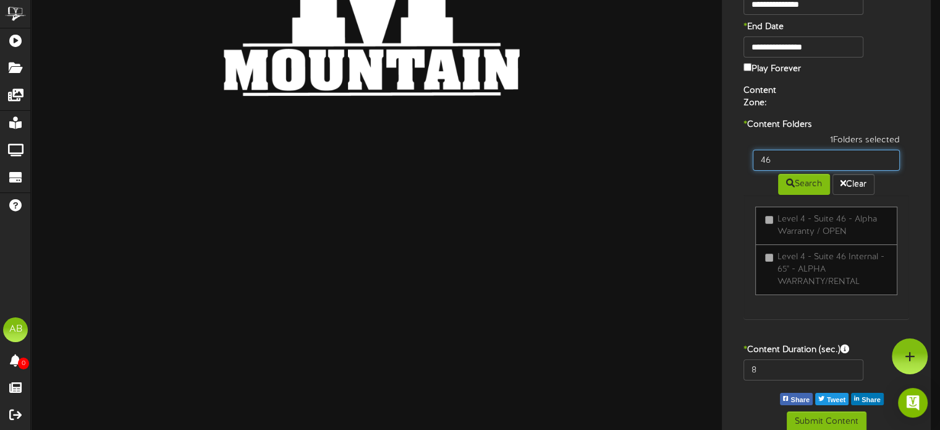
scroll to position [0, 0]
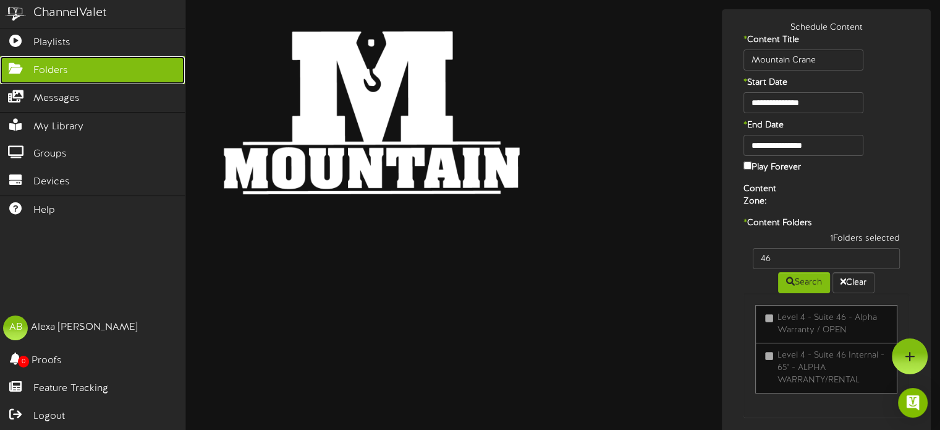
click at [65, 57] on link "Folders" at bounding box center [92, 70] width 185 height 28
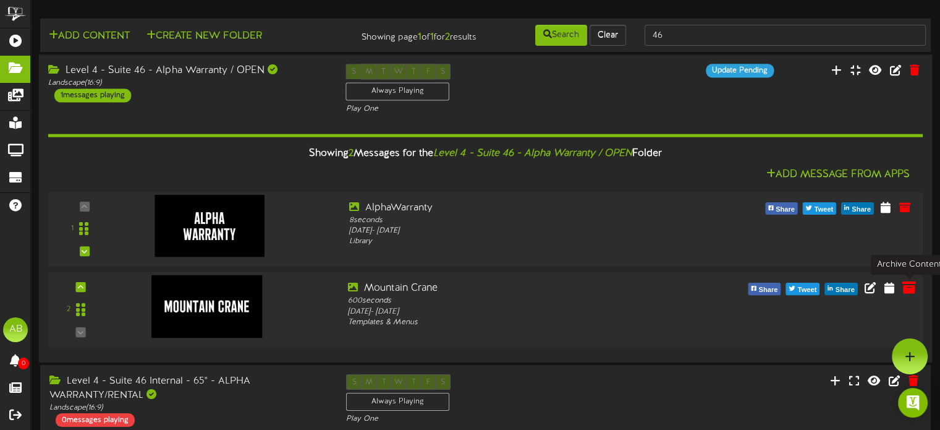
click at [914, 293] on icon at bounding box center [910, 287] width 14 height 14
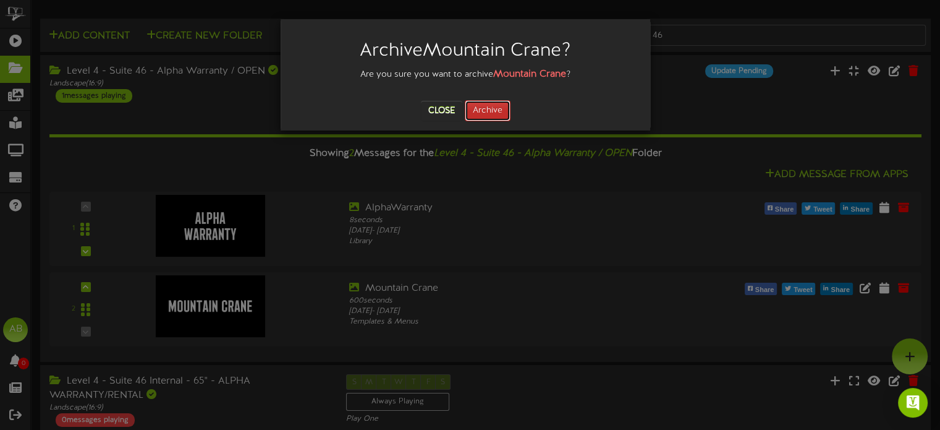
click at [498, 110] on button "Archive" at bounding box center [488, 110] width 46 height 21
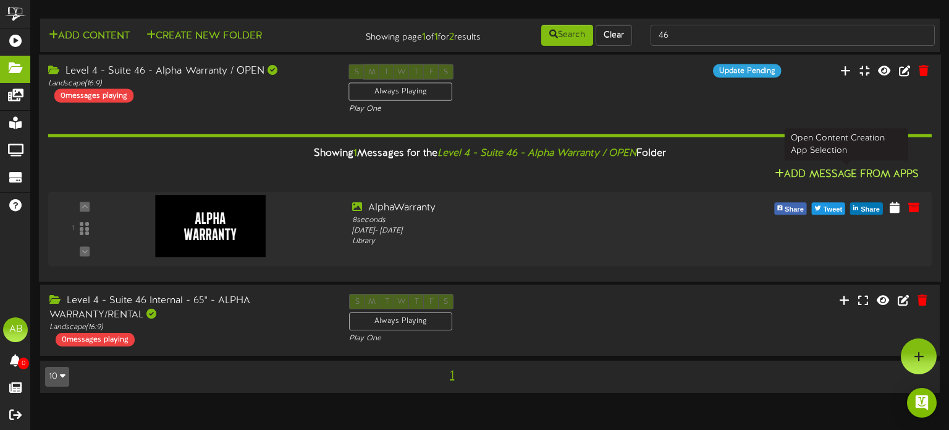
click at [862, 174] on button "Add Message From Apps" at bounding box center [846, 174] width 151 height 15
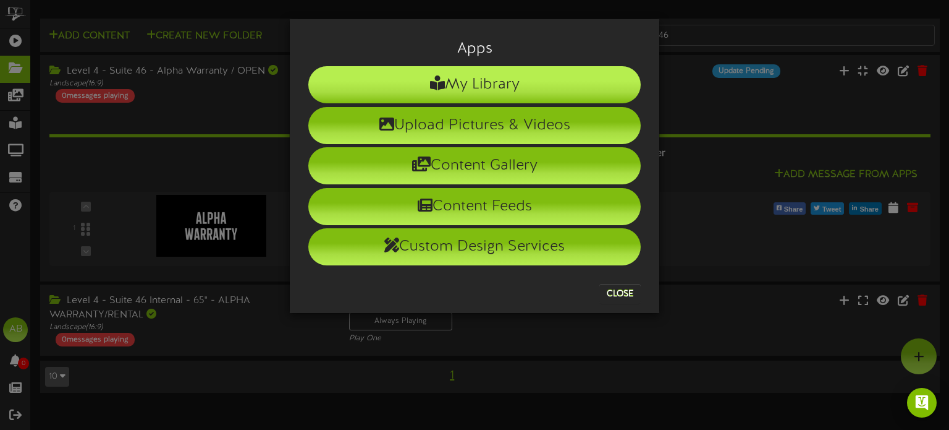
click at [545, 88] on li "My Library" at bounding box center [474, 84] width 333 height 37
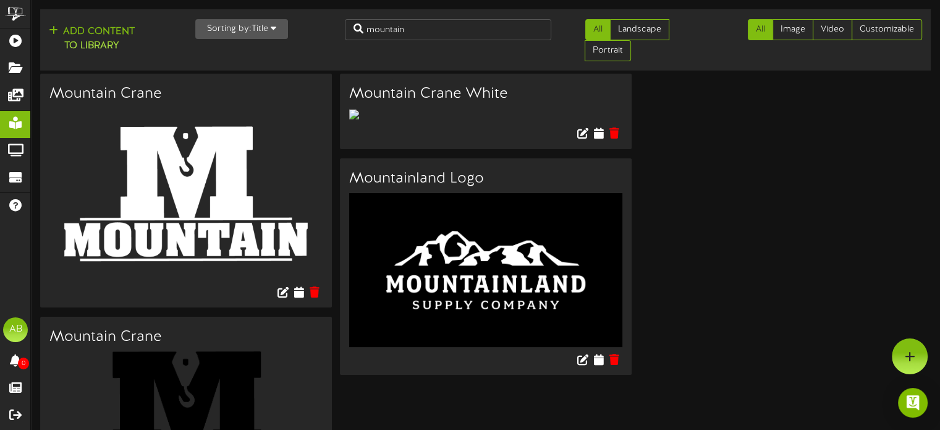
scroll to position [104, 0]
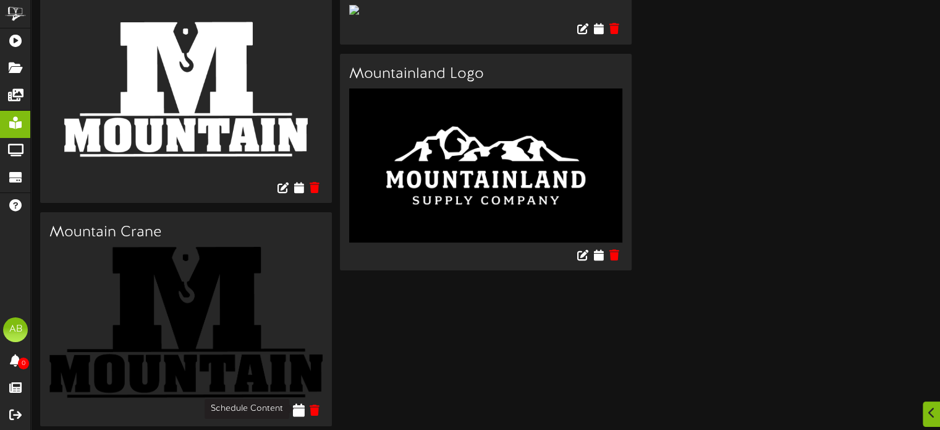
click at [299, 412] on icon at bounding box center [299, 410] width 12 height 14
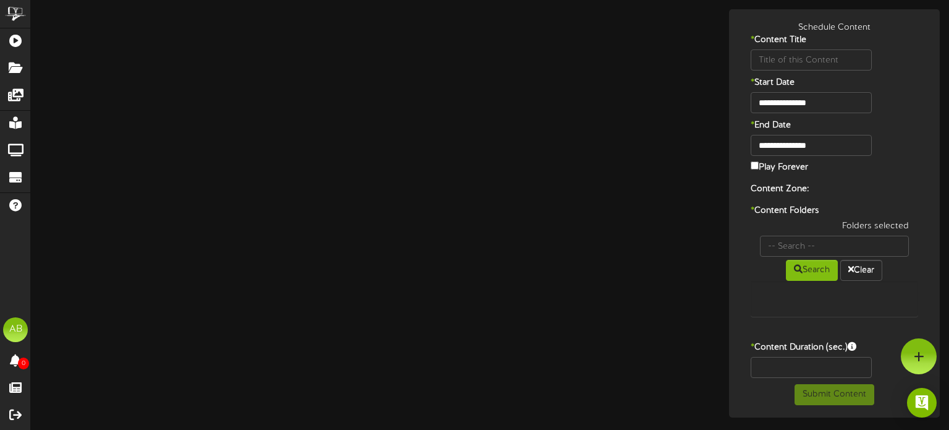
type input "Mountain Crane"
type input "8"
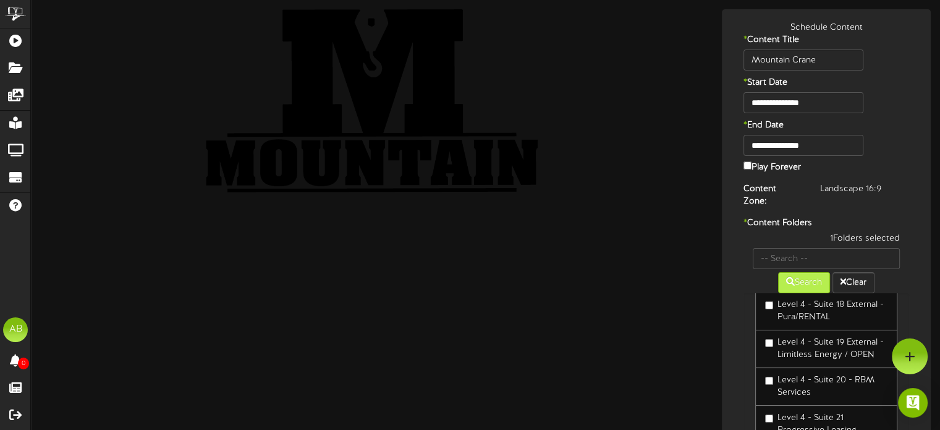
scroll to position [564, 0]
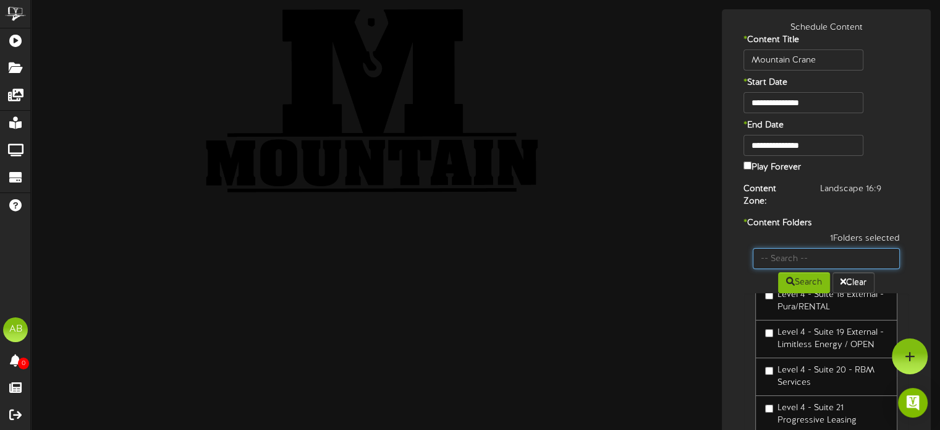
click at [782, 248] on input "text" at bounding box center [826, 258] width 147 height 21
type input "46"
click at [800, 275] on button "Search" at bounding box center [804, 282] width 52 height 21
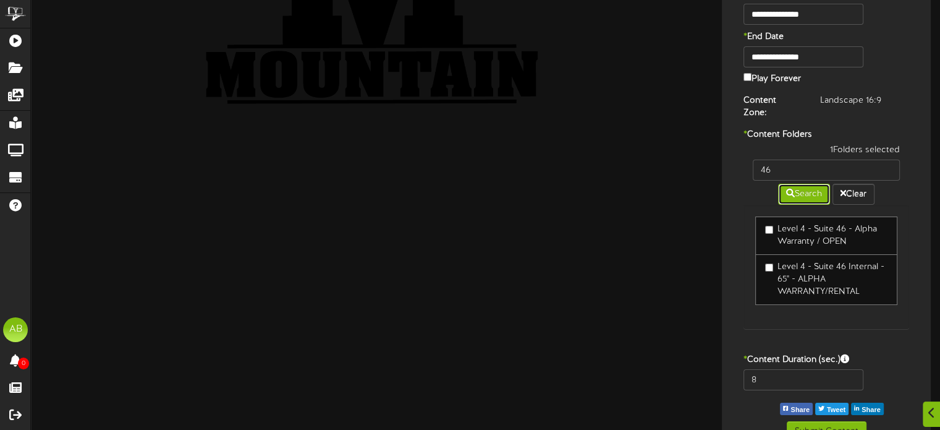
scroll to position [98, 0]
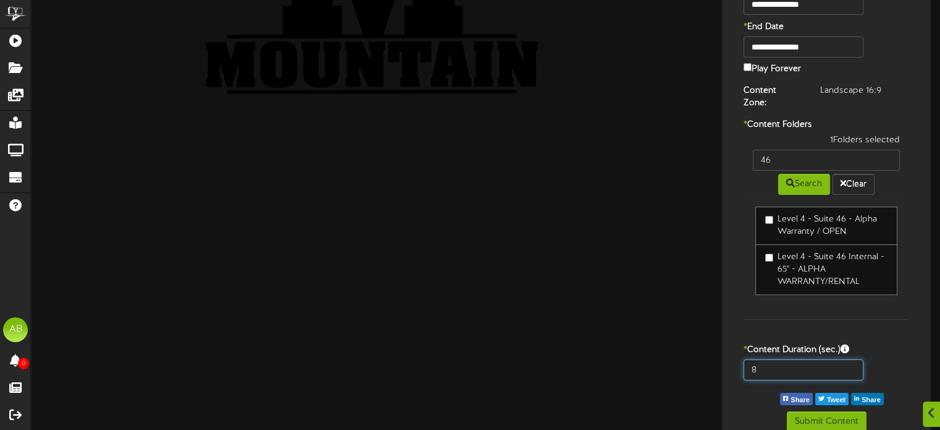
click at [769, 359] on input "8" at bounding box center [803, 369] width 119 height 21
type input "8"
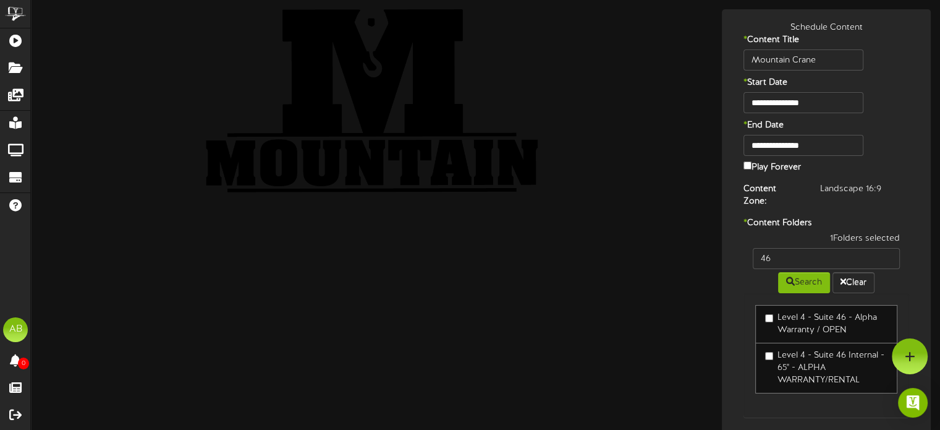
type input "600"
click at [791, 140] on input "**********" at bounding box center [803, 145] width 119 height 21
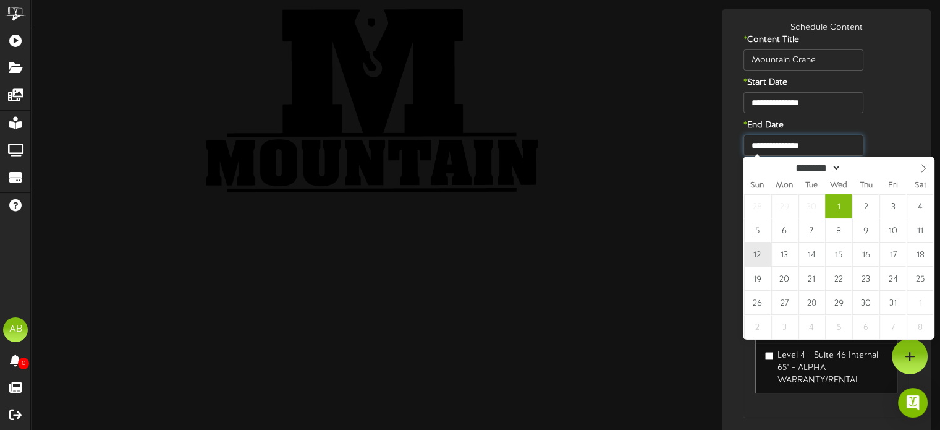
type input "**********"
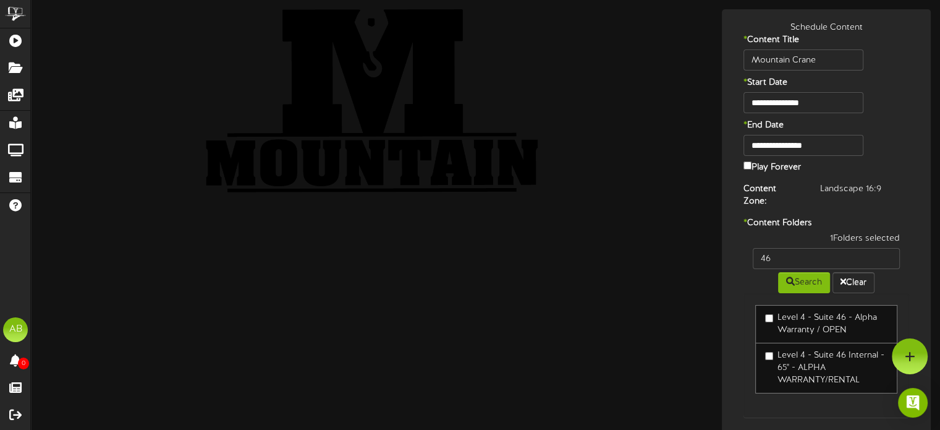
click at [896, 150] on div "**********" at bounding box center [826, 156] width 203 height 42
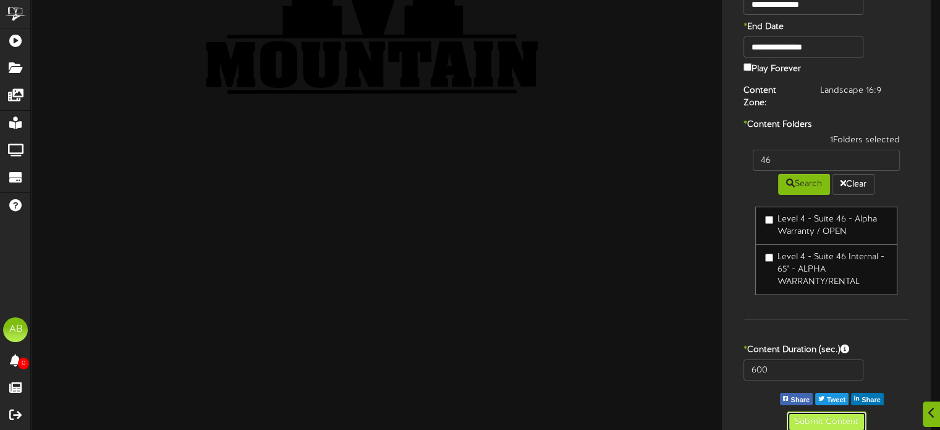
click at [826, 411] on button "Submit Content" at bounding box center [827, 421] width 80 height 21
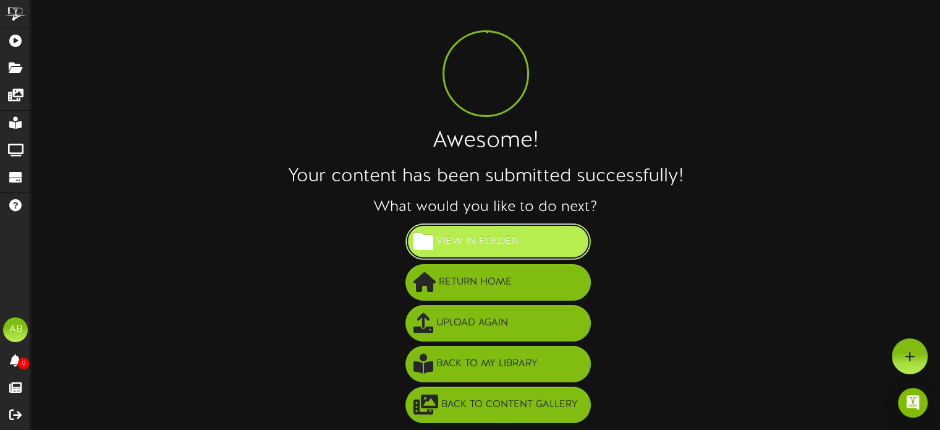
click at [523, 244] on button "View in Folder" at bounding box center [498, 241] width 185 height 36
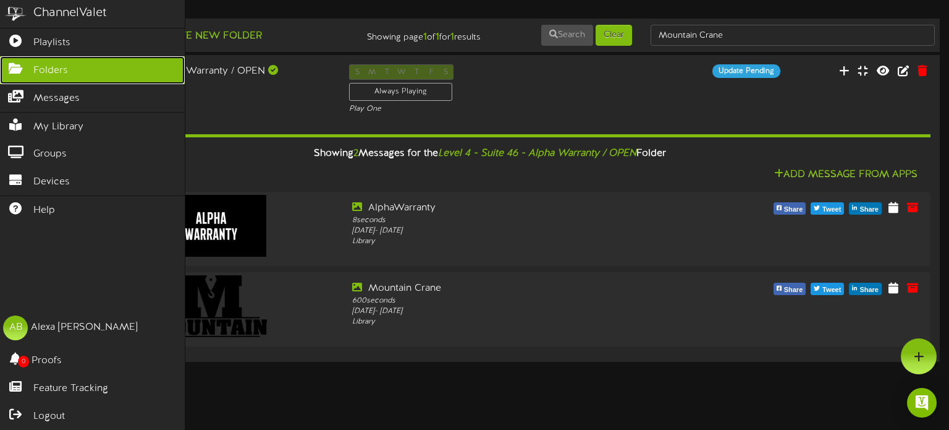
click at [20, 65] on icon at bounding box center [15, 66] width 31 height 9
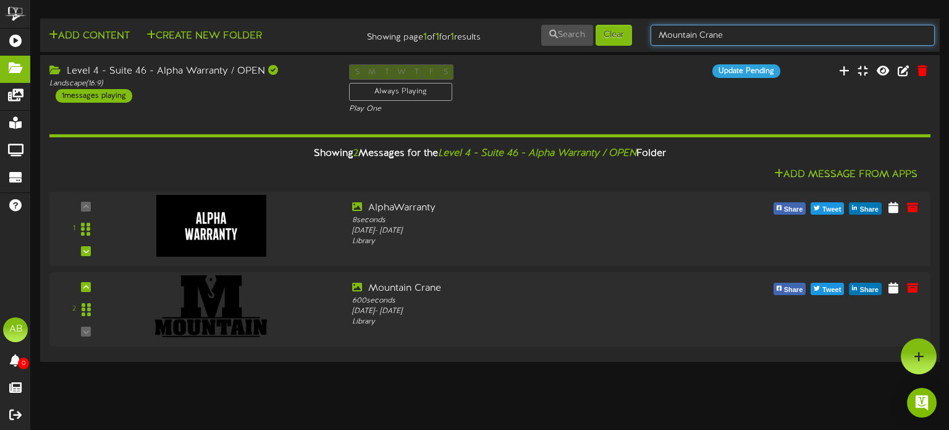
click at [733, 39] on input "Mountain Crane" at bounding box center [793, 35] width 284 height 21
type input "M"
type input "5"
type input "47"
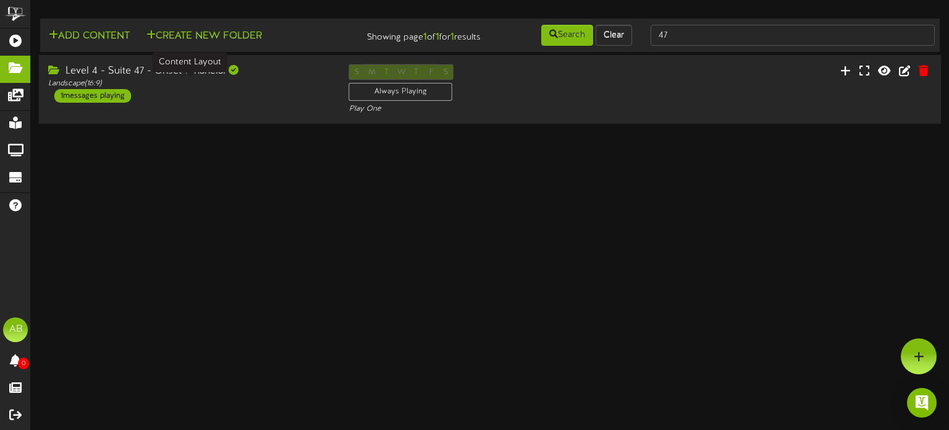
click at [257, 83] on div "Landscape ( 16:9 )" at bounding box center [189, 84] width 282 height 11
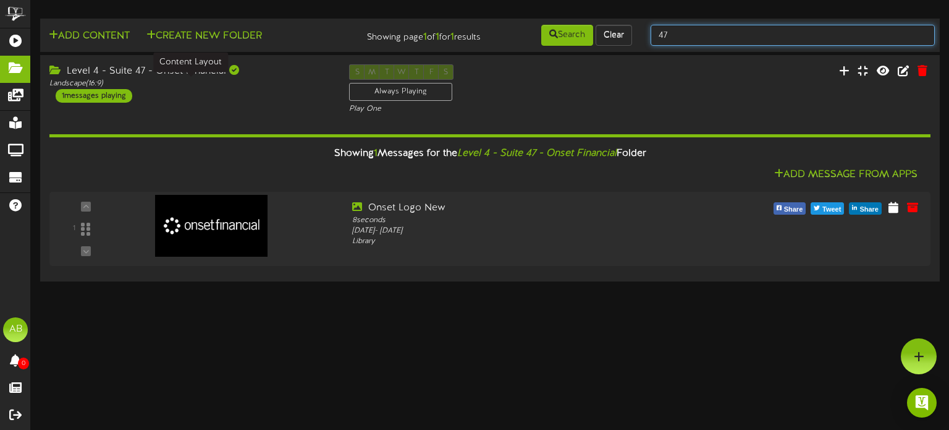
click at [705, 37] on input "47" at bounding box center [793, 35] width 284 height 21
type input "48"
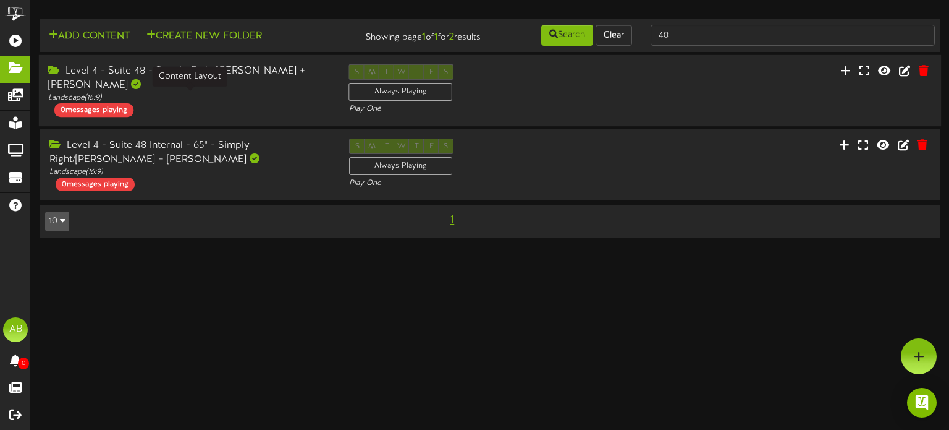
click at [242, 95] on div "Landscape ( 16:9 )" at bounding box center [189, 98] width 282 height 11
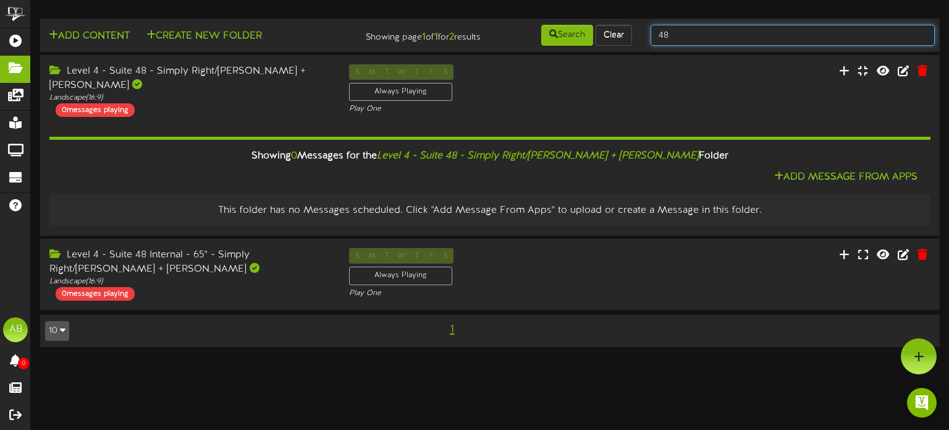
click at [680, 30] on input "48" at bounding box center [793, 35] width 284 height 21
type input "49"
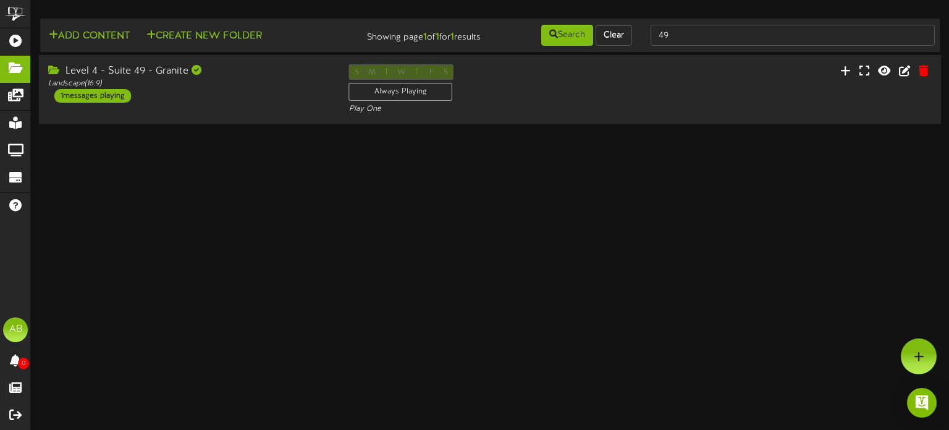
click at [292, 102] on div "Level 4 - Suite 49 - Granite Landscape ( 16:9 ) 1 messages playing" at bounding box center [189, 83] width 301 height 38
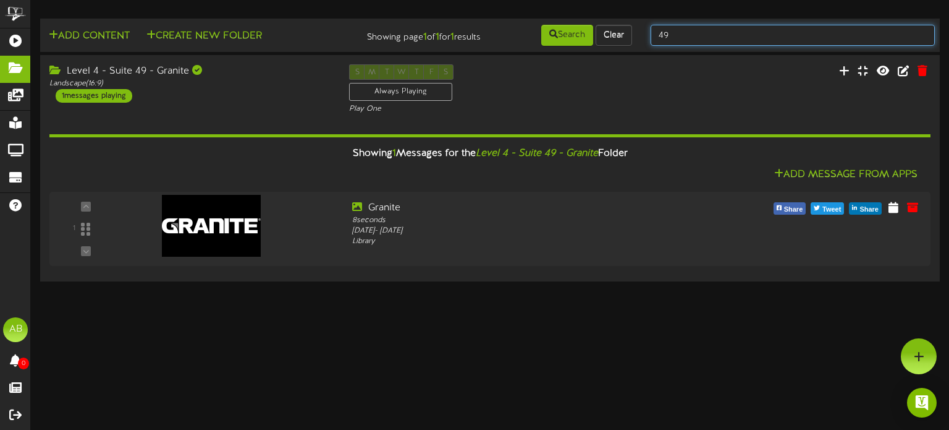
click at [676, 34] on input "49" at bounding box center [793, 35] width 284 height 21
type input "4"
type input "54"
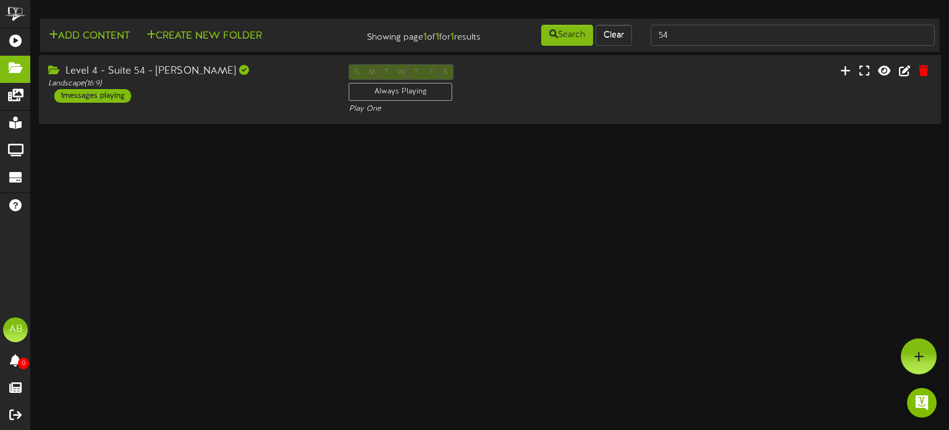
click at [258, 88] on div "Level 4 - Suite 54 - Larry H Miller Landscape ( 16:9 ) 1 messages playing" at bounding box center [189, 83] width 301 height 38
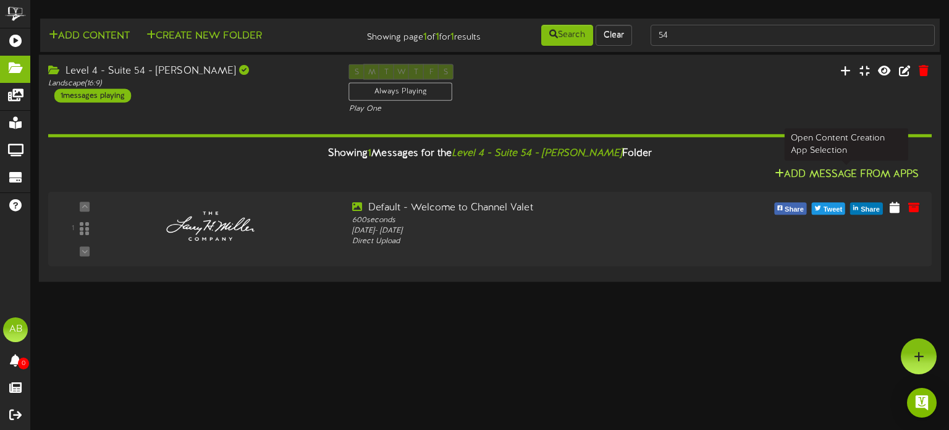
click at [851, 171] on button "Add Message From Apps" at bounding box center [846, 174] width 151 height 15
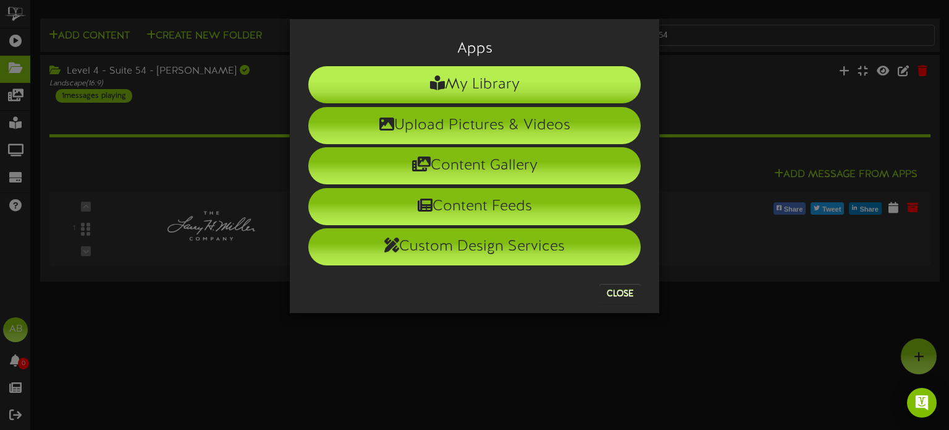
click at [515, 89] on li "My Library" at bounding box center [474, 84] width 333 height 37
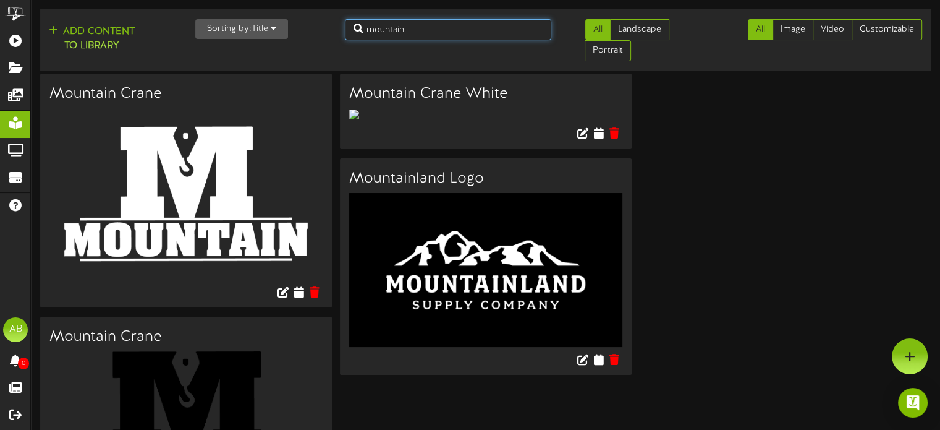
drag, startPoint x: 446, startPoint y: 30, endPoint x: 200, endPoint y: 19, distance: 246.9
click at [200, 19] on div "Add Content to Library Sorting by: Title Newest Oldest Title mountain All Lands…" at bounding box center [485, 39] width 899 height 51
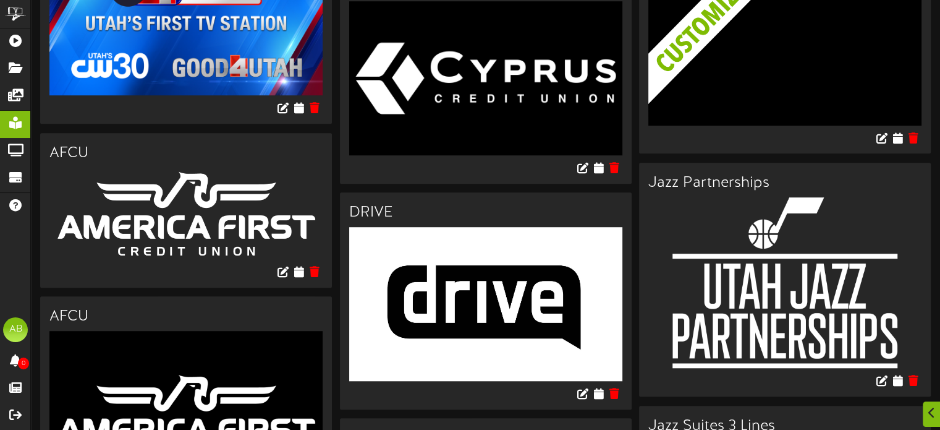
scroll to position [1073, 0]
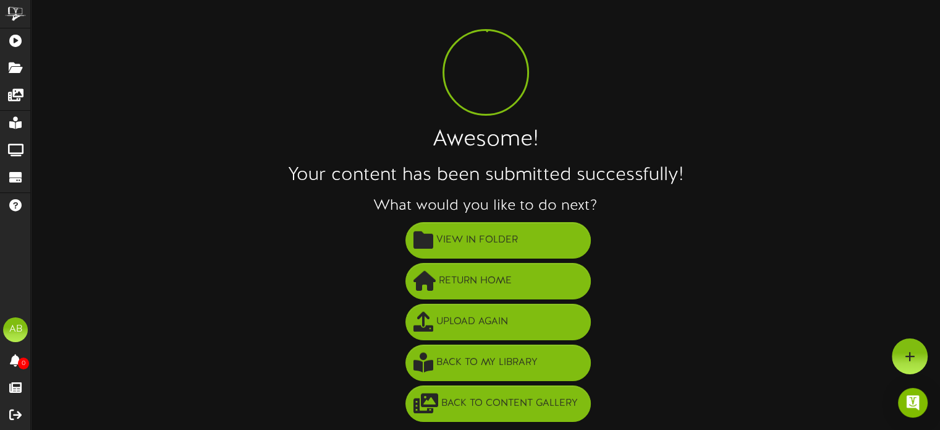
scroll to position [22, 0]
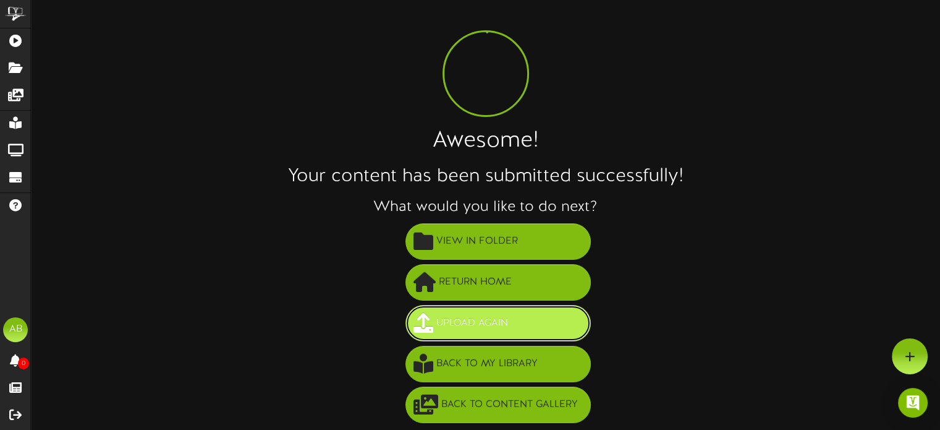
click at [512, 314] on button "Upload Again" at bounding box center [498, 323] width 185 height 36
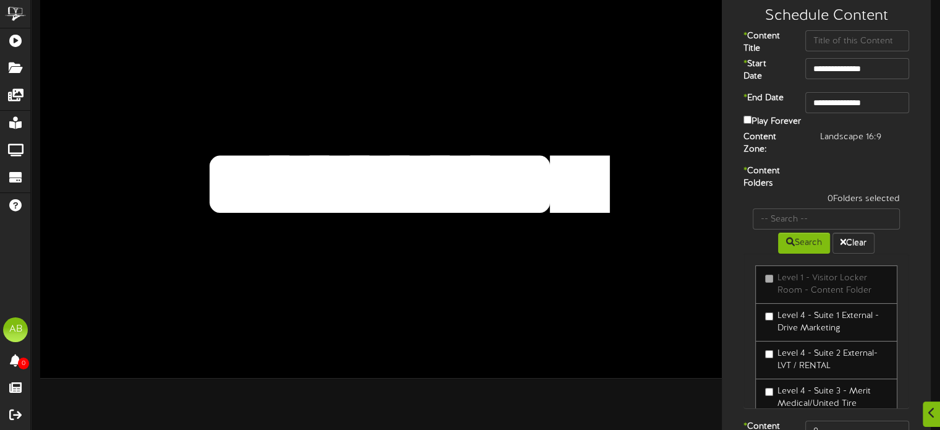
scroll to position [32, 0]
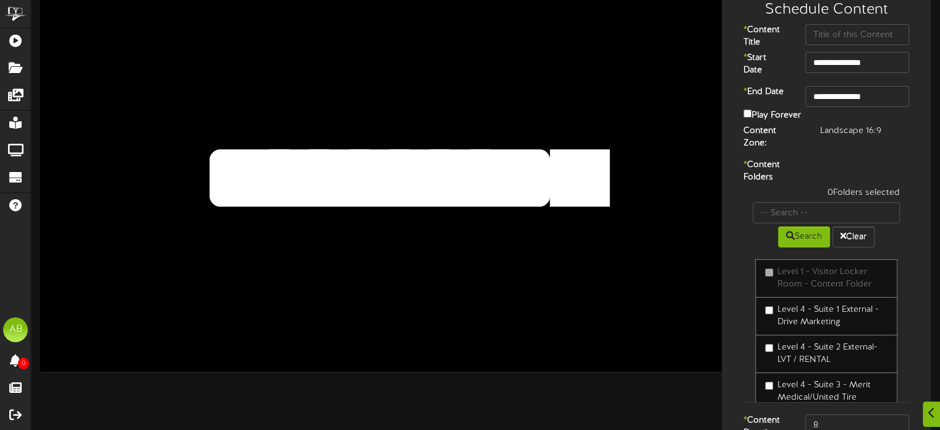
click at [562, 163] on textarea "**********" at bounding box center [379, 177] width 562 height 129
drag, startPoint x: 638, startPoint y: 170, endPoint x: 106, endPoint y: 150, distance: 532.6
click at [106, 150] on textarea "**********" at bounding box center [379, 177] width 562 height 129
paste textarea "***"
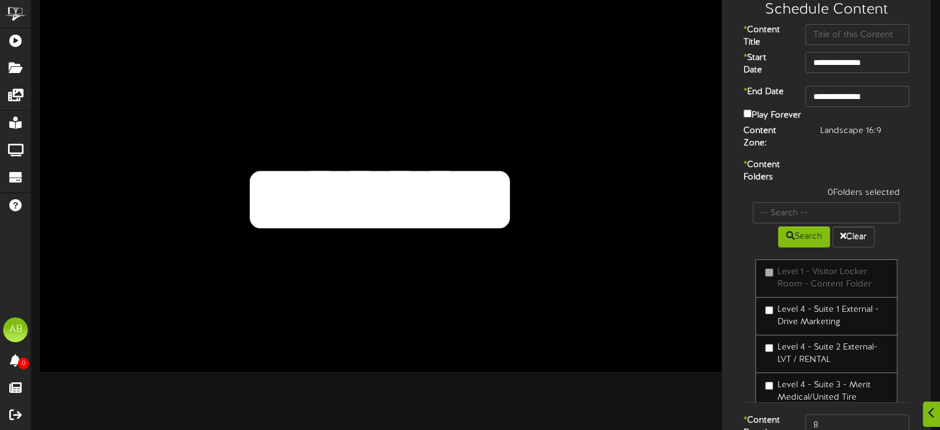
click at [239, 197] on textarea "**********" at bounding box center [379, 177] width 562 height 129
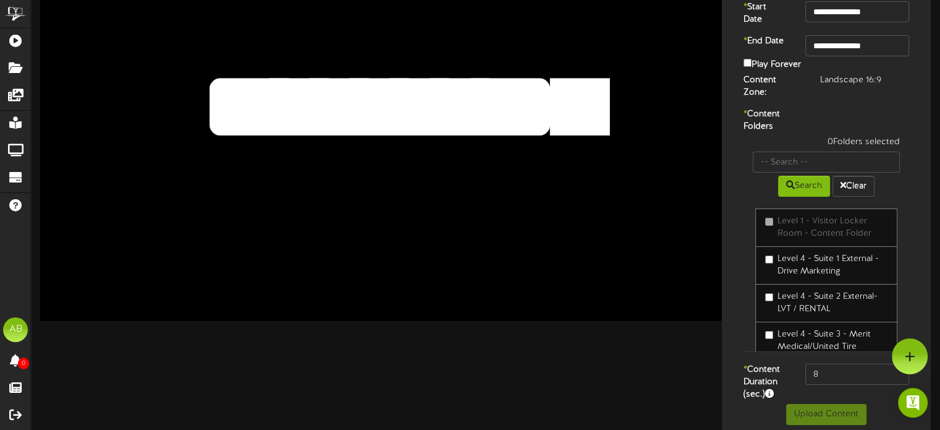
scroll to position [0, 0]
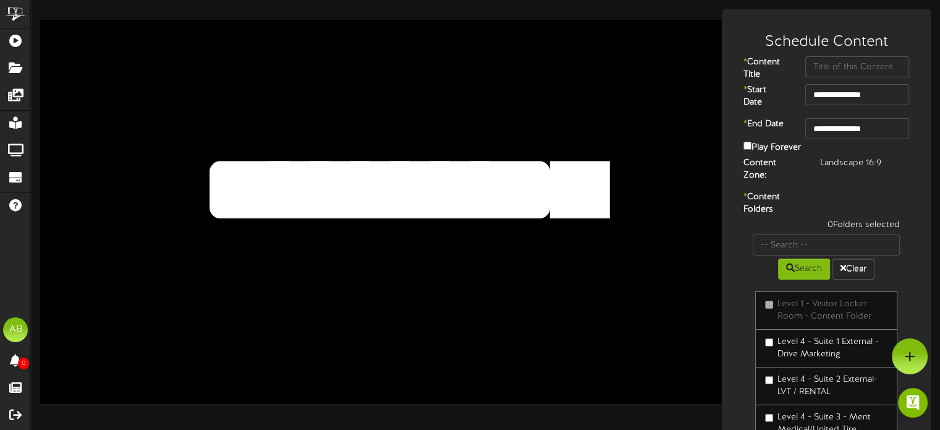
type textarea "**********"
click at [856, 63] on input "text" at bounding box center [857, 66] width 104 height 21
paste input "LHM Senior Health"
type input "LHM Senior Health"
click at [878, 127] on input "**********" at bounding box center [857, 128] width 104 height 21
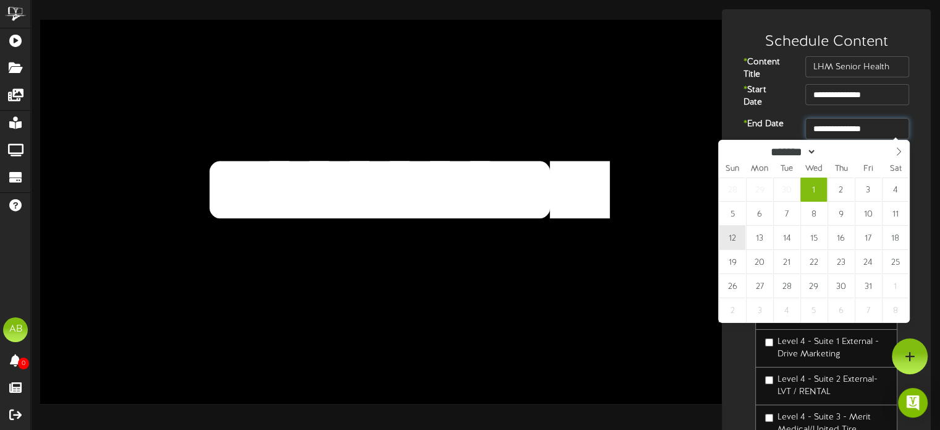
type input "**********"
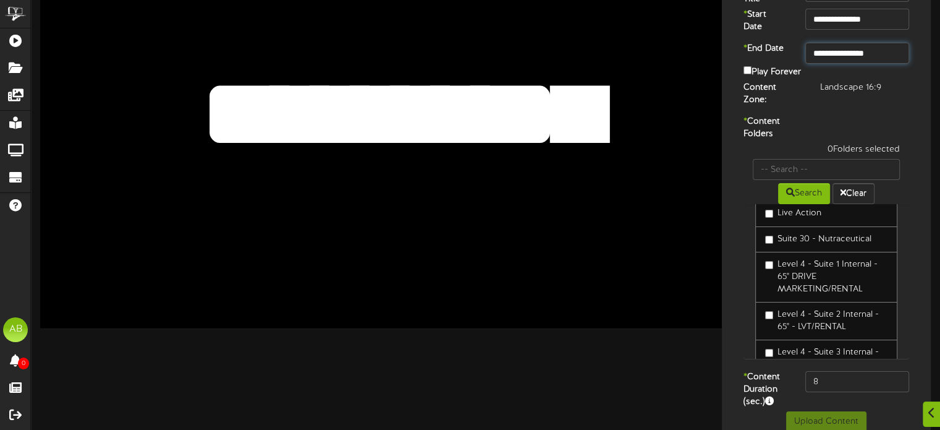
scroll to position [2124, 0]
click at [804, 159] on input "text" at bounding box center [826, 169] width 147 height 21
type input "54"
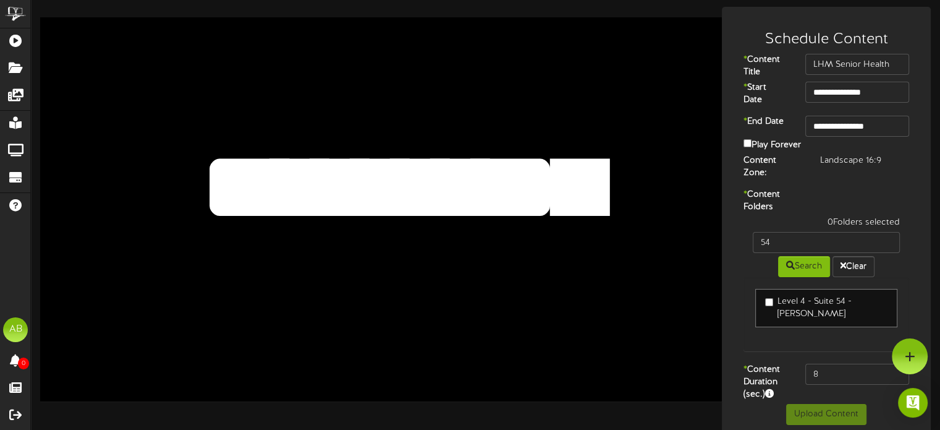
click at [774, 295] on label "Level 4 - Suite 54 - [PERSON_NAME]" at bounding box center [826, 307] width 122 height 25
click at [839, 363] on input "8" at bounding box center [857, 373] width 104 height 21
type input "600"
click at [823, 405] on button "Upload Content" at bounding box center [826, 414] width 80 height 21
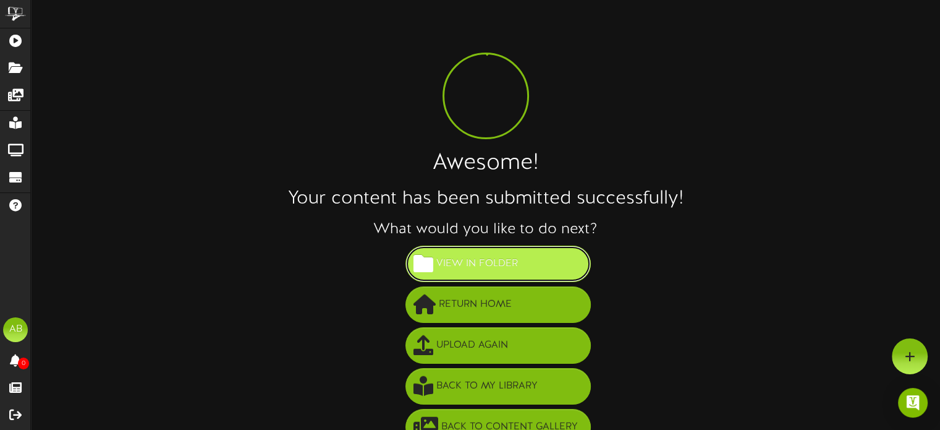
click at [533, 261] on button "View in Folder" at bounding box center [498, 263] width 185 height 36
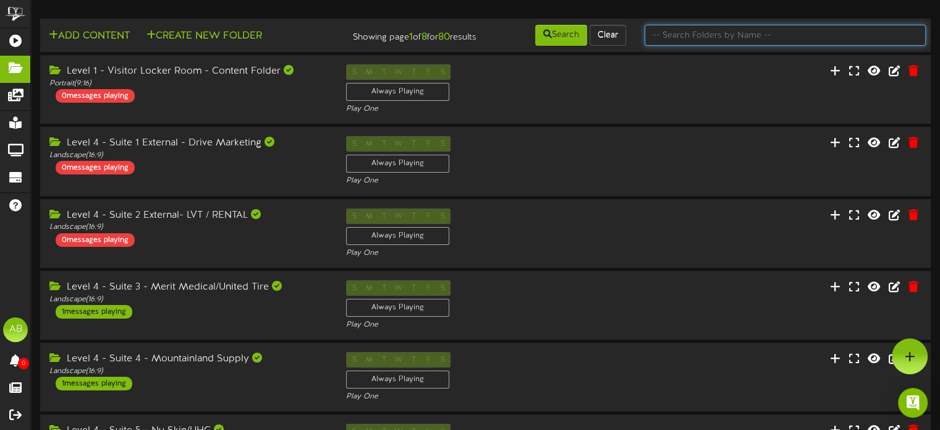
click at [701, 36] on input "text" at bounding box center [785, 35] width 281 height 21
type input "54"
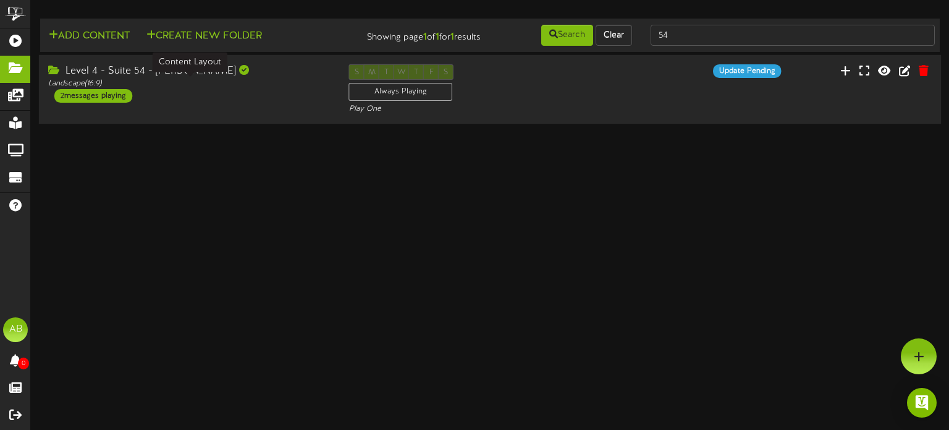
click at [264, 79] on div "Landscape ( 16:9 )" at bounding box center [189, 84] width 282 height 11
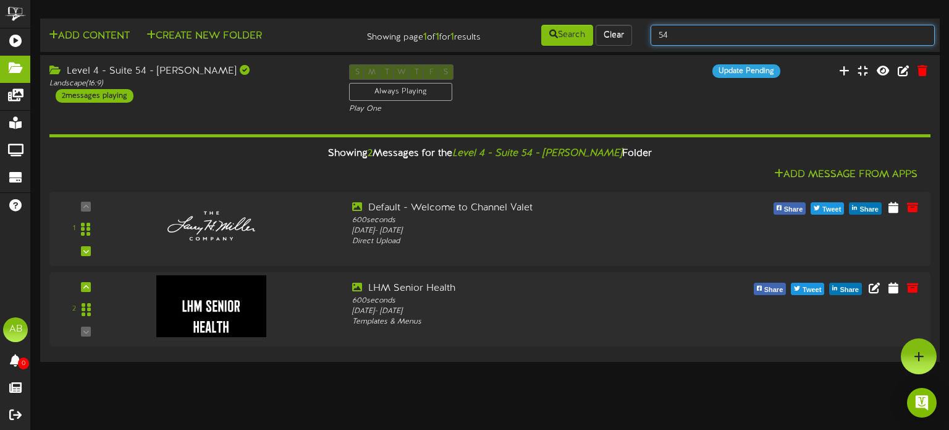
click at [720, 27] on input "54" at bounding box center [793, 35] width 284 height 21
type input "5"
type input "2"
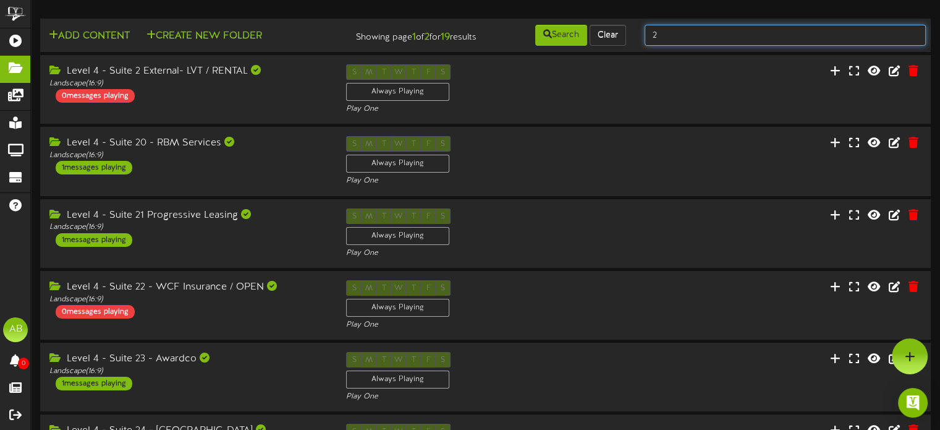
click at [694, 36] on input "2" at bounding box center [785, 35] width 281 height 21
type input "54"
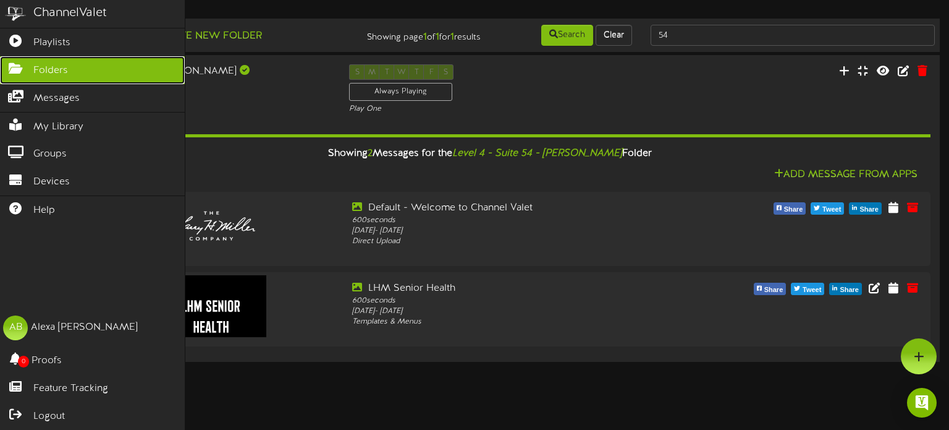
click at [54, 68] on span "Folders" at bounding box center [50, 71] width 35 height 14
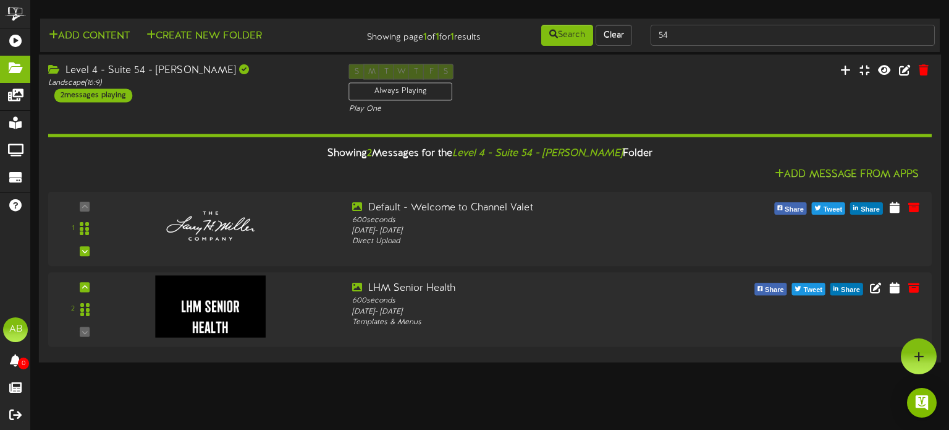
click at [703, 55] on div "Level 4 - Suite 54 - [PERSON_NAME] Landscape ( 16:9 ) 2 messages playing S M T …" at bounding box center [490, 207] width 903 height 307
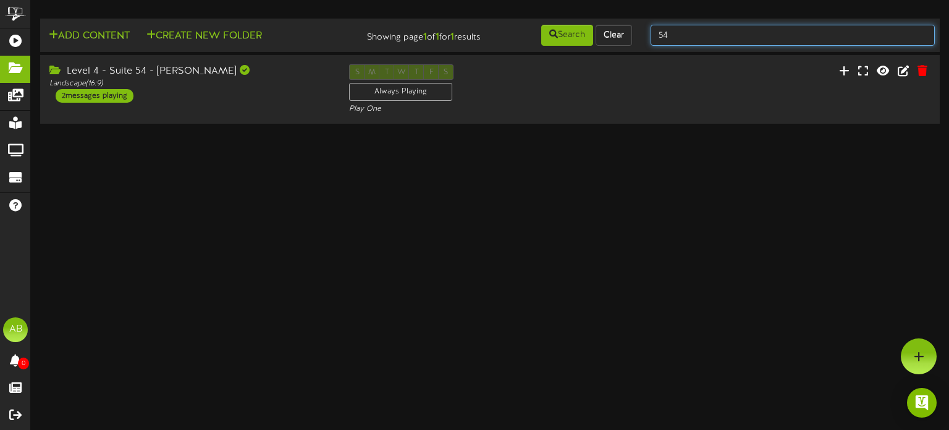
click at [692, 34] on input "54" at bounding box center [793, 35] width 284 height 21
type input "5"
type input "2"
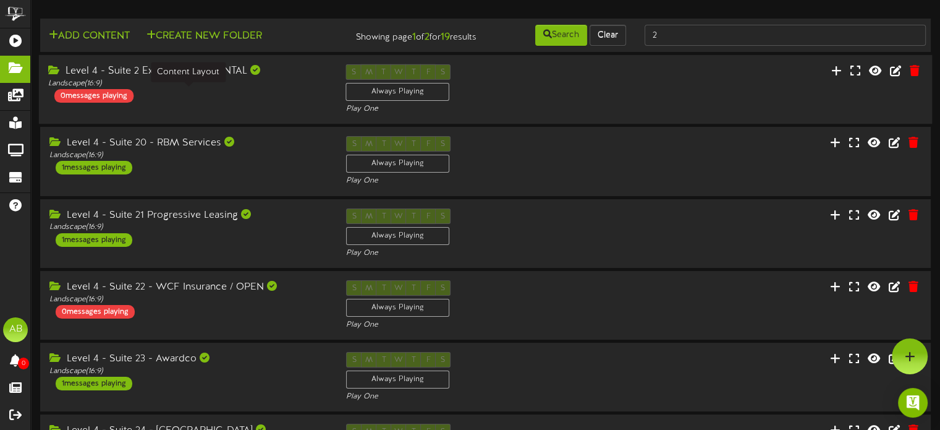
click at [264, 103] on div "Level 4 - Suite 2 External- LVT / RENTAL Landscape ( 16:9 ) 0 messages playing" at bounding box center [188, 83] width 298 height 38
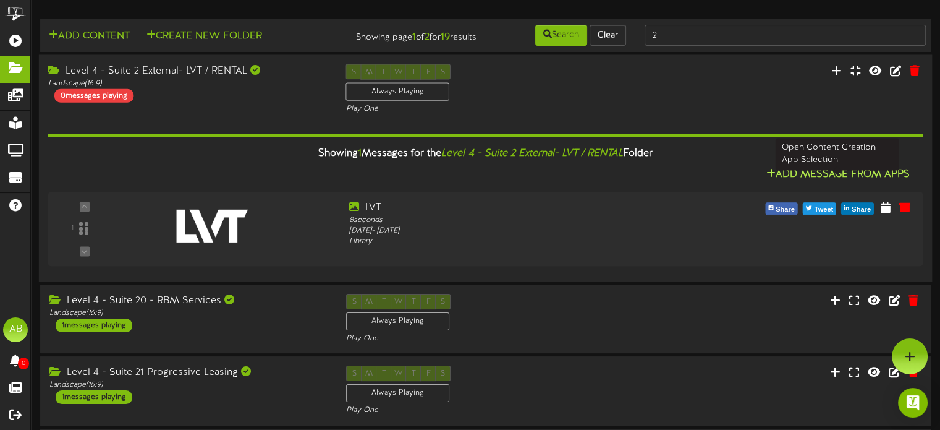
click at [851, 177] on button "Add Message From Apps" at bounding box center [837, 174] width 151 height 15
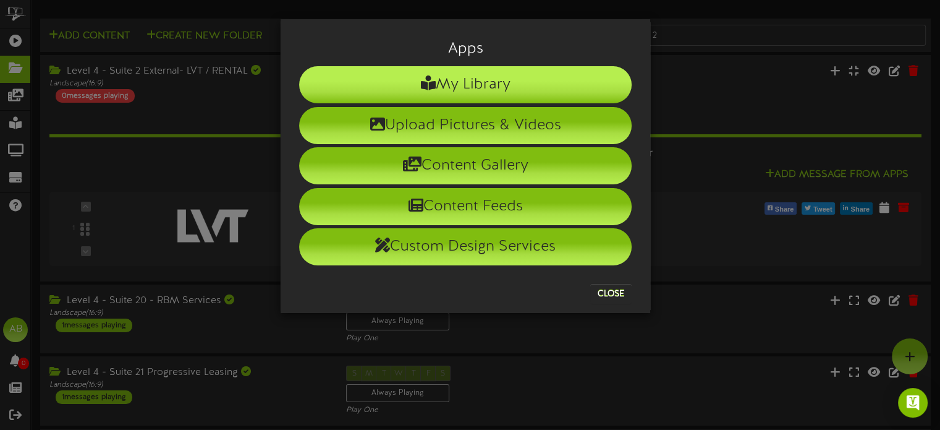
click at [508, 82] on li "My Library" at bounding box center [465, 84] width 333 height 37
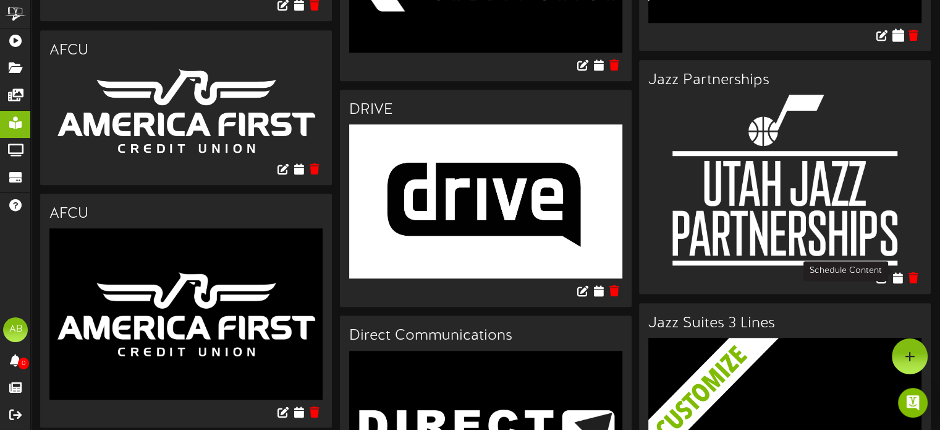
click at [899, 41] on icon at bounding box center [898, 35] width 12 height 14
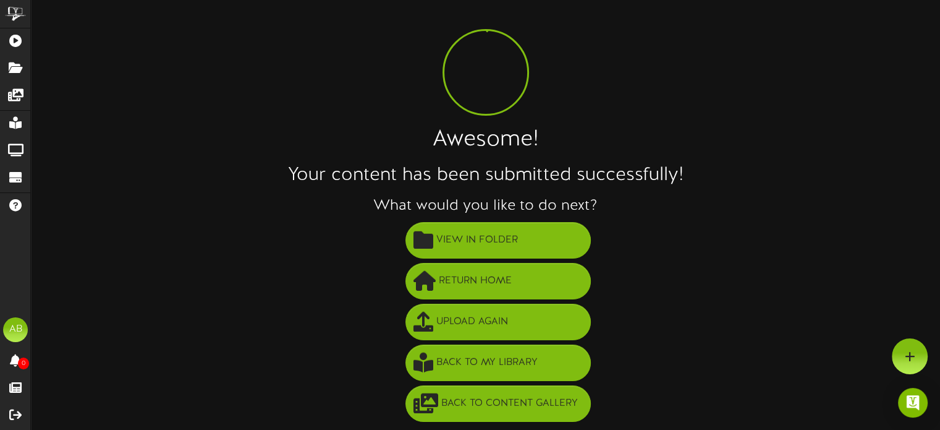
scroll to position [22, 0]
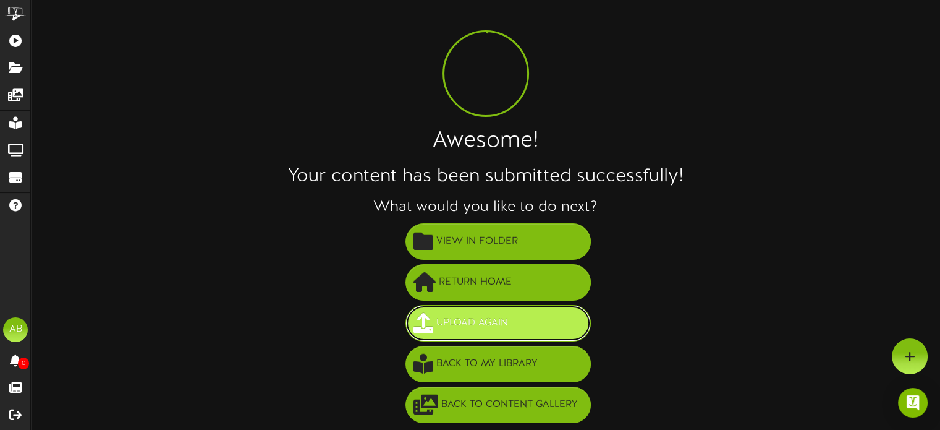
click at [516, 325] on button "Upload Again" at bounding box center [498, 323] width 185 height 36
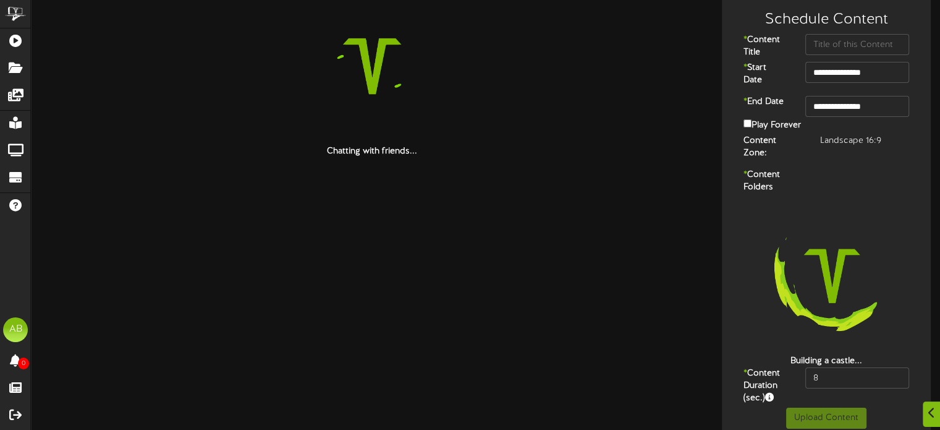
scroll to position [26, 0]
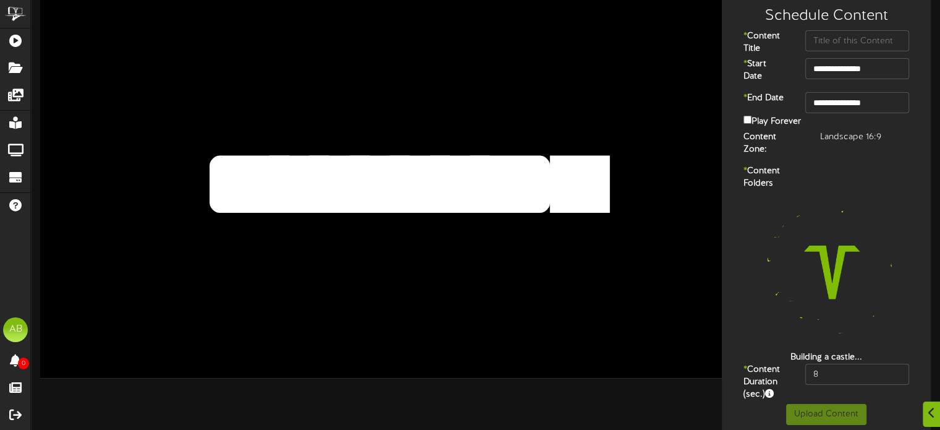
click at [543, 190] on textarea "**********" at bounding box center [379, 183] width 562 height 129
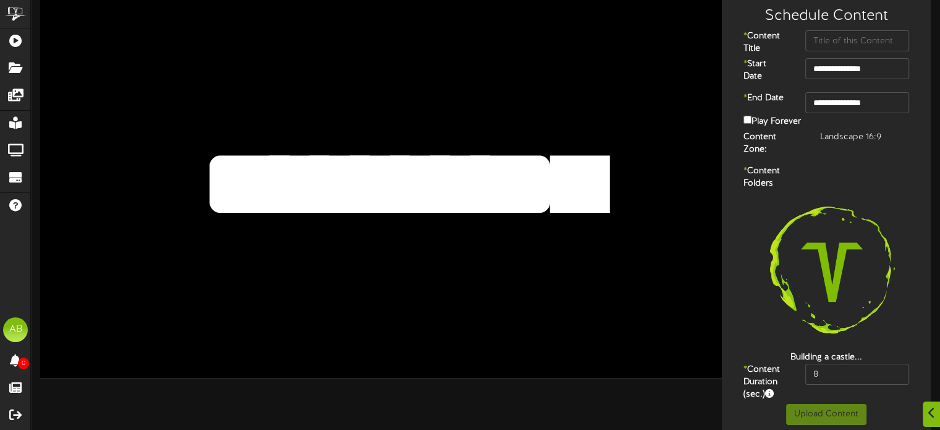
drag, startPoint x: 588, startPoint y: 184, endPoint x: 161, endPoint y: 127, distance: 431.0
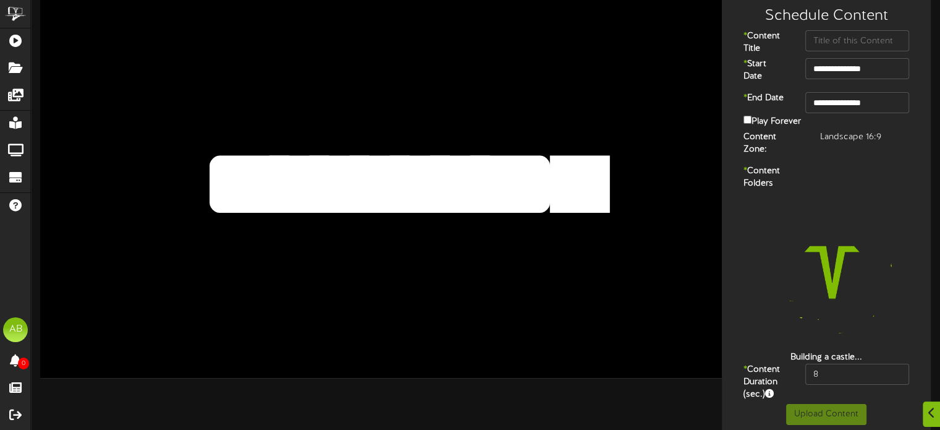
click at [161, 127] on textarea "**********" at bounding box center [379, 183] width 562 height 129
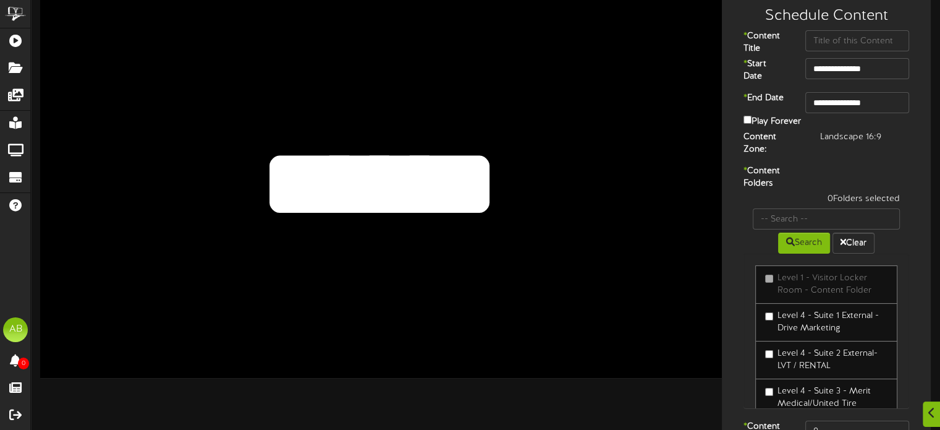
drag, startPoint x: 459, startPoint y: 175, endPoint x: 245, endPoint y: 158, distance: 215.2
click at [245, 158] on textarea "**********" at bounding box center [379, 183] width 562 height 129
type textarea "*"
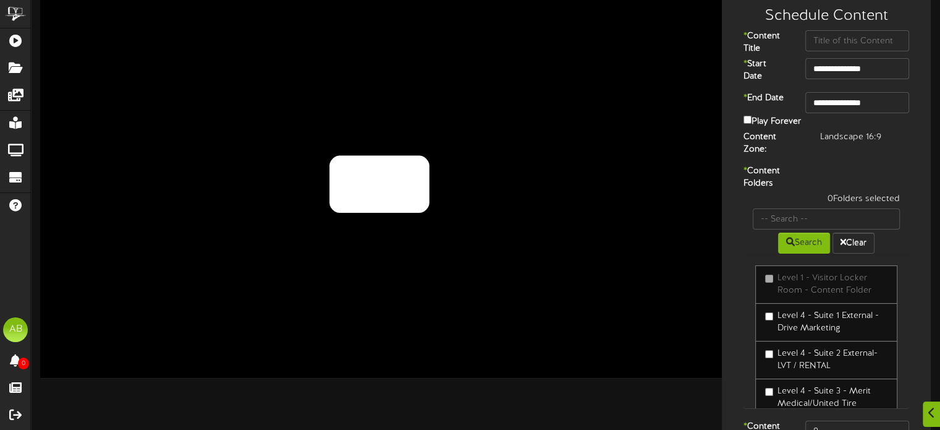
type textarea "***"
click at [864, 105] on input "**********" at bounding box center [857, 102] width 104 height 21
click at [839, 34] on input "text" at bounding box center [857, 40] width 104 height 21
type input "FTH"
click at [858, 95] on input "**********" at bounding box center [857, 102] width 104 height 21
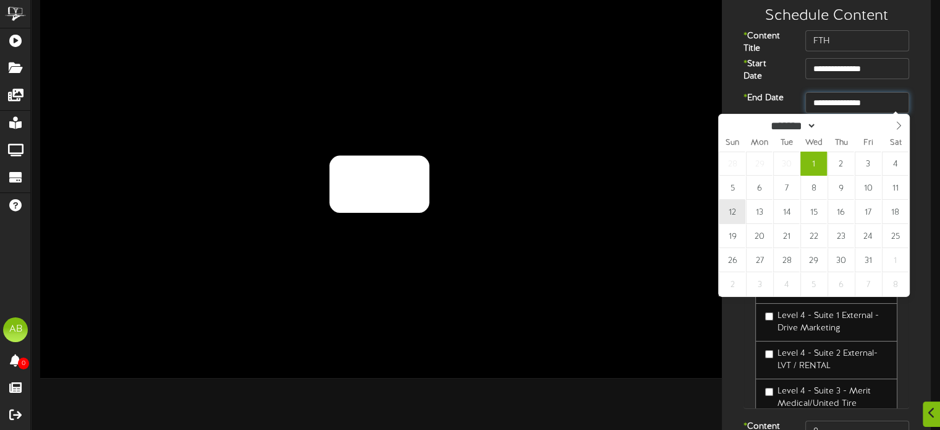
type input "**********"
click at [786, 76] on label "* Start Date" at bounding box center [764, 70] width 61 height 25
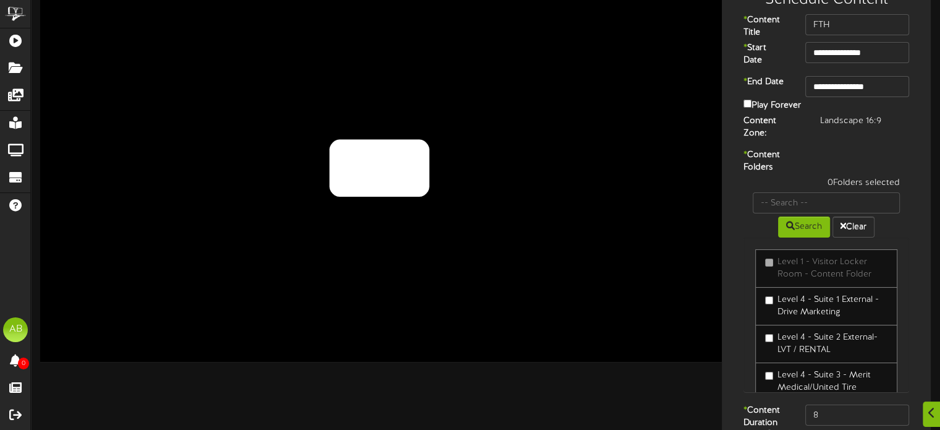
scroll to position [43, 0]
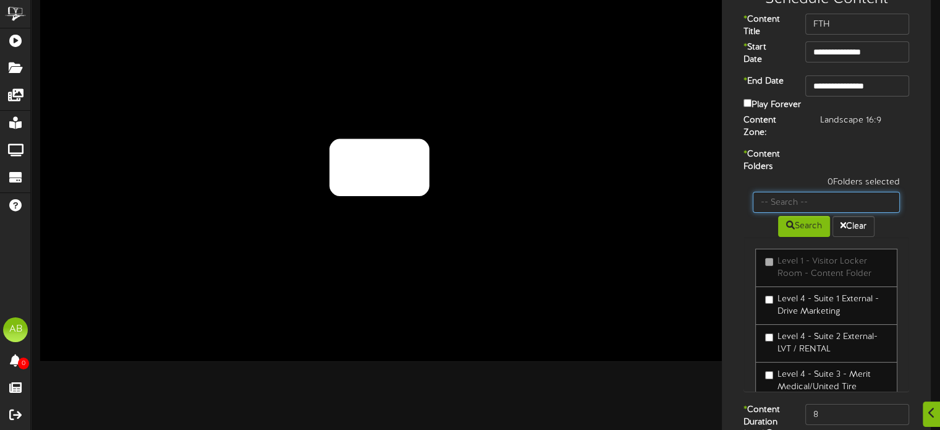
click at [786, 198] on input "text" at bounding box center [826, 202] width 147 height 21
type input "2"
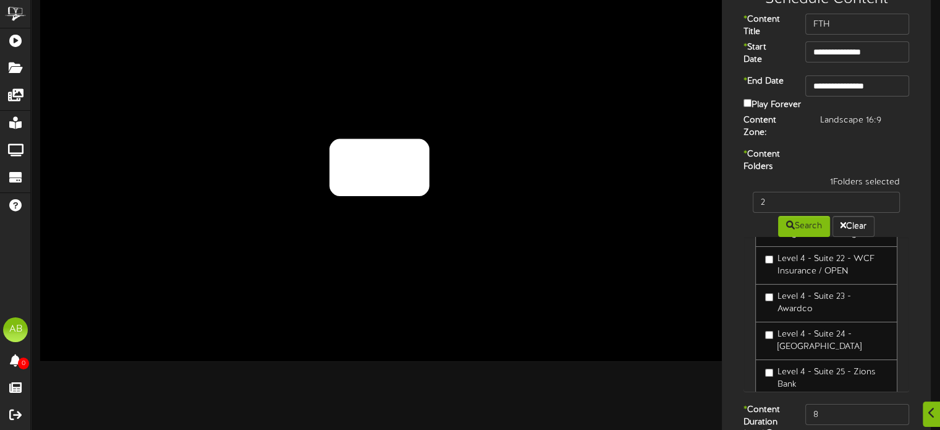
scroll to position [121, 0]
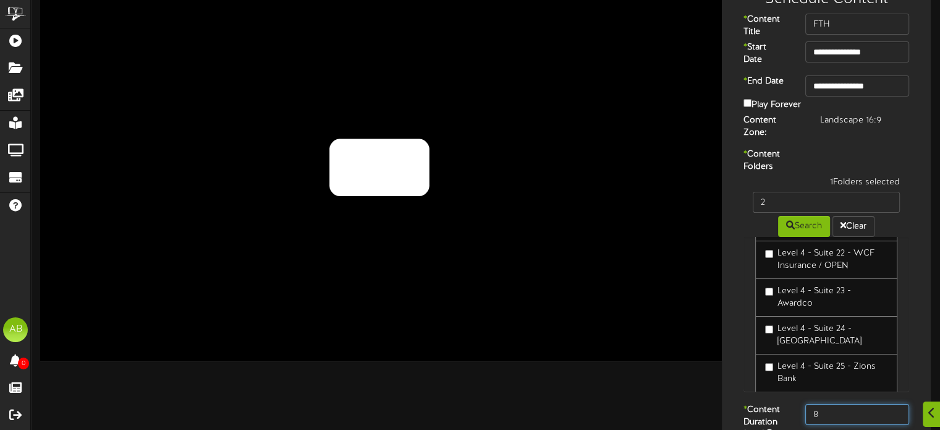
click at [846, 412] on input "8" at bounding box center [857, 414] width 104 height 21
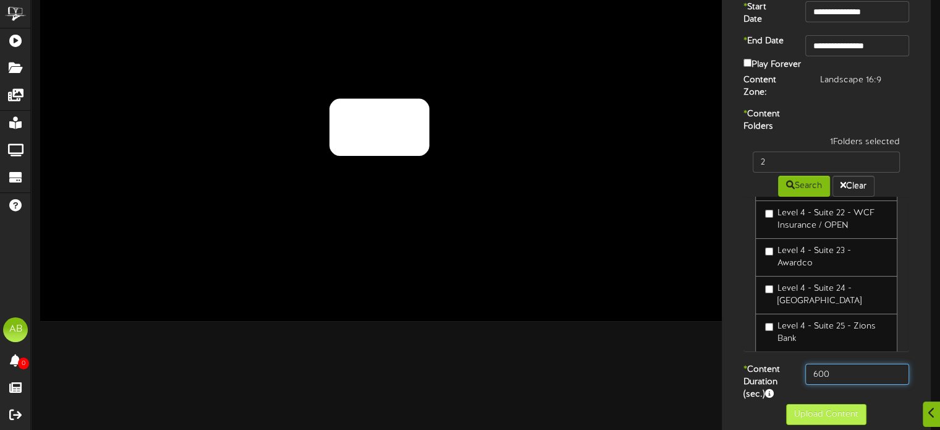
type input "600"
click at [833, 406] on button "Upload Content" at bounding box center [826, 414] width 80 height 21
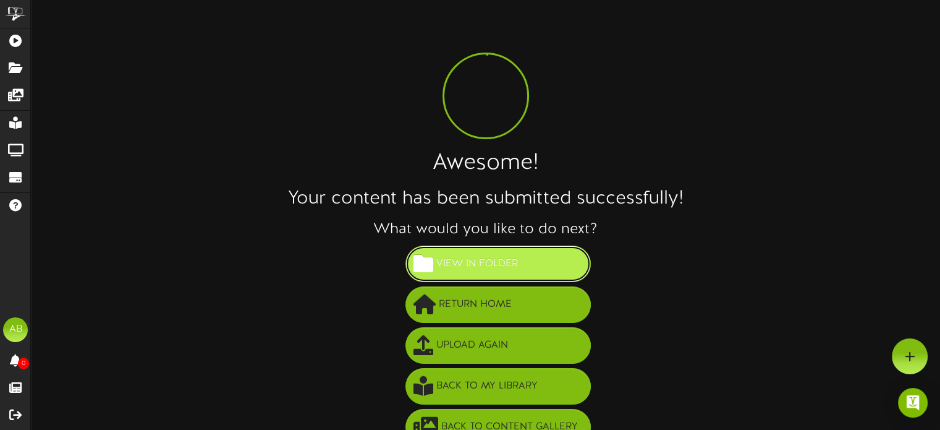
click at [519, 261] on span "View in Folder" at bounding box center [477, 263] width 88 height 20
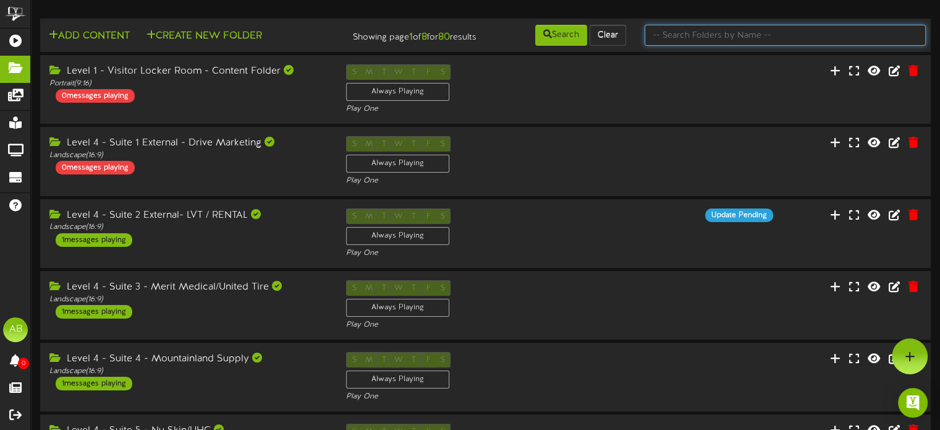
click at [707, 36] on input "text" at bounding box center [785, 35] width 281 height 21
type input "2"
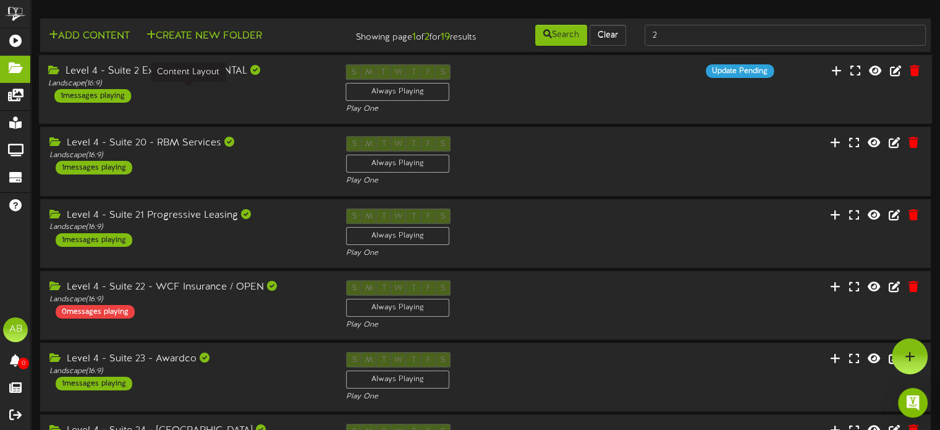
click at [255, 89] on div "Landscape ( 16:9 )" at bounding box center [187, 84] width 279 height 11
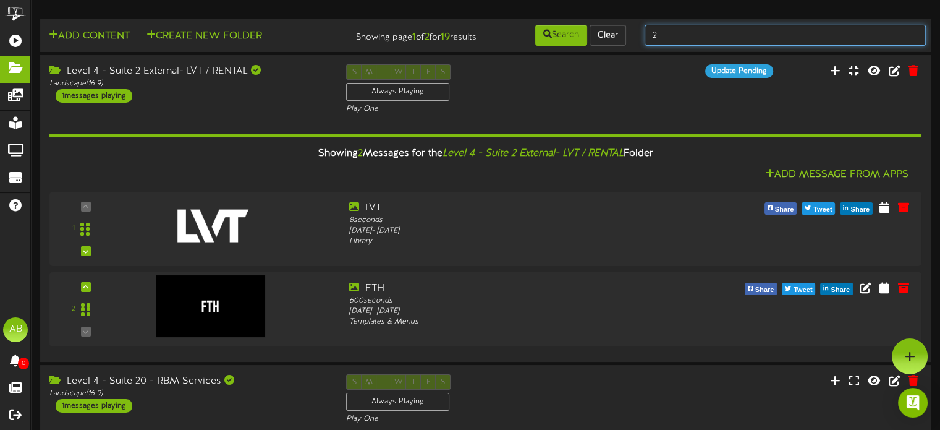
click at [694, 39] on input "2" at bounding box center [785, 35] width 281 height 21
type input "2 internal"
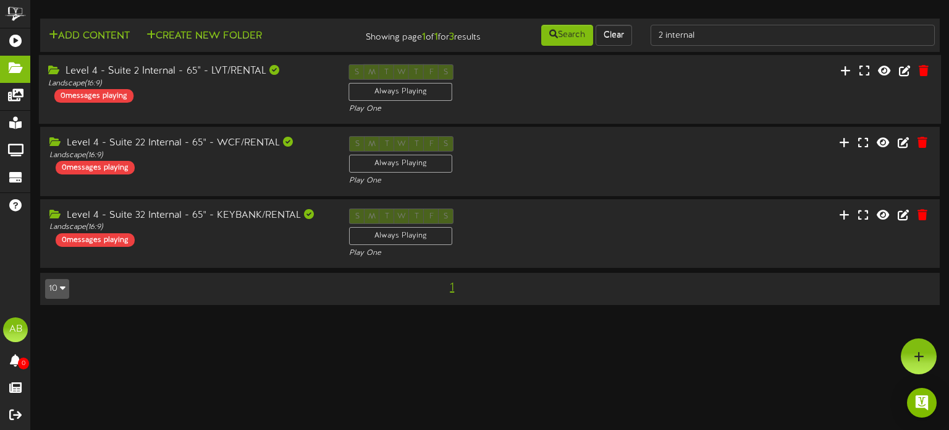
click at [235, 74] on div "Level 4 - Suite 2 Internal - 65" - LVT/RENTAL" at bounding box center [189, 71] width 282 height 14
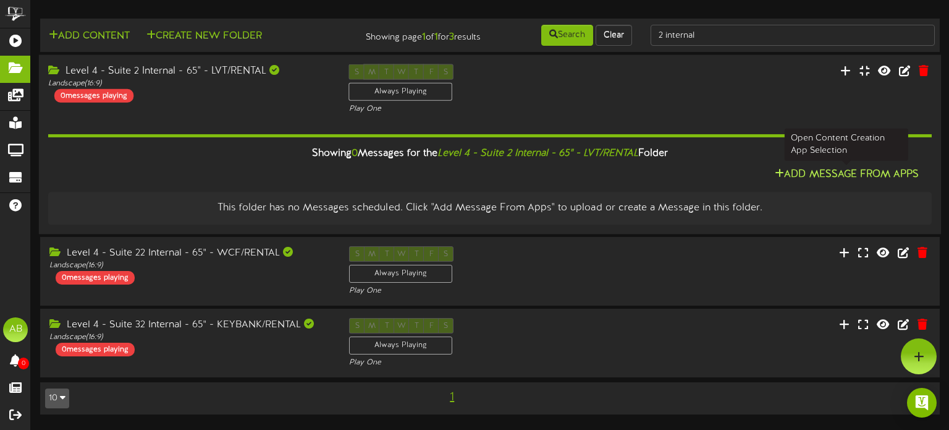
click at [811, 168] on button "Add Message From Apps" at bounding box center [846, 174] width 151 height 15
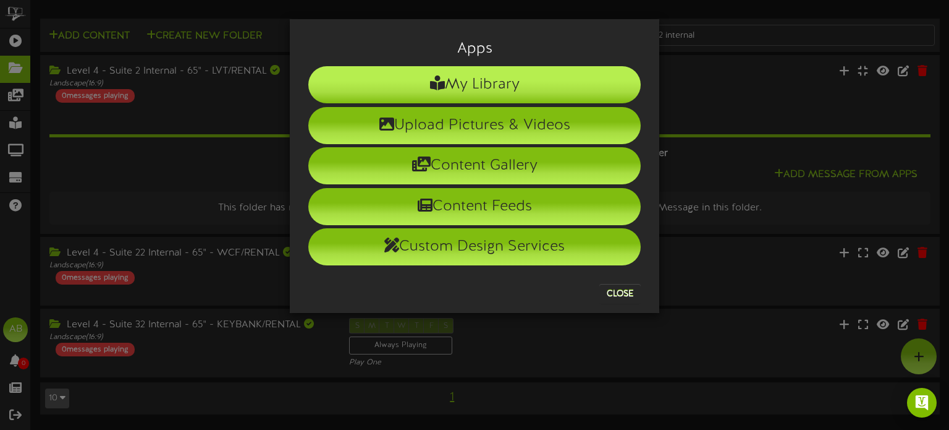
click at [497, 94] on li "My Library" at bounding box center [474, 84] width 333 height 37
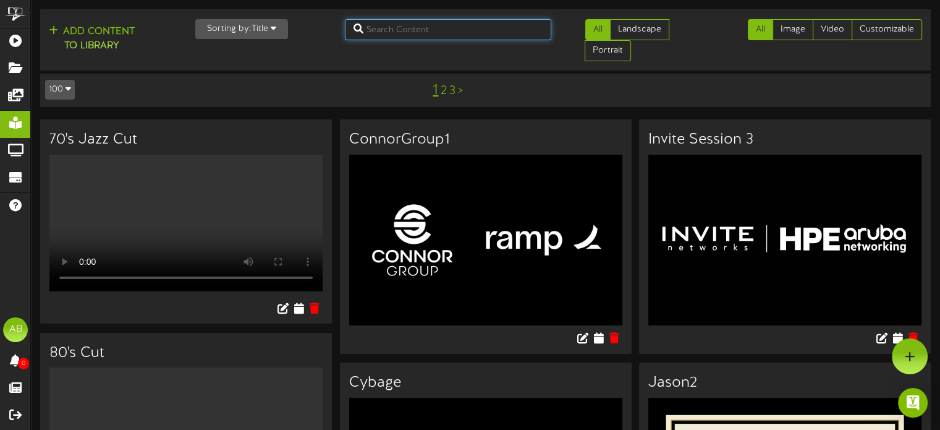
click at [414, 26] on input "text" at bounding box center [448, 29] width 206 height 21
type input "united"
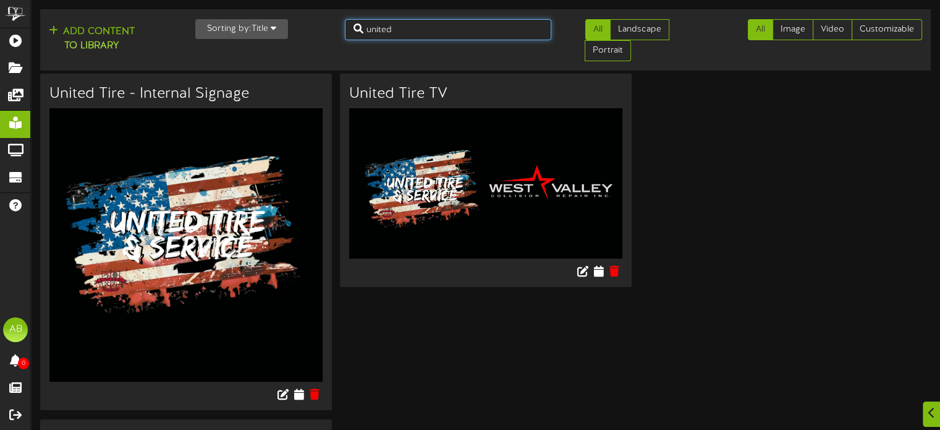
scroll to position [210, 0]
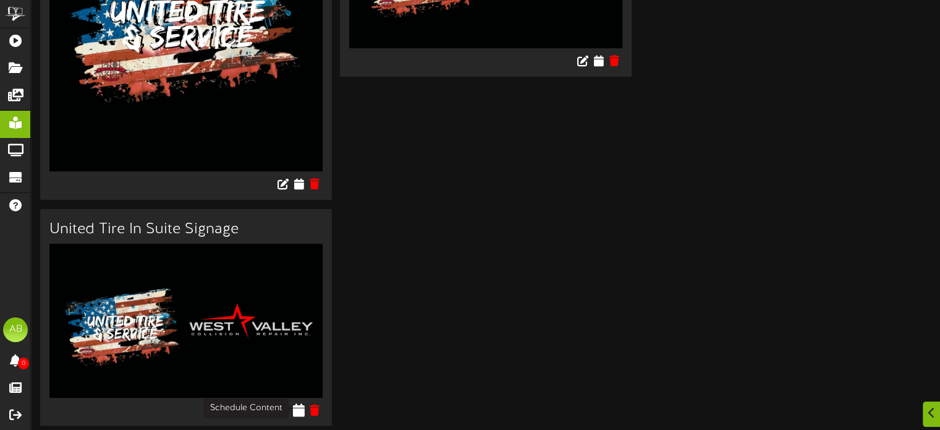
click at [300, 404] on icon at bounding box center [299, 409] width 12 height 14
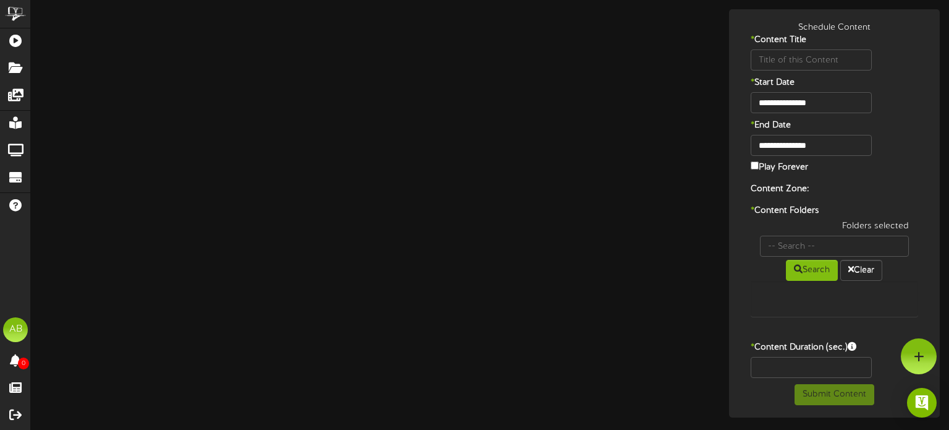
type input "United Tire In Suite Signage"
type input "8"
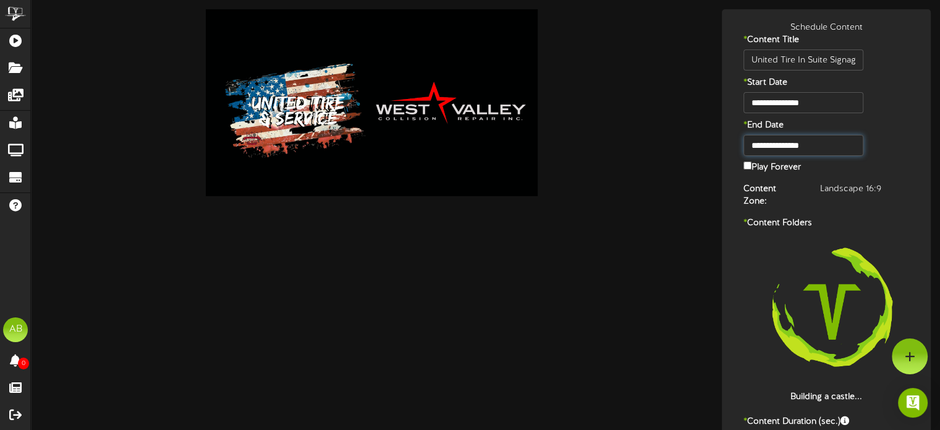
click at [819, 153] on body "ChannelValet Playlists Folders Messages My Library Groups Devices Help AB [PERS…" at bounding box center [470, 258] width 940 height 516
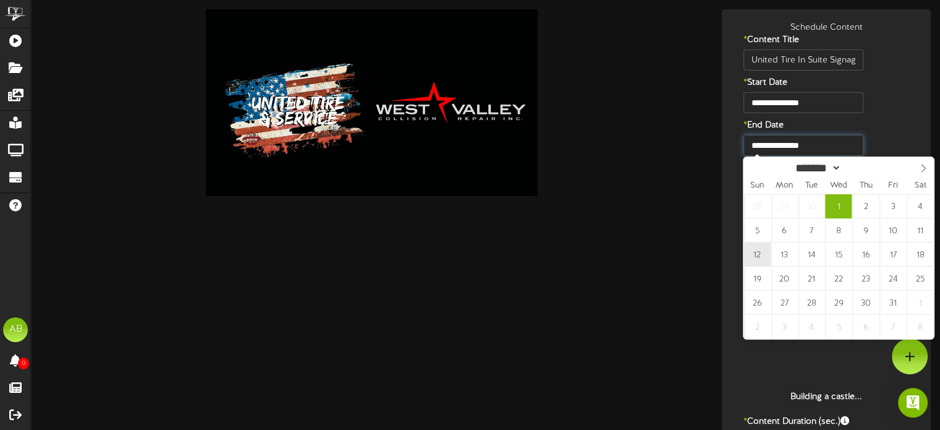
type input "**********"
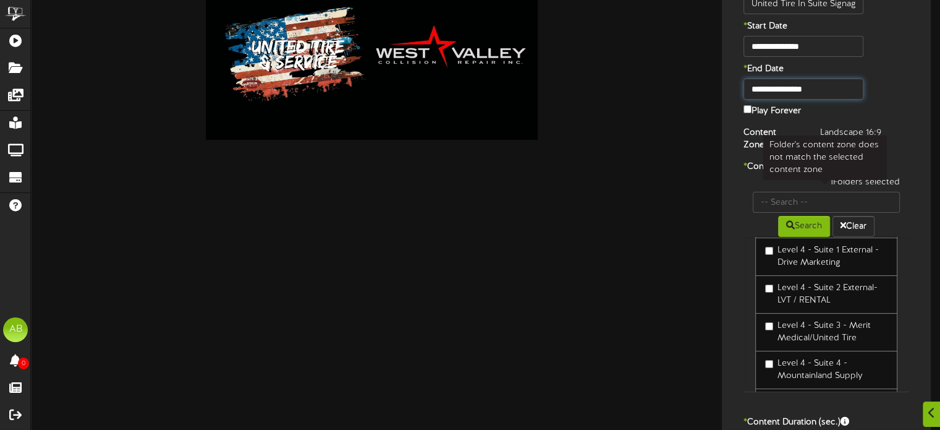
scroll to position [49, 0]
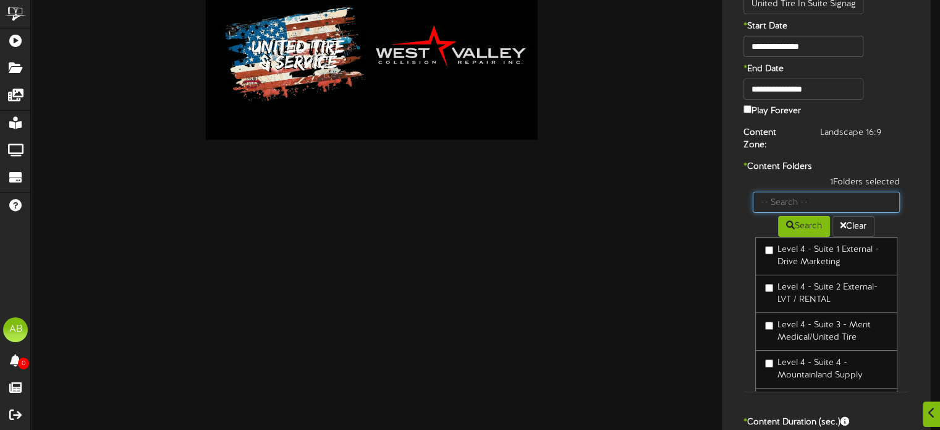
click at [787, 192] on input "text" at bounding box center [826, 202] width 147 height 21
type input "2 int"
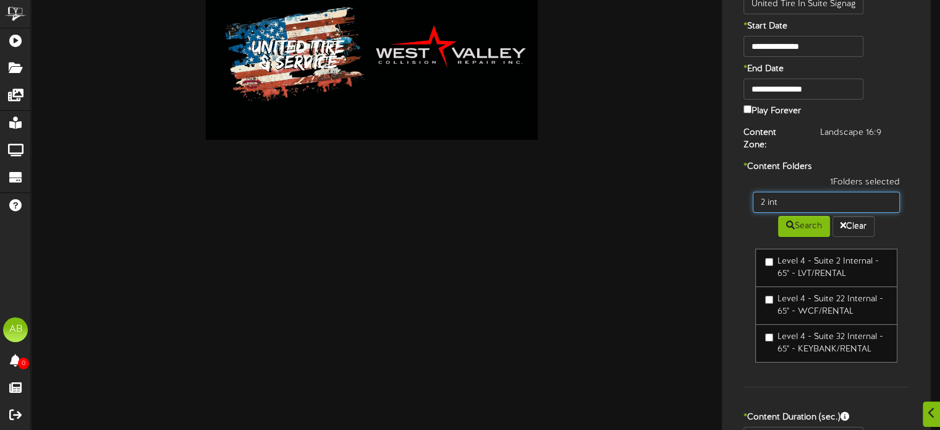
scroll to position [124, 0]
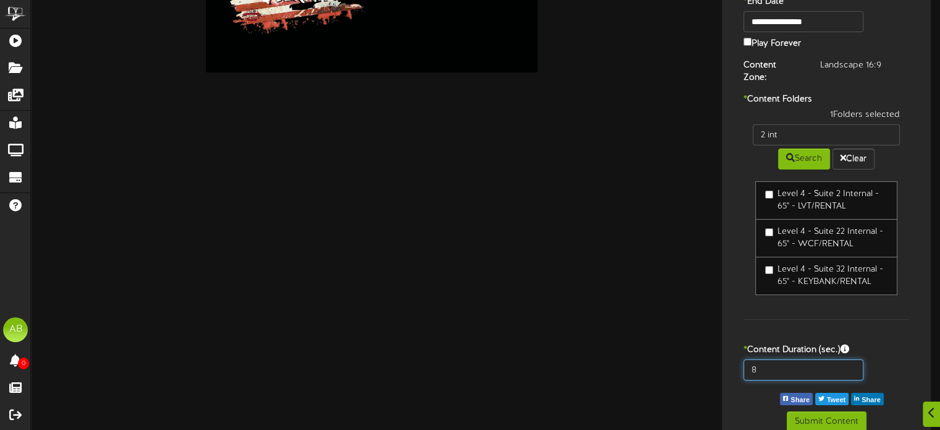
click at [775, 359] on input "8" at bounding box center [803, 369] width 119 height 21
type input "600"
click at [844, 411] on button "Submit Content" at bounding box center [827, 421] width 80 height 21
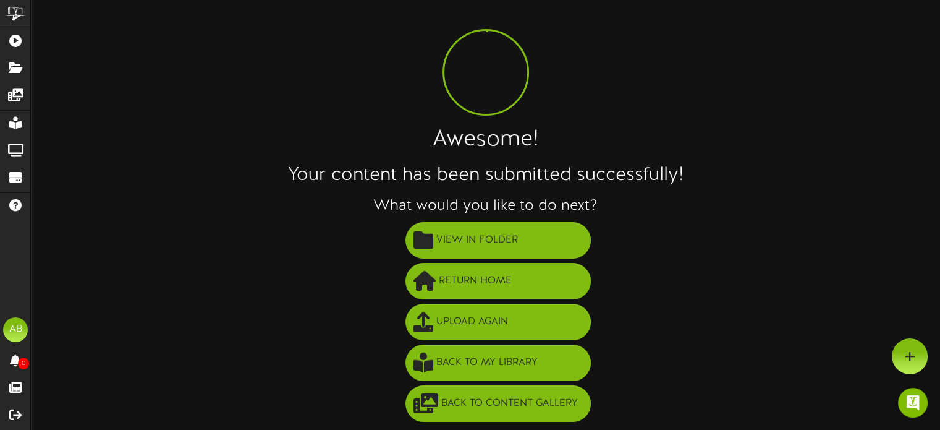
scroll to position [22, 0]
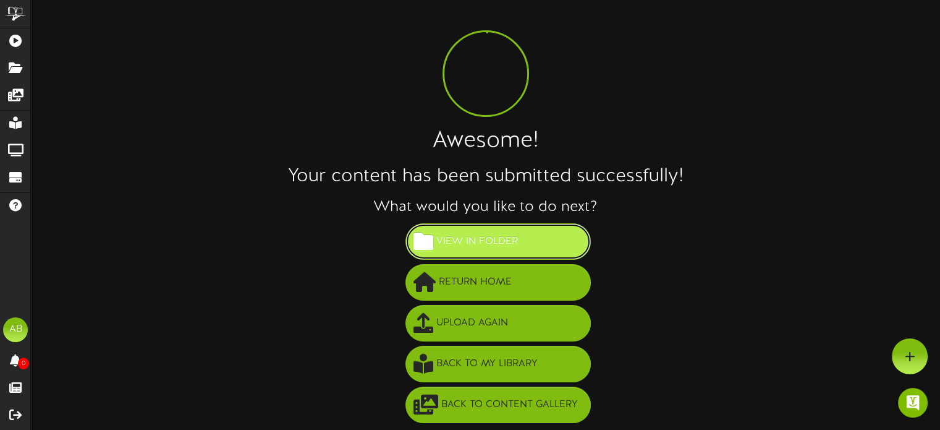
click at [473, 229] on button "View in Folder" at bounding box center [498, 241] width 185 height 36
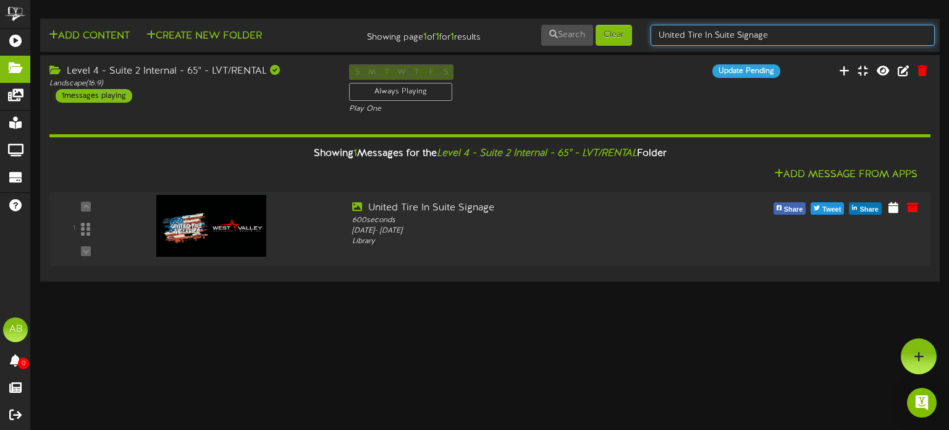
drag, startPoint x: 786, startPoint y: 33, endPoint x: 527, endPoint y: 27, distance: 259.7
click at [527, 27] on div "Add Content Create New Folder Showing page 1 of 1 for 1 results Search Clear Un…" at bounding box center [490, 34] width 909 height 23
type input "19"
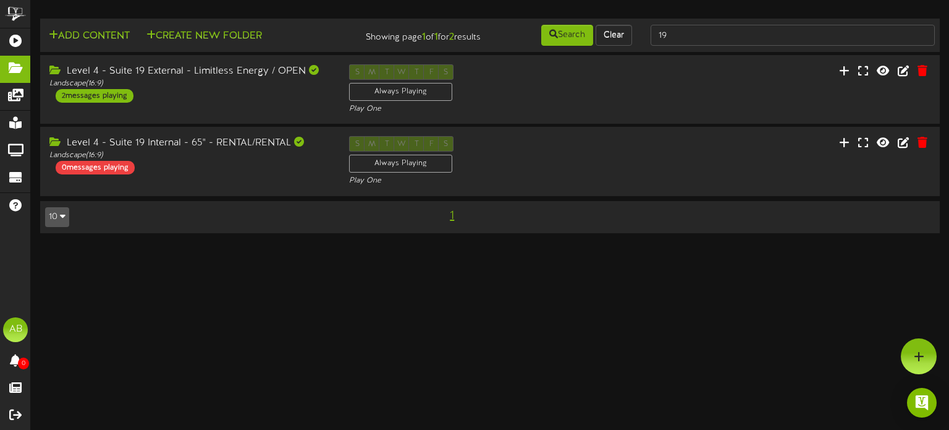
click at [255, 93] on div "Level 4 - Suite 19 External - Limitless Energy / OPEN Landscape ( 16:9 ) 2 mess…" at bounding box center [190, 83] width 300 height 38
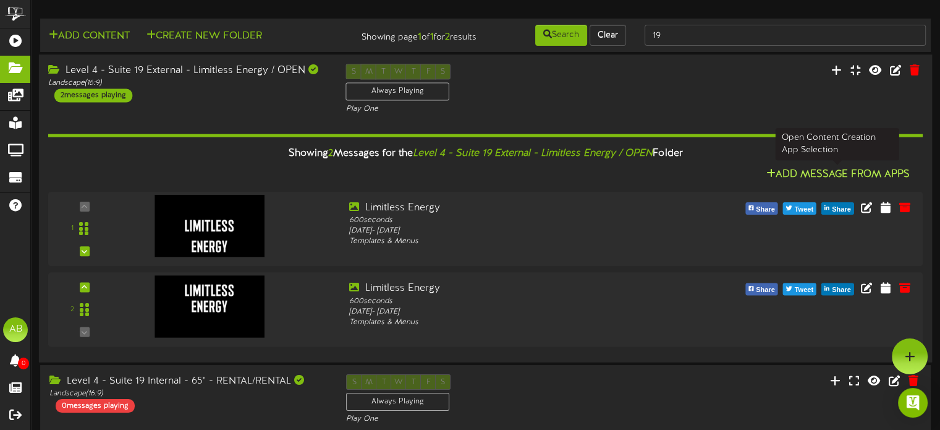
click at [847, 168] on button "Add Message From Apps" at bounding box center [837, 174] width 151 height 15
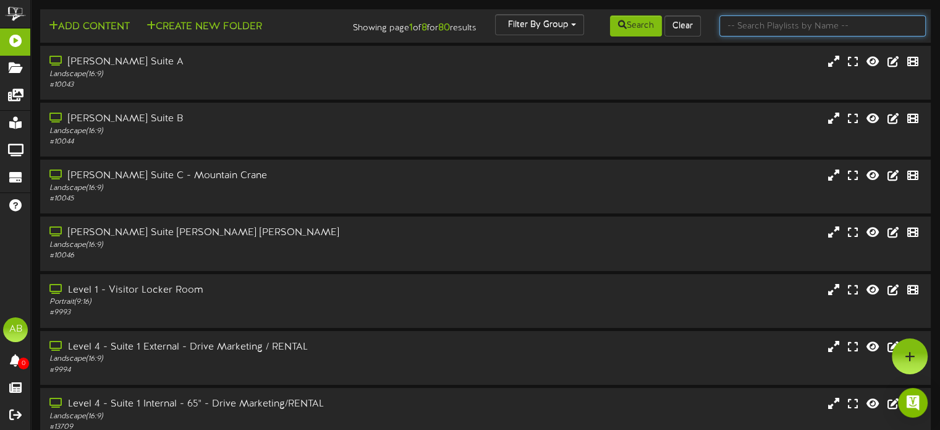
click at [745, 32] on input "text" at bounding box center [823, 25] width 206 height 21
type input "19"
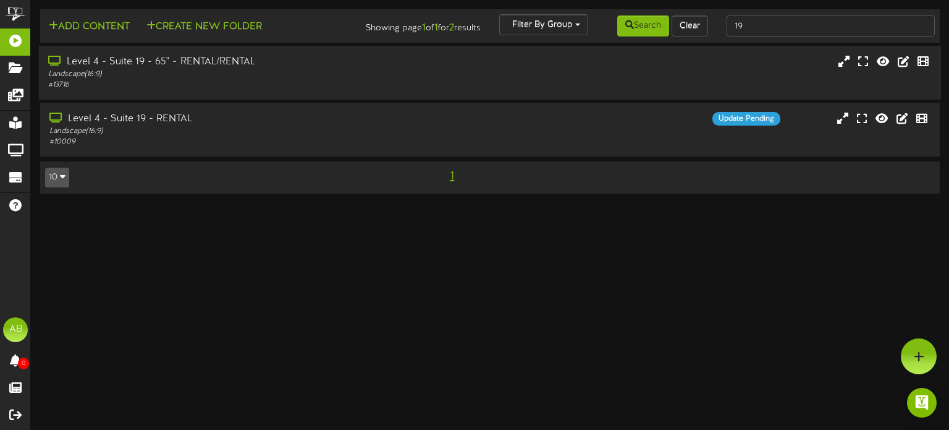
click at [250, 69] on div "Level 4 - Suite 19 - 65" - RENTAL/RENTAL" at bounding box center [226, 62] width 357 height 14
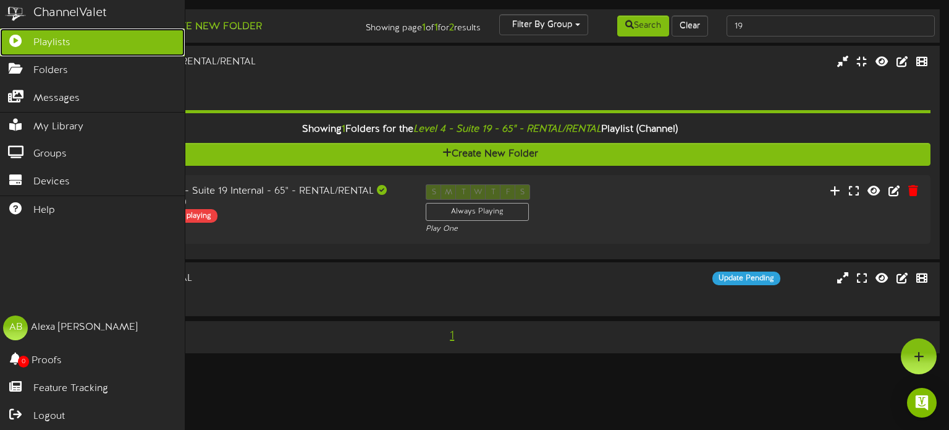
click at [60, 49] on span "Playlists" at bounding box center [51, 43] width 37 height 14
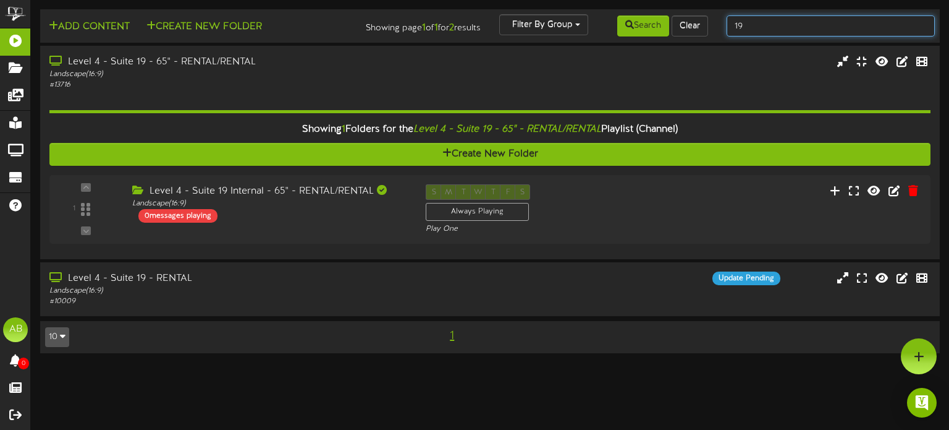
click at [773, 17] on input "19" at bounding box center [831, 25] width 209 height 21
type input "1"
type input "8"
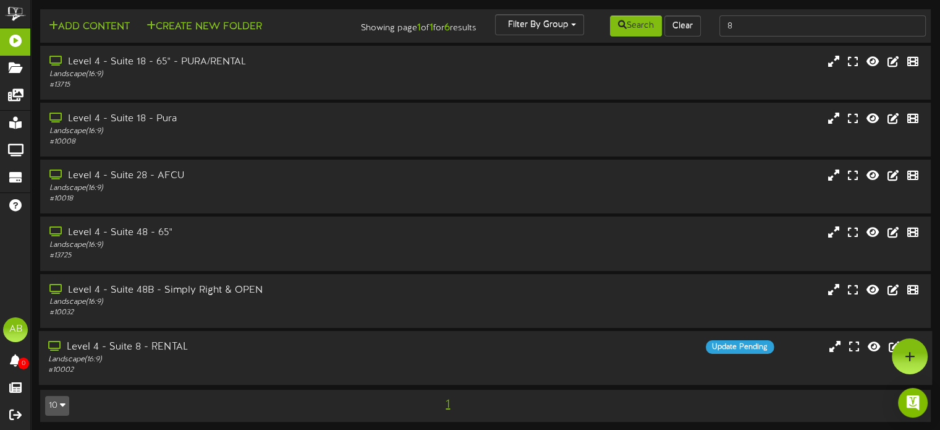
scroll to position [4, 0]
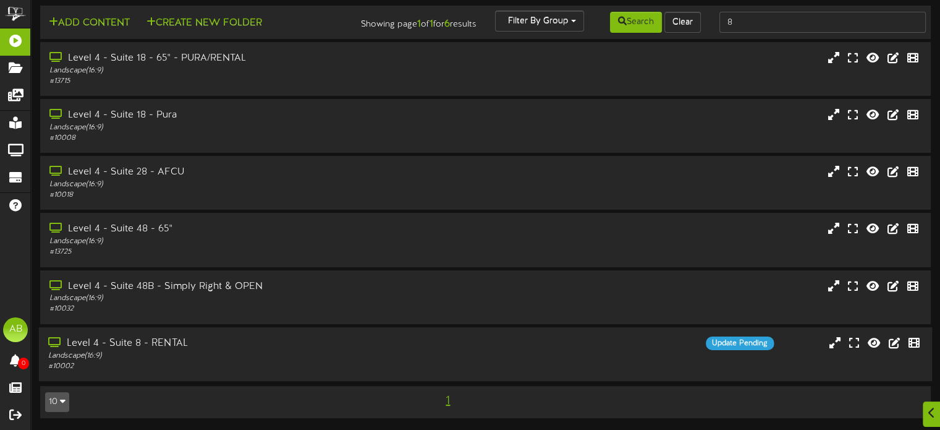
click at [169, 358] on div "Landscape ( 16:9 )" at bounding box center [225, 355] width 354 height 11
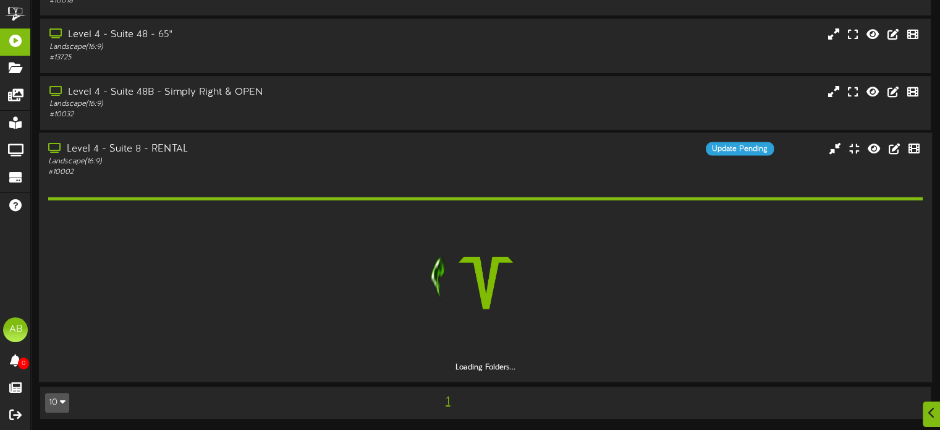
scroll to position [163, 0]
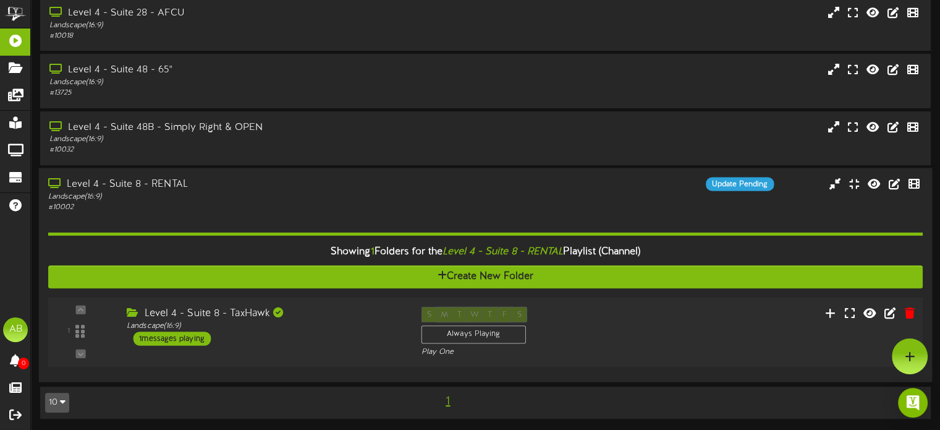
click at [318, 342] on div "Level 4 - Suite 8 - TaxHawk Landscape ( 16:9 ) 1 messages playing" at bounding box center [264, 325] width 294 height 39
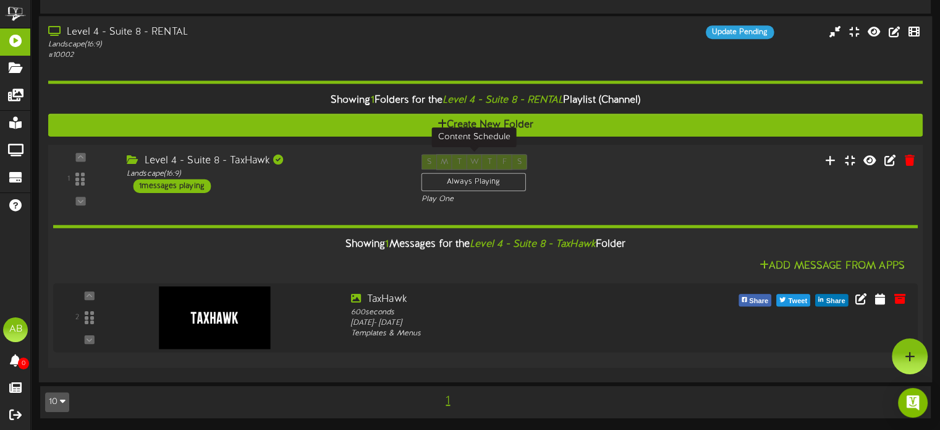
scroll to position [0, 0]
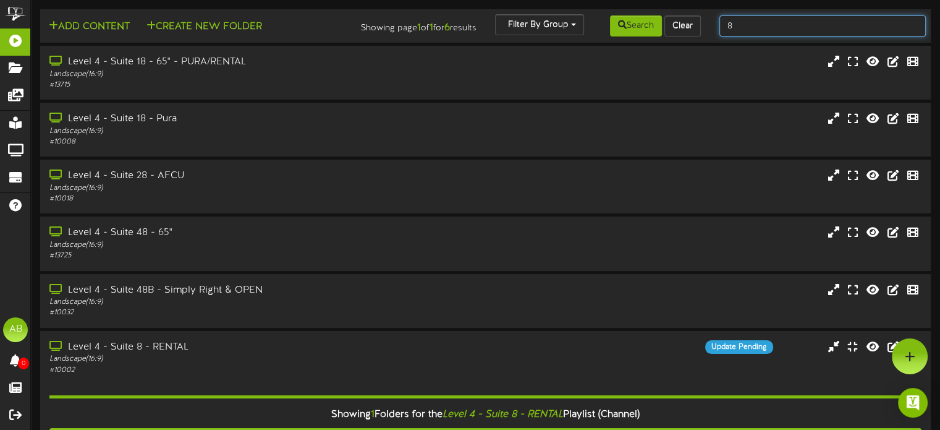
click at [742, 25] on input "8" at bounding box center [823, 25] width 206 height 21
type input "2"
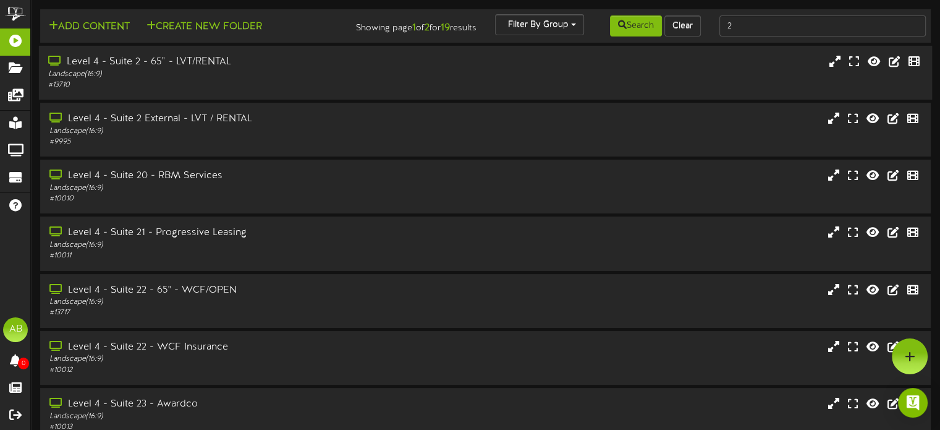
click at [273, 80] on div "Landscape ( 16:9 )" at bounding box center [225, 74] width 354 height 11
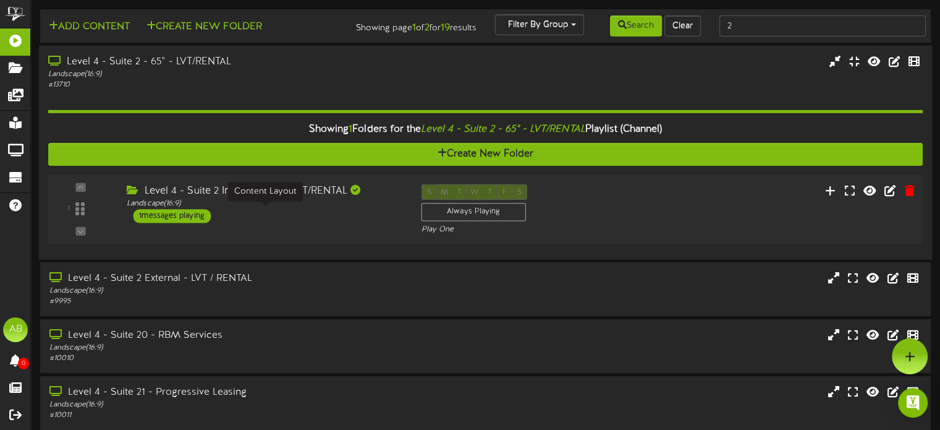
click at [310, 209] on div "Landscape ( 16:9 )" at bounding box center [265, 203] width 276 height 11
